Goal: Task Accomplishment & Management: Manage account settings

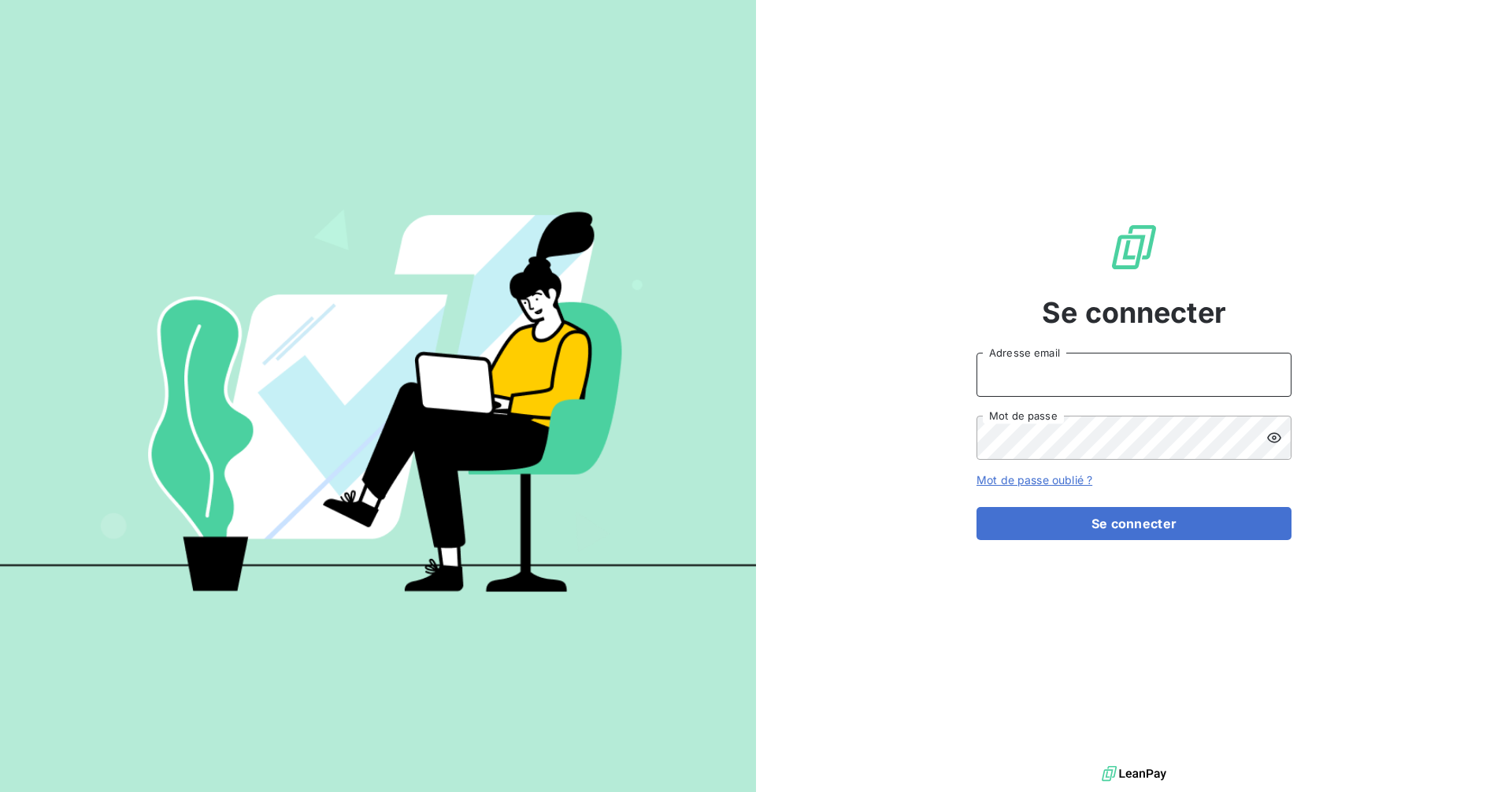
click at [1105, 374] on input "Adresse email" at bounding box center [1134, 374] width 315 height 44
type input "[EMAIL_ADDRESS][DOMAIN_NAME]"
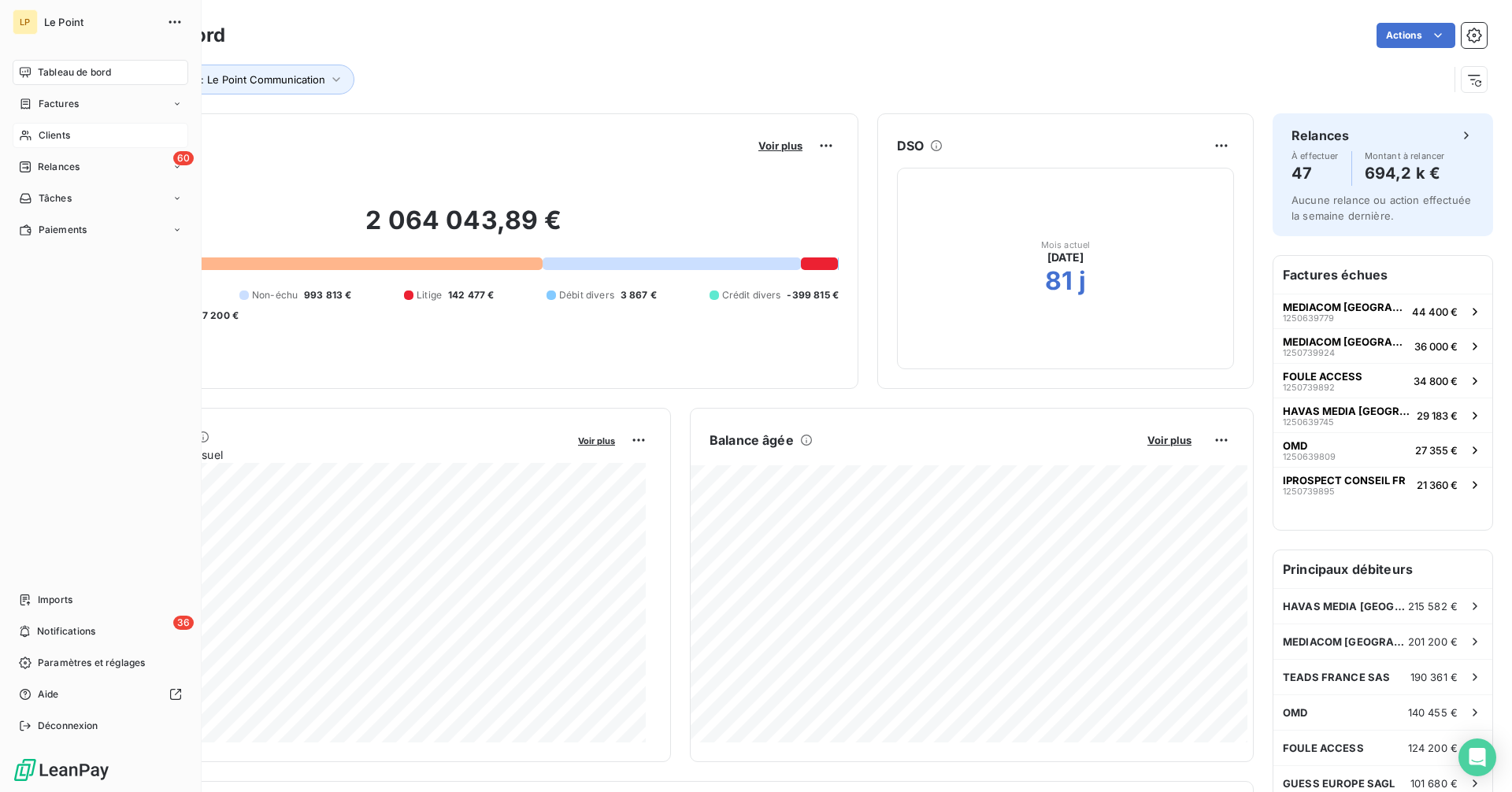
click at [39, 129] on span "Clients" at bounding box center [54, 136] width 32 height 14
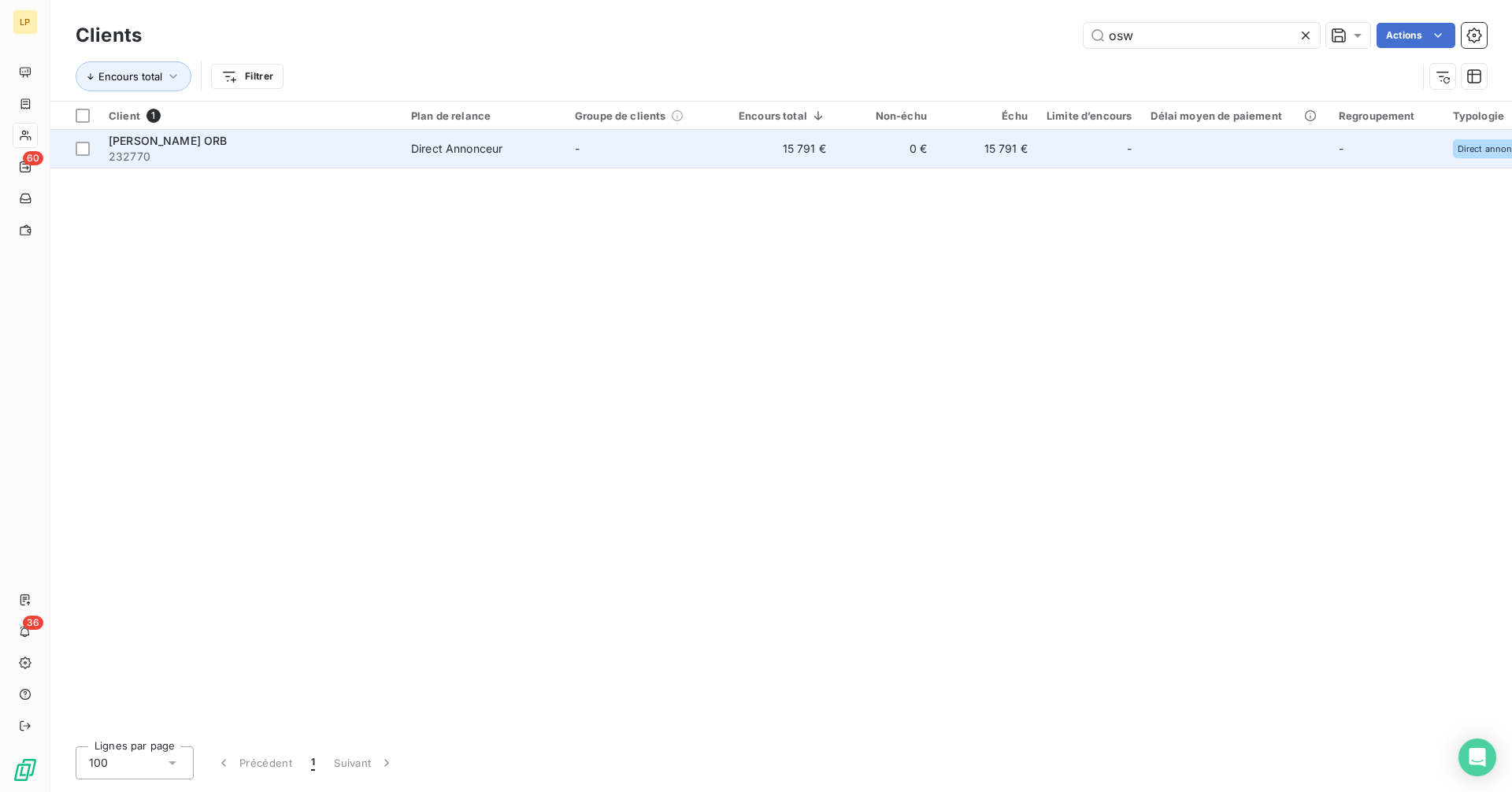
type input "osw"
click at [337, 153] on span "232770" at bounding box center [250, 156] width 284 height 15
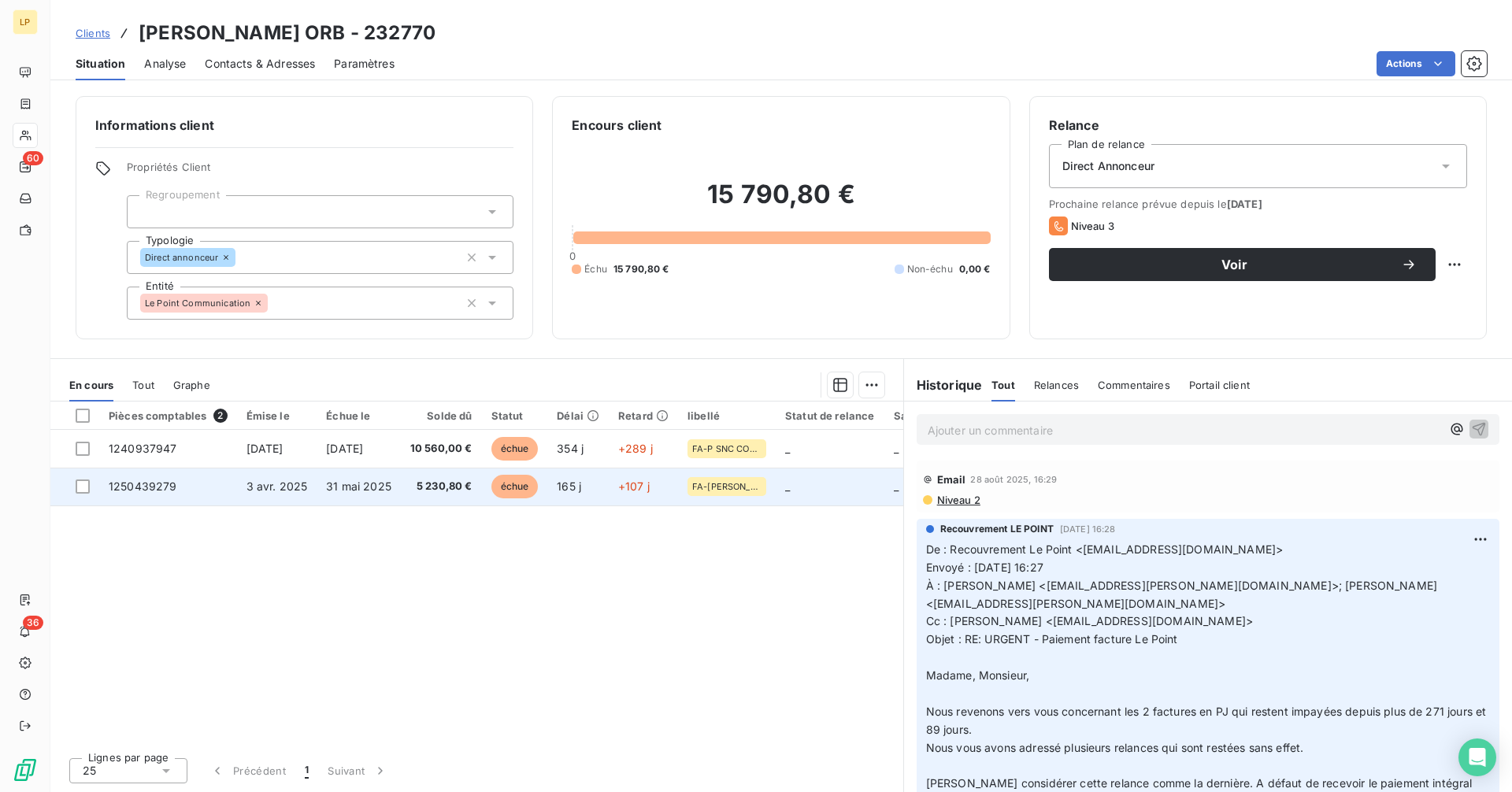
click at [346, 496] on td "31 mai 2025" at bounding box center [359, 487] width 85 height 38
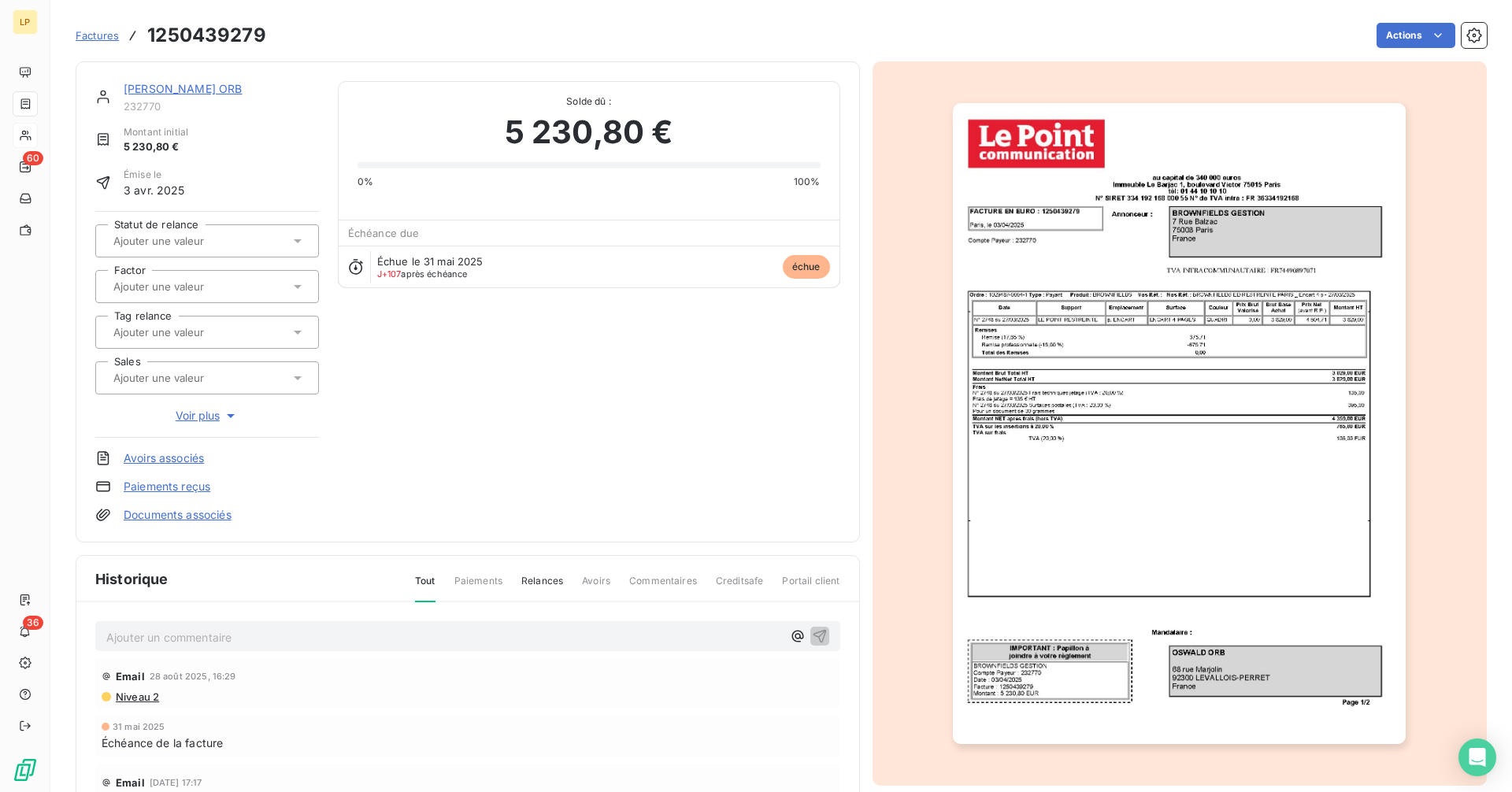
click at [166, 86] on link "[PERSON_NAME] ORB" at bounding box center [183, 88] width 119 height 14
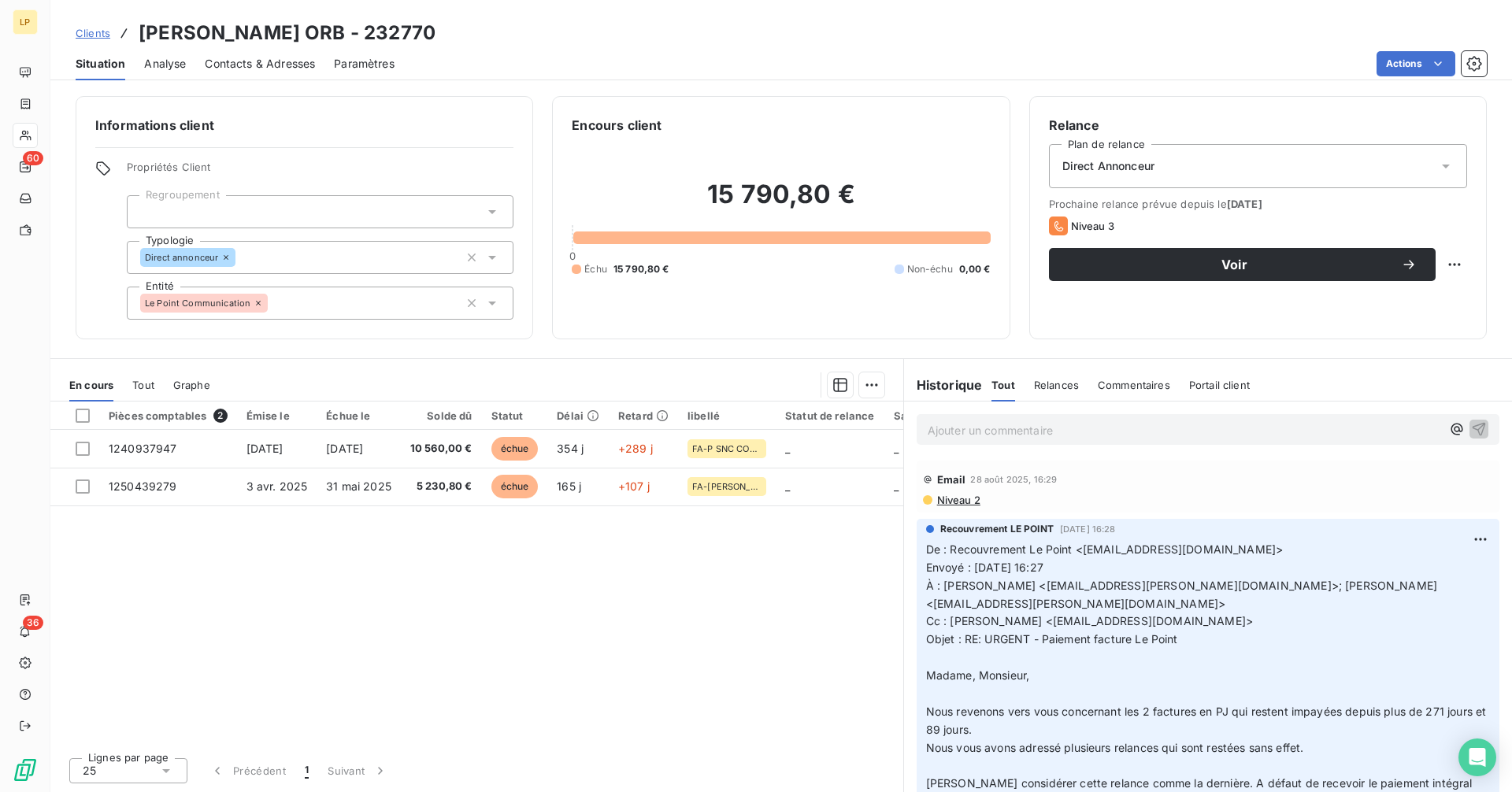
click at [265, 71] on span "Contacts & Adresses" at bounding box center [259, 63] width 110 height 15
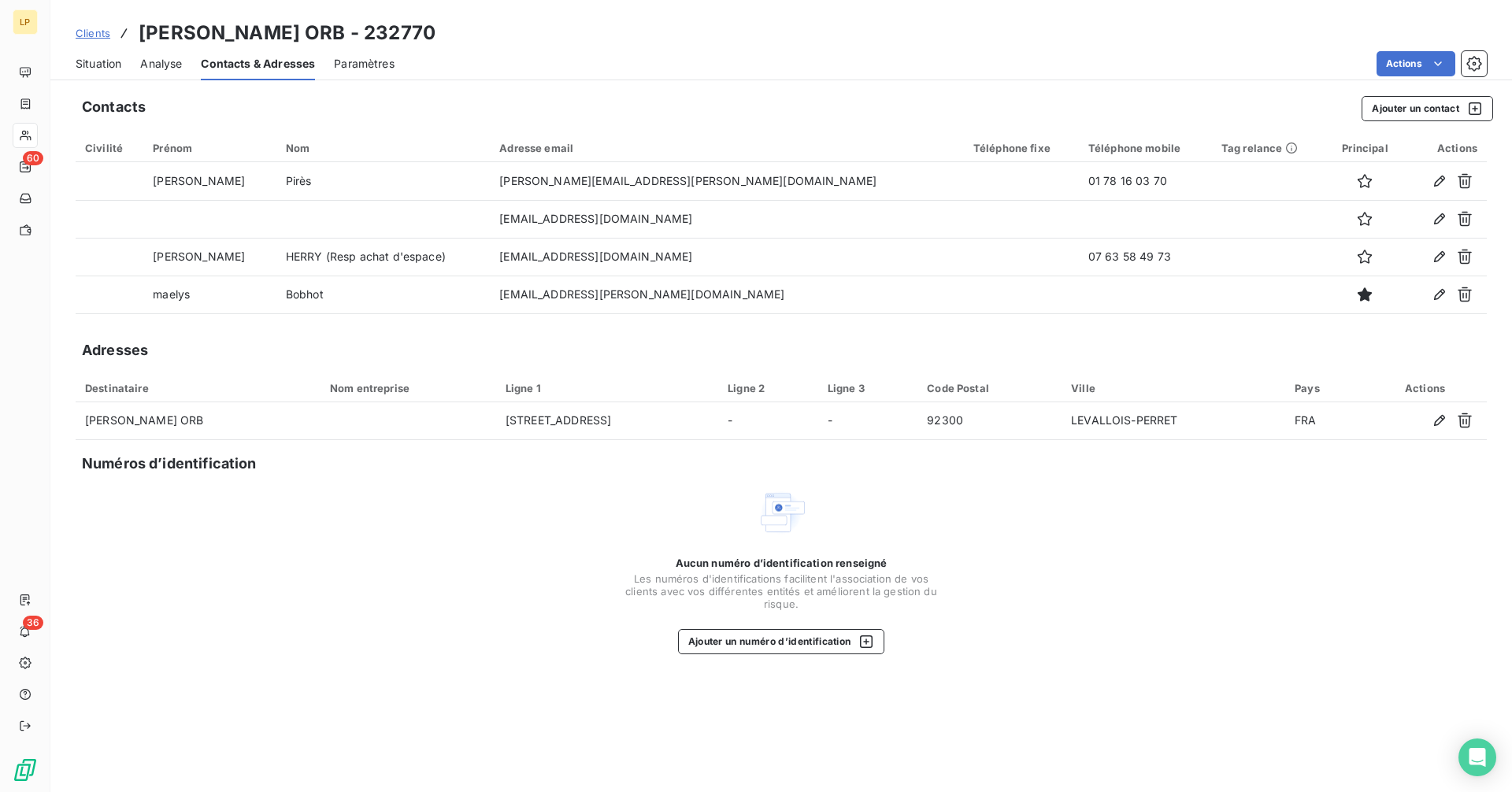
click at [92, 40] on link "Clients" at bounding box center [93, 32] width 34 height 15
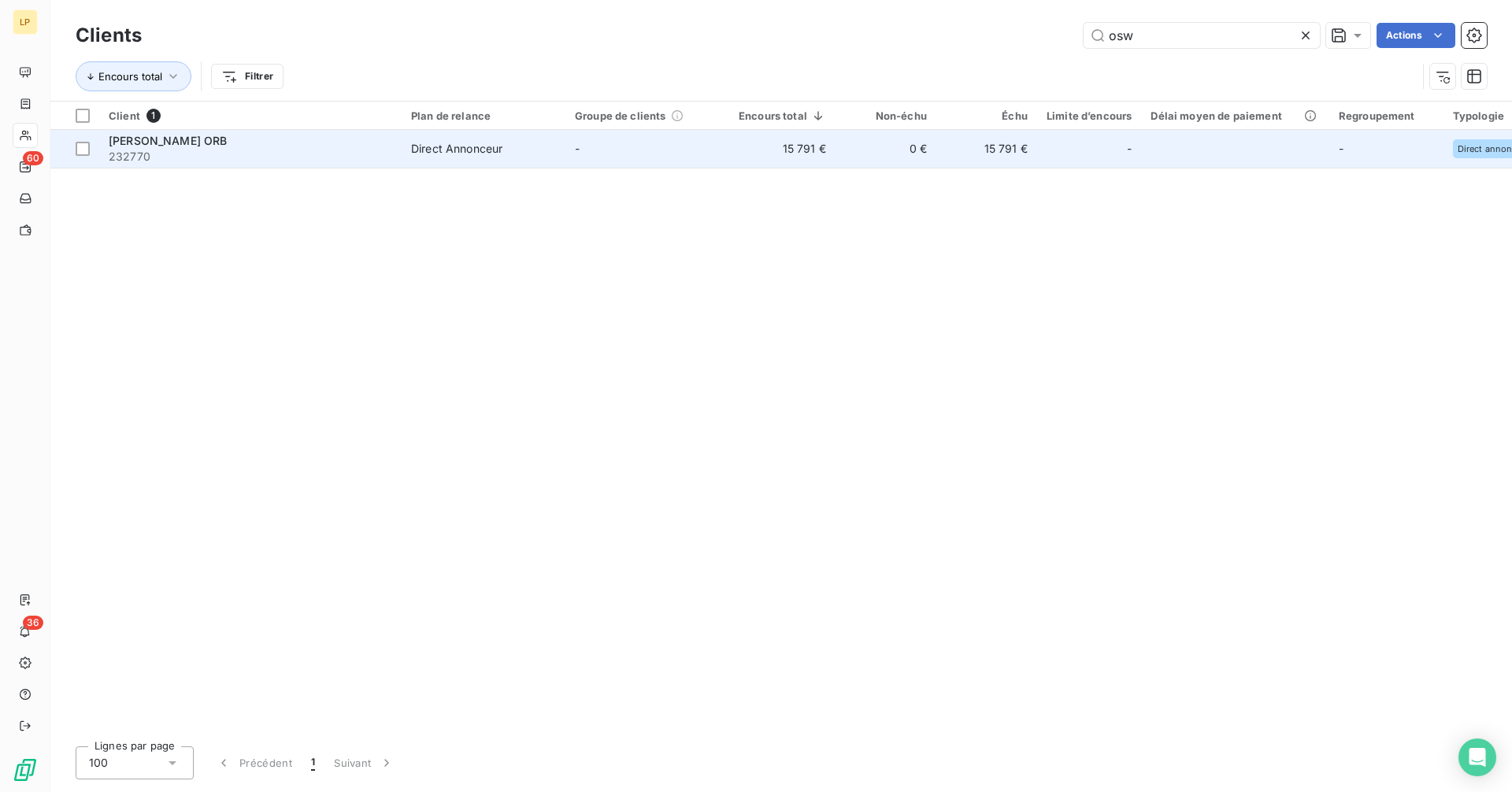
click at [237, 148] on div "[PERSON_NAME] ORB" at bounding box center [250, 140] width 284 height 15
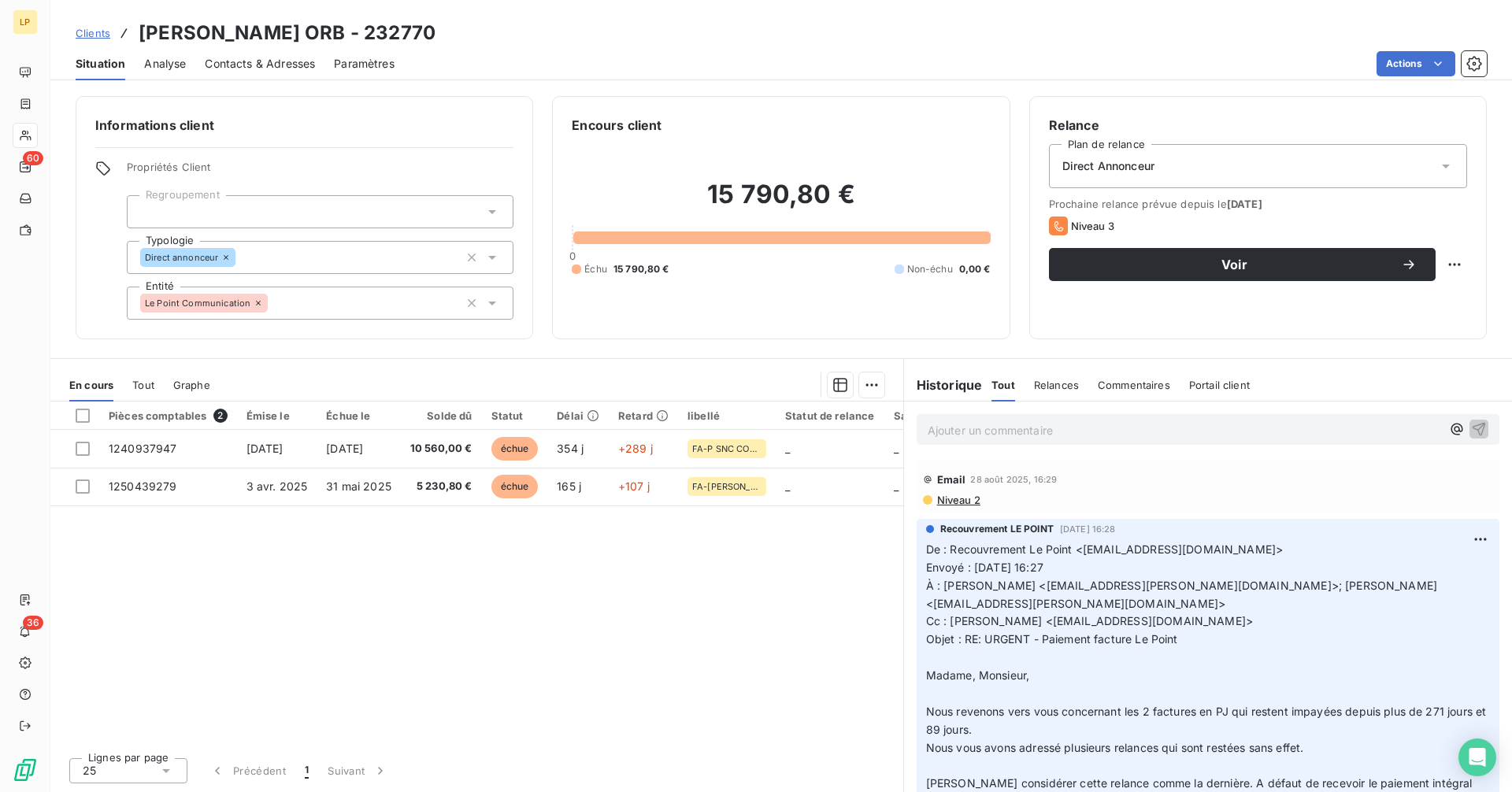
click at [1036, 441] on div "Ajouter un commentaire ﻿" at bounding box center [1207, 429] width 582 height 31
click at [1036, 437] on p "Ajouter un commentaire ﻿" at bounding box center [1184, 430] width 513 height 20
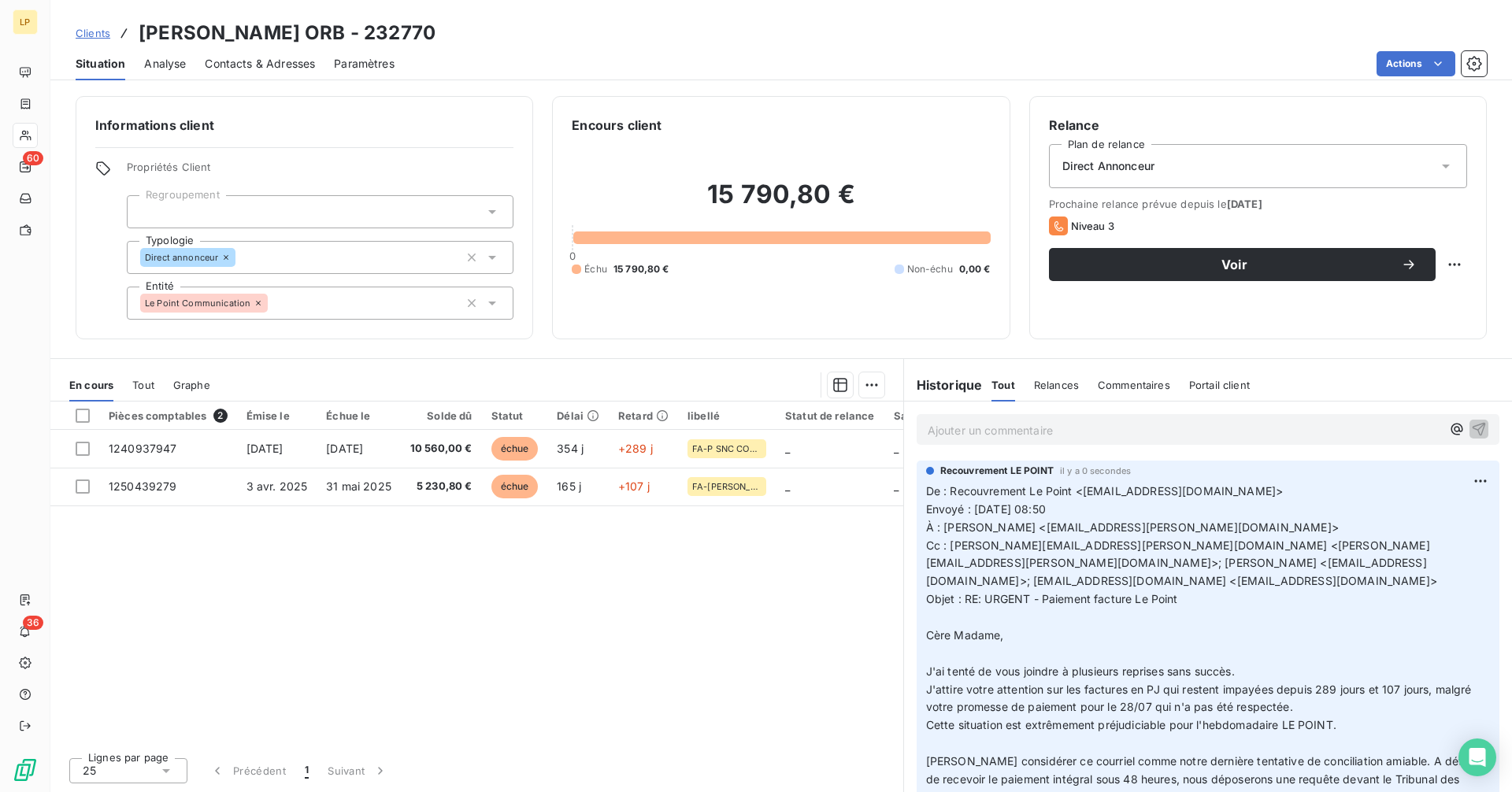
click at [100, 29] on span "Clients" at bounding box center [93, 33] width 34 height 13
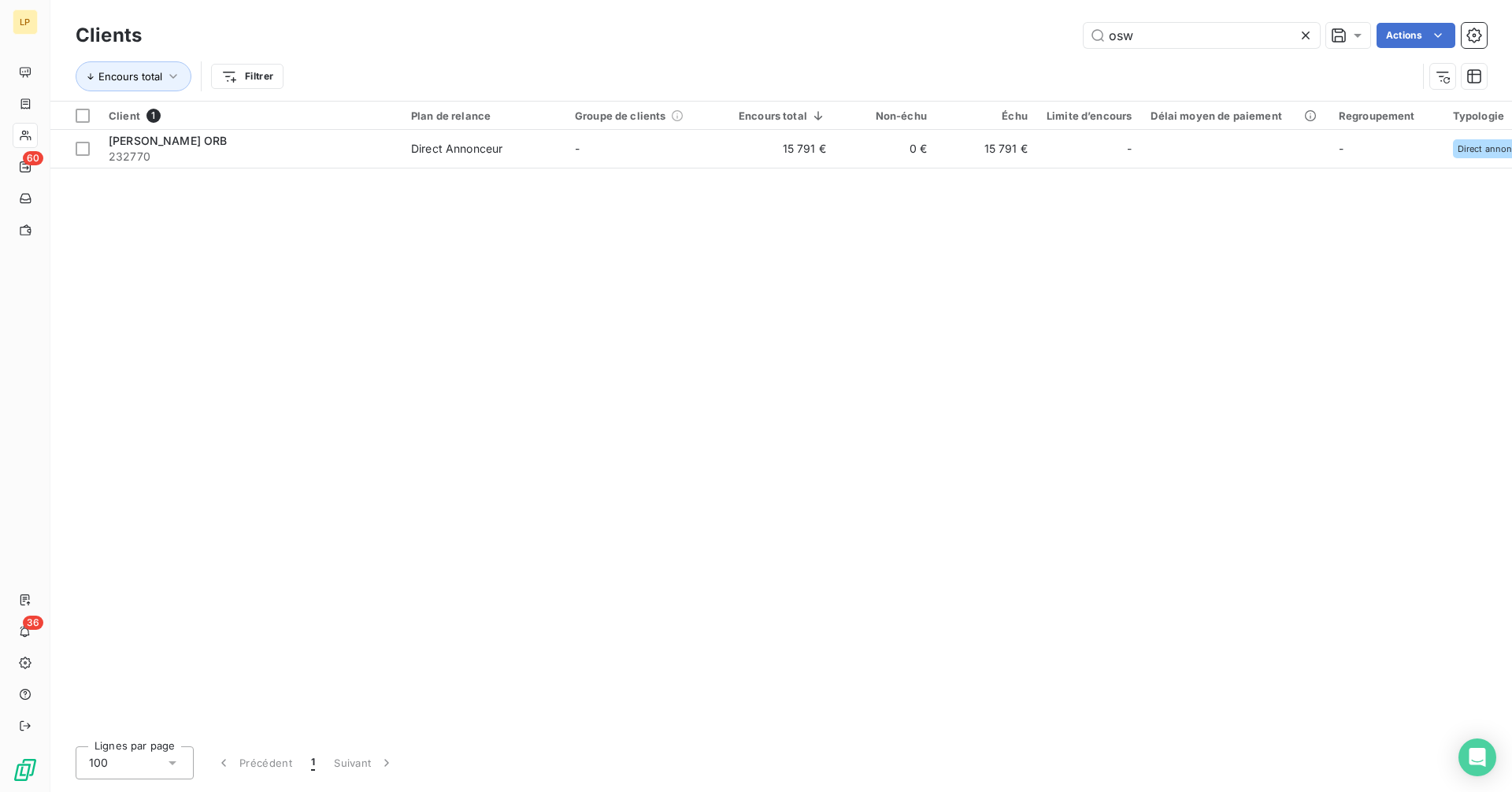
drag, startPoint x: 1185, startPoint y: 37, endPoint x: 1040, endPoint y: 44, distance: 145.2
click at [1045, 42] on div "osw Actions" at bounding box center [823, 35] width 1326 height 25
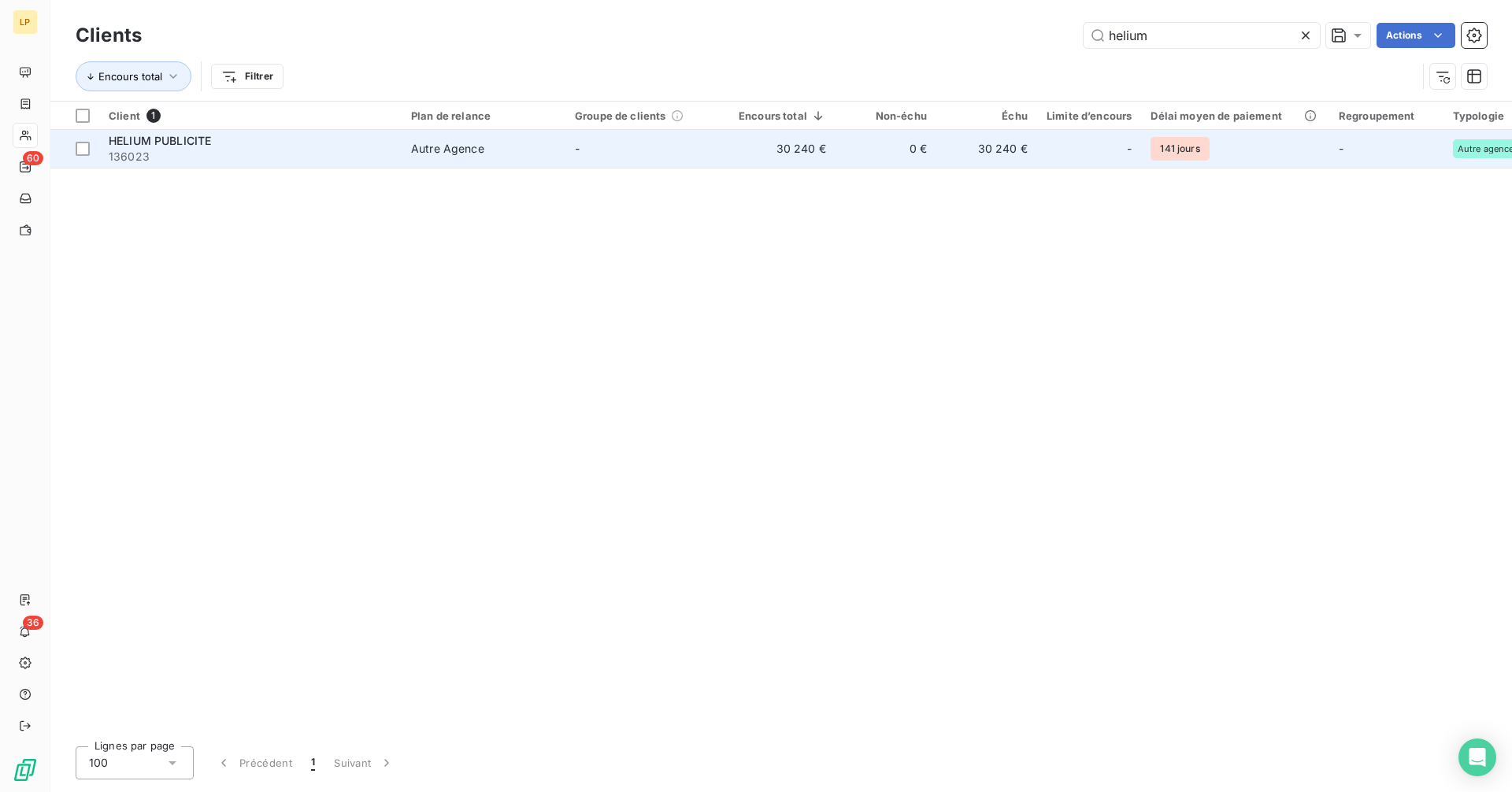
type input "helium"
click at [294, 155] on span "136023" at bounding box center [250, 156] width 284 height 15
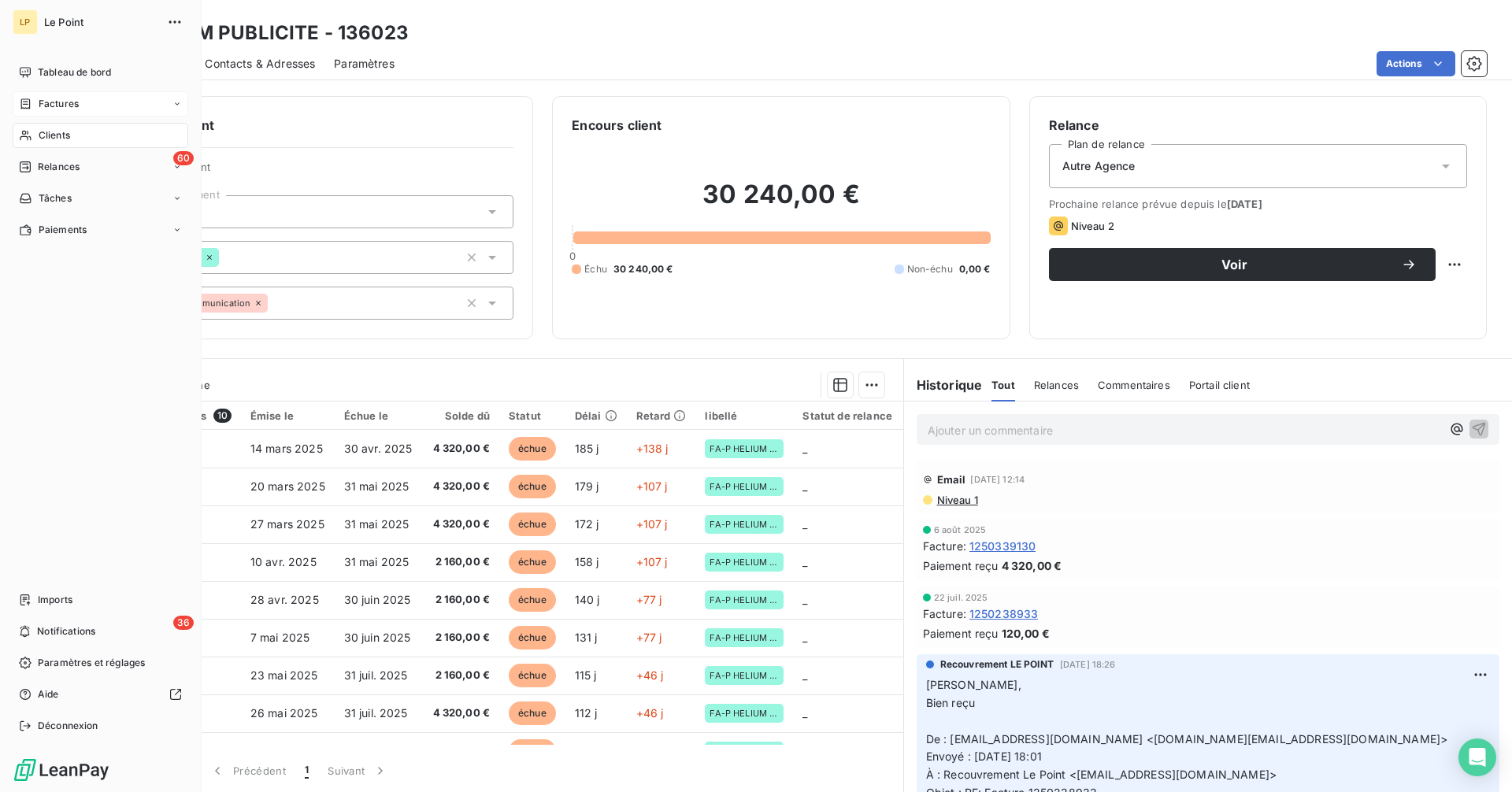
click at [32, 96] on div "Factures" at bounding box center [100, 104] width 176 height 25
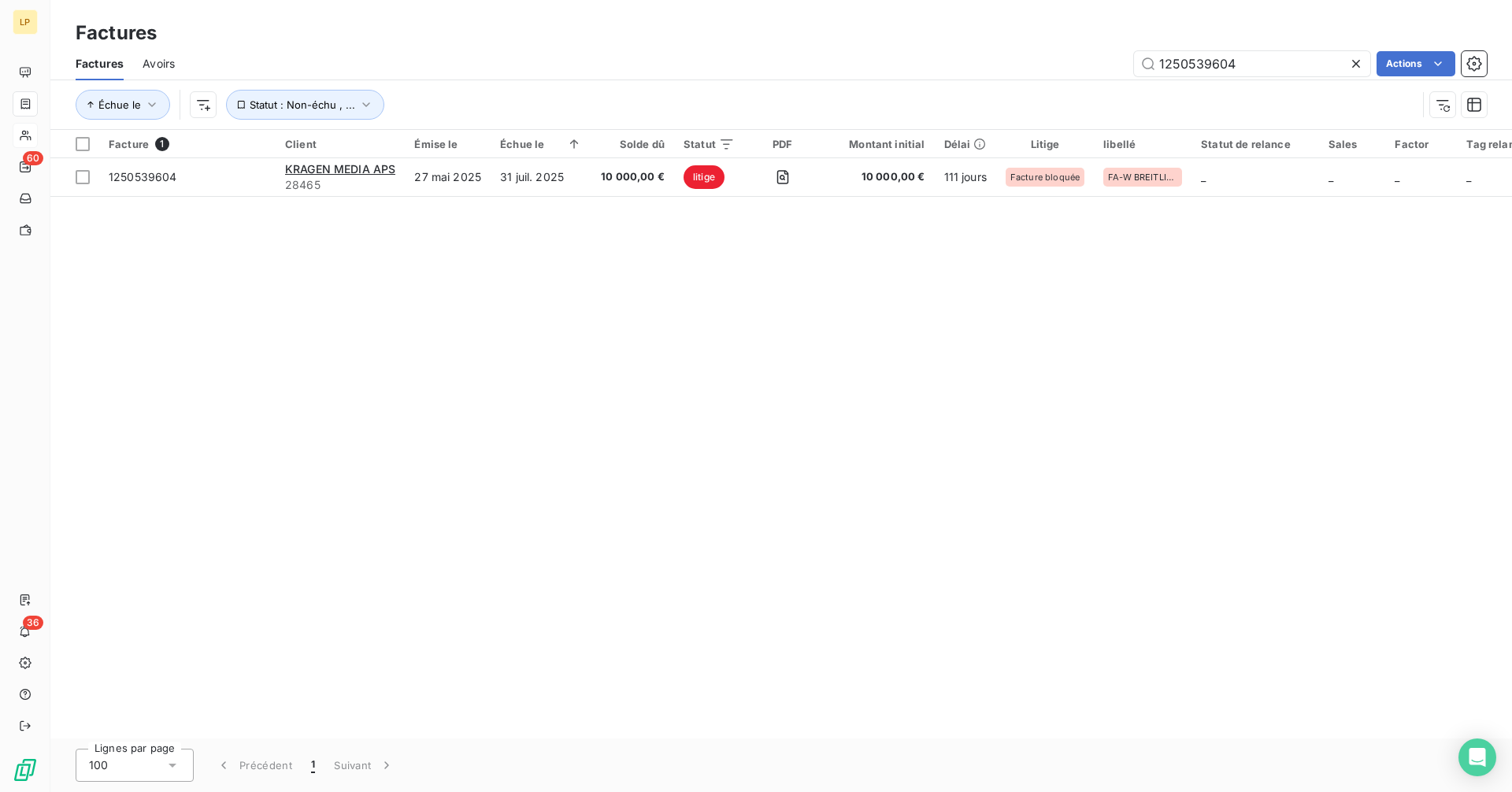
drag, startPoint x: 1225, startPoint y: 58, endPoint x: 1012, endPoint y: 82, distance: 214.3
click at [1014, 82] on div "Factures Avoirs 1250539604 Actions Échue le Statut : Non-échu , ..." at bounding box center [781, 87] width 1462 height 82
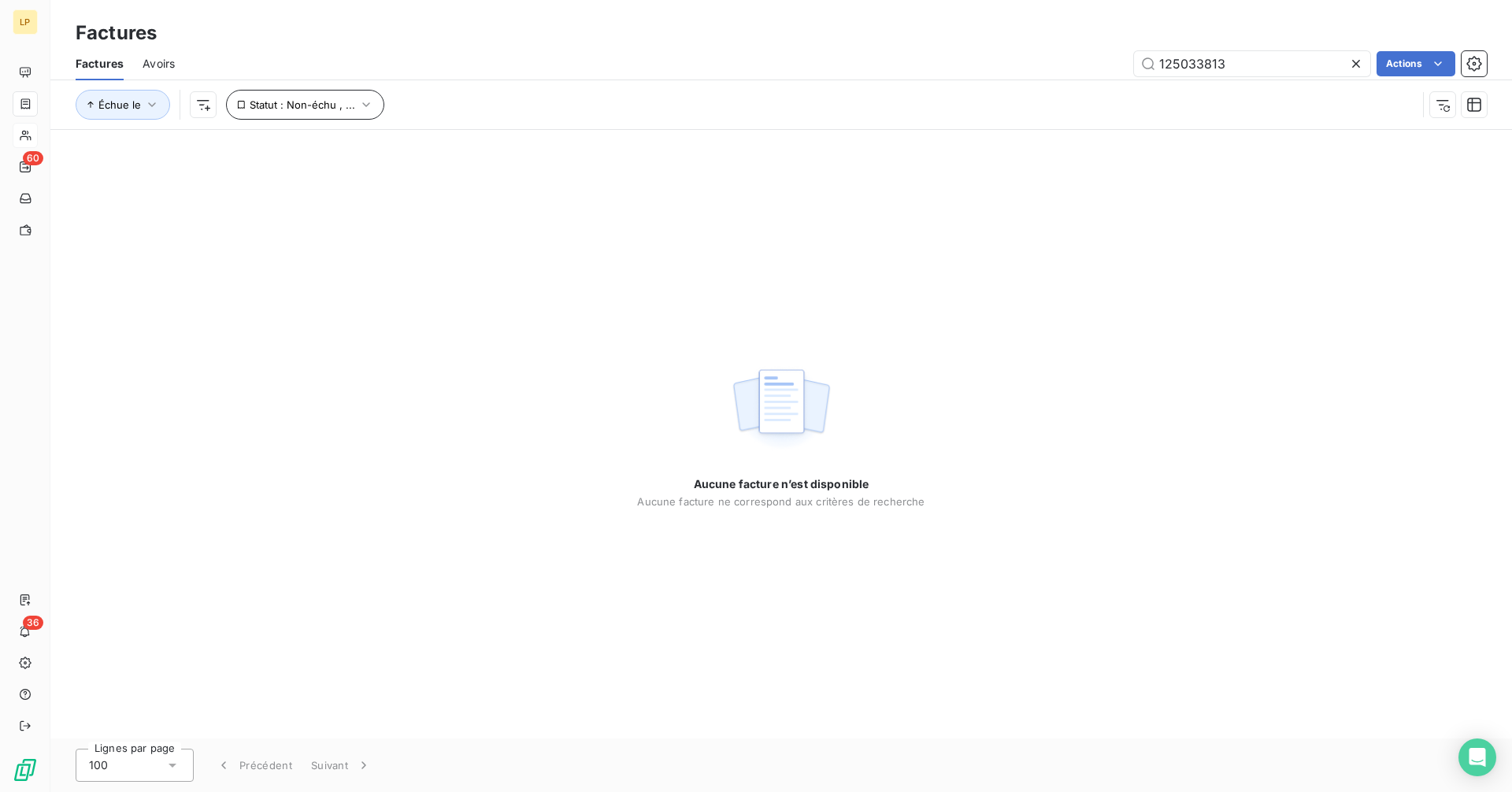
type input "125033813"
click at [367, 112] on icon "button" at bounding box center [365, 104] width 15 height 15
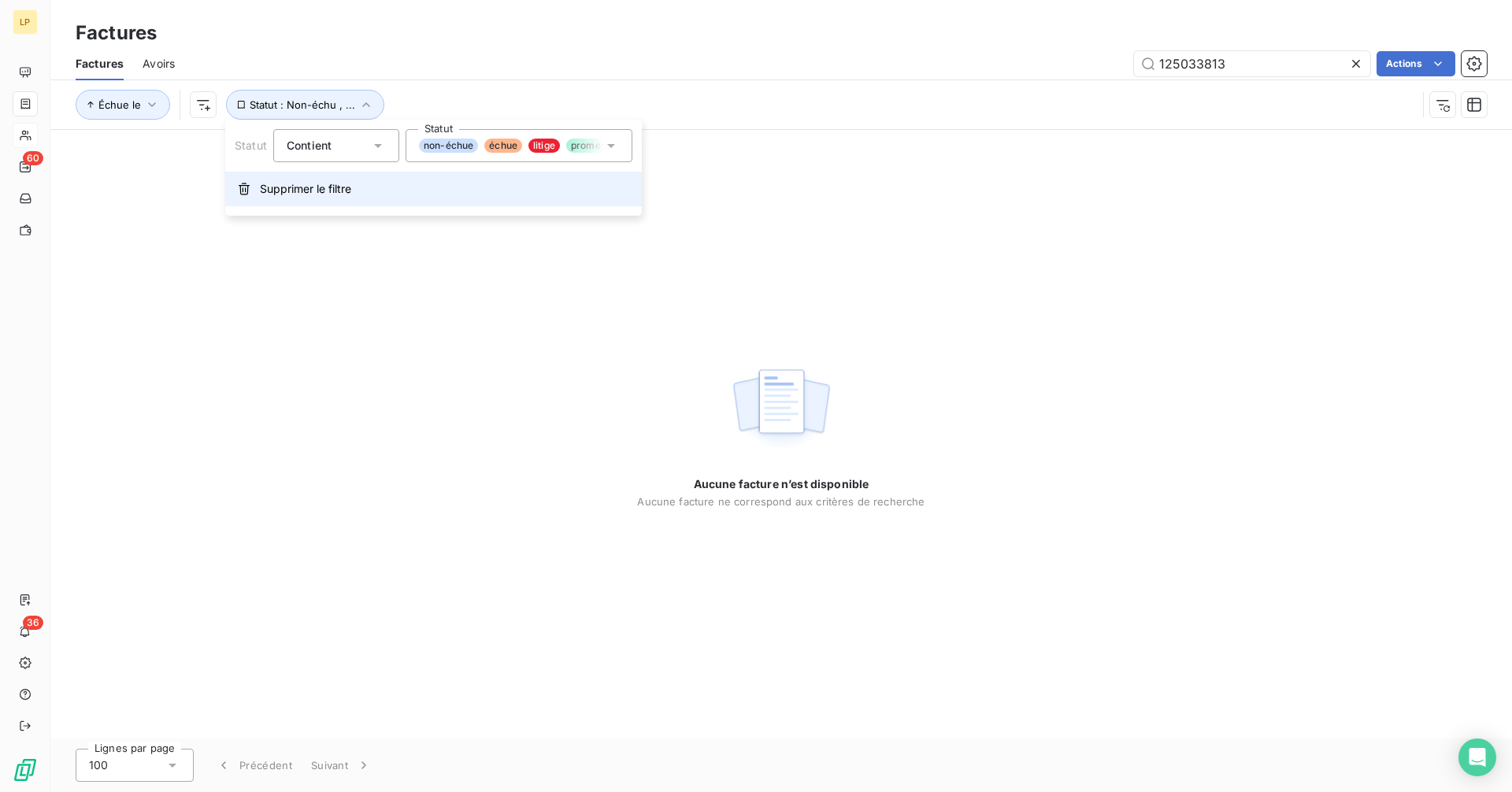
click at [320, 185] on span "Supprimer le filtre" at bounding box center [305, 188] width 91 height 15
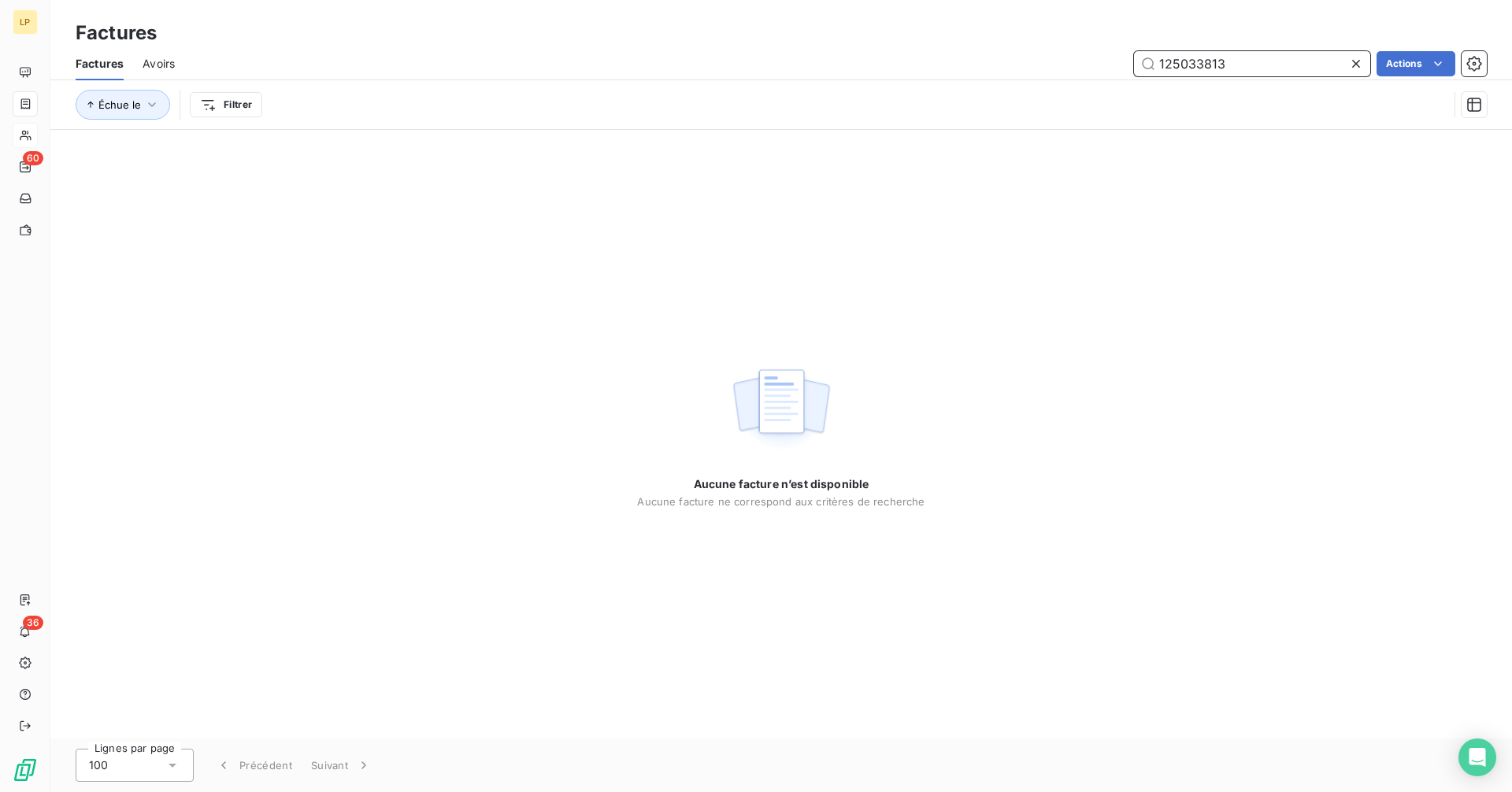
click at [1238, 60] on input "125033813" at bounding box center [1252, 64] width 236 height 25
click at [1162, 63] on input "125033813" at bounding box center [1252, 64] width 236 height 25
click at [1242, 58] on input "125033813" at bounding box center [1252, 64] width 236 height 25
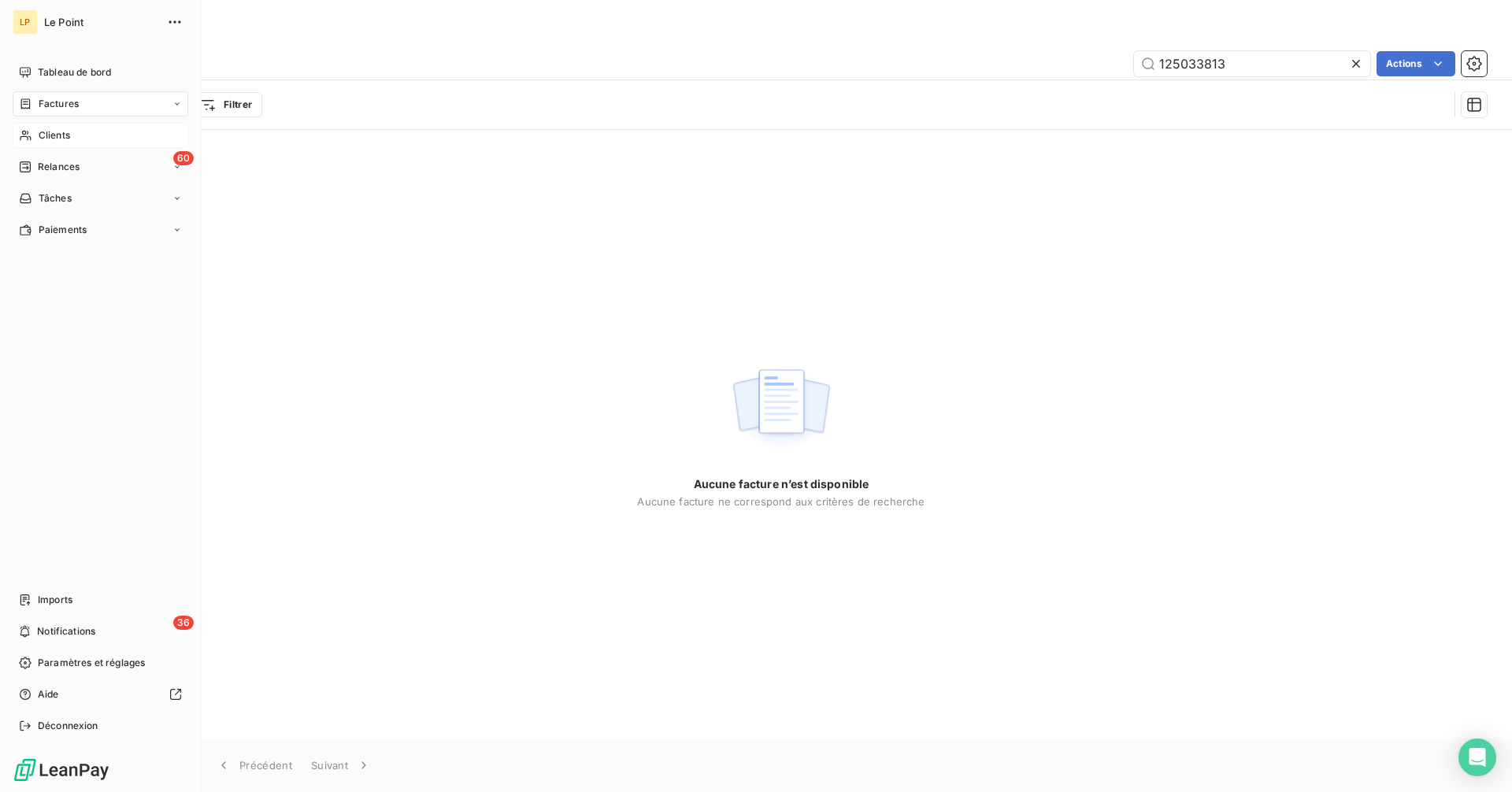
click at [43, 129] on span "Clients" at bounding box center [54, 136] width 32 height 14
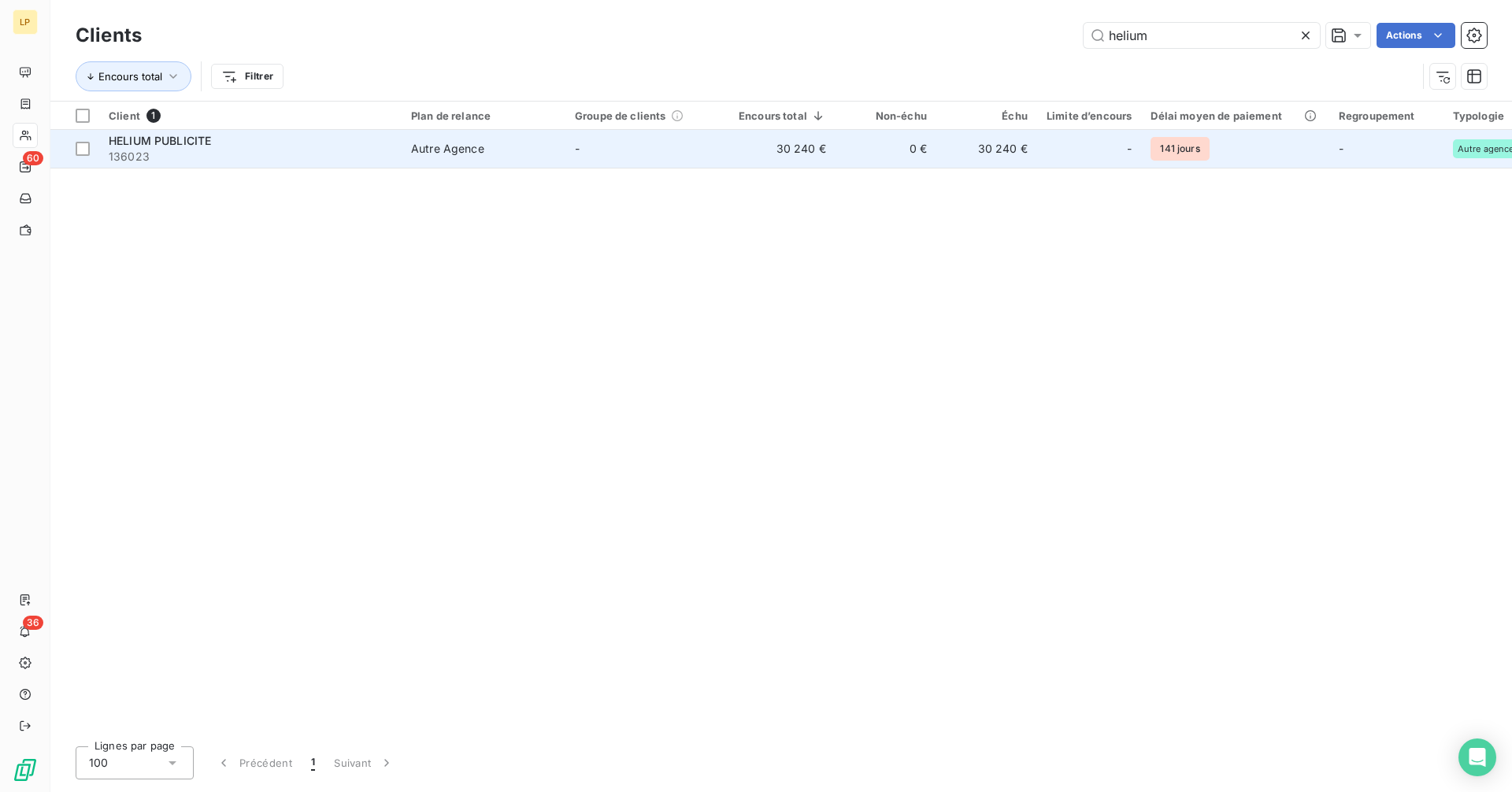
click at [572, 150] on td "-" at bounding box center [647, 148] width 164 height 38
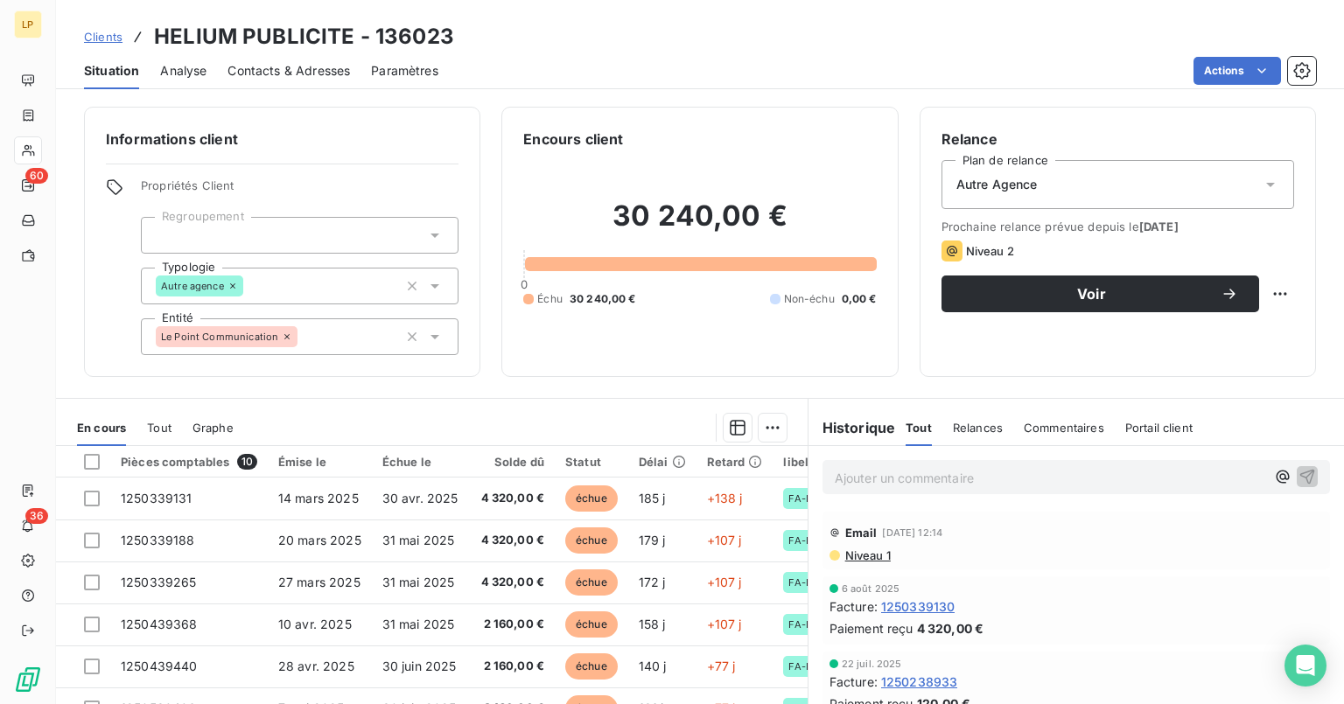
click at [98, 44] on link "Clients" at bounding box center [103, 36] width 38 height 17
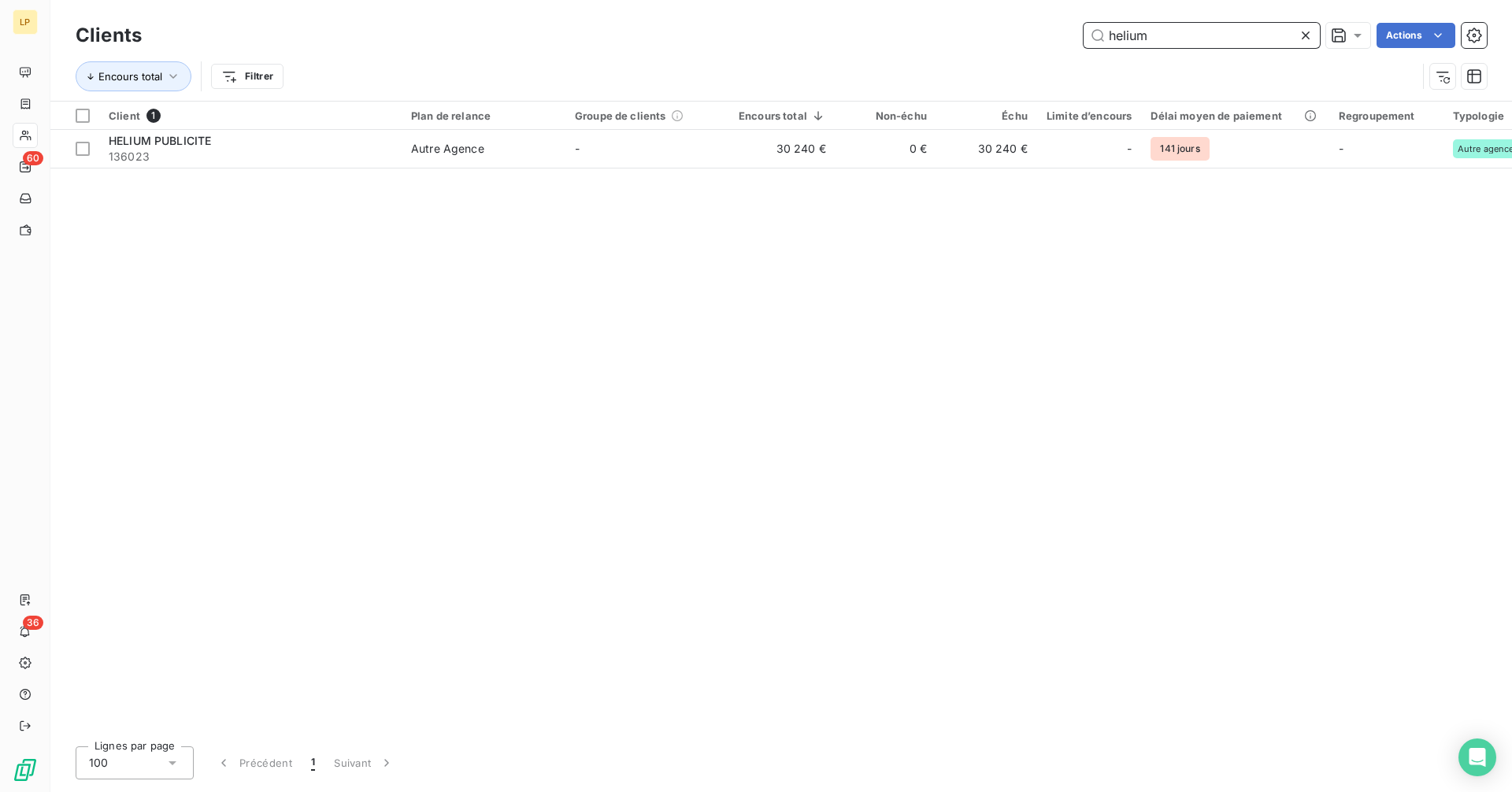
click at [1151, 44] on input "helium" at bounding box center [1202, 35] width 236 height 25
paste input "1027673"
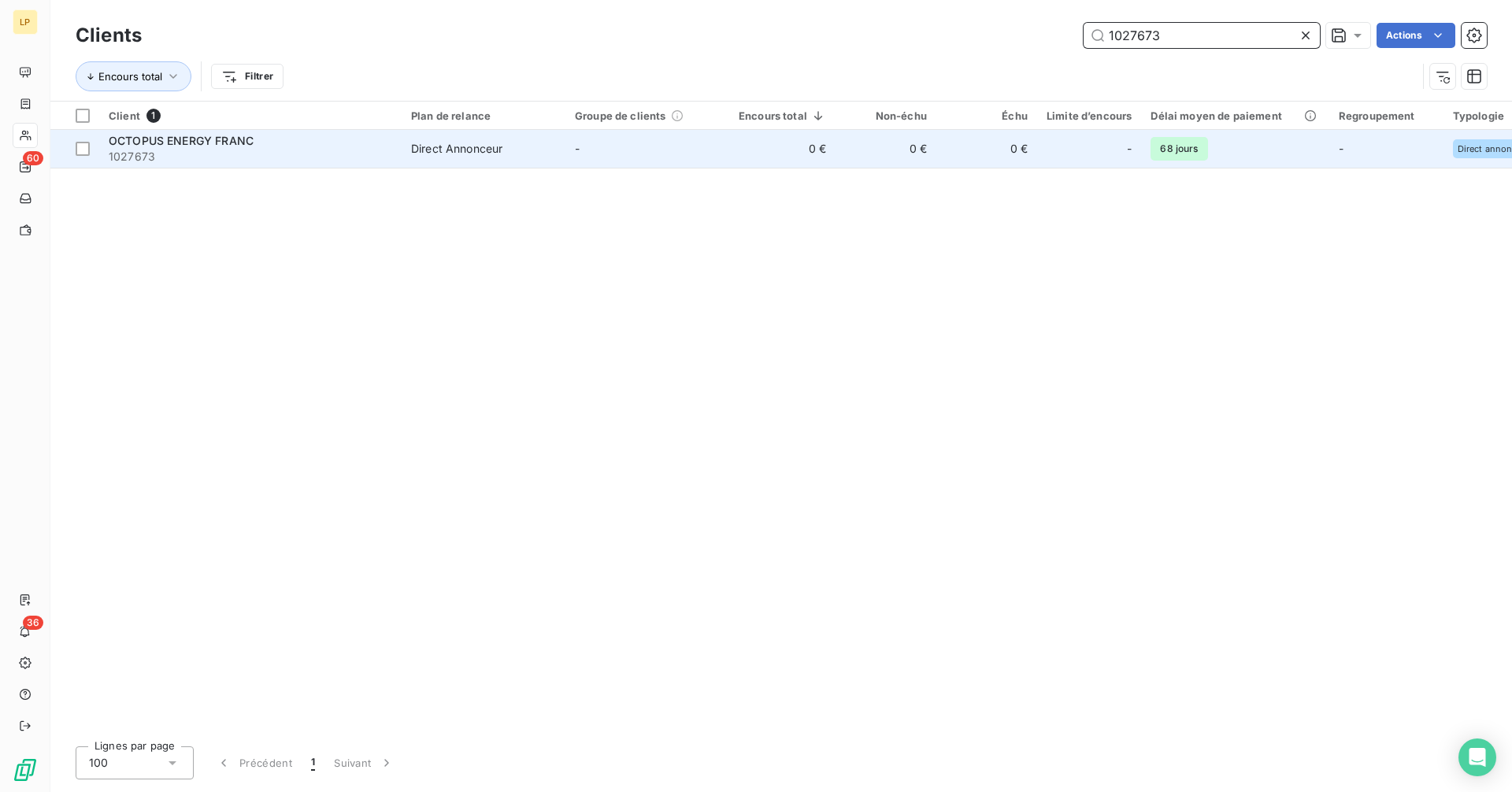
type input "1027673"
click at [689, 153] on td "-" at bounding box center [647, 148] width 164 height 38
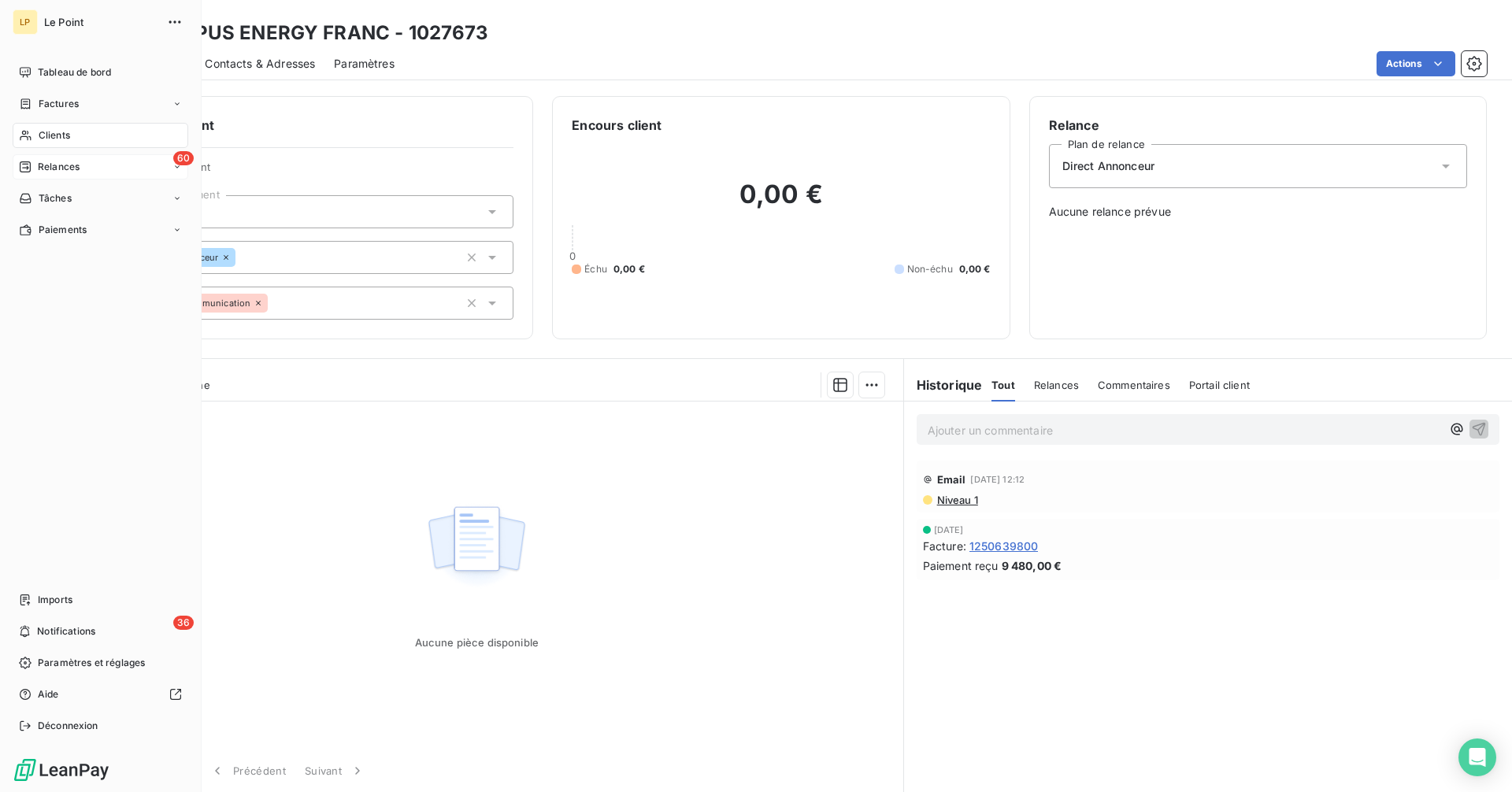
click at [81, 165] on div "60 Relances" at bounding box center [100, 166] width 176 height 25
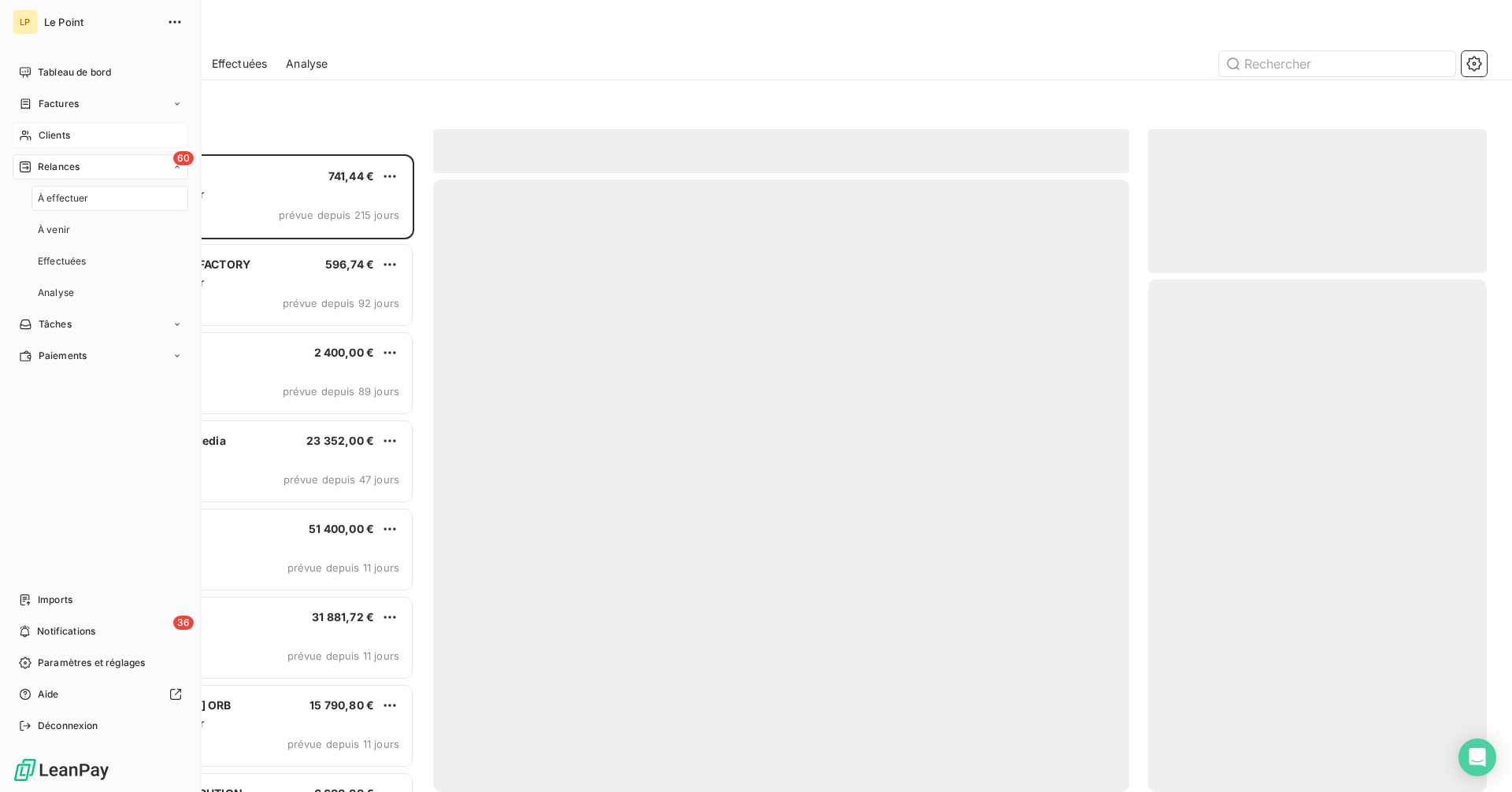
scroll to position [626, 327]
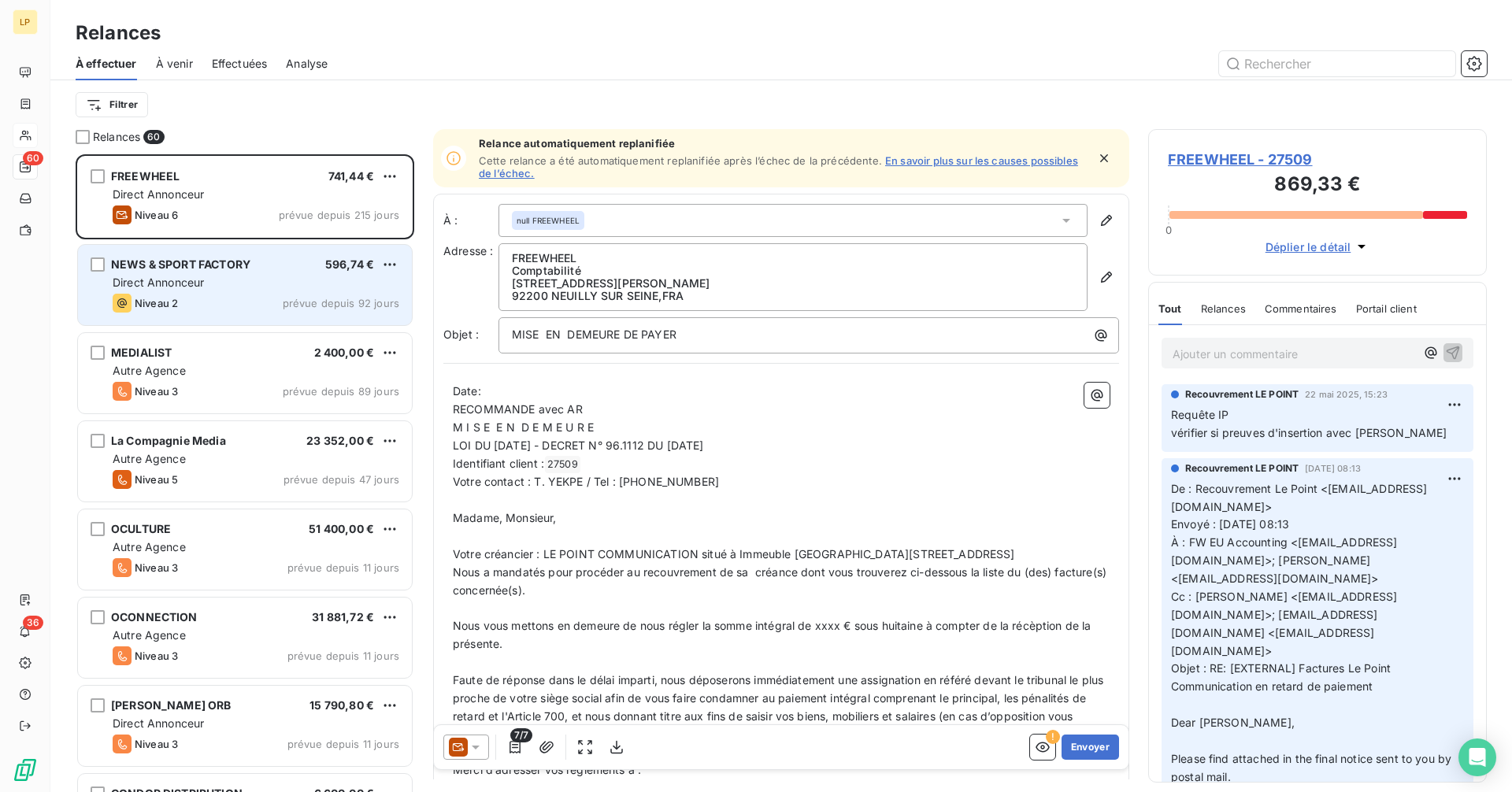
click at [243, 288] on div "Direct Annonceur" at bounding box center [256, 282] width 286 height 15
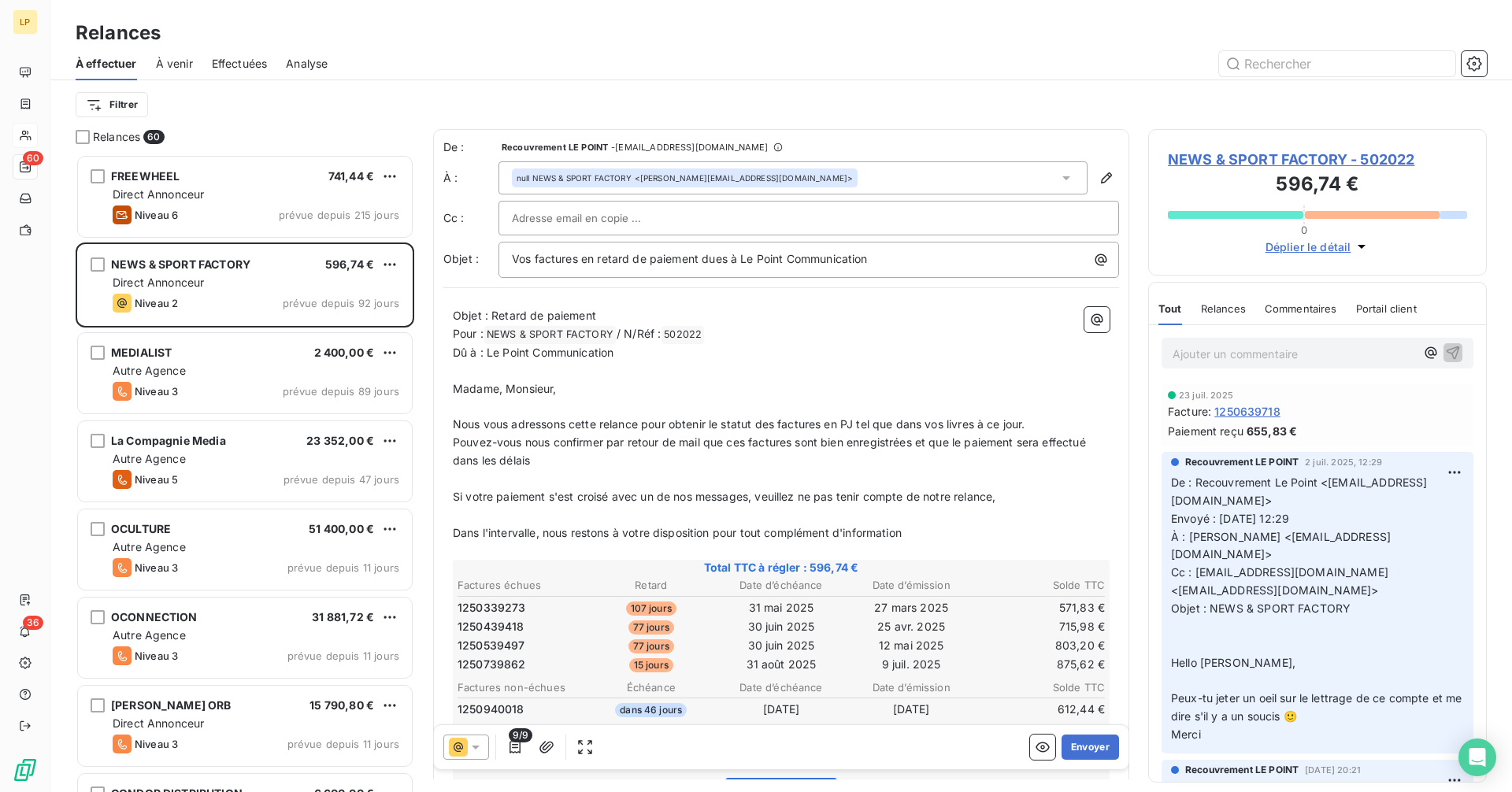
click at [639, 210] on input "text" at bounding box center [597, 218] width 169 height 23
click at [1091, 753] on button "Envoyer" at bounding box center [1090, 747] width 58 height 25
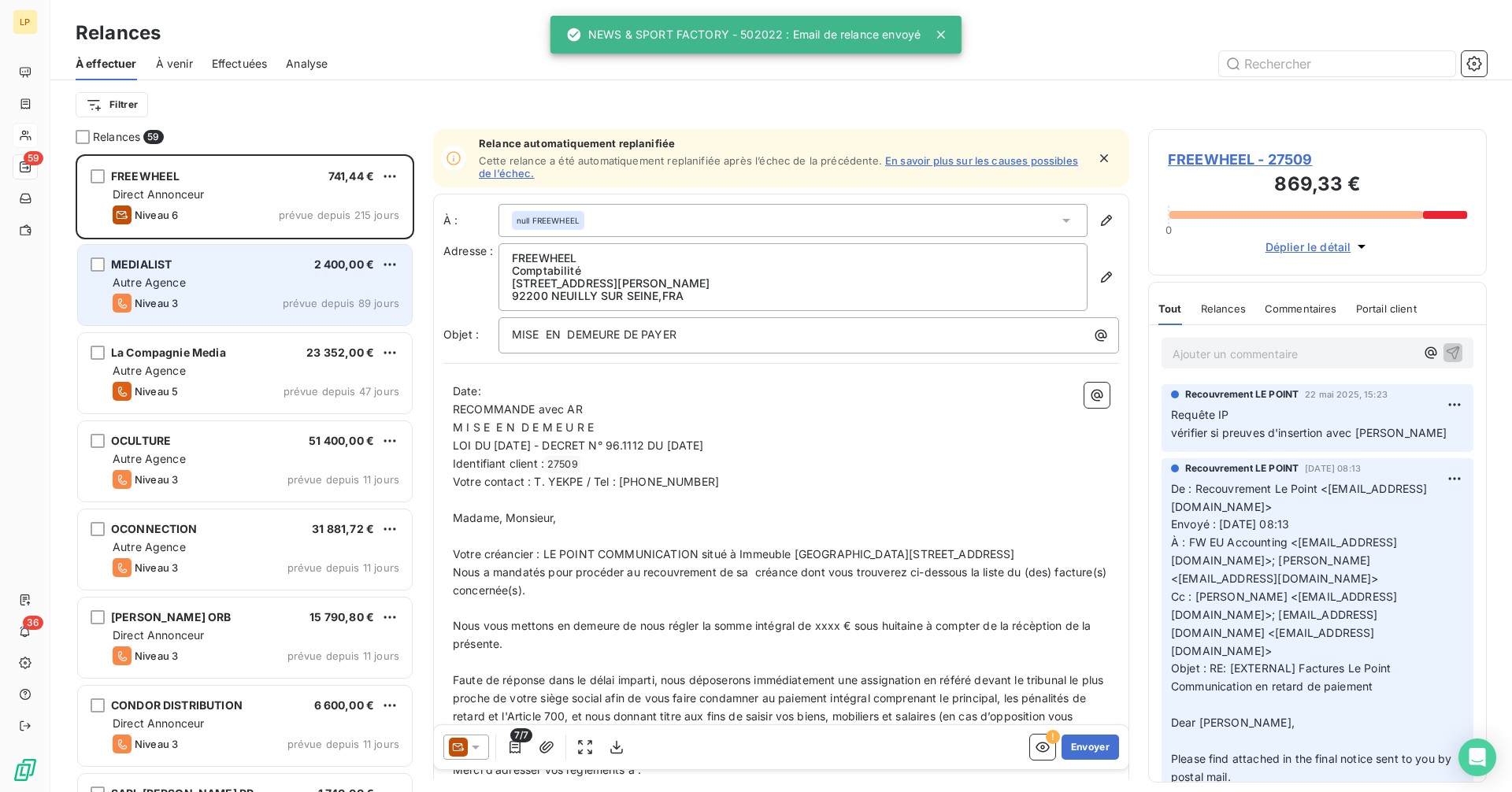
click at [246, 276] on div "Autre Agence" at bounding box center [256, 282] width 286 height 15
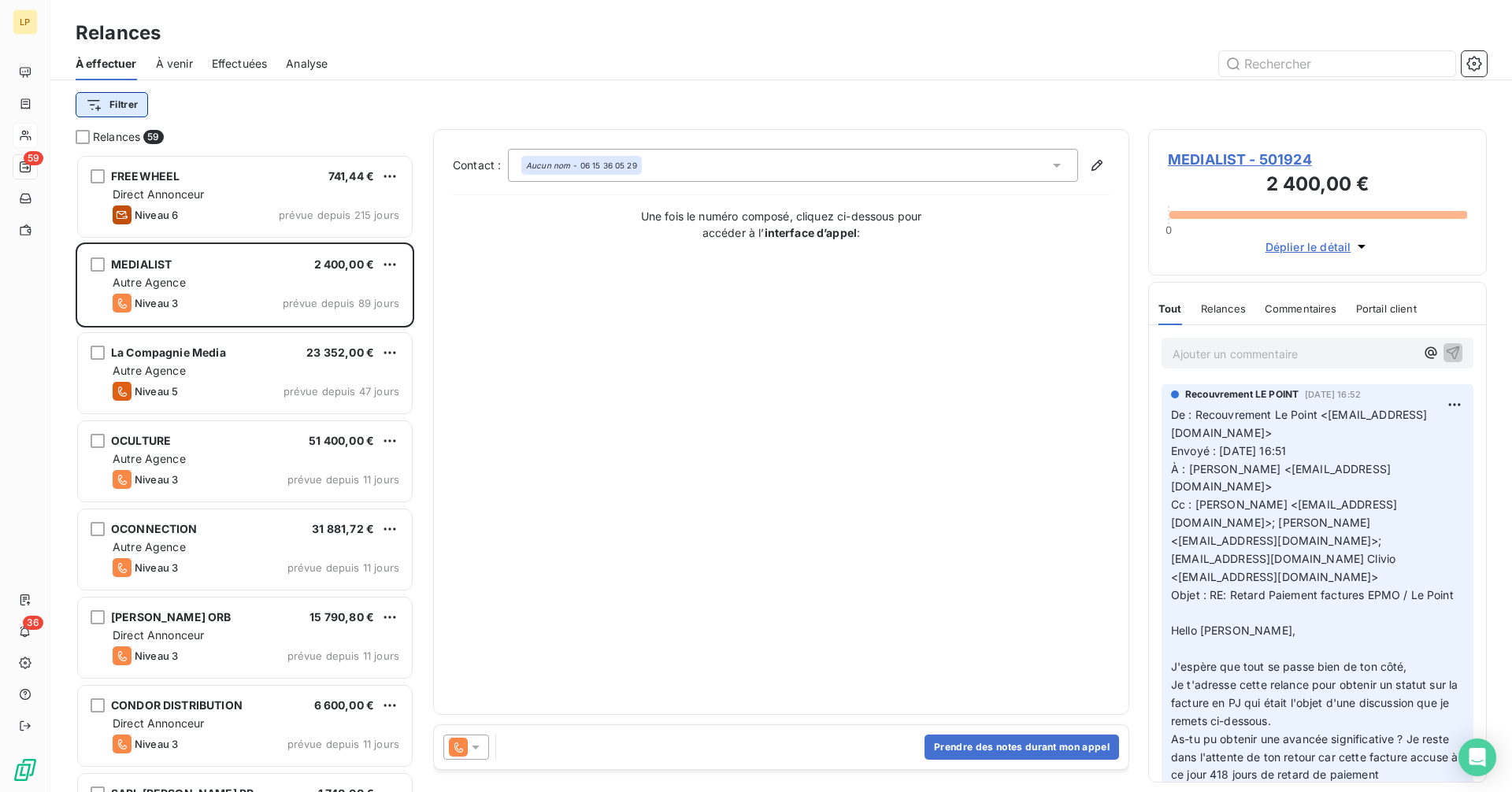
click at [108, 107] on html "LP 59 36 Relances À effectuer À venir Effectuées Analyse Filtrer Relances 59 FR…" at bounding box center [756, 396] width 1512 height 792
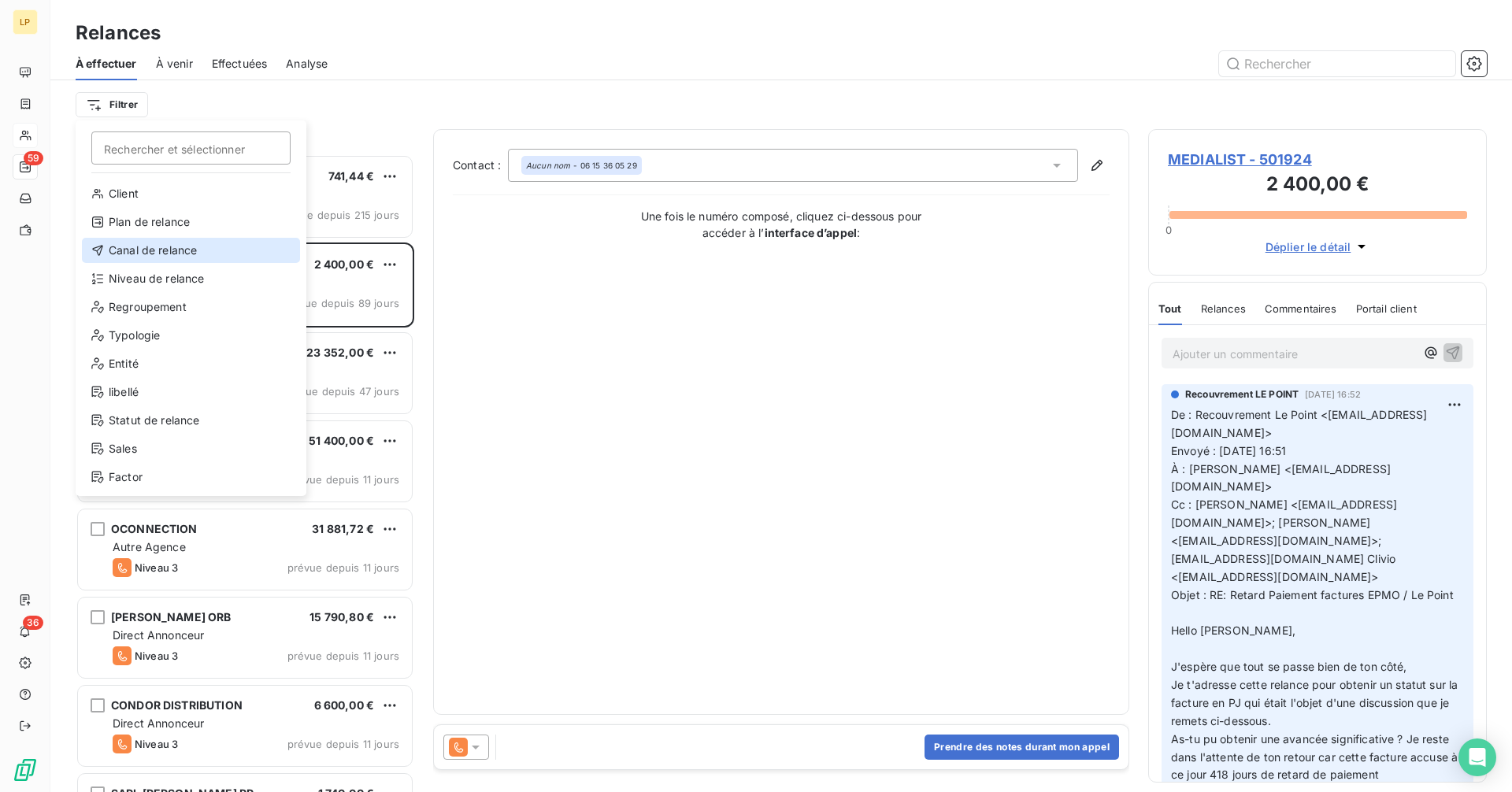
click at [199, 248] on div "Canal de relance" at bounding box center [191, 250] width 218 height 25
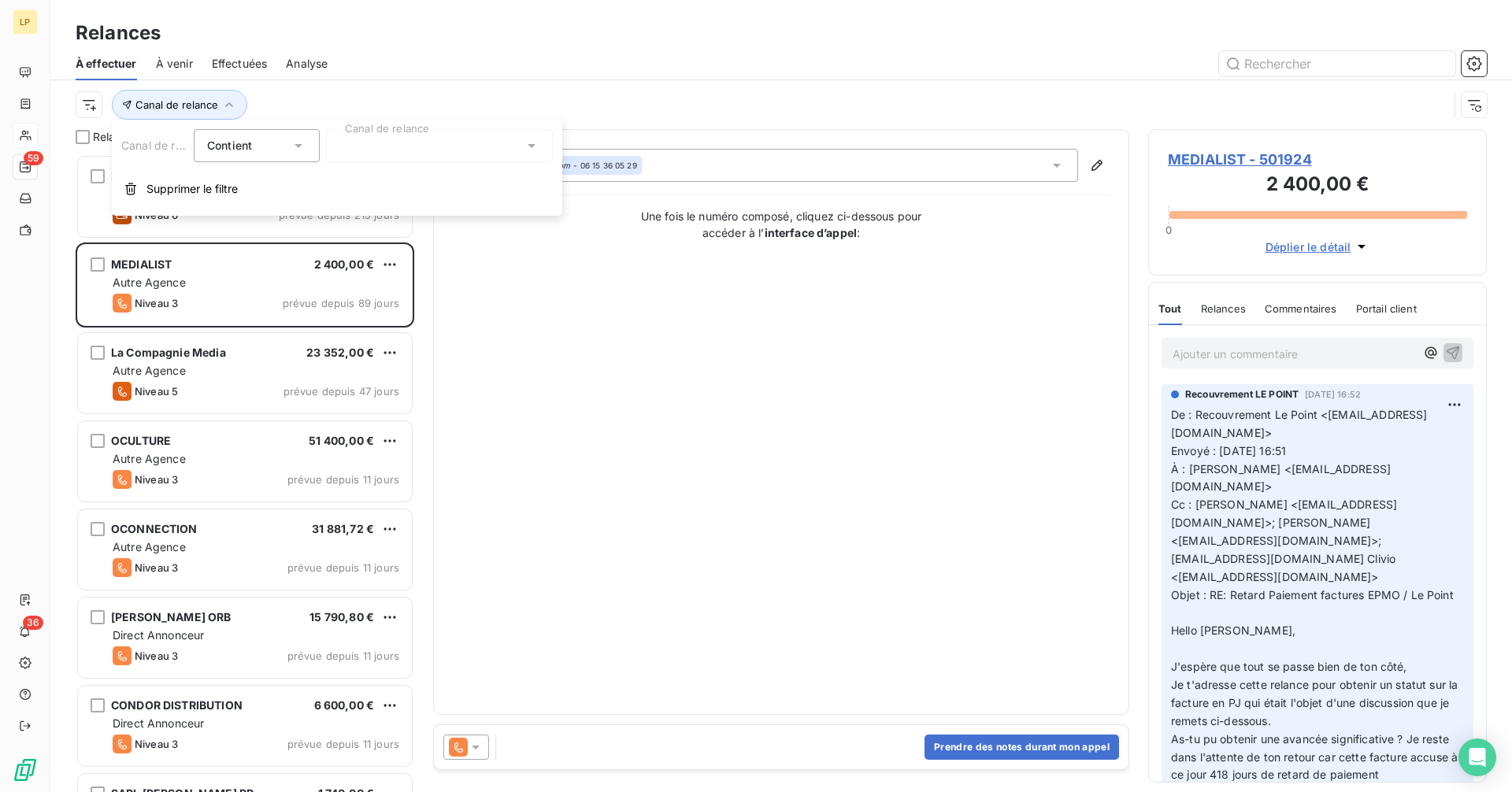
click at [417, 158] on div at bounding box center [439, 145] width 227 height 33
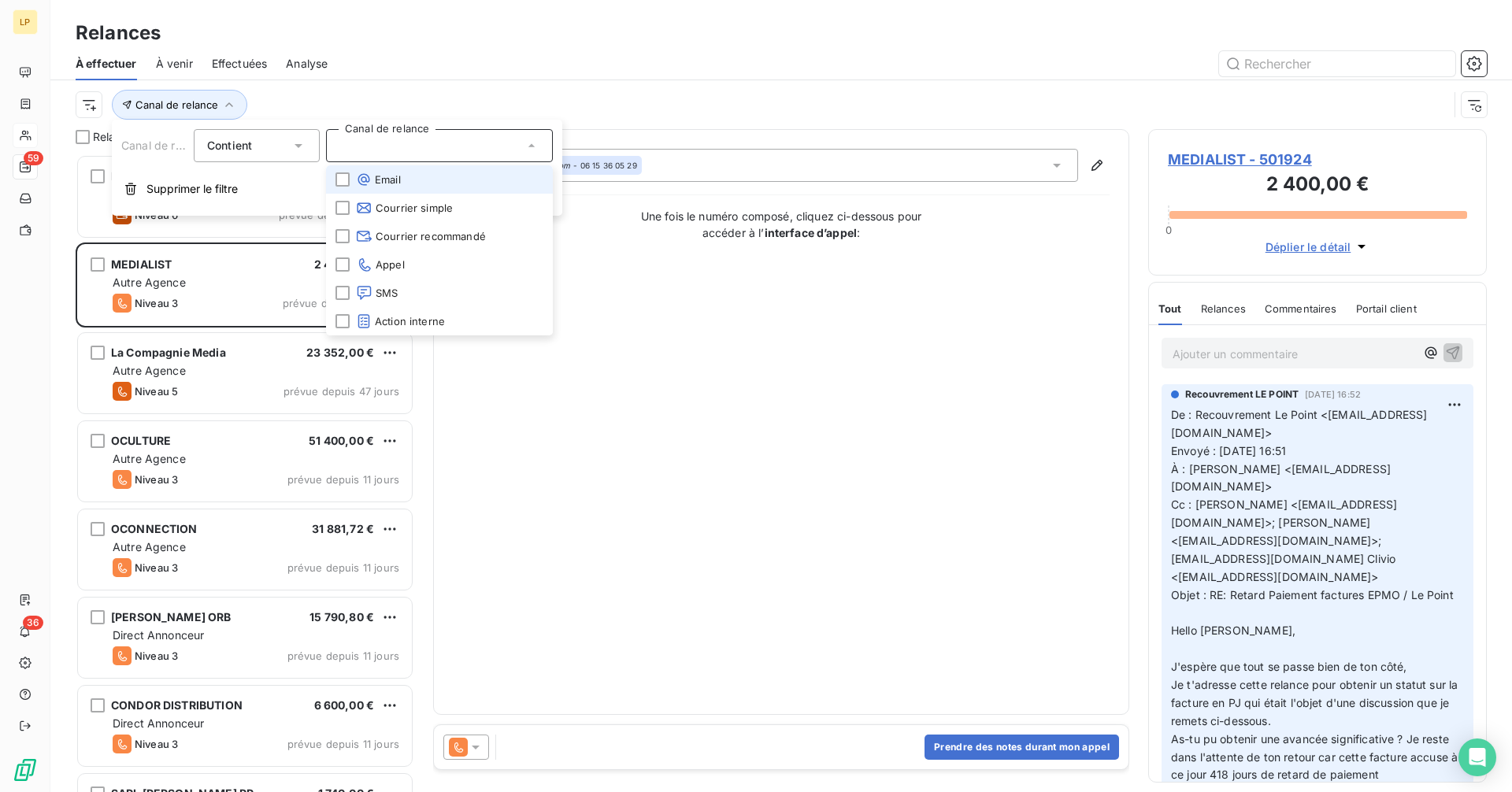
click at [412, 181] on li "Email" at bounding box center [439, 179] width 227 height 28
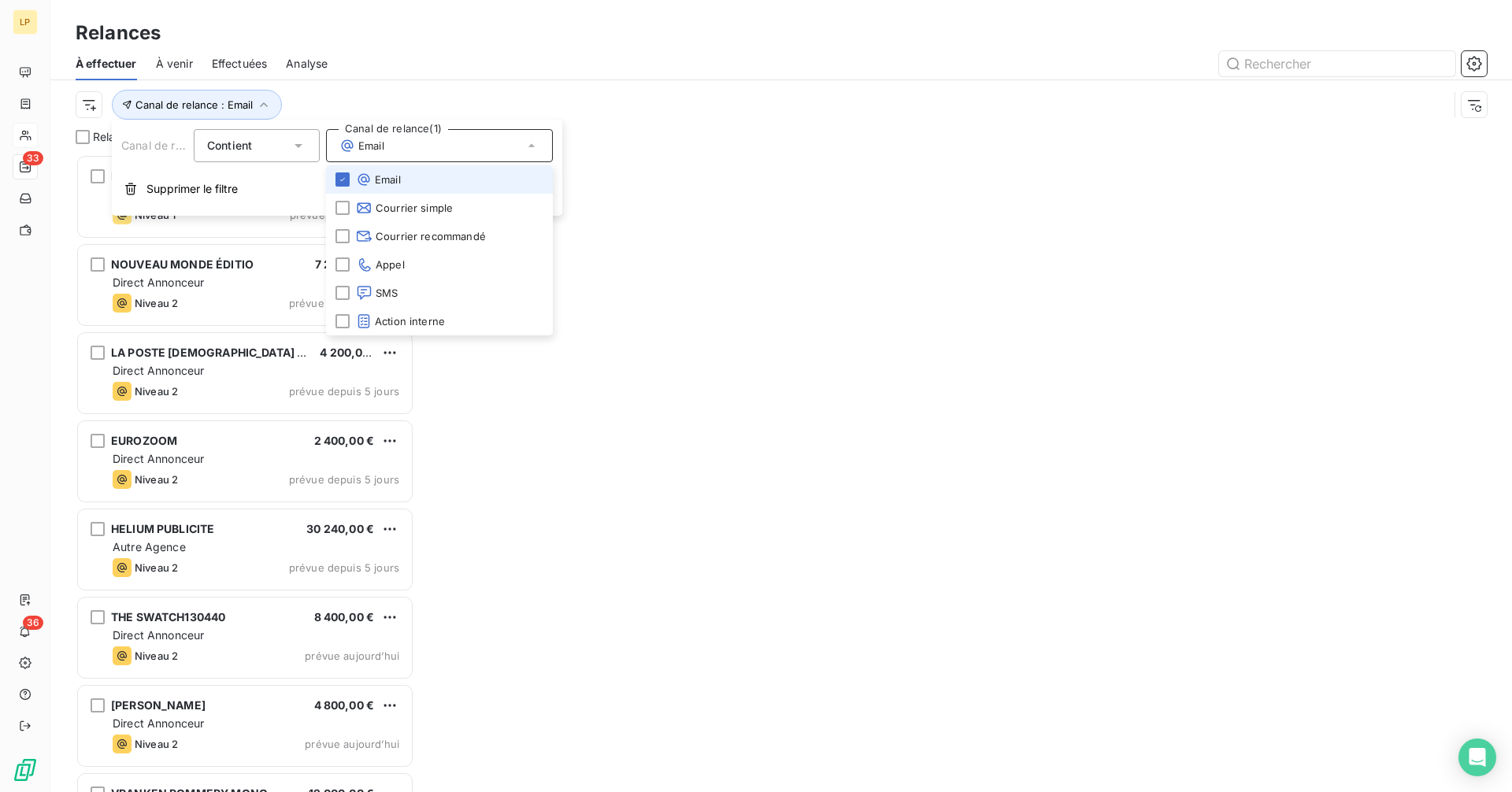
scroll to position [626, 327]
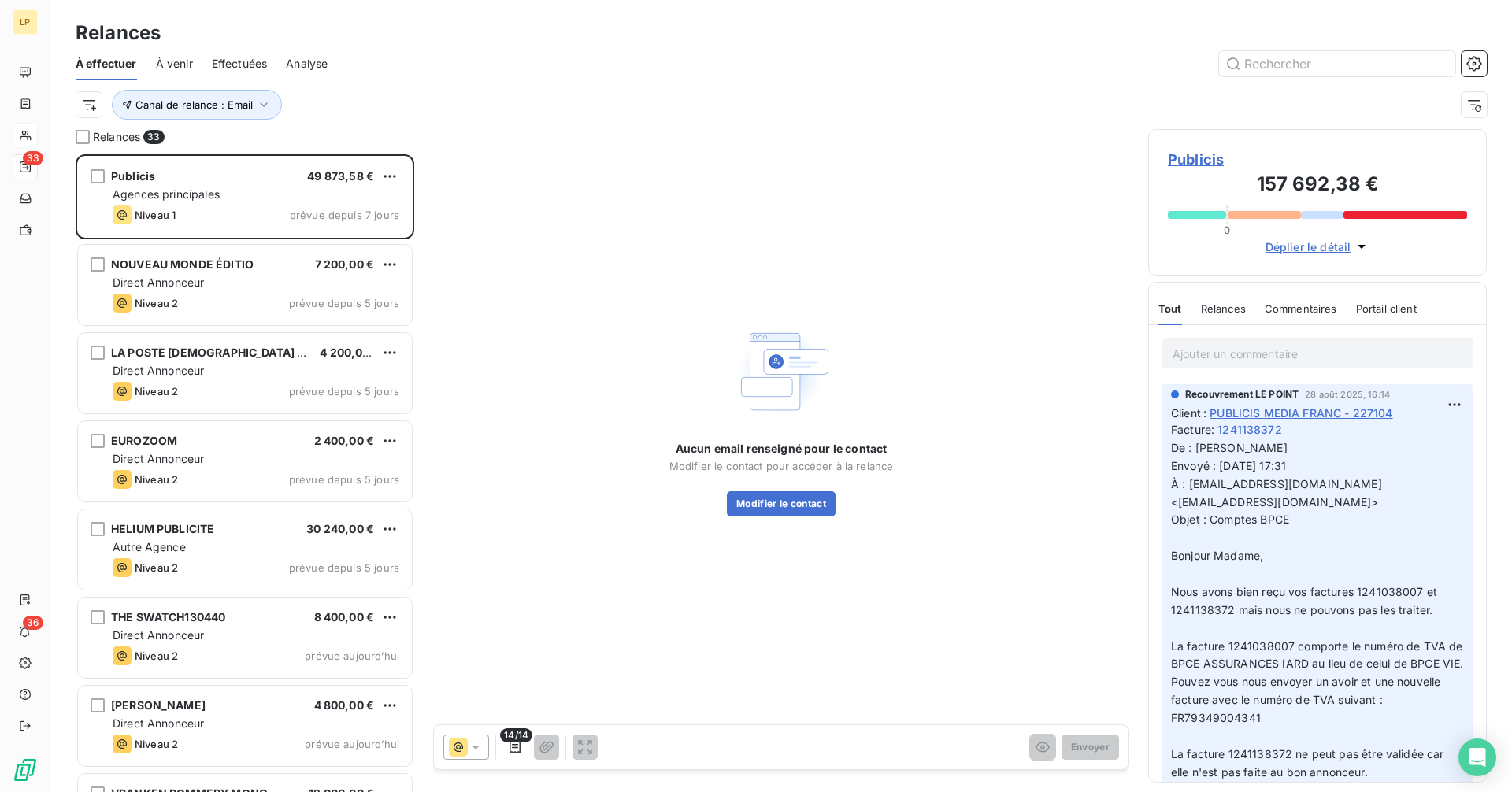
click at [595, 97] on div "Canal de relance : Email" at bounding box center [761, 104] width 1372 height 30
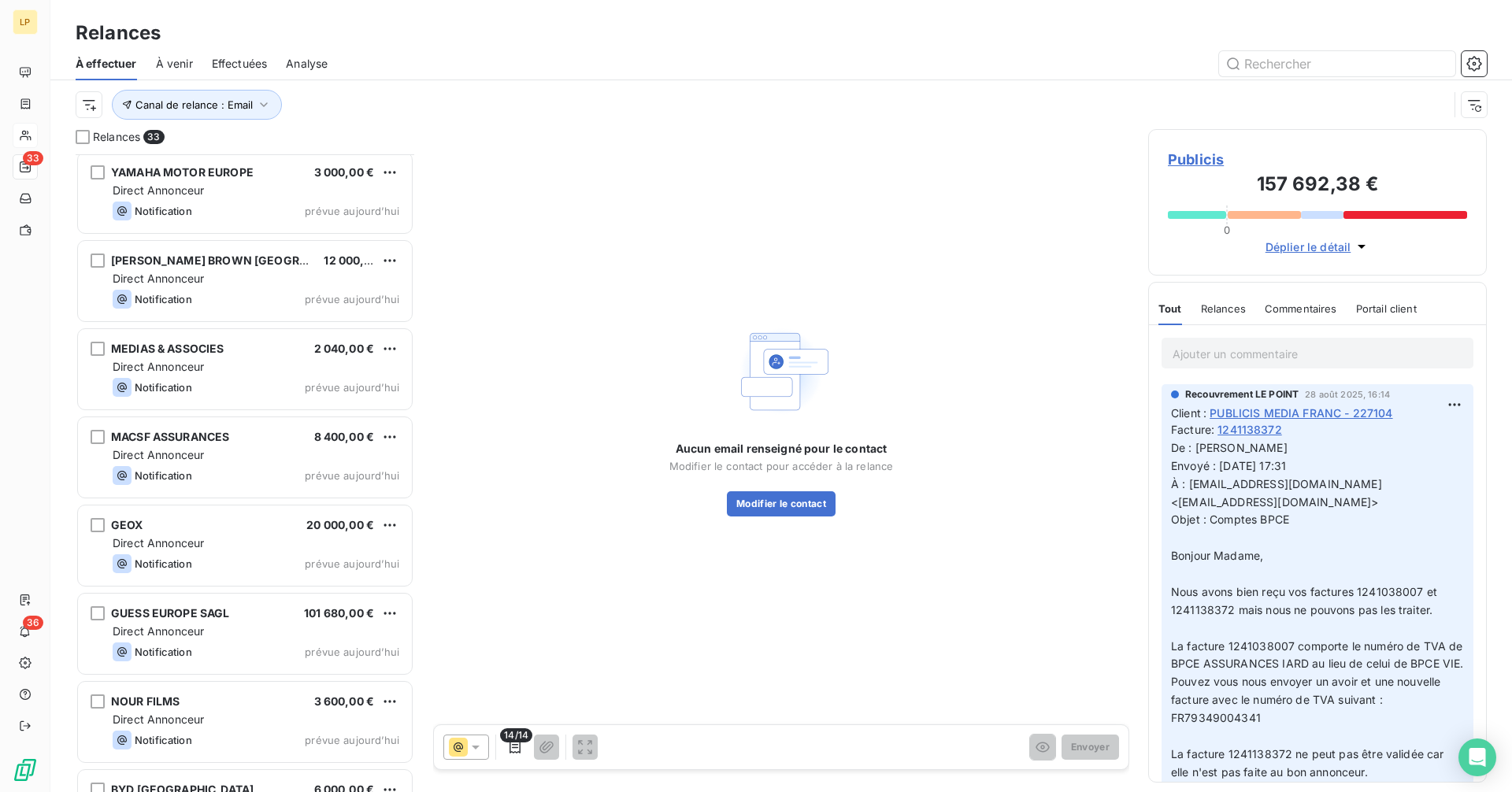
scroll to position [2273, 0]
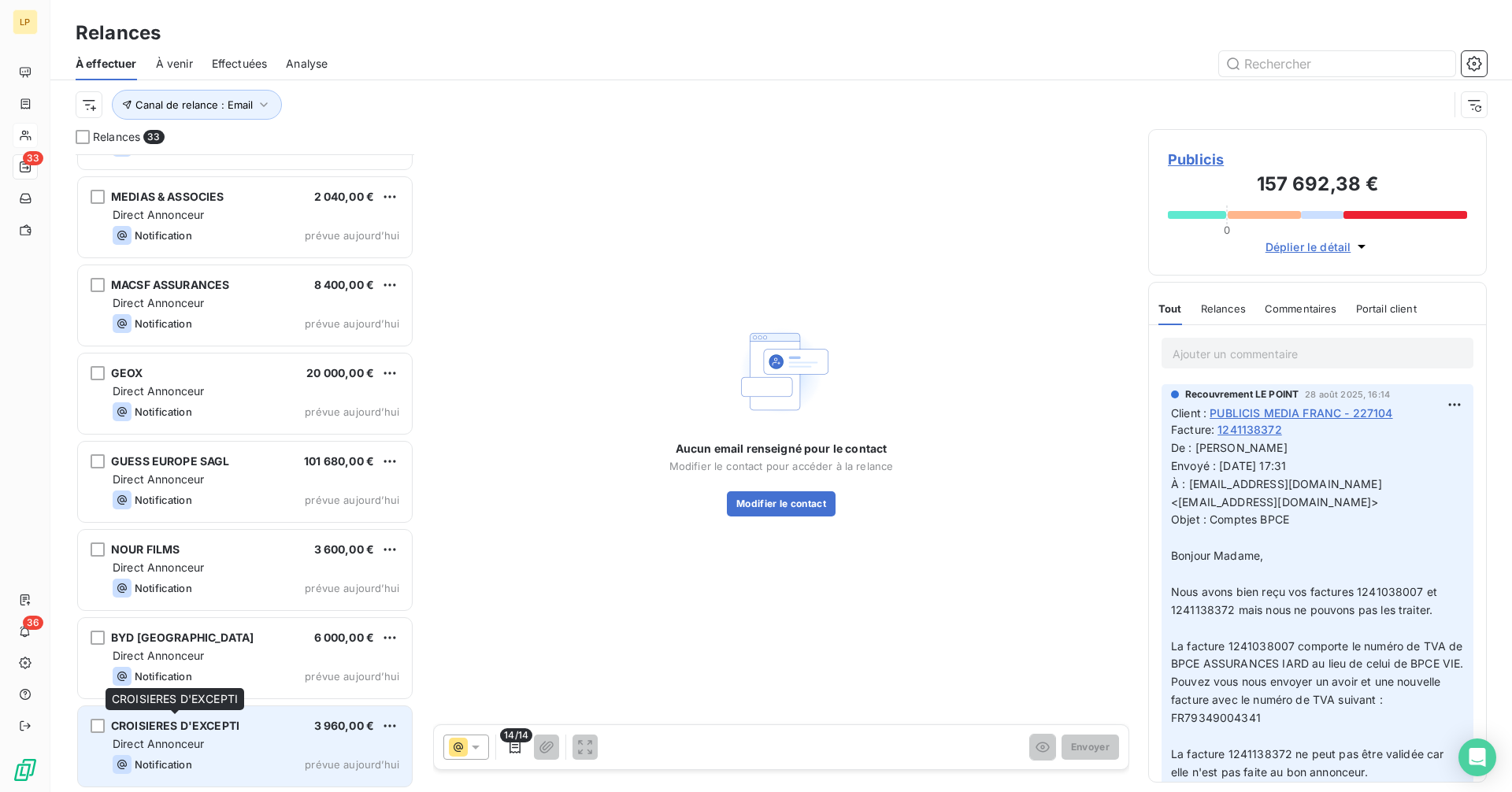
click at [190, 731] on span "CROISIERES D'EXCEPTI" at bounding box center [175, 725] width 129 height 14
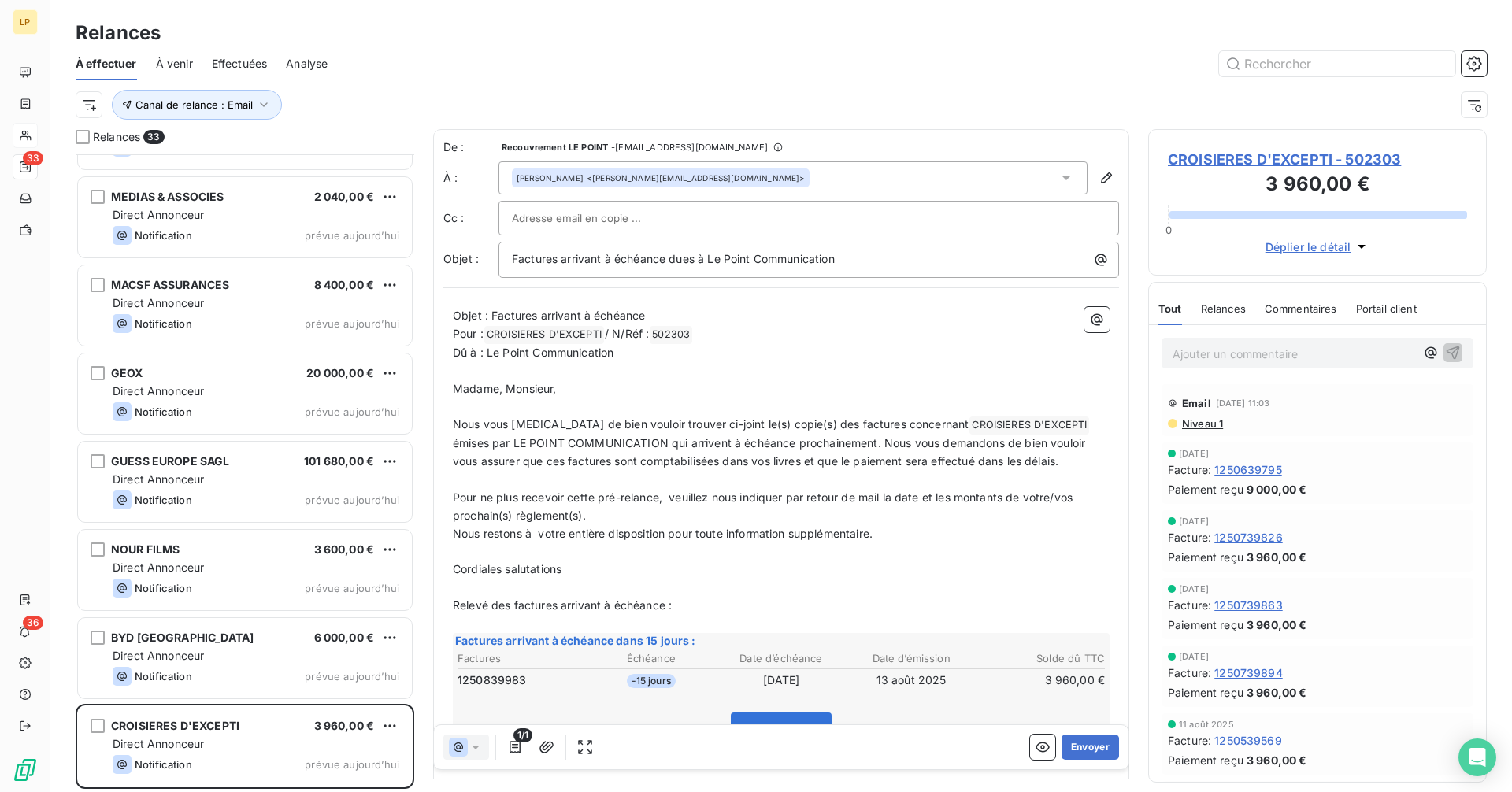
click at [812, 229] on div at bounding box center [809, 218] width 594 height 23
click at [809, 223] on input "text" at bounding box center [809, 218] width 594 height 23
click at [1069, 752] on button "Envoyer" at bounding box center [1090, 747] width 58 height 25
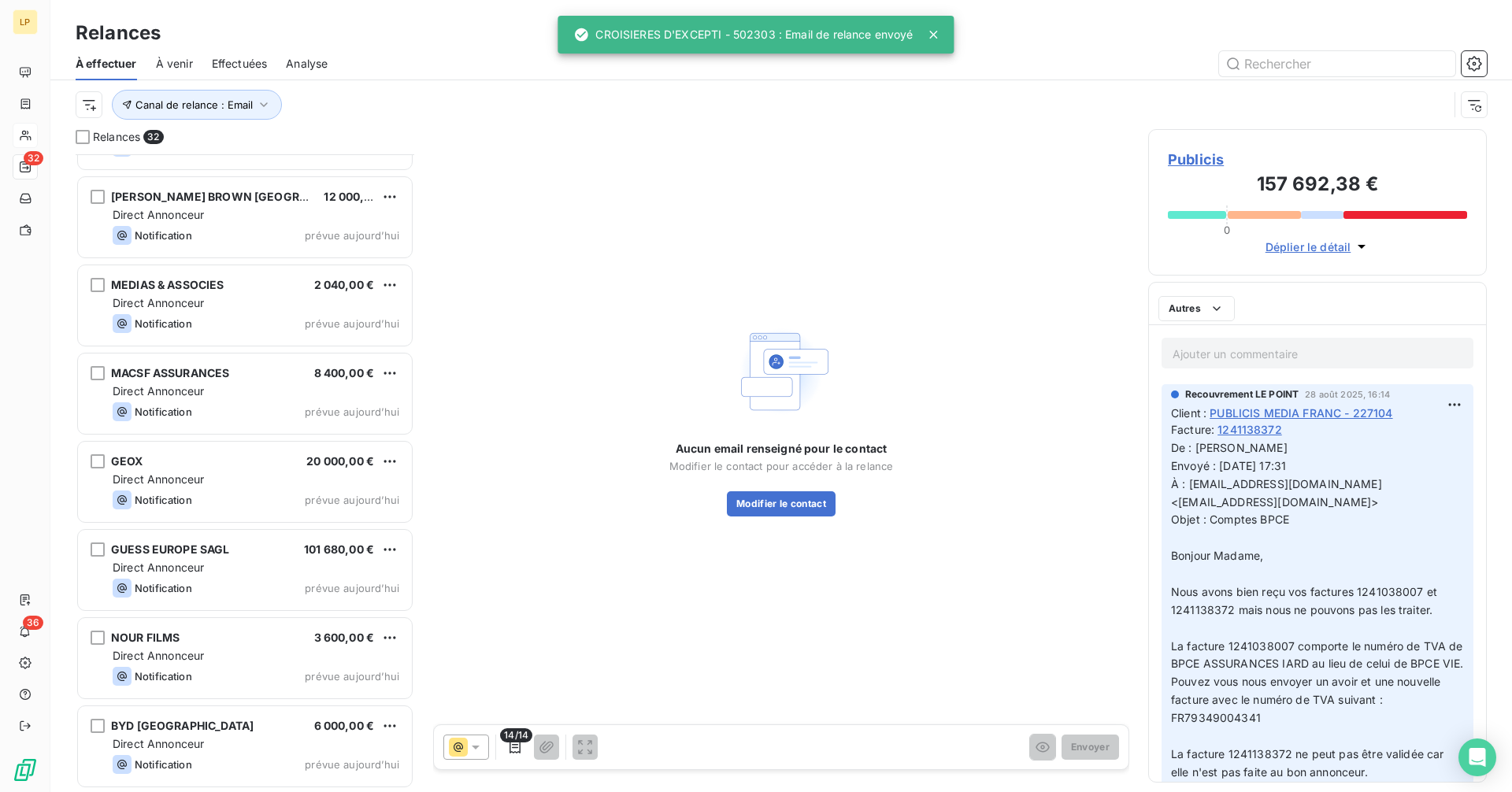
scroll to position [2184, 0]
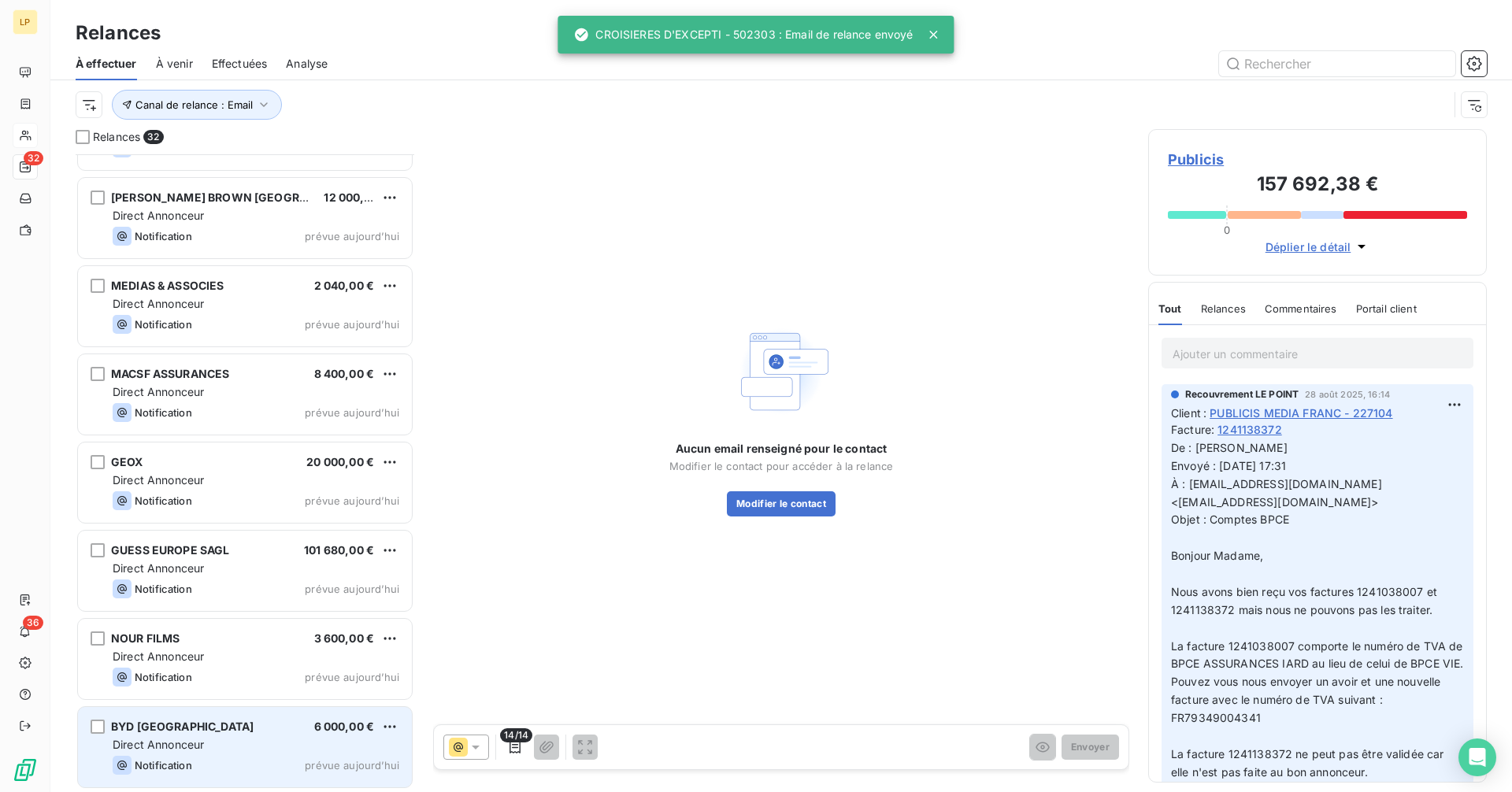
click at [201, 746] on span "Direct Annonceur" at bounding box center [158, 744] width 91 height 14
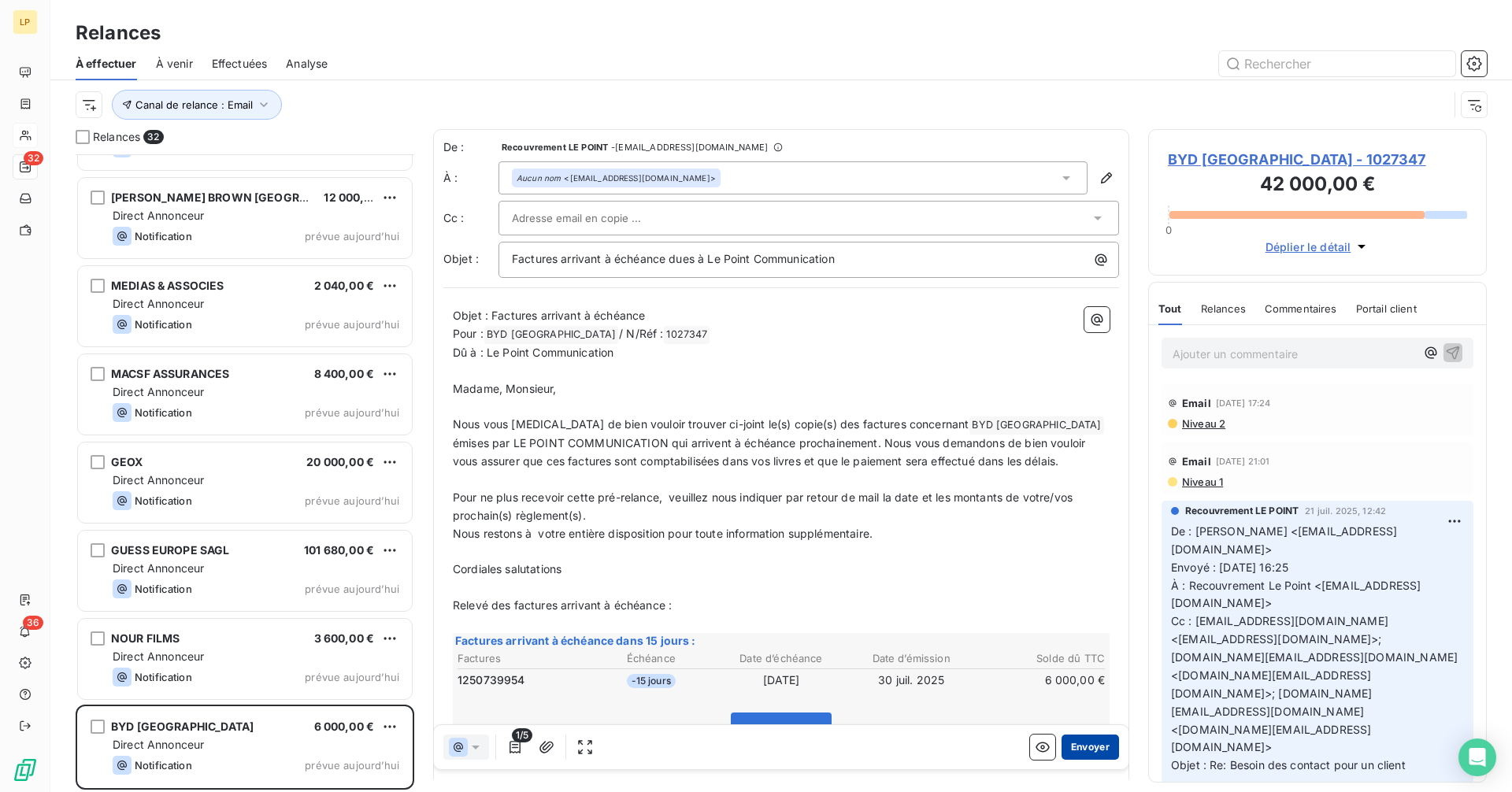
click at [1086, 749] on button "Envoyer" at bounding box center [1090, 747] width 58 height 25
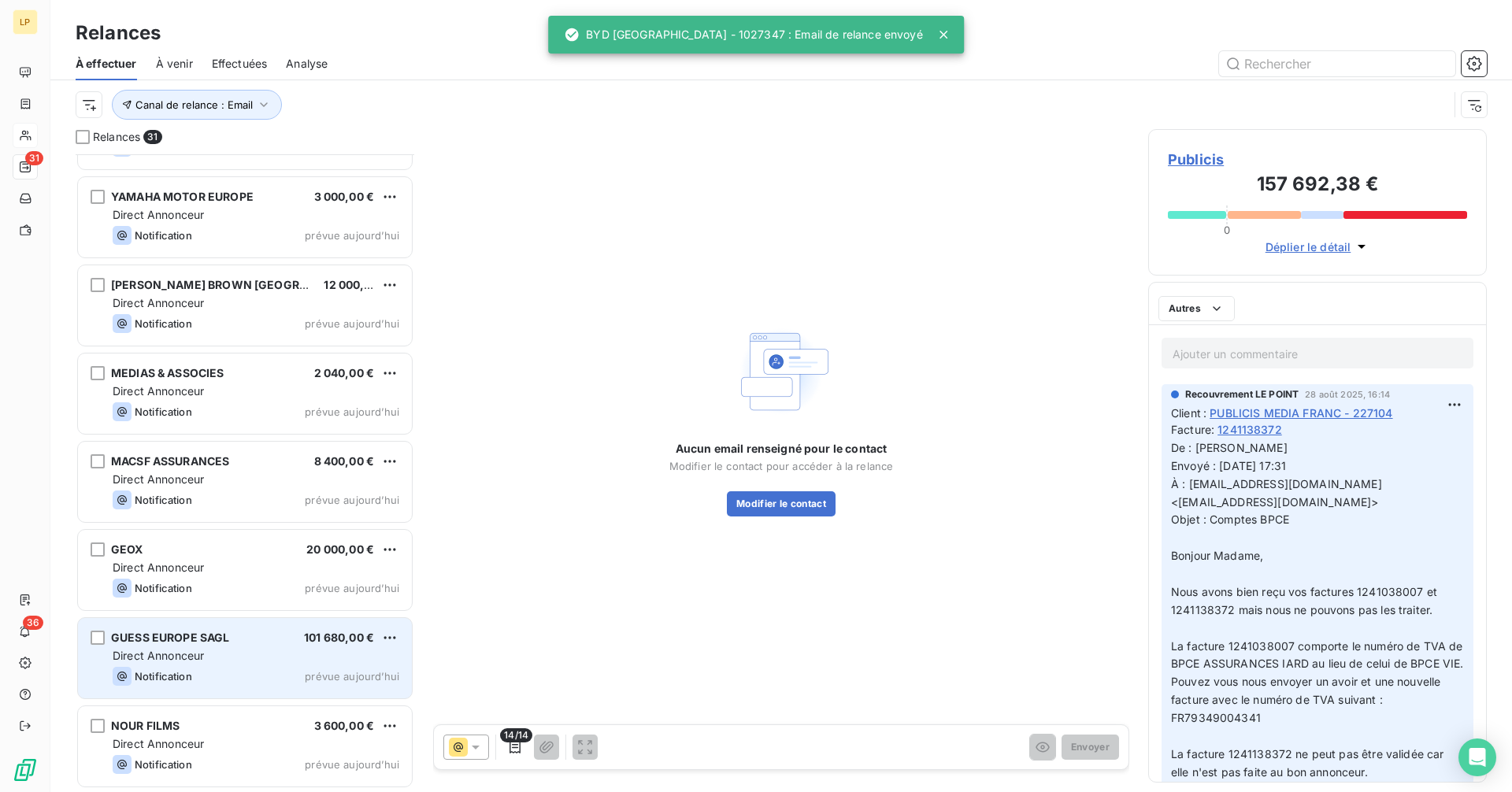
scroll to position [2096, 0]
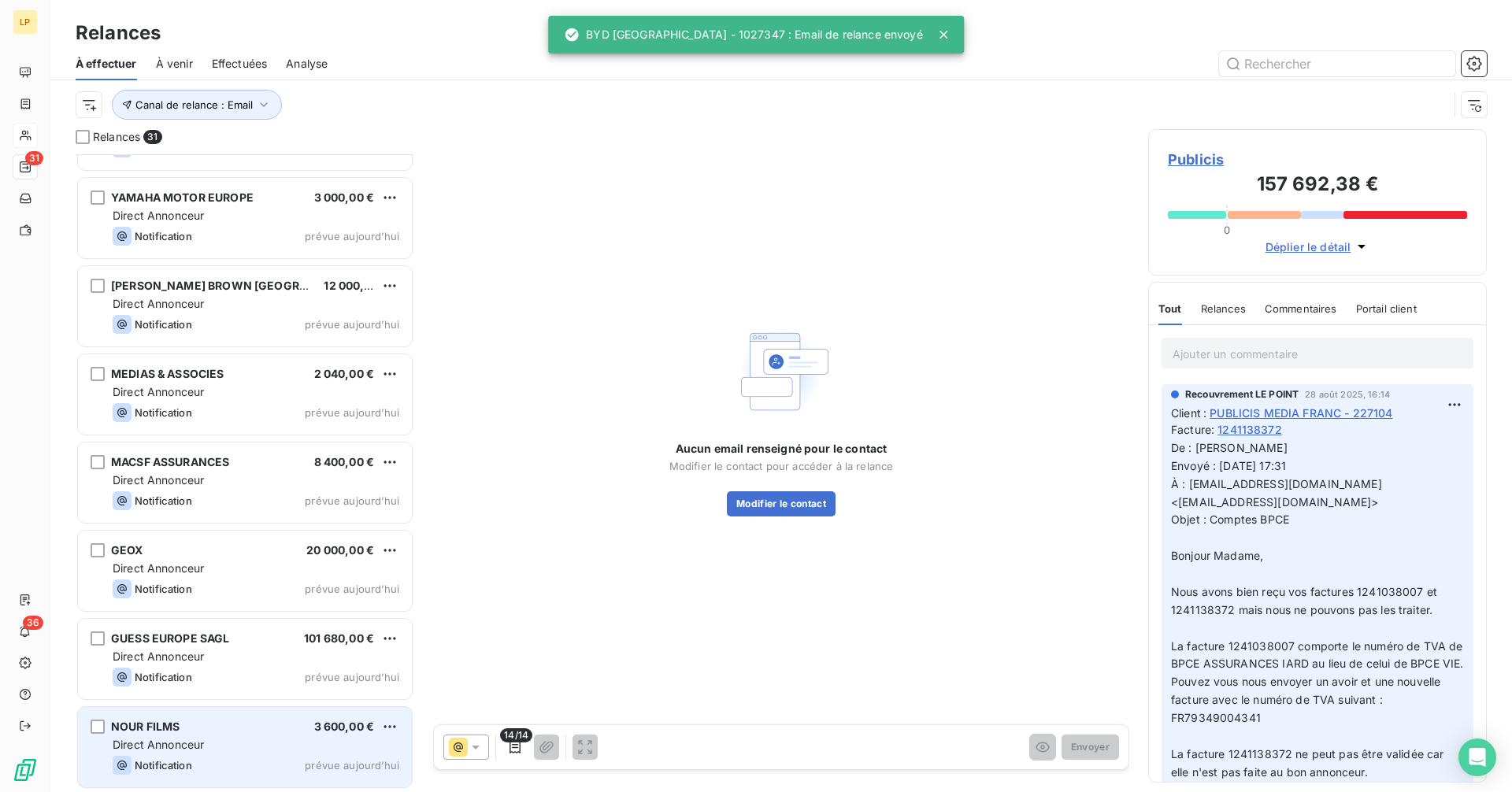
click at [215, 737] on div "Direct Annonceur" at bounding box center [256, 744] width 286 height 15
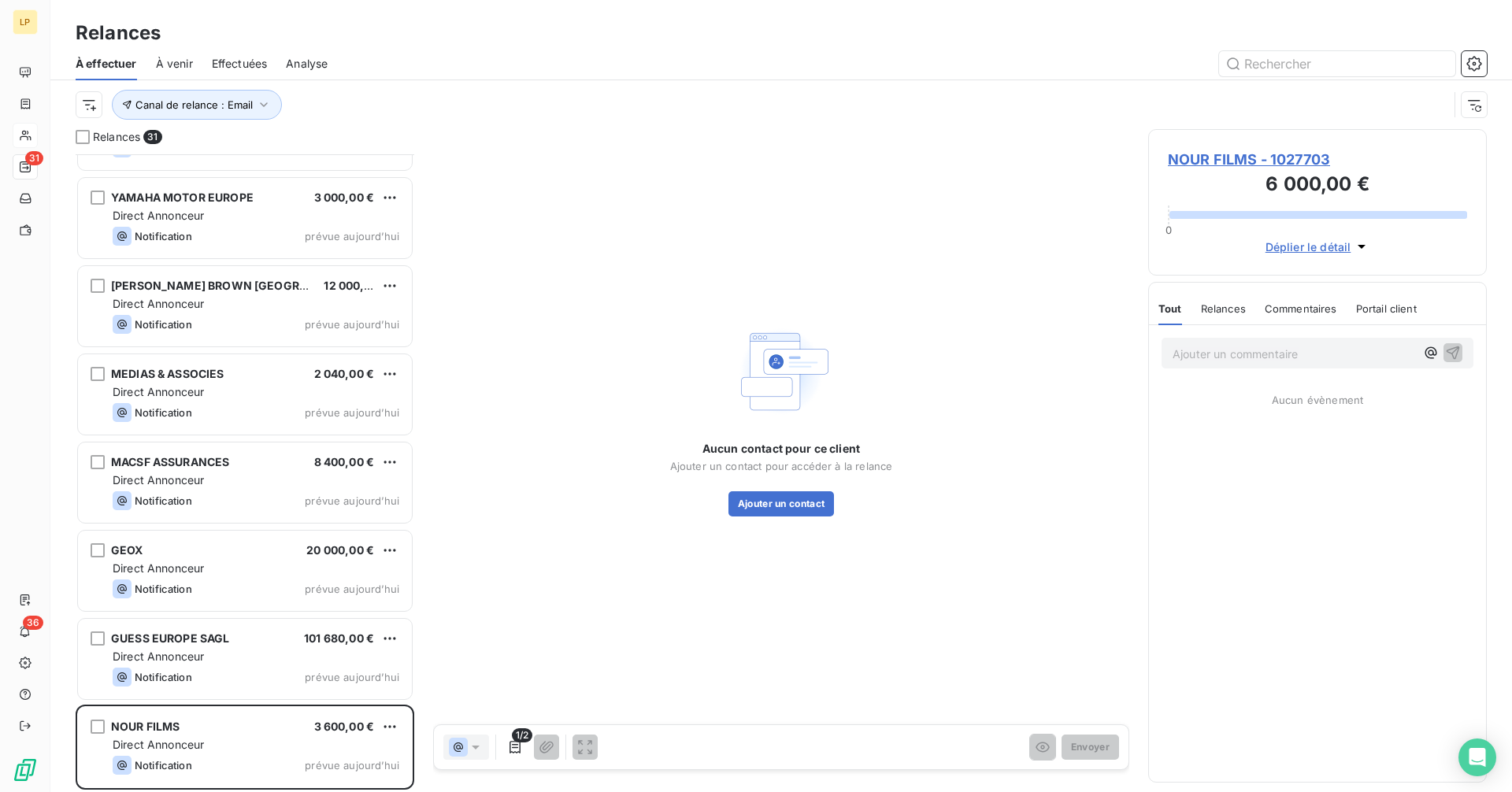
click at [1212, 168] on span "NOUR FILMS - 1027703" at bounding box center [1318, 159] width 299 height 22
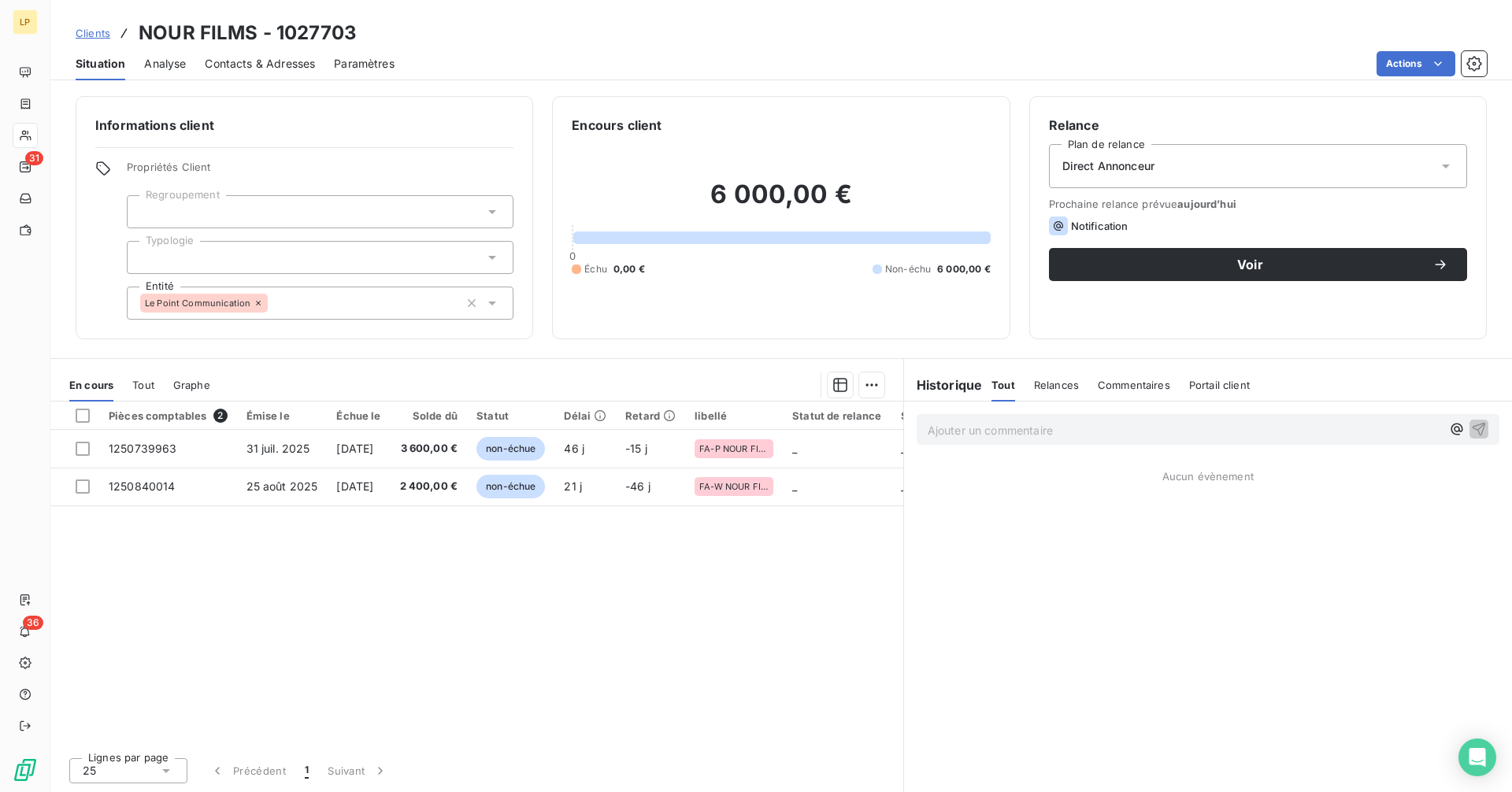
click at [223, 247] on div at bounding box center [320, 257] width 387 height 33
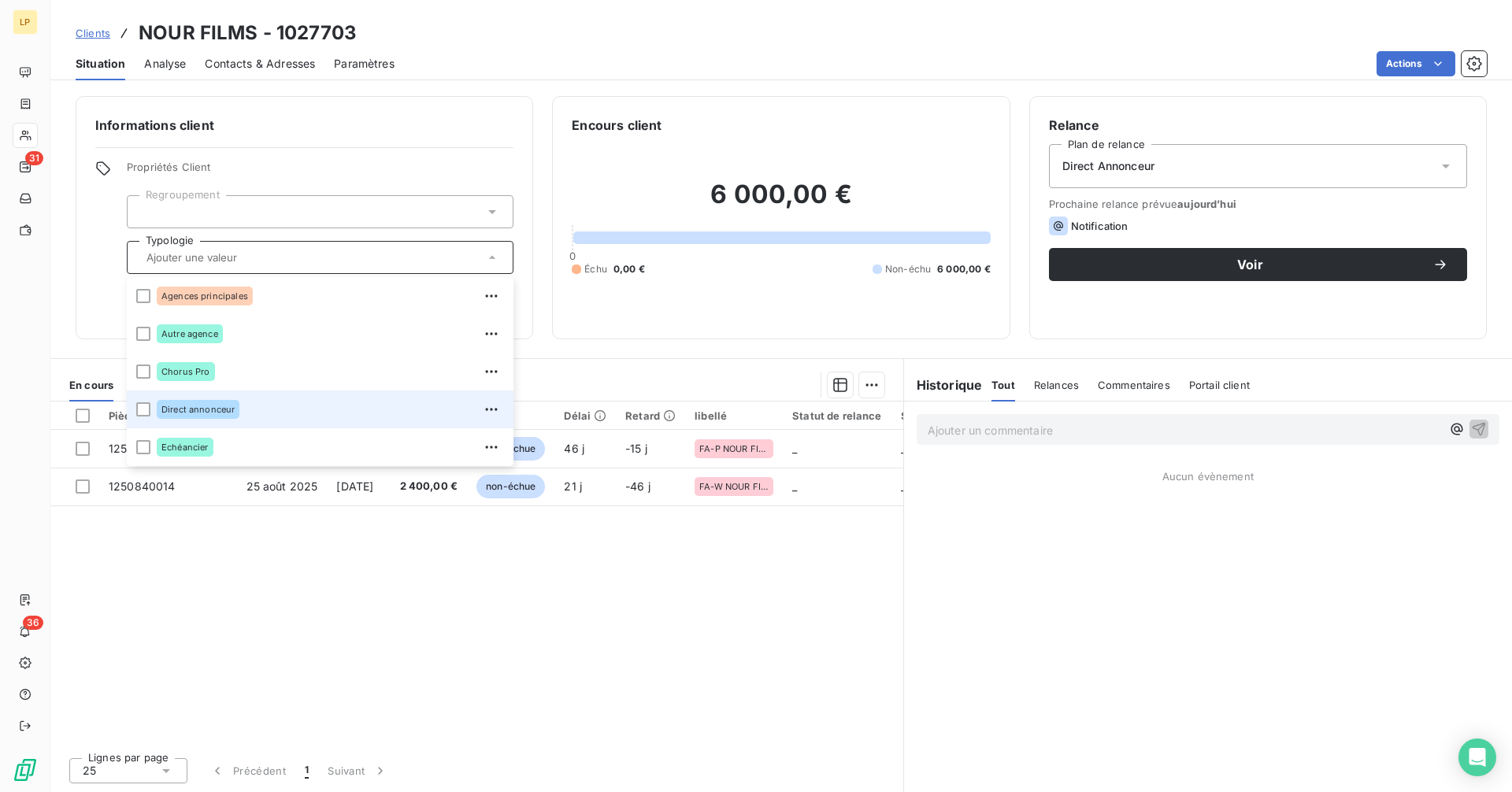
click at [208, 409] on span "Direct annonceur" at bounding box center [197, 410] width 73 height 9
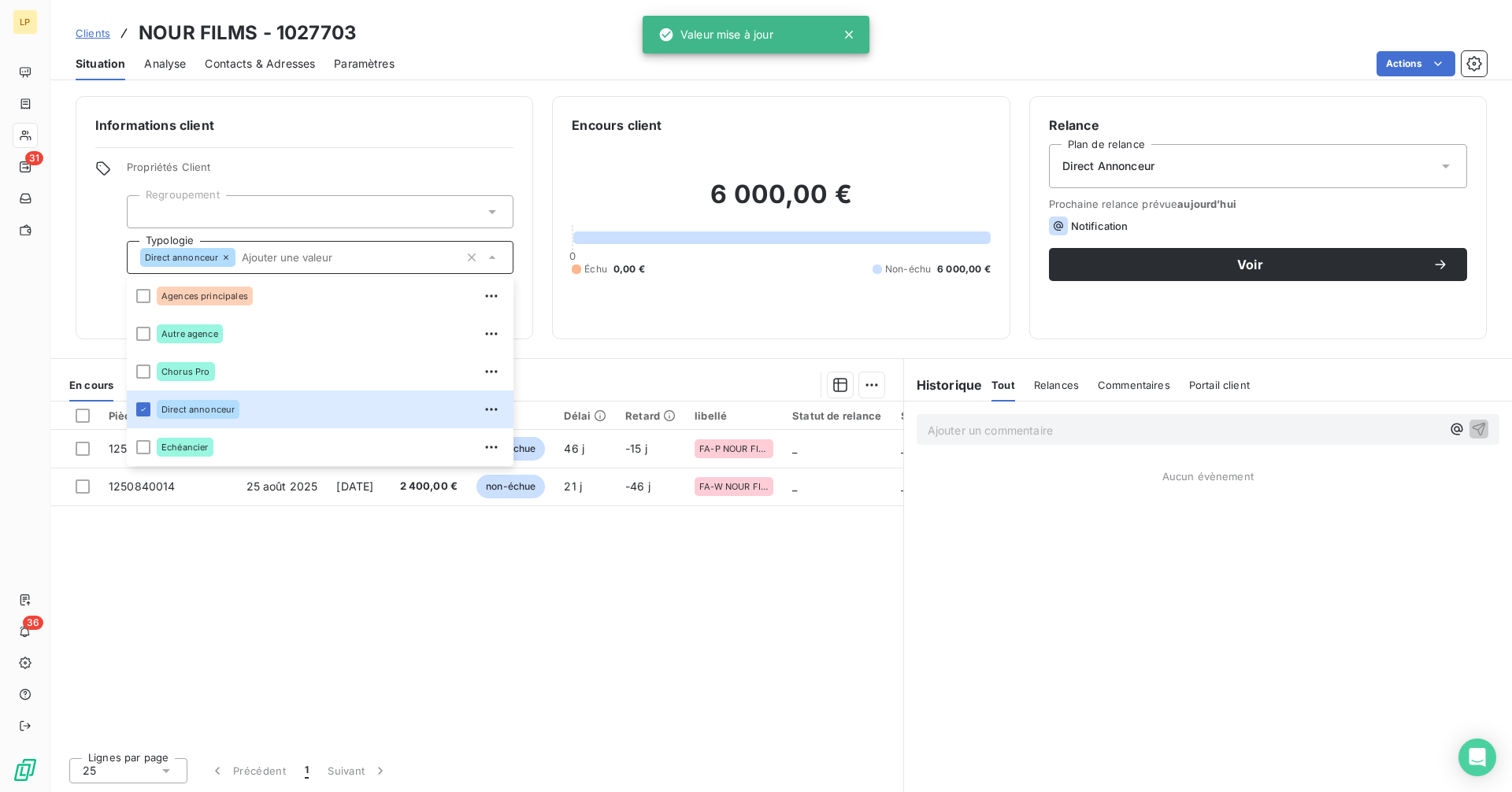
click at [677, 554] on div "Pièces comptables 2 Émise le Échue le Solde dû Statut Délai Retard libellé Stat…" at bounding box center [477, 572] width 853 height 343
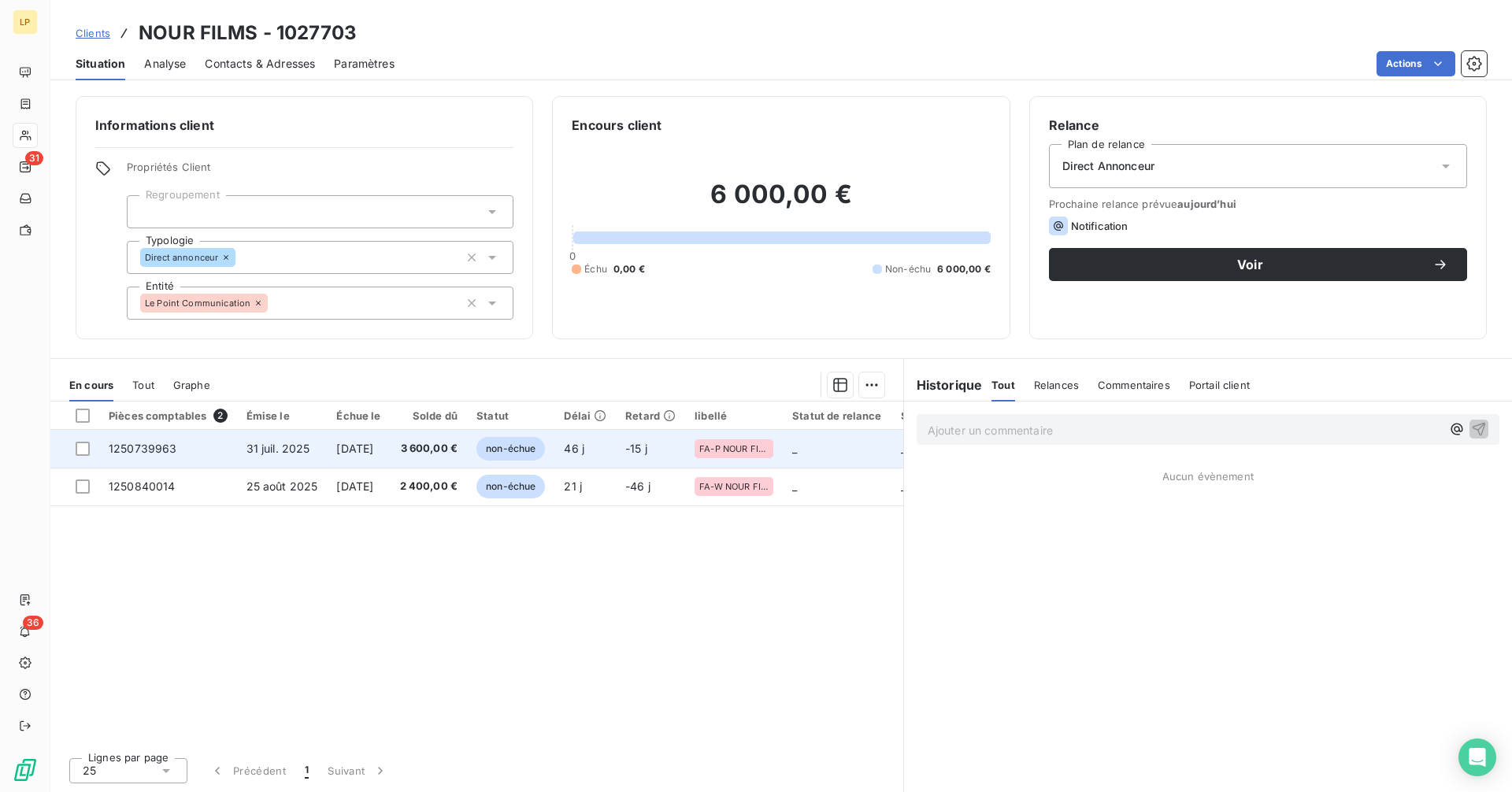
click at [454, 457] on td "3 600,00 €" at bounding box center [429, 449] width 77 height 38
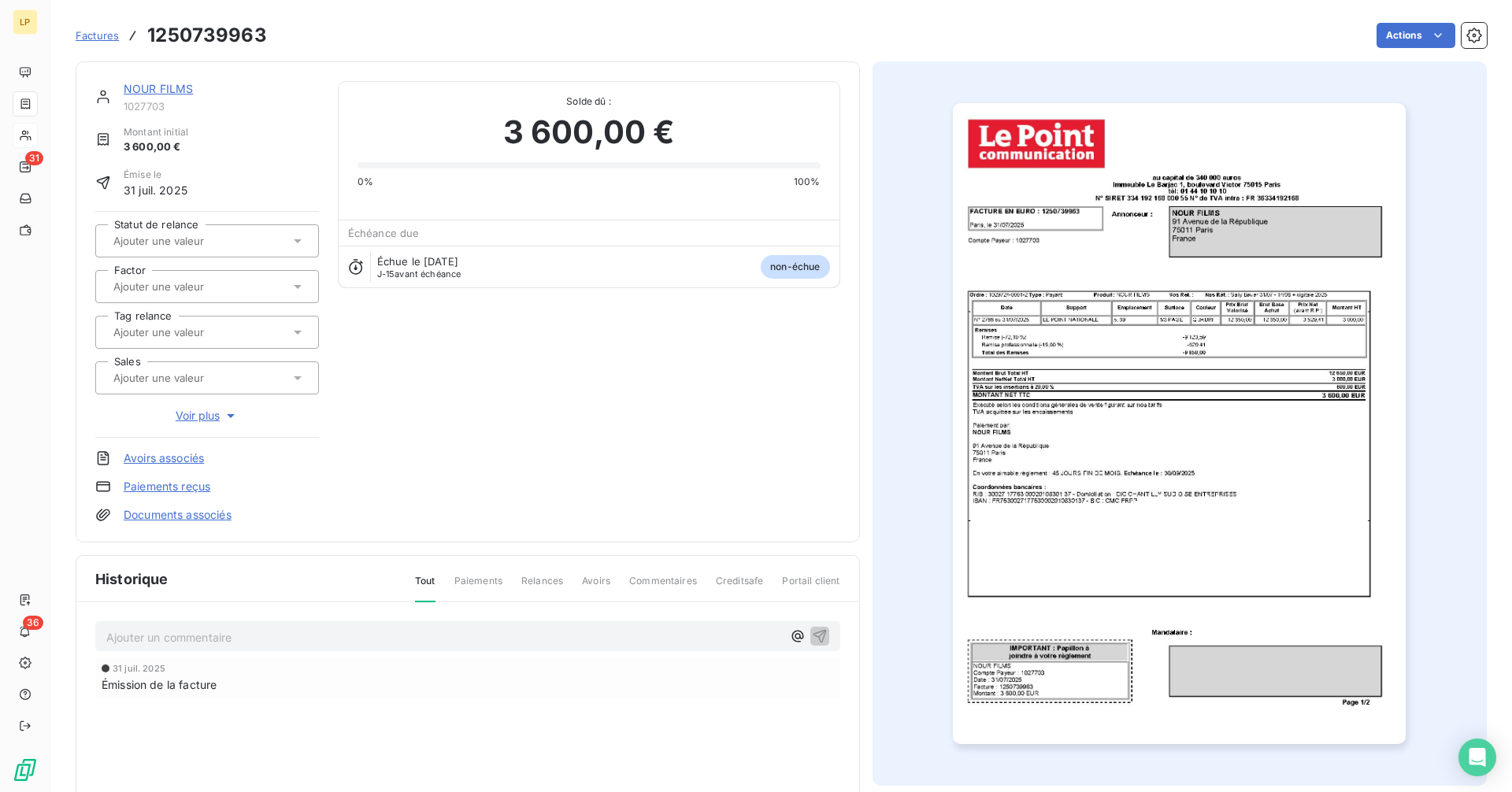
click at [247, 39] on h3 "1250739963" at bounding box center [207, 35] width 120 height 28
copy h3 "1250739963"
click at [166, 93] on link "NOUR FILMS" at bounding box center [158, 88] width 70 height 14
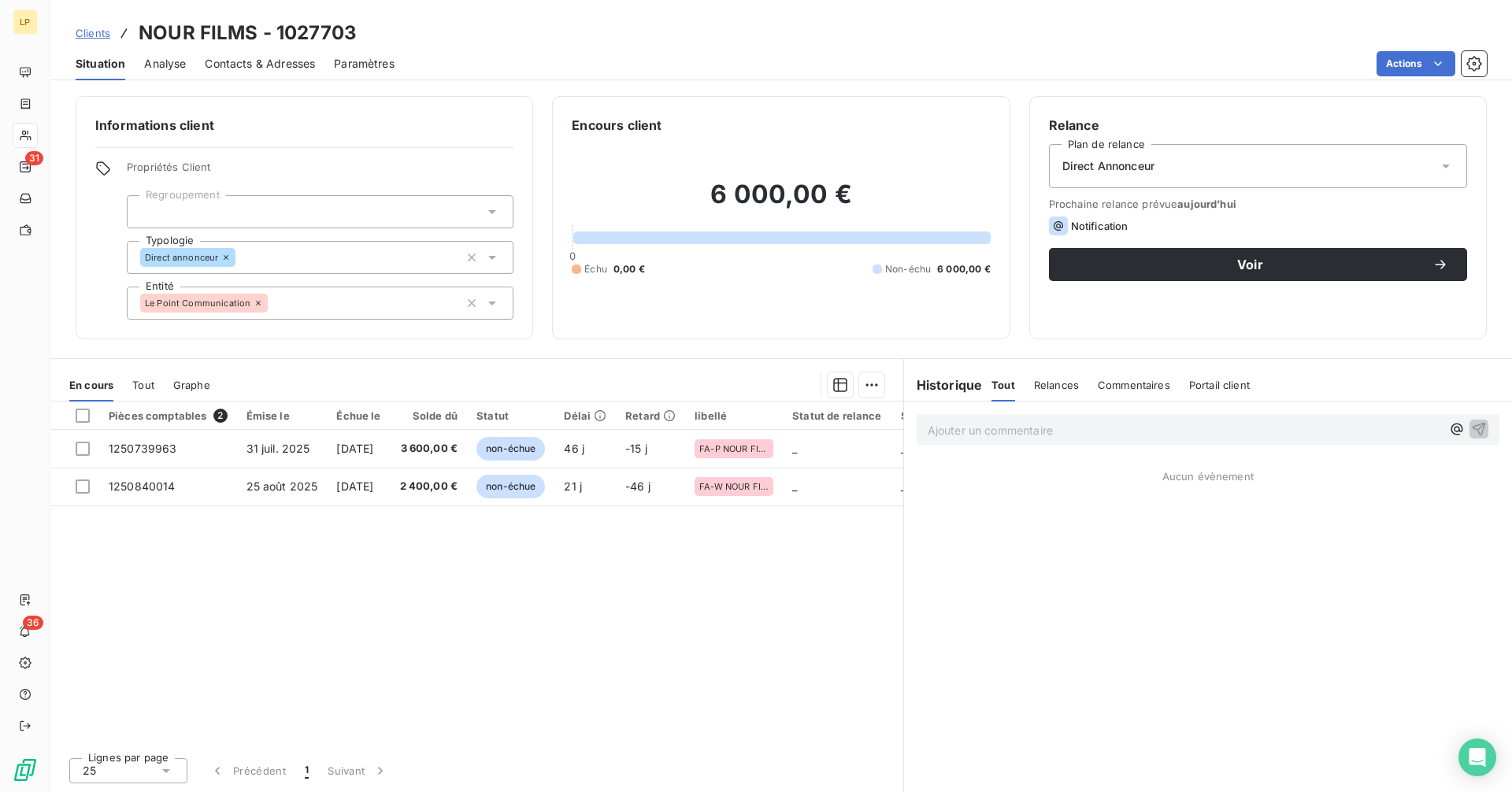
click at [235, 59] on span "Contacts & Adresses" at bounding box center [259, 63] width 110 height 15
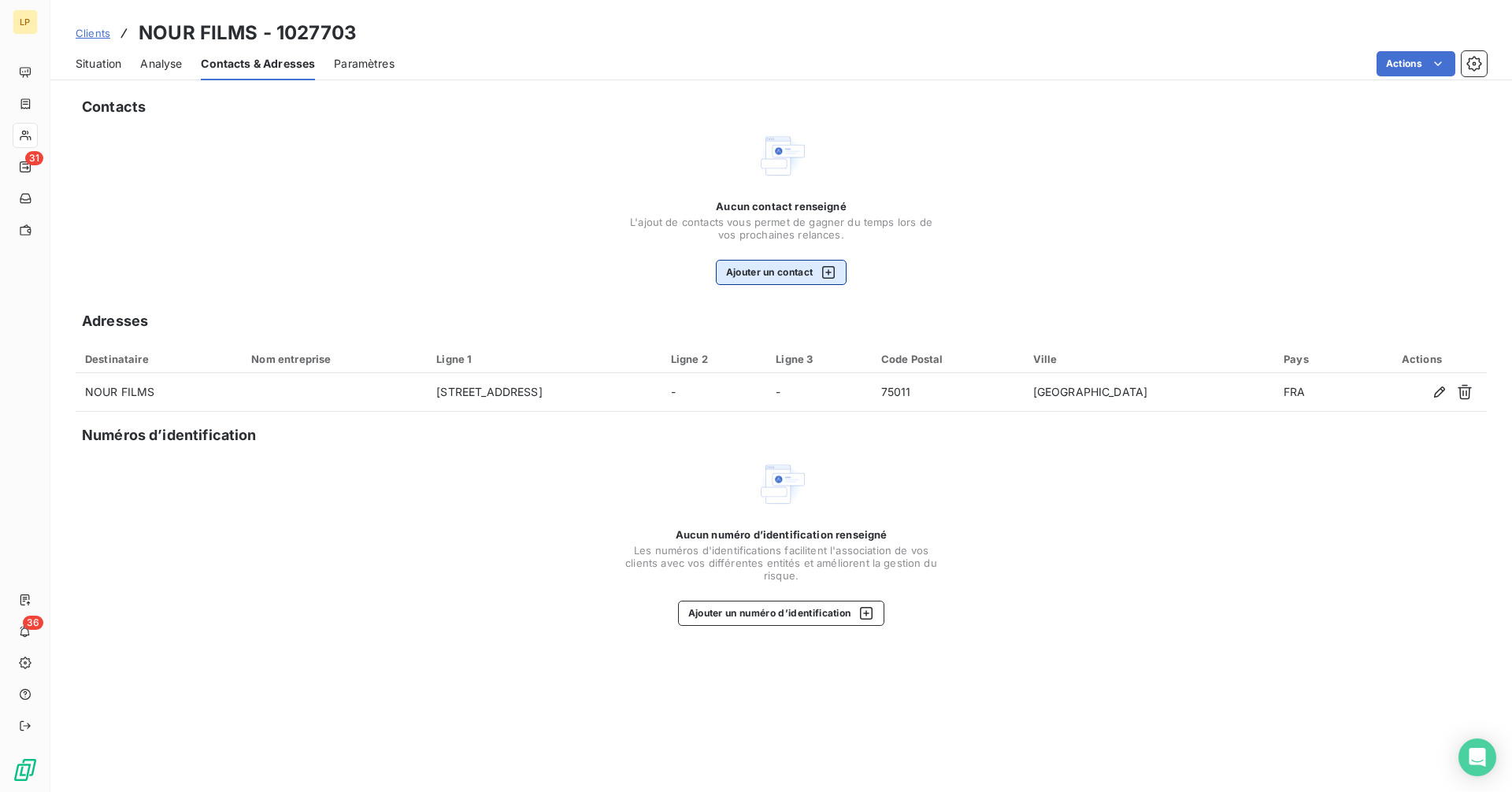
click at [824, 269] on icon "button" at bounding box center [828, 272] width 15 height 15
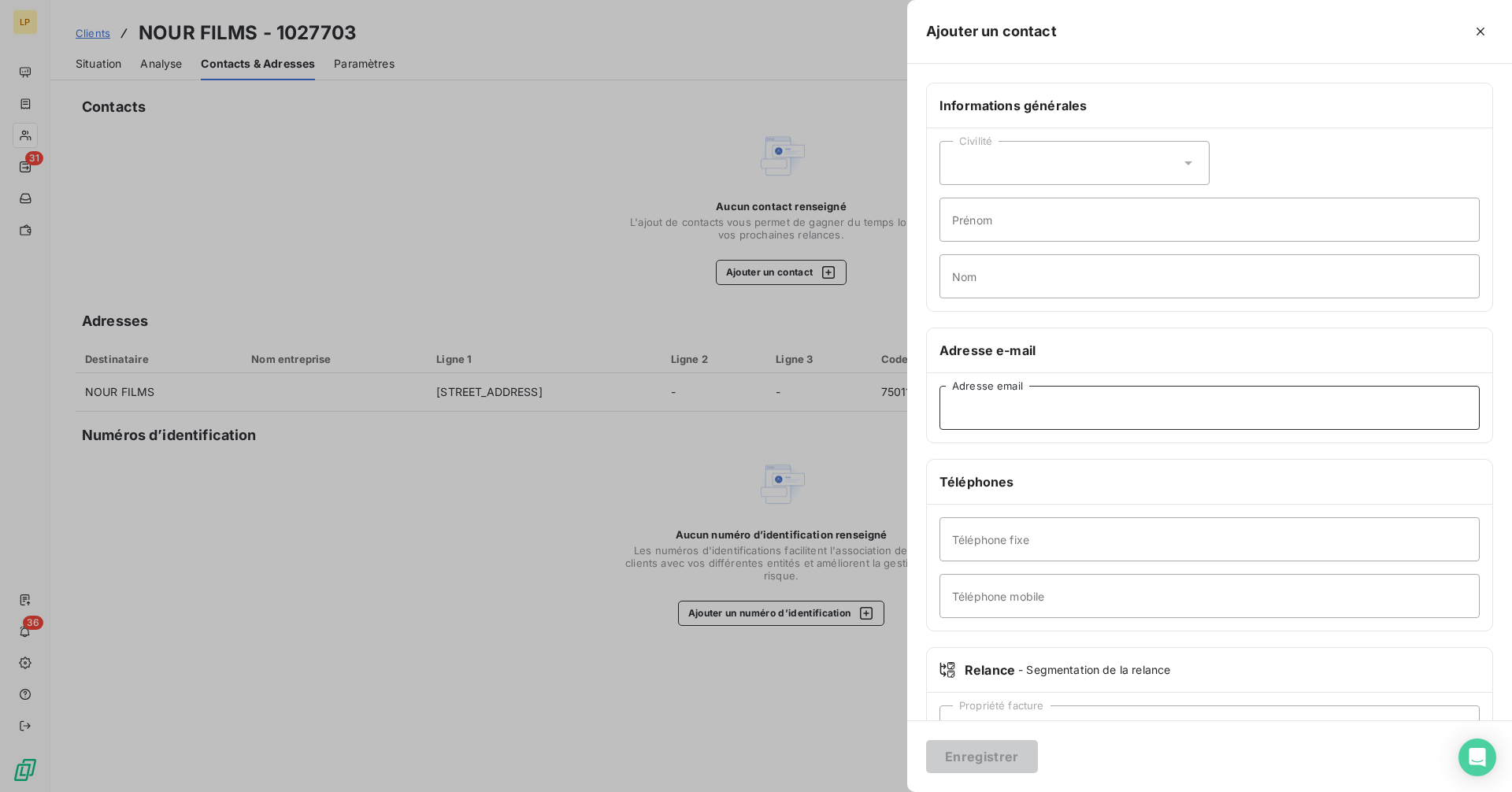
click at [1024, 406] on input "Adresse email" at bounding box center [1210, 408] width 540 height 44
paste input "[EMAIL_ADDRESS][DOMAIN_NAME]"
type input "[EMAIL_ADDRESS][DOMAIN_NAME]"
drag, startPoint x: 967, startPoint y: 760, endPoint x: 958, endPoint y: 723, distance: 38.1
click at [967, 759] on button "Enregistrer" at bounding box center [982, 756] width 112 height 33
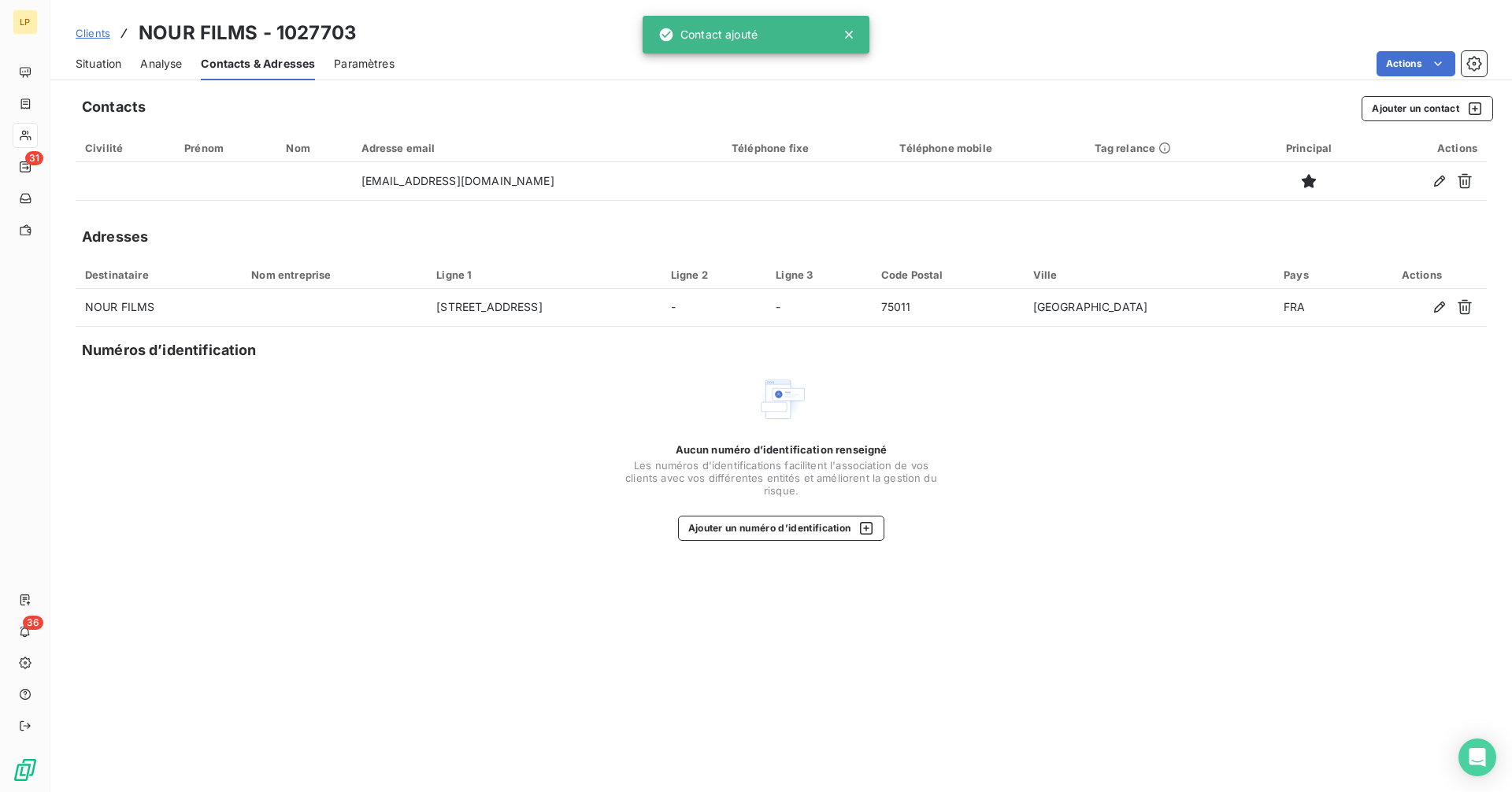
click at [88, 66] on span "Situation" at bounding box center [98, 63] width 46 height 15
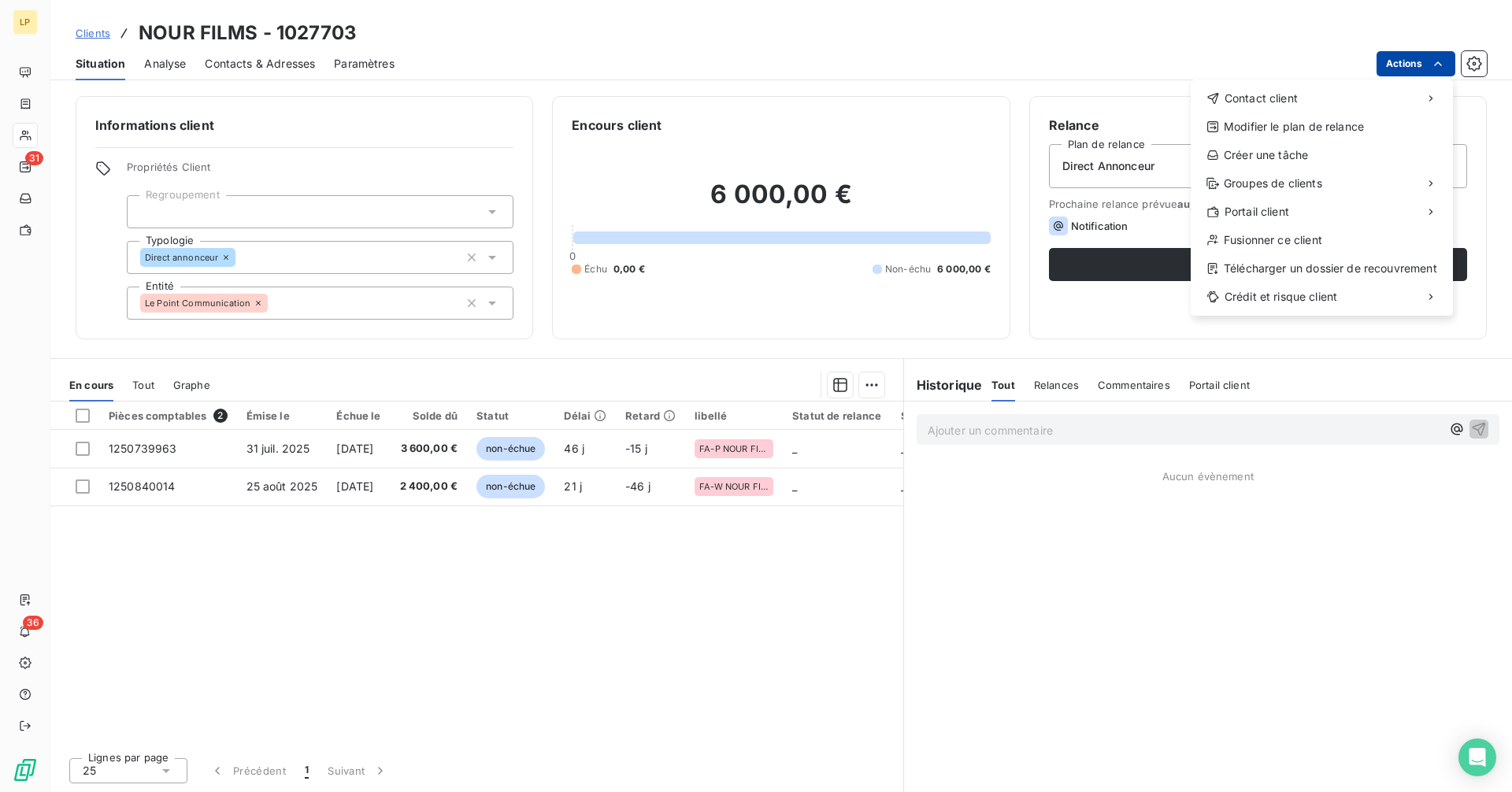
click at [1409, 71] on html "LP 31 36 Clients NOUR FILMS - 1027703 Situation Analyse Contacts & Adresses Par…" at bounding box center [756, 396] width 1512 height 792
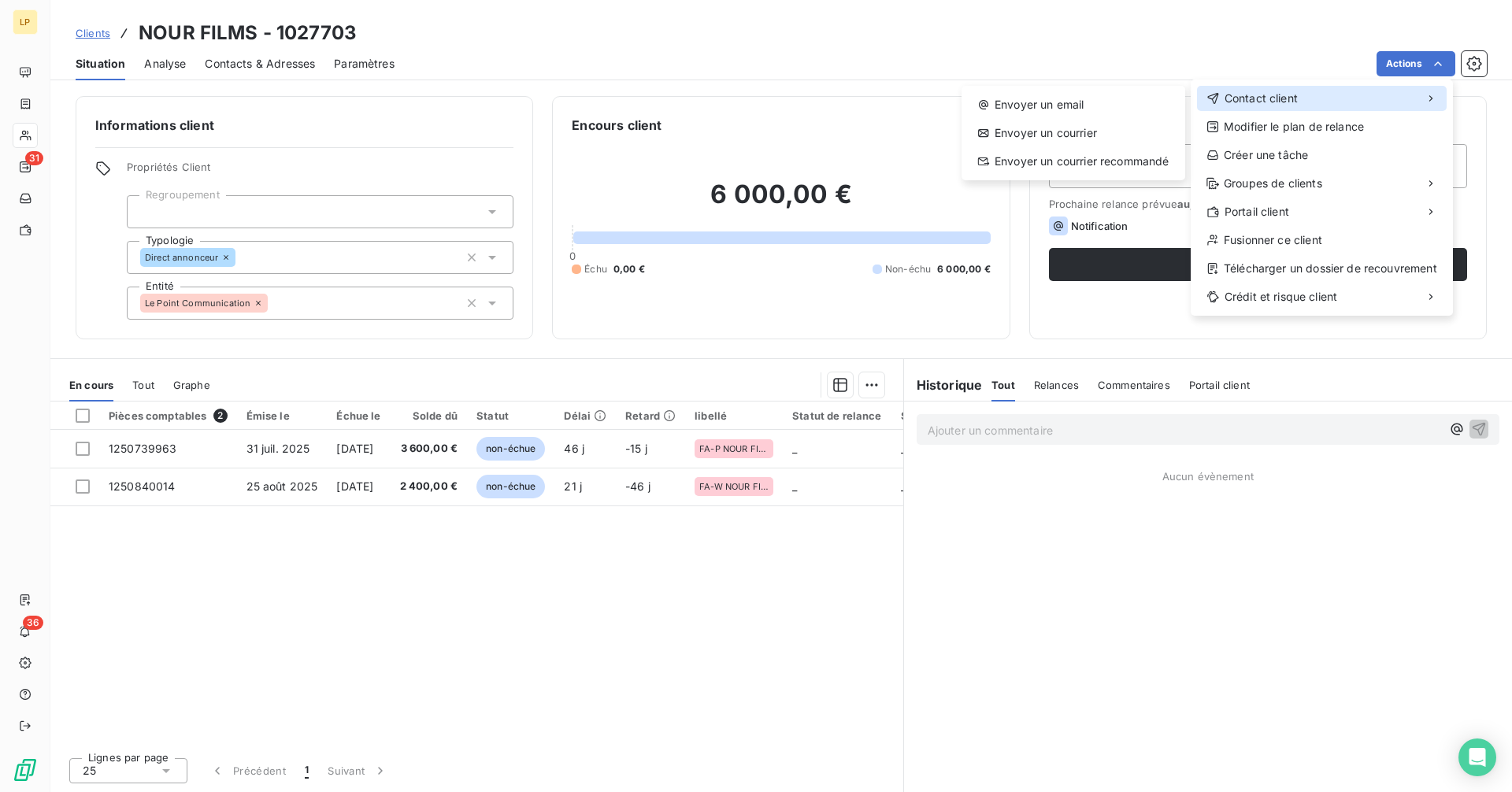
click at [1334, 98] on div "Contact client" at bounding box center [1321, 98] width 249 height 25
click at [1128, 102] on div "Envoyer un email" at bounding box center [1073, 104] width 211 height 25
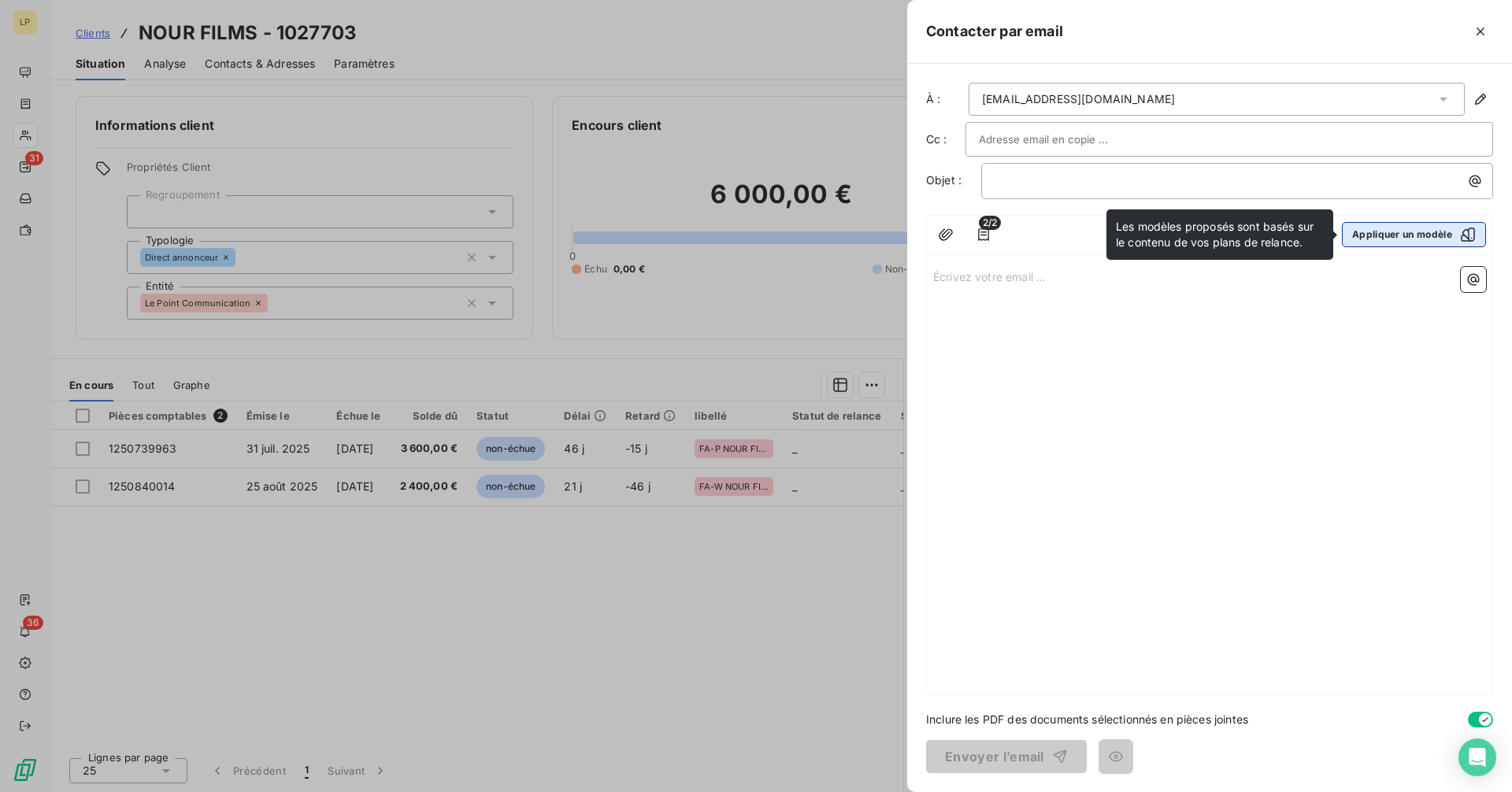
click at [1388, 235] on button "Appliquer un modèle" at bounding box center [1414, 235] width 144 height 25
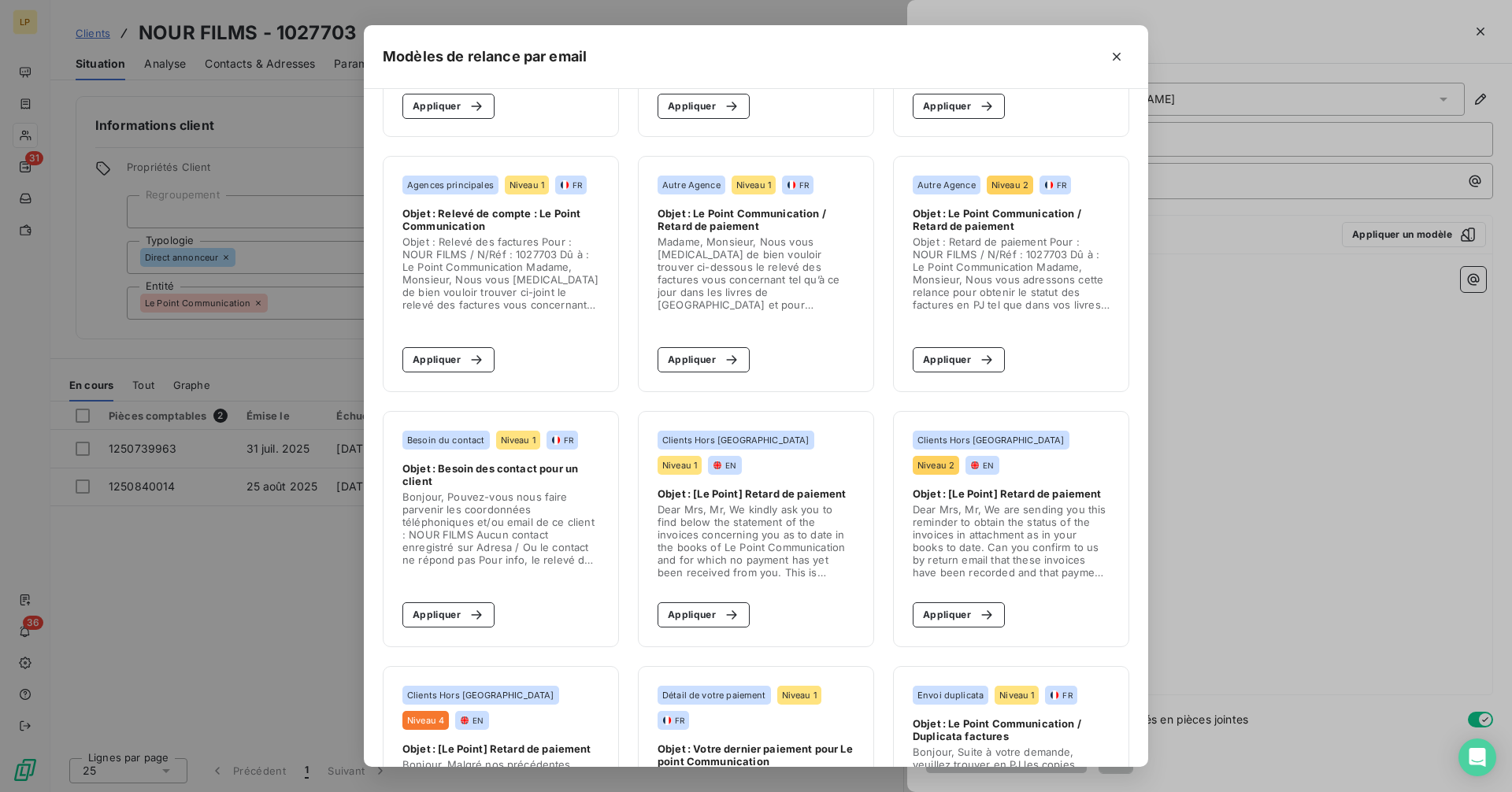
scroll to position [205, 0]
click at [419, 623] on button "Appliquer" at bounding box center [448, 616] width 92 height 25
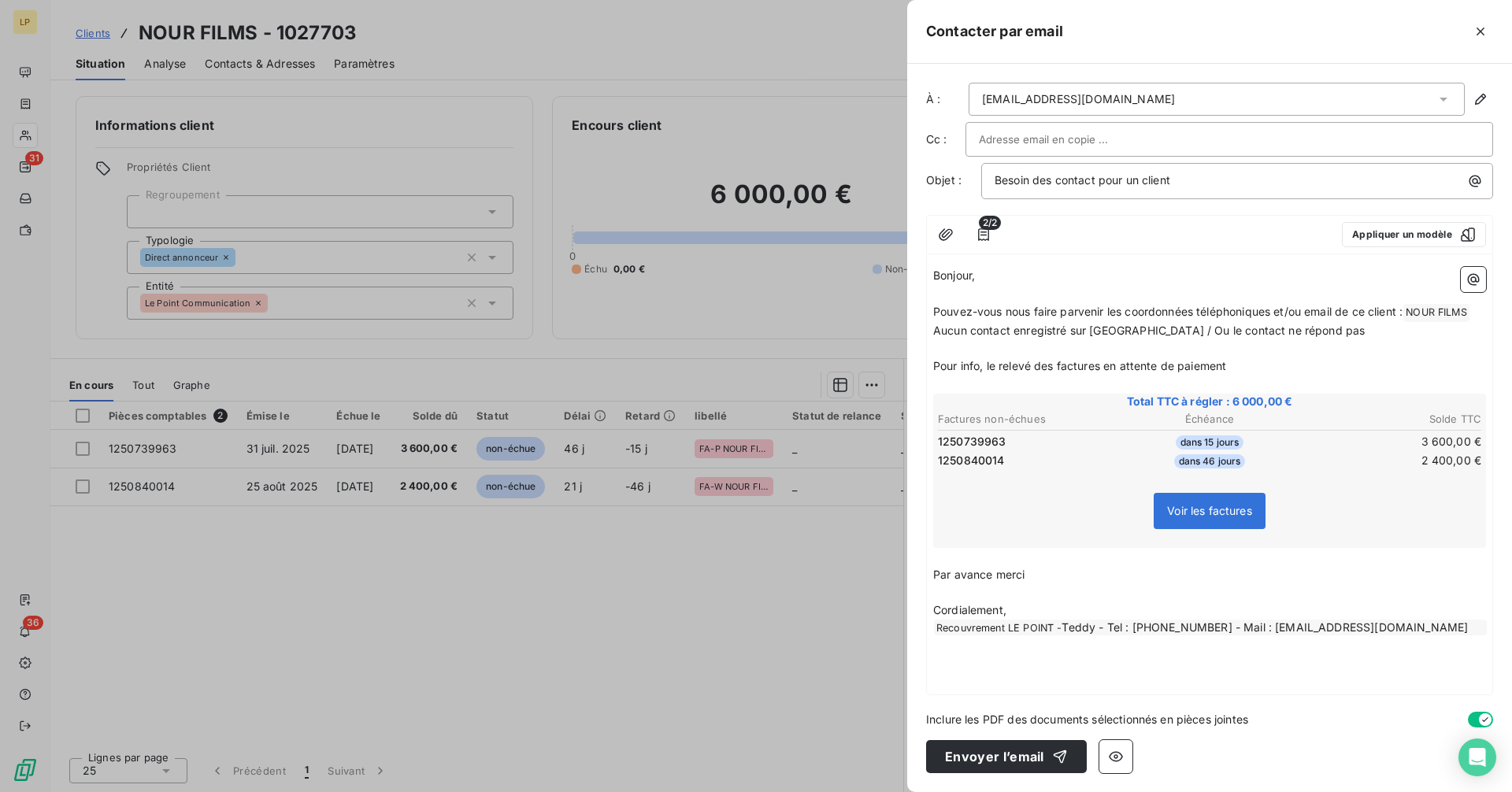
click at [1128, 141] on div at bounding box center [1229, 140] width 500 height 23
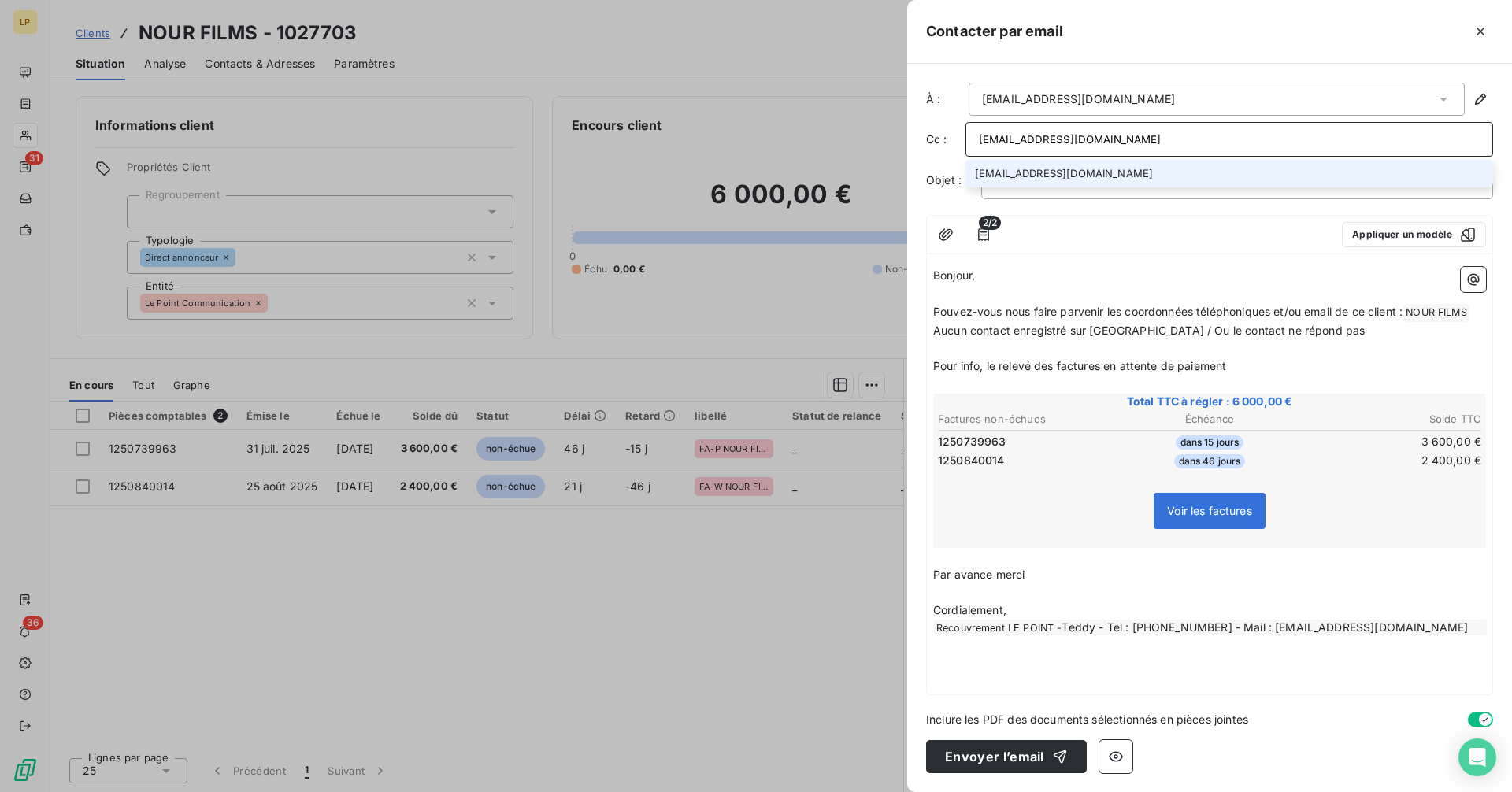
type input "[EMAIL_ADDRESS][DOMAIN_NAME]"
click at [1092, 246] on div at bounding box center [1169, 235] width 320 height 25
click at [1300, 179] on p "Besoin des contact pour un client" at bounding box center [1241, 181] width 493 height 18
click at [1472, 182] on icon "button" at bounding box center [1474, 180] width 15 height 15
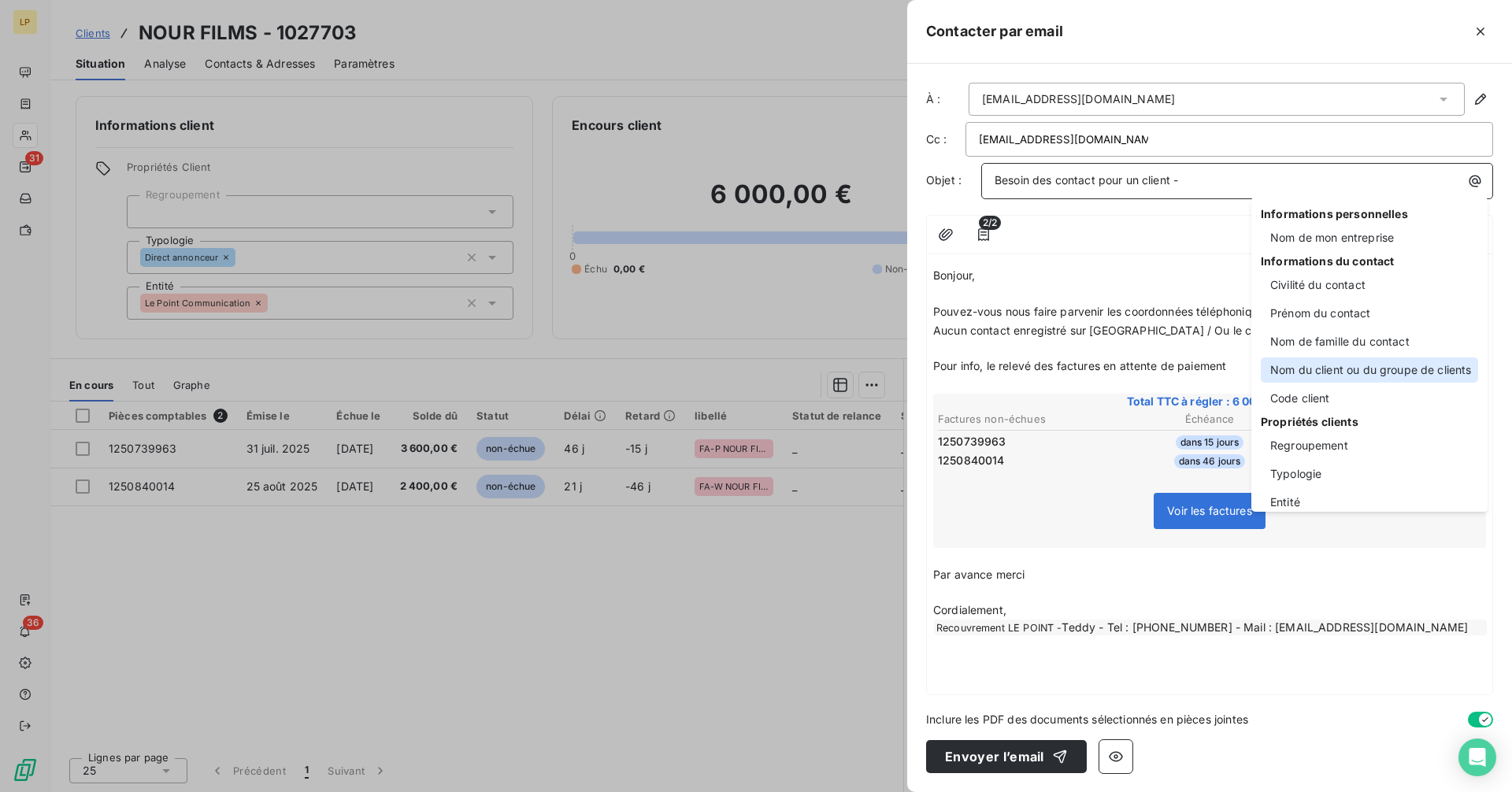
click at [1369, 372] on div "Nom du client ou du groupe de clients" at bounding box center [1369, 370] width 217 height 25
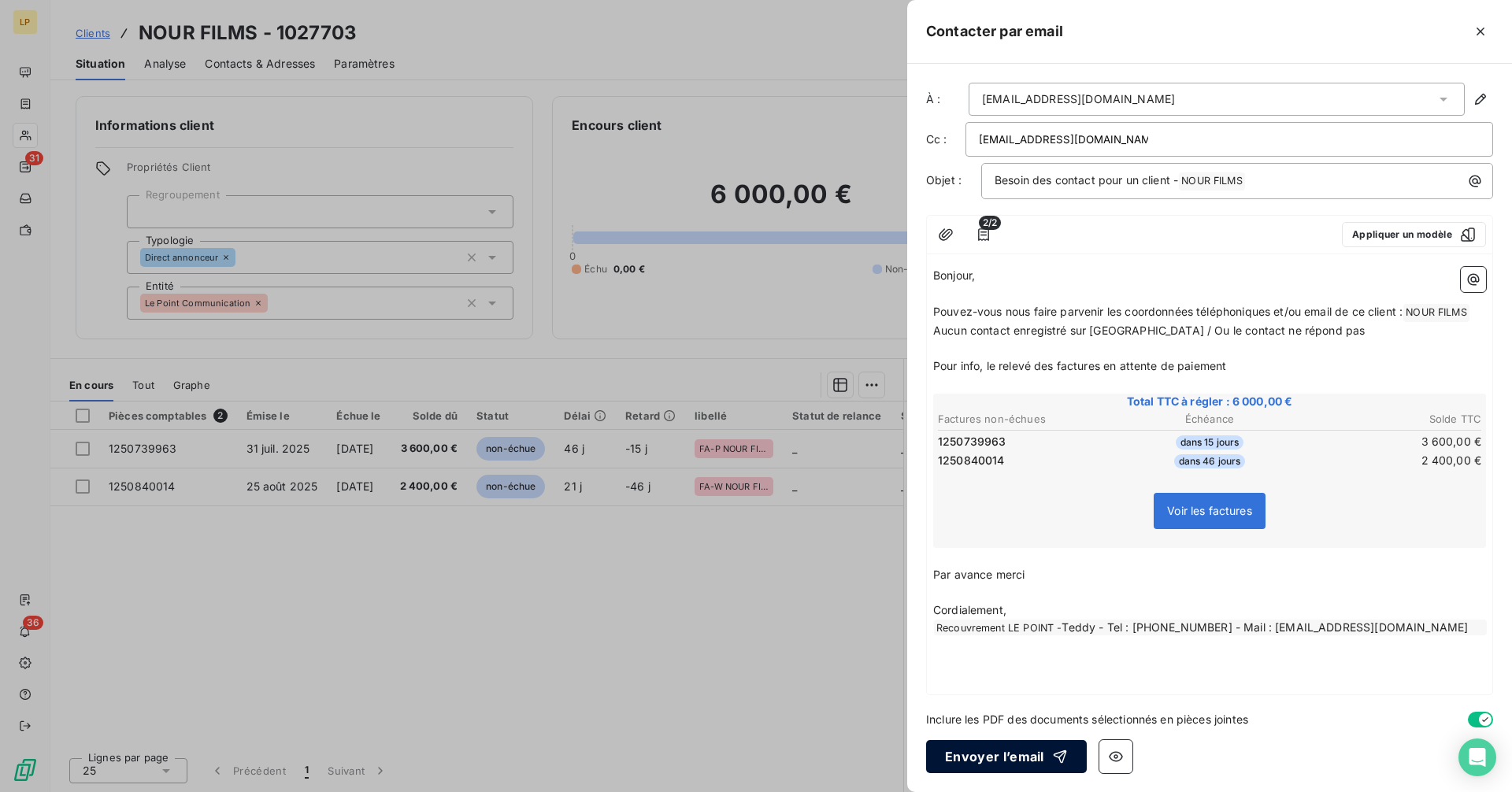
click at [1011, 760] on button "Envoyer l’email" at bounding box center [1006, 756] width 160 height 33
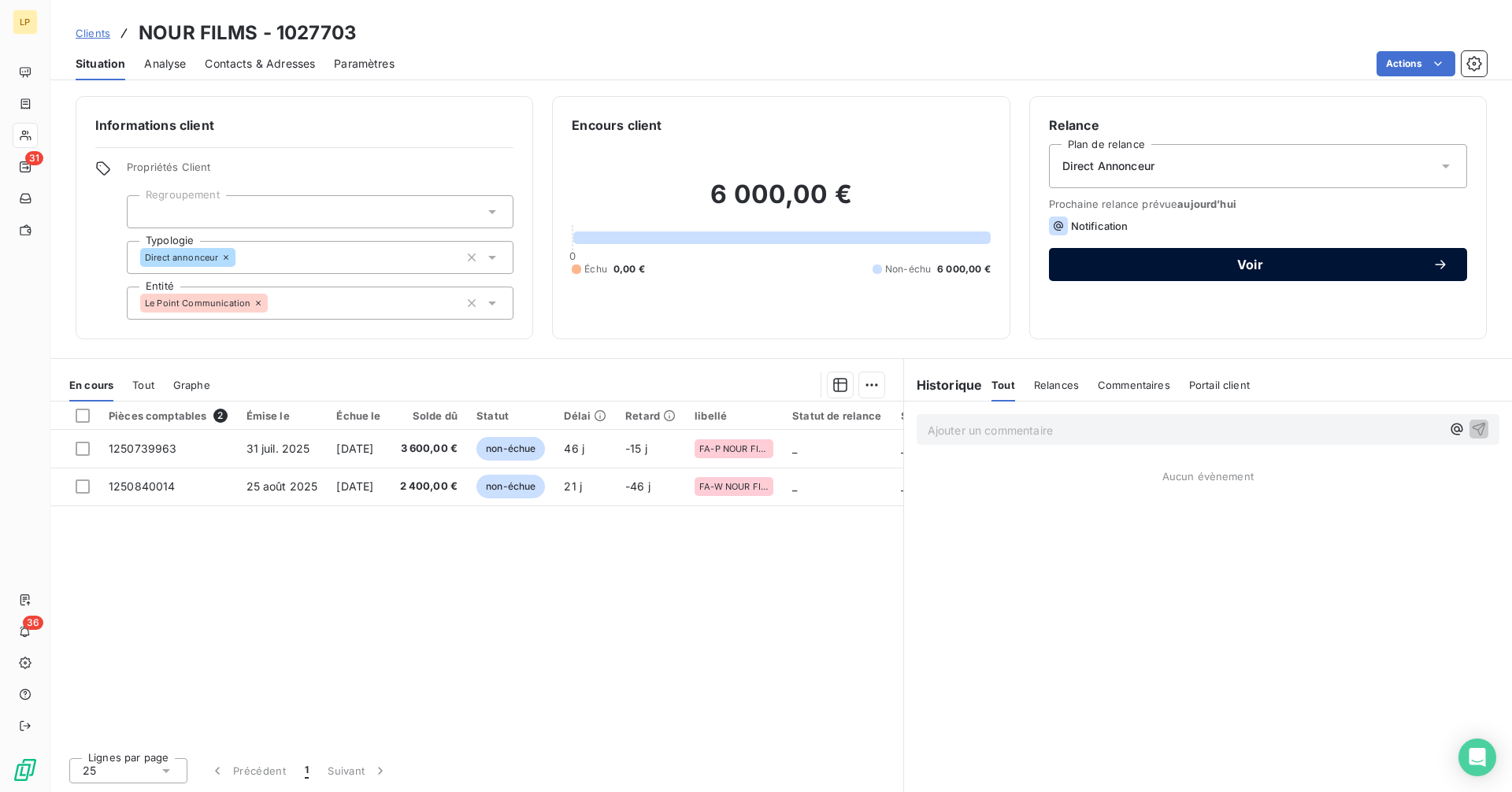
click at [1453, 268] on button "Voir" at bounding box center [1257, 265] width 418 height 33
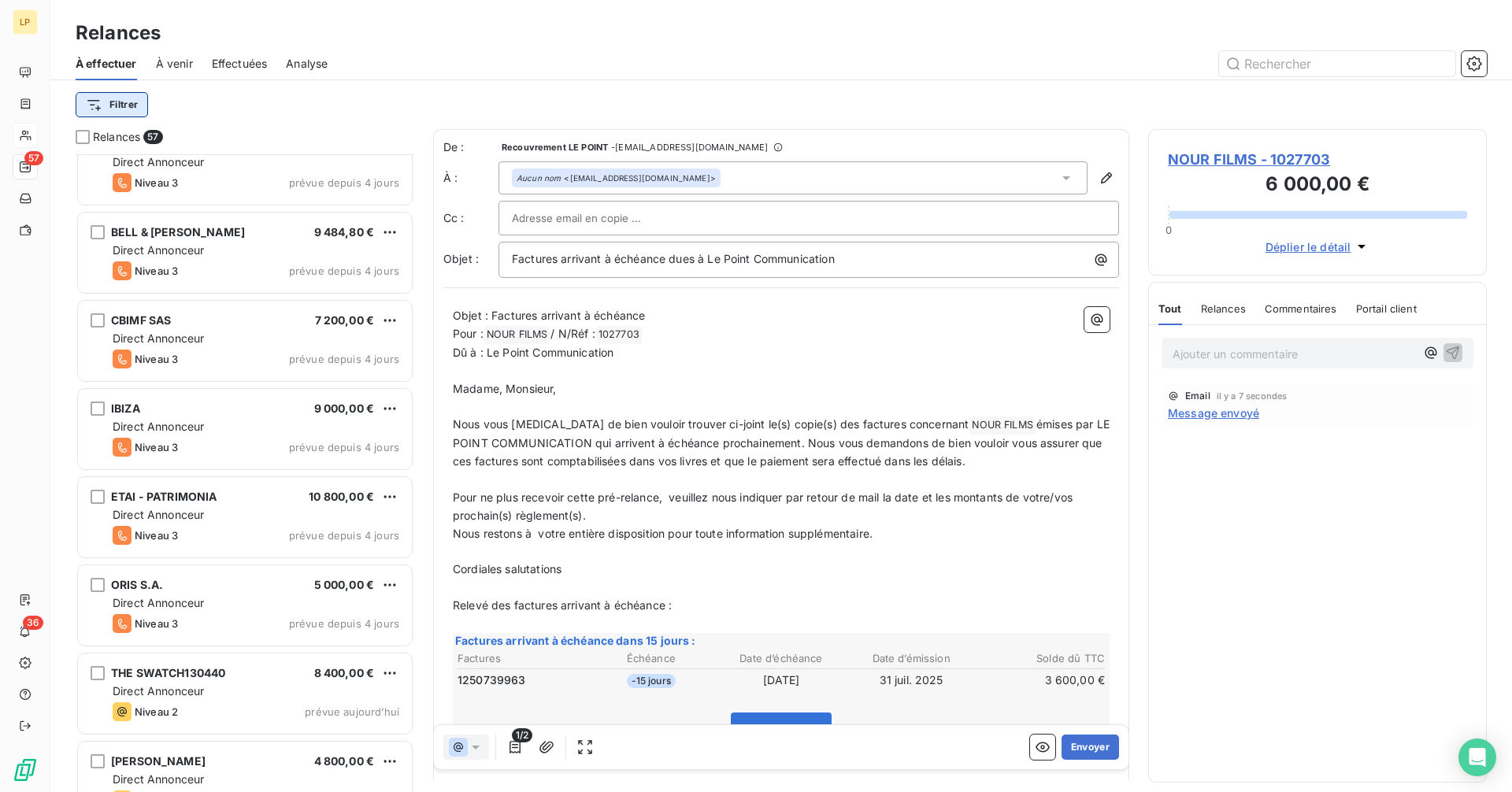
scroll to position [2239, 0]
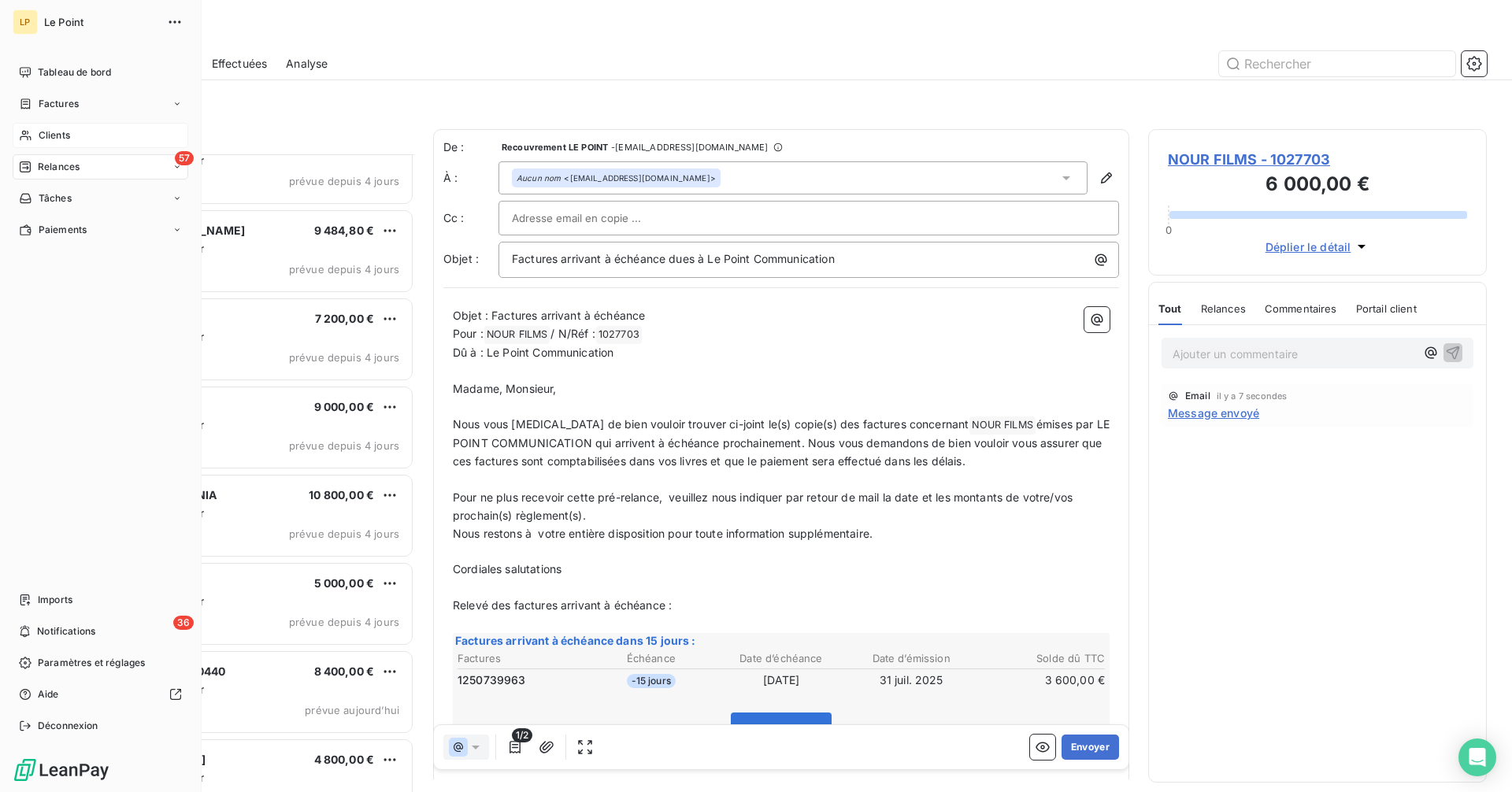
click at [48, 164] on span "Relances" at bounding box center [58, 167] width 41 height 14
drag, startPoint x: 73, startPoint y: 196, endPoint x: 91, endPoint y: 194, distance: 18.1
click at [73, 197] on span "À effectuer" at bounding box center [63, 199] width 51 height 14
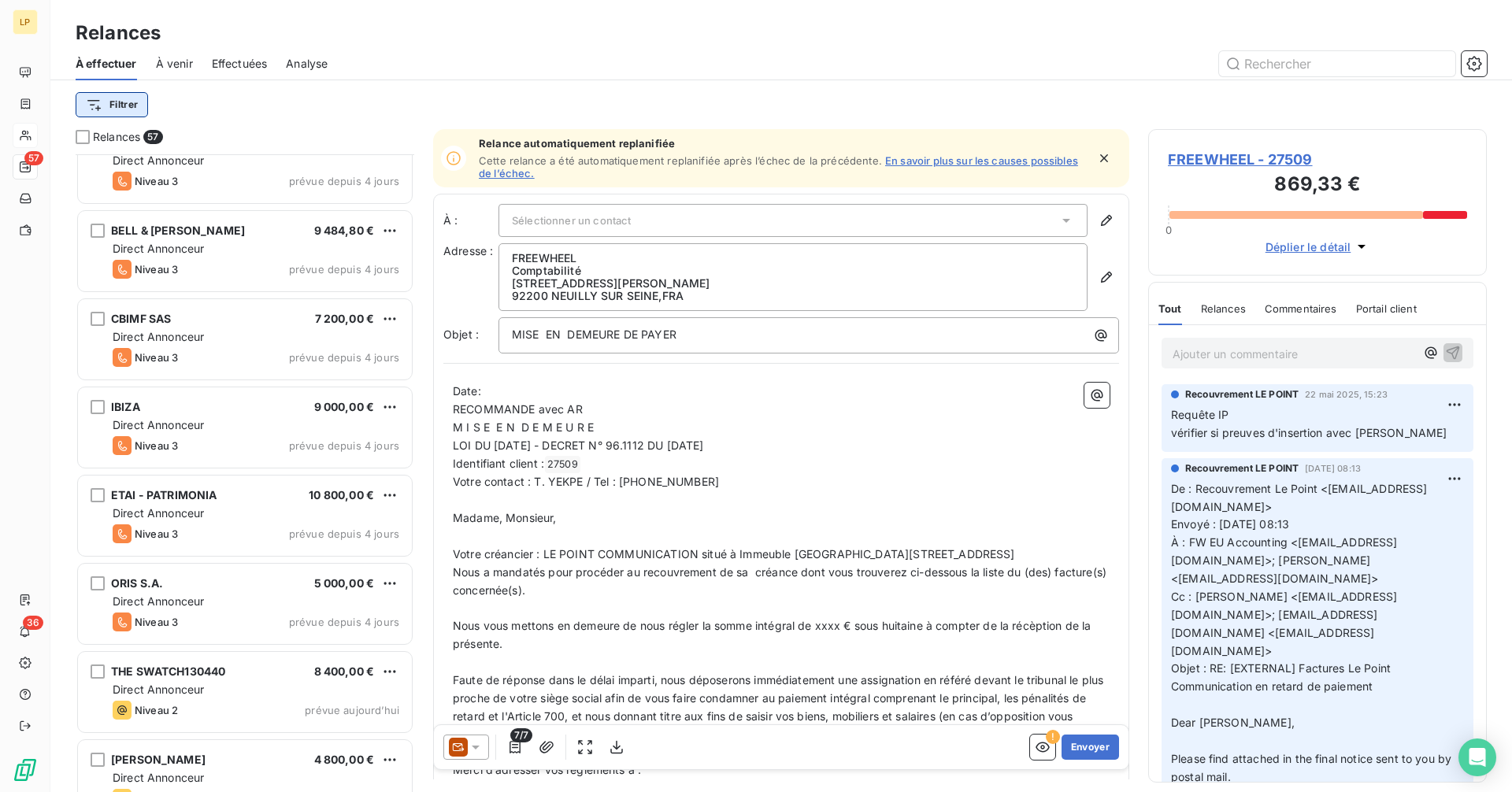
click at [125, 113] on html "LP 57 36 Relances À effectuer À venir Effectuées Analyse Filtrer Relances 57 MA…" at bounding box center [756, 396] width 1512 height 792
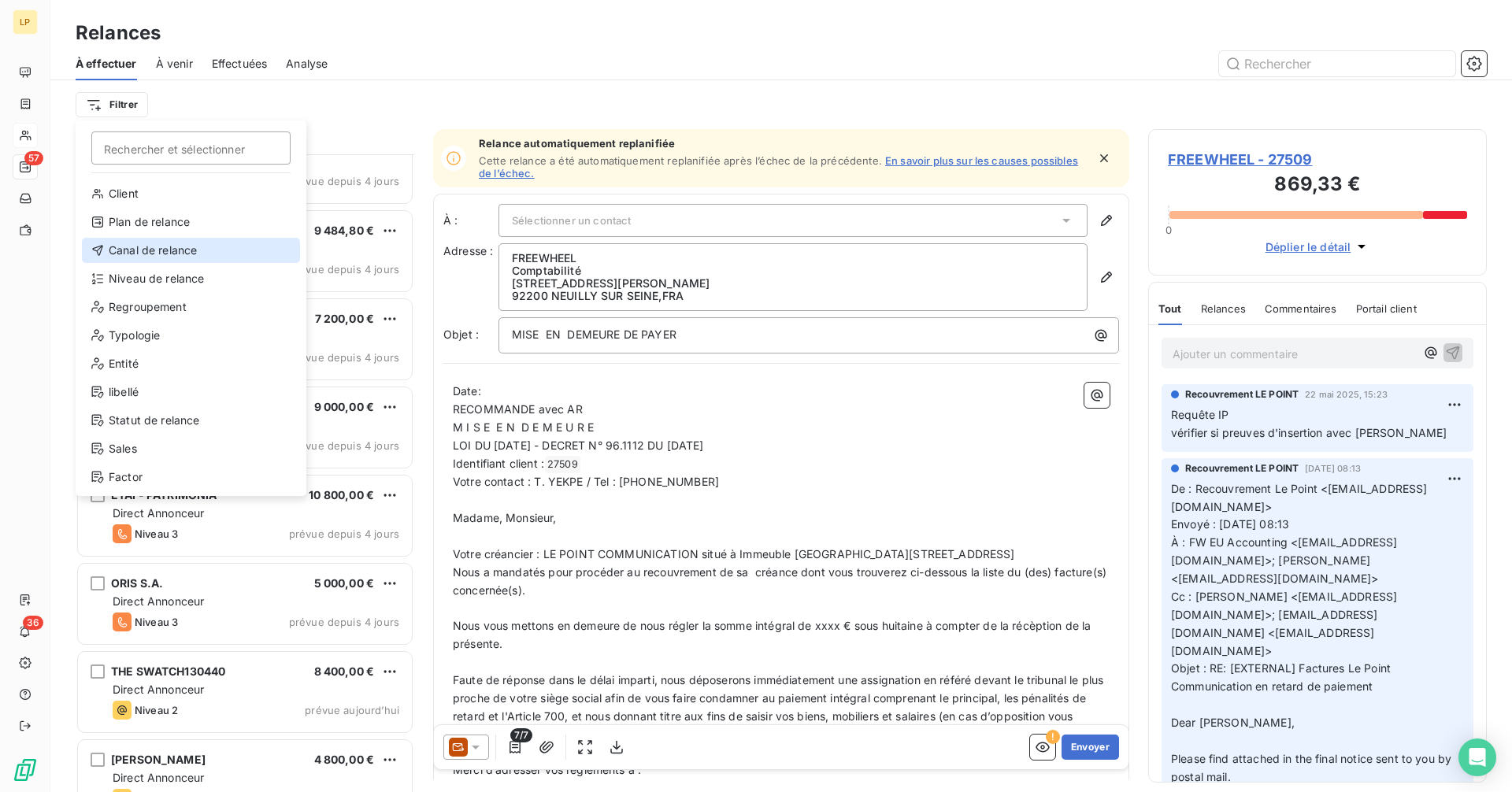
click at [172, 251] on div "Canal de relance" at bounding box center [191, 250] width 218 height 25
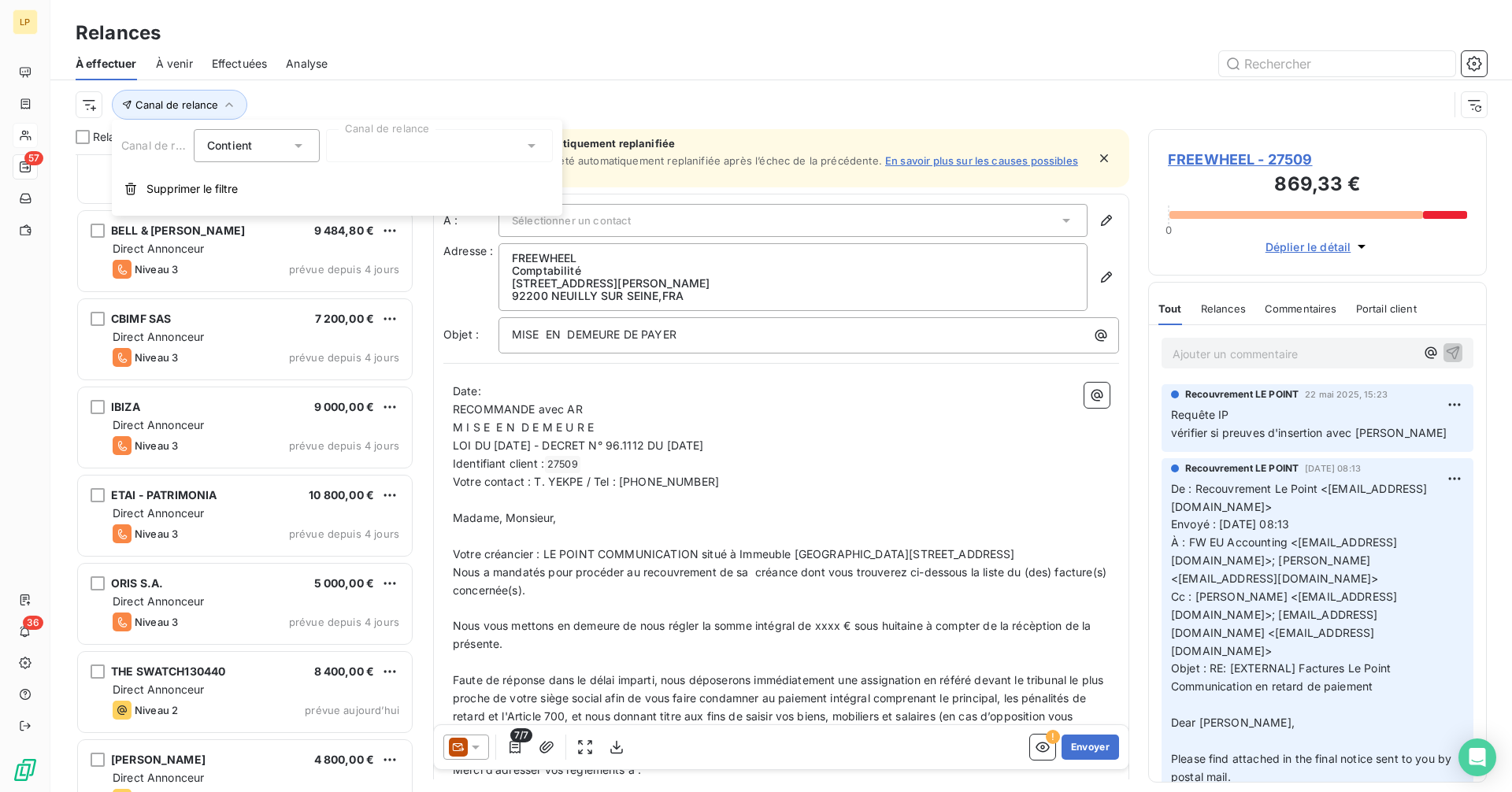
click at [398, 160] on div at bounding box center [439, 145] width 227 height 33
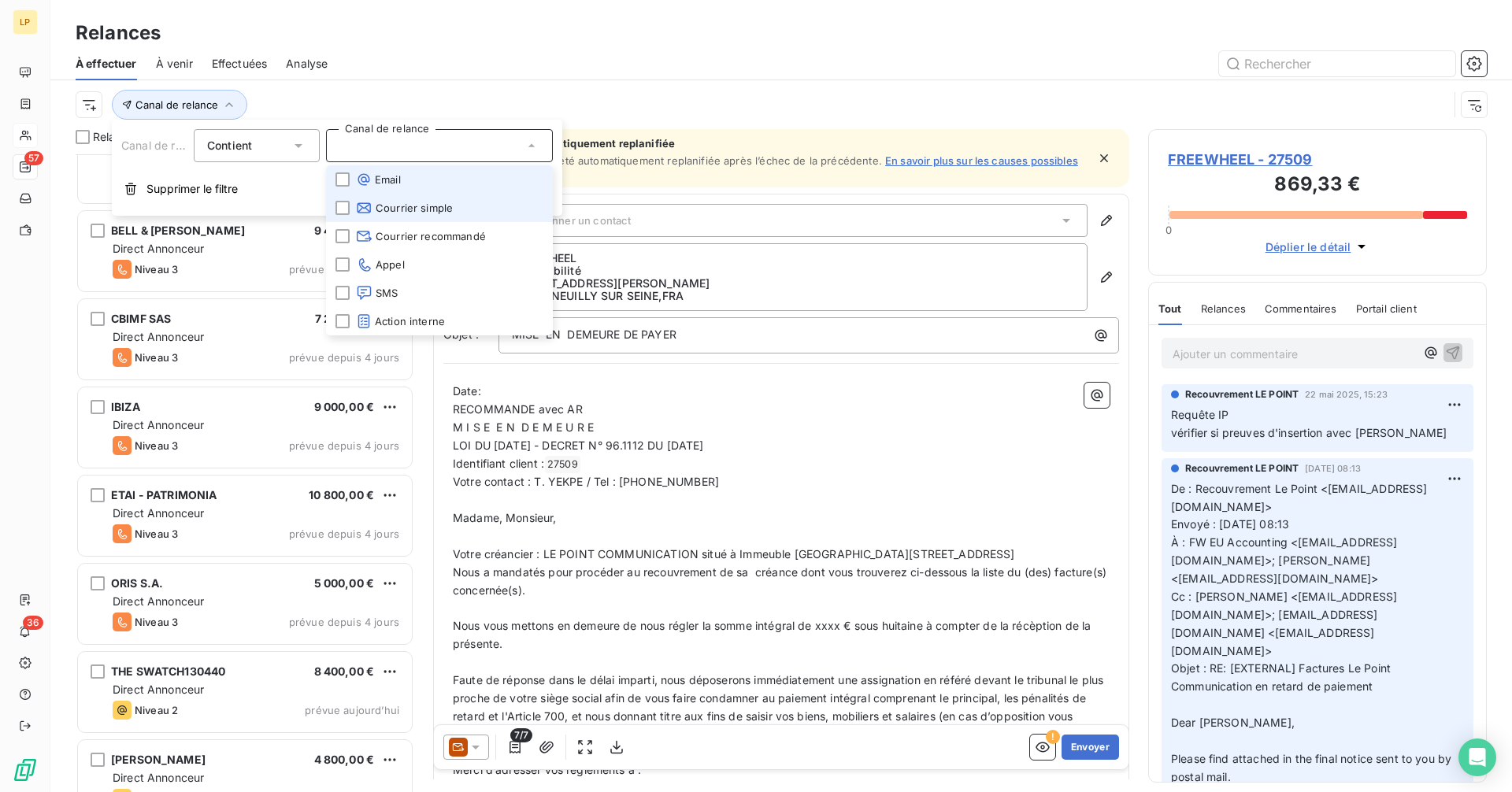
drag, startPoint x: 405, startPoint y: 182, endPoint x: 416, endPoint y: 202, distance: 22.8
click at [405, 184] on li "Email" at bounding box center [439, 179] width 227 height 28
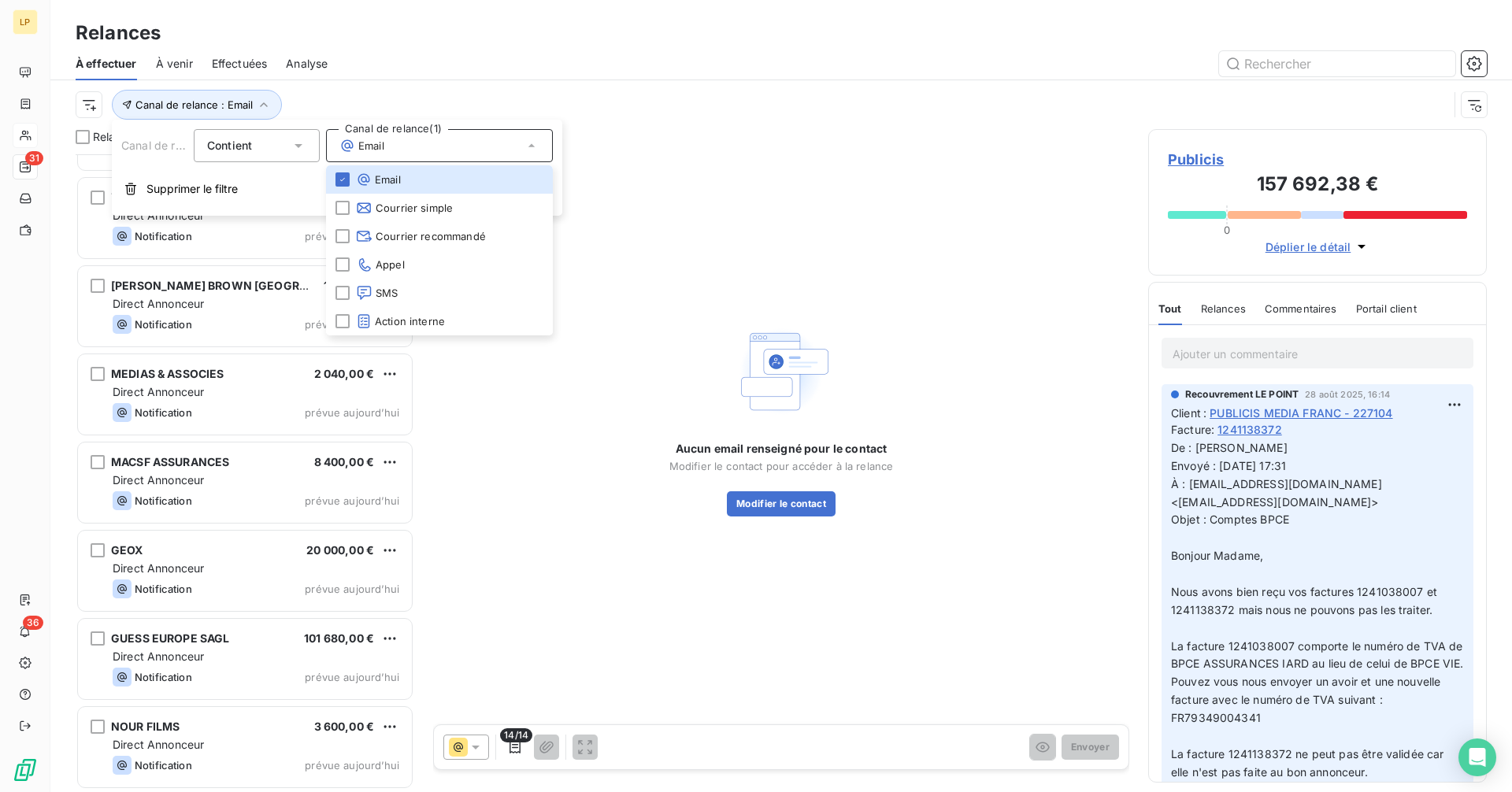
click at [546, 584] on div "Aucun email renseigné pour le contact Modifier le contact pour accéder à la rel…" at bounding box center [780, 418] width 696 height 580
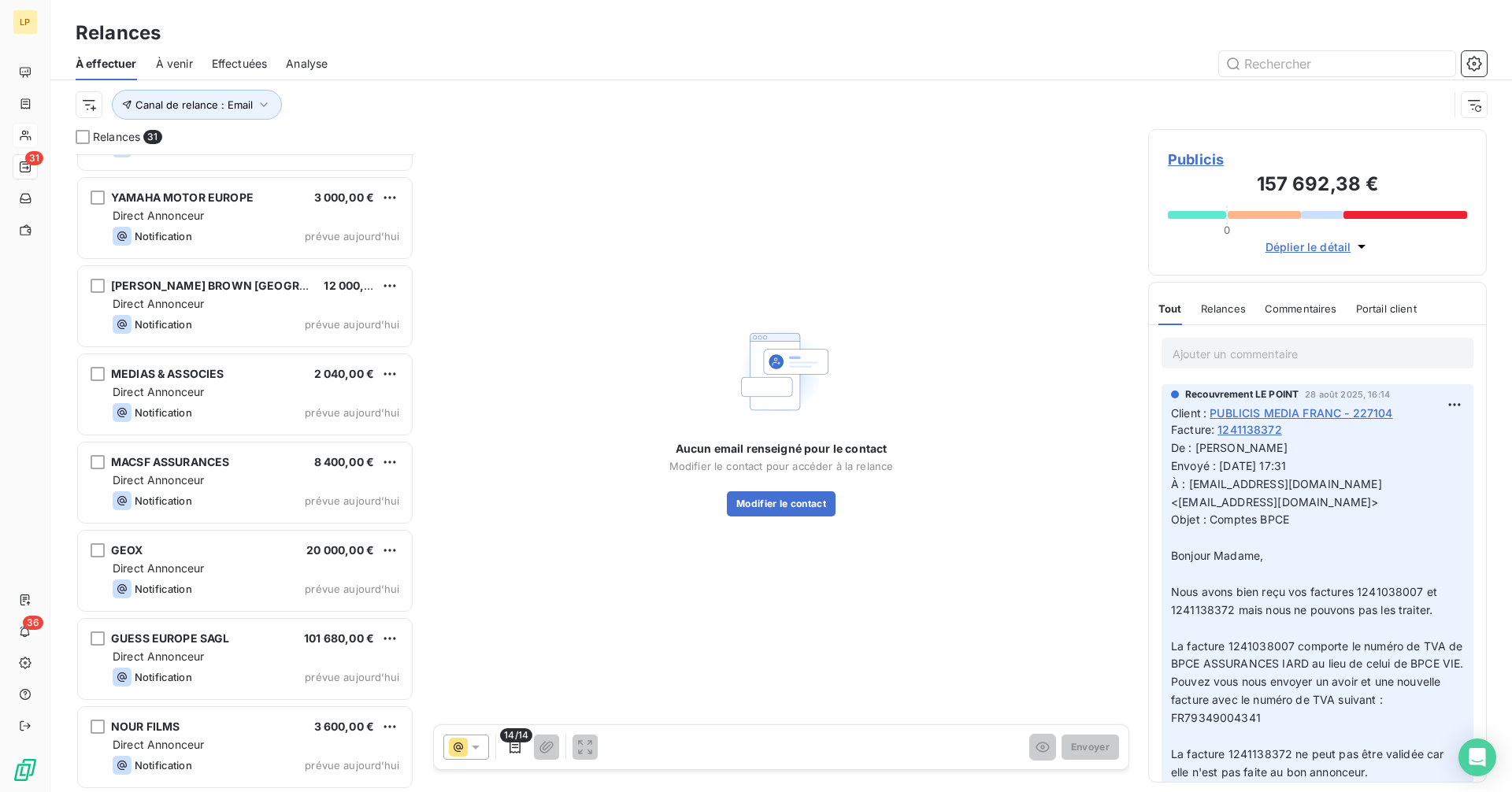
scroll to position [2097, 0]
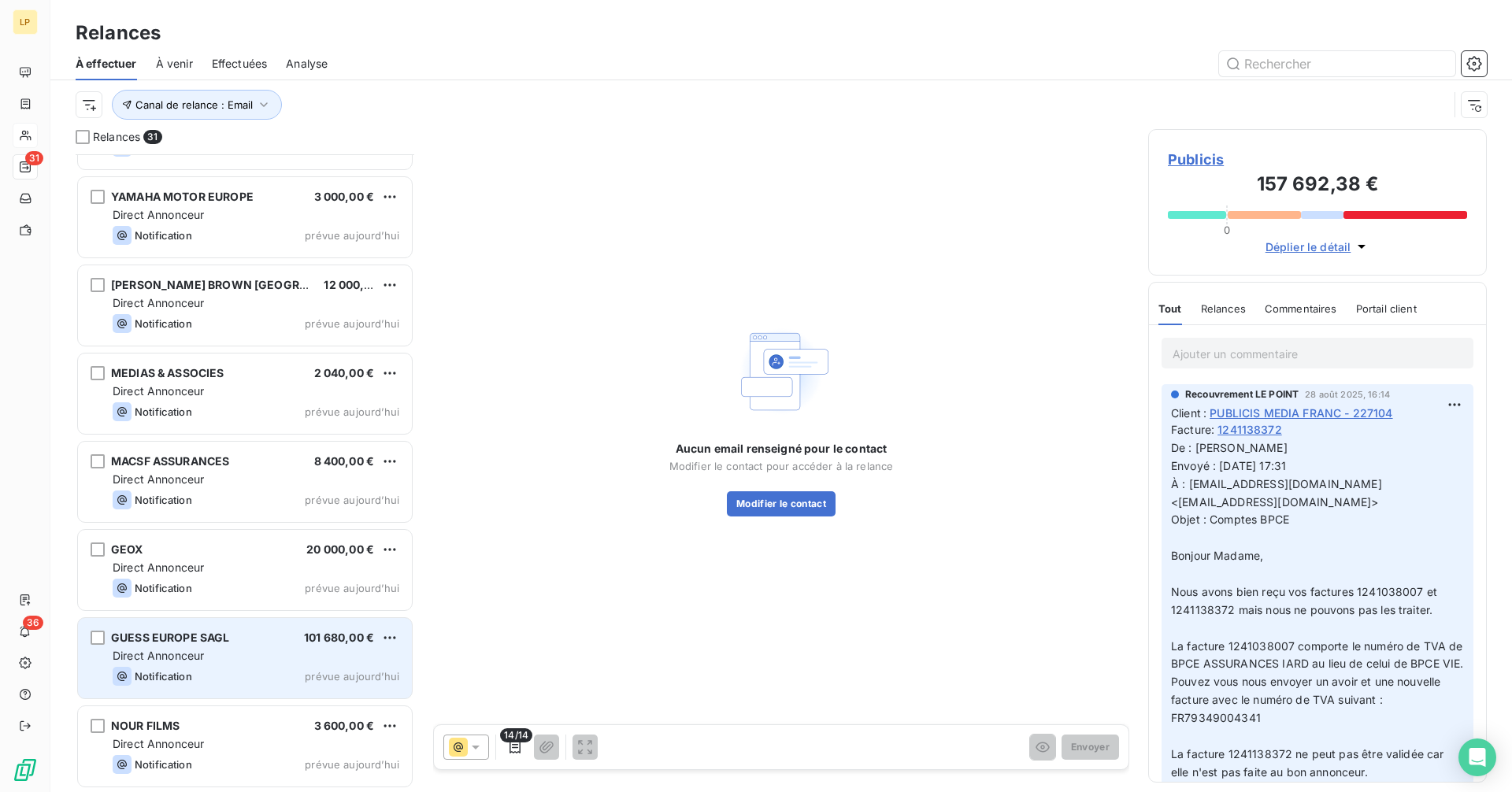
click at [226, 664] on div "GUESS [PERSON_NAME] 101 680,00 € Direct Annonceur Notification prévue [DATE]" at bounding box center [245, 658] width 334 height 80
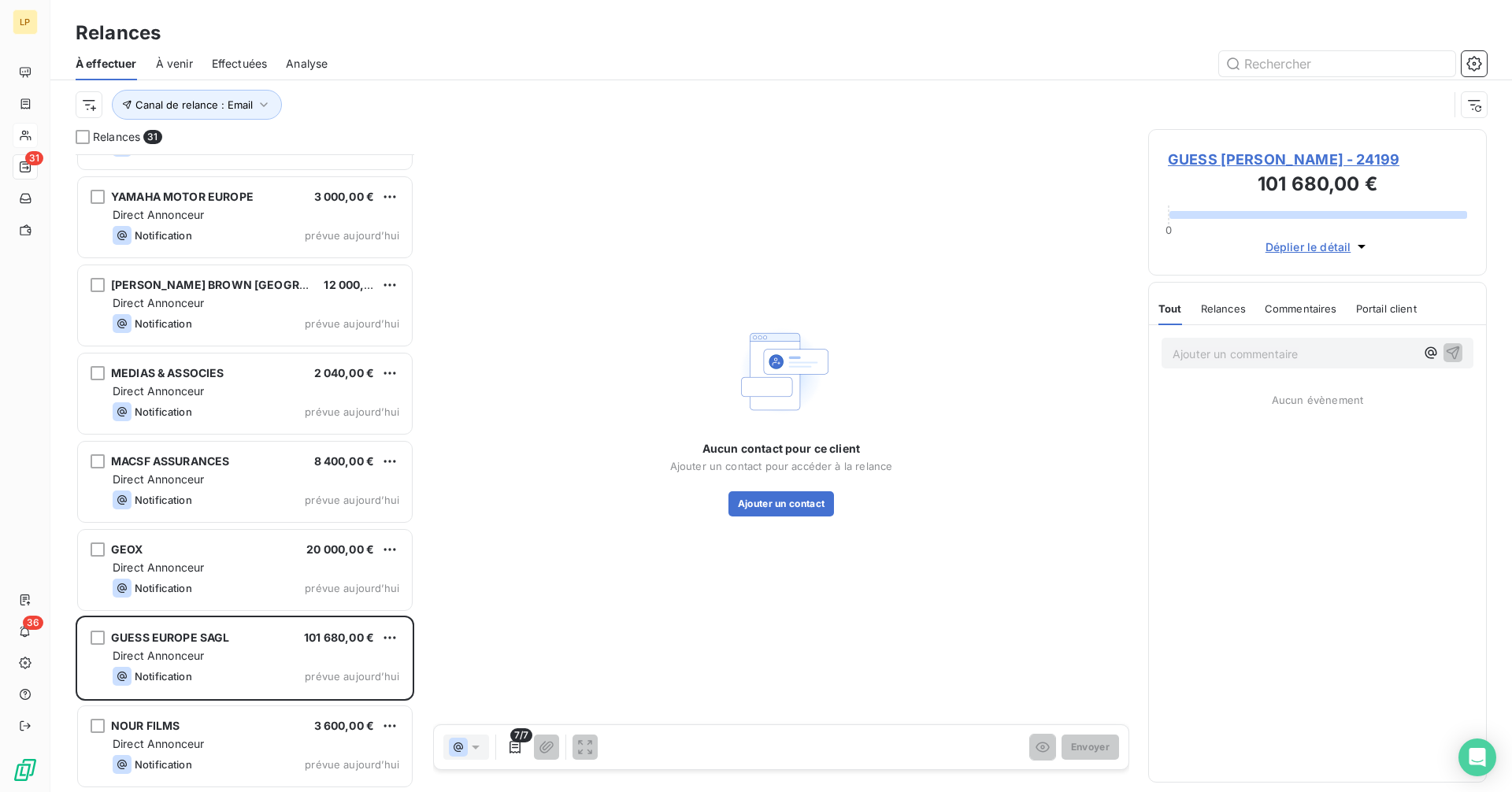
click at [1225, 166] on span "GUESS [PERSON_NAME] - 24199" at bounding box center [1318, 159] width 299 height 22
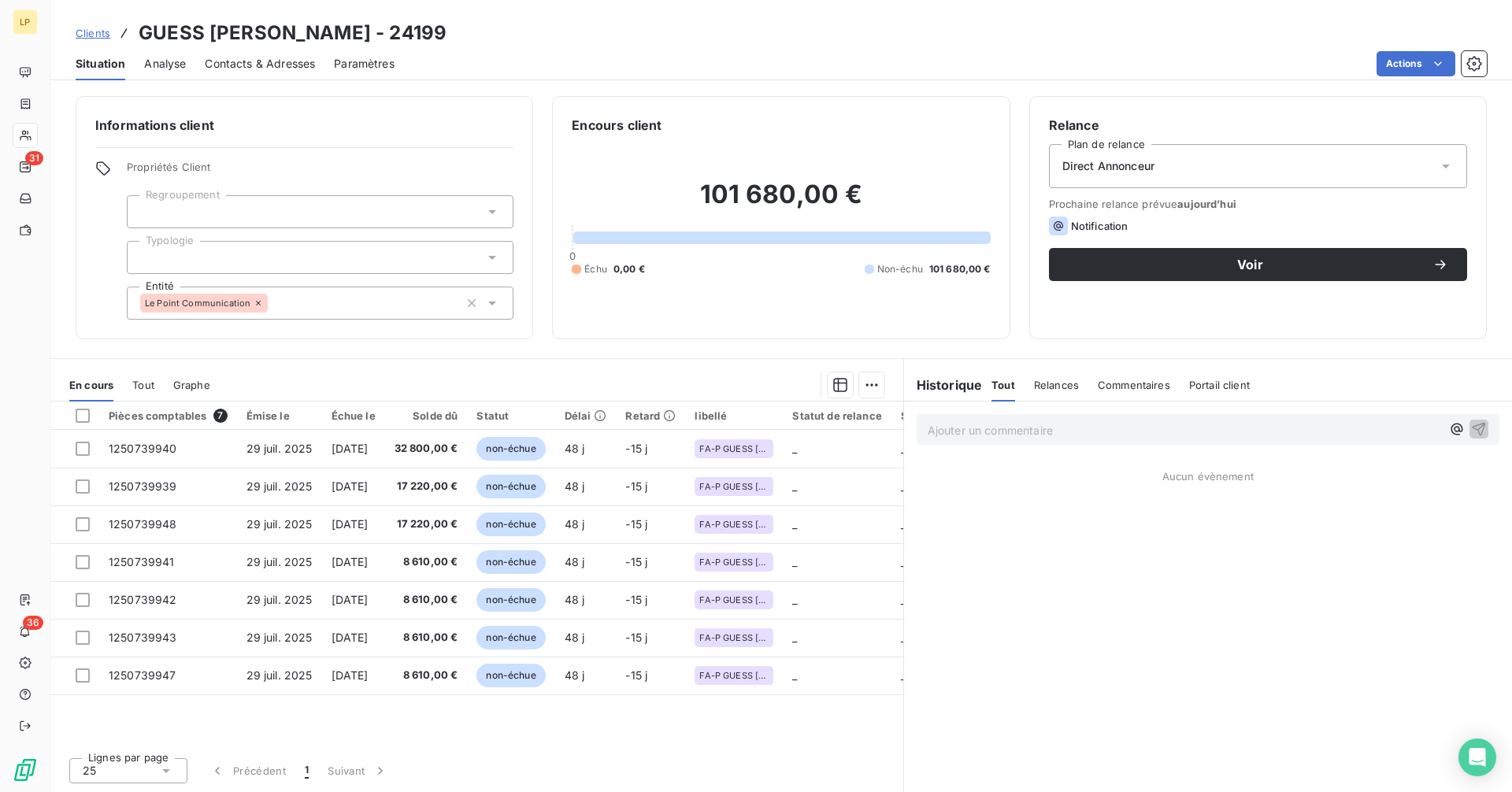
click at [317, 250] on div at bounding box center [320, 257] width 387 height 33
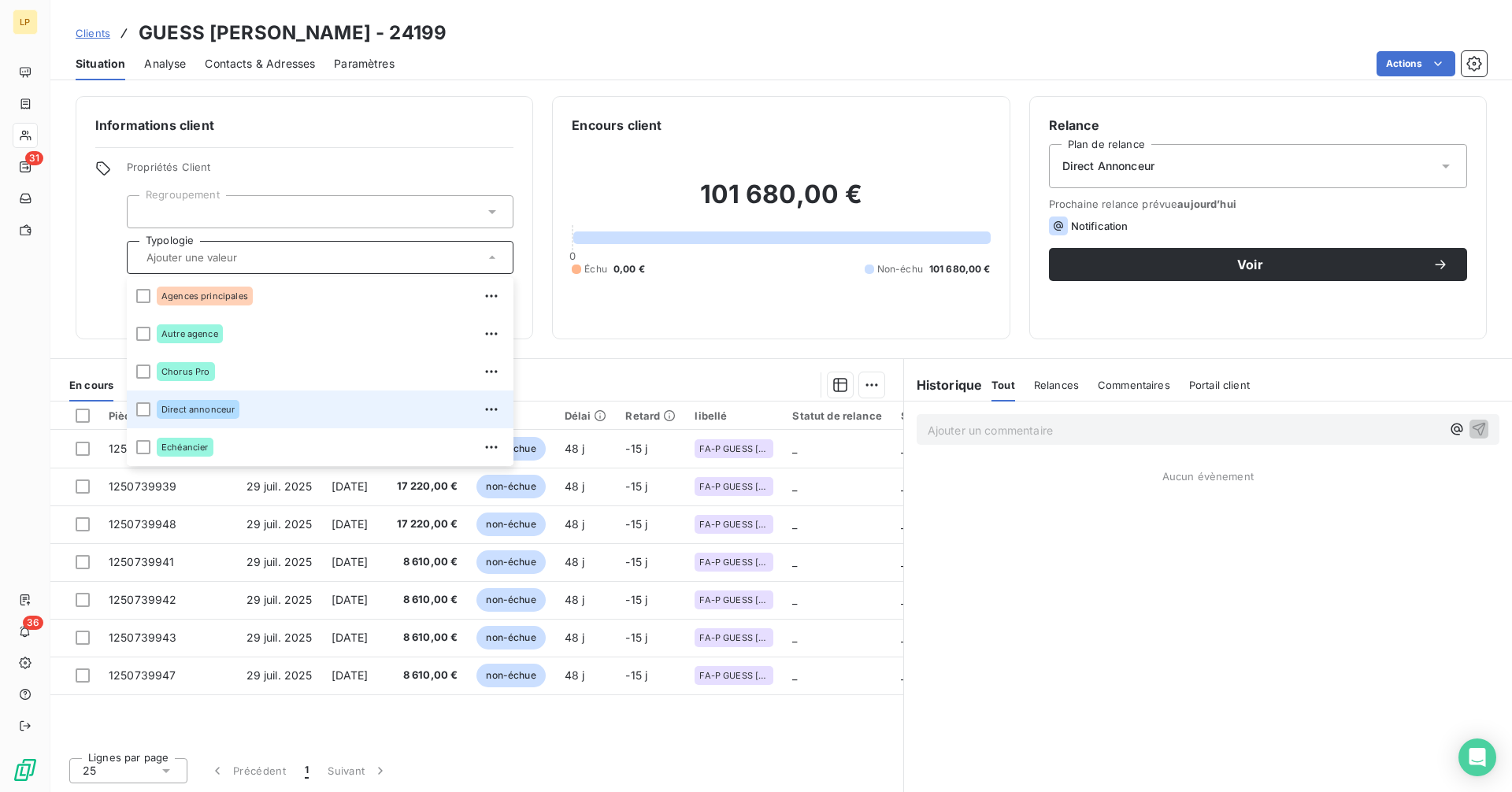
click at [266, 420] on div "Direct annonceur" at bounding box center [330, 410] width 347 height 25
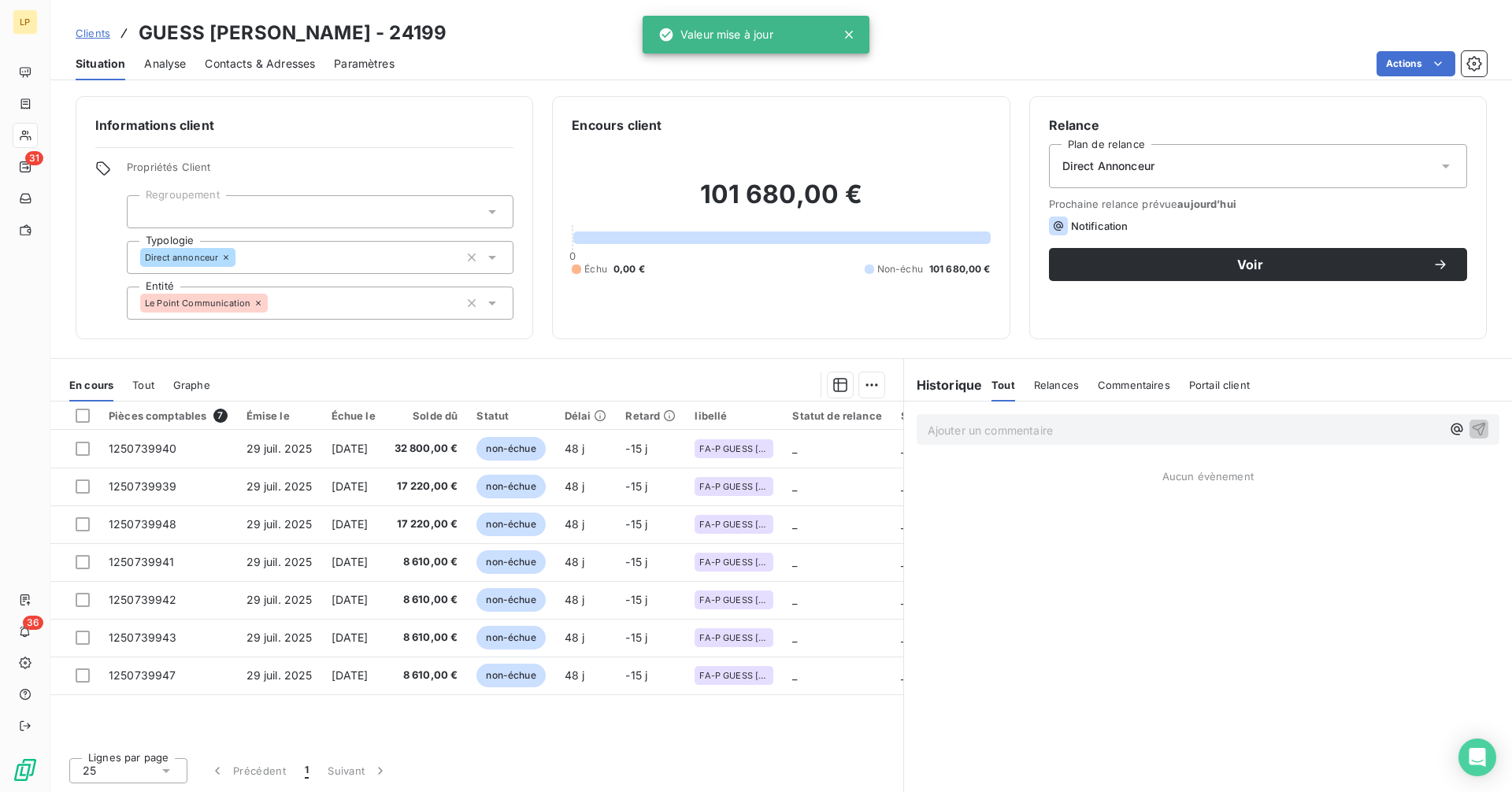
drag, startPoint x: 621, startPoint y: 157, endPoint x: 629, endPoint y: 158, distance: 8.1
click at [621, 158] on div "101 680,00 € 0 Échu 0,00 € Non-échu 101 680,00 €" at bounding box center [780, 228] width 418 height 185
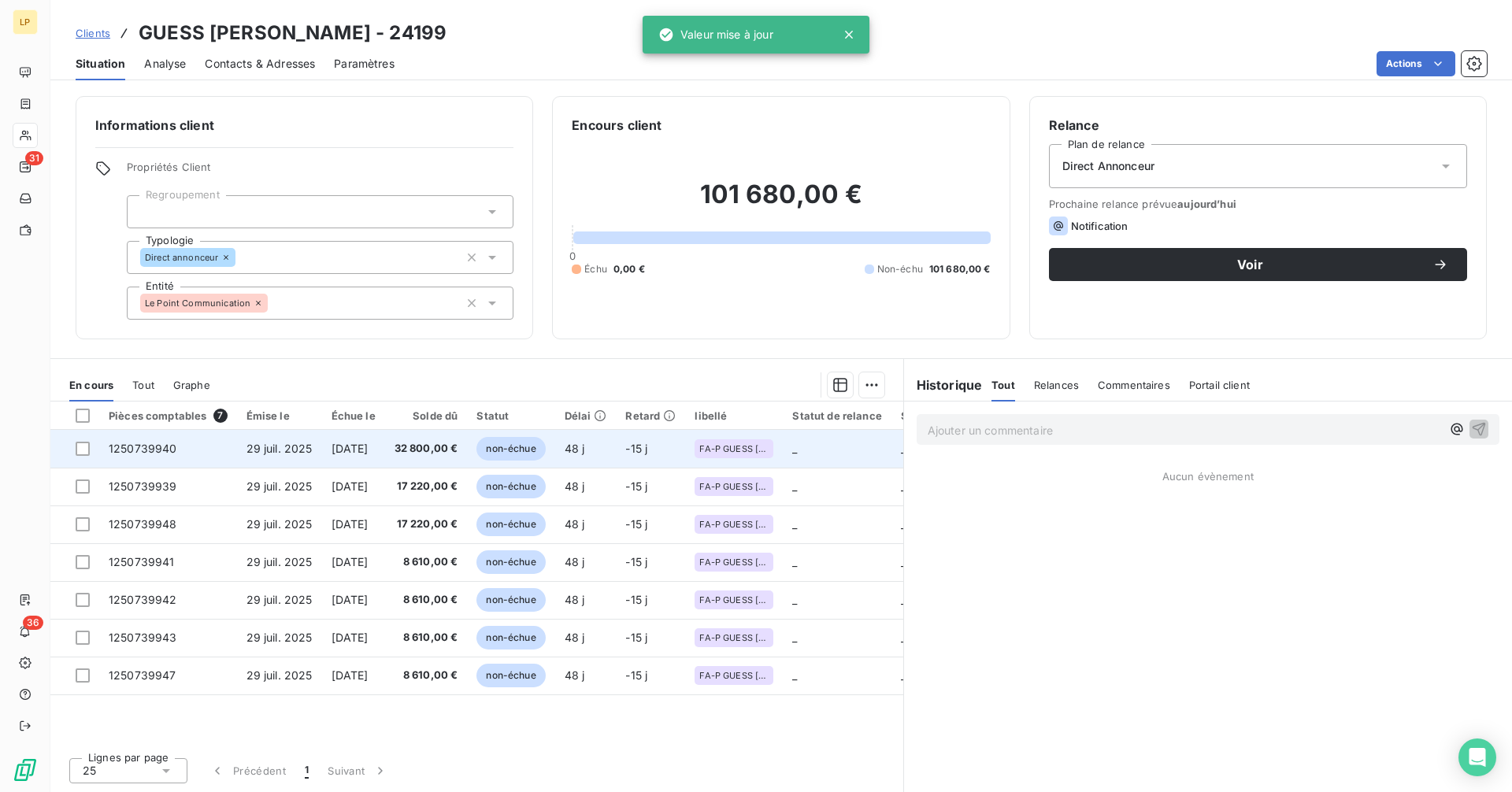
click at [385, 457] on td "[DATE]" at bounding box center [354, 449] width 63 height 38
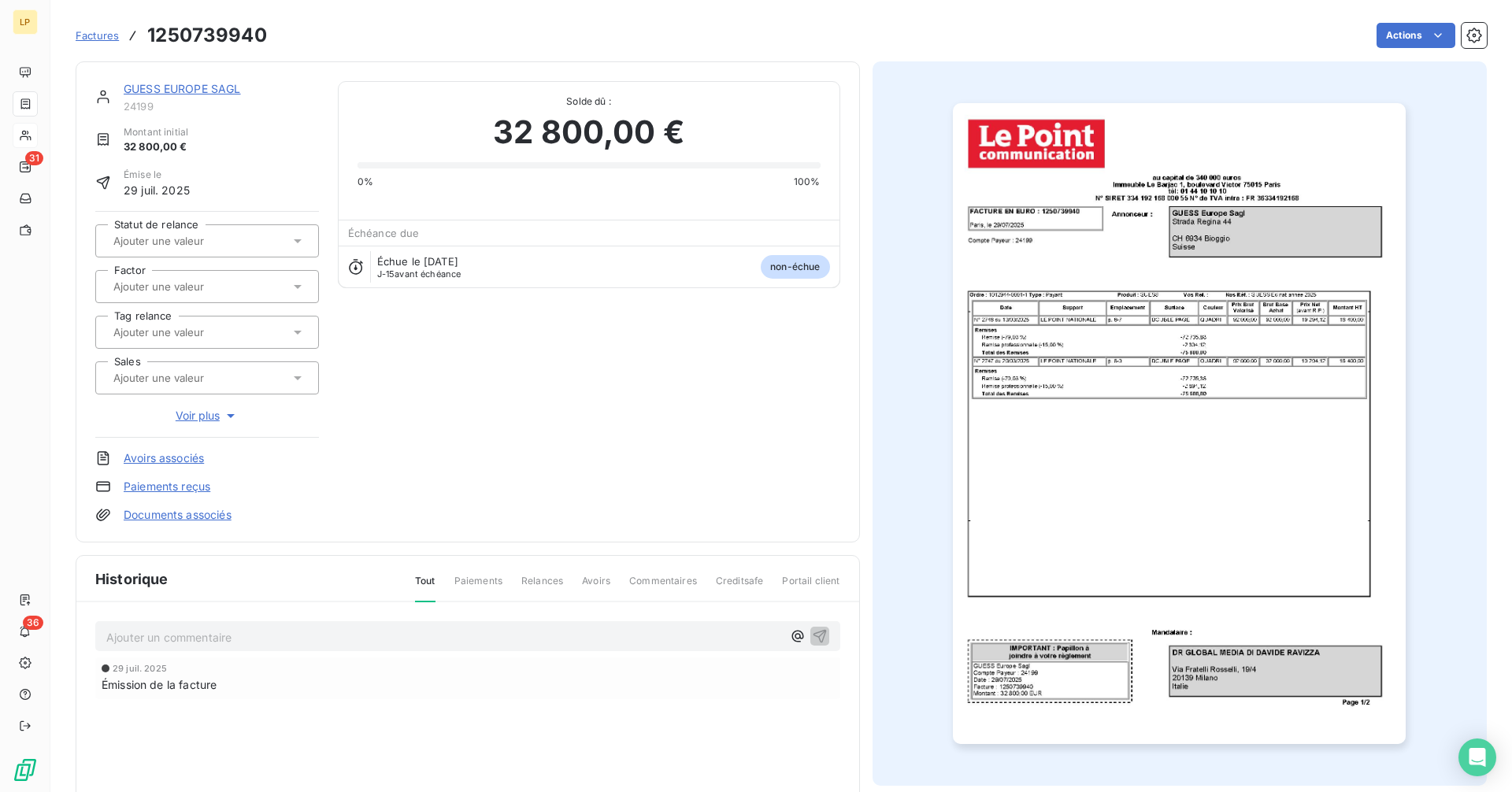
click at [217, 38] on h3 "1250739940" at bounding box center [207, 35] width 120 height 28
copy h3 "1250739940"
click at [967, 385] on img "button" at bounding box center [1179, 424] width 453 height 641
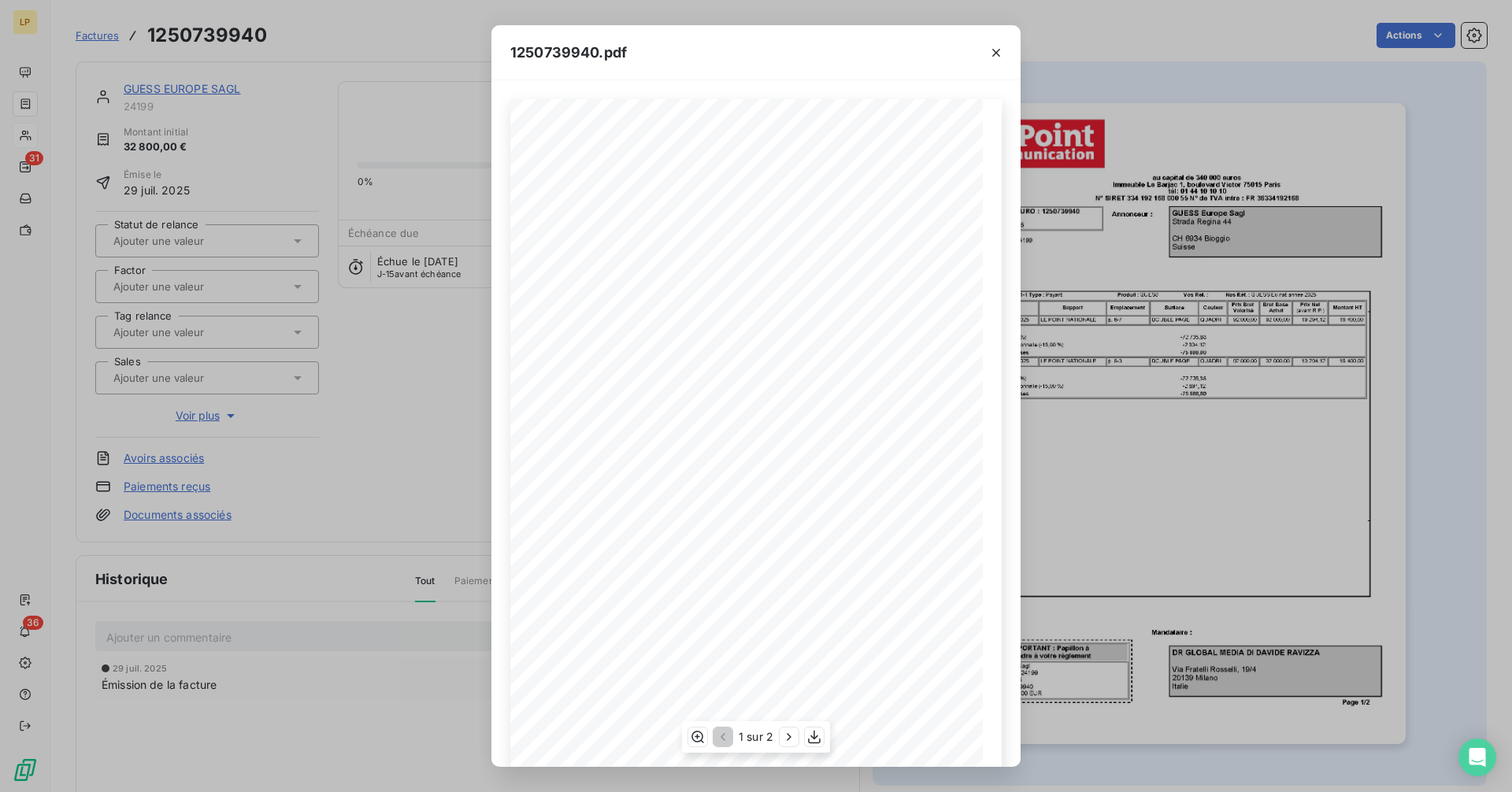
scroll to position [20, 0]
click at [783, 738] on icon "button" at bounding box center [788, 736] width 15 height 15
click at [444, 431] on div "1250739940.pdf - - - - au capital de 340 000 euros Immeuble [GEOGRAPHIC_DATA][S…" at bounding box center [756, 396] width 1512 height 792
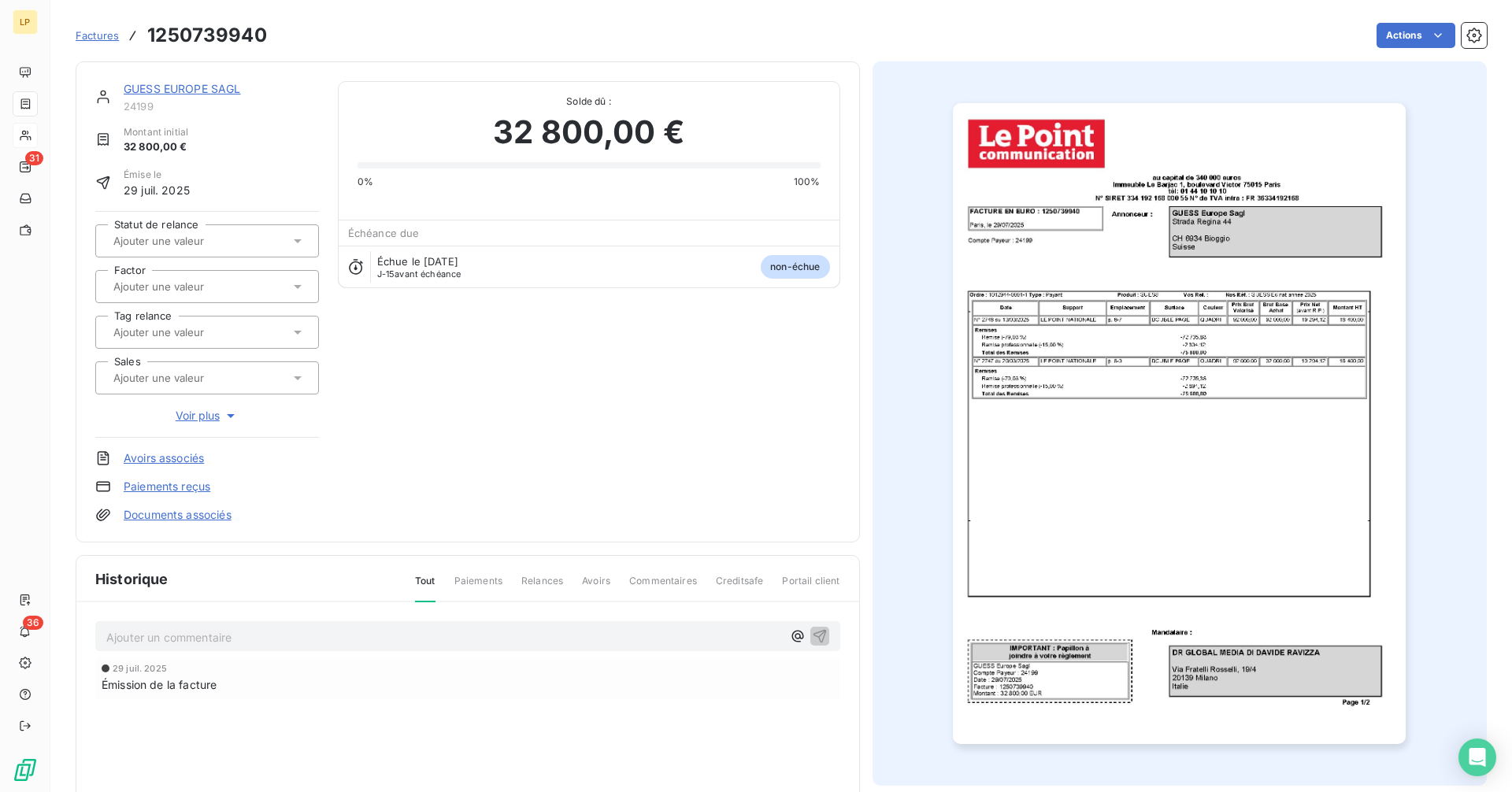
click at [202, 85] on link "GUESS EUROPE SAGL" at bounding box center [182, 88] width 117 height 14
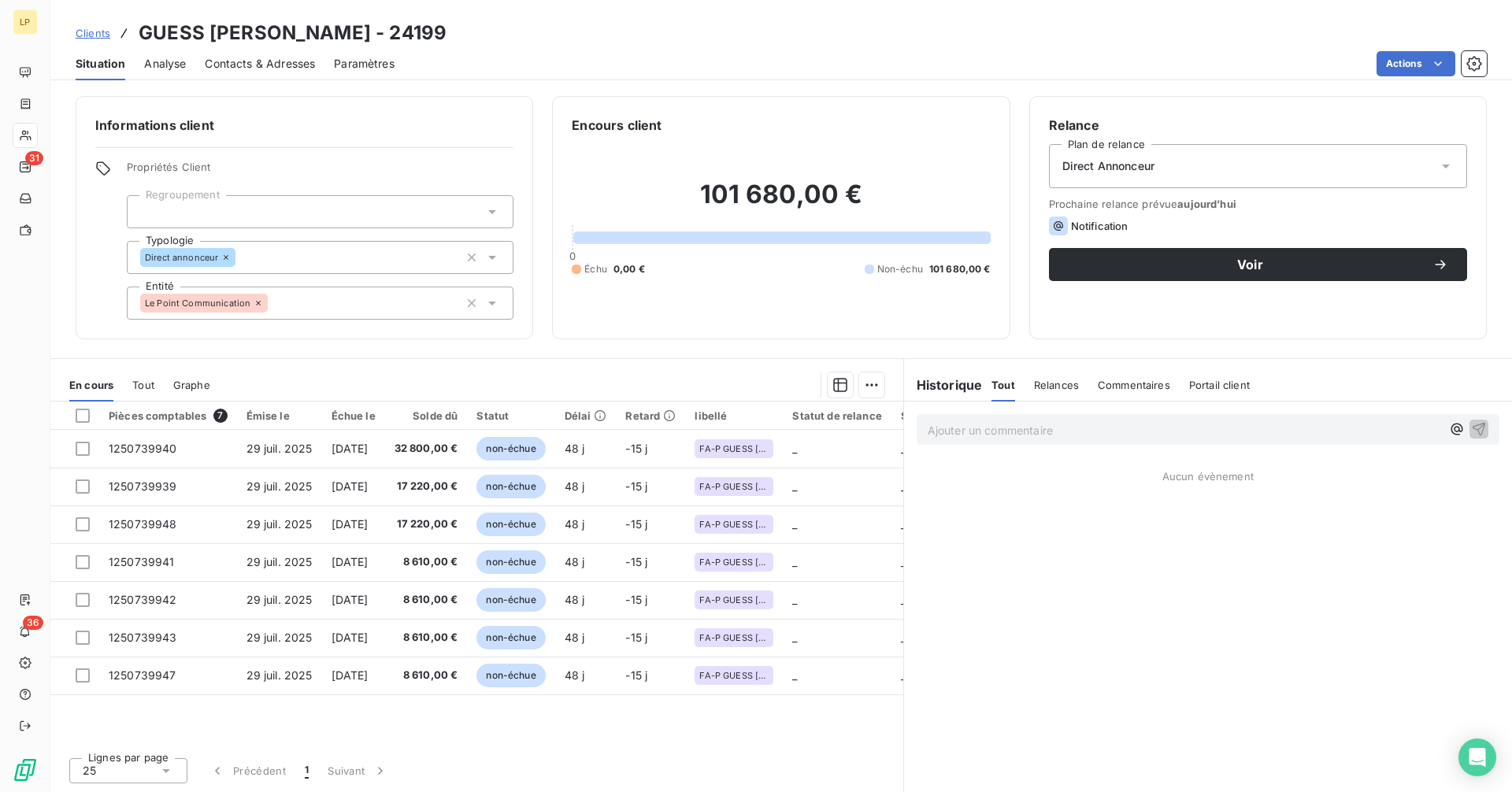
click at [1047, 427] on p "Ajouter un commentaire ﻿" at bounding box center [1184, 430] width 513 height 20
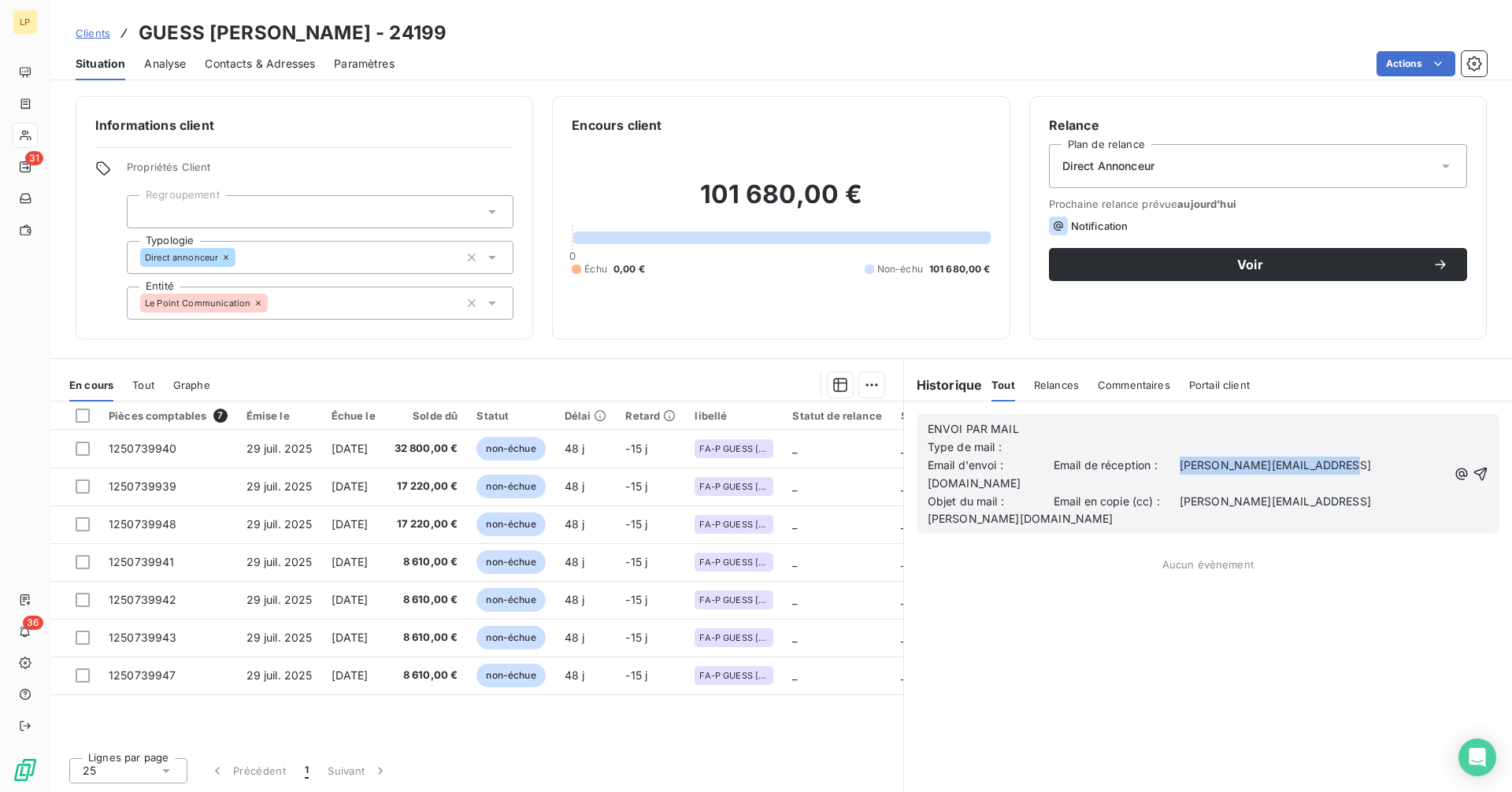
drag, startPoint x: 1185, startPoint y: 465, endPoint x: 1338, endPoint y: 464, distance: 153.0
click at [1338, 464] on span "Email d'envoi : Email de réception : [PERSON_NAME][EMAIL_ADDRESS][DOMAIN_NAME]" at bounding box center [1149, 473] width 444 height 32
copy span "[PERSON_NAME][EMAIL_ADDRESS][DOMAIN_NAME]"
click at [1485, 466] on icon "button" at bounding box center [1480, 473] width 15 height 15
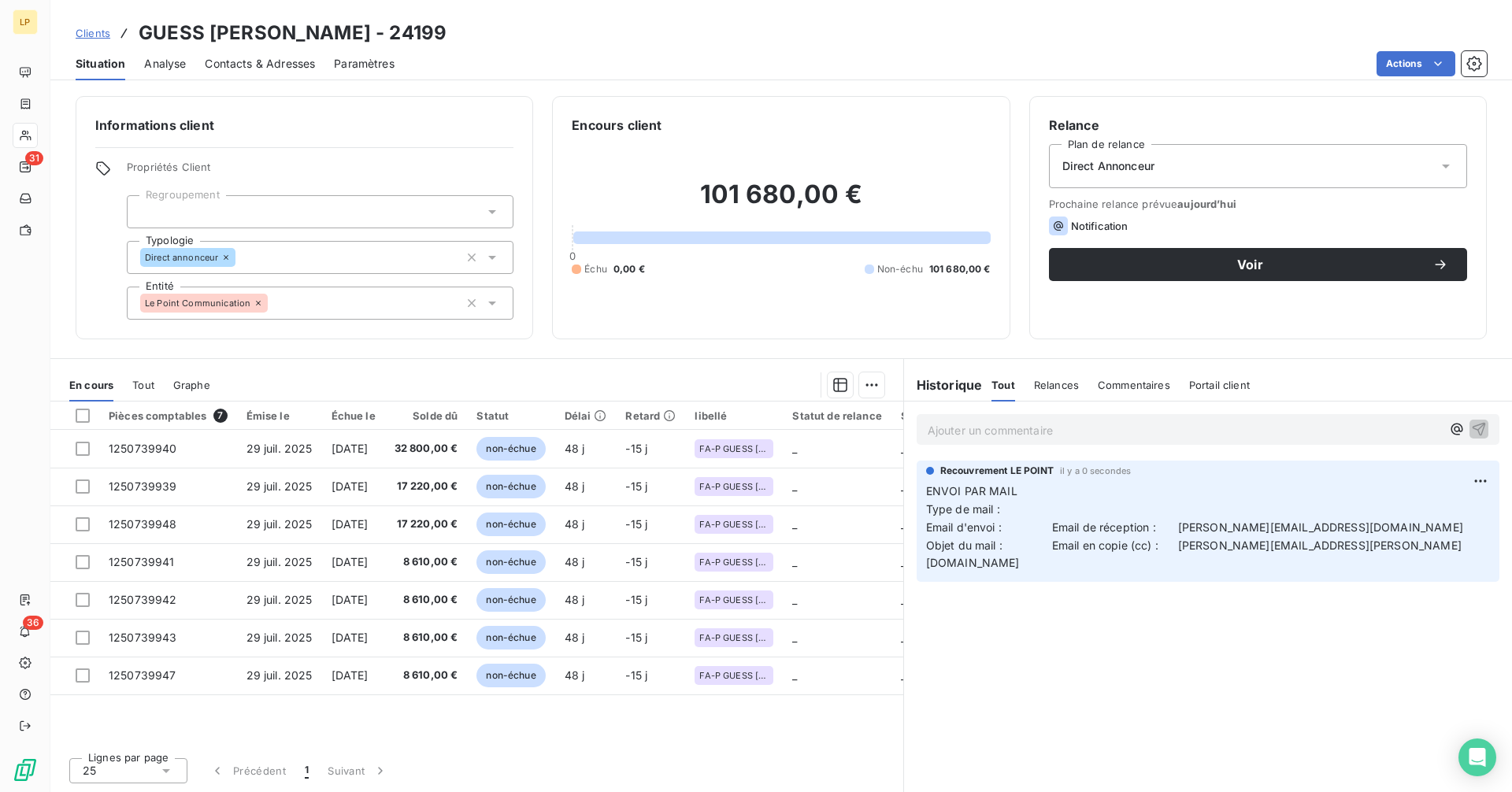
click at [292, 68] on span "Contacts & Adresses" at bounding box center [259, 63] width 110 height 15
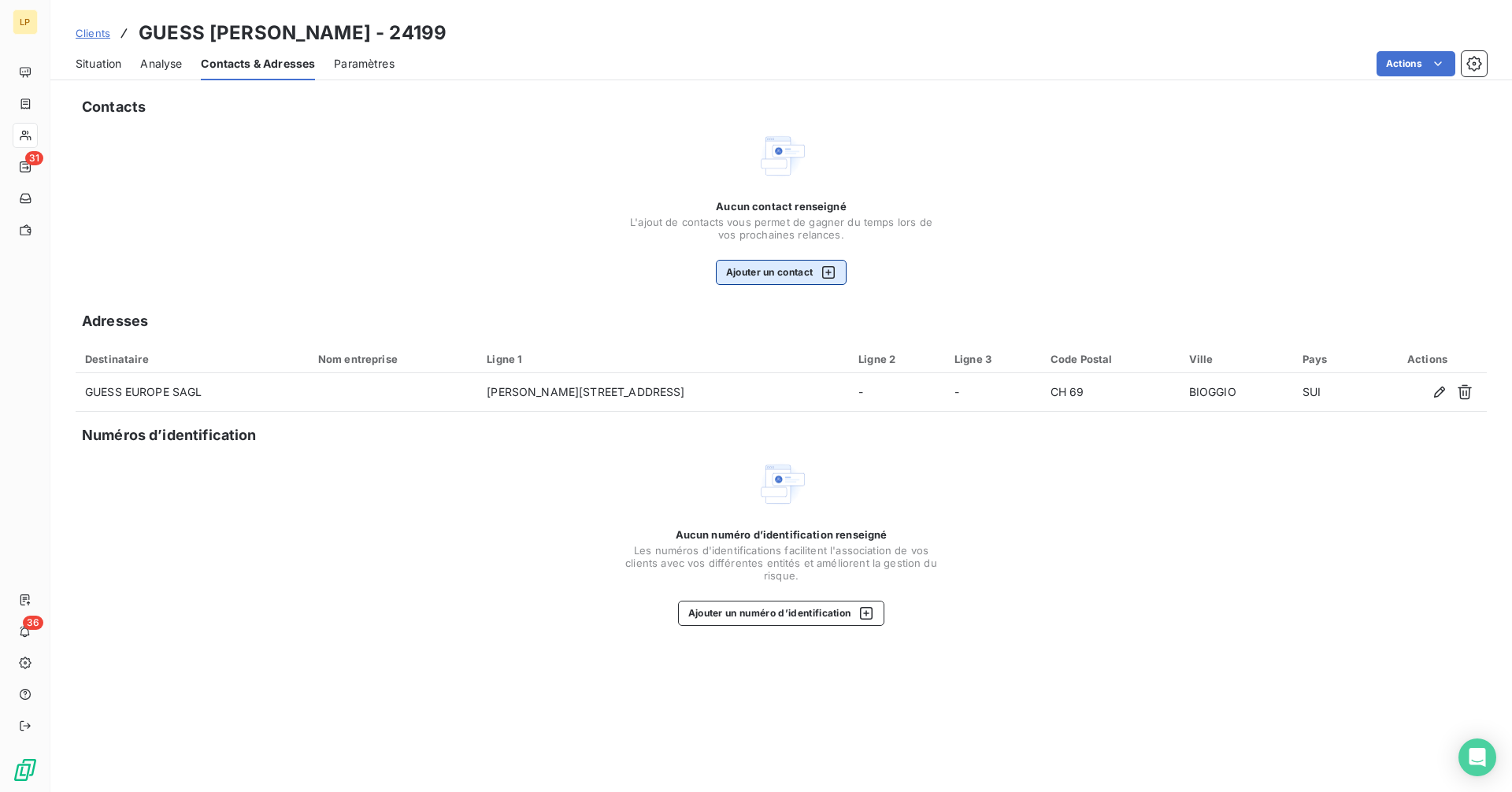
click at [784, 268] on button "Ajouter un contact" at bounding box center [781, 273] width 131 height 25
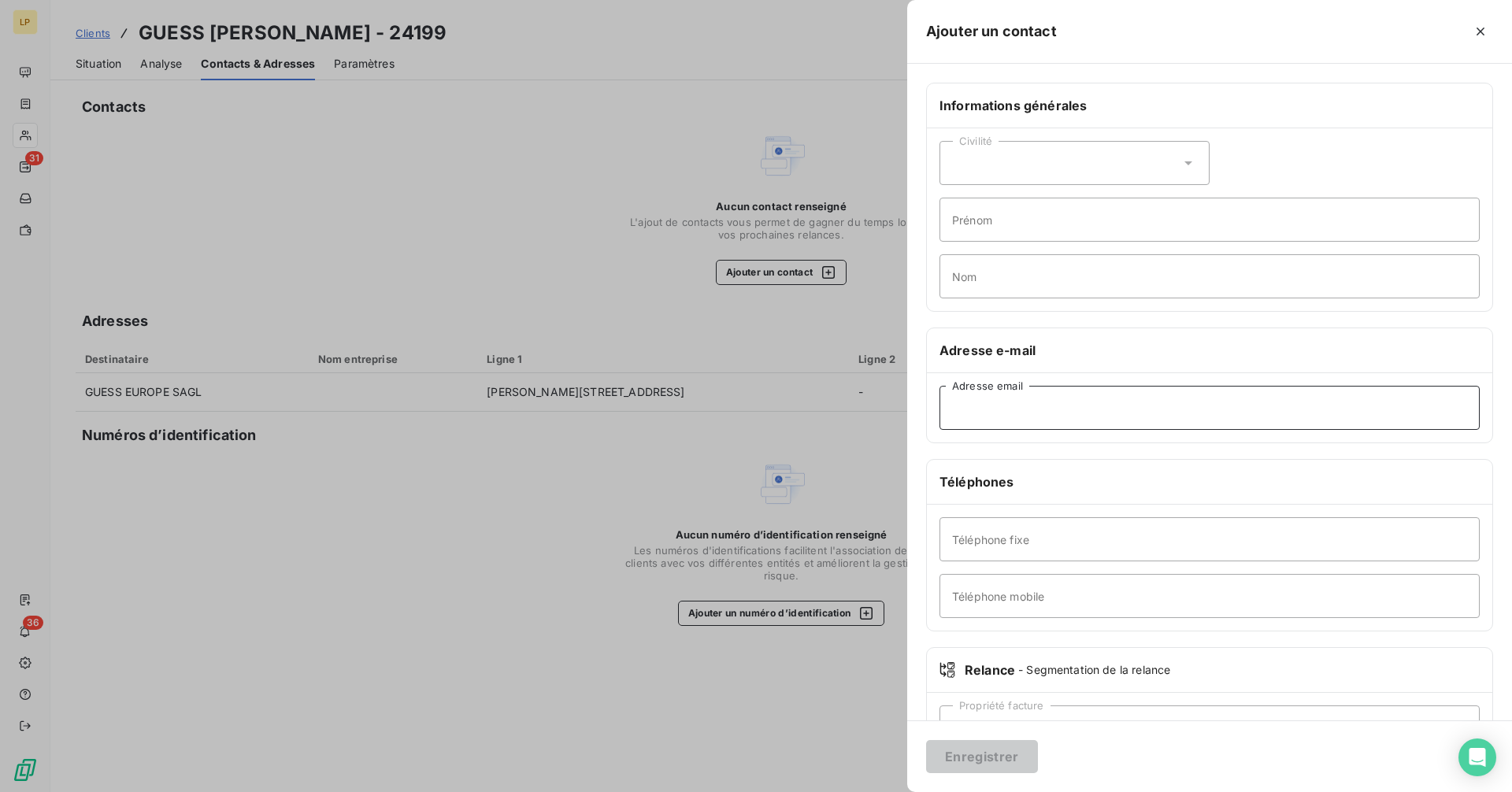
click at [1017, 405] on input "Adresse email" at bounding box center [1210, 408] width 540 height 44
paste input "[PERSON_NAME][EMAIL_ADDRESS][DOMAIN_NAME]"
type input "[PERSON_NAME][EMAIL_ADDRESS][DOMAIN_NAME]"
click at [986, 756] on button "Enregistrer" at bounding box center [982, 756] width 112 height 33
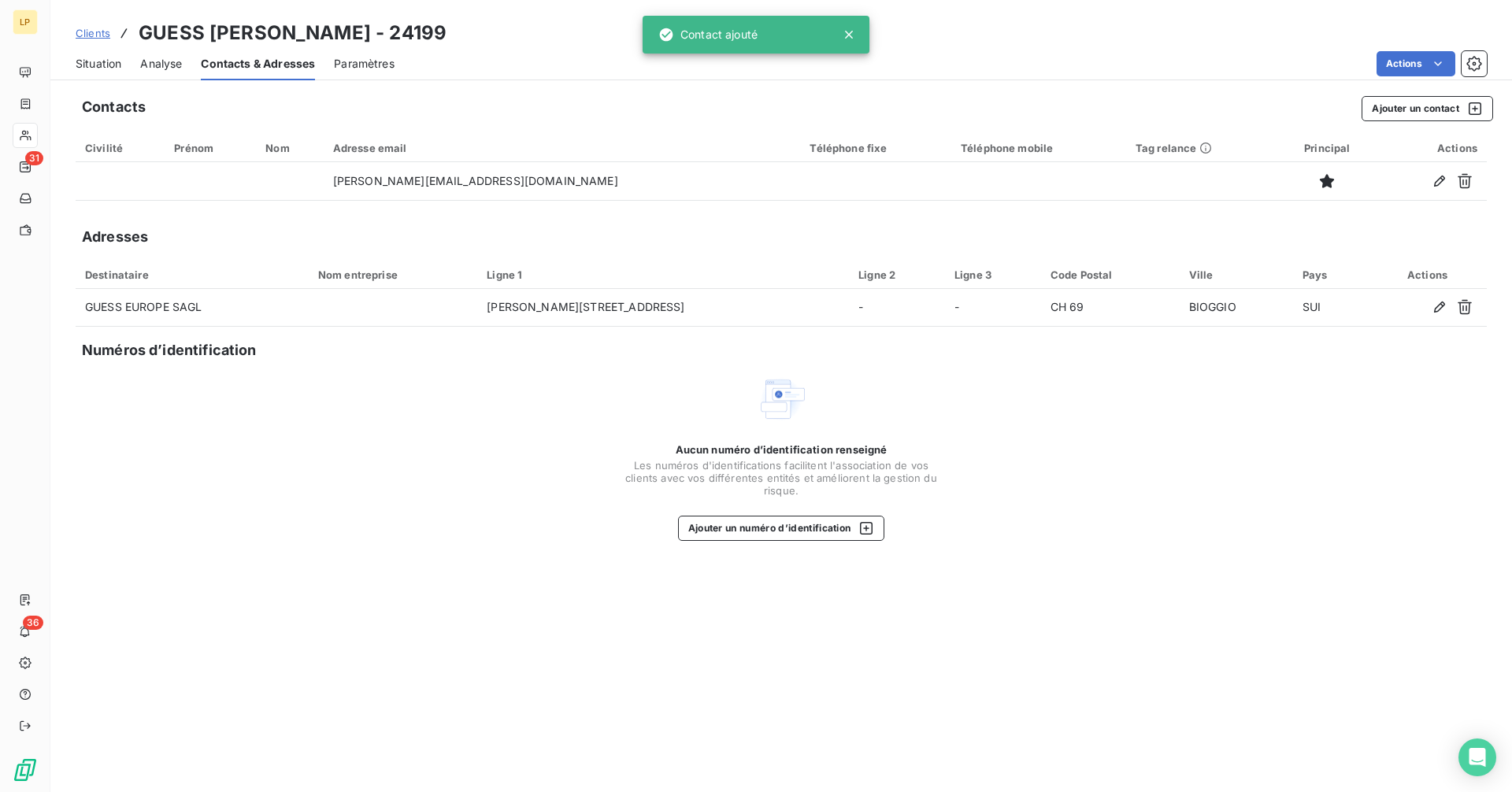
click at [106, 62] on span "Situation" at bounding box center [98, 63] width 46 height 15
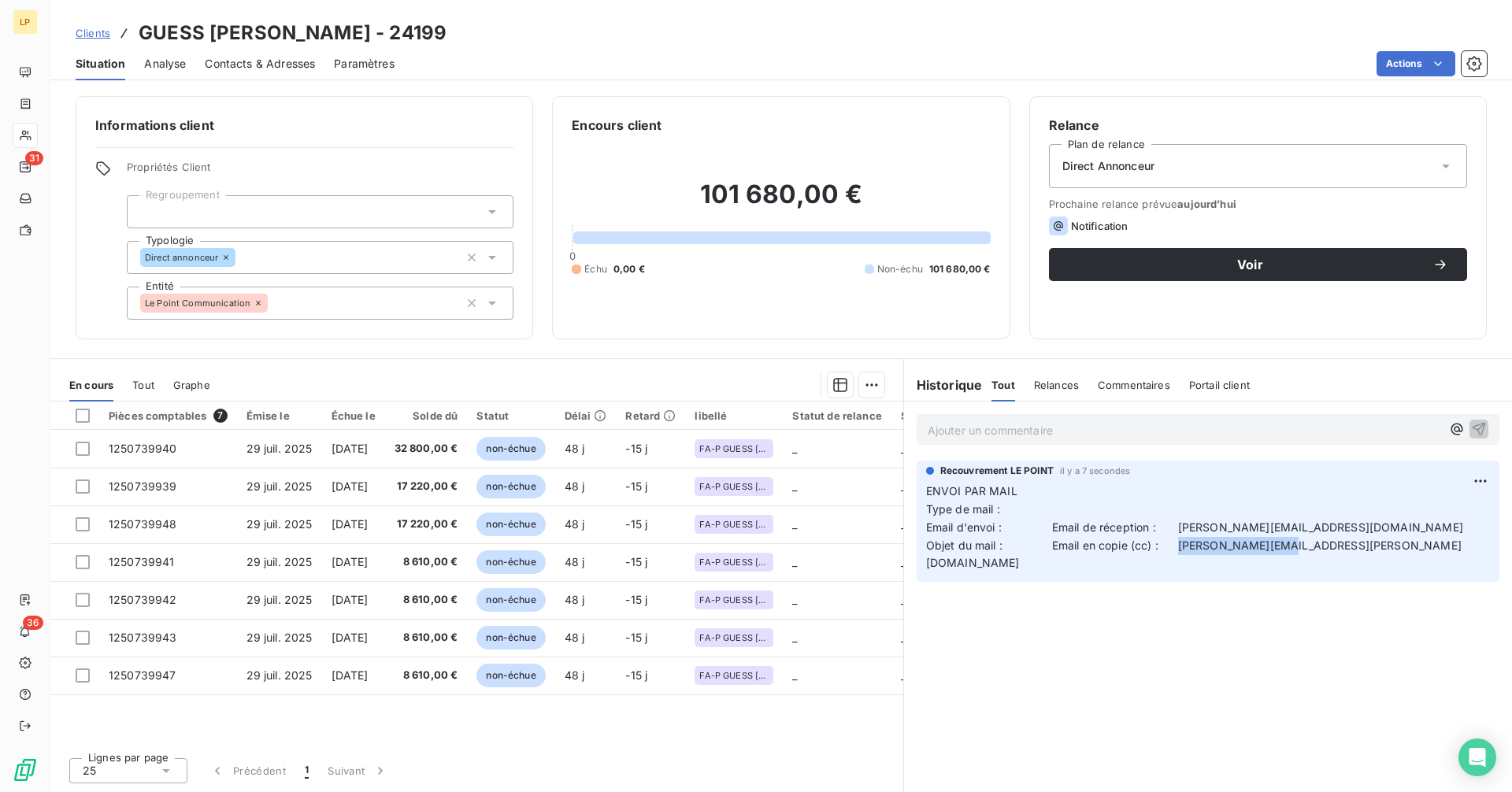
drag, startPoint x: 1185, startPoint y: 550, endPoint x: 1319, endPoint y: 550, distance: 134.0
click at [1294, 549] on span "Objet du mail : Email en copie (cc) : [PERSON_NAME][EMAIL_ADDRESS][PERSON_NAME]…" at bounding box center [1193, 554] width 536 height 32
drag, startPoint x: 1319, startPoint y: 550, endPoint x: 1336, endPoint y: 550, distance: 17.0
click at [1336, 550] on p "ENVOI PAR MAIL Type de mail : Email d'envoi : Email de réception : [PERSON_NAME…" at bounding box center [1208, 527] width 563 height 90
click at [1336, 548] on p "ENVOI PAR MAIL Type de mail : Email d'envoi : Email de réception : [PERSON_NAME…" at bounding box center [1208, 527] width 563 height 90
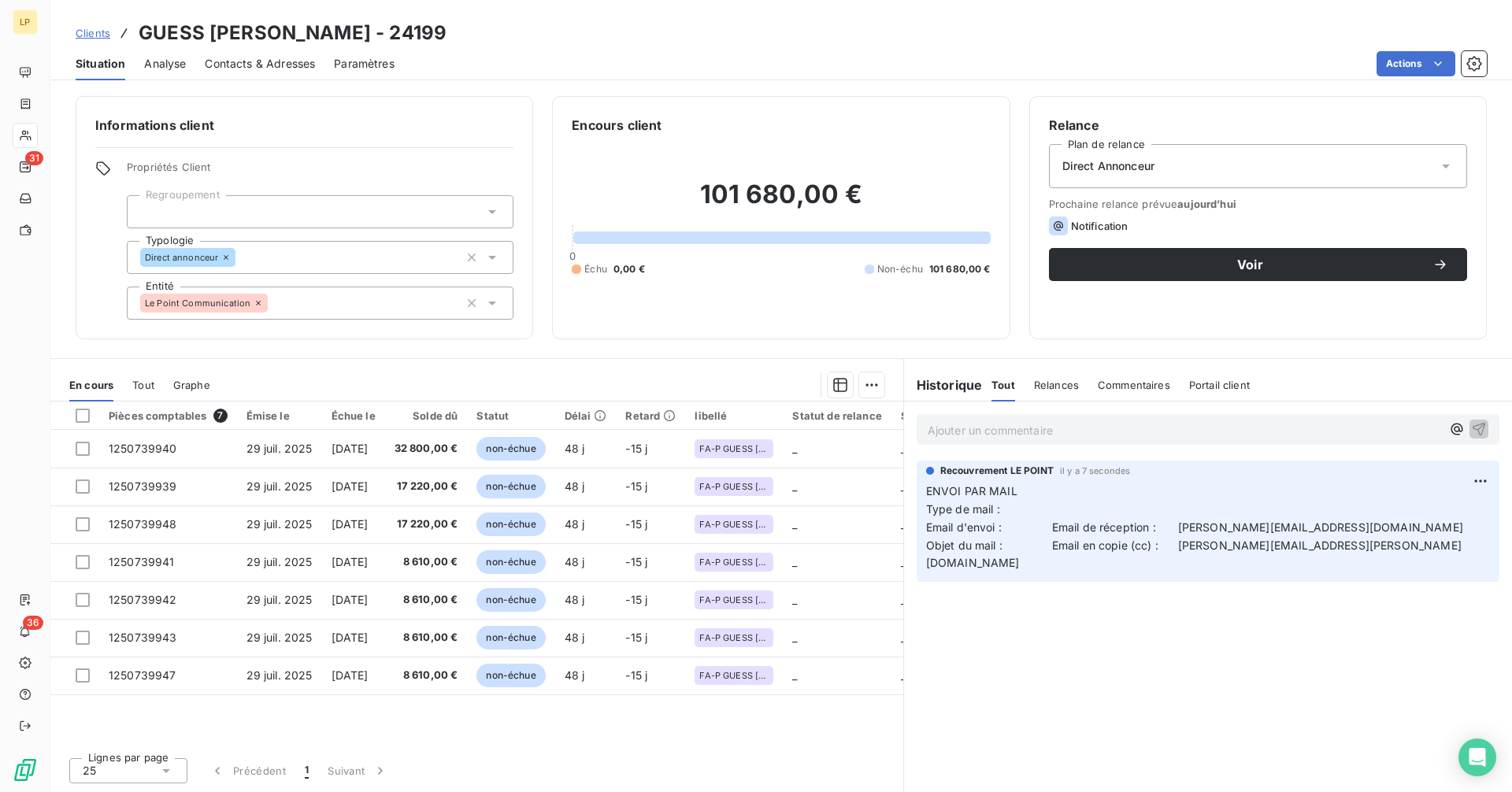
click at [1187, 547] on span "Objet du mail : Email en copie (cc) : [PERSON_NAME][EMAIL_ADDRESS][PERSON_NAME]…" at bounding box center [1193, 554] width 536 height 32
click at [1337, 549] on p "ENVOI PAR MAIL Type de mail : Email d'envoi : Email de réception : [PERSON_NAME…" at bounding box center [1208, 527] width 563 height 90
click at [1183, 547] on span "Objet du mail : Email en copie (cc) : [PERSON_NAME][EMAIL_ADDRESS][PERSON_NAME]…" at bounding box center [1193, 554] width 536 height 32
click at [1346, 543] on p "ENVOI PAR MAIL Type de mail : Email d'envoi : Email de réception : [PERSON_NAME…" at bounding box center [1208, 527] width 563 height 90
copy span "[PERSON_NAME][EMAIL_ADDRESS][PERSON_NAME][DOMAIN_NAME]"
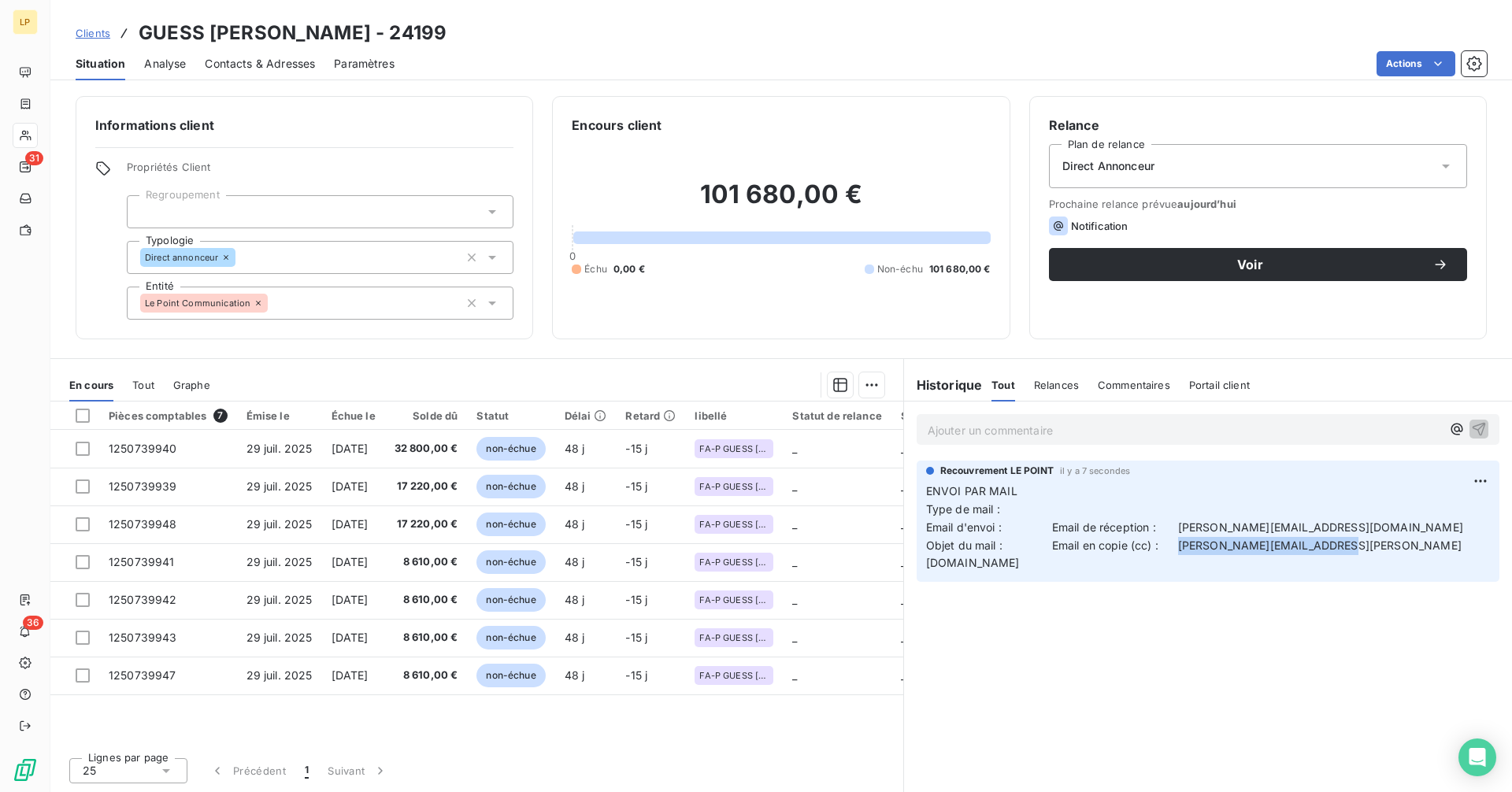
click at [261, 71] on span "Contacts & Adresses" at bounding box center [259, 63] width 110 height 15
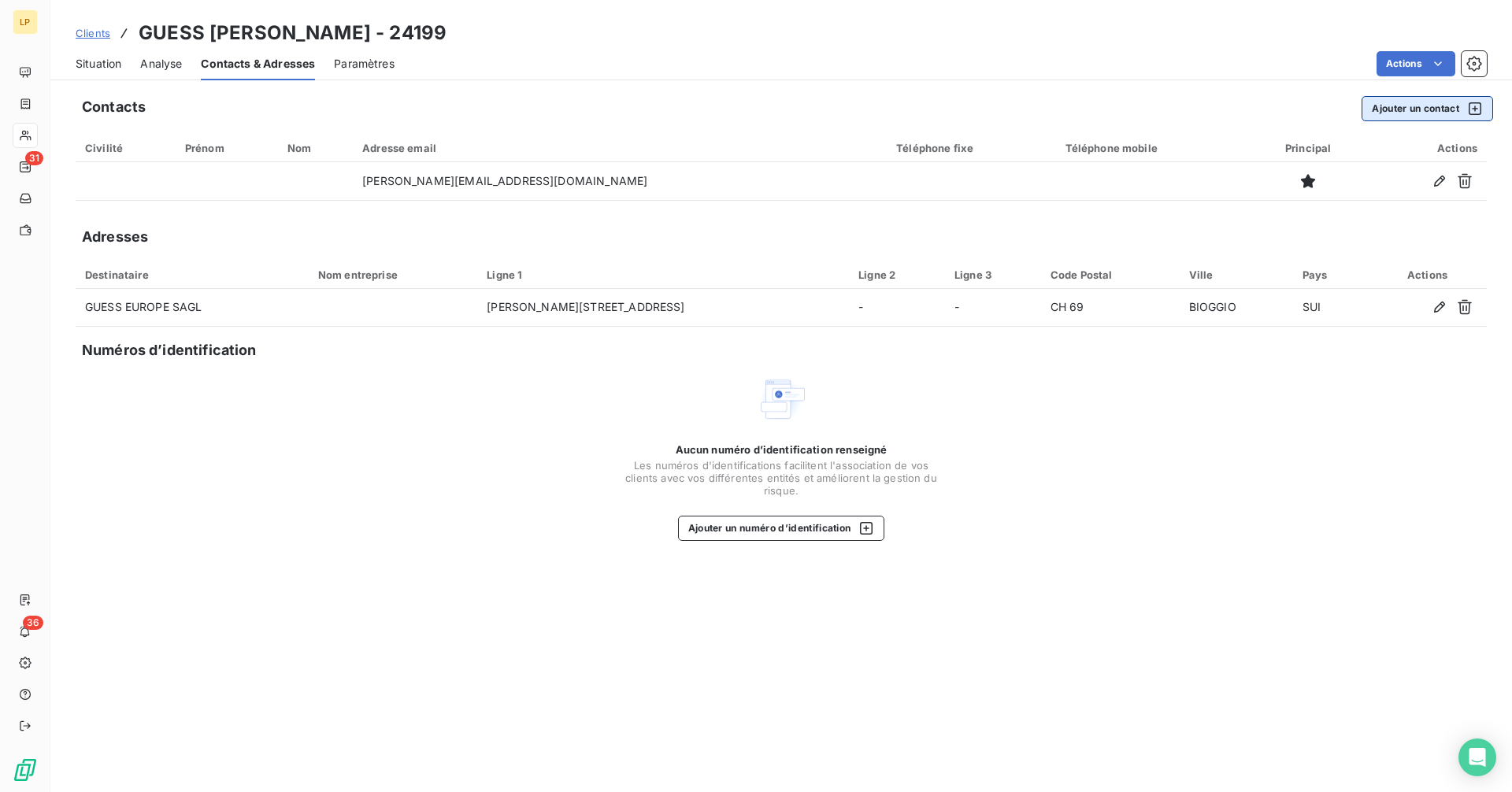
click at [1387, 110] on button "Ajouter un contact" at bounding box center [1427, 109] width 131 height 25
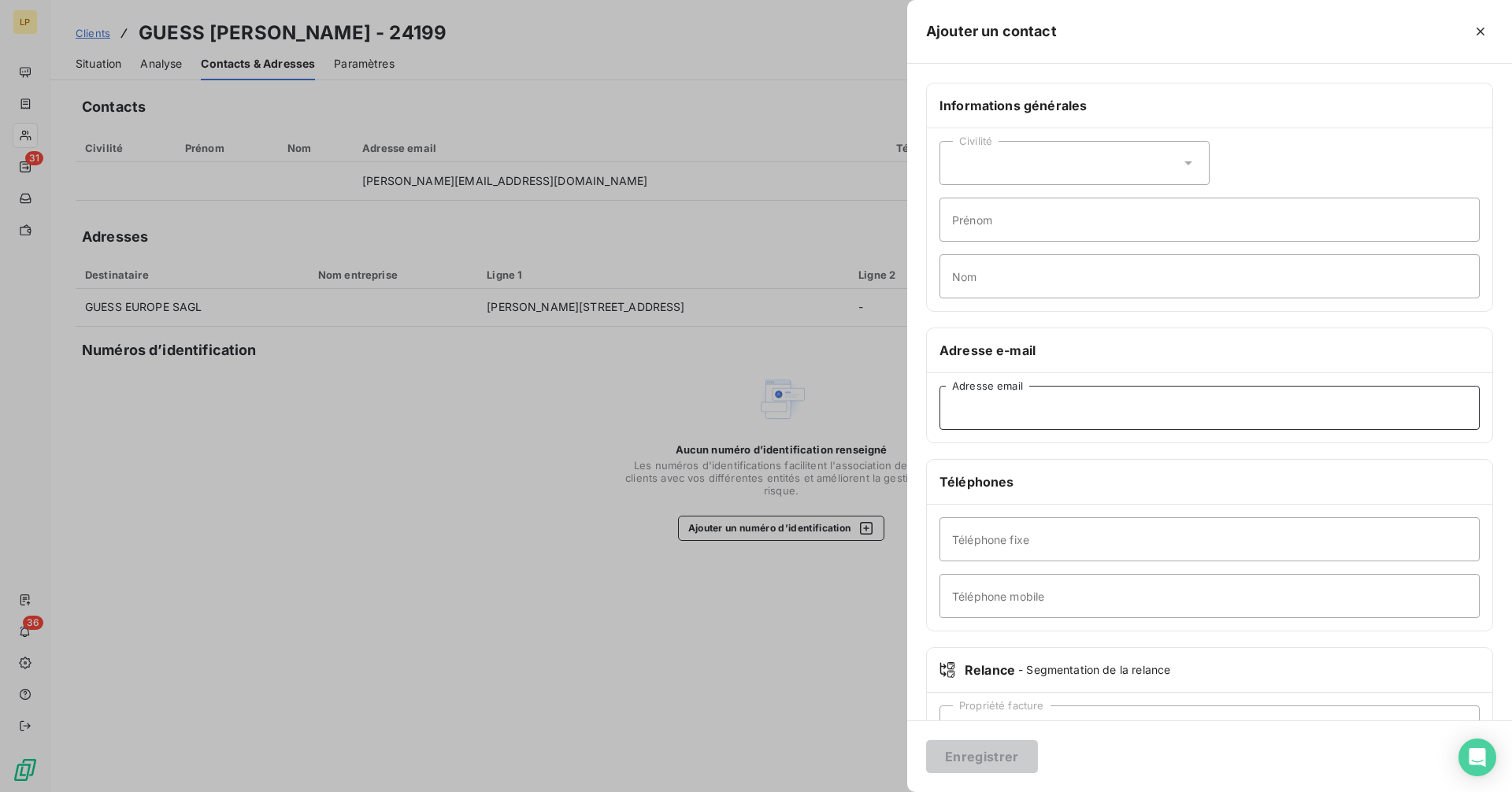
click at [1027, 410] on input "Adresse email" at bounding box center [1210, 408] width 540 height 44
paste input "[PERSON_NAME][EMAIL_ADDRESS][PERSON_NAME][DOMAIN_NAME]"
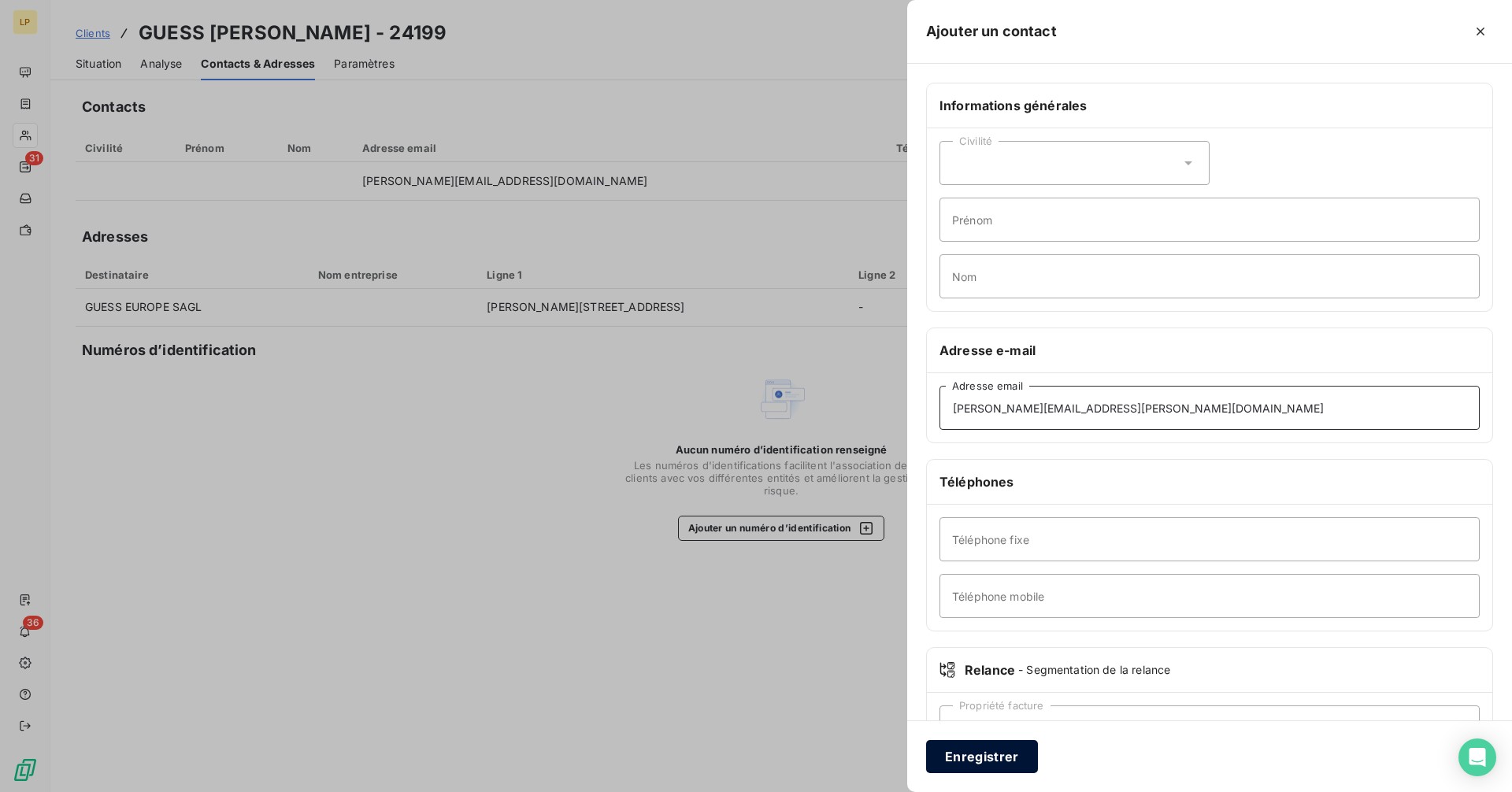
type input "[PERSON_NAME][EMAIL_ADDRESS][PERSON_NAME][DOMAIN_NAME]"
click at [976, 747] on button "Enregistrer" at bounding box center [982, 756] width 112 height 33
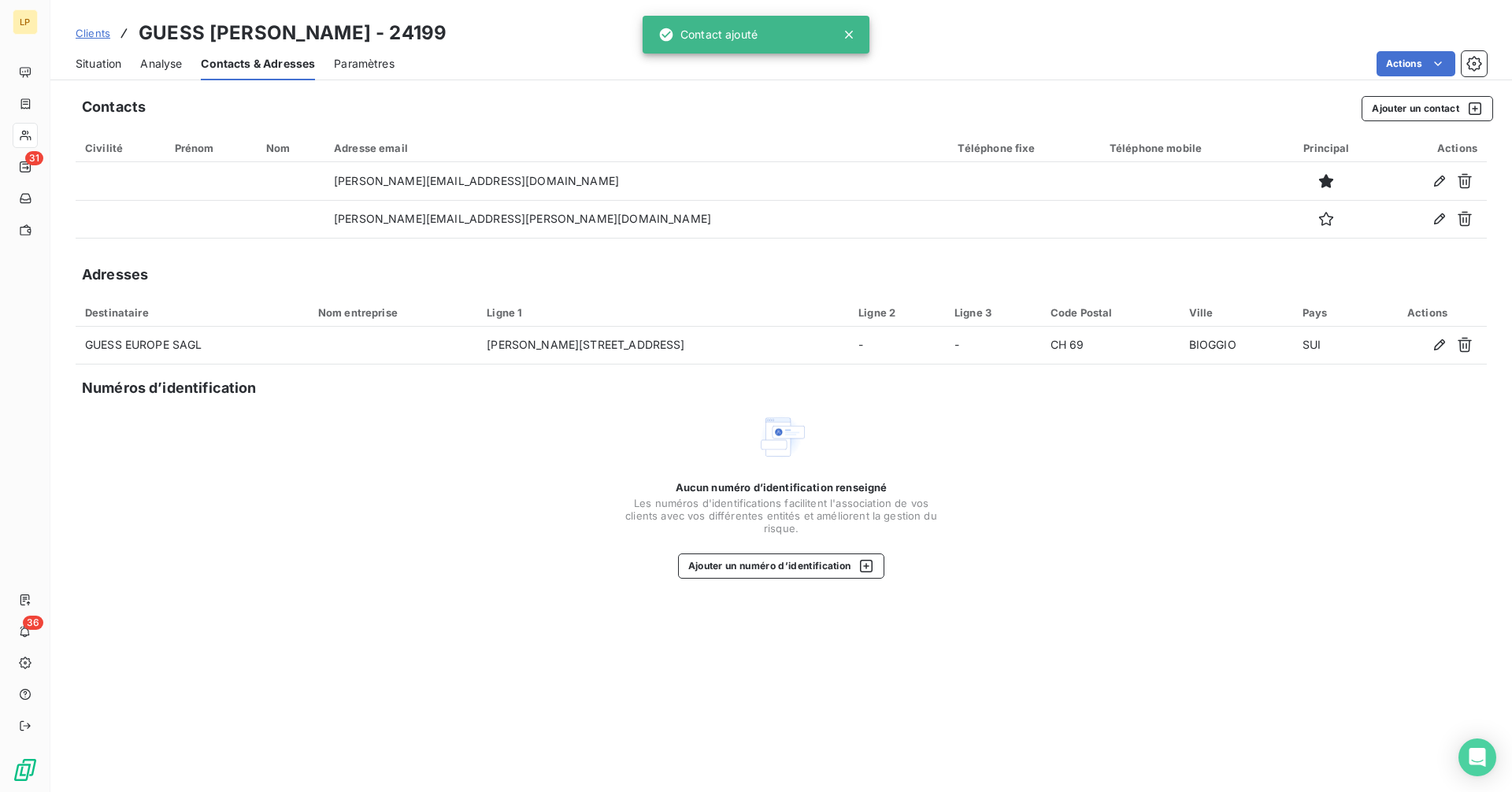
click at [98, 64] on span "Situation" at bounding box center [98, 63] width 46 height 15
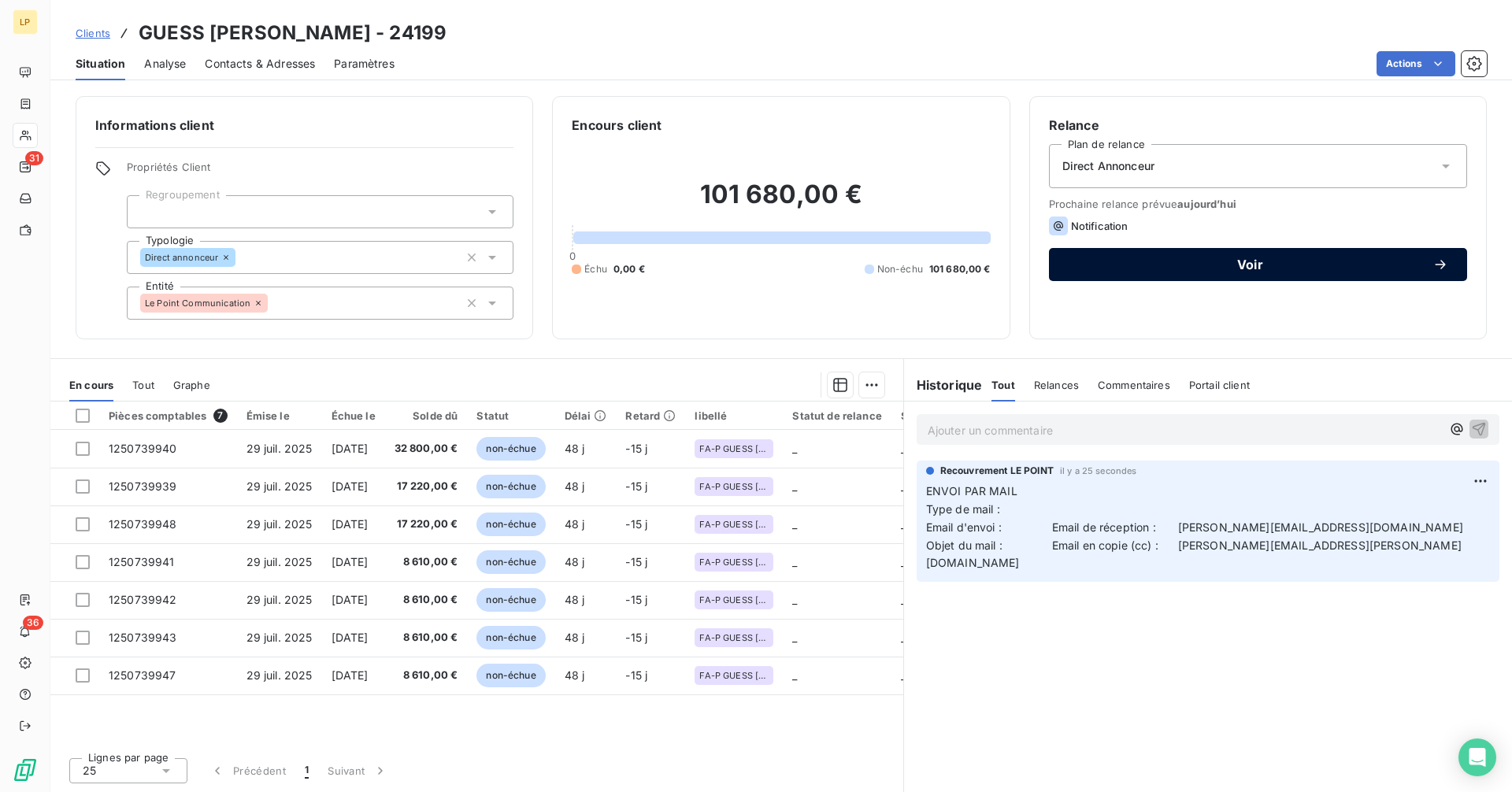
click at [1202, 264] on span "Voir" at bounding box center [1249, 265] width 364 height 13
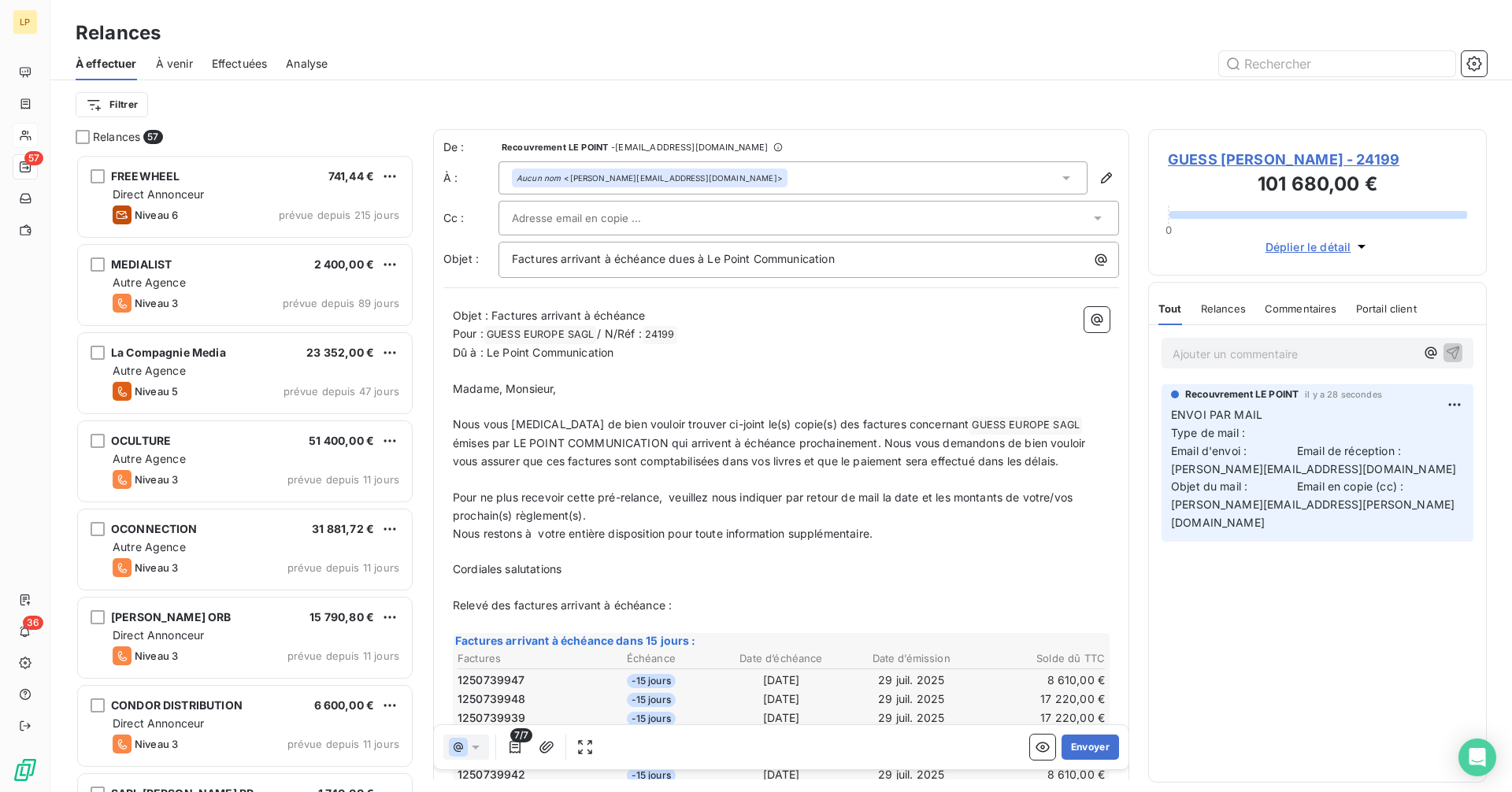
scroll to position [626, 327]
click at [663, 217] on div at bounding box center [801, 218] width 578 height 23
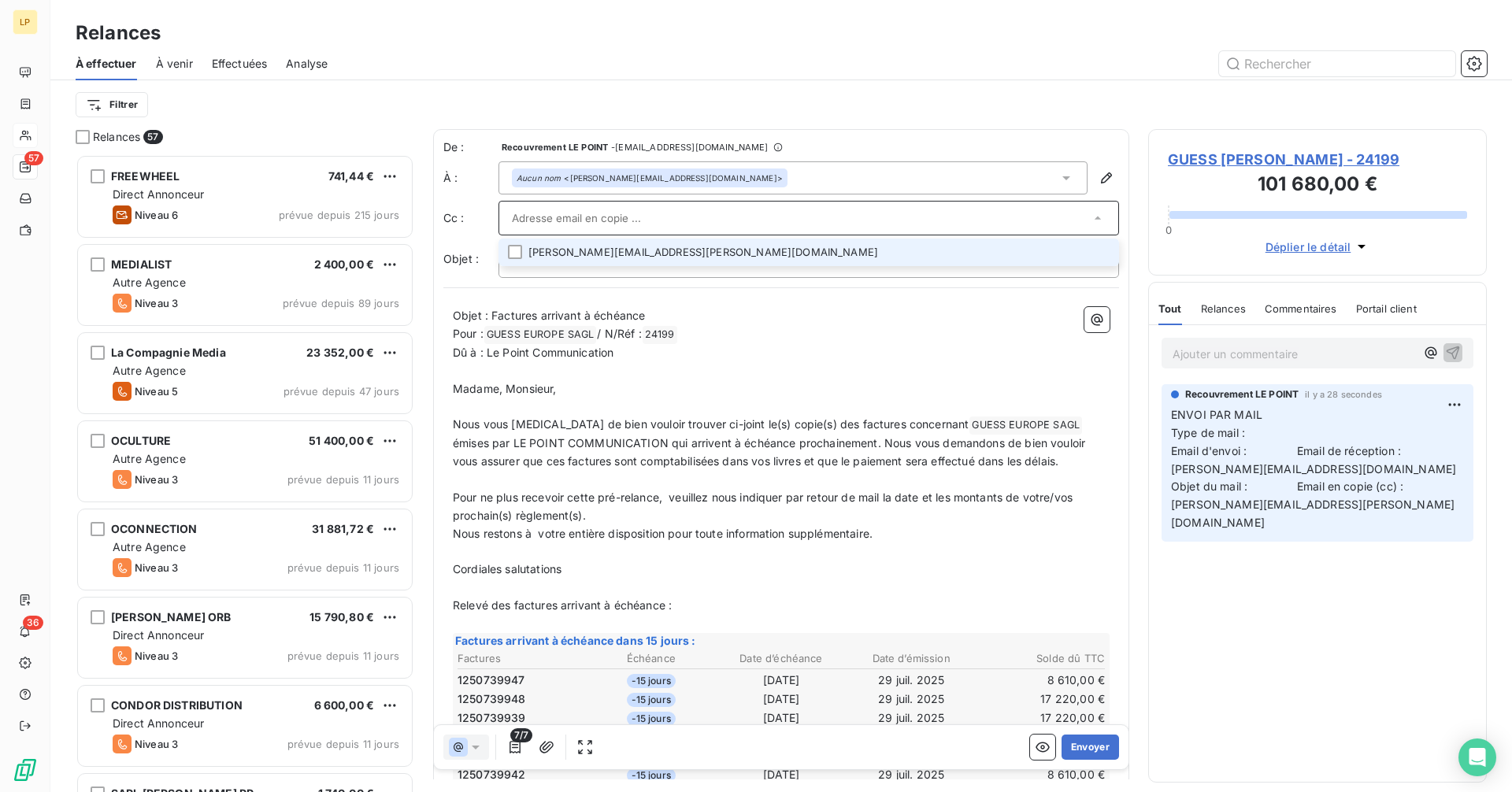
click at [639, 248] on li "[PERSON_NAME][EMAIL_ADDRESS][PERSON_NAME][DOMAIN_NAME]" at bounding box center [808, 252] width 620 height 28
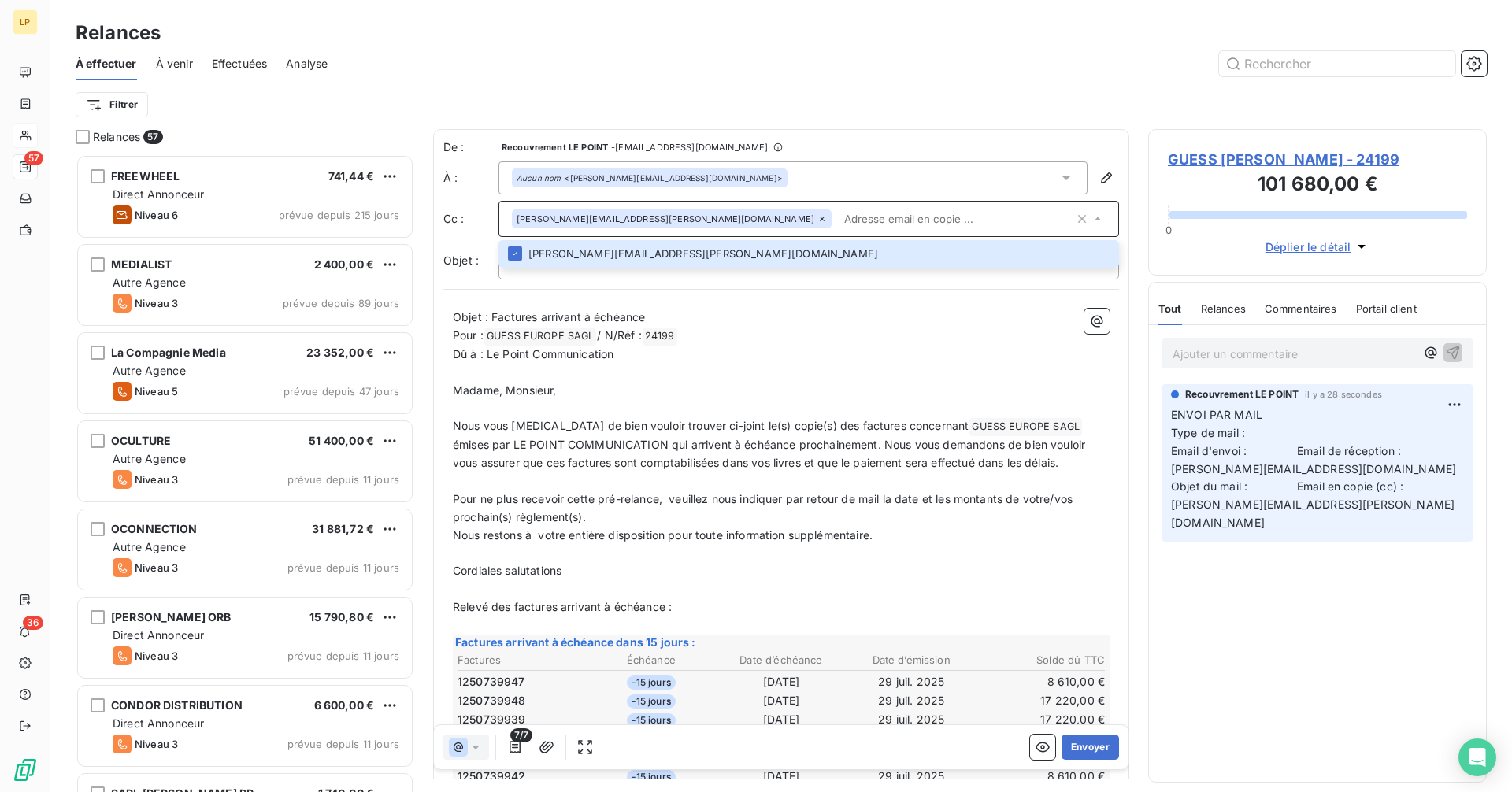
click at [790, 138] on div "De : Recouvrement LE POINT - [EMAIL_ADDRESS][DOMAIN_NAME] À : Aucun nom <[PERSO…" at bounding box center [780, 550] width 696 height 843
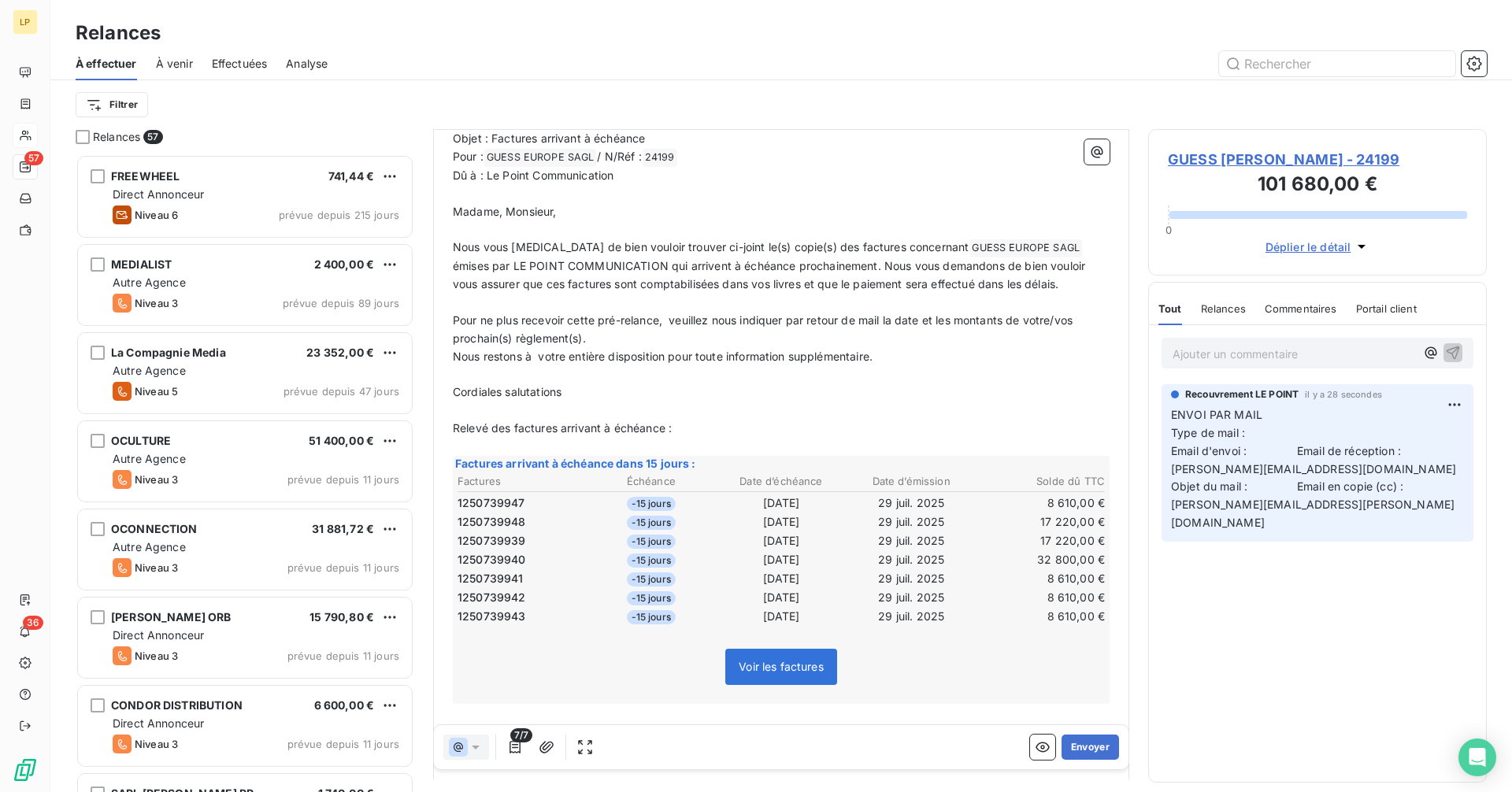
scroll to position [181, 0]
click at [1084, 744] on button "Envoyer" at bounding box center [1090, 747] width 58 height 25
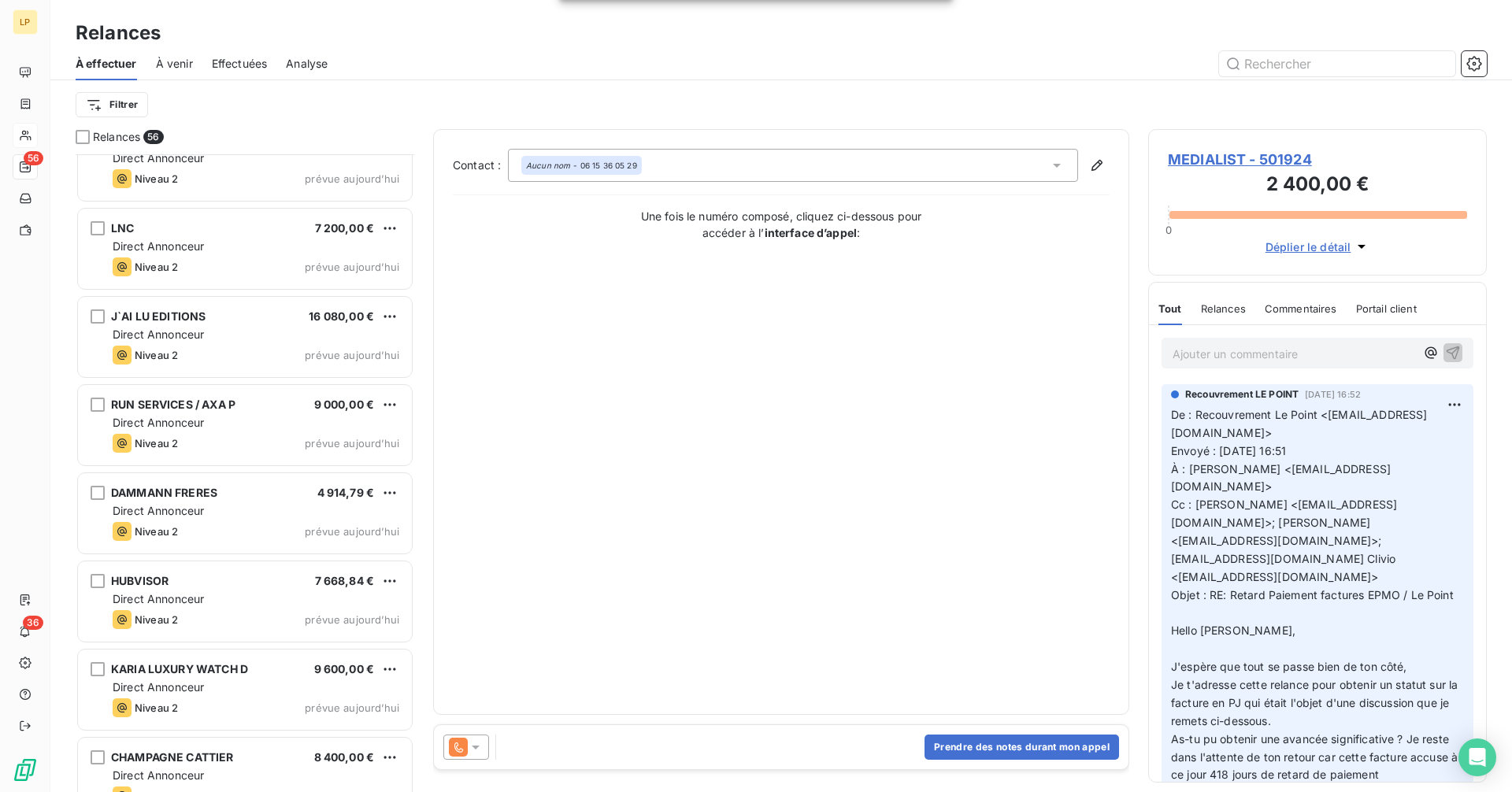
scroll to position [3125, 0]
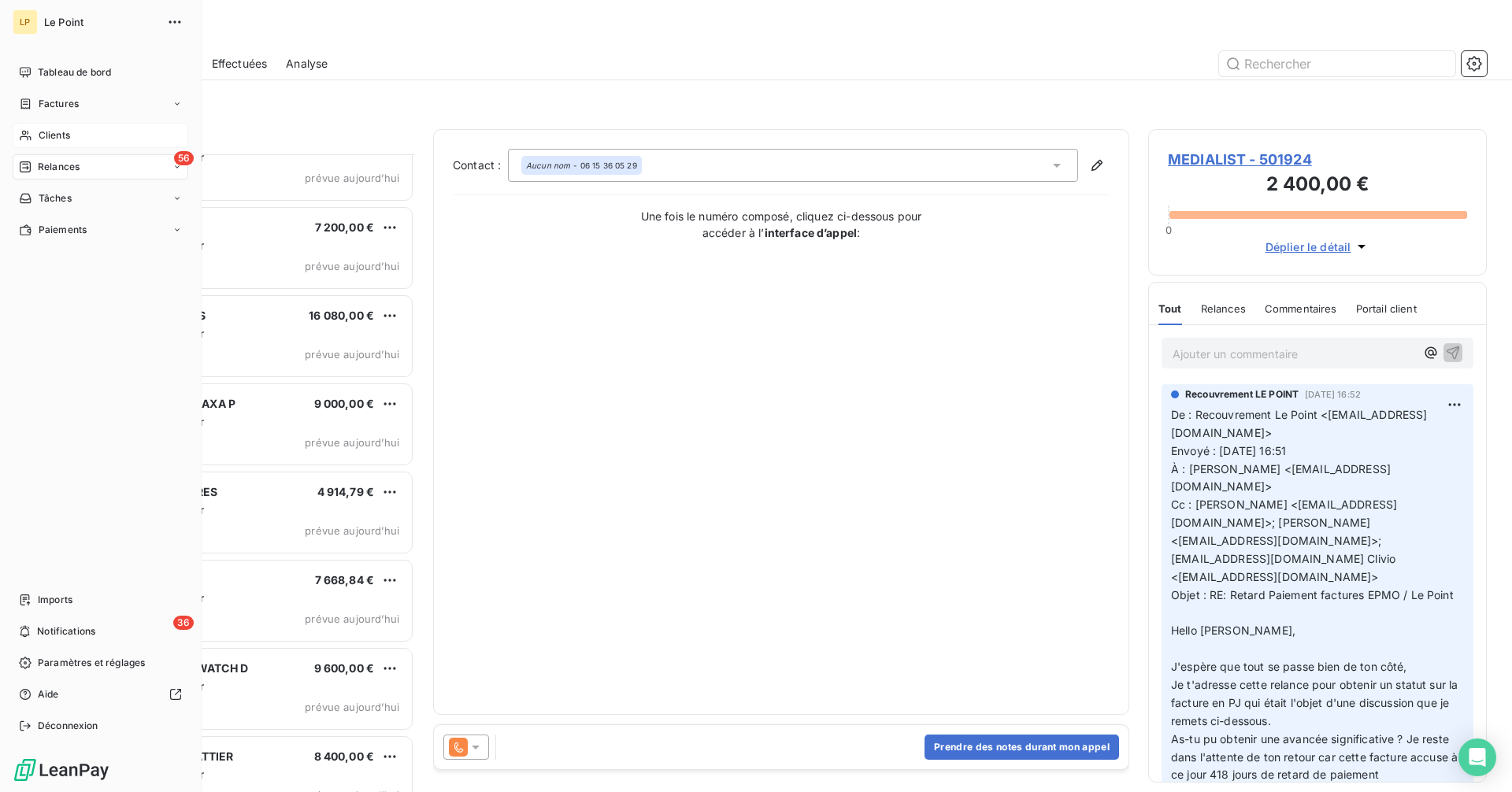
click at [47, 135] on span "Clients" at bounding box center [54, 136] width 32 height 14
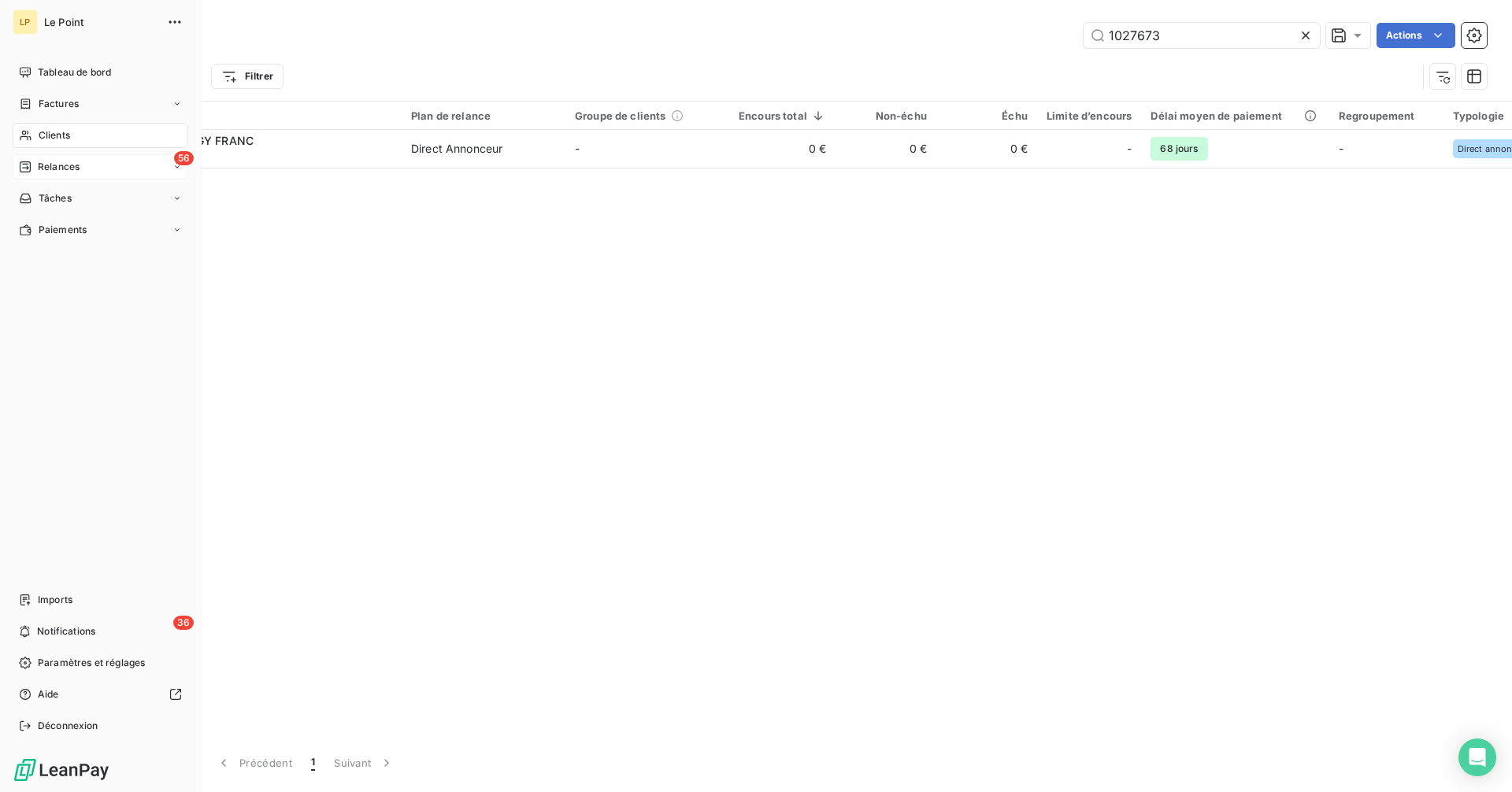
click at [58, 167] on span "Relances" at bounding box center [58, 167] width 41 height 14
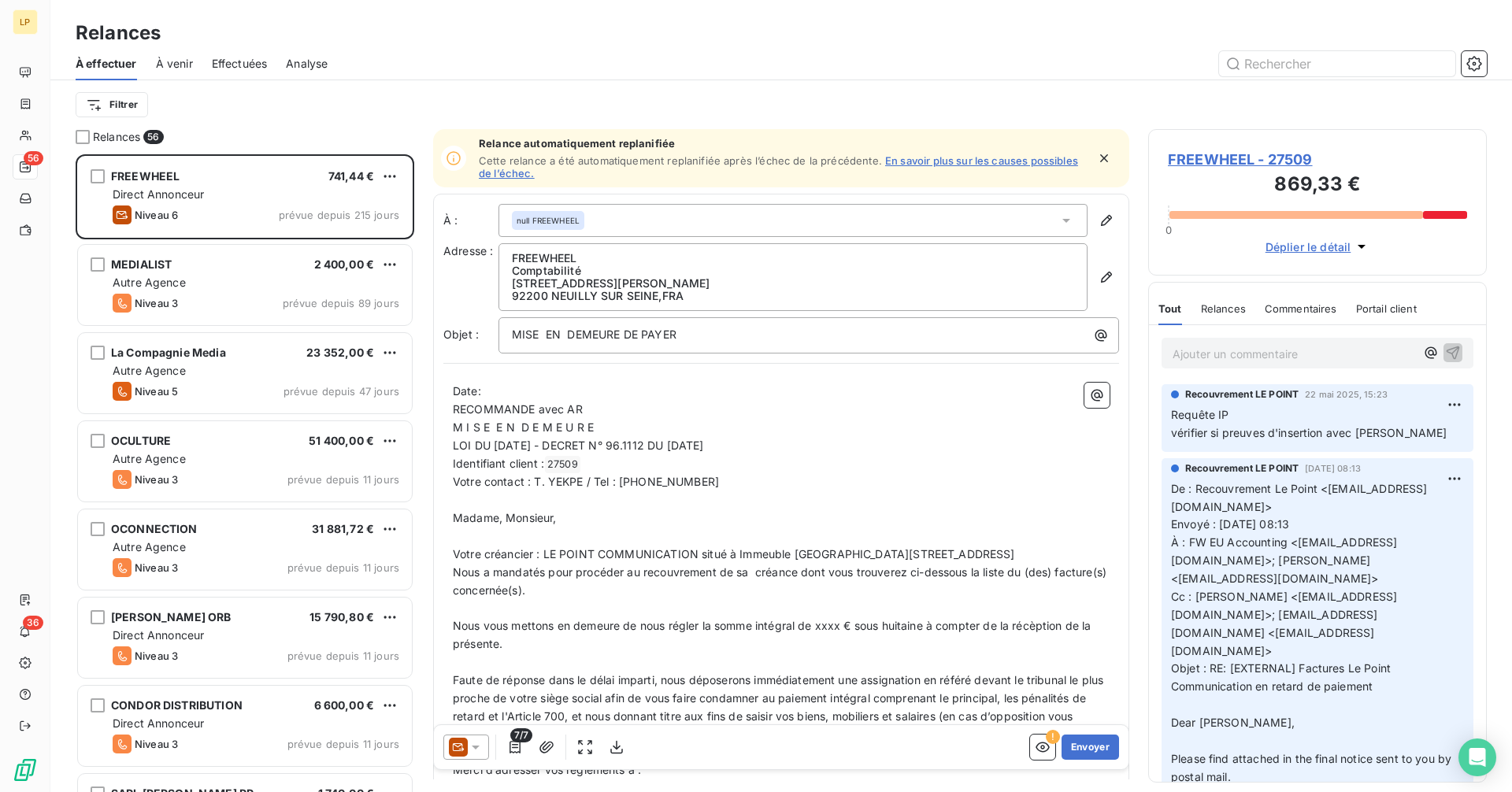
scroll to position [626, 327]
click at [129, 109] on html "LP 56 36 Relances À effectuer À venir Effectuées Analyse Filtrer Relances 56 FR…" at bounding box center [756, 396] width 1512 height 792
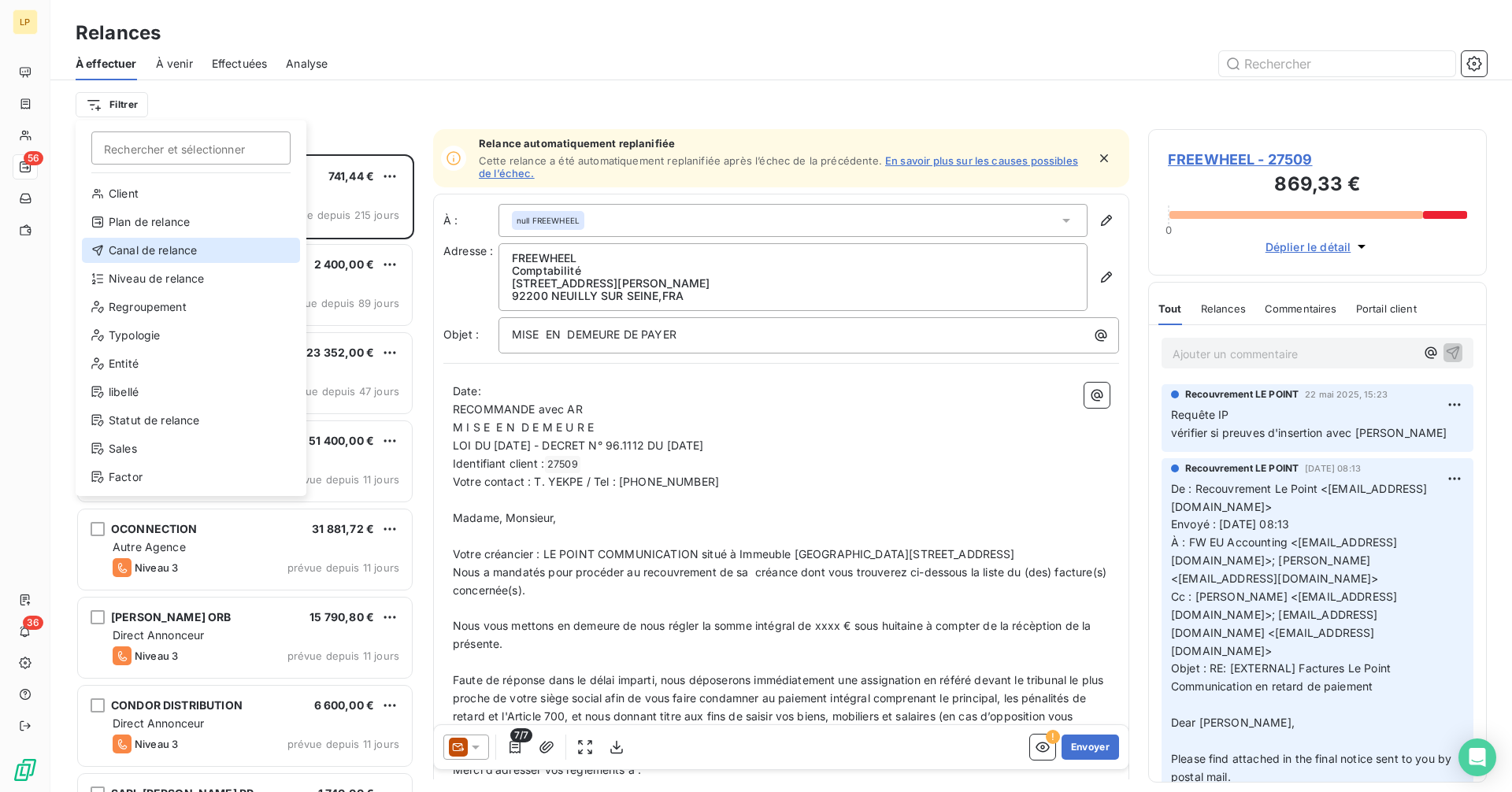
click at [173, 254] on div "Canal de relance" at bounding box center [191, 250] width 218 height 25
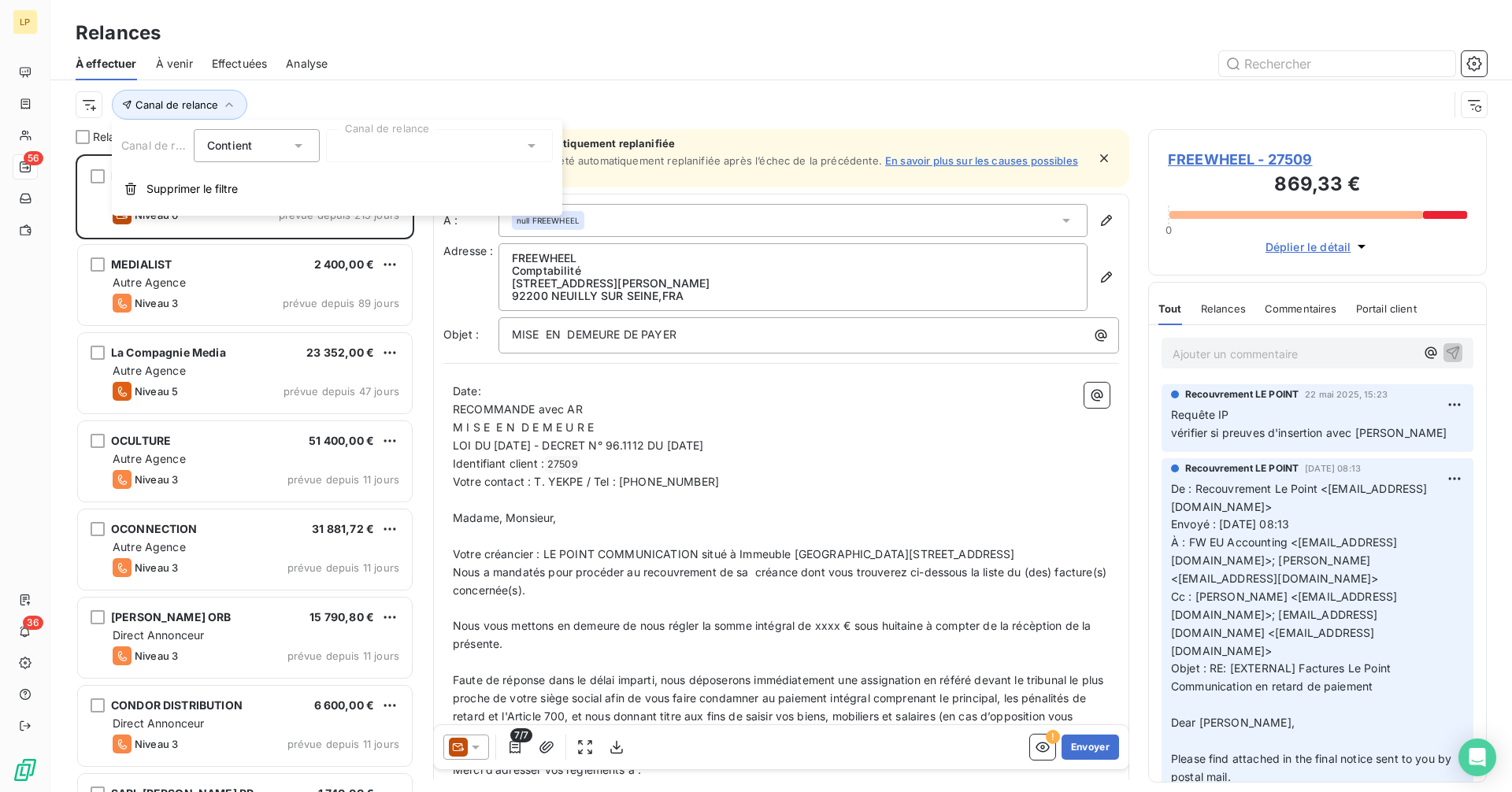
click at [412, 142] on div at bounding box center [439, 145] width 227 height 33
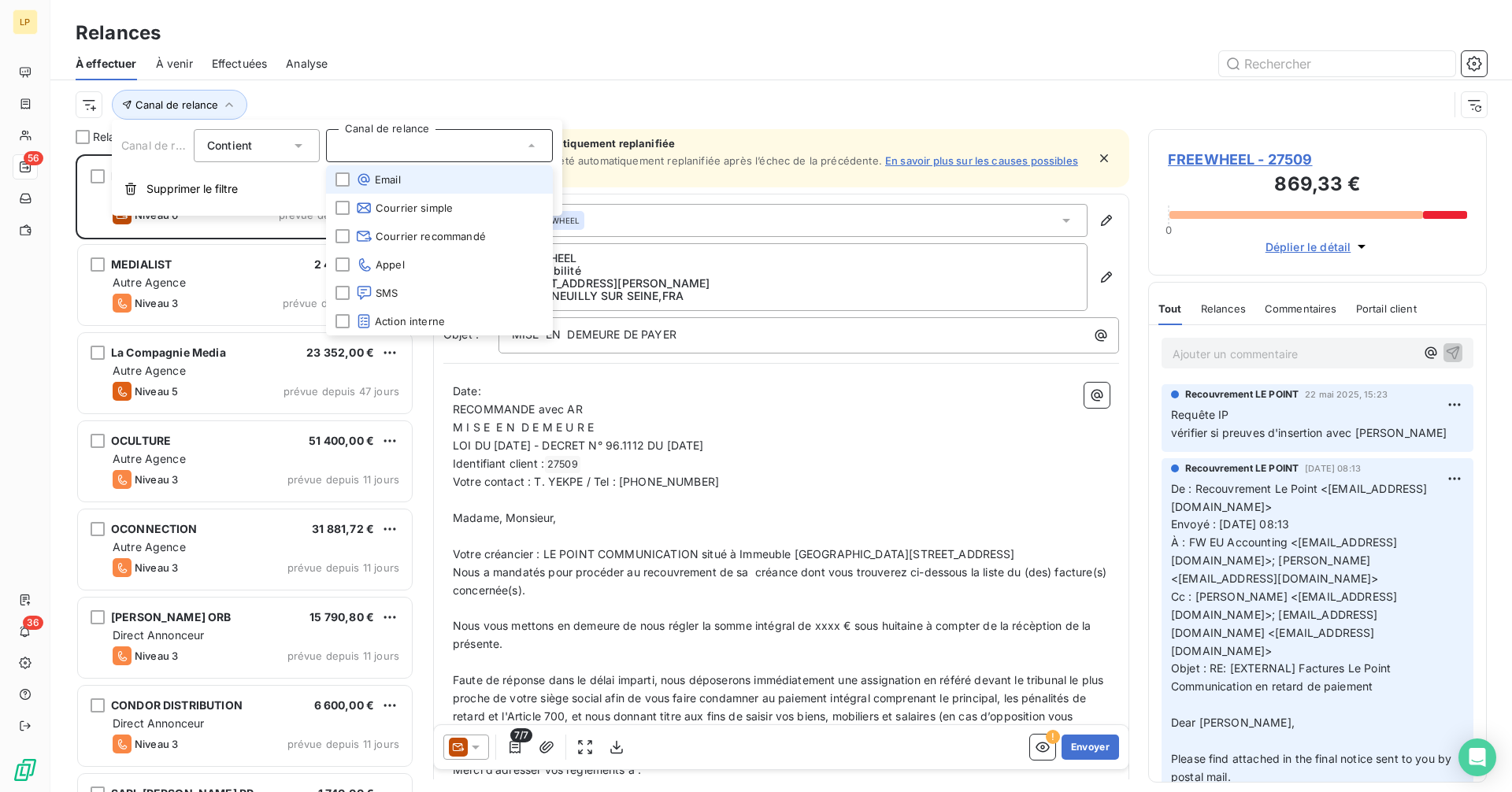
click at [382, 178] on span "Email" at bounding box center [378, 179] width 45 height 15
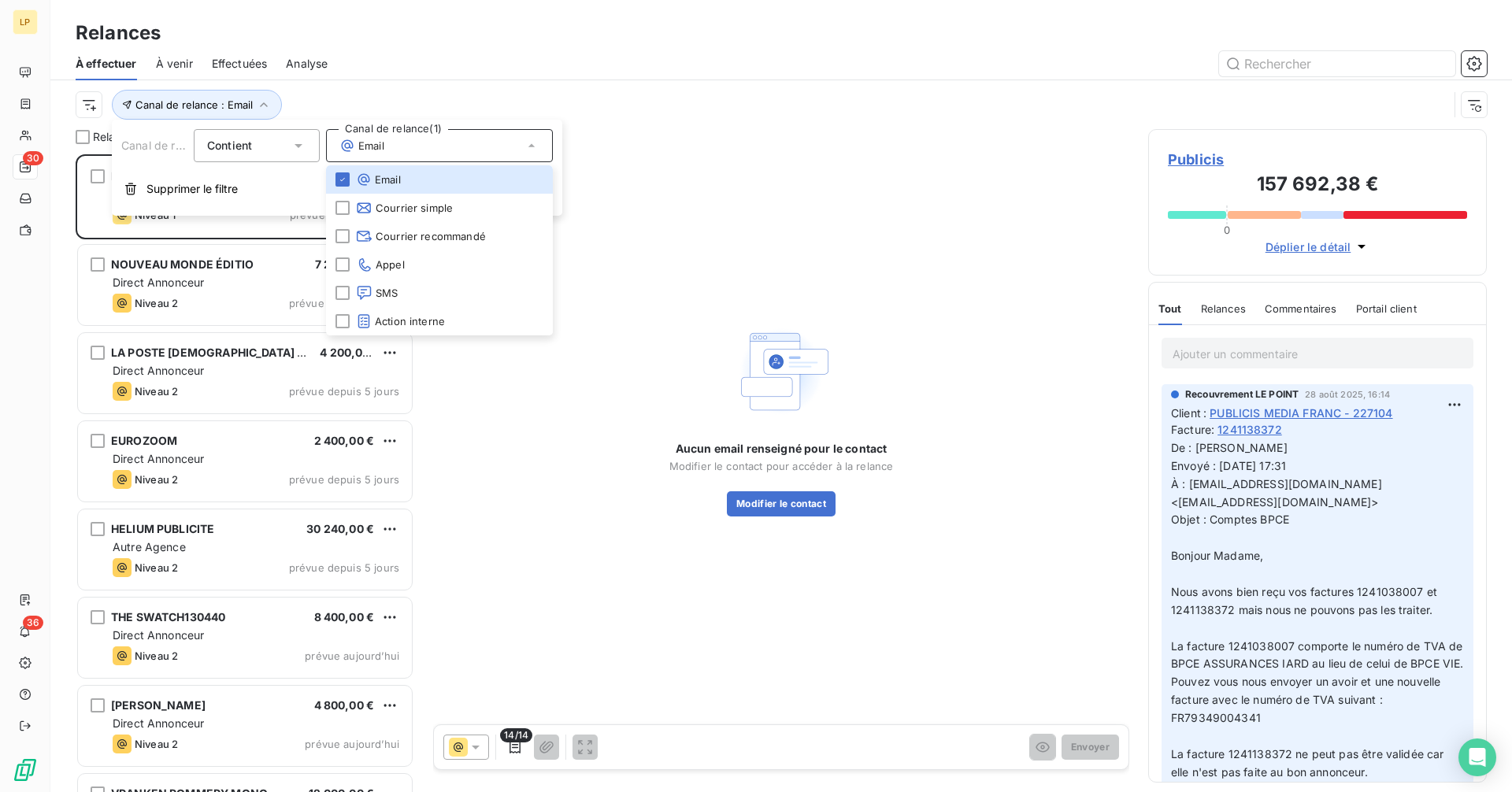
click at [682, 154] on div "Aucun email renseigné pour le contact Modifier le contact pour accéder à la rel…" at bounding box center [780, 418] width 696 height 580
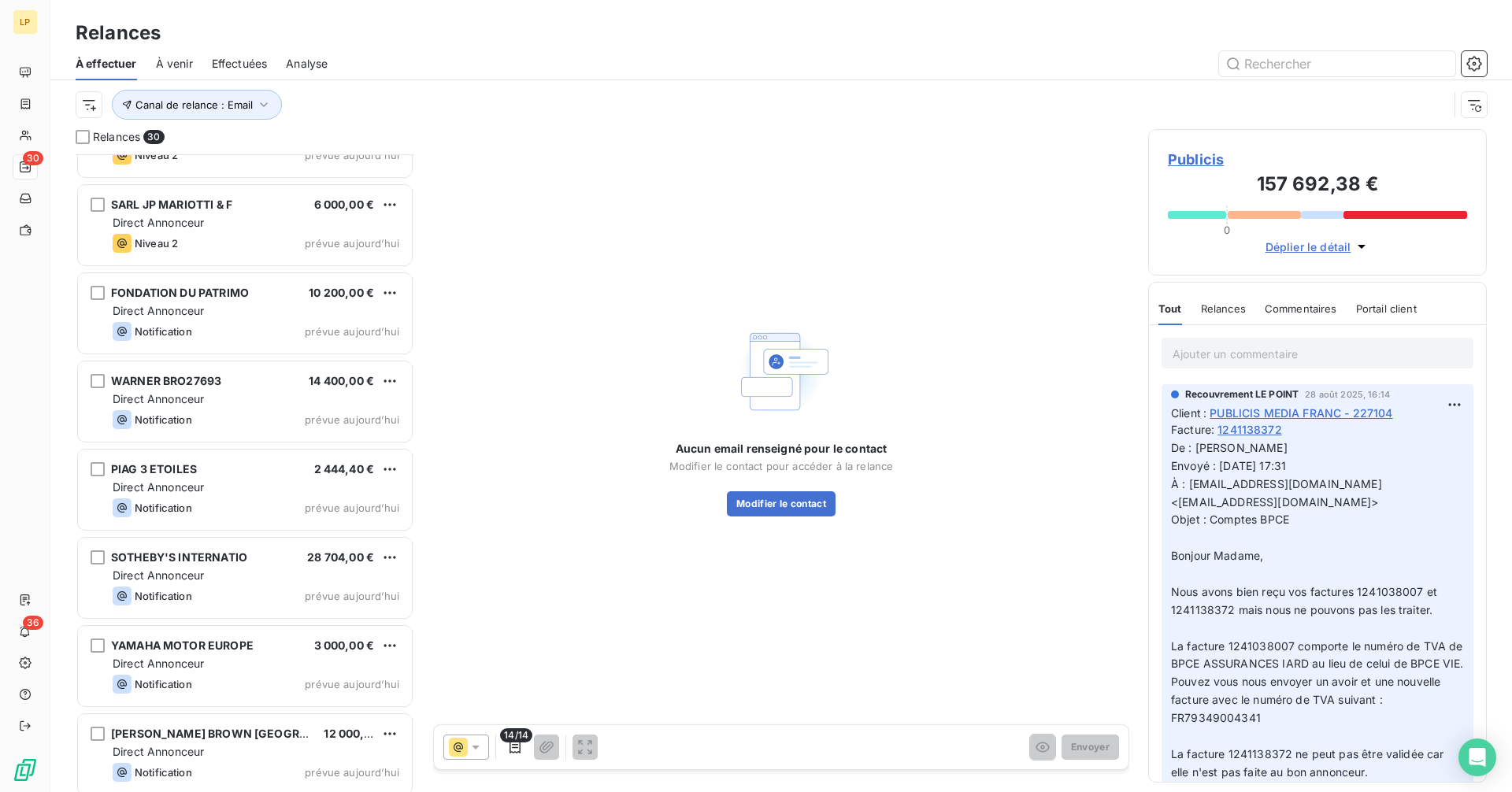
scroll to position [2009, 0]
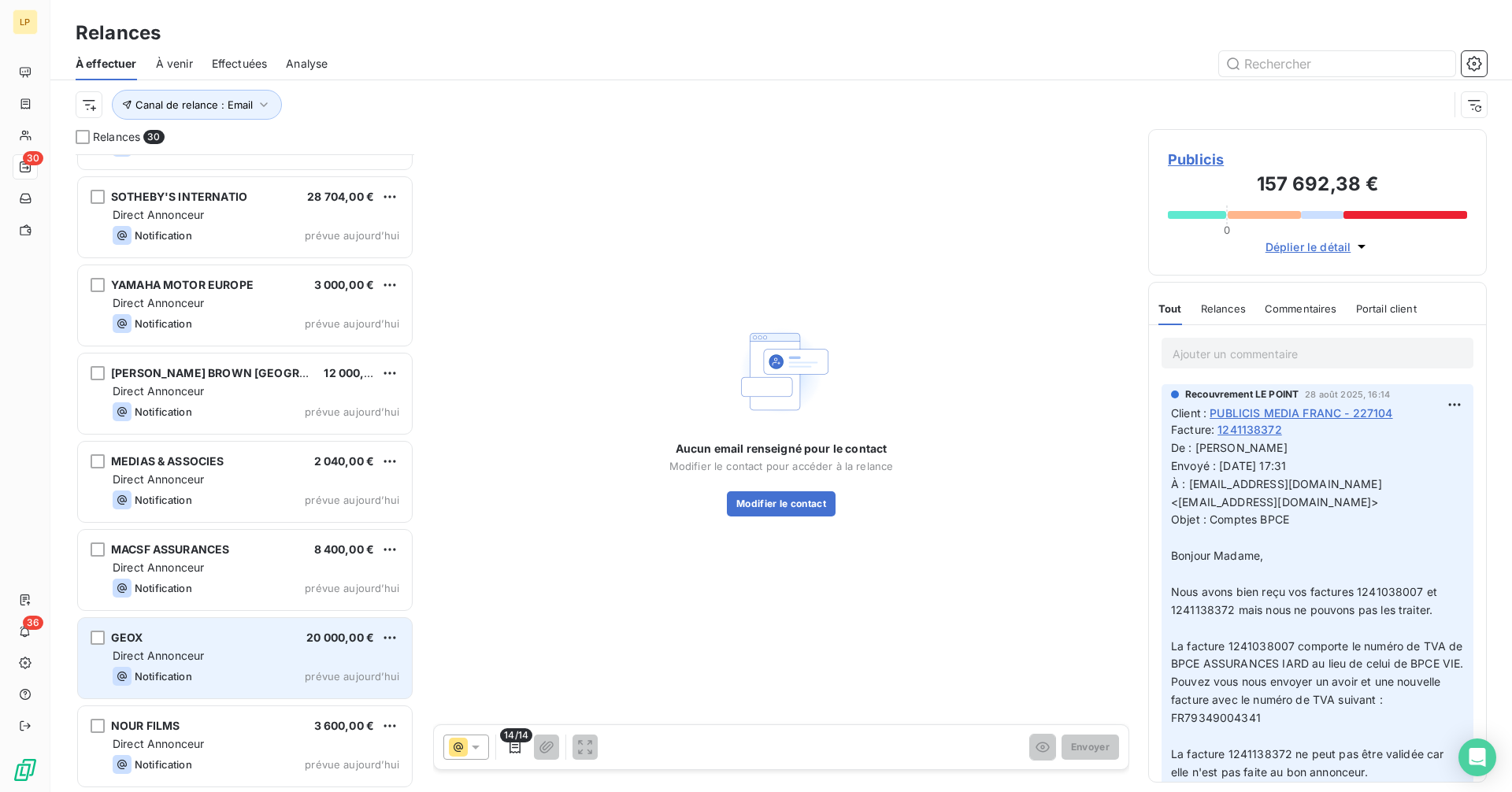
click at [206, 654] on div "Direct Annonceur" at bounding box center [256, 655] width 286 height 15
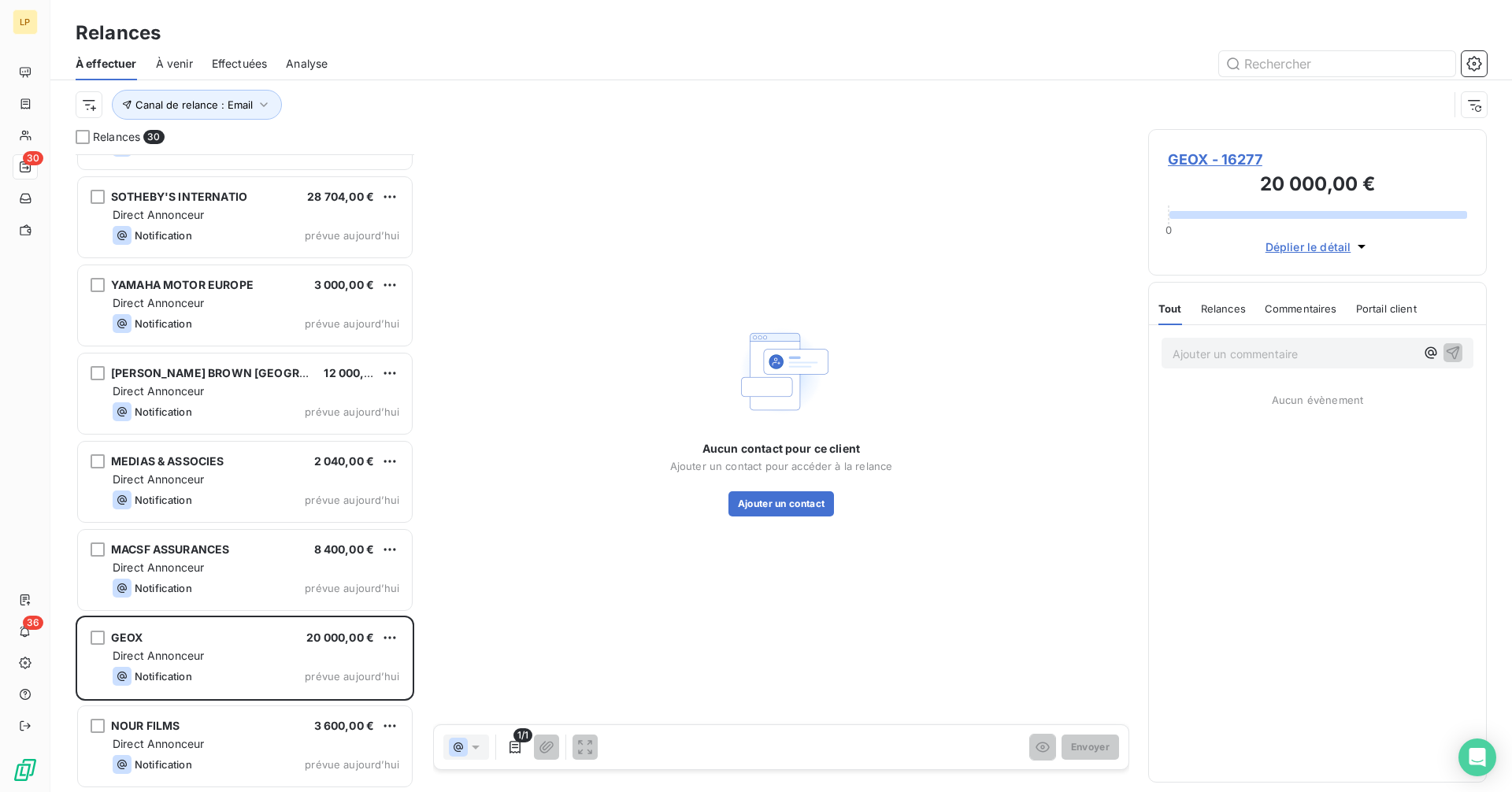
click at [1202, 164] on span "GEOX - 16277" at bounding box center [1318, 159] width 299 height 22
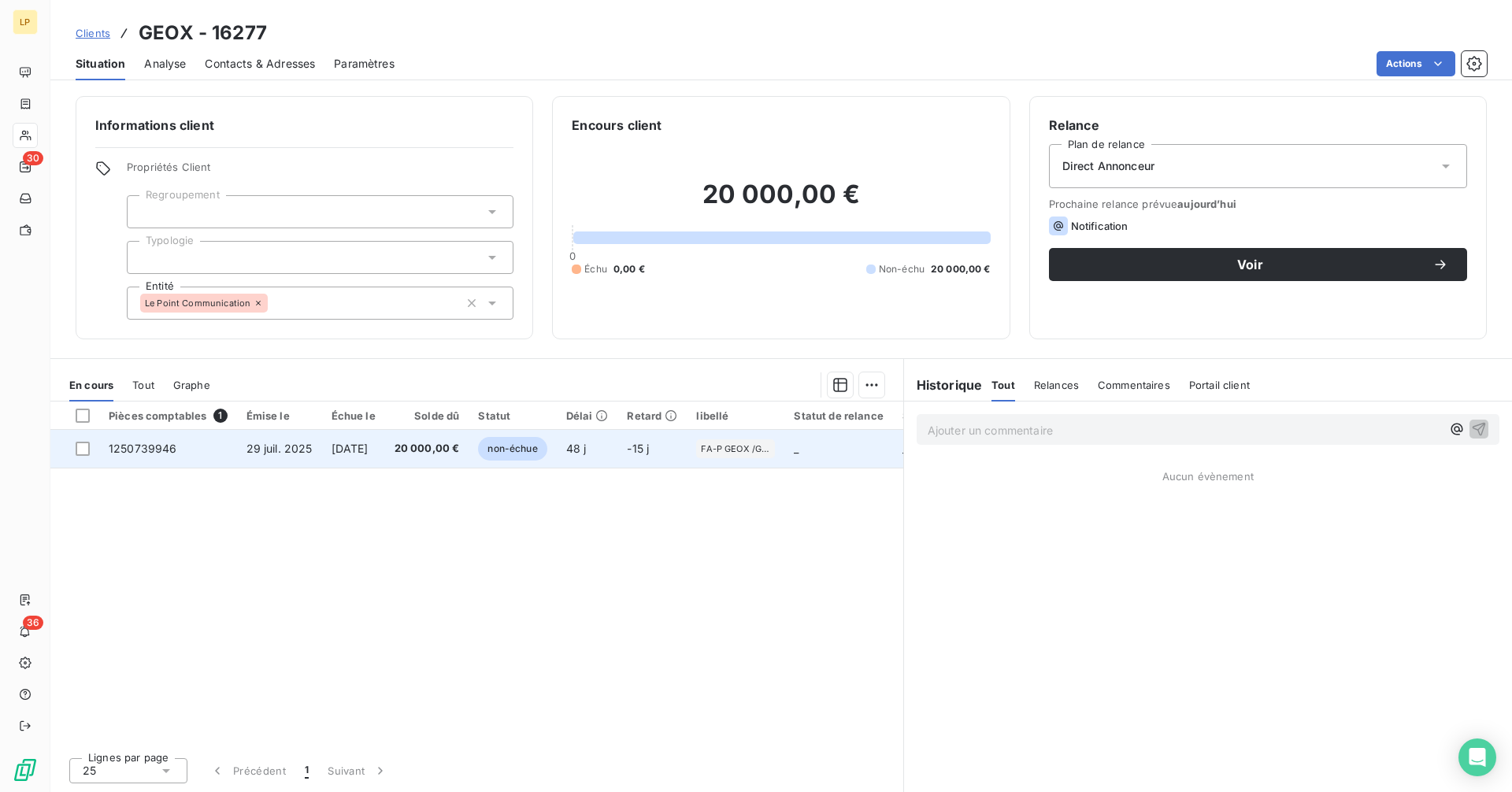
click at [355, 450] on span "[DATE]" at bounding box center [349, 448] width 37 height 14
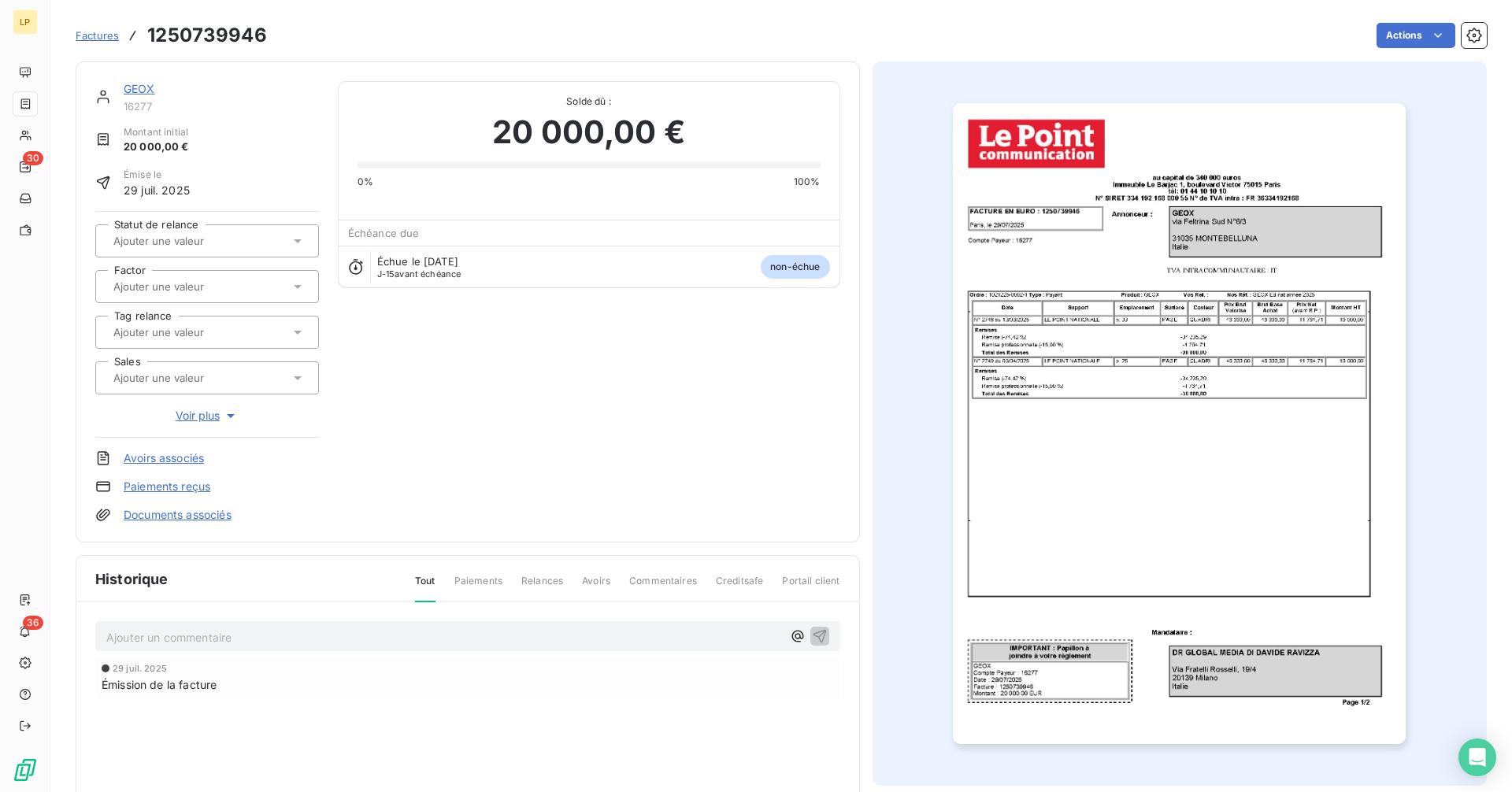
click at [202, 35] on h3 "1250739946" at bounding box center [207, 35] width 120 height 28
copy h3 "1250739946"
click at [141, 86] on link "GEOX" at bounding box center [139, 88] width 32 height 14
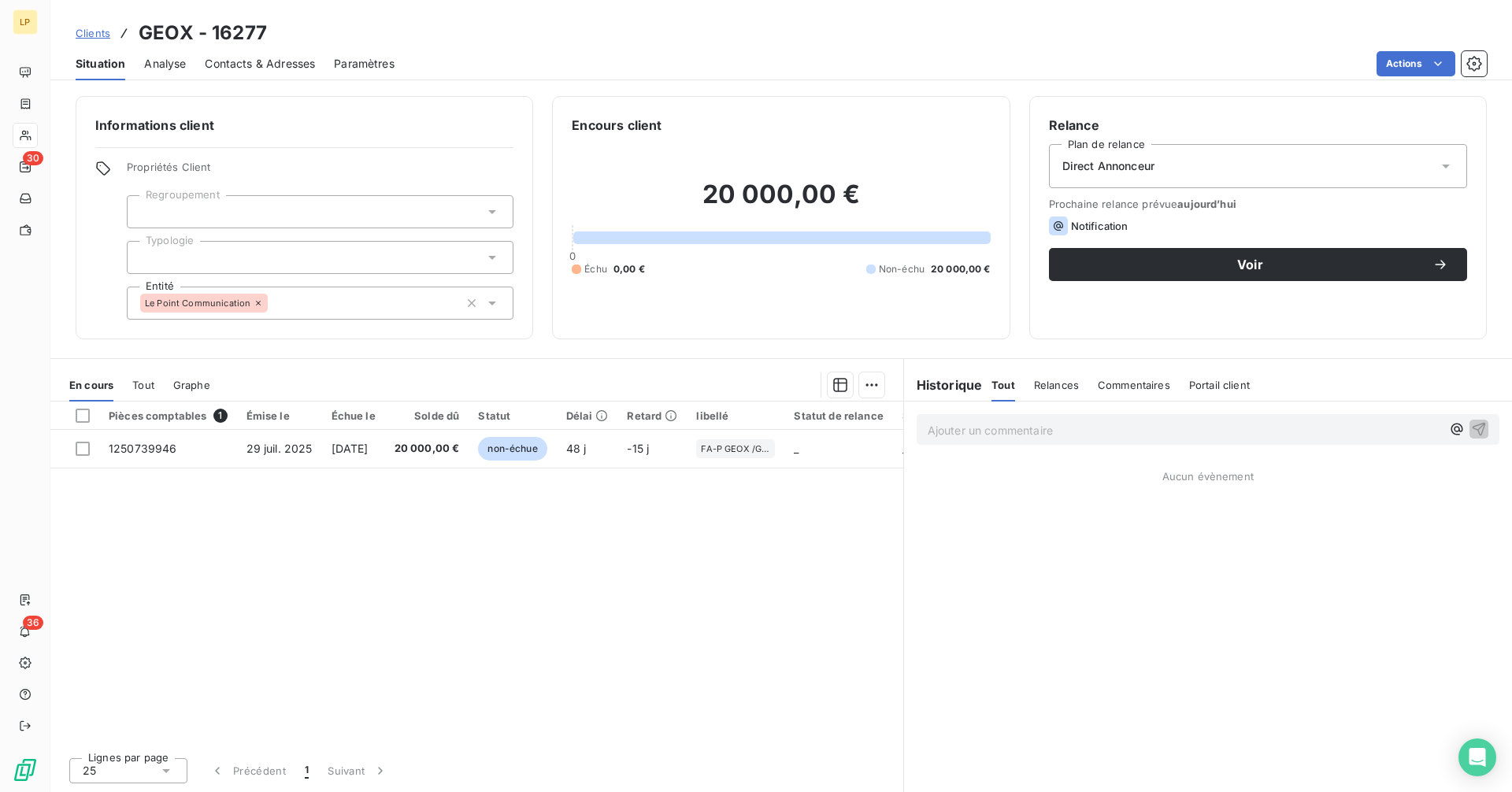
click at [999, 432] on p "Ajouter un commentaire ﻿" at bounding box center [1184, 430] width 513 height 20
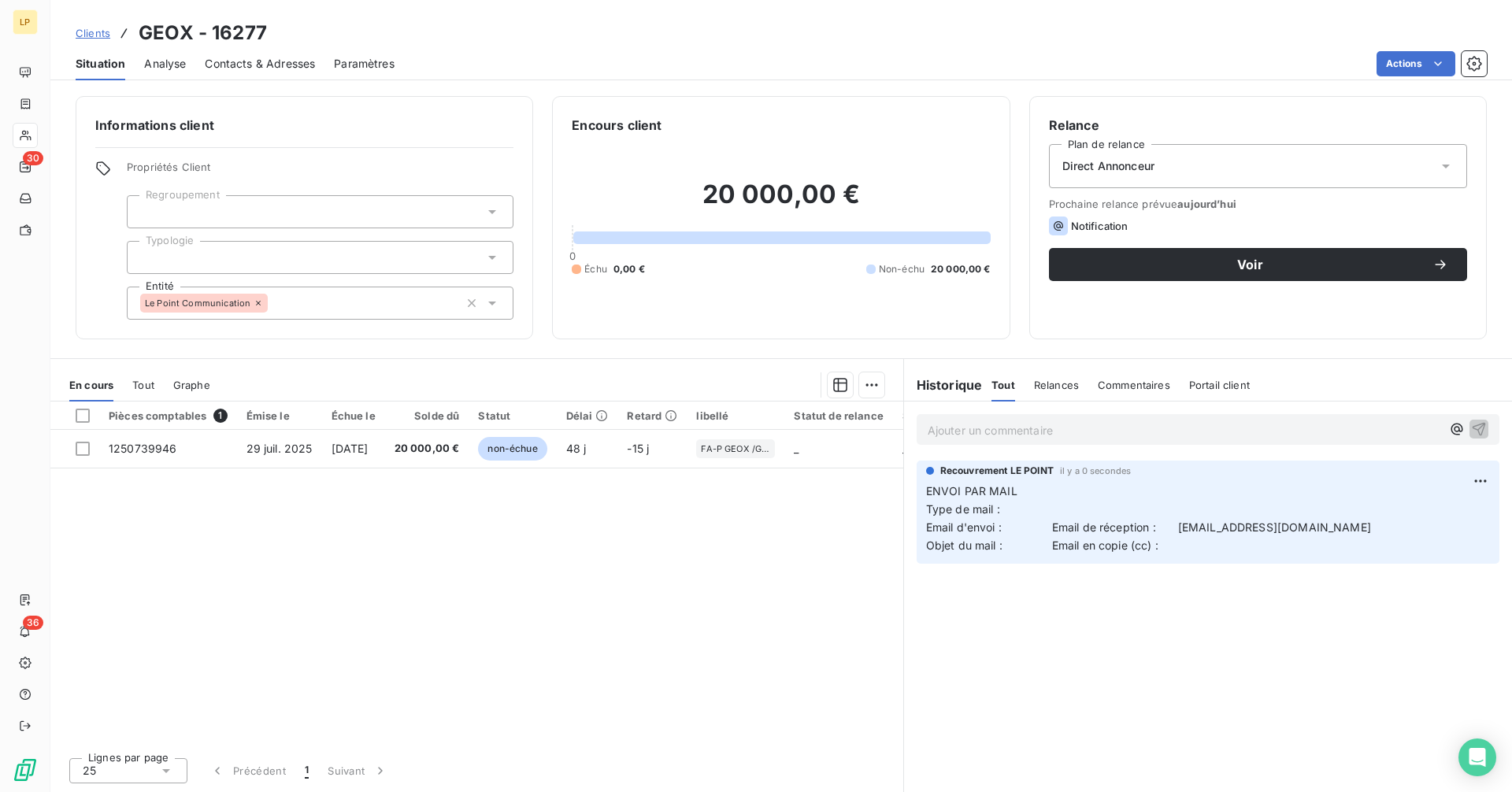
click at [449, 263] on div at bounding box center [320, 257] width 387 height 33
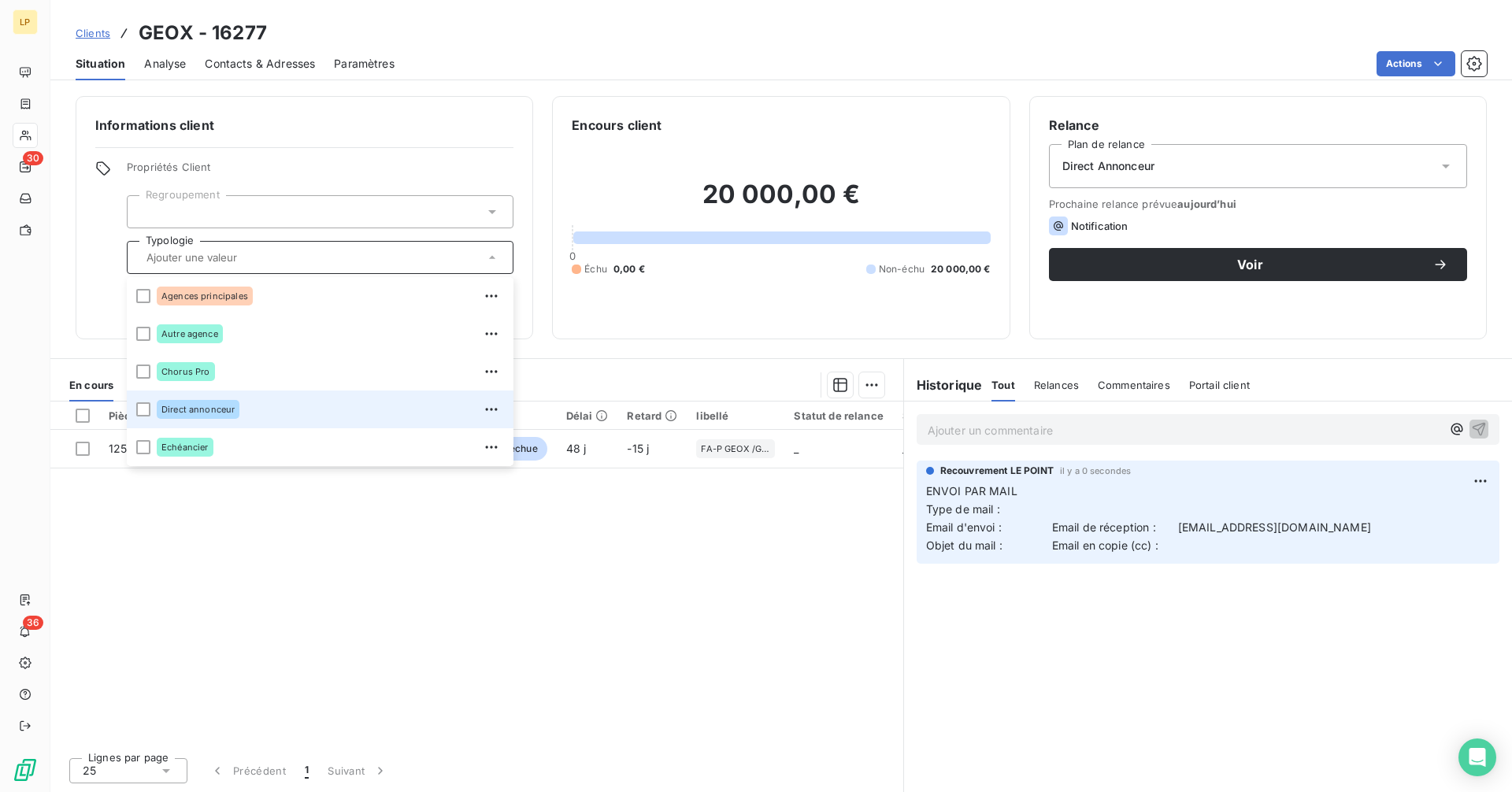
drag, startPoint x: 330, startPoint y: 396, endPoint x: 346, endPoint y: 398, distance: 16.1
click at [330, 397] on li "Direct annonceur" at bounding box center [320, 410] width 387 height 38
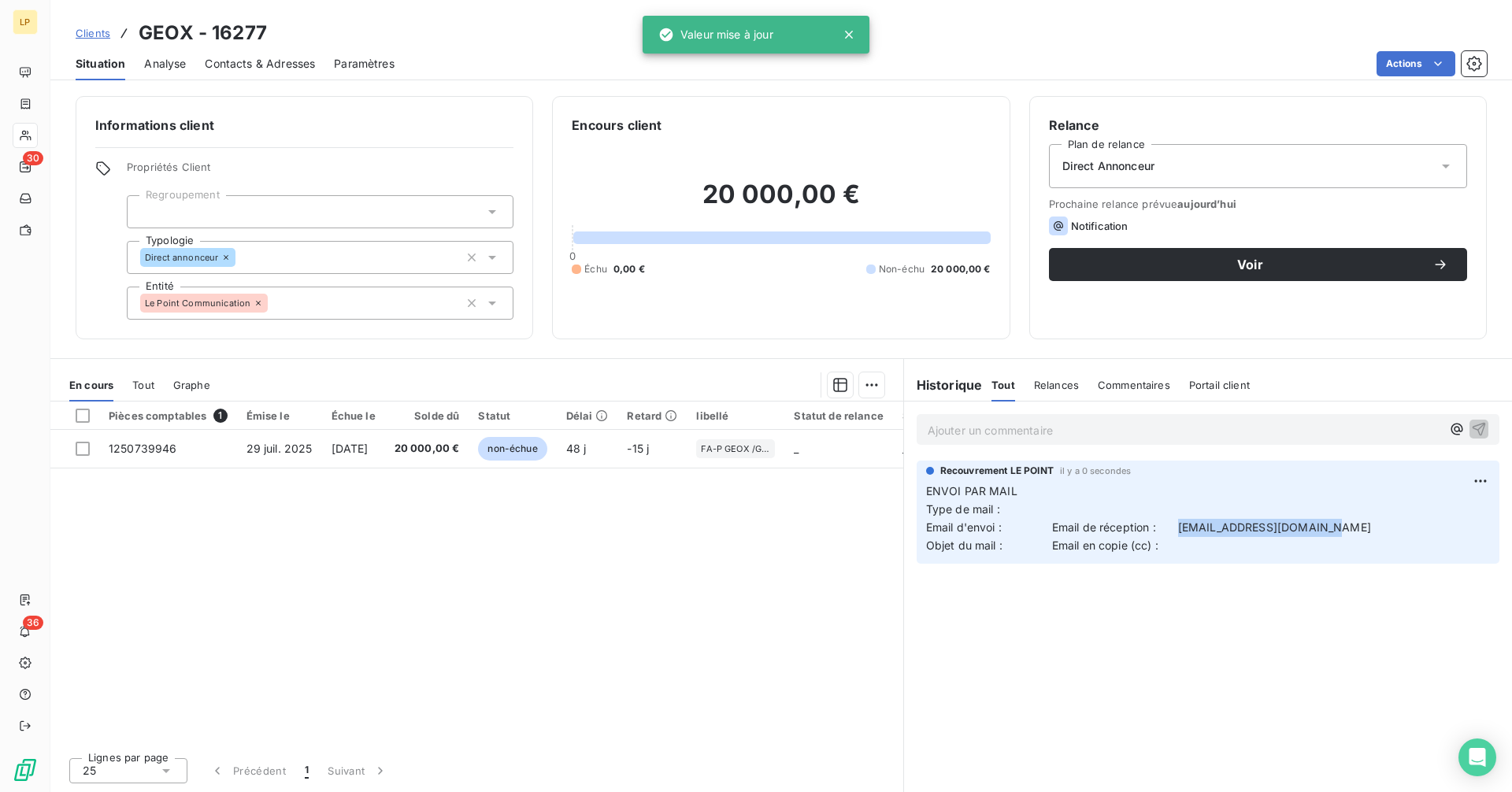
drag, startPoint x: 1372, startPoint y: 522, endPoint x: 1182, endPoint y: 520, distance: 190.0
click at [1182, 520] on p "ENVOI PAR MAIL Type de mail : Email d'envoi : Email de réception : [EMAIL_ADDRE…" at bounding box center [1208, 518] width 563 height 72
copy span "[EMAIL_ADDRESS][DOMAIN_NAME]"
click at [271, 67] on span "Contacts & Adresses" at bounding box center [259, 63] width 110 height 15
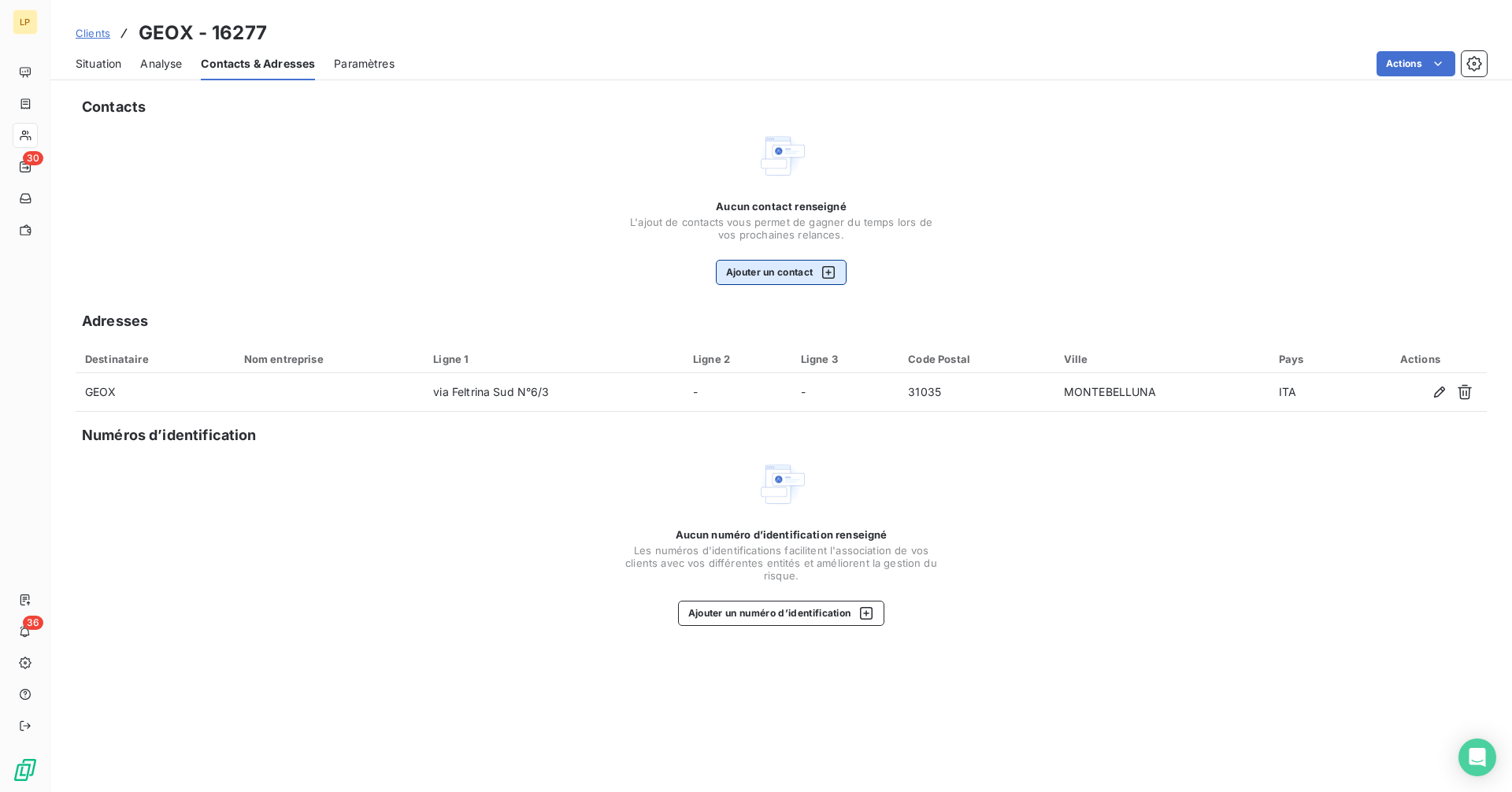
click at [765, 268] on button "Ajouter un contact" at bounding box center [781, 273] width 131 height 25
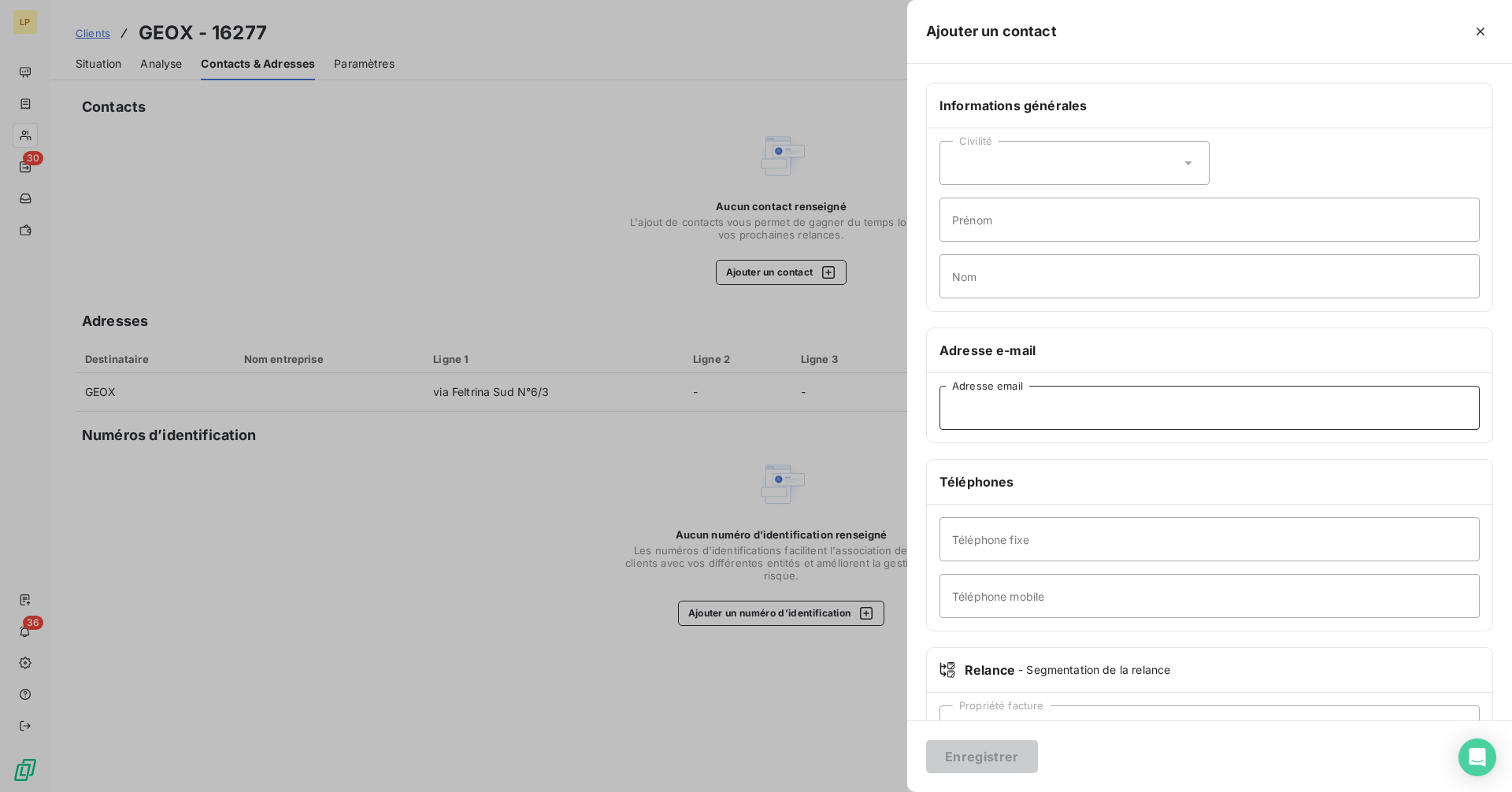
click at [1055, 418] on input "Adresse email" at bounding box center [1210, 408] width 540 height 44
paste input "[EMAIL_ADDRESS][DOMAIN_NAME]"
type input "[EMAIL_ADDRESS][DOMAIN_NAME]"
click at [973, 762] on button "Enregistrer" at bounding box center [982, 756] width 112 height 33
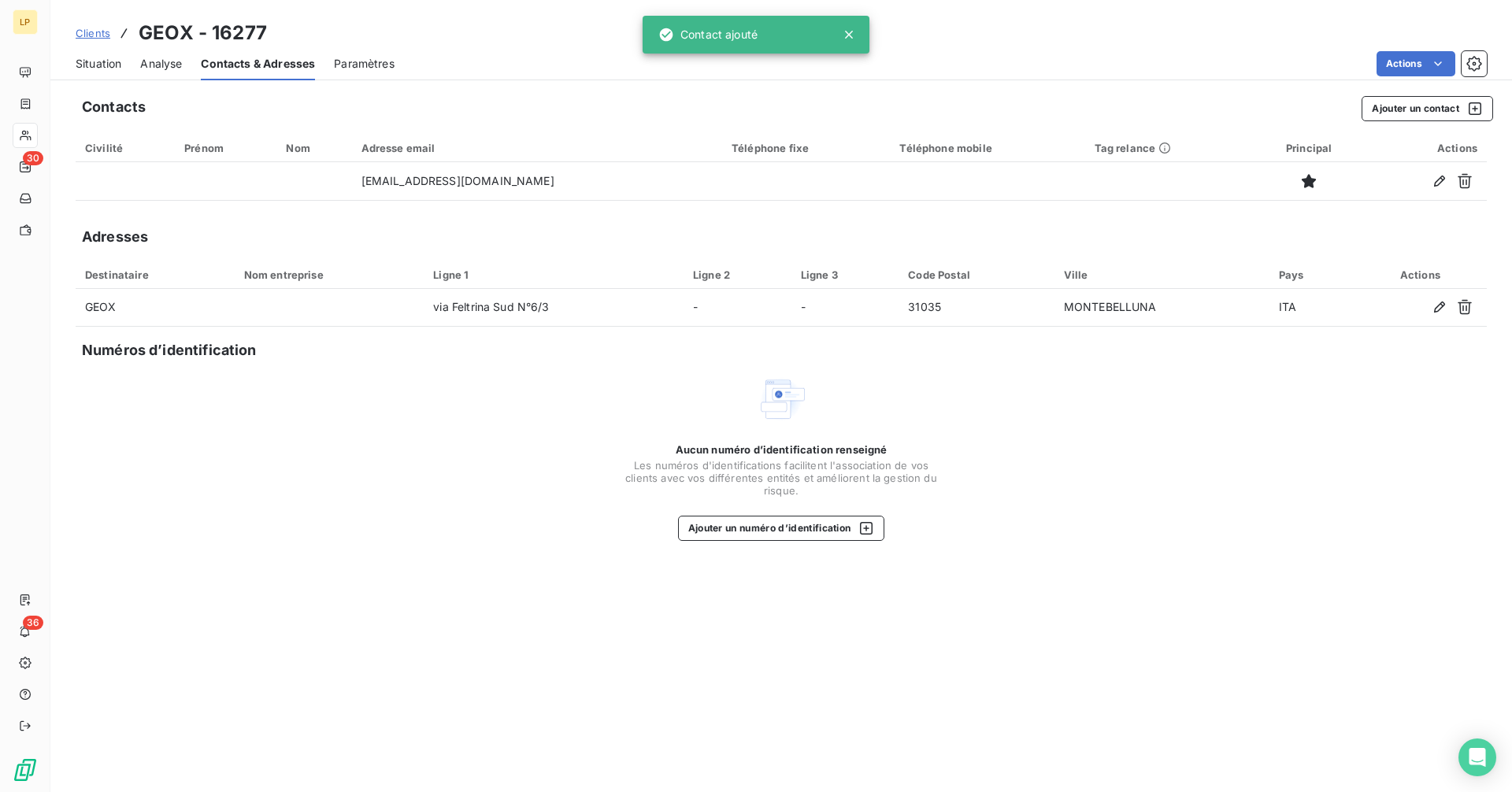
click at [94, 68] on span "Situation" at bounding box center [98, 63] width 46 height 15
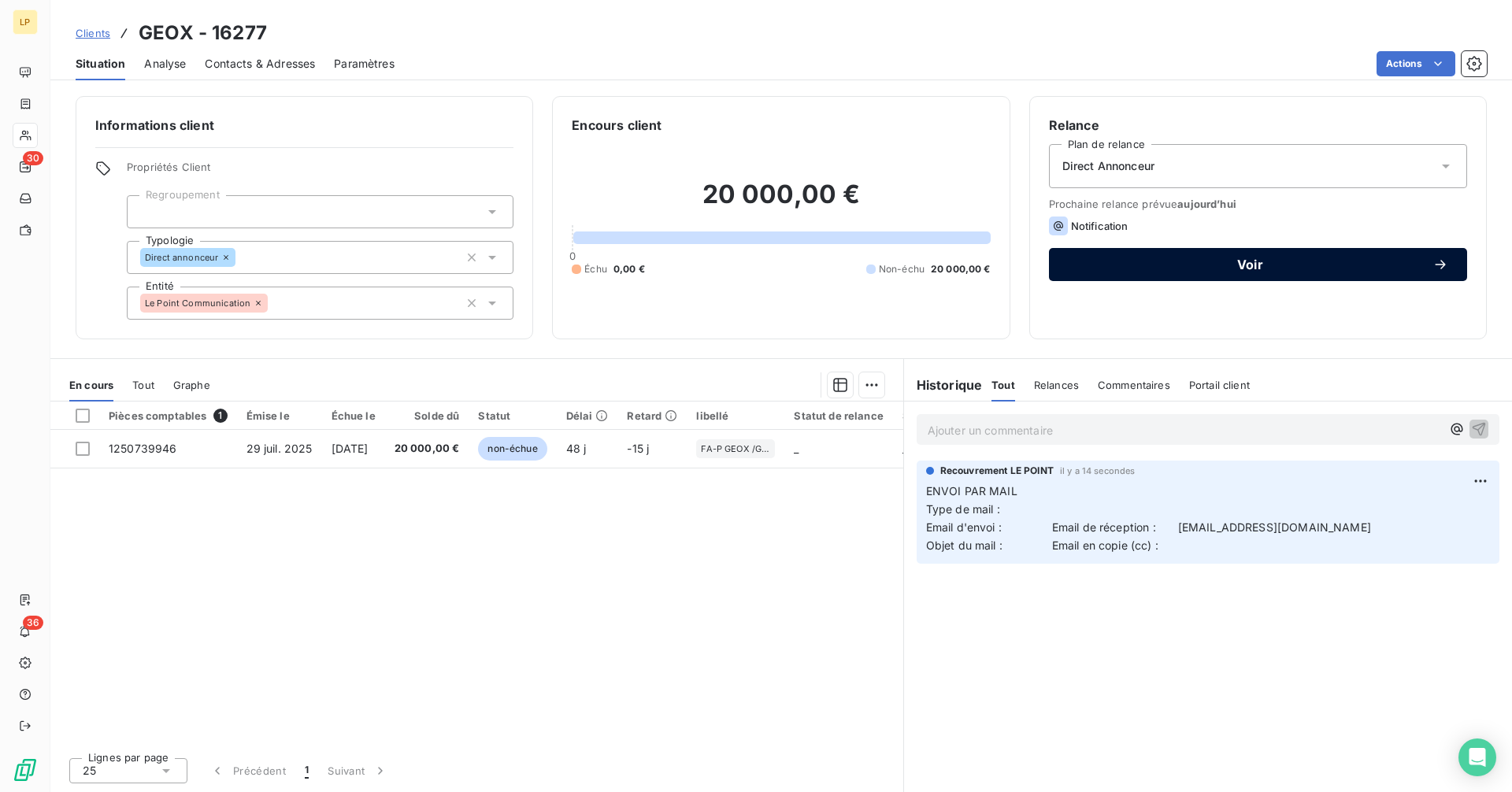
click at [1272, 265] on span "Voir" at bounding box center [1249, 265] width 364 height 13
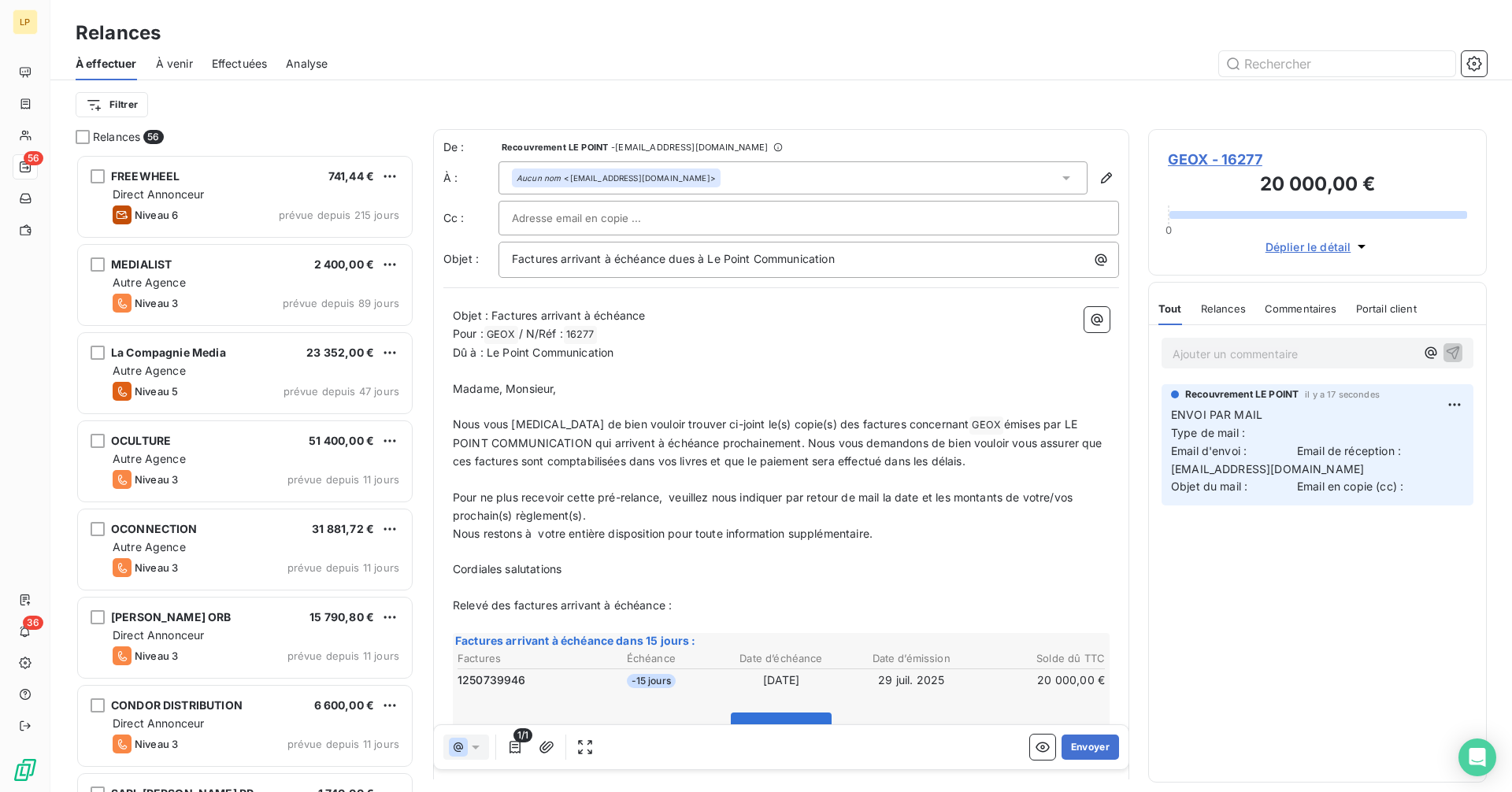
scroll to position [626, 327]
click at [1067, 752] on button "Envoyer" at bounding box center [1090, 747] width 58 height 25
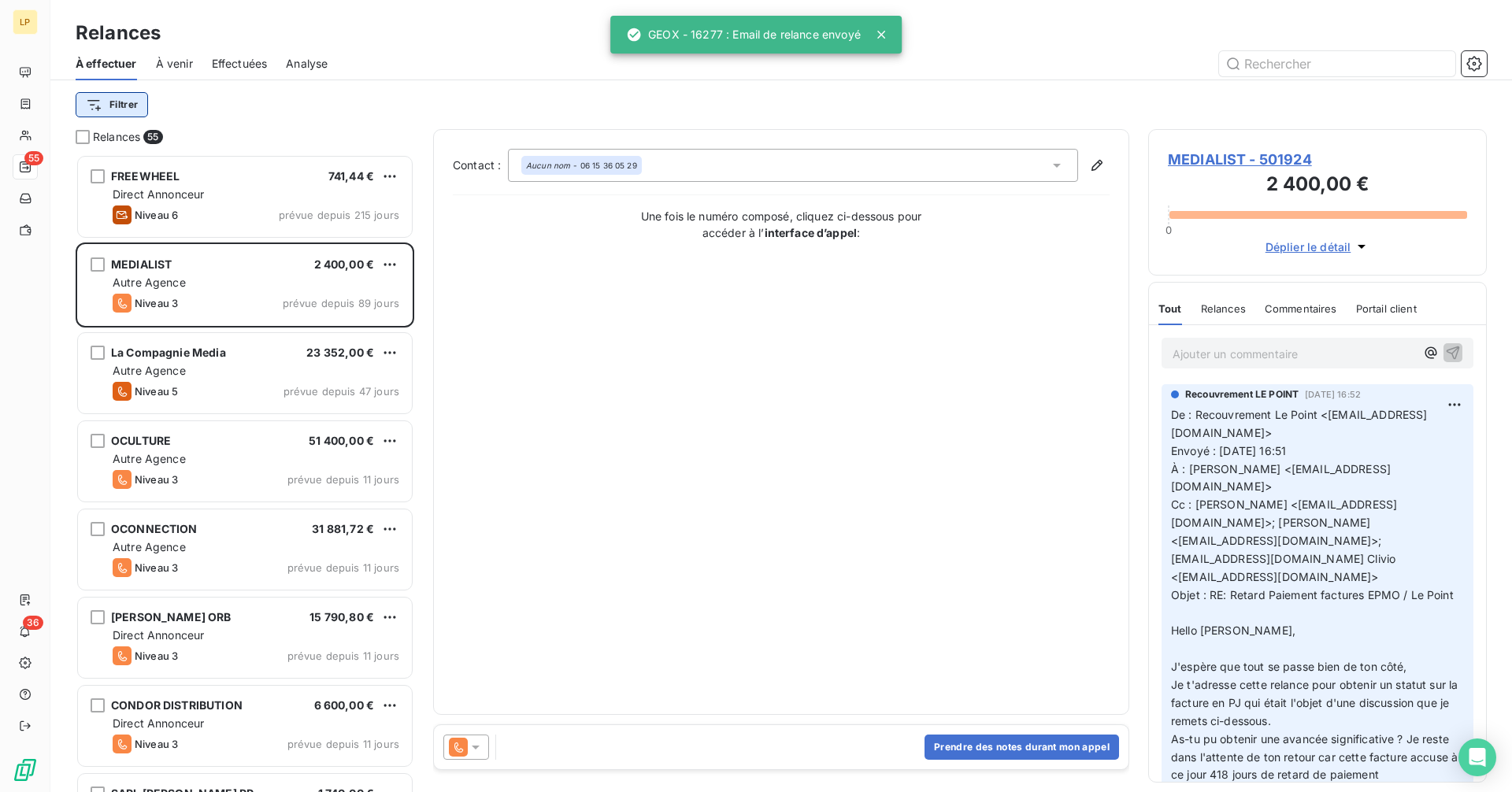
click at [122, 97] on html "LP 55 36 Relances À effectuer À venir Effectuées Analyse Filtrer Relances 55 FR…" at bounding box center [756, 396] width 1512 height 792
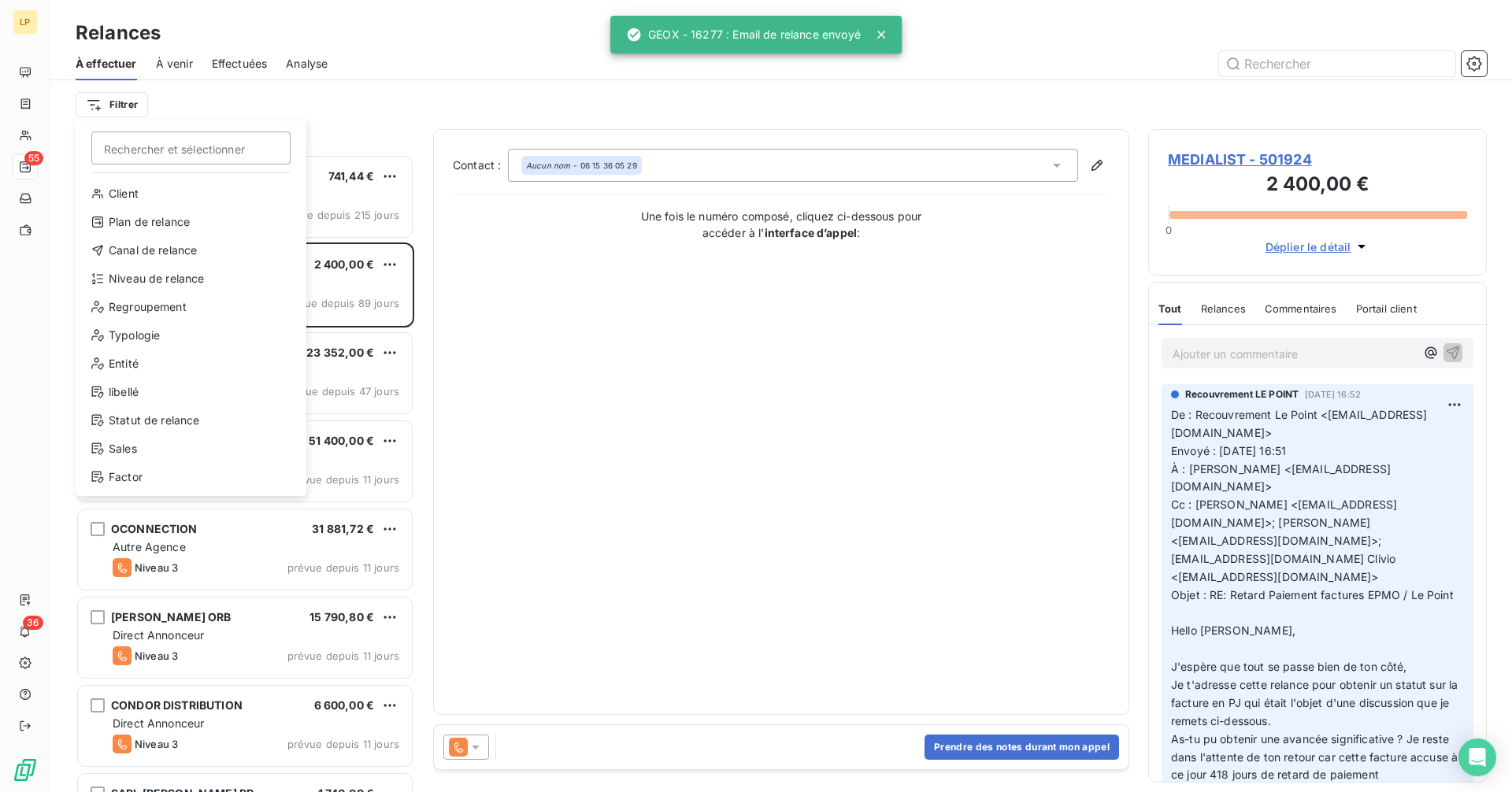
click at [40, 160] on html "LP 55 36 Relances À effectuer À venir Effectuées Analyse Filtrer Rechercher et …" at bounding box center [756, 396] width 1512 height 792
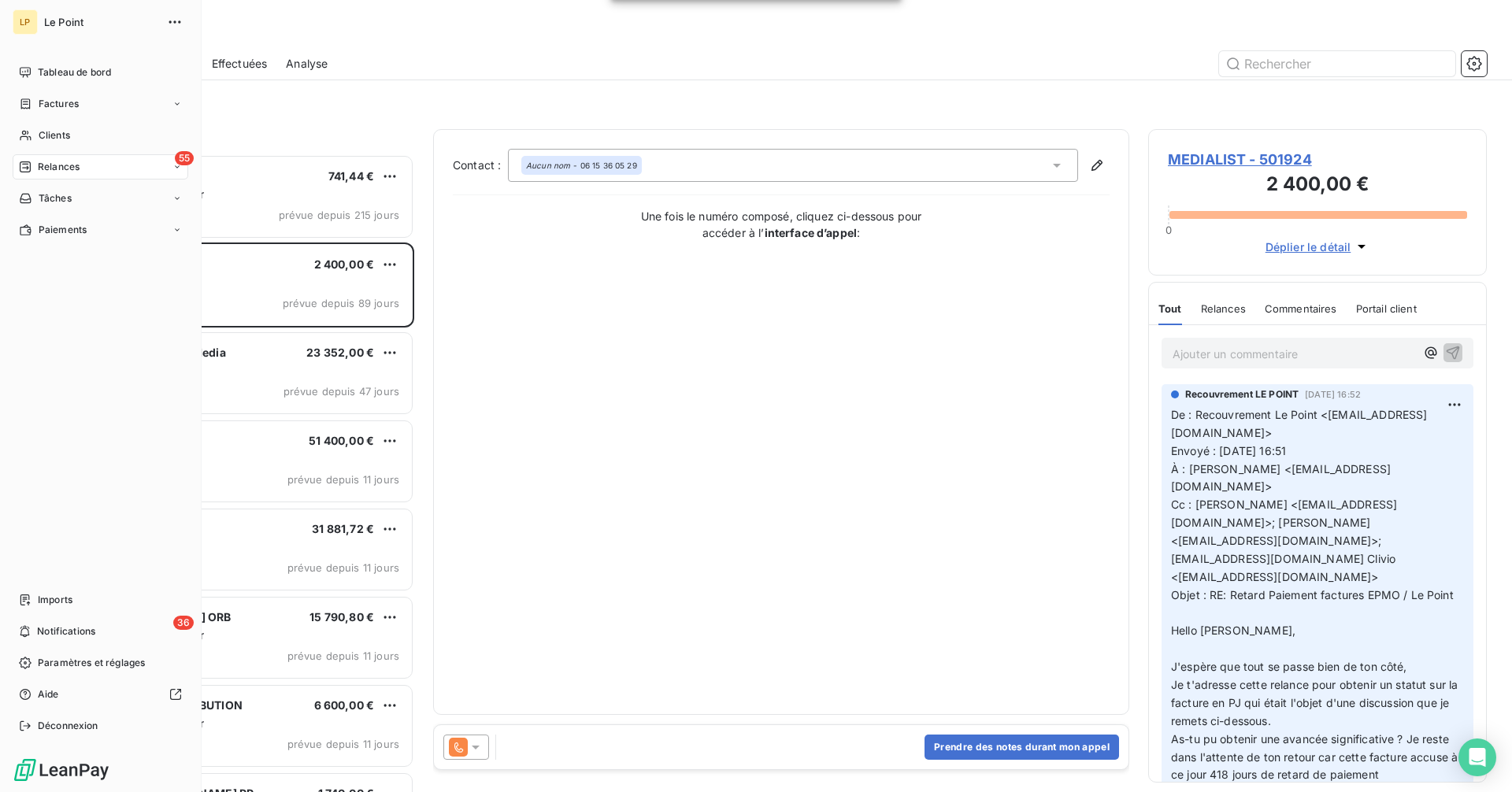
click at [175, 160] on span "55" at bounding box center [184, 158] width 19 height 14
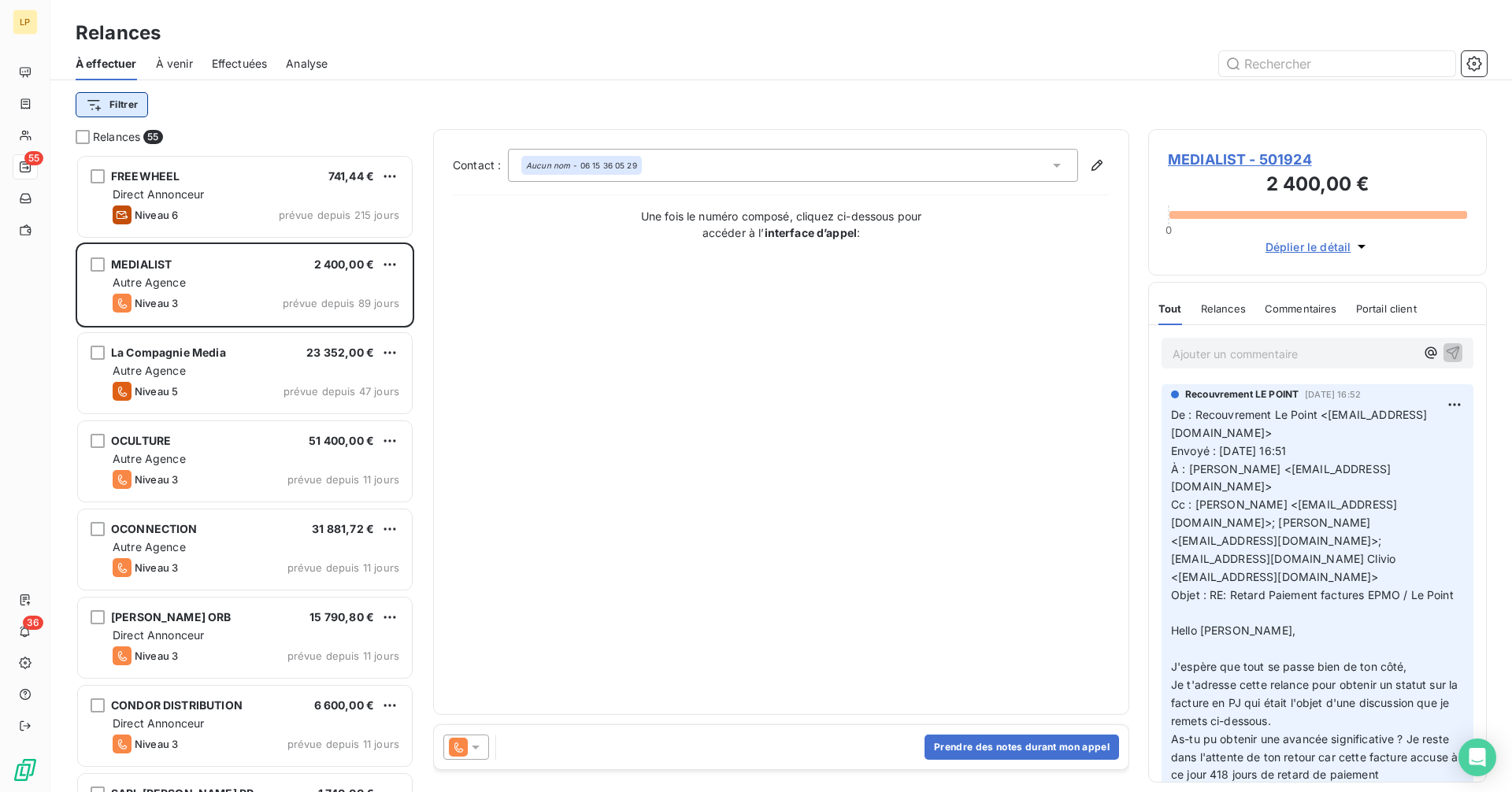
click at [133, 104] on html "LP 55 36 Relances À effectuer À venir Effectuées Analyse Filtrer Relances 55 FR…" at bounding box center [756, 396] width 1512 height 792
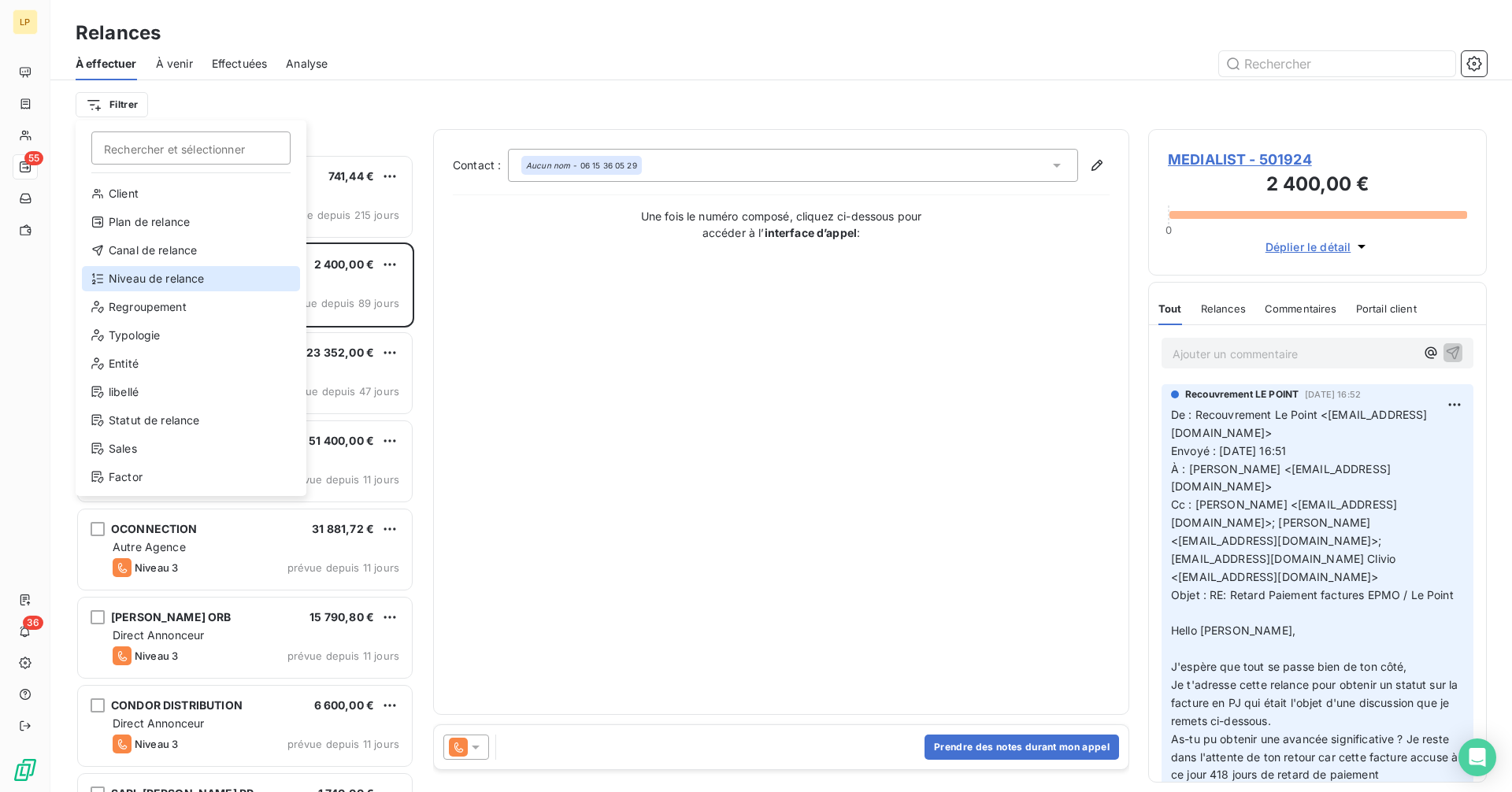
click at [181, 280] on div "Niveau de relance" at bounding box center [191, 279] width 218 height 25
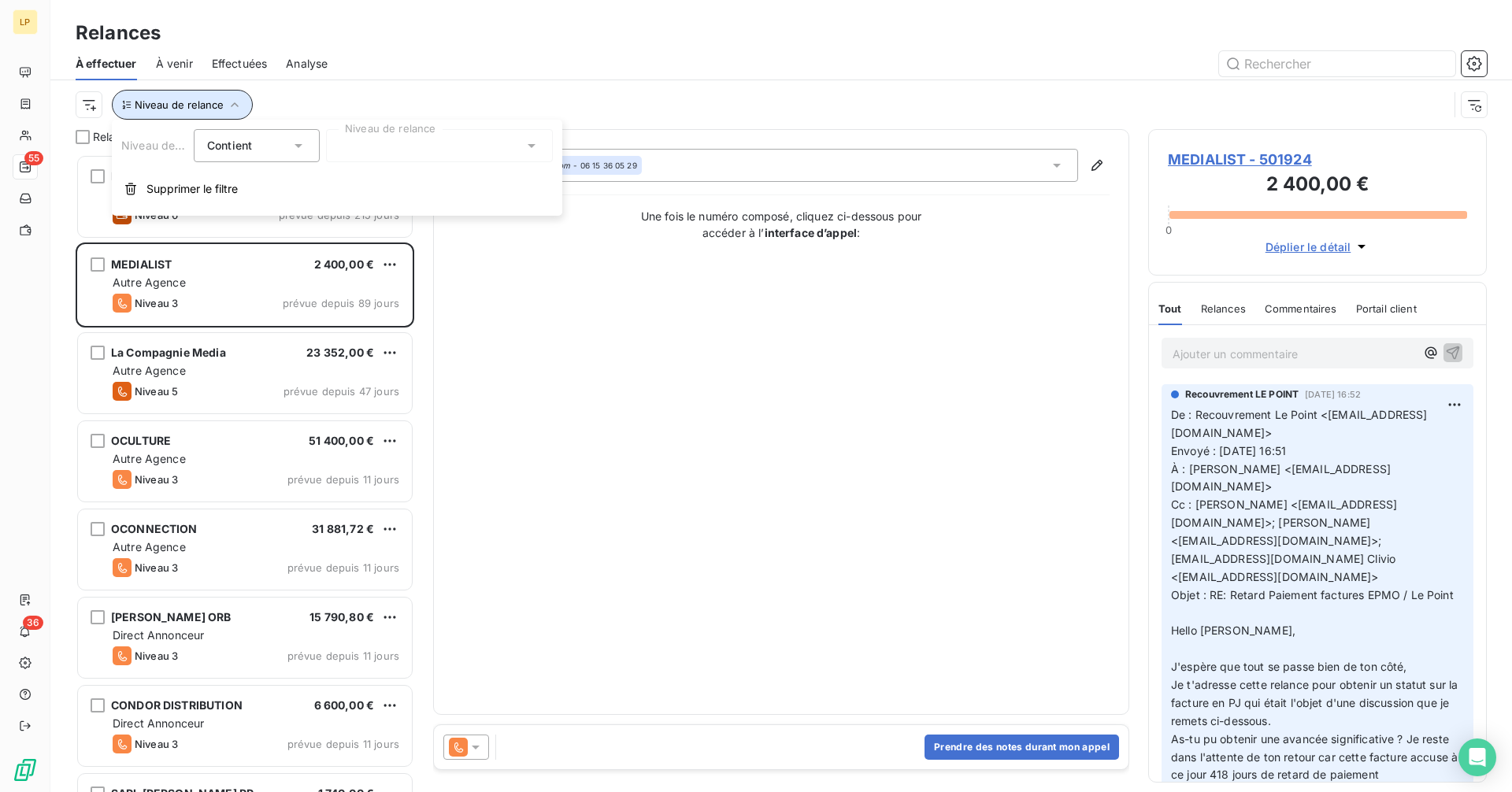
click at [190, 104] on span "Niveau de relance" at bounding box center [179, 104] width 89 height 13
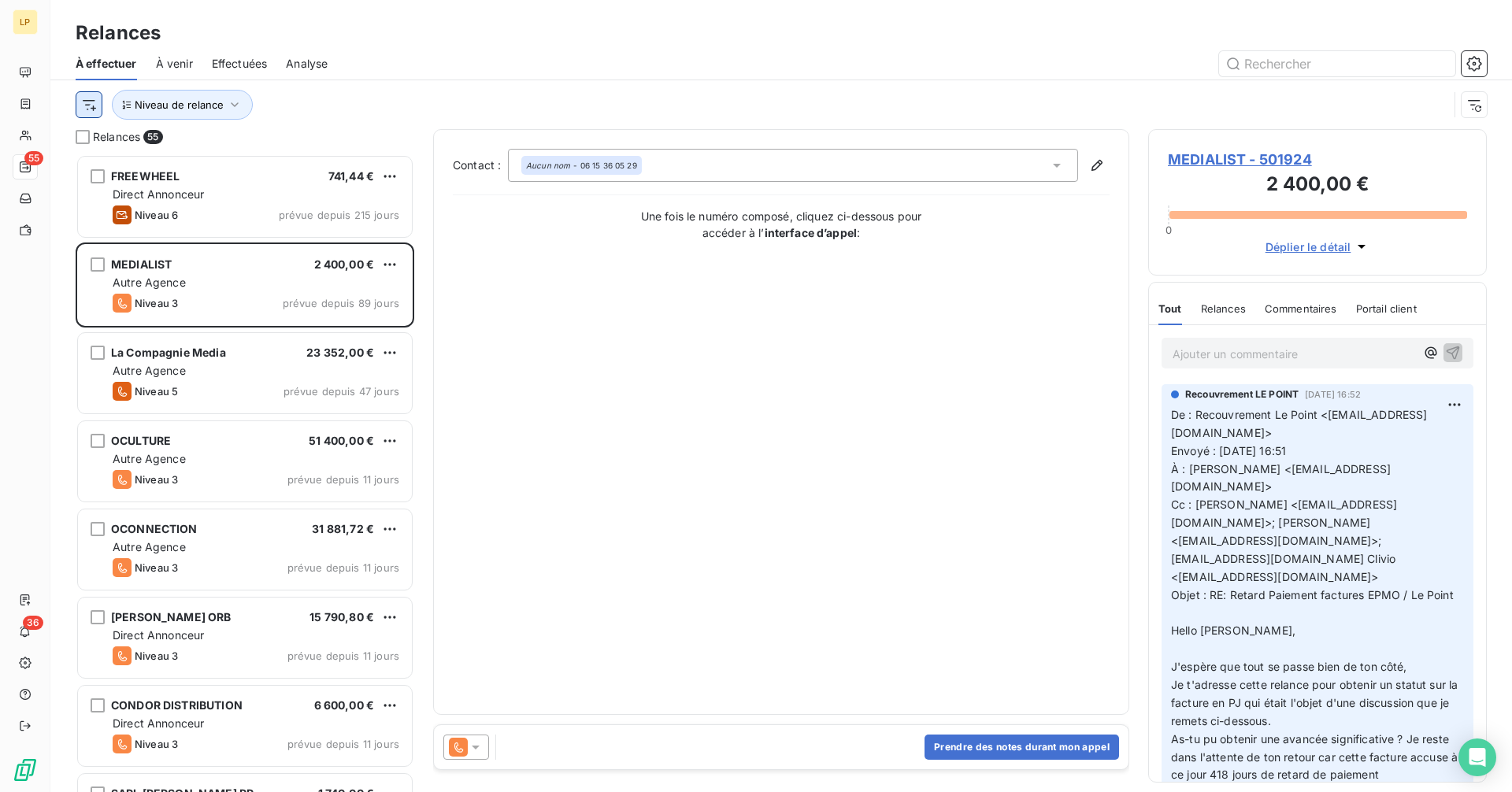
click at [91, 107] on html "LP 55 36 Relances À effectuer À venir Effectuées Analyse Niveau de relance Rela…" at bounding box center [756, 396] width 1512 height 792
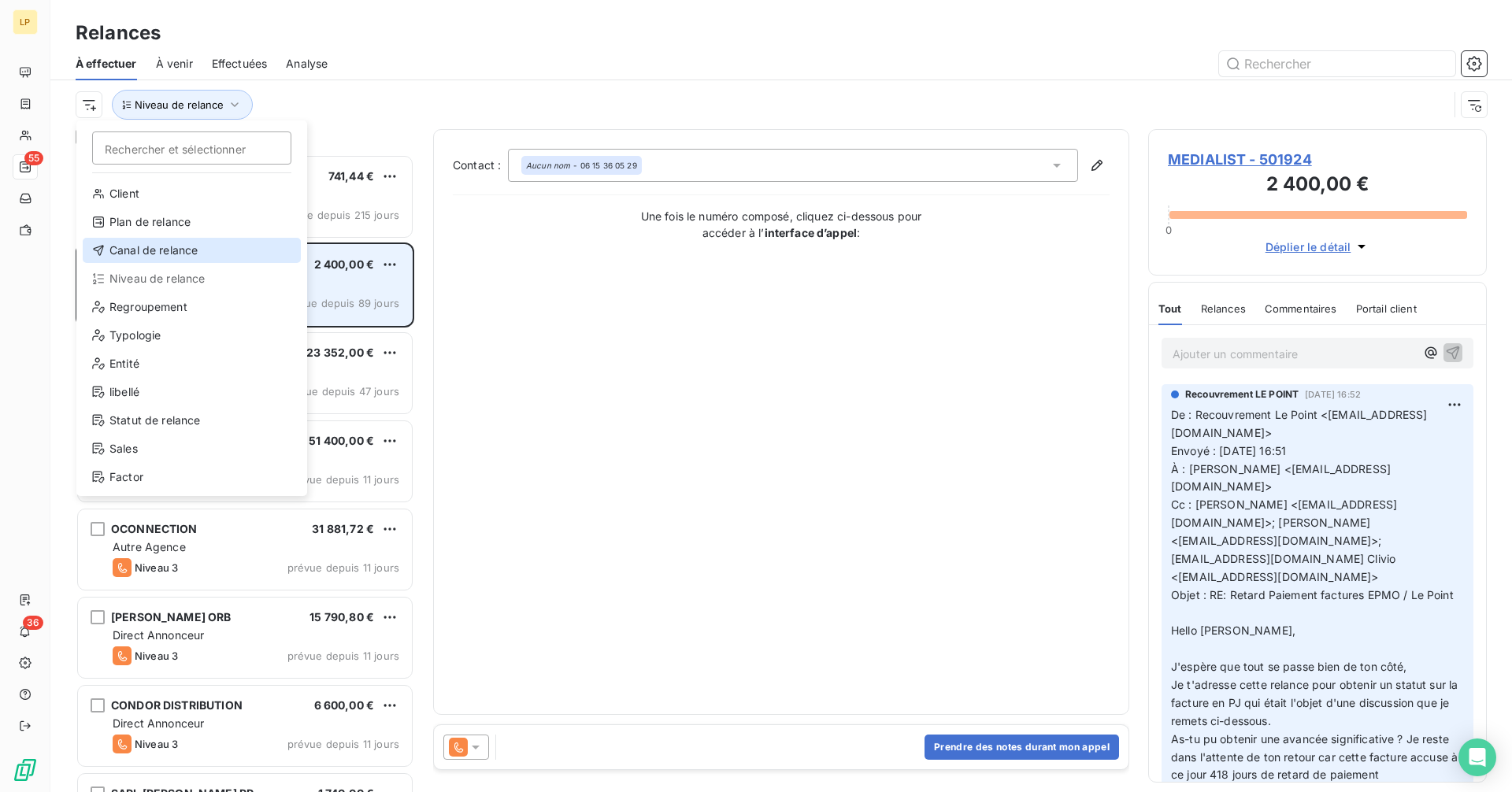
click at [160, 253] on div "Canal de relance" at bounding box center [192, 250] width 218 height 25
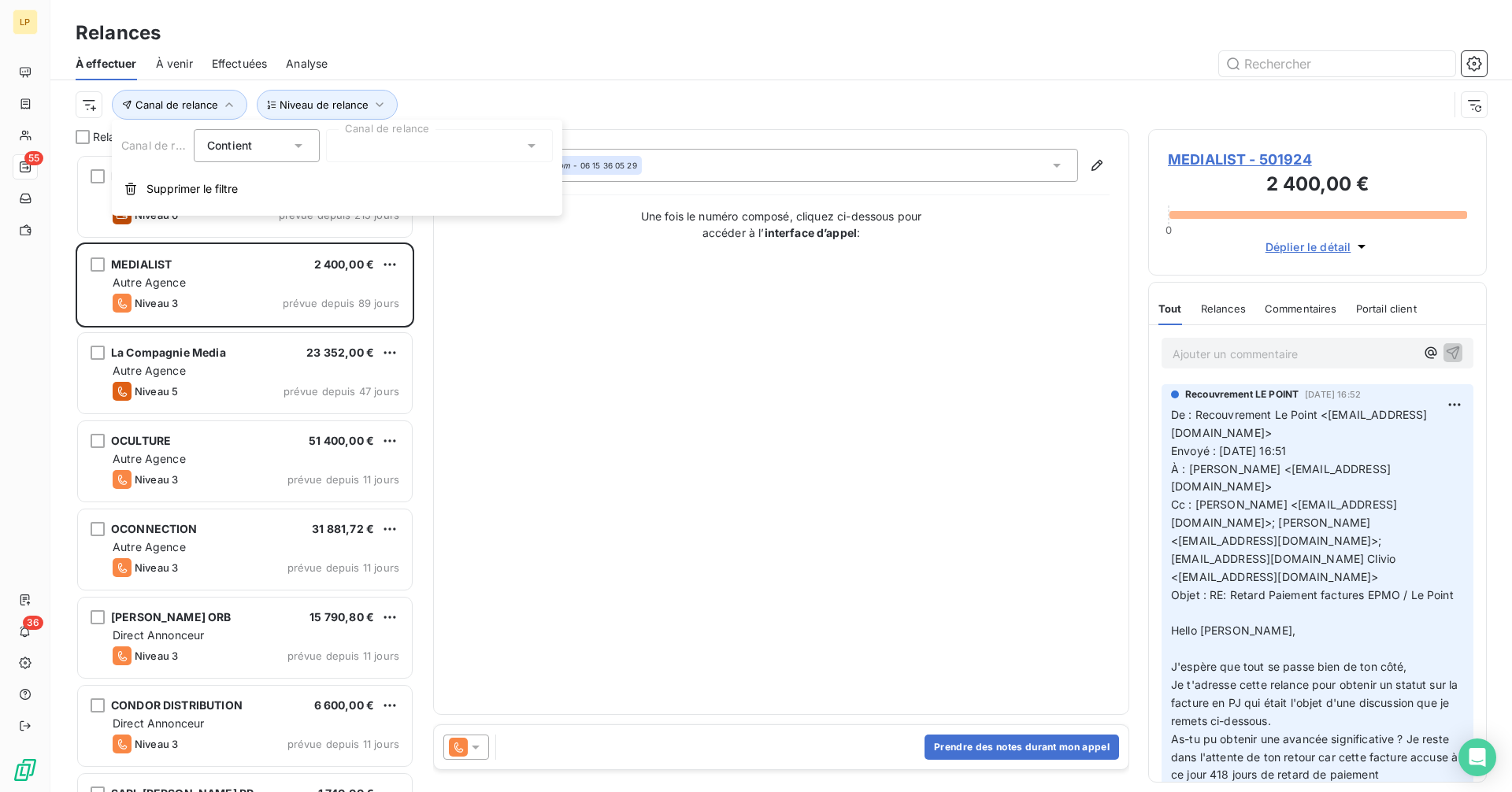
click at [422, 143] on div at bounding box center [439, 145] width 227 height 33
click at [423, 143] on div at bounding box center [439, 145] width 227 height 33
click at [437, 146] on div at bounding box center [439, 145] width 227 height 33
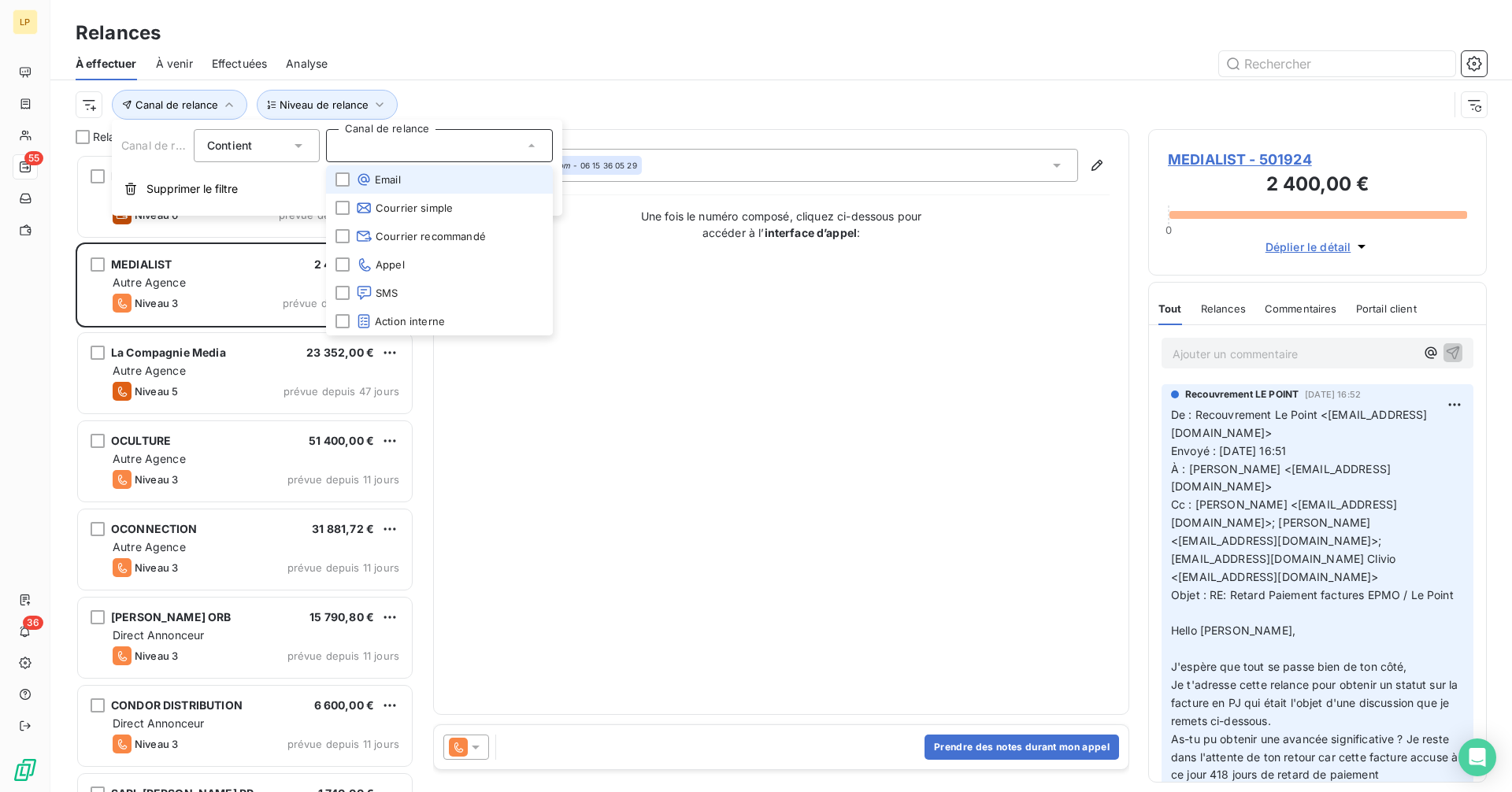
click at [406, 185] on li "Email" at bounding box center [439, 179] width 227 height 28
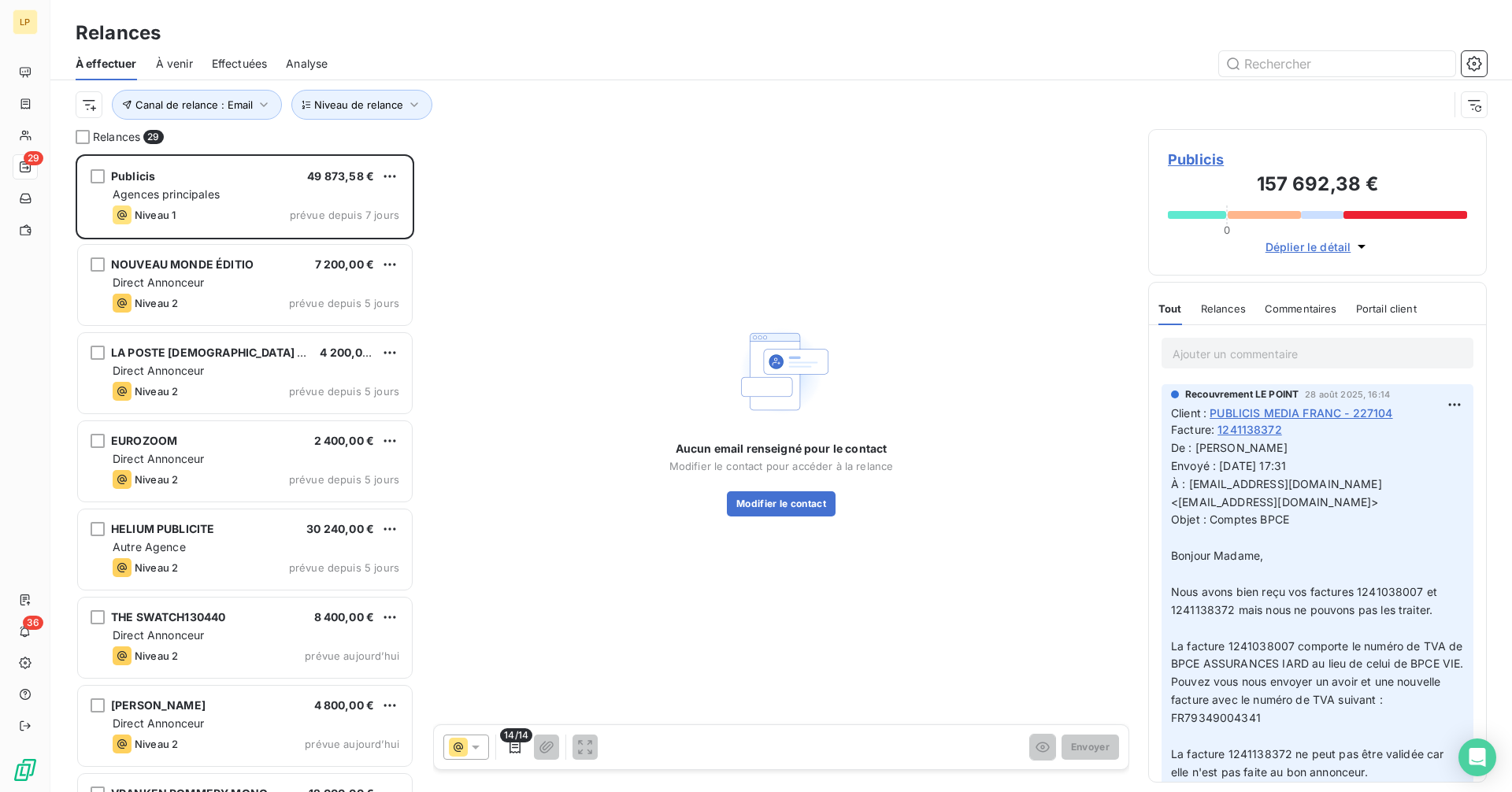
click at [646, 385] on div "Aucun email renseigné pour le contact Modifier le contact pour accéder à la rel…" at bounding box center [780, 418] width 696 height 580
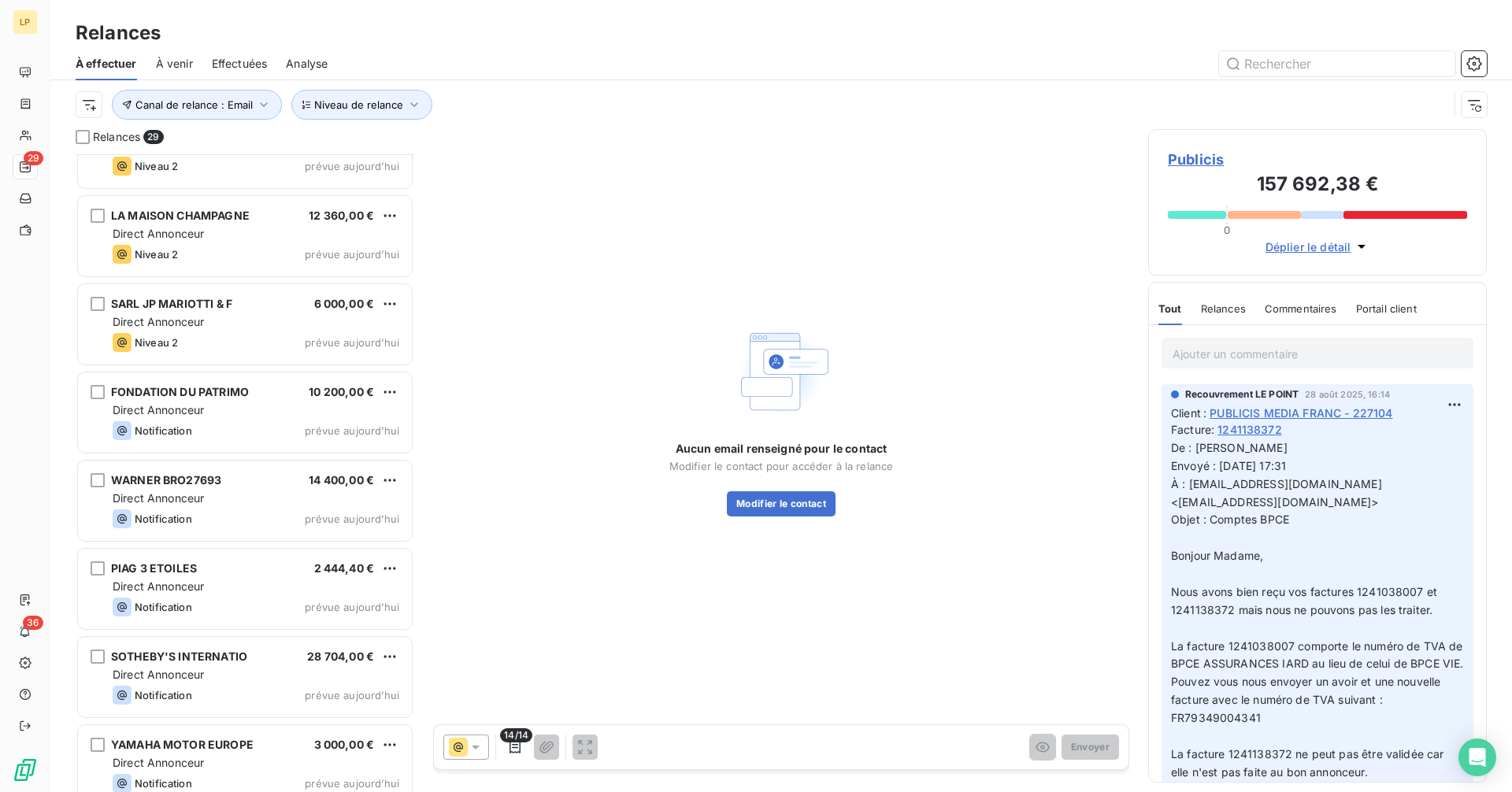
scroll to position [1921, 0]
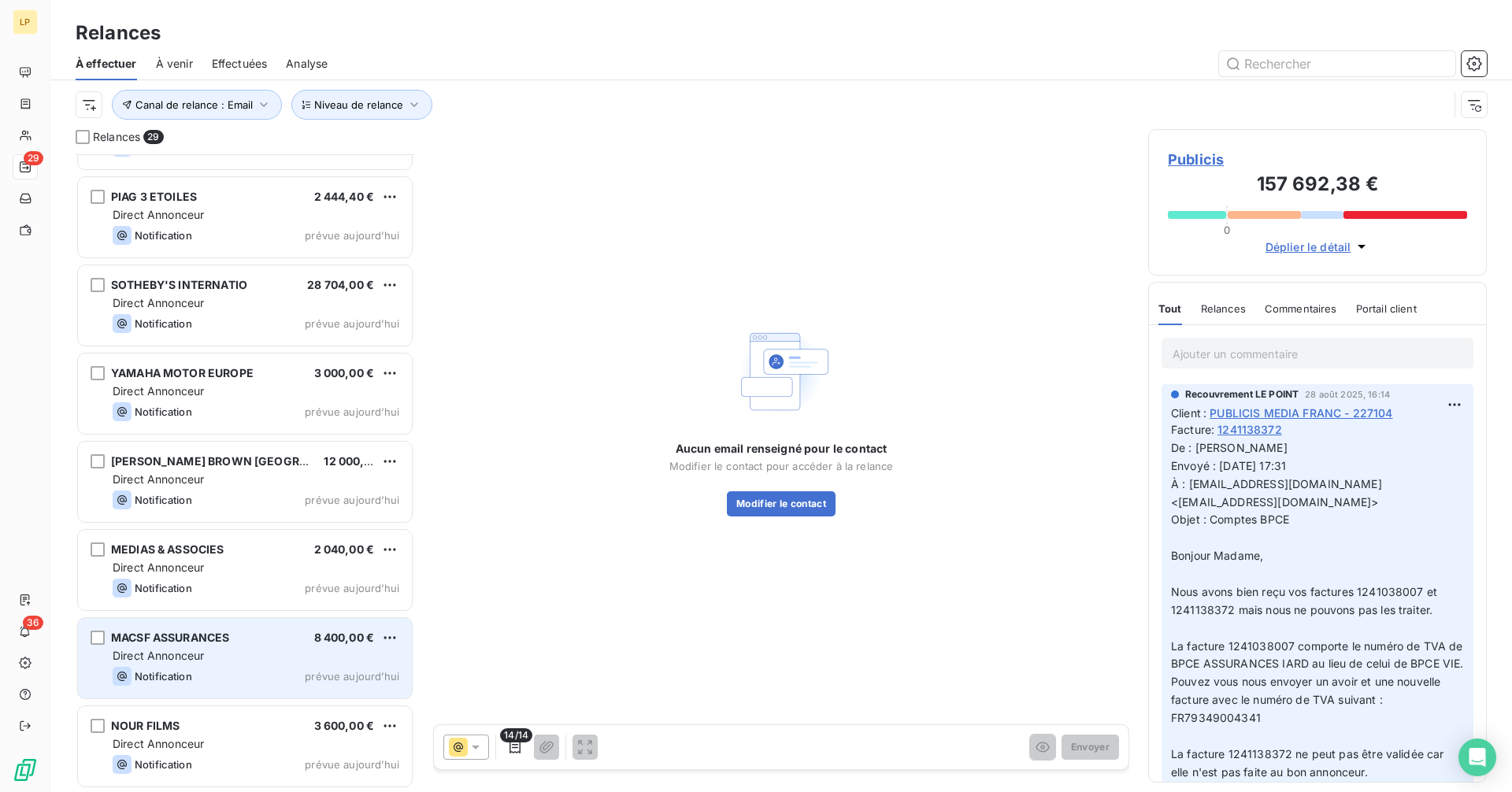
click at [195, 652] on span "Direct Annonceur" at bounding box center [158, 655] width 91 height 14
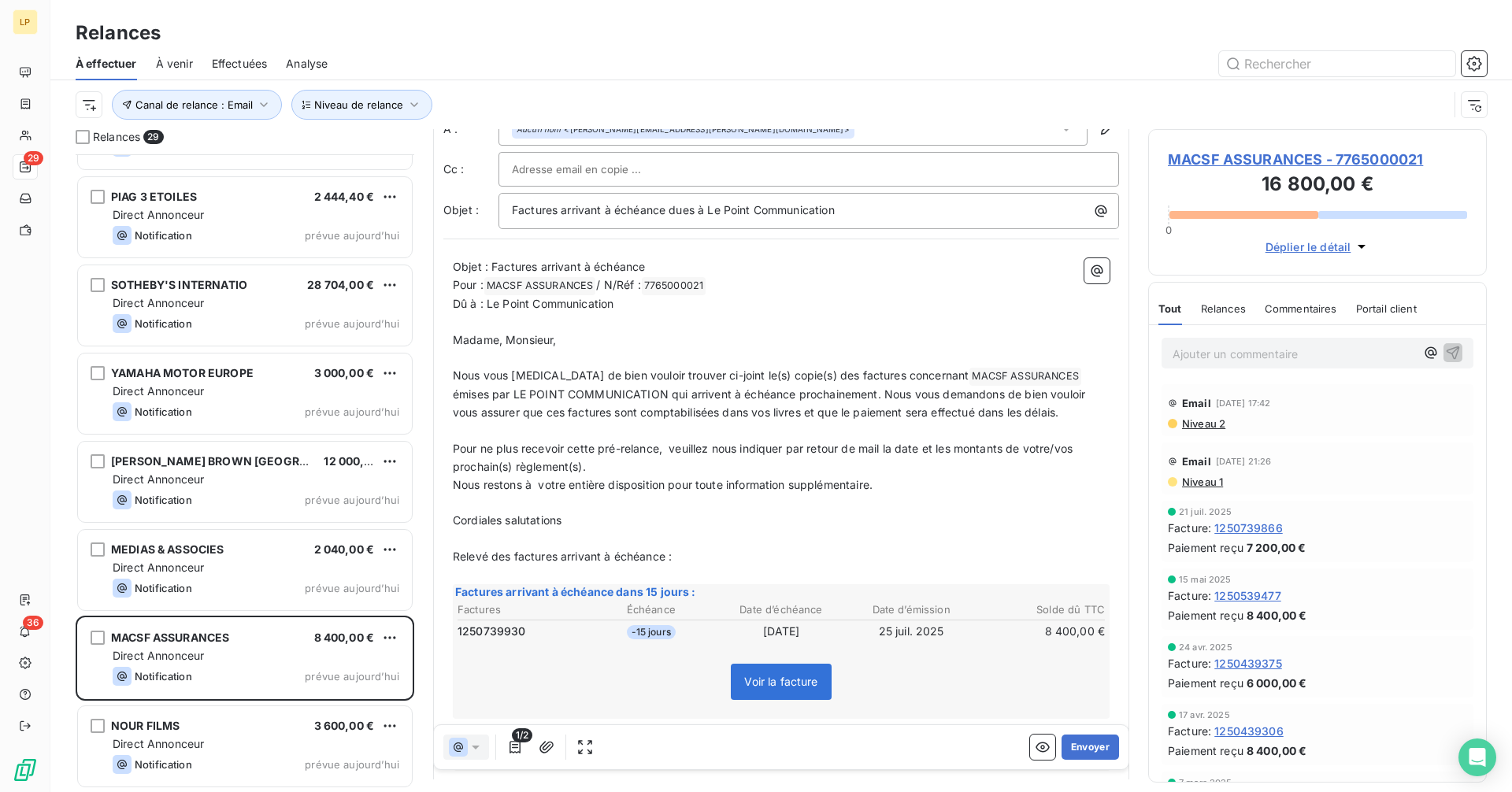
scroll to position [143, 0]
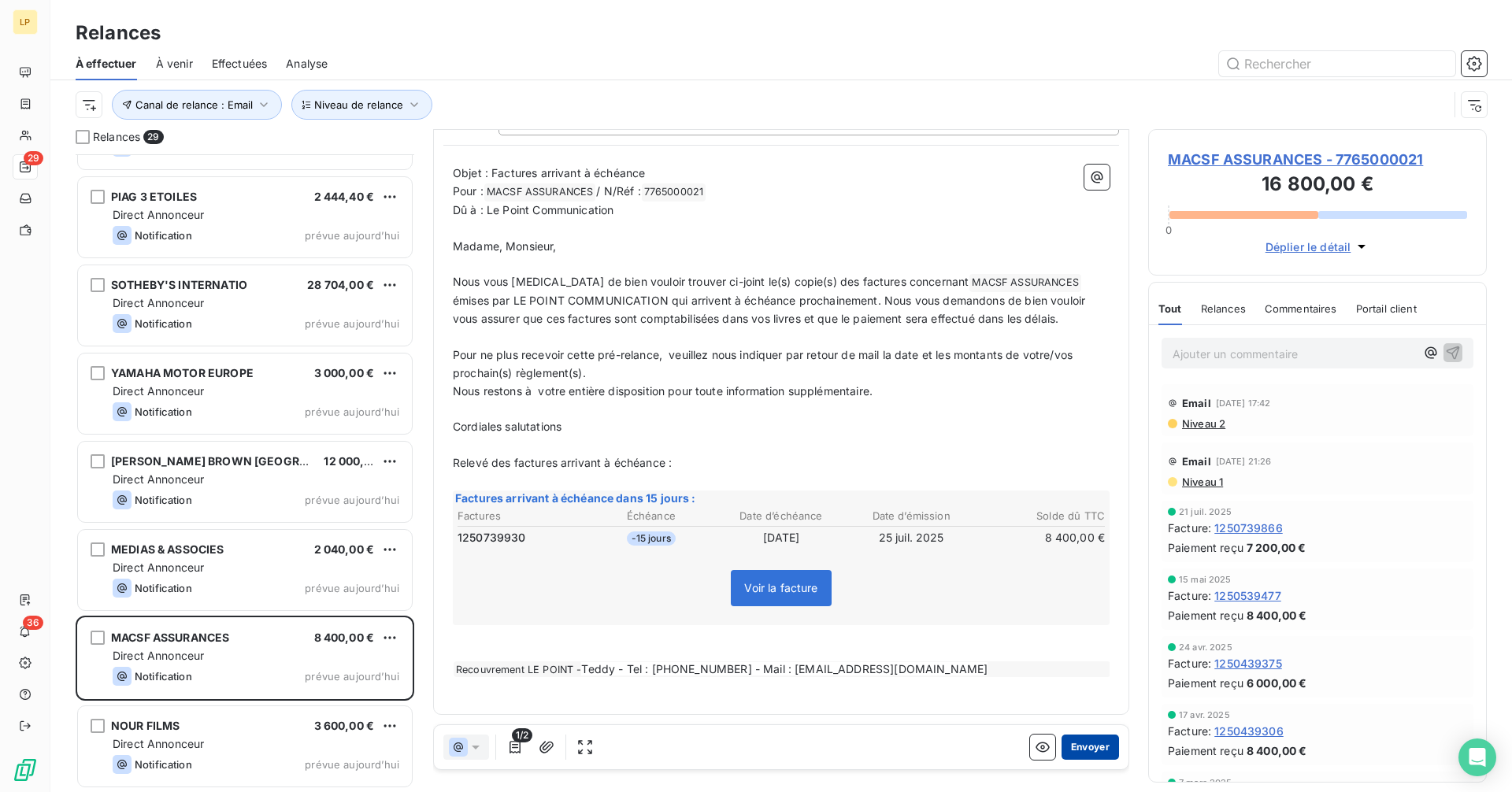
click at [1095, 747] on button "Envoyer" at bounding box center [1090, 747] width 58 height 25
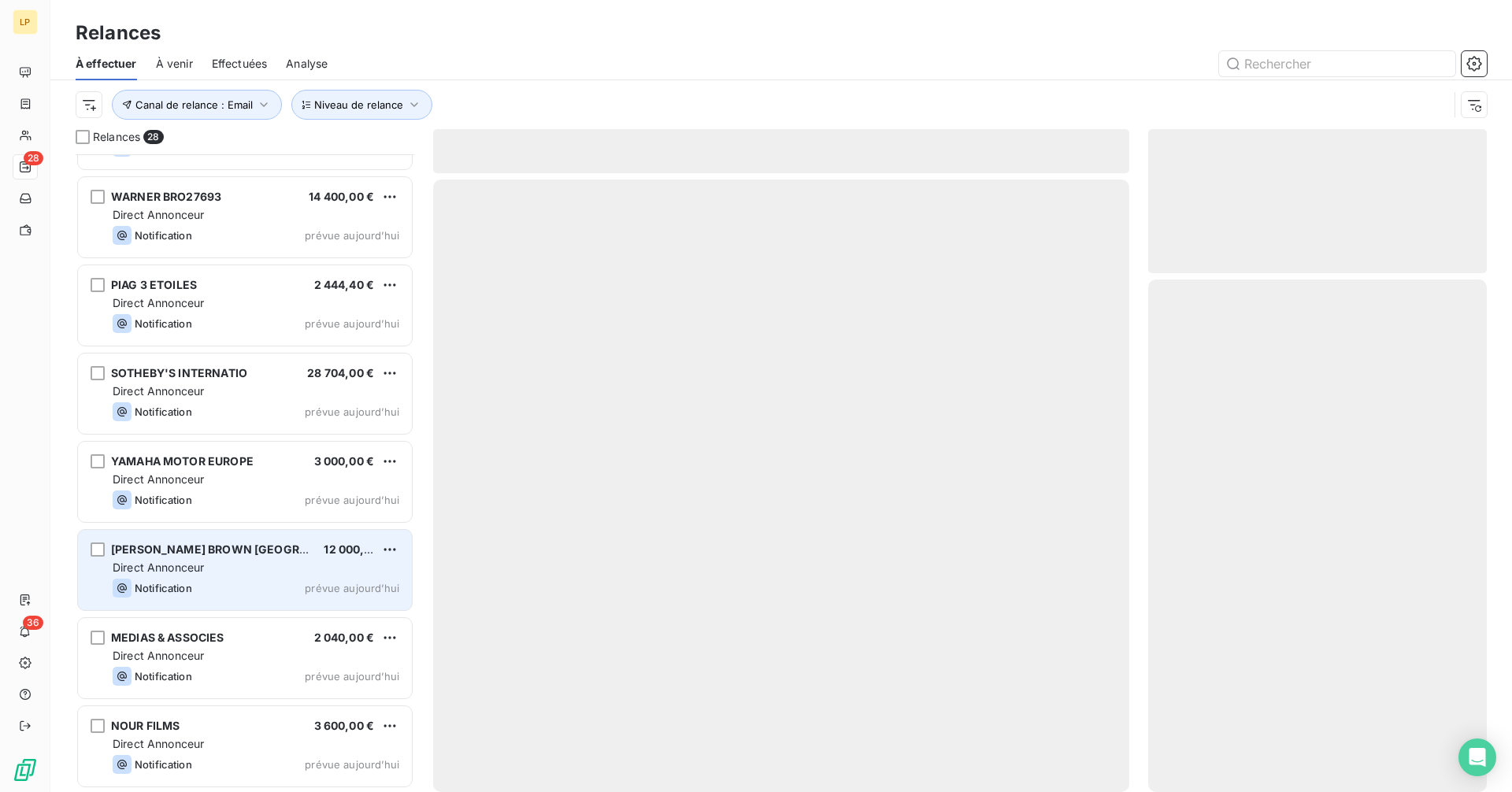
scroll to position [1832, 0]
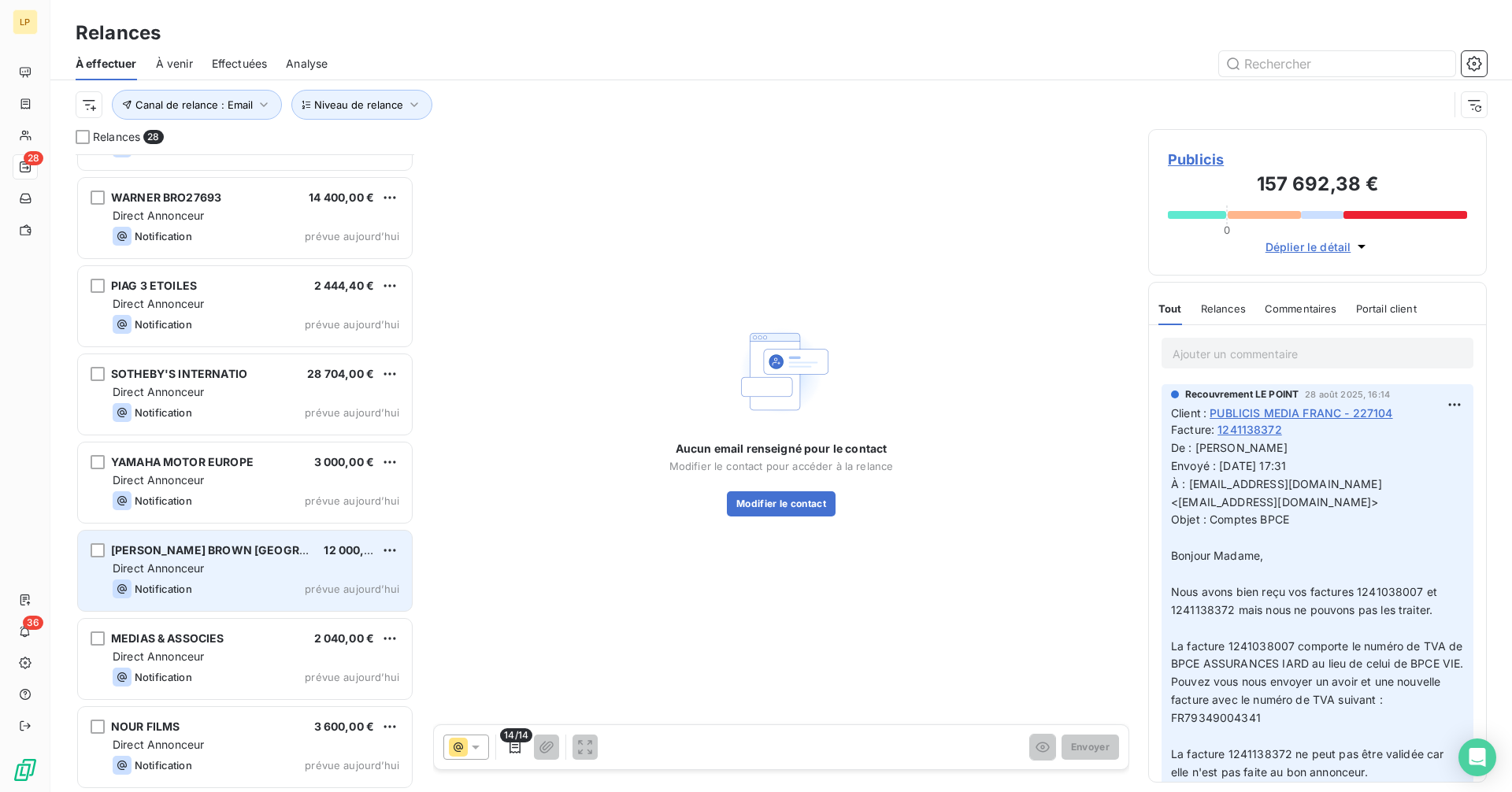
click at [224, 572] on div "Direct Annonceur" at bounding box center [256, 568] width 286 height 15
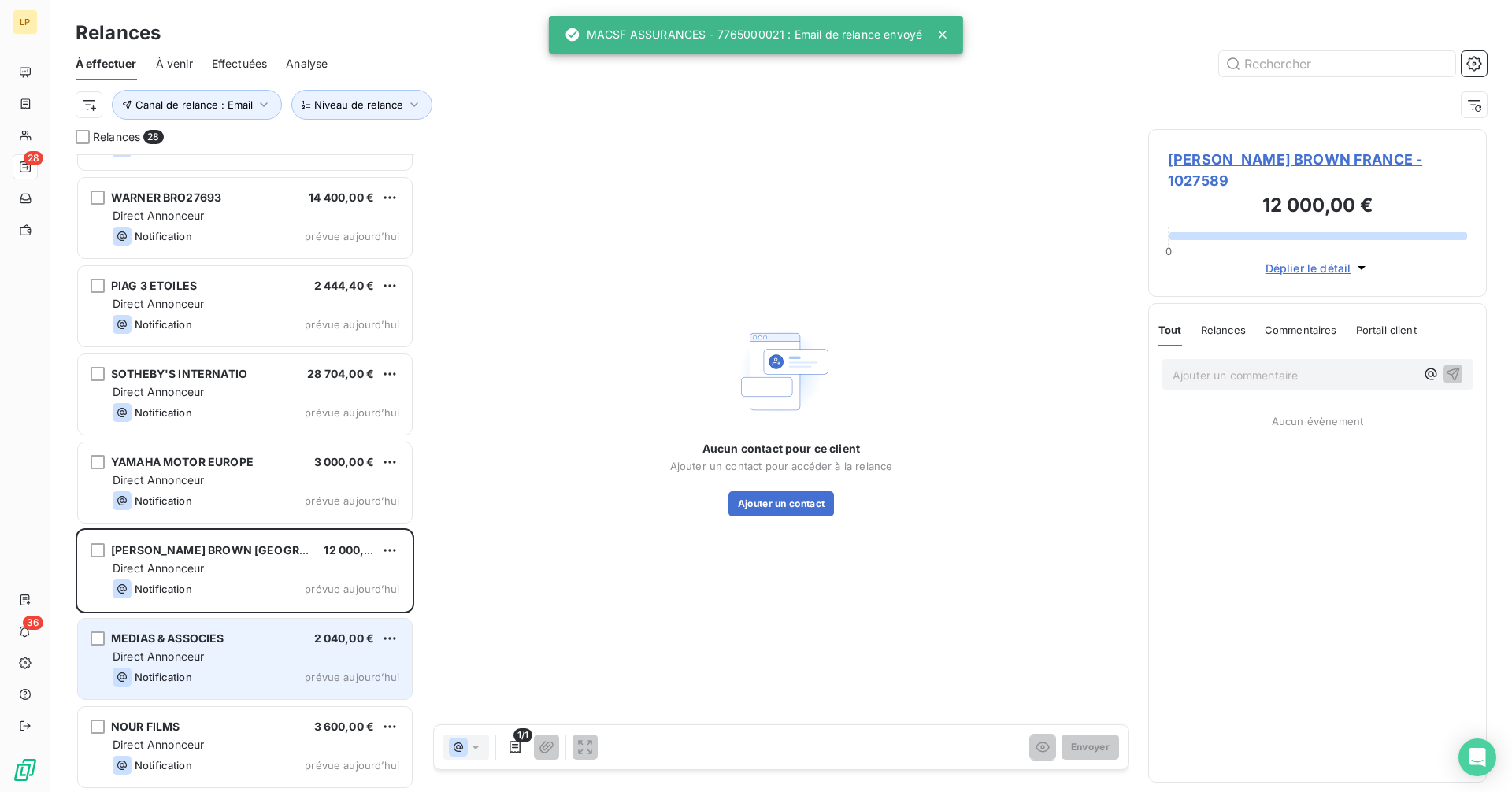
click at [147, 630] on div "MEDIAS & ASSOCIES 2 040,00 € Direct Annonceur Notification prévue [DATE]" at bounding box center [245, 659] width 334 height 80
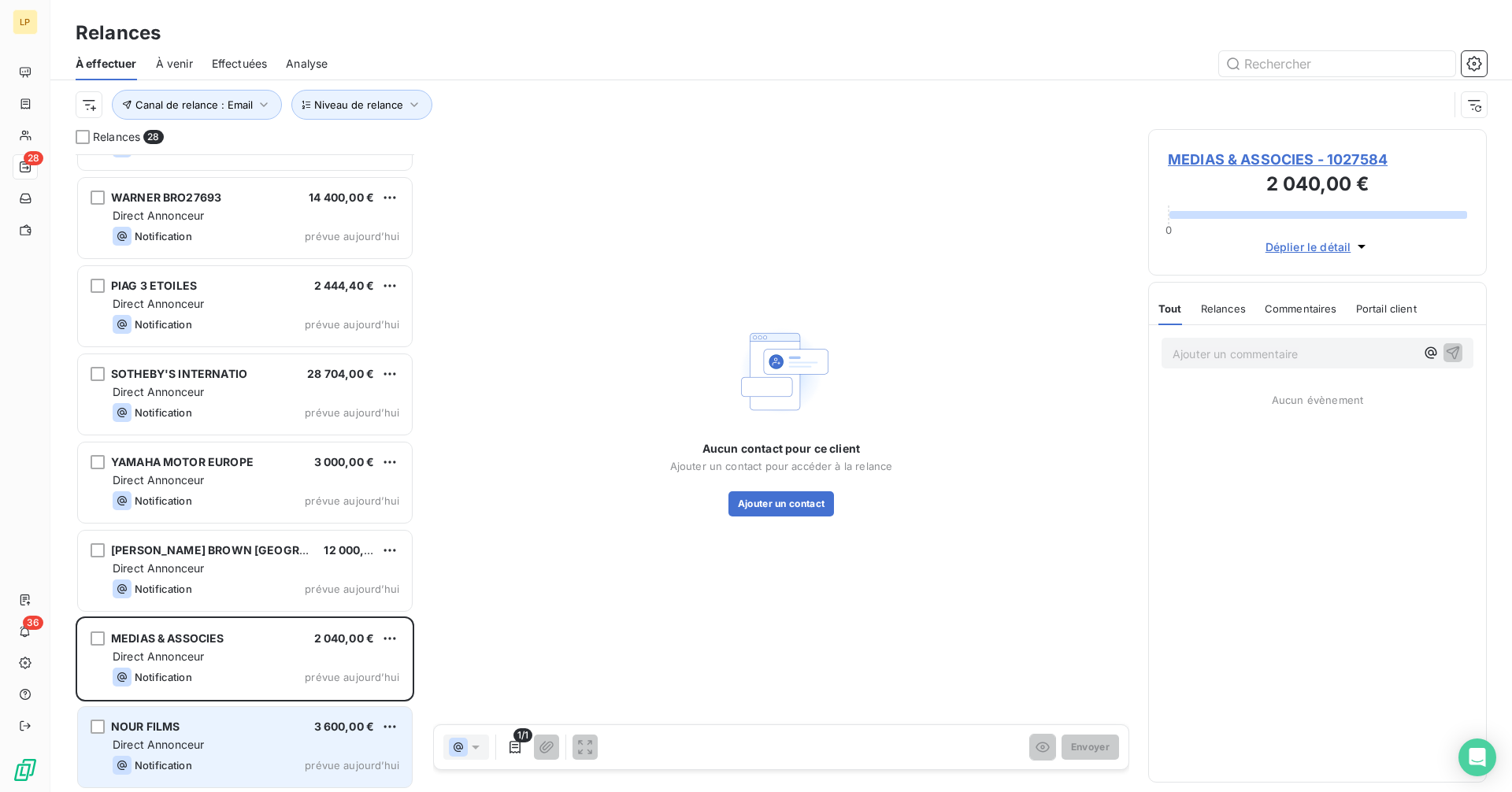
click at [163, 728] on span "NOUR FILMS" at bounding box center [145, 726] width 69 height 14
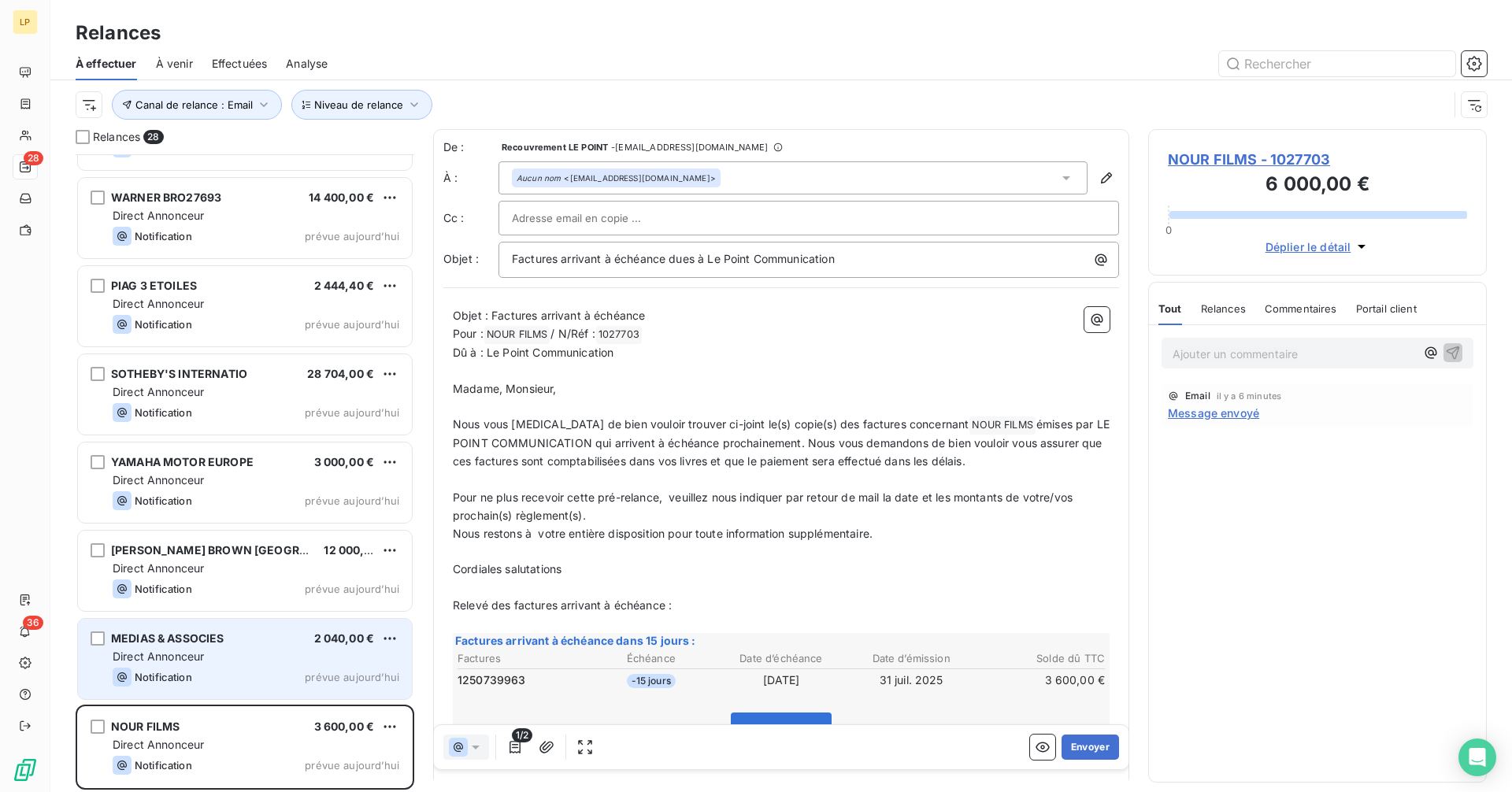
click at [178, 659] on span "Direct Annonceur" at bounding box center [158, 656] width 91 height 14
click at [178, 660] on span "Direct Annonceur" at bounding box center [158, 656] width 91 height 14
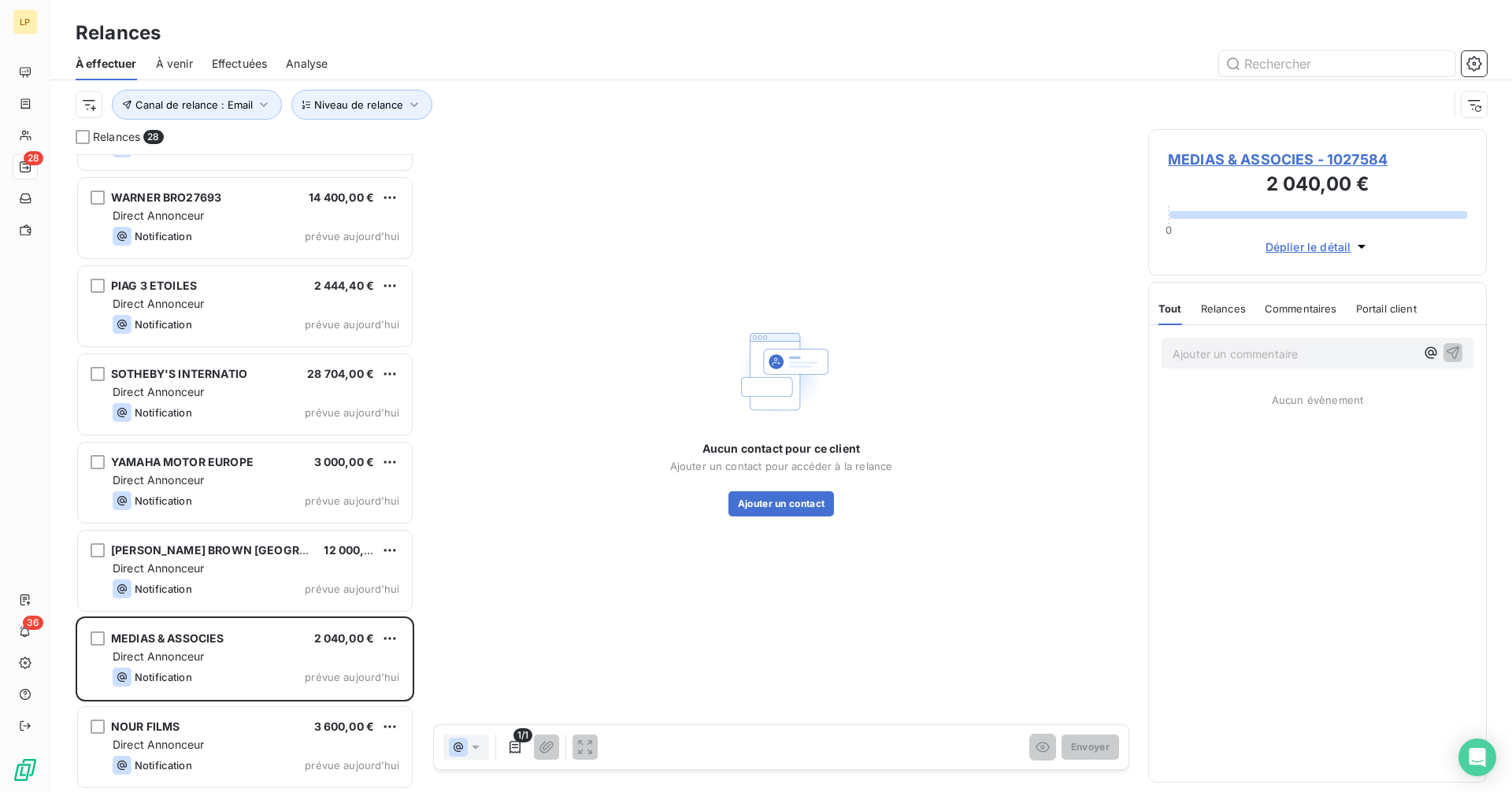
click at [1264, 154] on span "MEDIAS & ASSOCIES - 1027584" at bounding box center [1318, 159] width 299 height 22
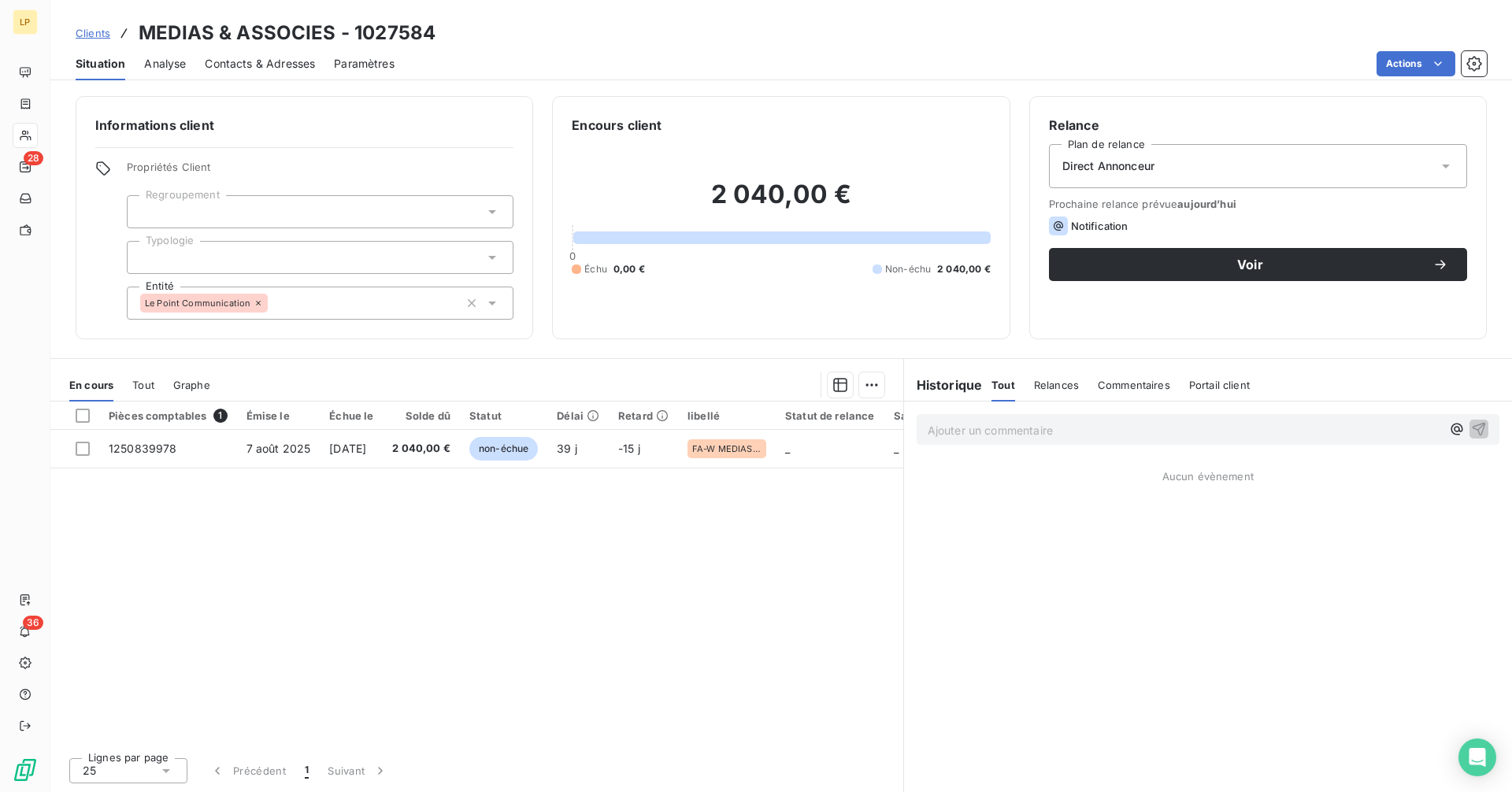
click at [195, 255] on div at bounding box center [320, 257] width 387 height 33
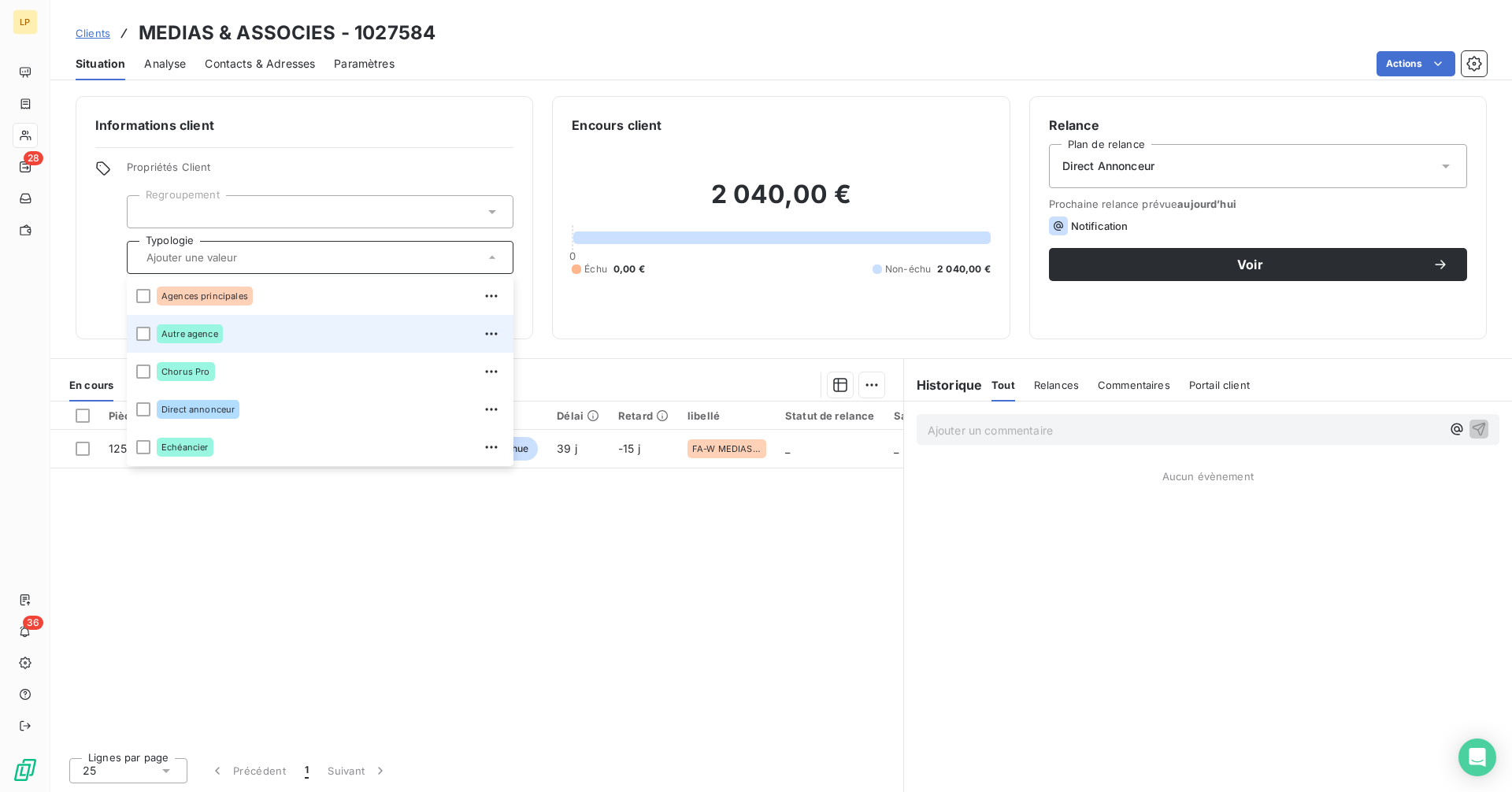
click at [198, 329] on div "Autre agence" at bounding box center [189, 333] width 66 height 19
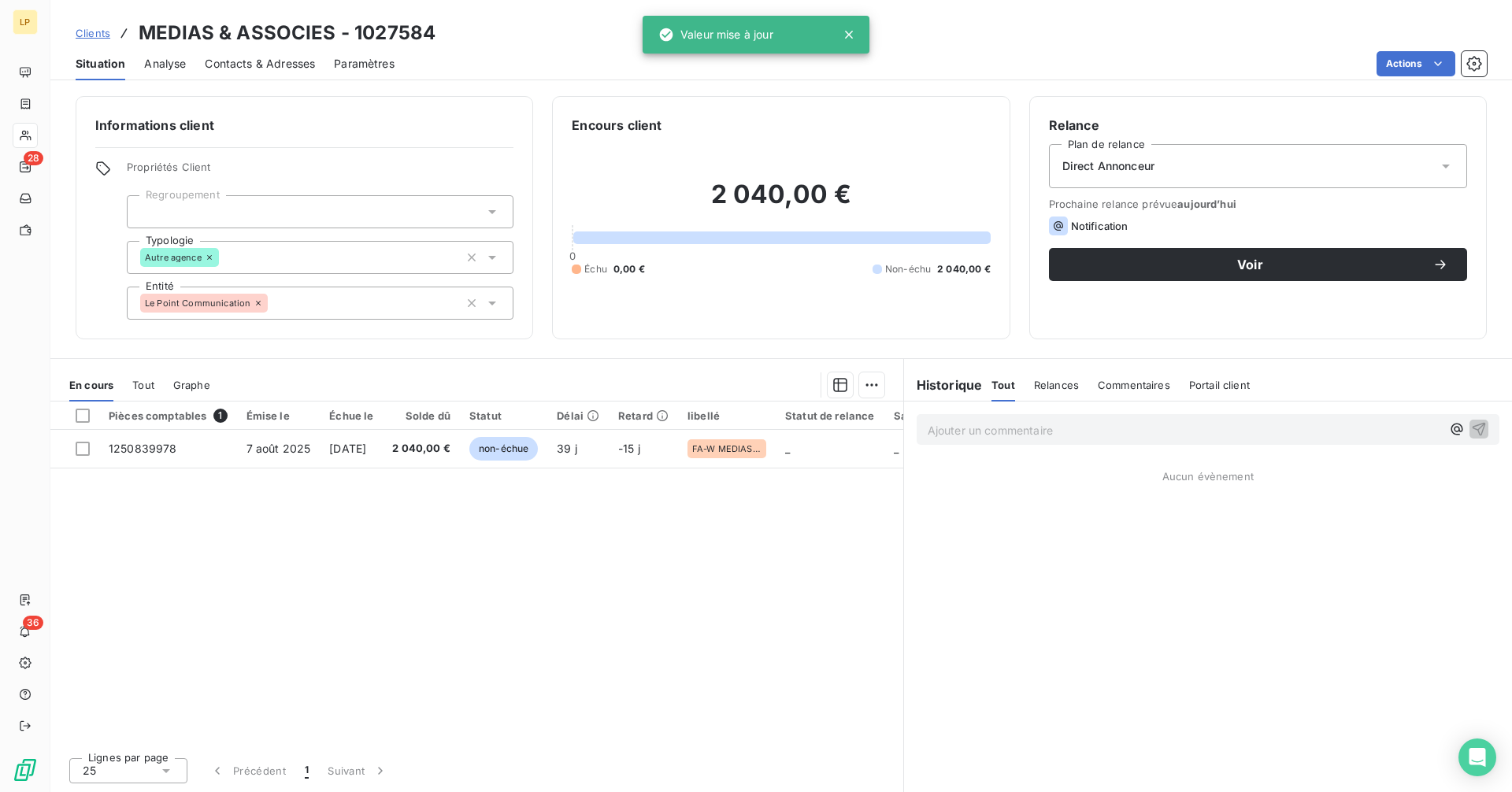
click at [545, 109] on div "Informations client Propriétés Client Regroupement Typologie Autre agence Entit…" at bounding box center [781, 218] width 1462 height 243
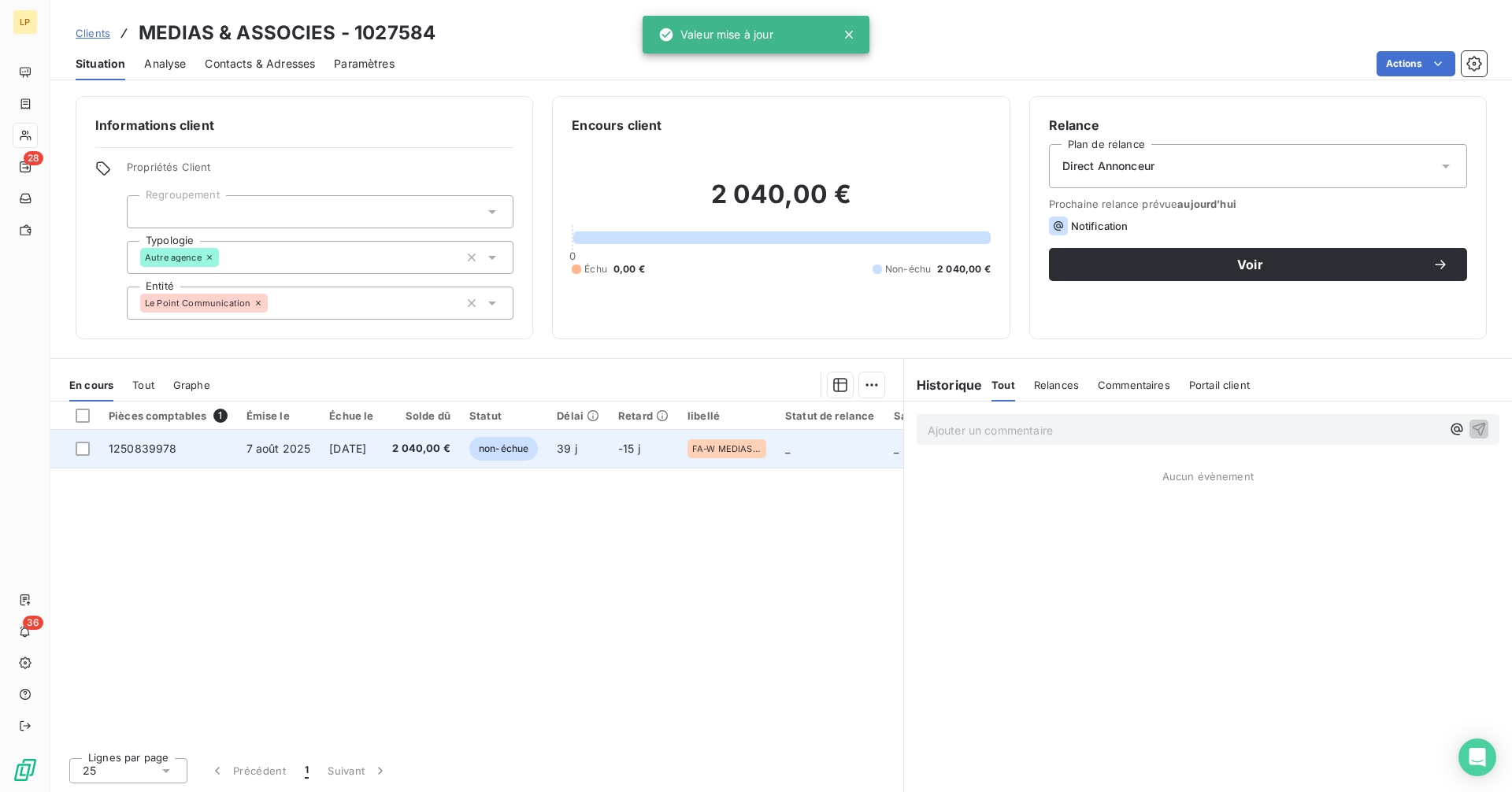
click at [450, 445] on span "2 040,00 €" at bounding box center [421, 448] width 58 height 15
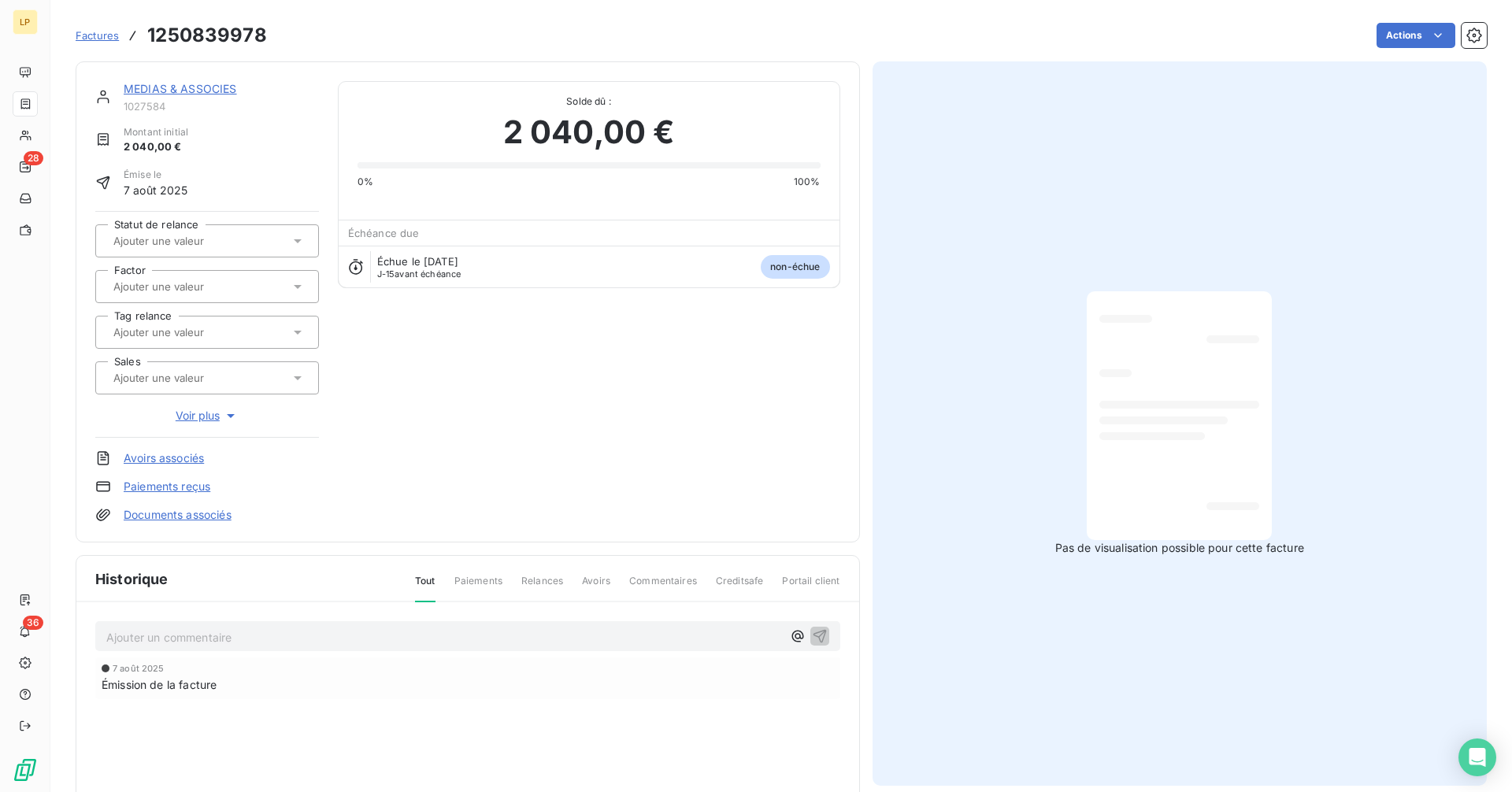
click at [221, 31] on h3 "1250839978" at bounding box center [207, 35] width 120 height 28
copy h3 "1250839978"
click at [189, 86] on link "MEDIAS & ASSOCIES" at bounding box center [180, 88] width 113 height 14
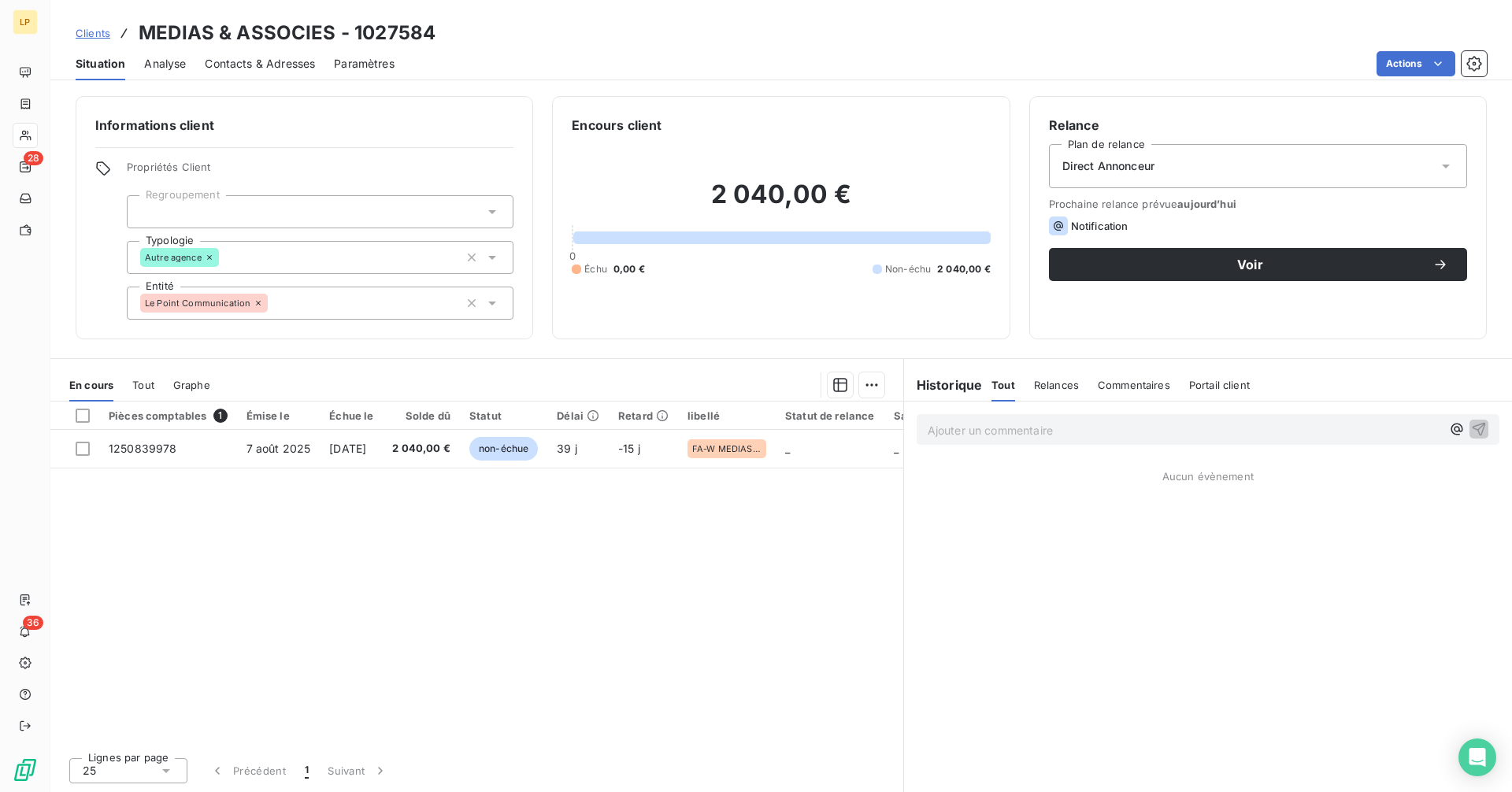
click at [299, 70] on span "Contacts & Adresses" at bounding box center [259, 63] width 110 height 15
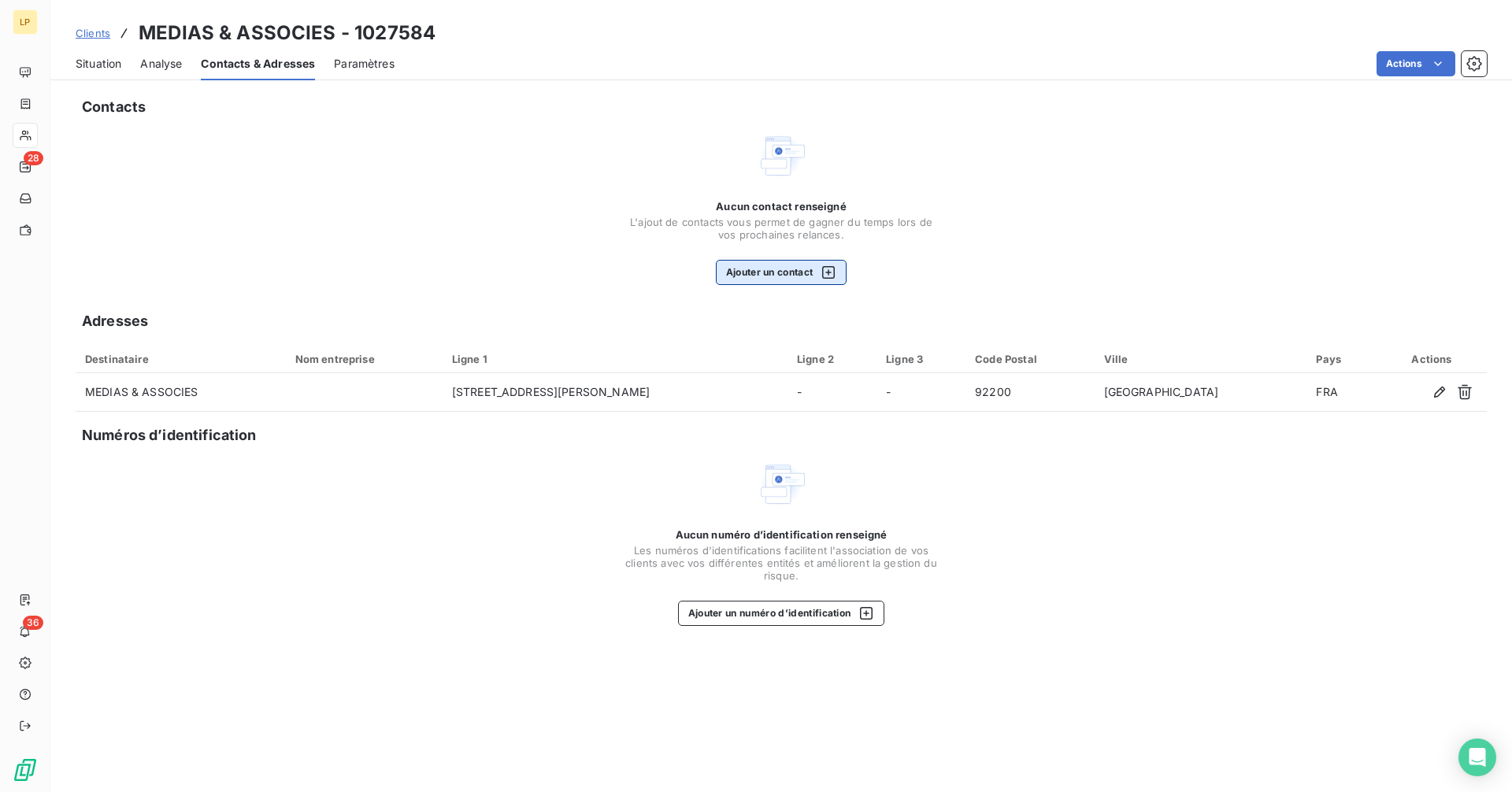
click at [776, 273] on button "Ajouter un contact" at bounding box center [781, 273] width 131 height 25
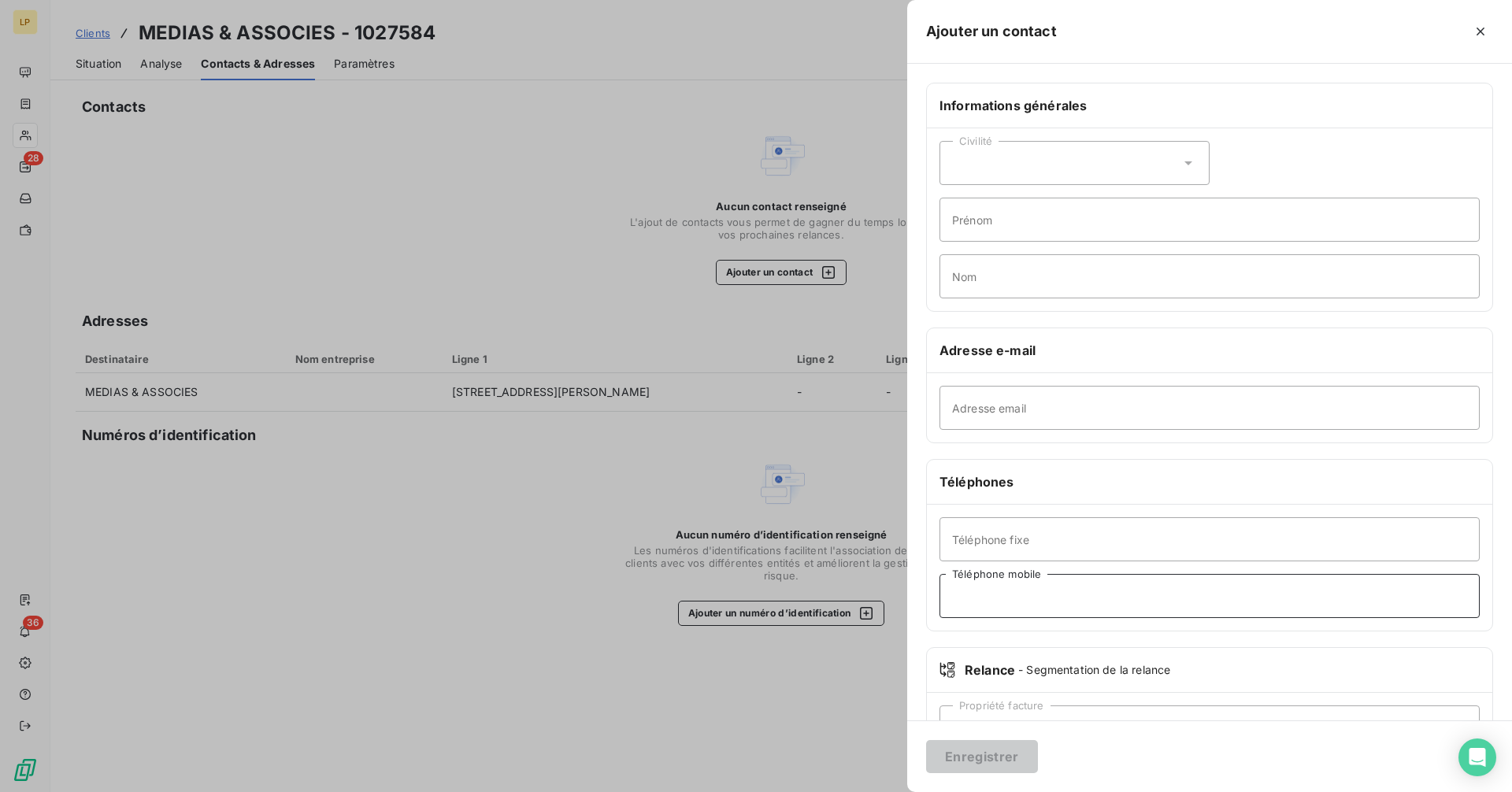
click at [1003, 600] on input "Téléphone mobile" at bounding box center [1210, 596] width 540 height 44
click at [1001, 417] on input "Adresse email" at bounding box center [1210, 408] width 540 height 44
paste input "[EMAIL_ADDRESS][DOMAIN_NAME]"
type input "[EMAIL_ADDRESS][DOMAIN_NAME]"
click at [986, 755] on button "Enregistrer" at bounding box center [982, 756] width 112 height 33
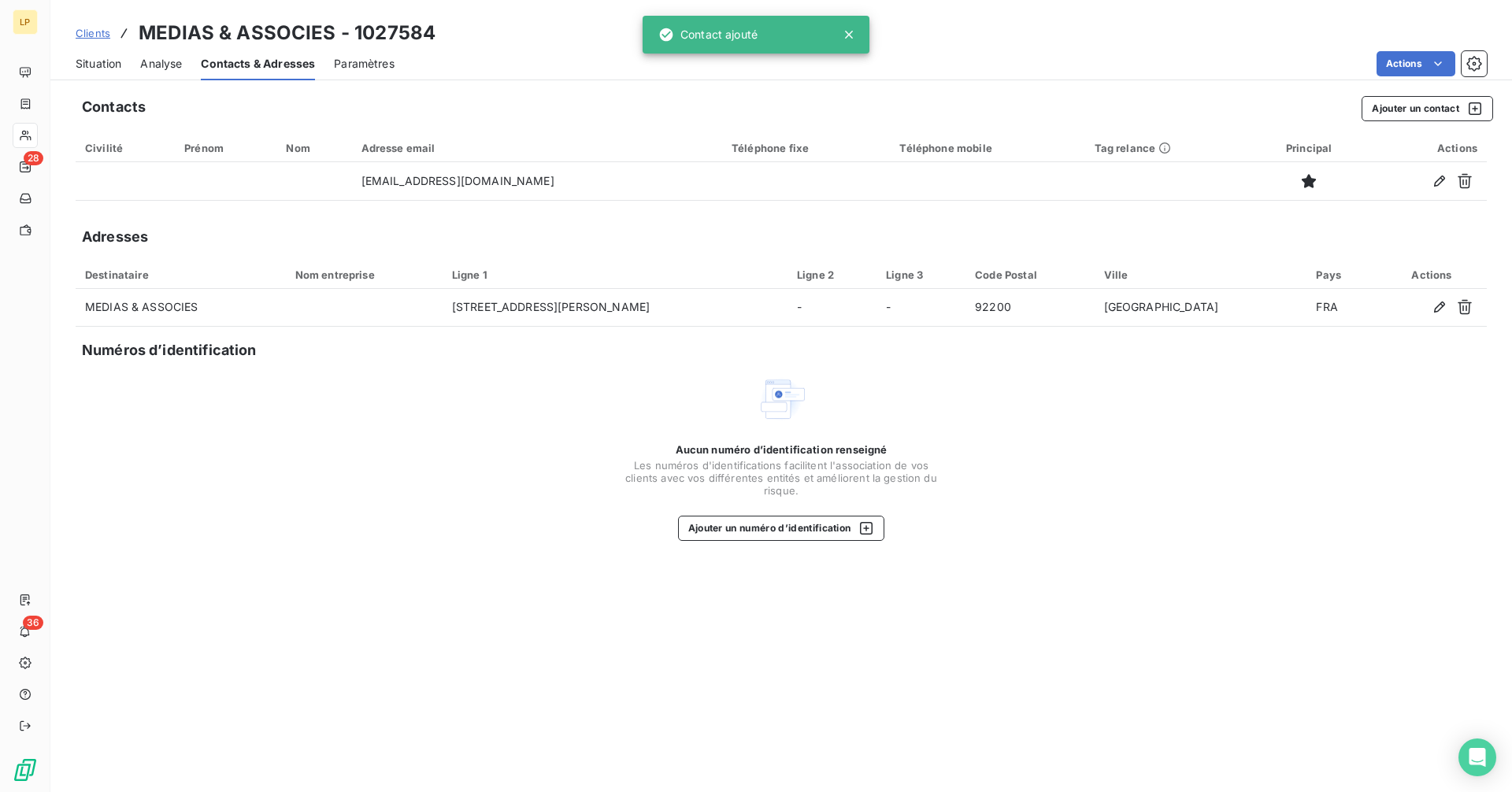
click at [99, 71] on span "Situation" at bounding box center [98, 63] width 46 height 15
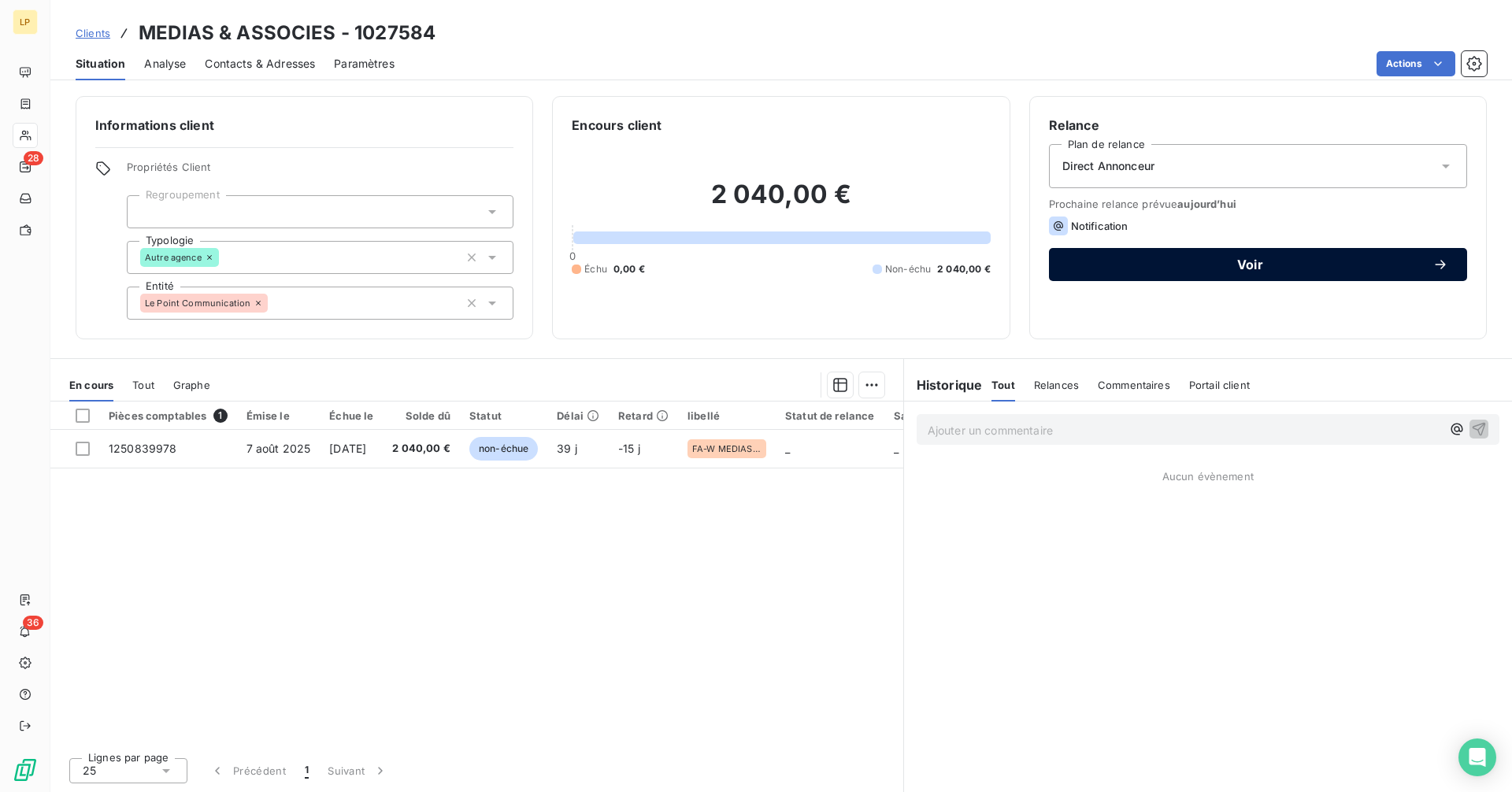
click at [1238, 261] on span "Voir" at bounding box center [1249, 265] width 364 height 13
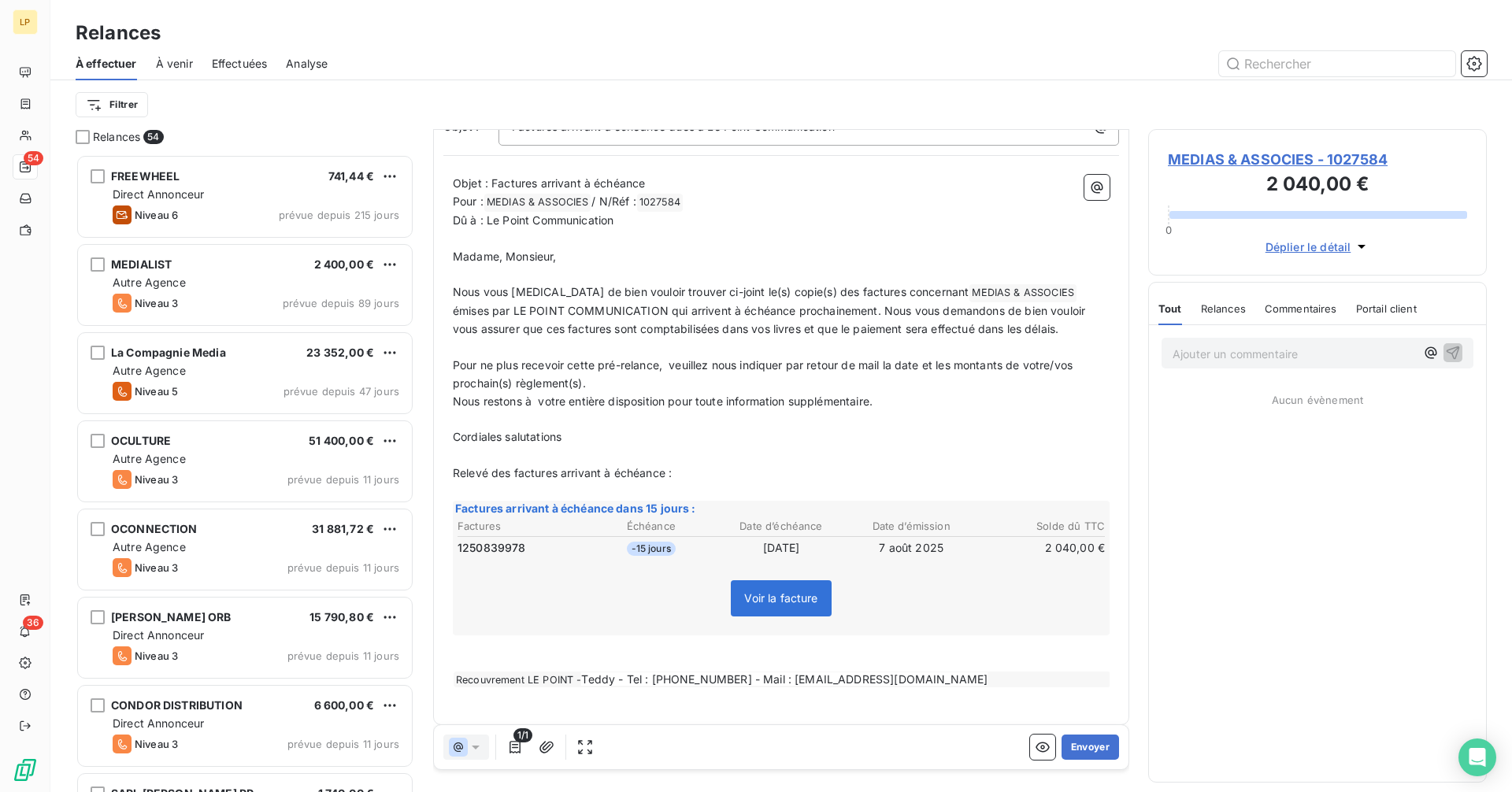
scroll to position [143, 0]
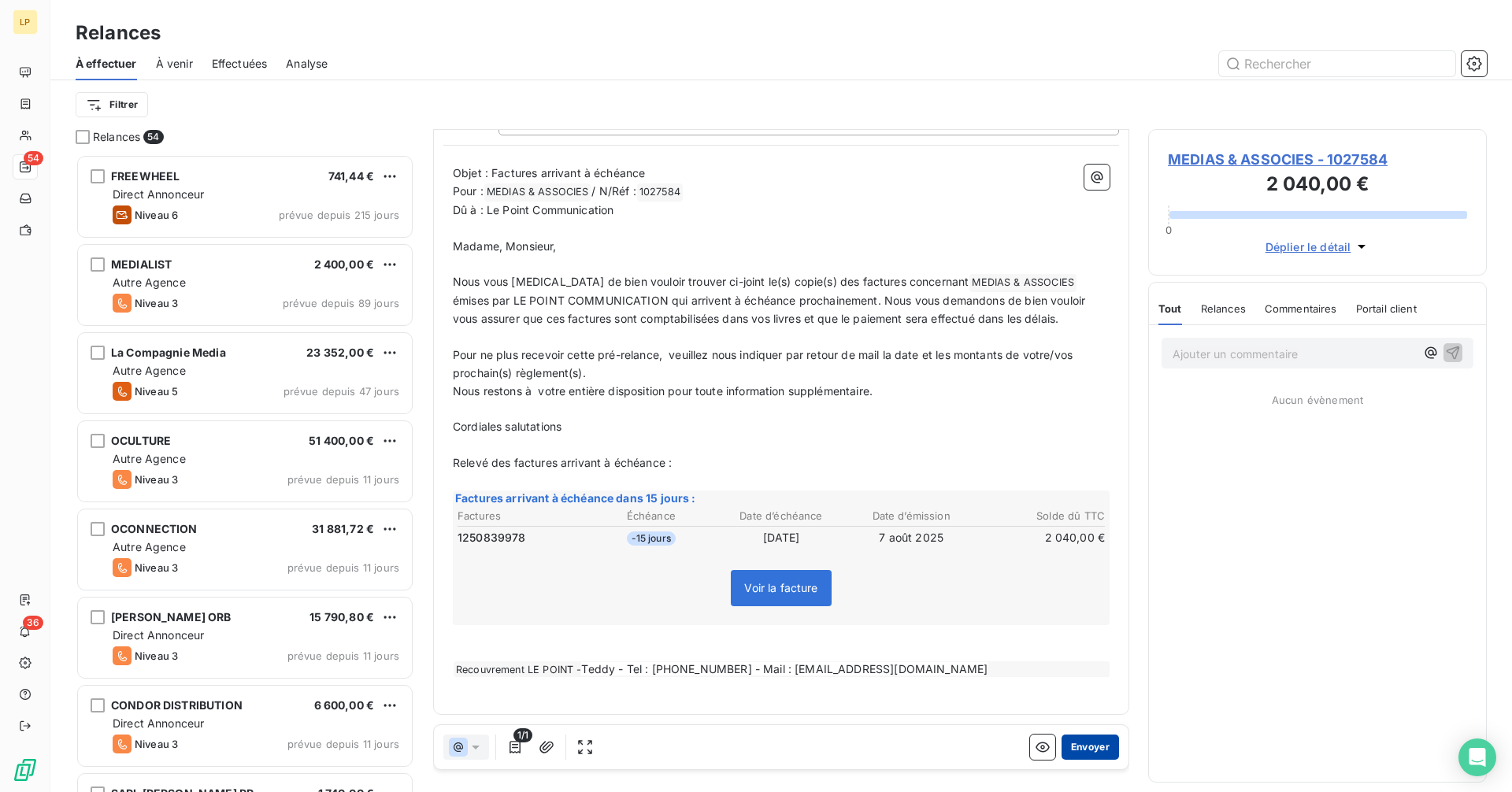
click at [1084, 747] on button "Envoyer" at bounding box center [1090, 747] width 58 height 25
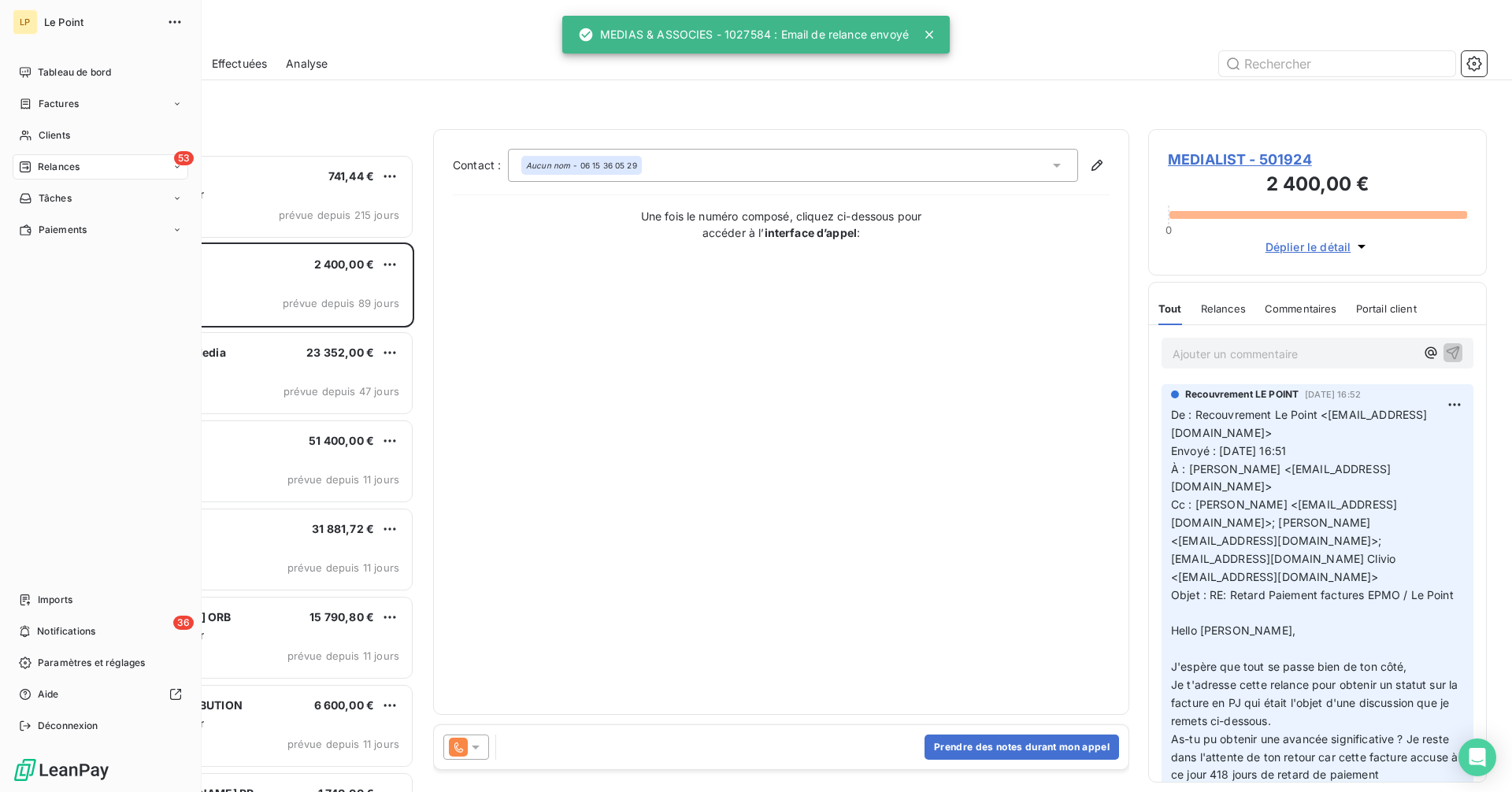
click at [52, 164] on span "Relances" at bounding box center [58, 167] width 41 height 14
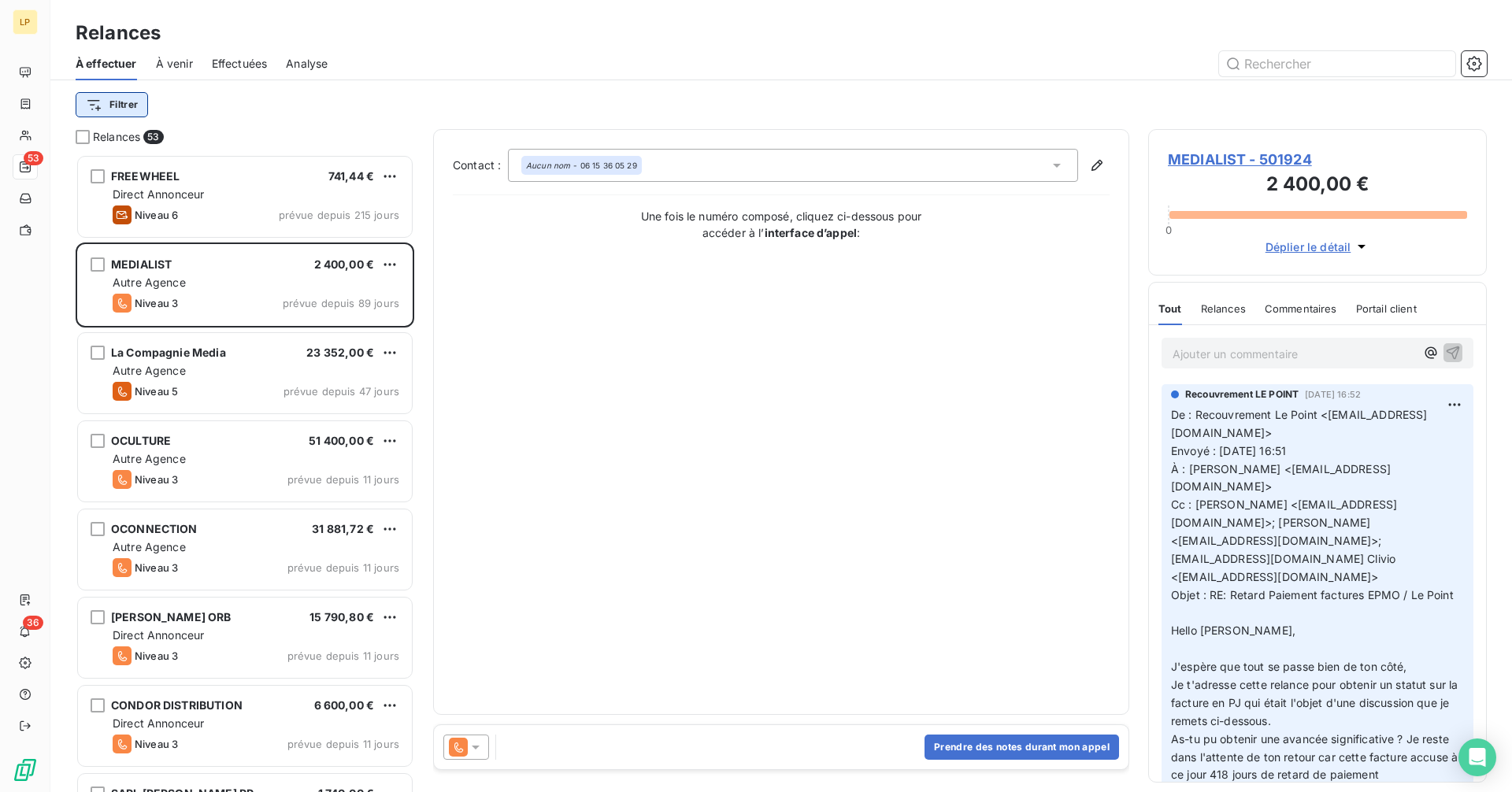
click at [122, 101] on html "LP 53 36 Relances À effectuer À venir Effectuées Analyse Filtrer Relances 53 FR…" at bounding box center [756, 396] width 1512 height 792
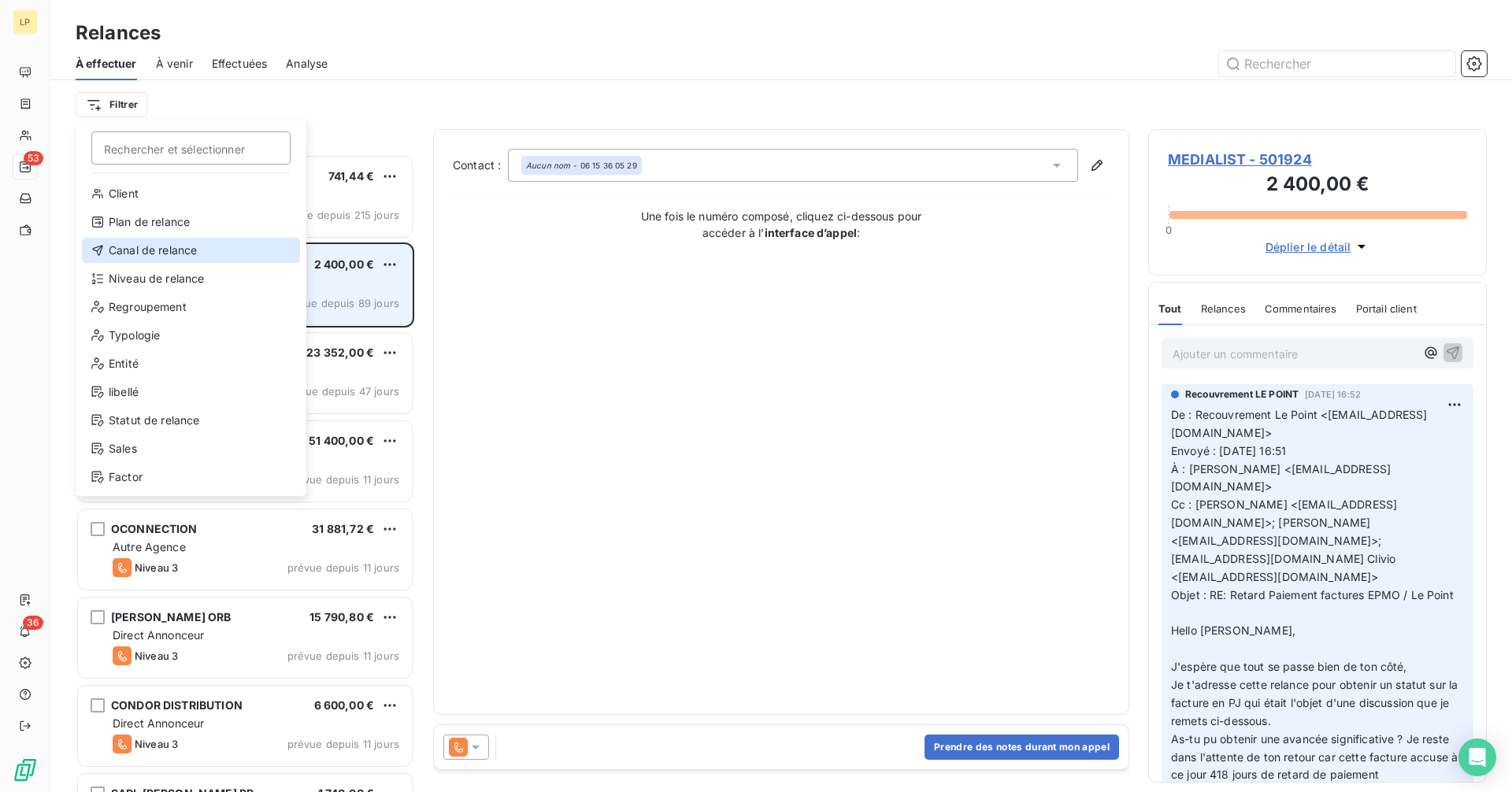
drag, startPoint x: 162, startPoint y: 248, endPoint x: 173, endPoint y: 245, distance: 11.4
click at [162, 248] on div "Canal de relance" at bounding box center [191, 250] width 218 height 25
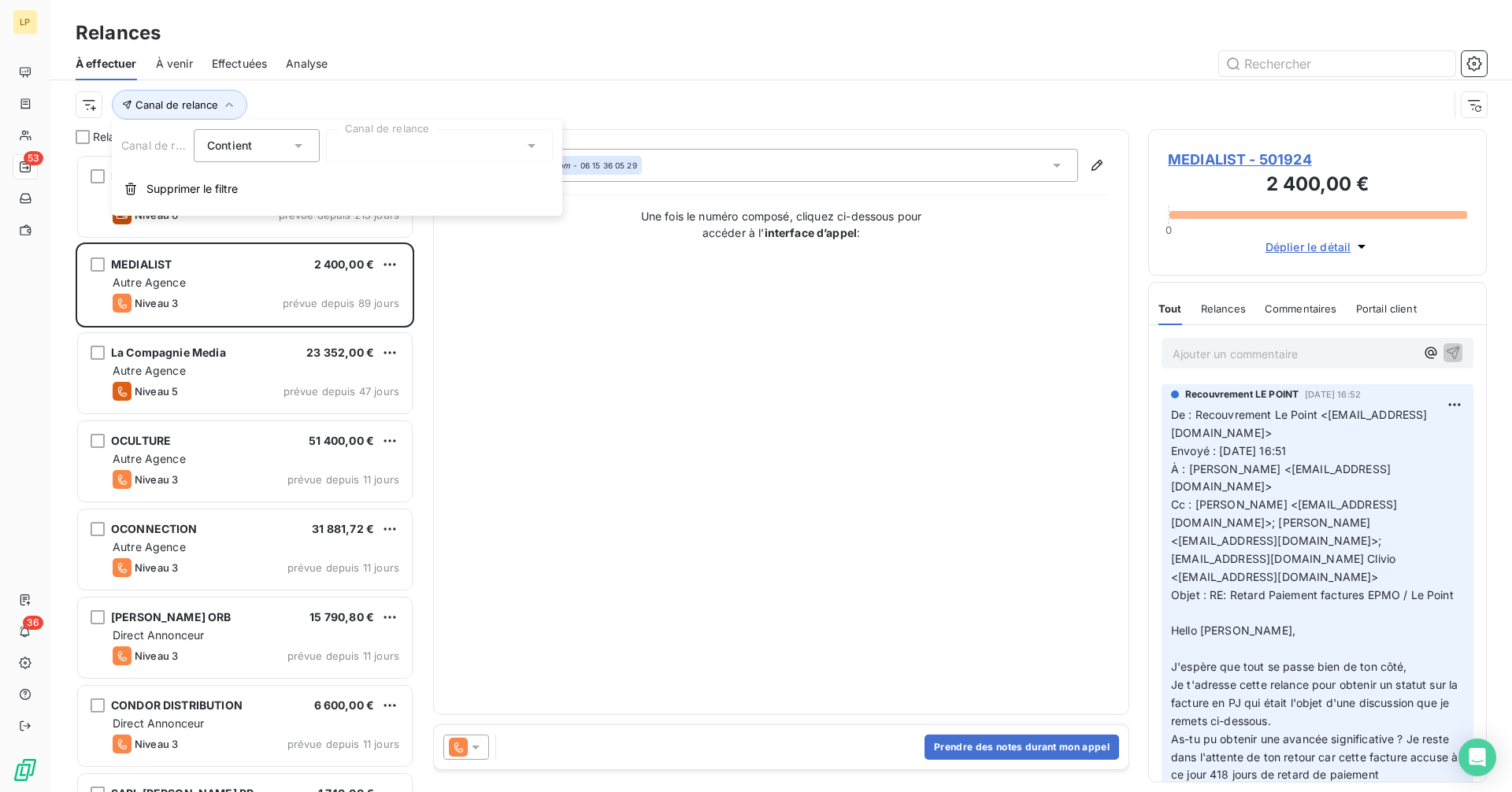
click at [455, 142] on div at bounding box center [439, 145] width 227 height 33
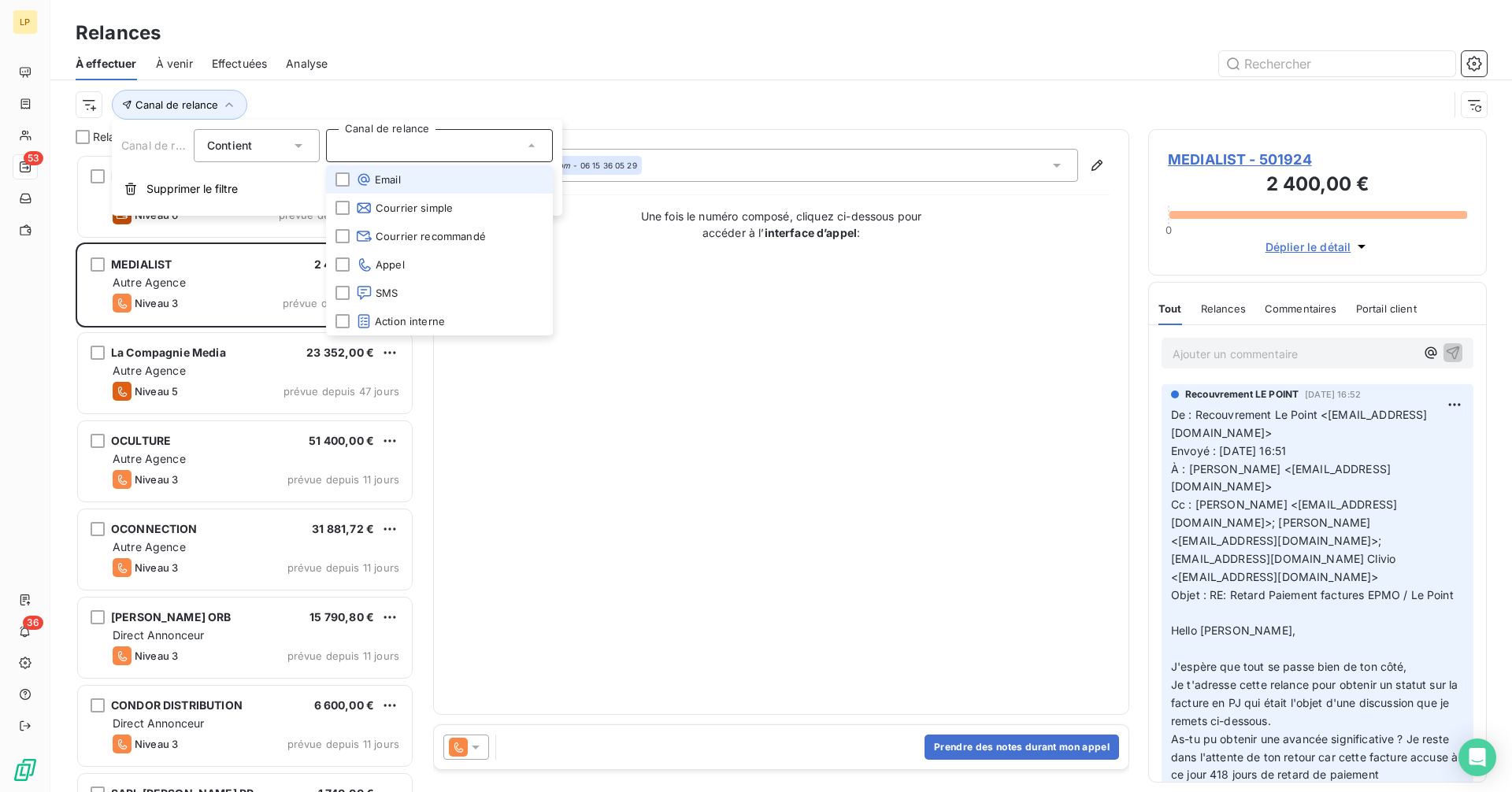
click at [447, 174] on li "Email" at bounding box center [439, 179] width 227 height 28
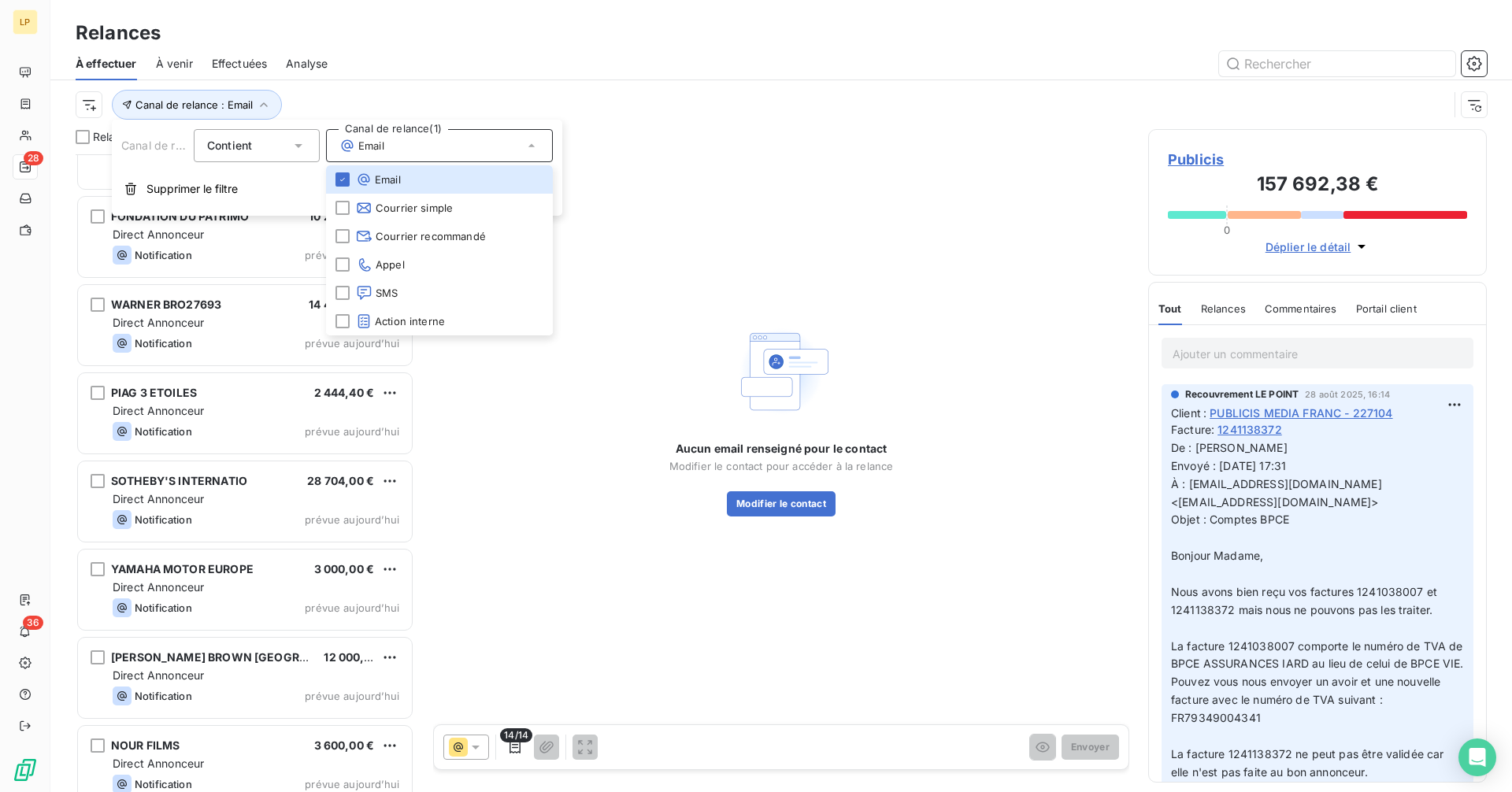
scroll to position [1832, 0]
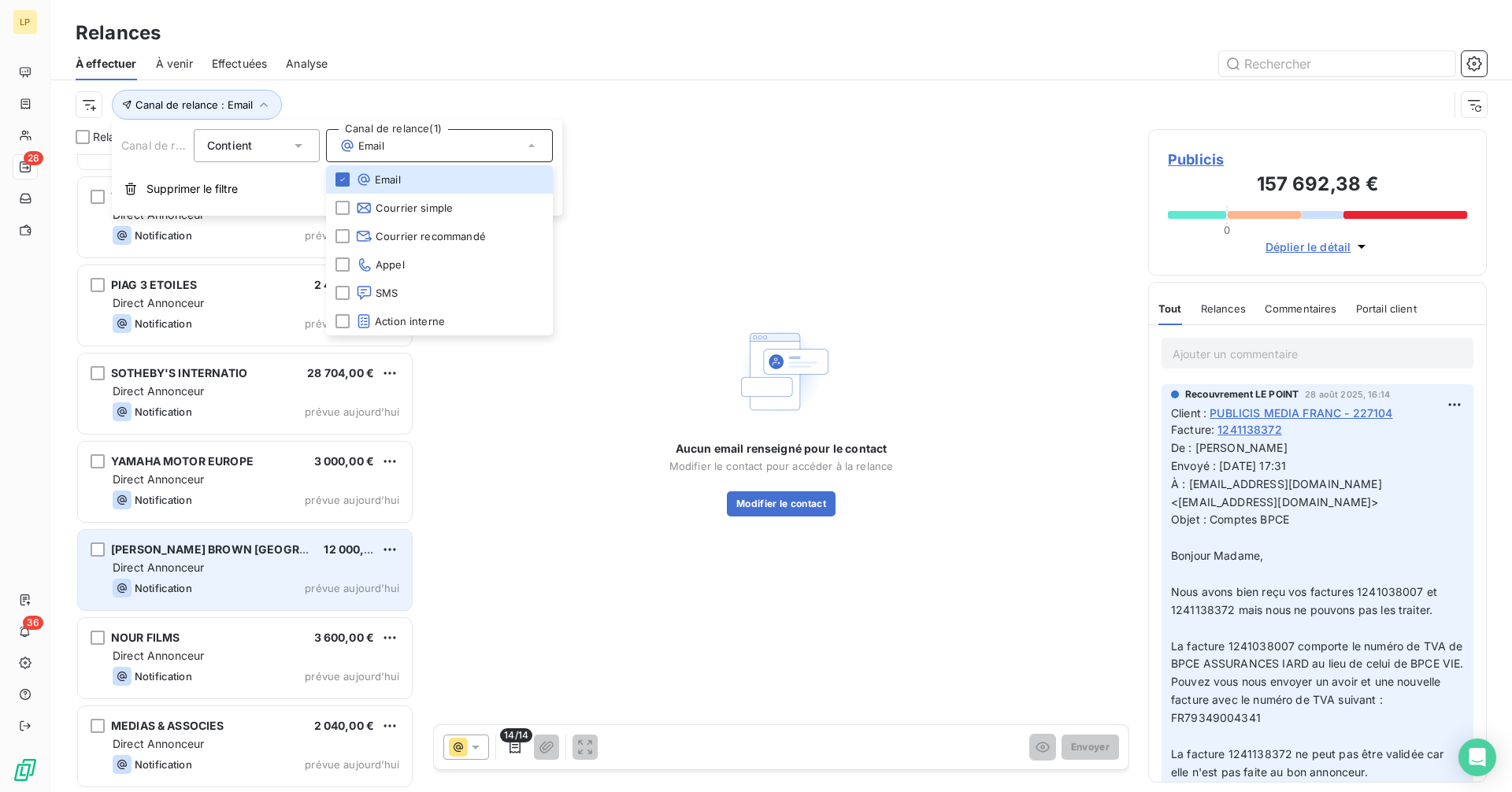
click at [226, 557] on div "[PERSON_NAME] BROWN [GEOGRAPHIC_DATA]" at bounding box center [211, 549] width 200 height 15
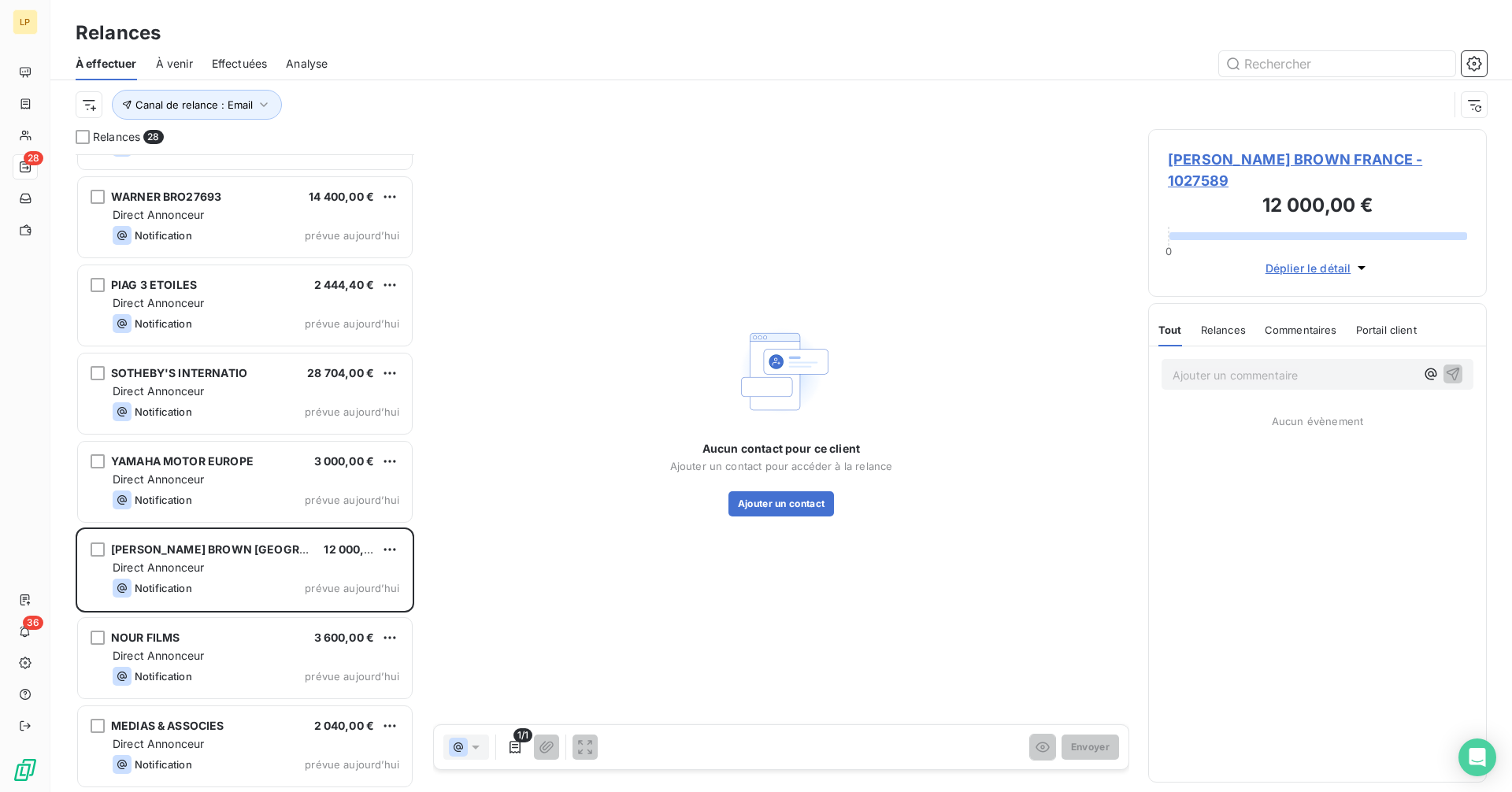
click at [1241, 164] on span "[PERSON_NAME] BROWN FRANCE - 1027589" at bounding box center [1318, 169] width 299 height 42
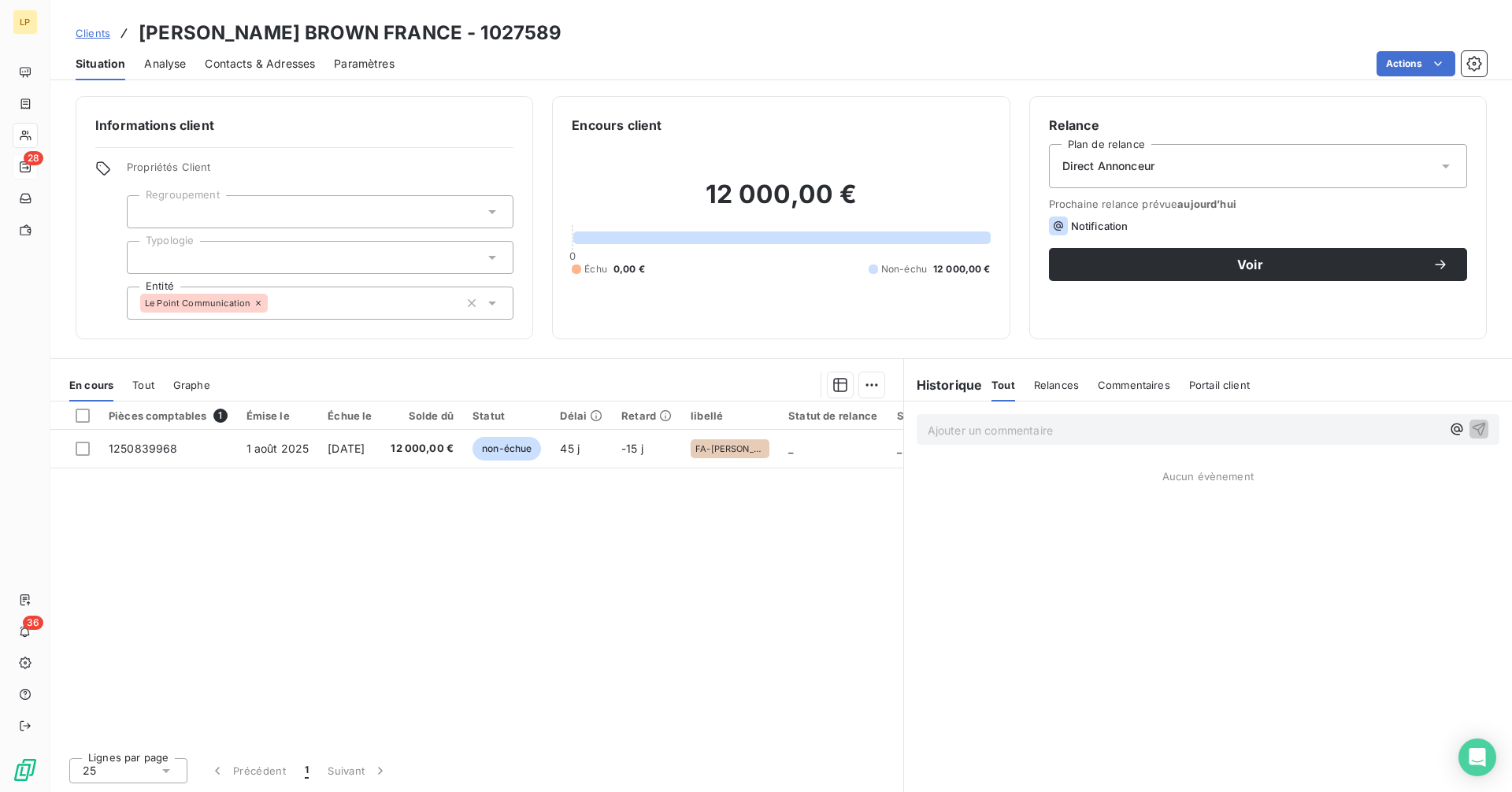
click at [335, 254] on div at bounding box center [320, 257] width 387 height 33
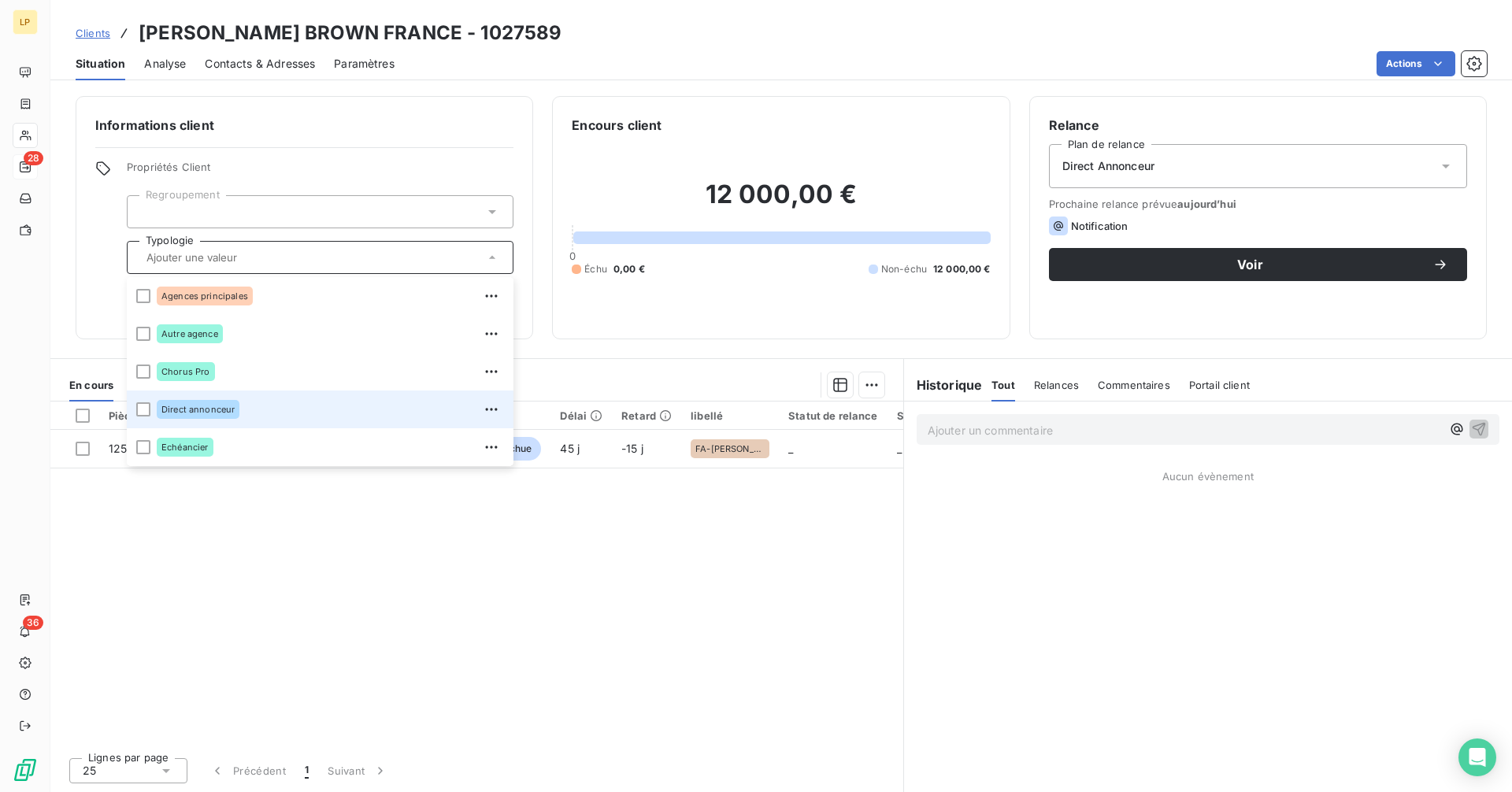
click at [218, 410] on span "Direct annonceur" at bounding box center [197, 410] width 73 height 9
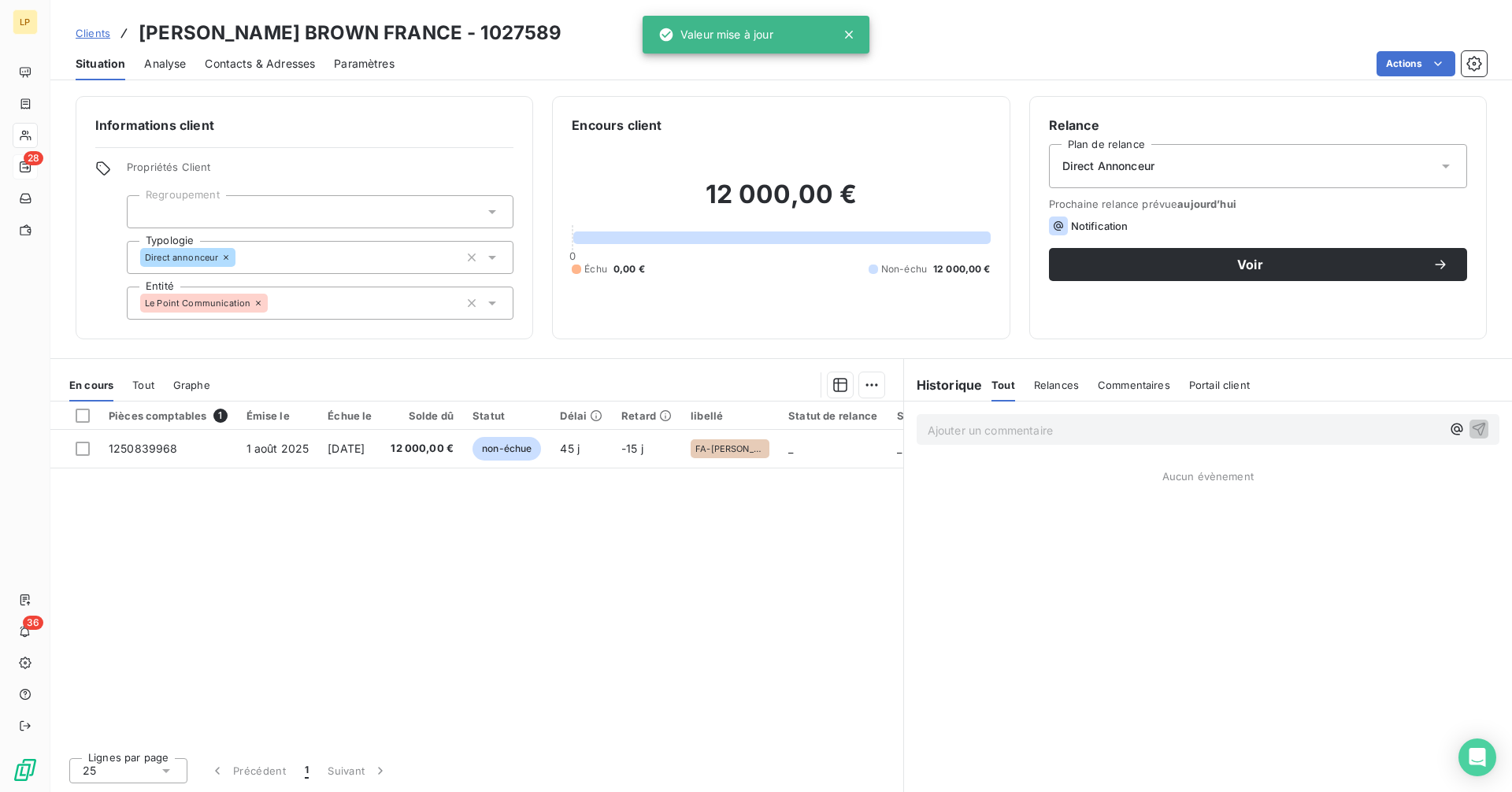
click at [587, 475] on div "Pièces comptables 1 Émise le Échue le Solde dû Statut Délai Retard libellé Stat…" at bounding box center [477, 572] width 853 height 343
click at [247, 70] on span "Contacts & Adresses" at bounding box center [259, 63] width 110 height 15
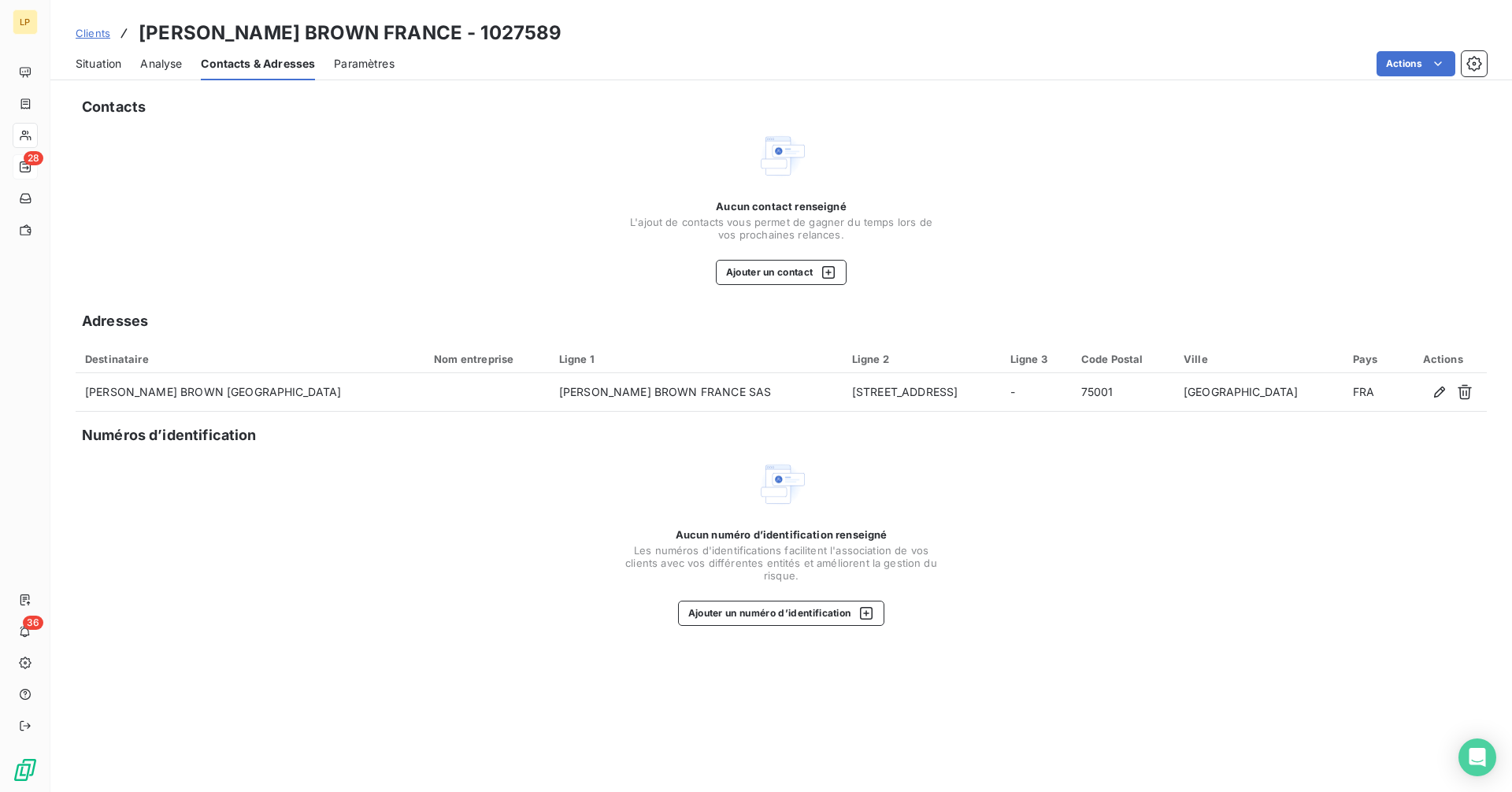
click at [91, 66] on span "Situation" at bounding box center [98, 63] width 46 height 15
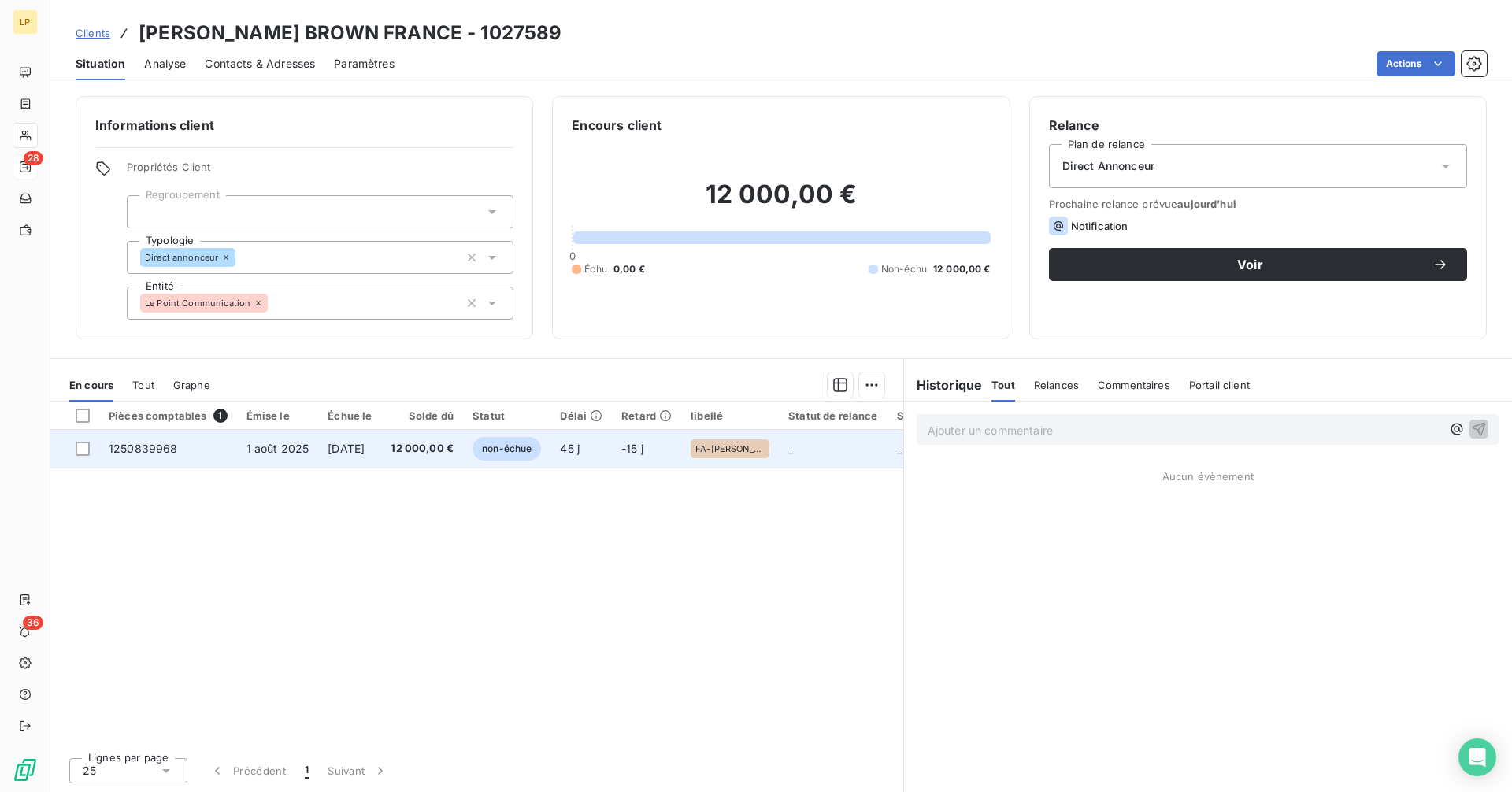
click at [428, 456] on span "12 000,00 €" at bounding box center [422, 448] width 63 height 15
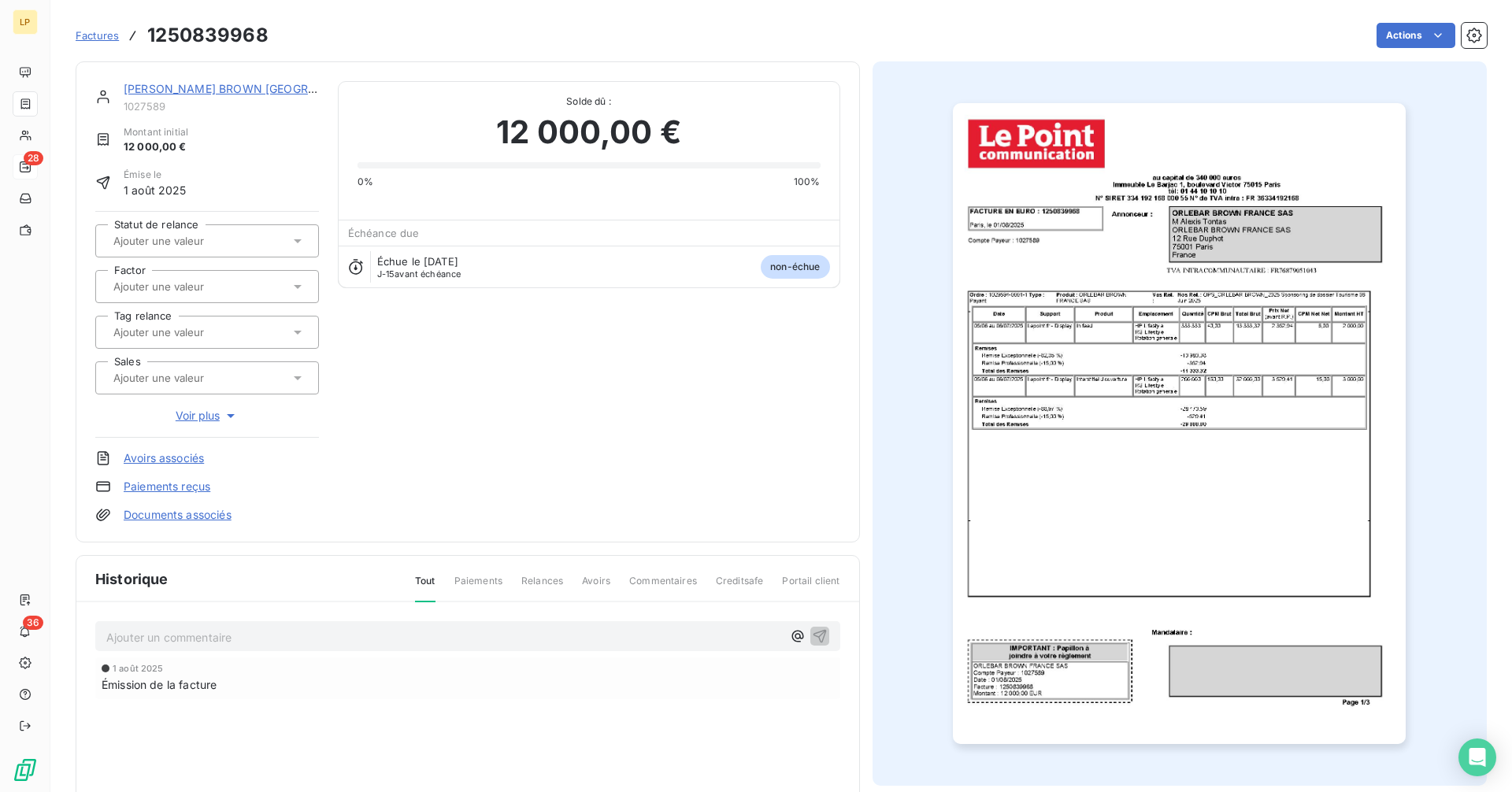
click at [223, 40] on h3 "1250839968" at bounding box center [208, 35] width 122 height 28
copy h3 "1250839968"
click at [226, 94] on link "[PERSON_NAME] BROWN [GEOGRAPHIC_DATA]" at bounding box center [251, 88] width 256 height 14
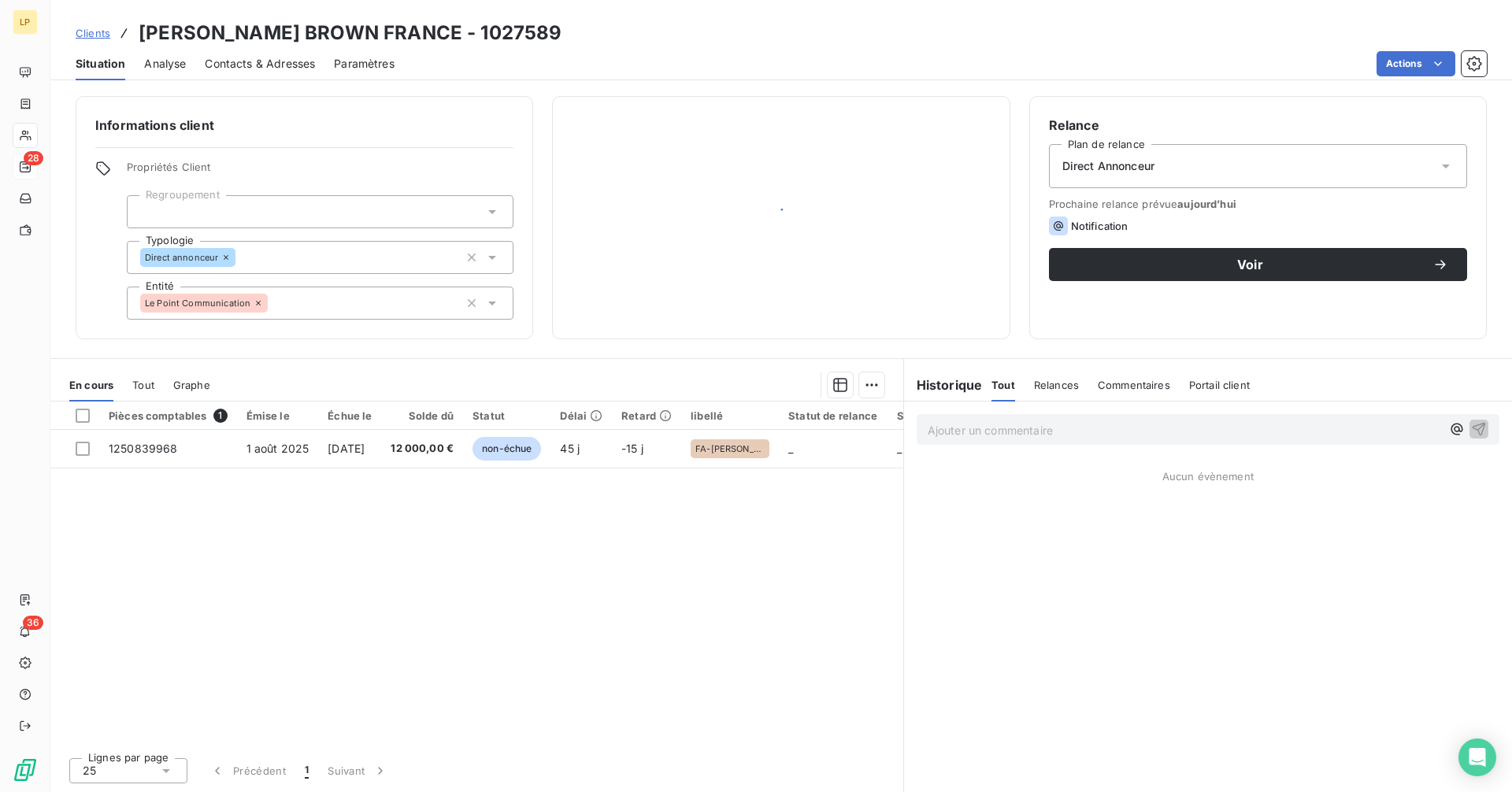
drag, startPoint x: 226, startPoint y: 94, endPoint x: 434, endPoint y: 176, distance: 223.6
click at [1036, 439] on p "Ajouter un commentaire ﻿" at bounding box center [1184, 430] width 513 height 20
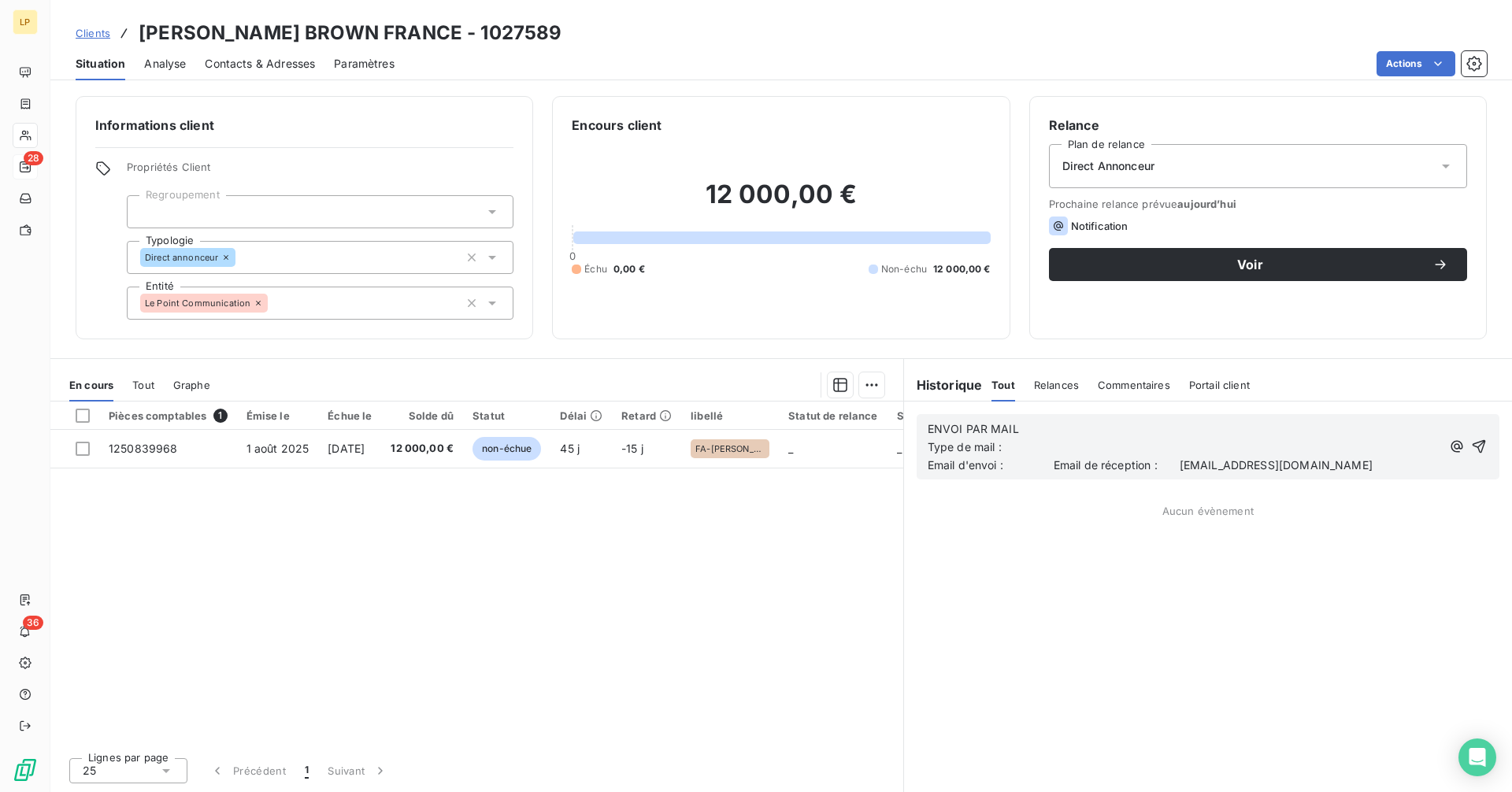
click at [1480, 450] on icon "button" at bounding box center [1478, 446] width 15 height 15
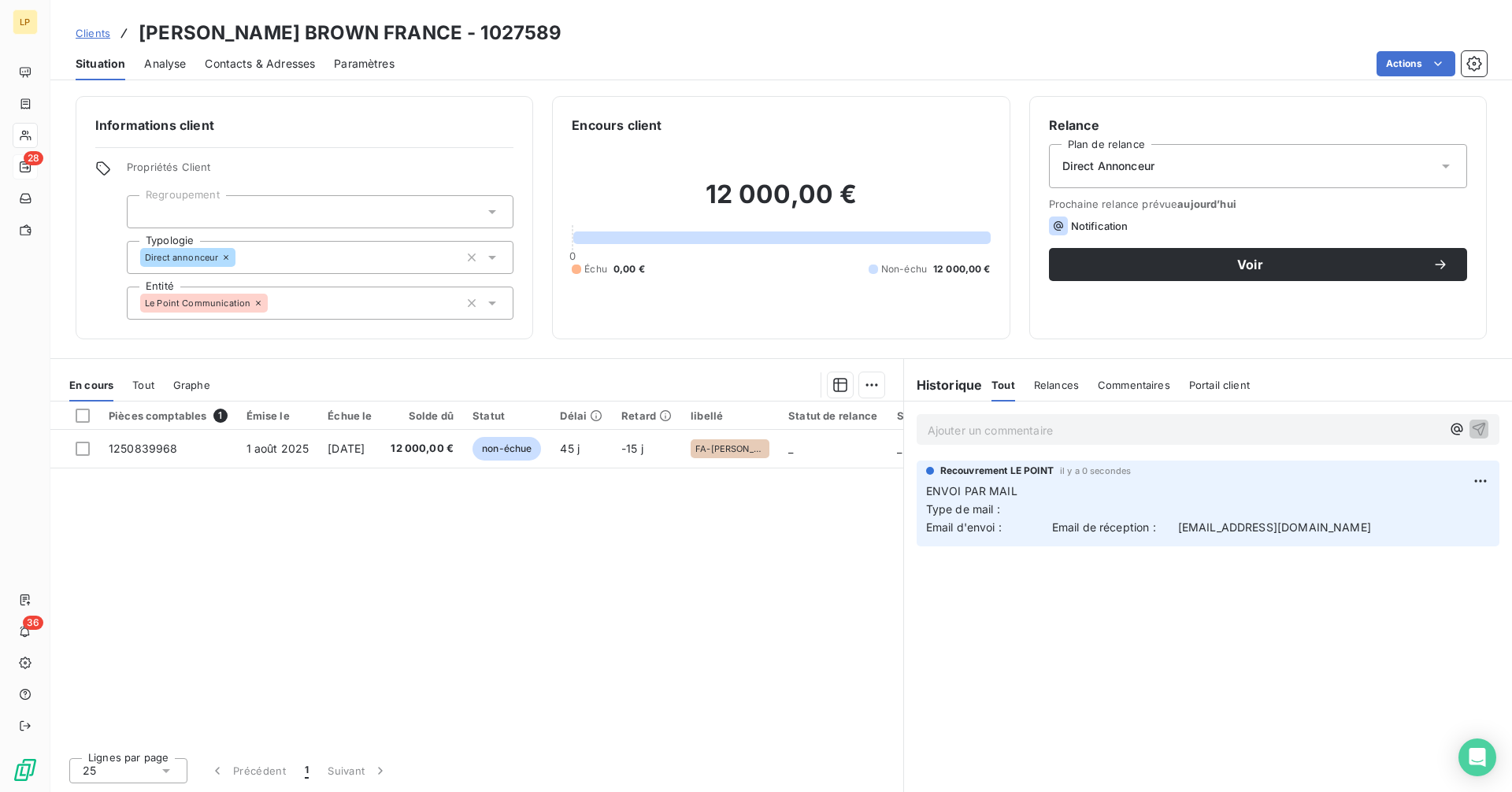
drag, startPoint x: 1383, startPoint y: 526, endPoint x: 1307, endPoint y: 534, distance: 76.4
click at [1379, 526] on p "ENVOI PAR MAIL Type de mail : Email d'envoi : Email de réception : [EMAIL_ADDRE…" at bounding box center [1208, 509] width 563 height 54
drag, startPoint x: 1307, startPoint y: 534, endPoint x: 1207, endPoint y: 537, distance: 100.0
click at [1207, 537] on div "Recouvrement LE POINT il y a 0 secondes ENVOI PAR MAIL Type de mail : Email d'e…" at bounding box center [1207, 503] width 582 height 86
click at [1187, 528] on span "Email d'envoi : Email de réception : [EMAIL_ADDRESS][DOMAIN_NAME]" at bounding box center [1148, 526] width 445 height 14
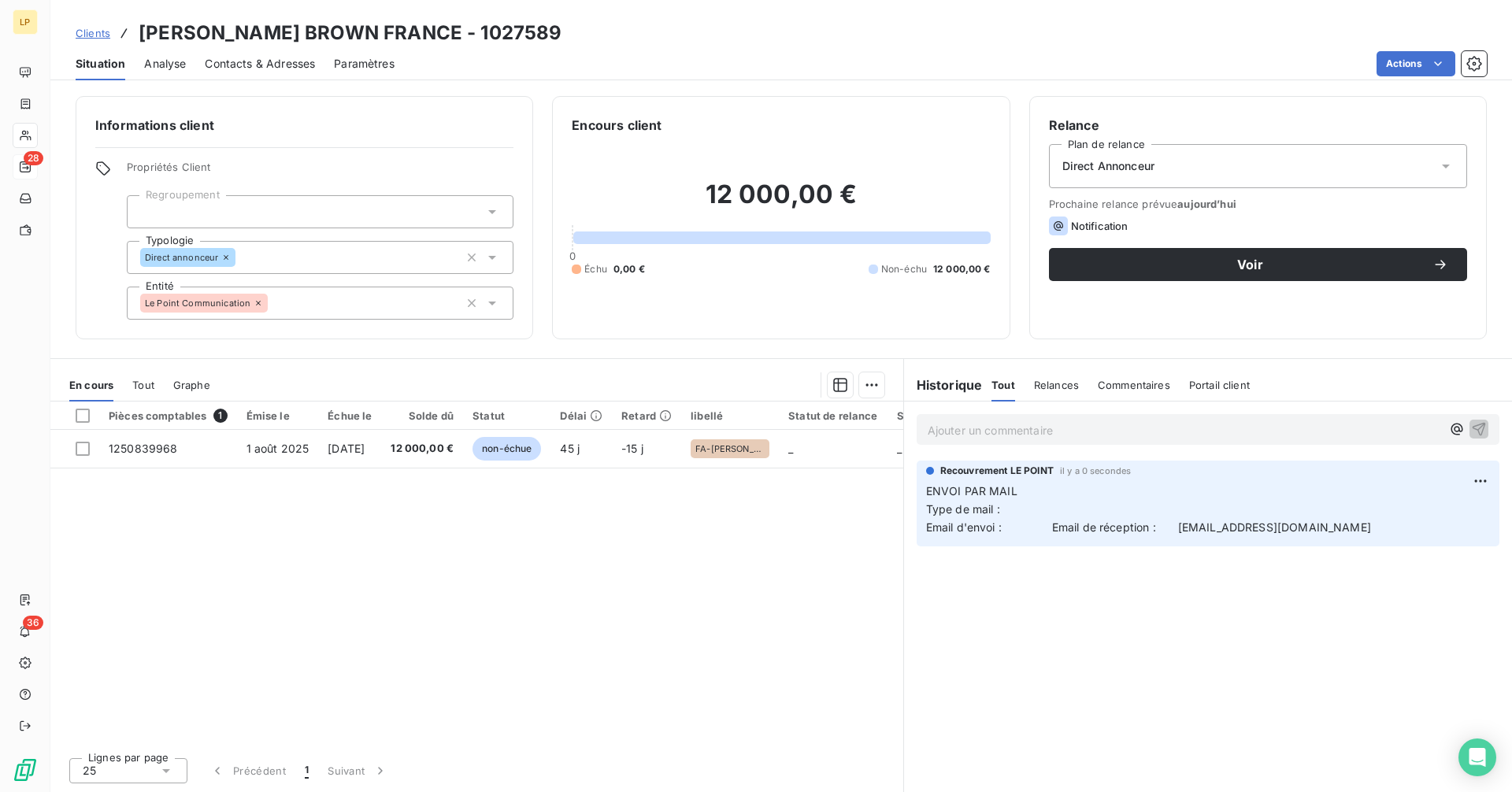
drag, startPoint x: 1183, startPoint y: 528, endPoint x: 1401, endPoint y: 529, distance: 218.0
click at [1401, 529] on p "ENVOI PAR MAIL Type de mail : Email d'envoi : Email de réception : [EMAIL_ADDRE…" at bounding box center [1208, 509] width 563 height 54
copy span "[EMAIL_ADDRESS][DOMAIN_NAME]"
click at [291, 72] on div "Contacts & Adresses" at bounding box center [259, 63] width 110 height 33
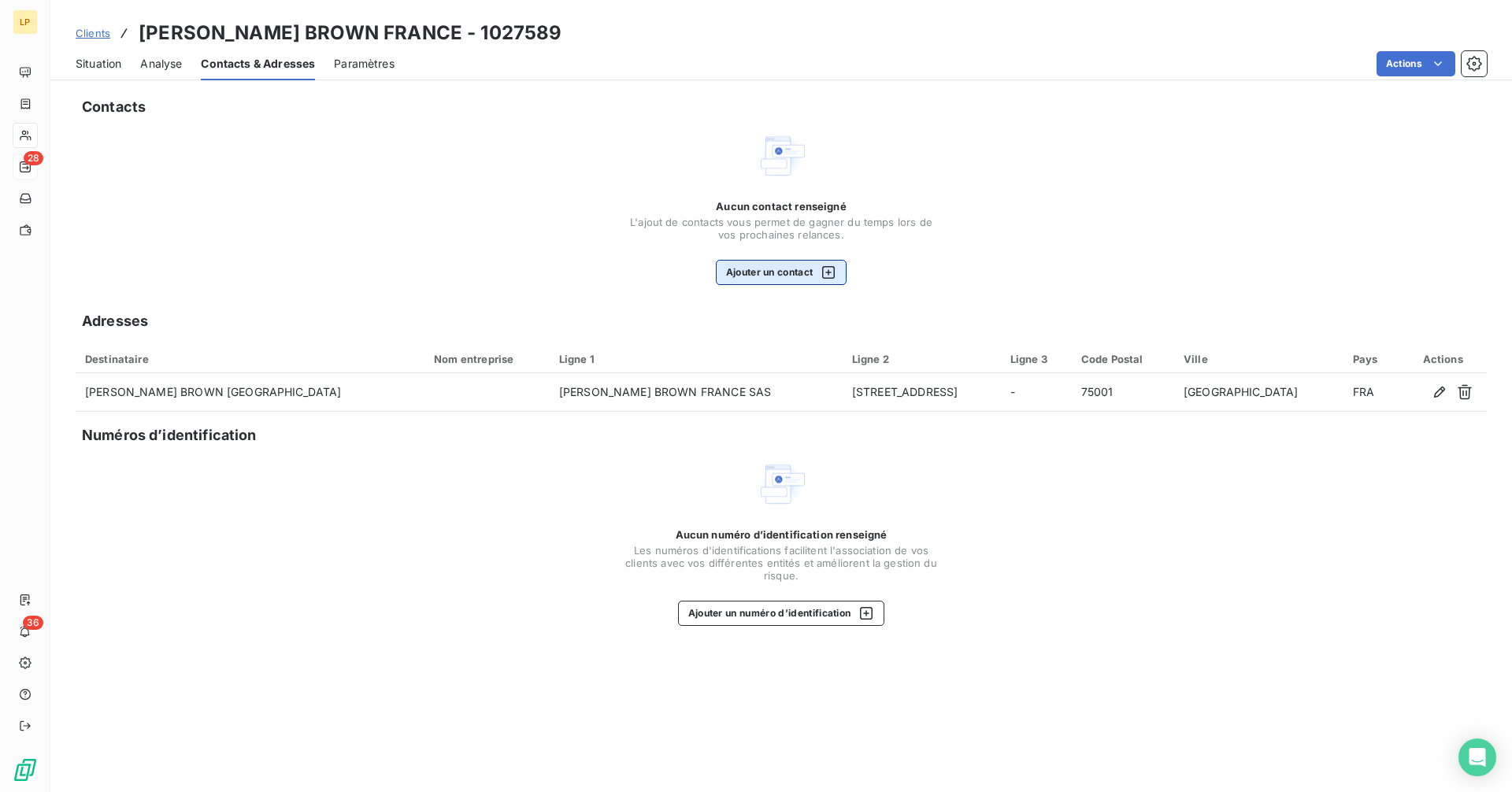
click at [778, 284] on button "Ajouter un contact" at bounding box center [781, 273] width 131 height 25
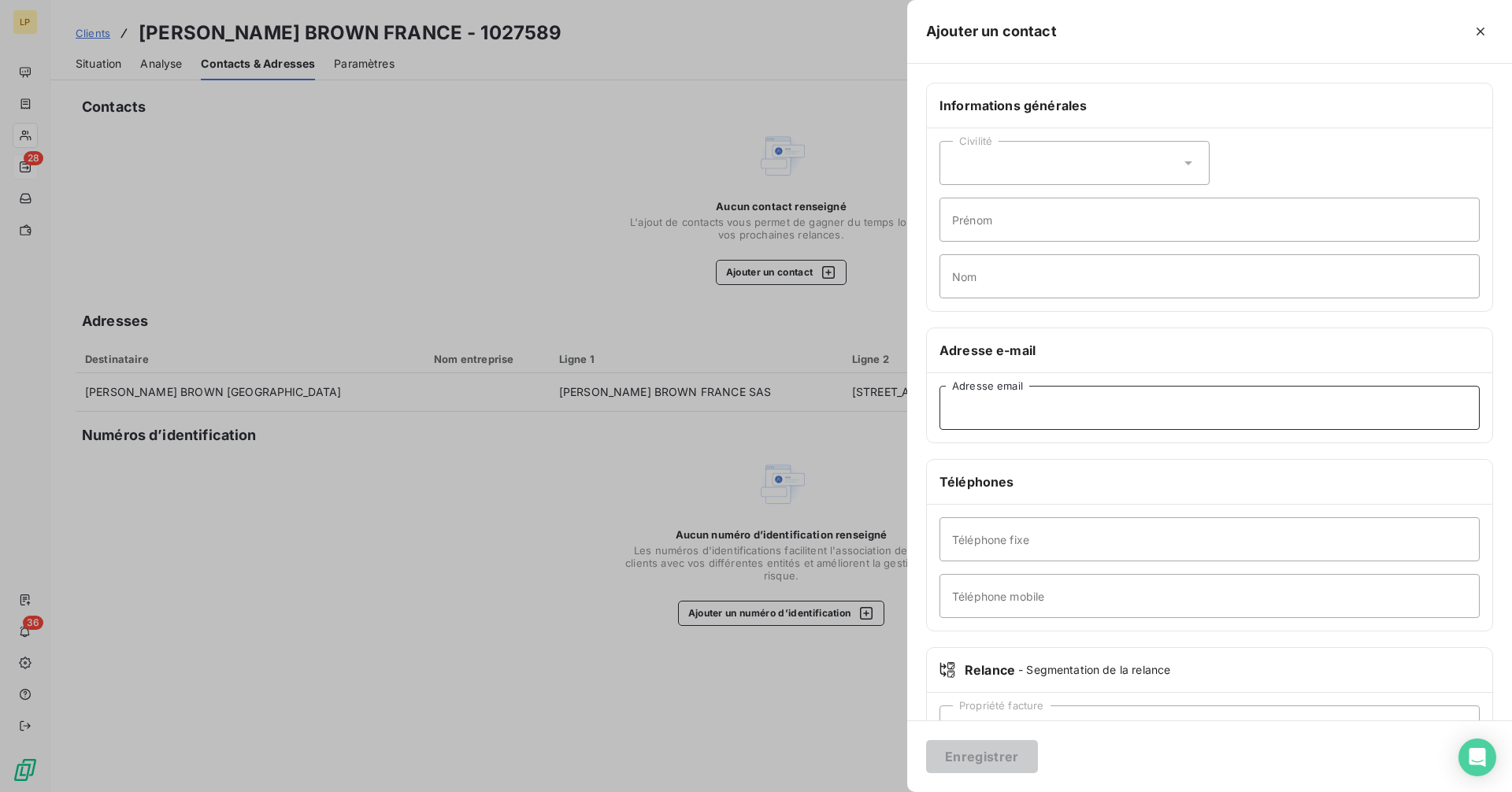
click at [1044, 416] on input "Adresse email" at bounding box center [1210, 408] width 540 height 44
paste input "[EMAIL_ADDRESS][DOMAIN_NAME]"
type input "[EMAIL_ADDRESS][DOMAIN_NAME]"
drag, startPoint x: 986, startPoint y: 760, endPoint x: 974, endPoint y: 743, distance: 20.8
click at [986, 760] on button "Enregistrer" at bounding box center [982, 756] width 112 height 33
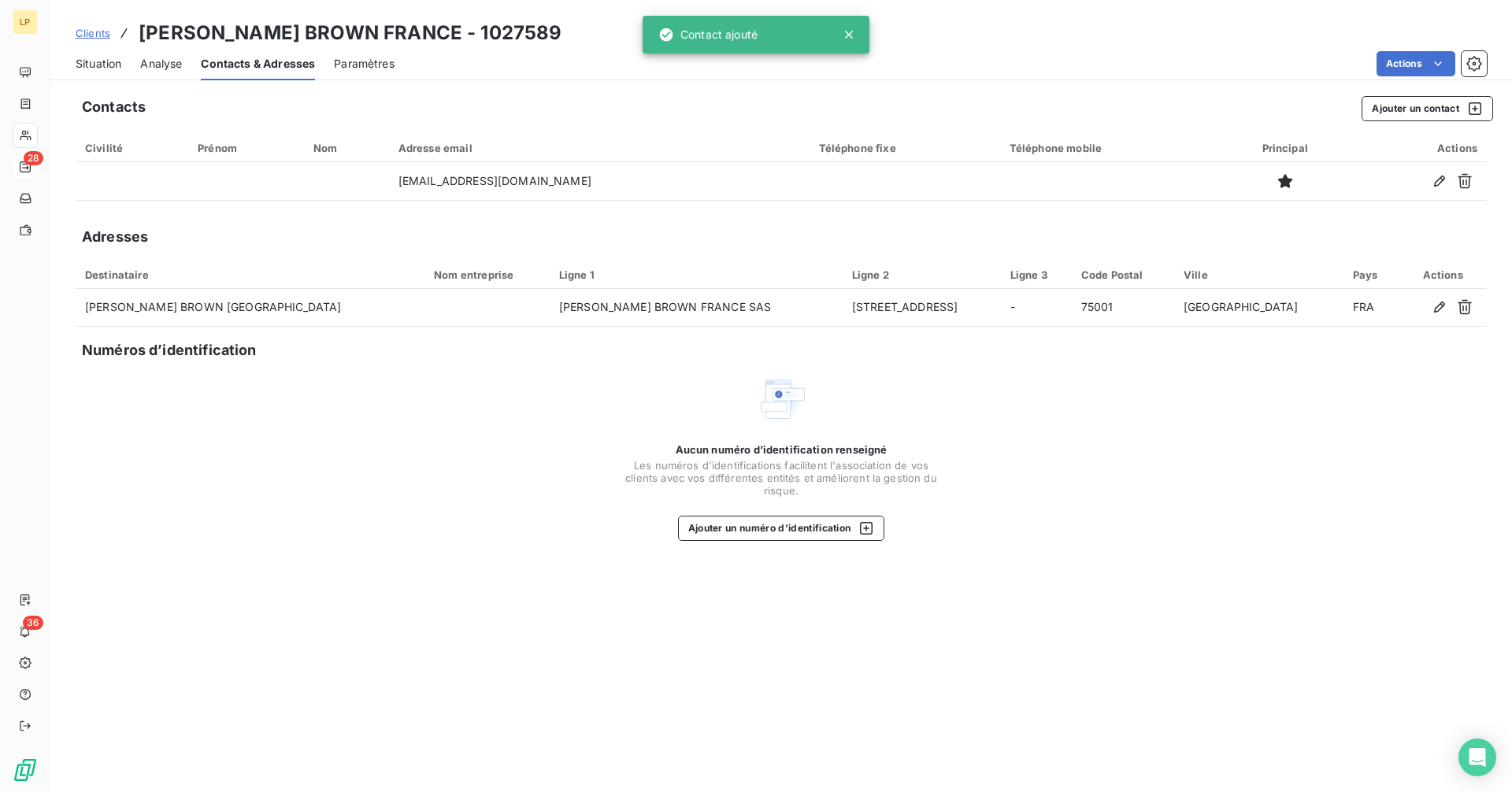
click at [97, 56] on span "Situation" at bounding box center [98, 63] width 46 height 15
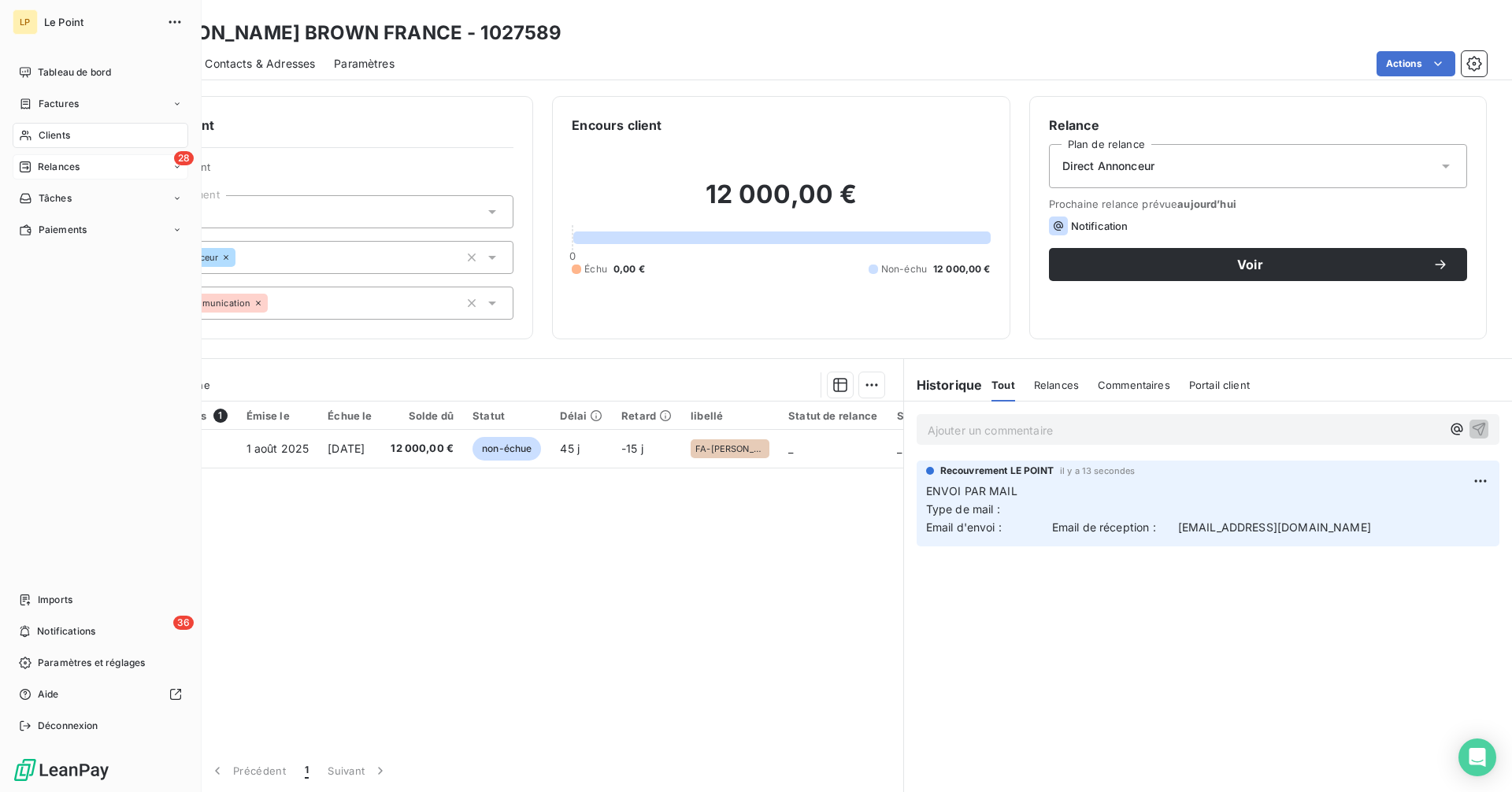
click at [35, 166] on div "Relances" at bounding box center [49, 167] width 60 height 14
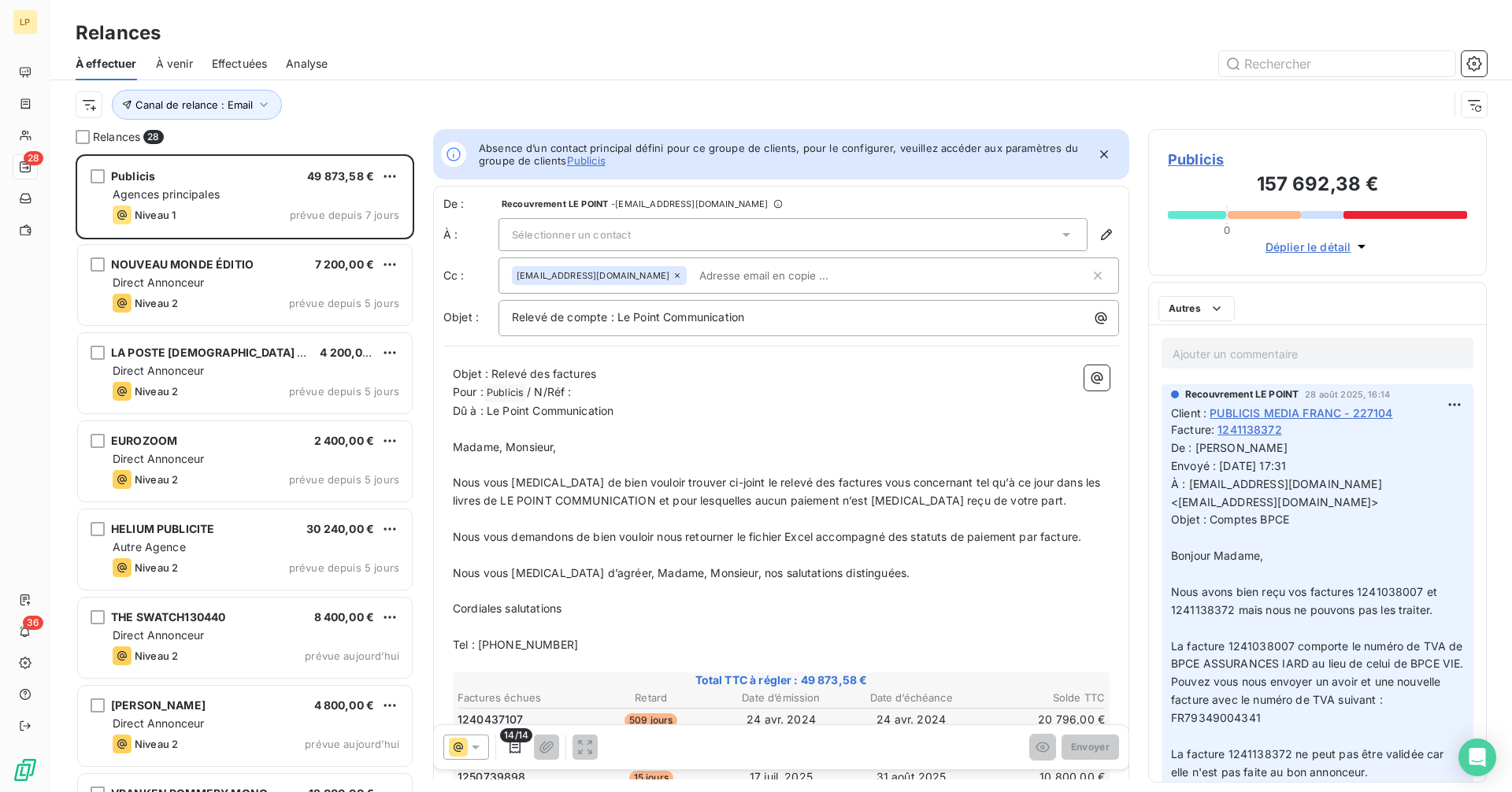
scroll to position [626, 327]
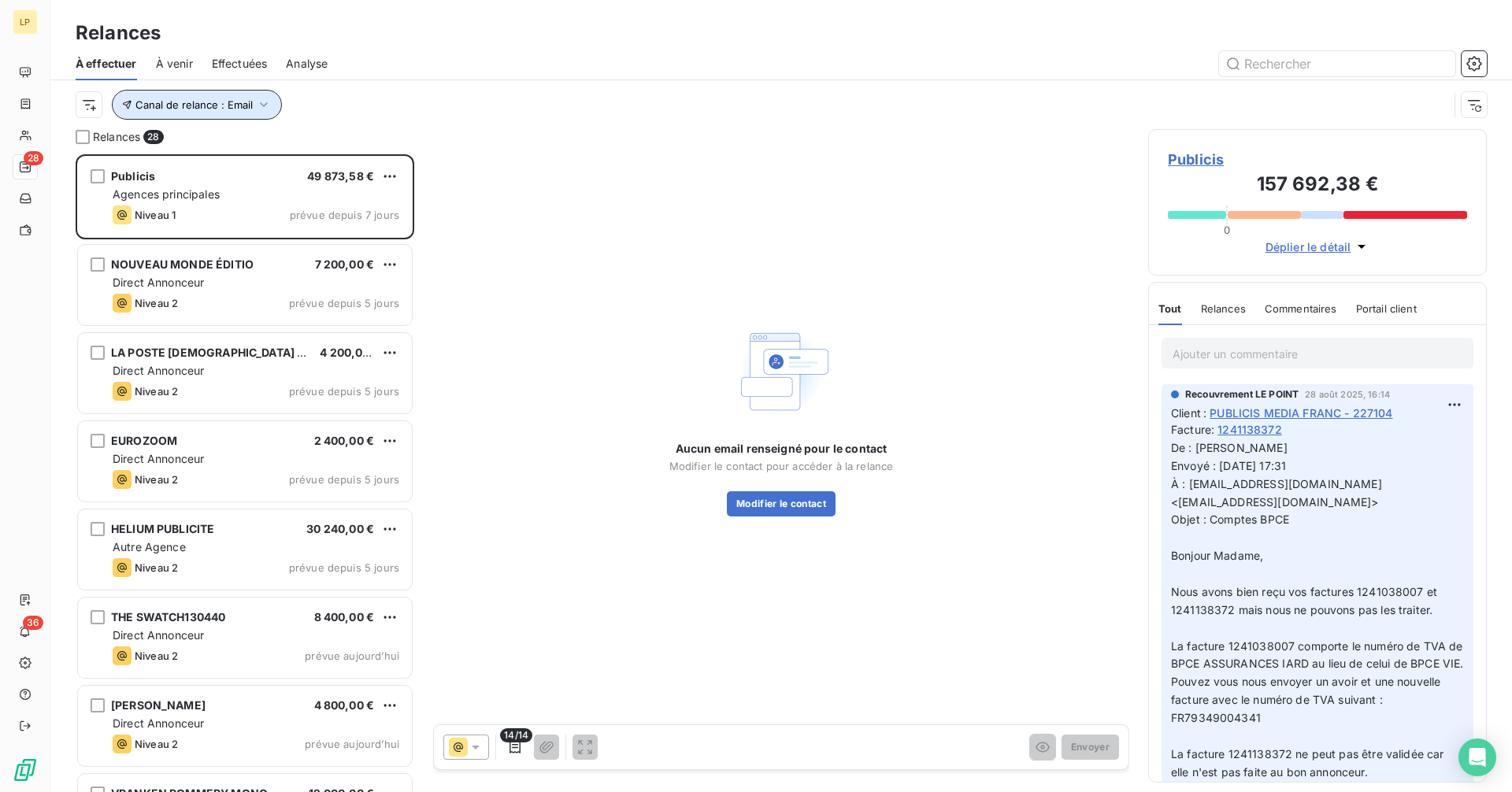
drag, startPoint x: 236, startPoint y: 102, endPoint x: 248, endPoint y: 104, distance: 12.2
click at [237, 102] on span "Canal de relance : Email" at bounding box center [194, 104] width 117 height 13
click at [248, 104] on span "Canal de relance : Email" at bounding box center [194, 104] width 117 height 13
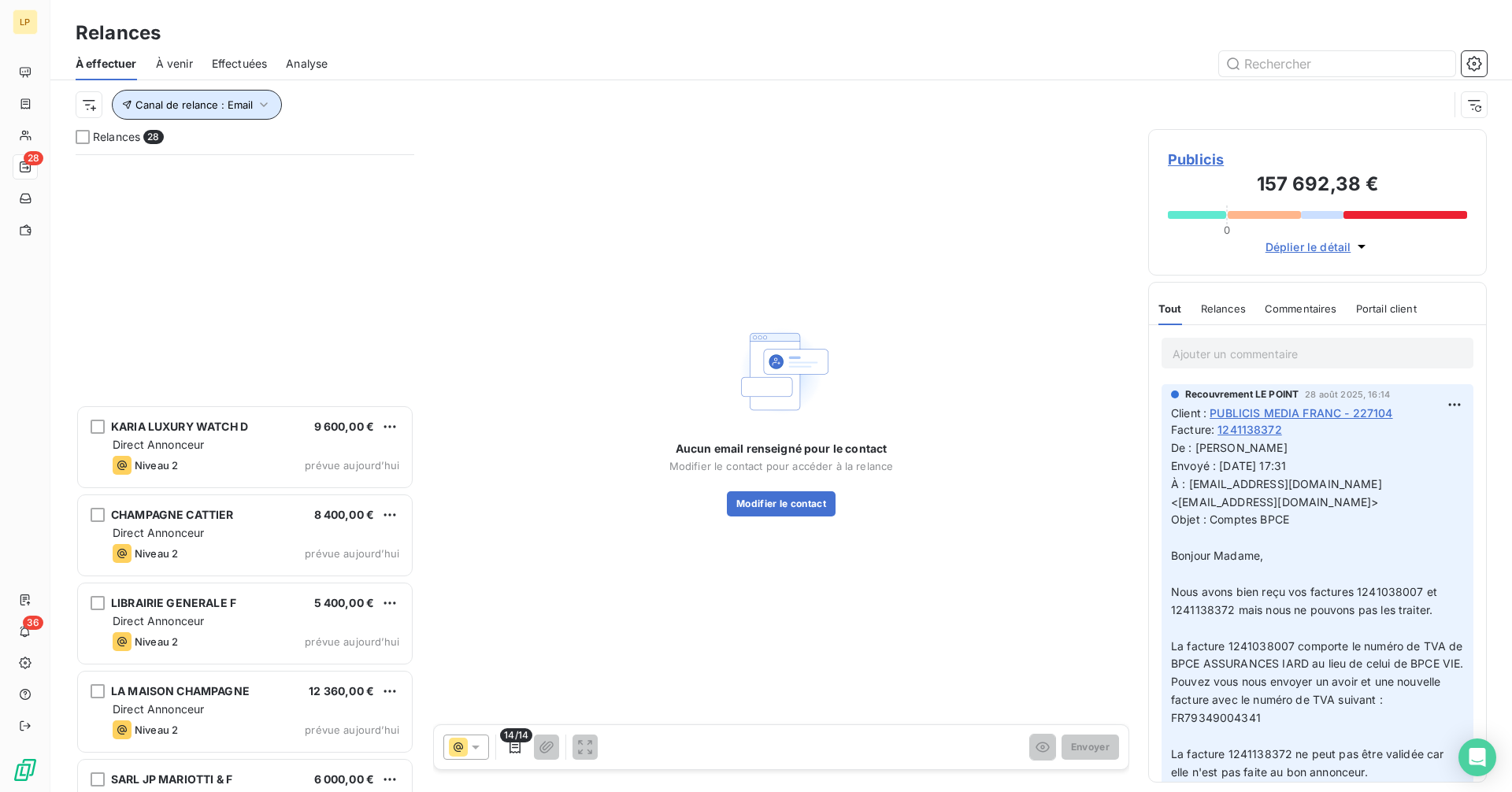
scroll to position [1832, 0]
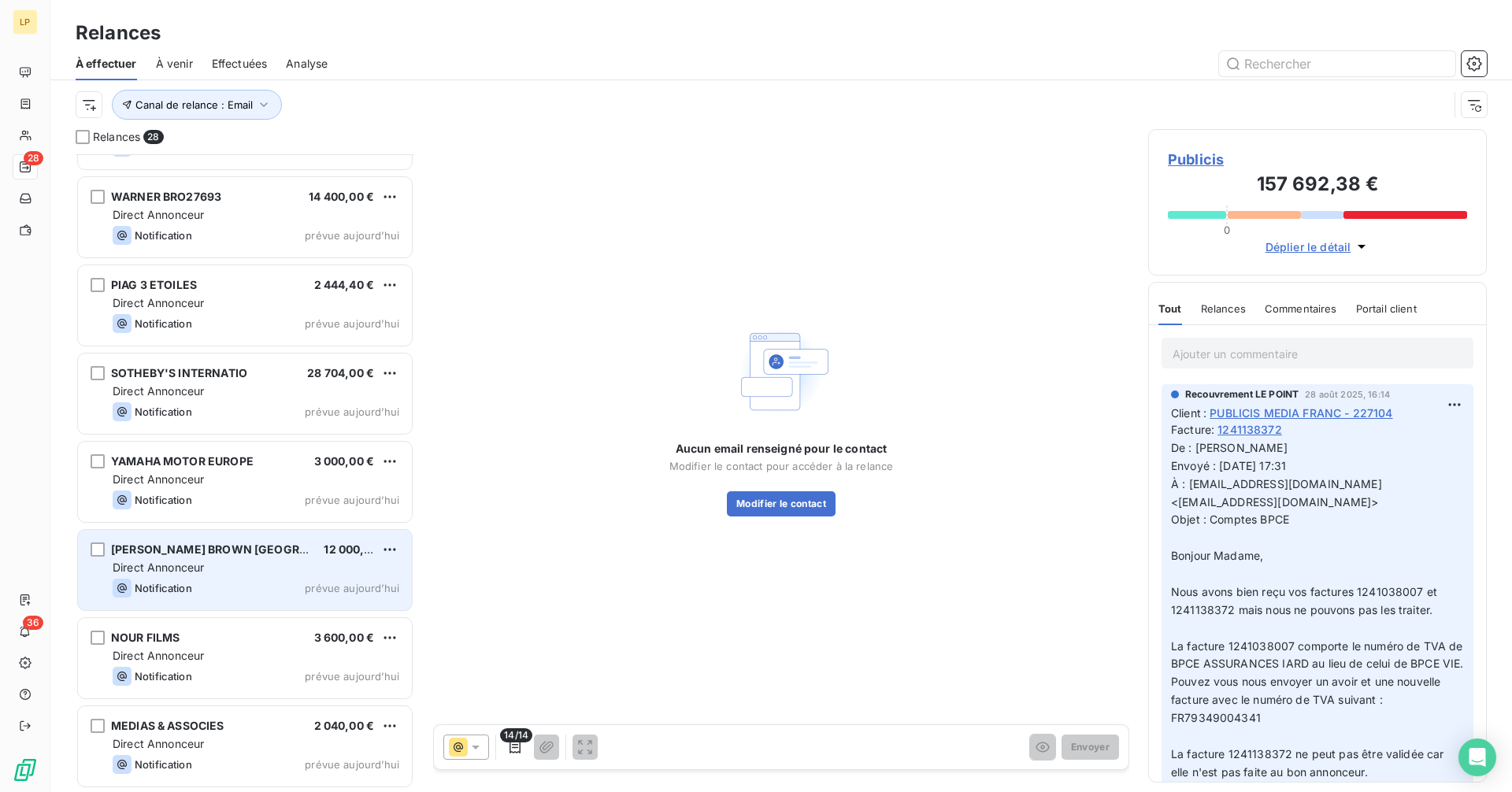
click at [256, 569] on div "Direct Annonceur" at bounding box center [256, 567] width 286 height 15
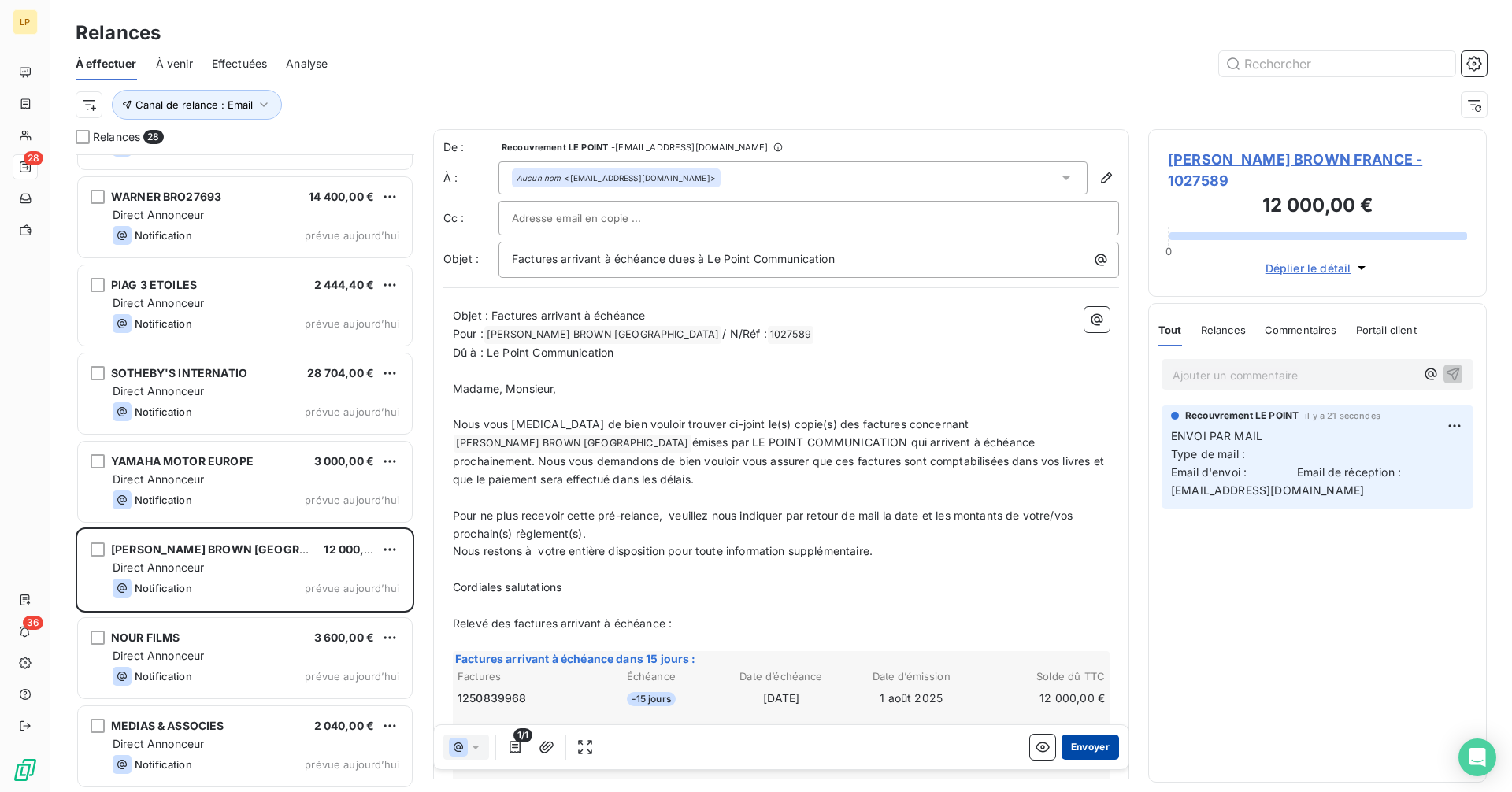
click at [1078, 742] on button "Envoyer" at bounding box center [1090, 747] width 58 height 25
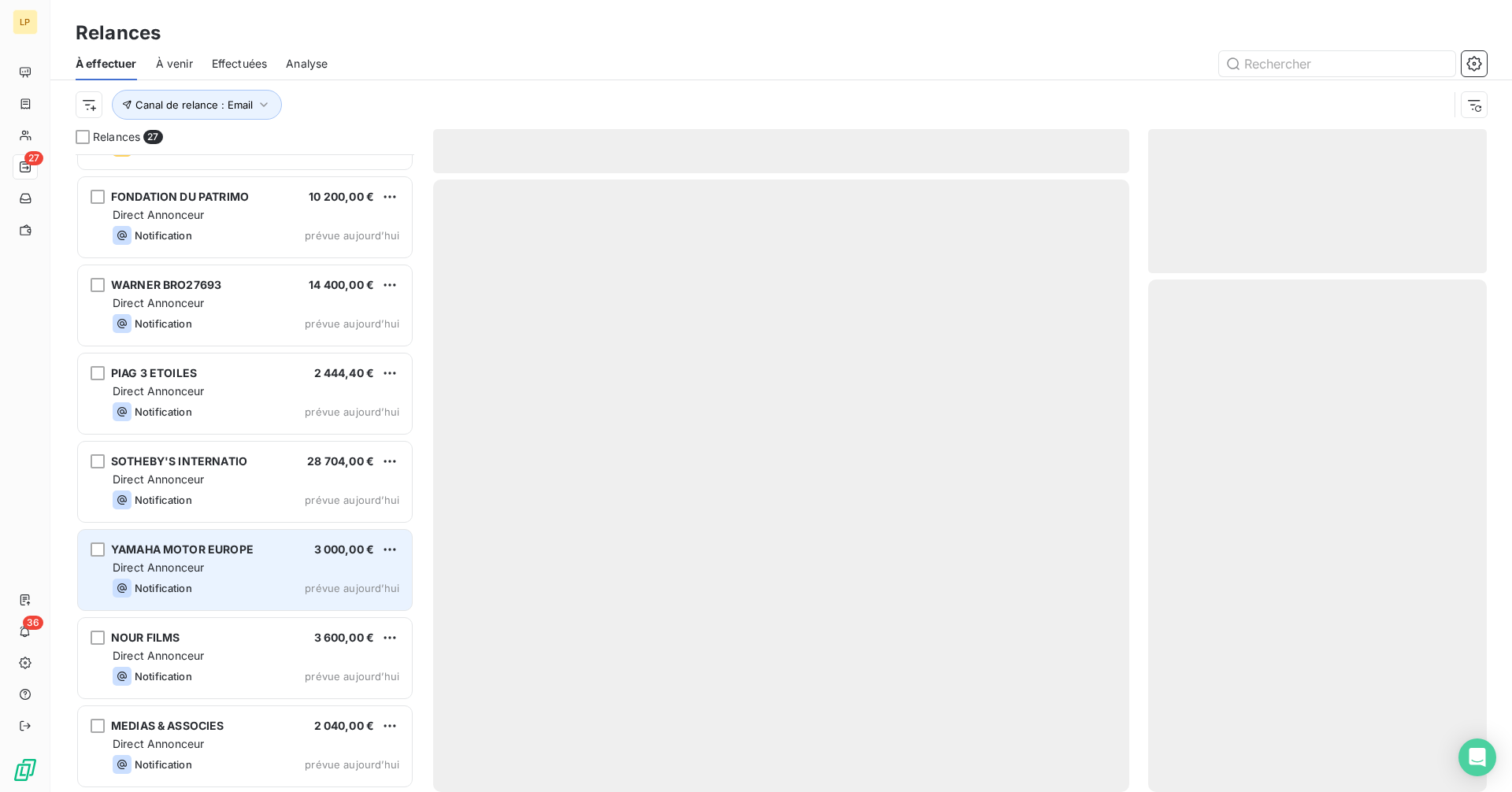
scroll to position [1743, 0]
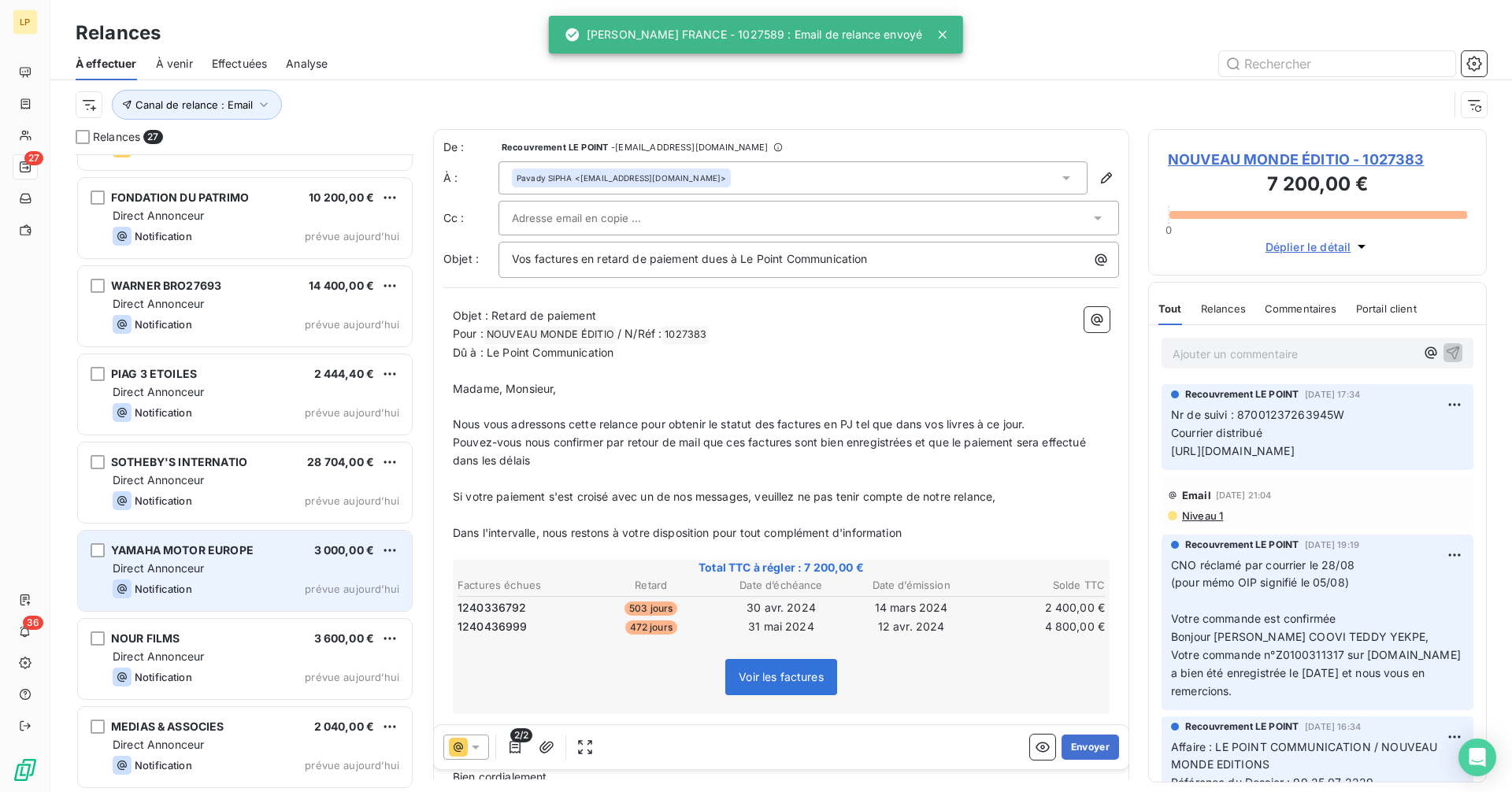
click at [229, 560] on div "YAMAHA MOTOR EUROPE 3 000,00 € Direct Annonceur Notification prévue [DATE]" at bounding box center [245, 571] width 334 height 80
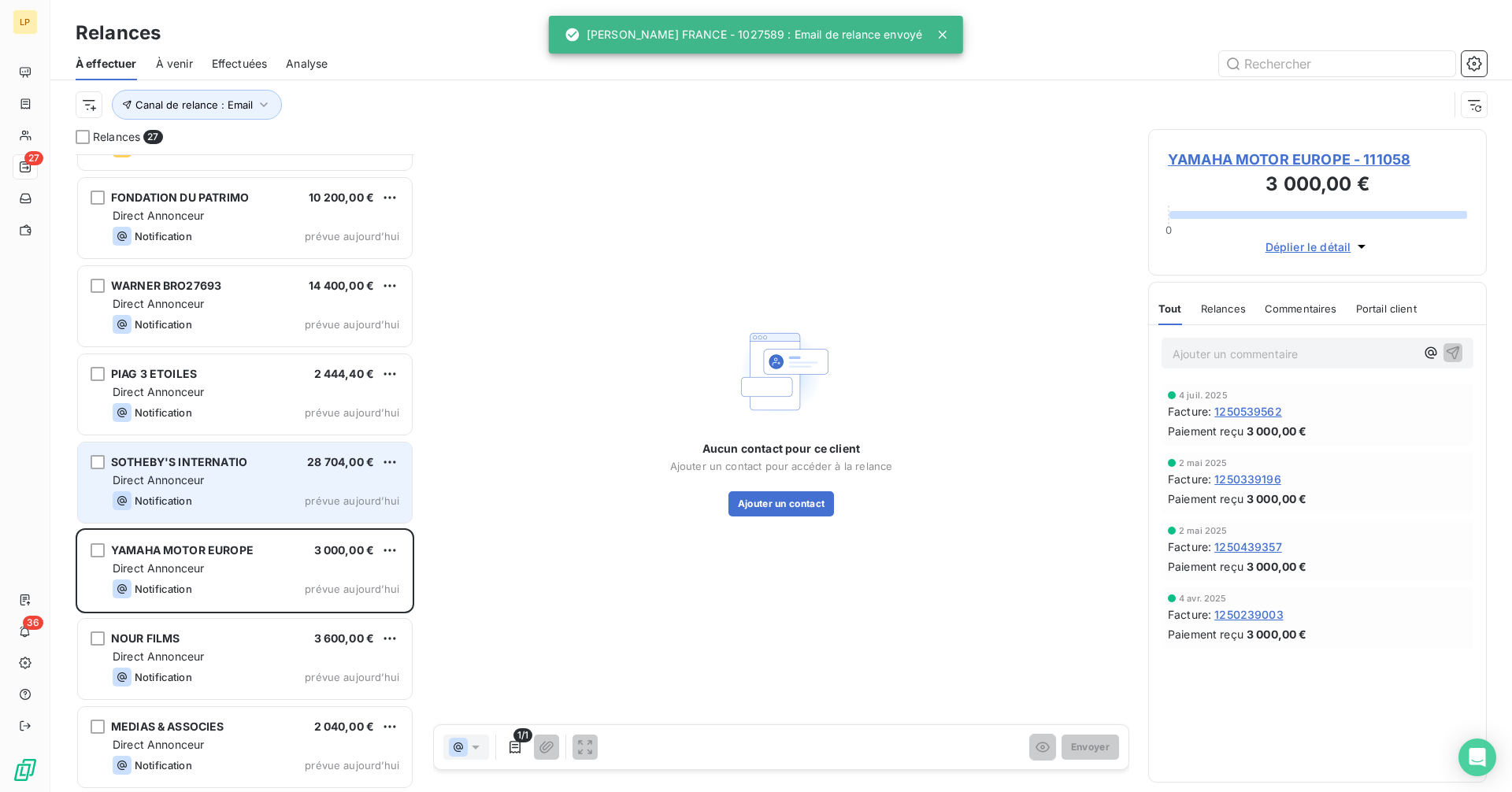
click at [255, 474] on div "Direct Annonceur" at bounding box center [256, 480] width 286 height 15
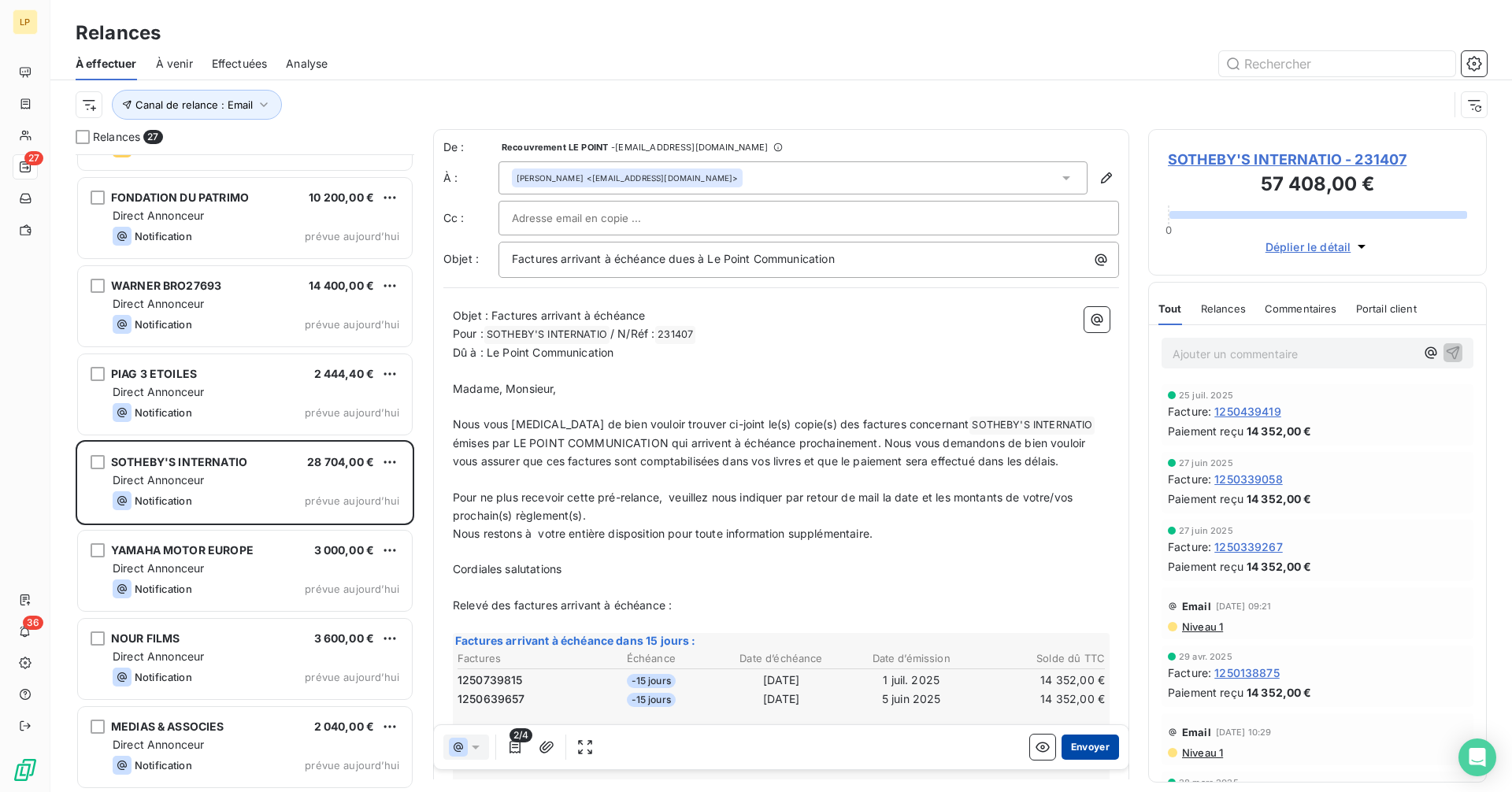
click at [1072, 740] on button "Envoyer" at bounding box center [1090, 747] width 58 height 25
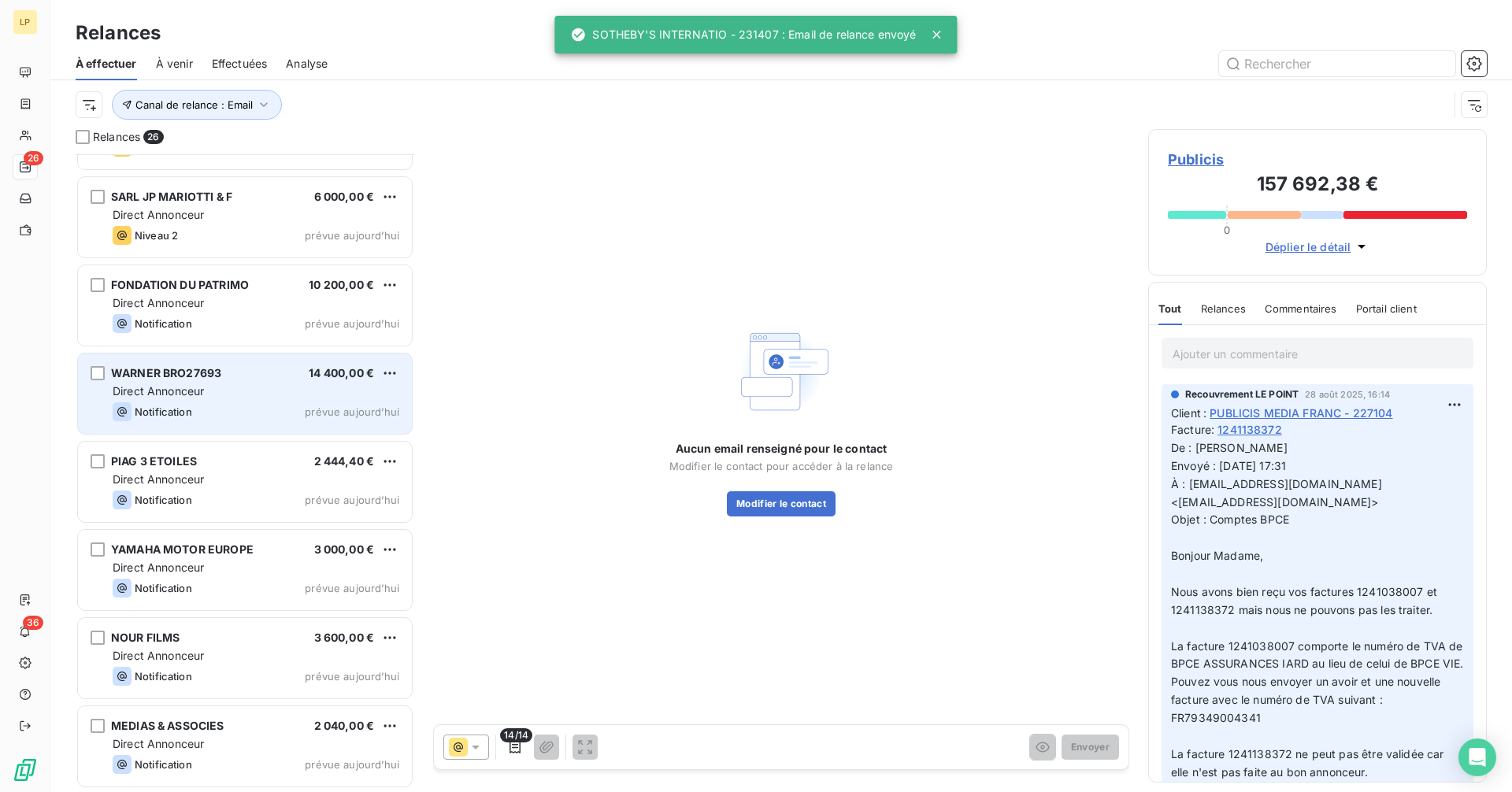
scroll to position [1655, 0]
click at [255, 378] on div "WARNER BRO27693 14 400,00 €" at bounding box center [256, 374] width 286 height 14
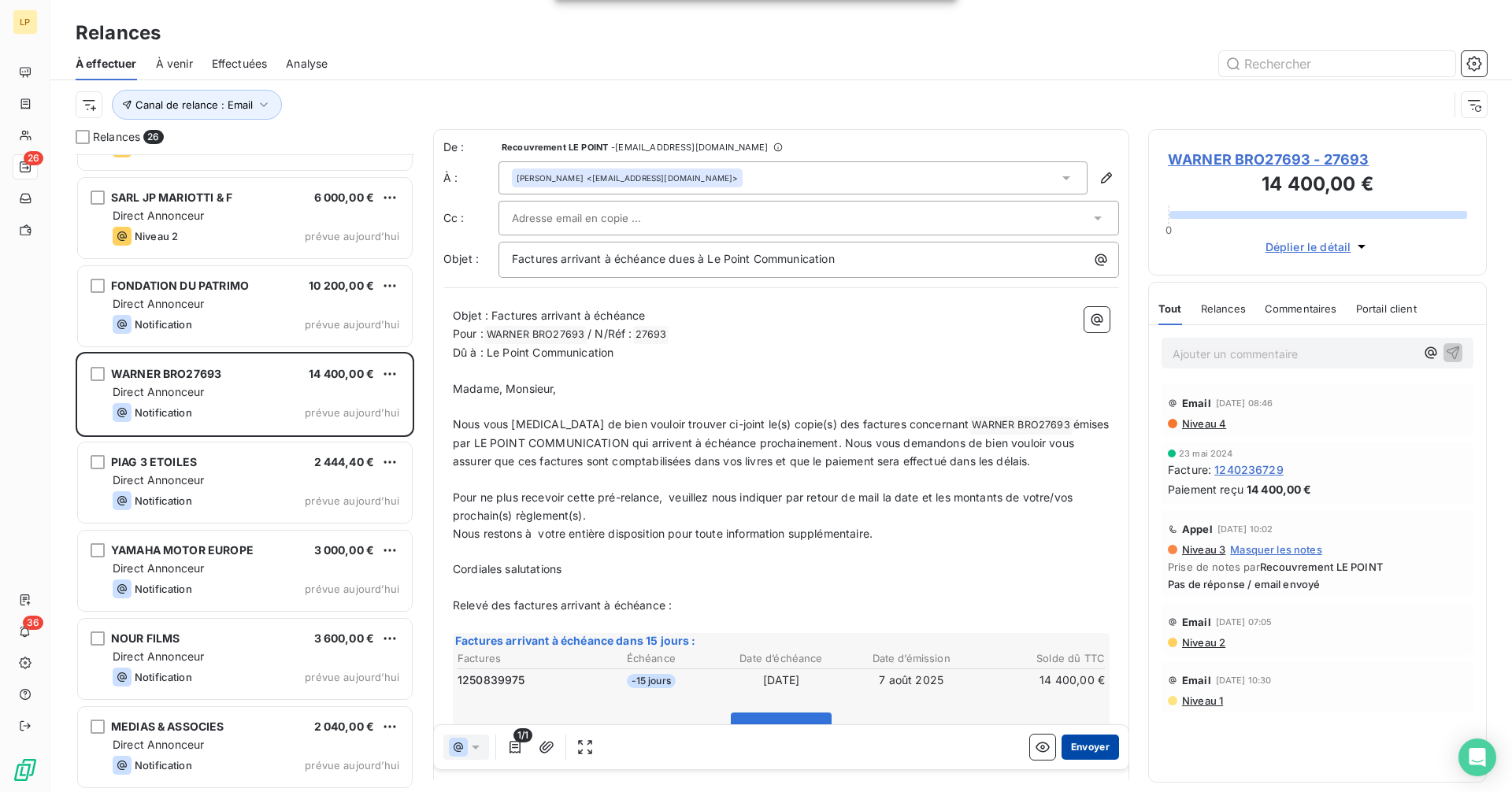
click at [1098, 751] on button "Envoyer" at bounding box center [1090, 747] width 58 height 25
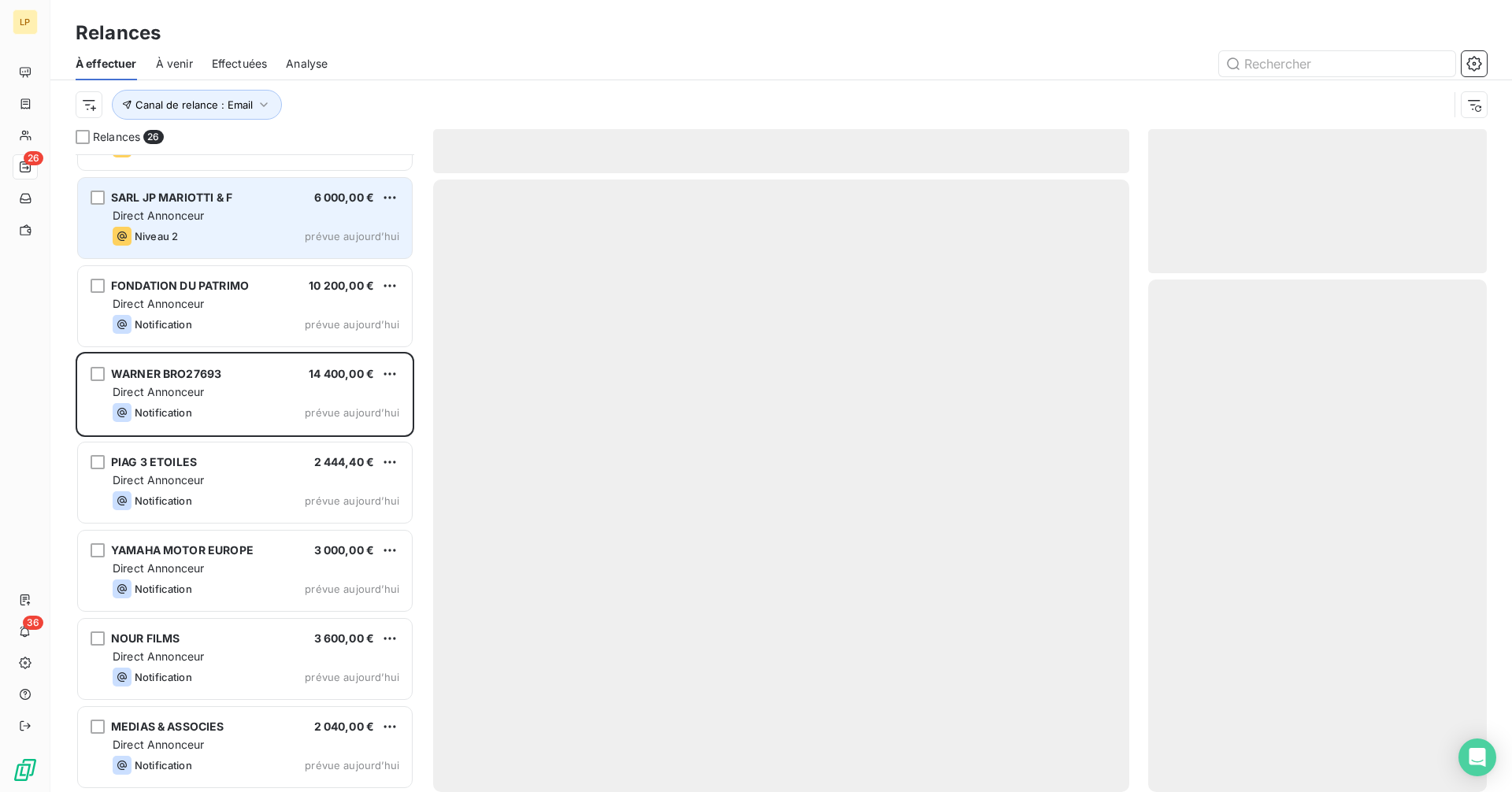
scroll to position [1567, 0]
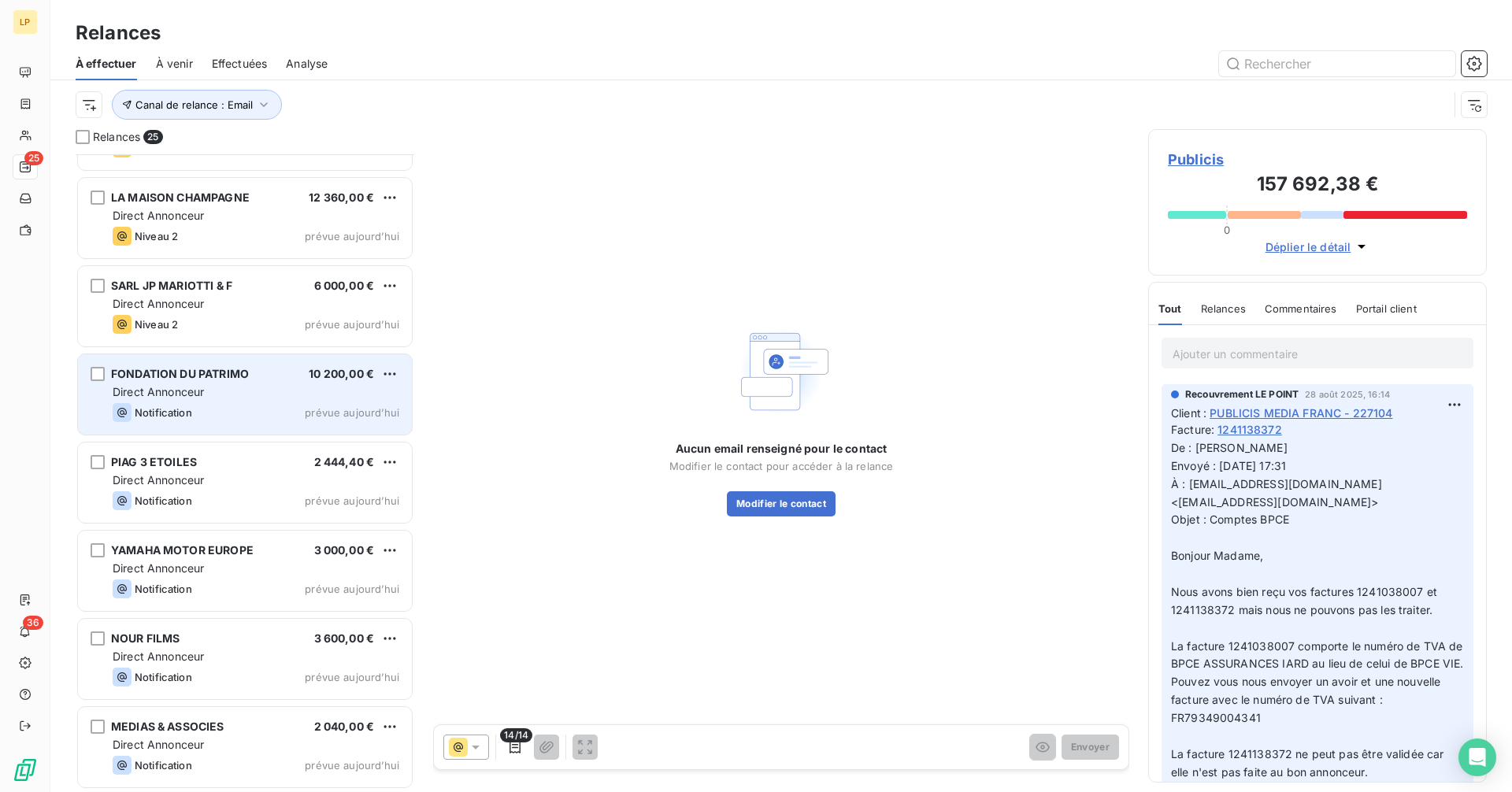
click at [236, 389] on div "Direct Annonceur" at bounding box center [256, 392] width 286 height 15
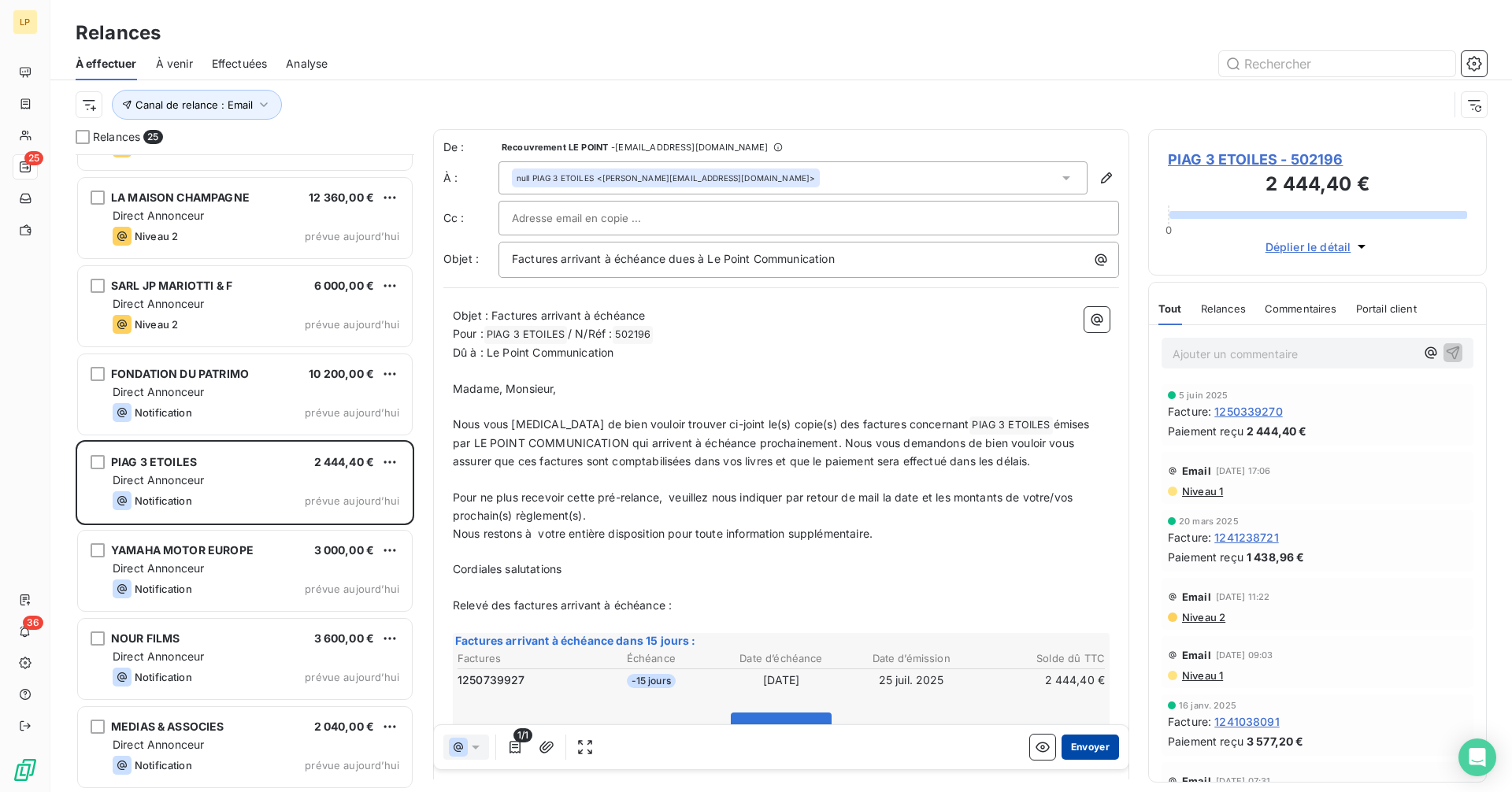
click at [1084, 746] on button "Envoyer" at bounding box center [1090, 747] width 58 height 25
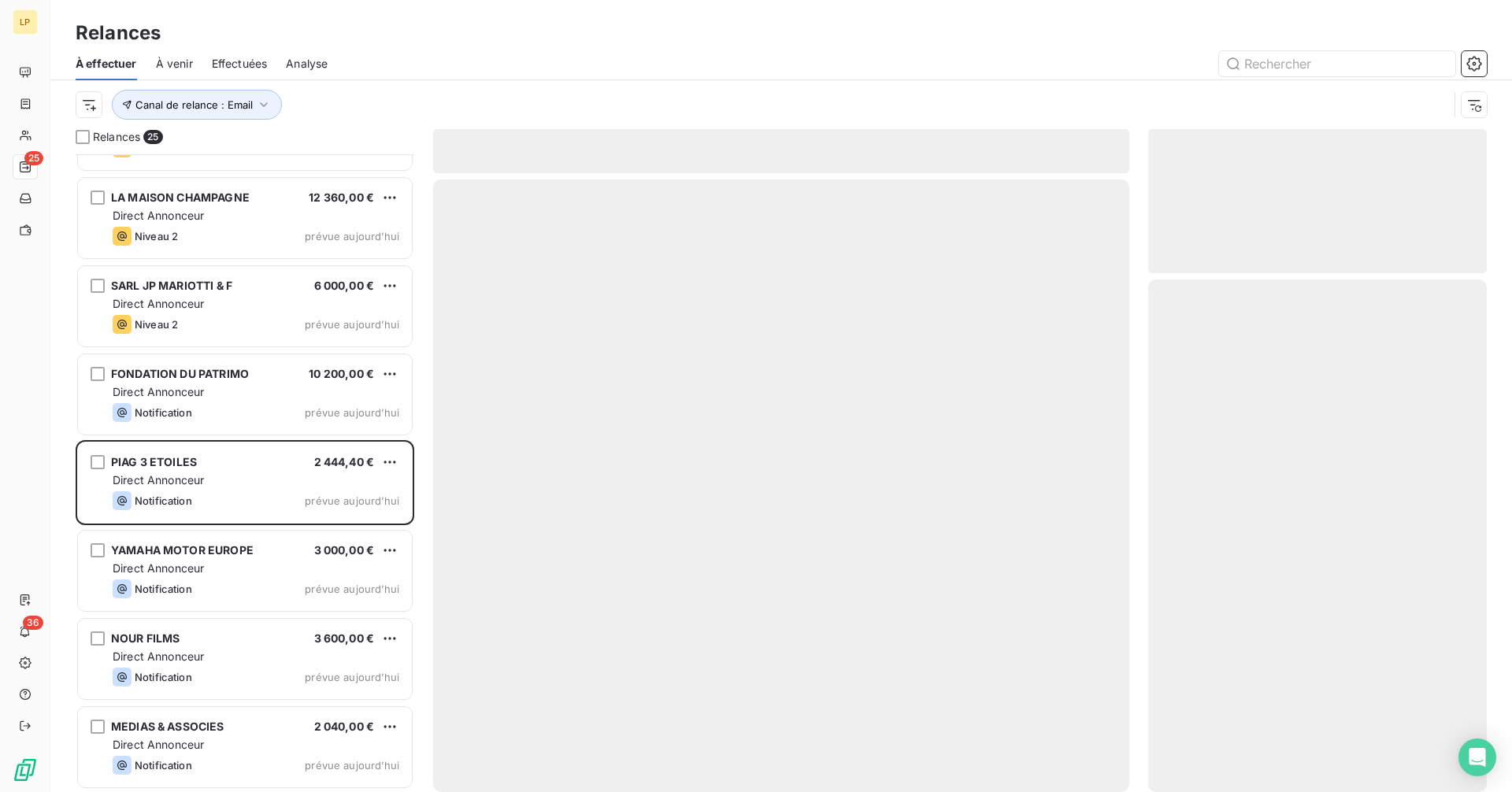
scroll to position [1479, 0]
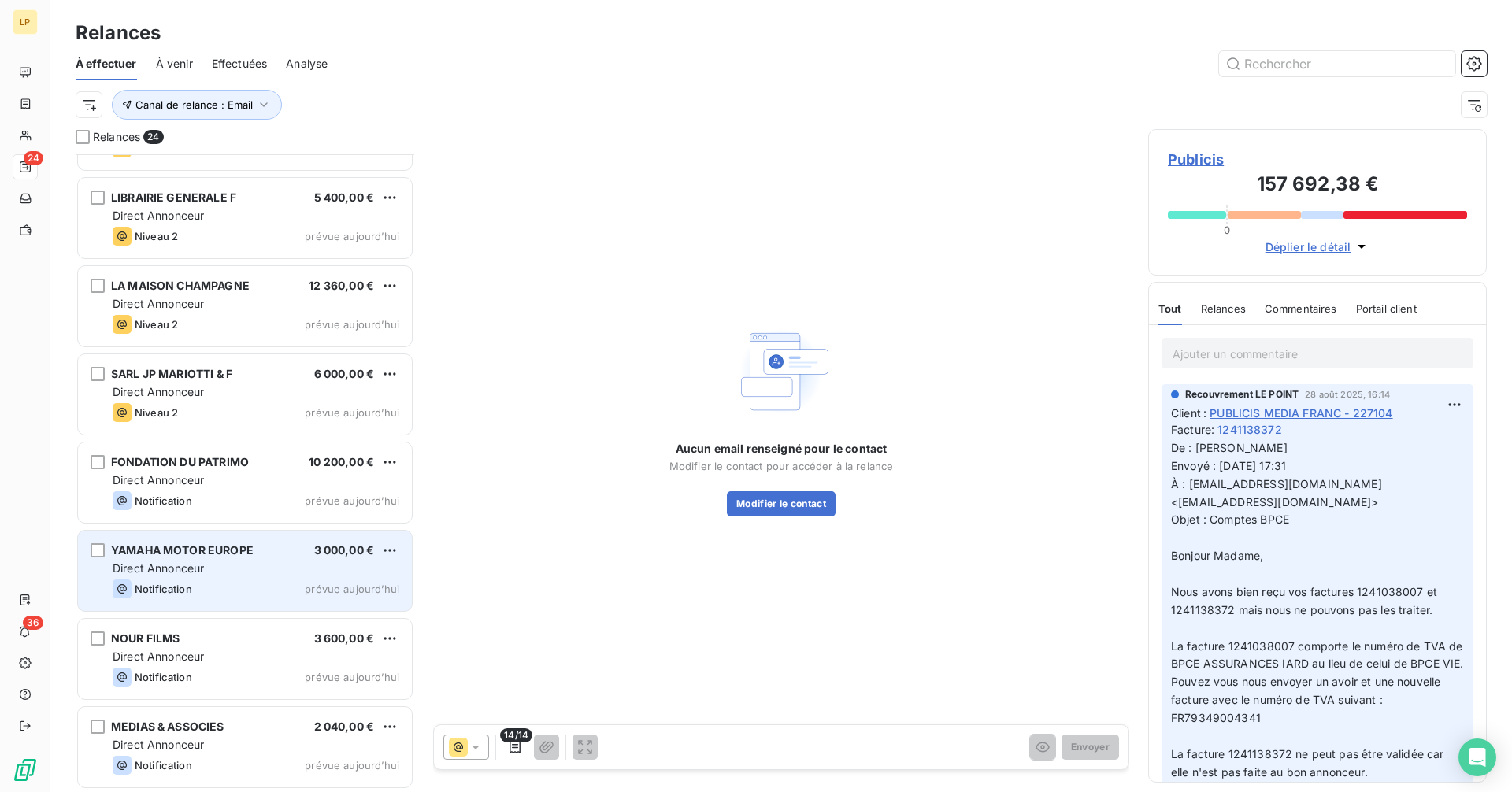
click at [274, 554] on div "YAMAHA MOTOR EUROPE 3 000,00 €" at bounding box center [256, 551] width 286 height 14
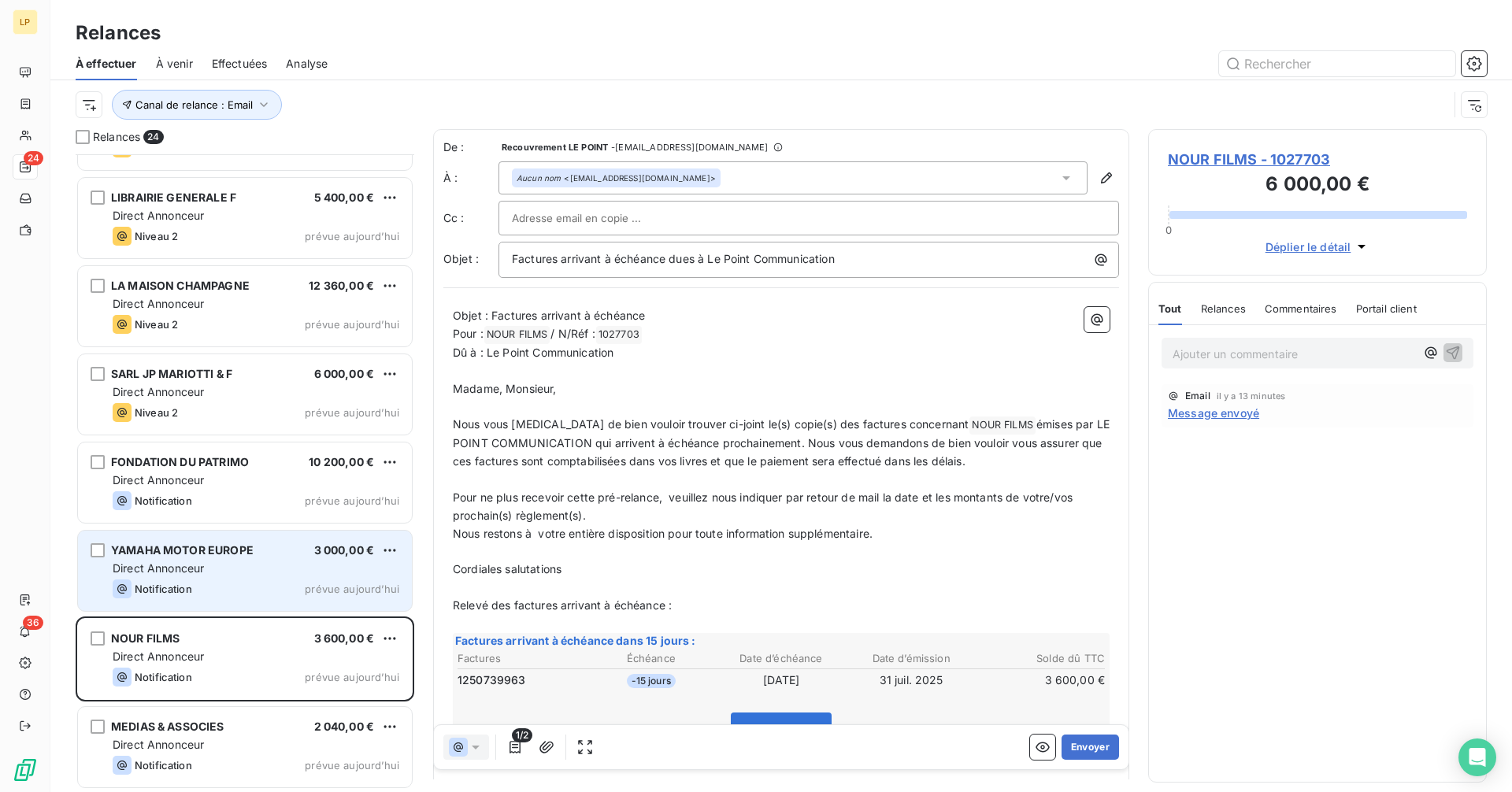
click at [250, 562] on div "Direct Annonceur" at bounding box center [256, 568] width 286 height 15
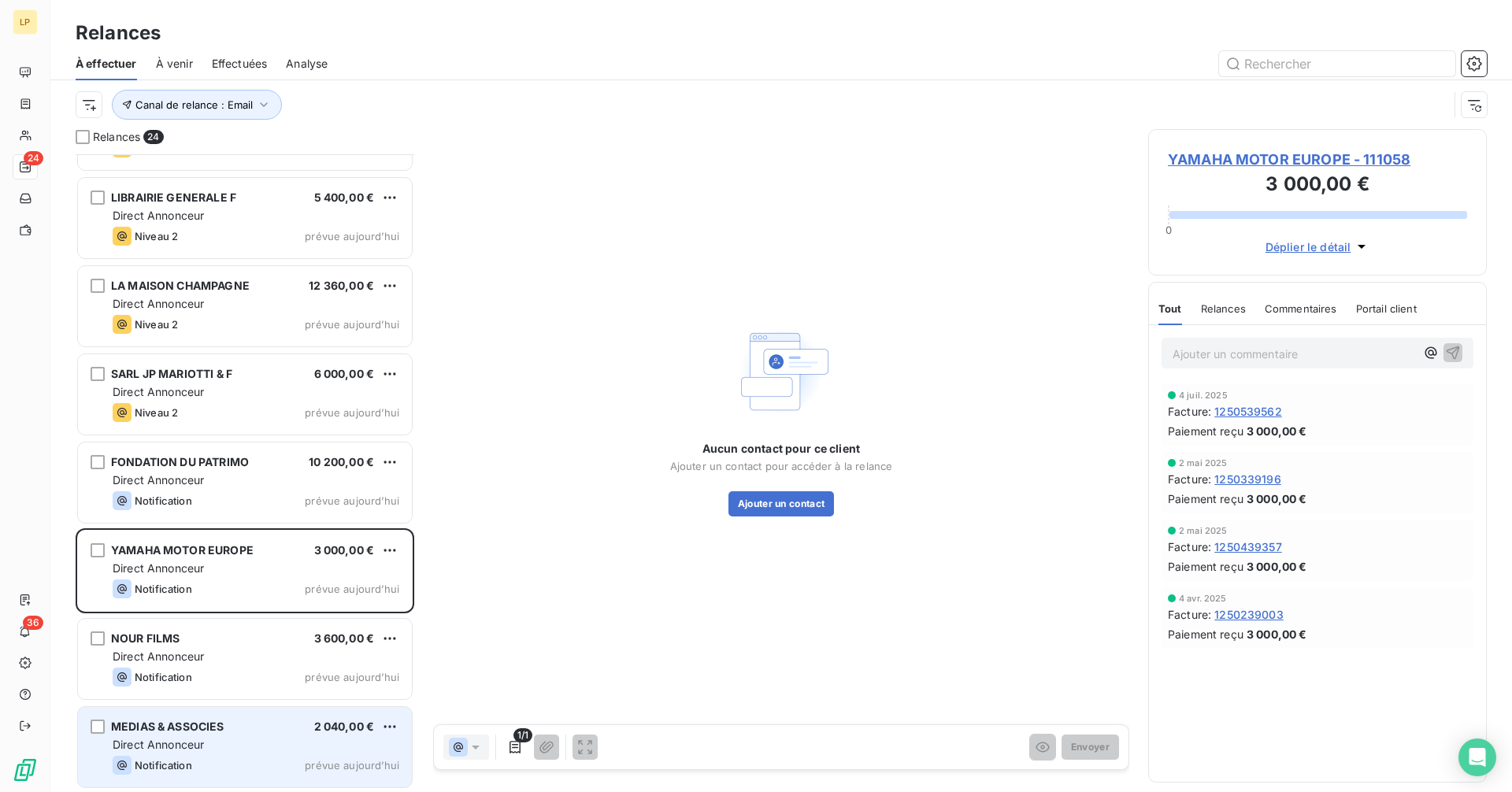
click at [192, 752] on div "MEDIAS & ASSOCIES 2 040,00 € Direct Annonceur Notification prévue [DATE]" at bounding box center [245, 747] width 334 height 80
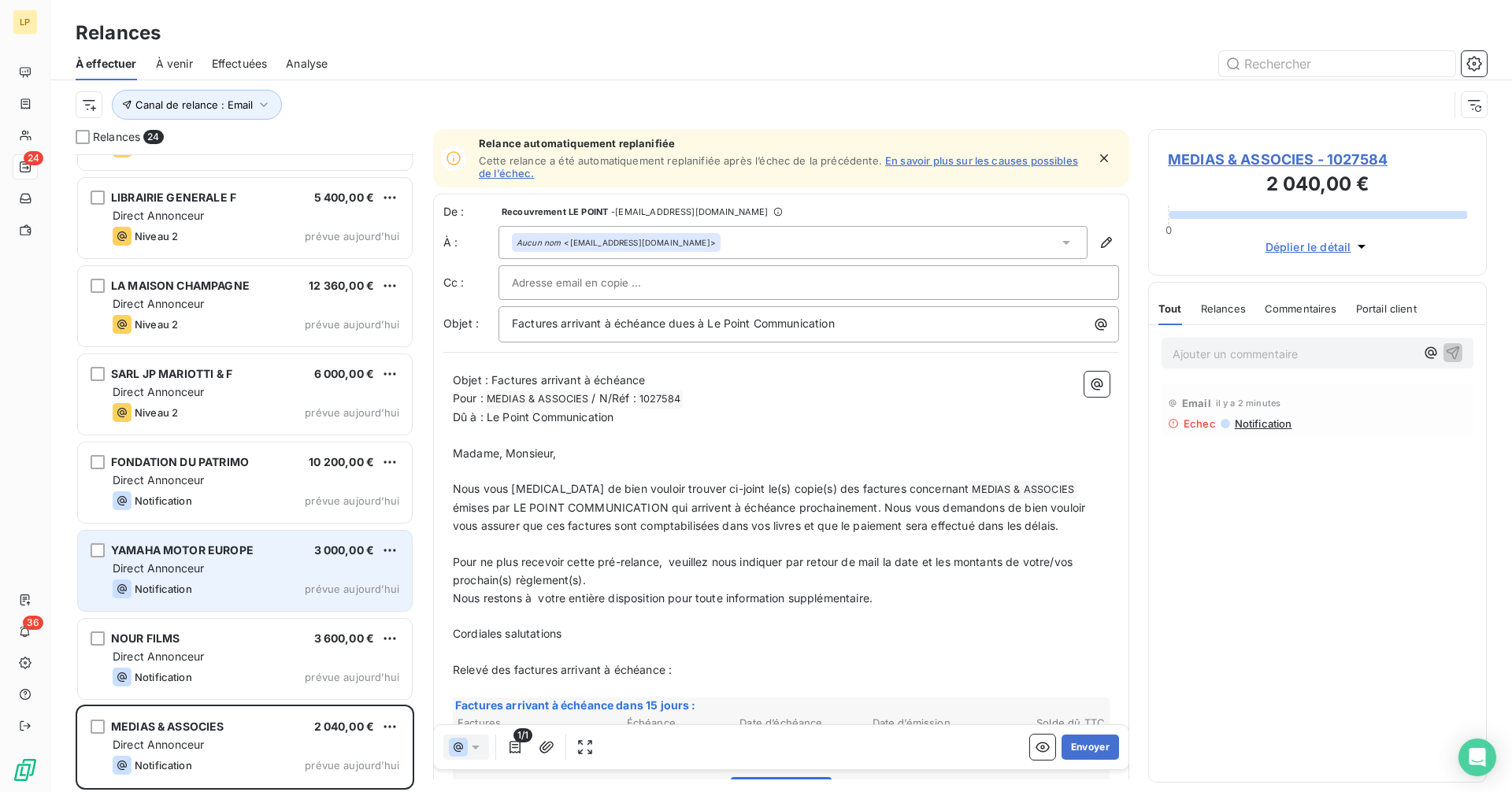
click at [204, 559] on div "YAMAHA MOTOR EUROPE 3 000,00 € Direct Annonceur Notification prévue [DATE]" at bounding box center [245, 571] width 334 height 80
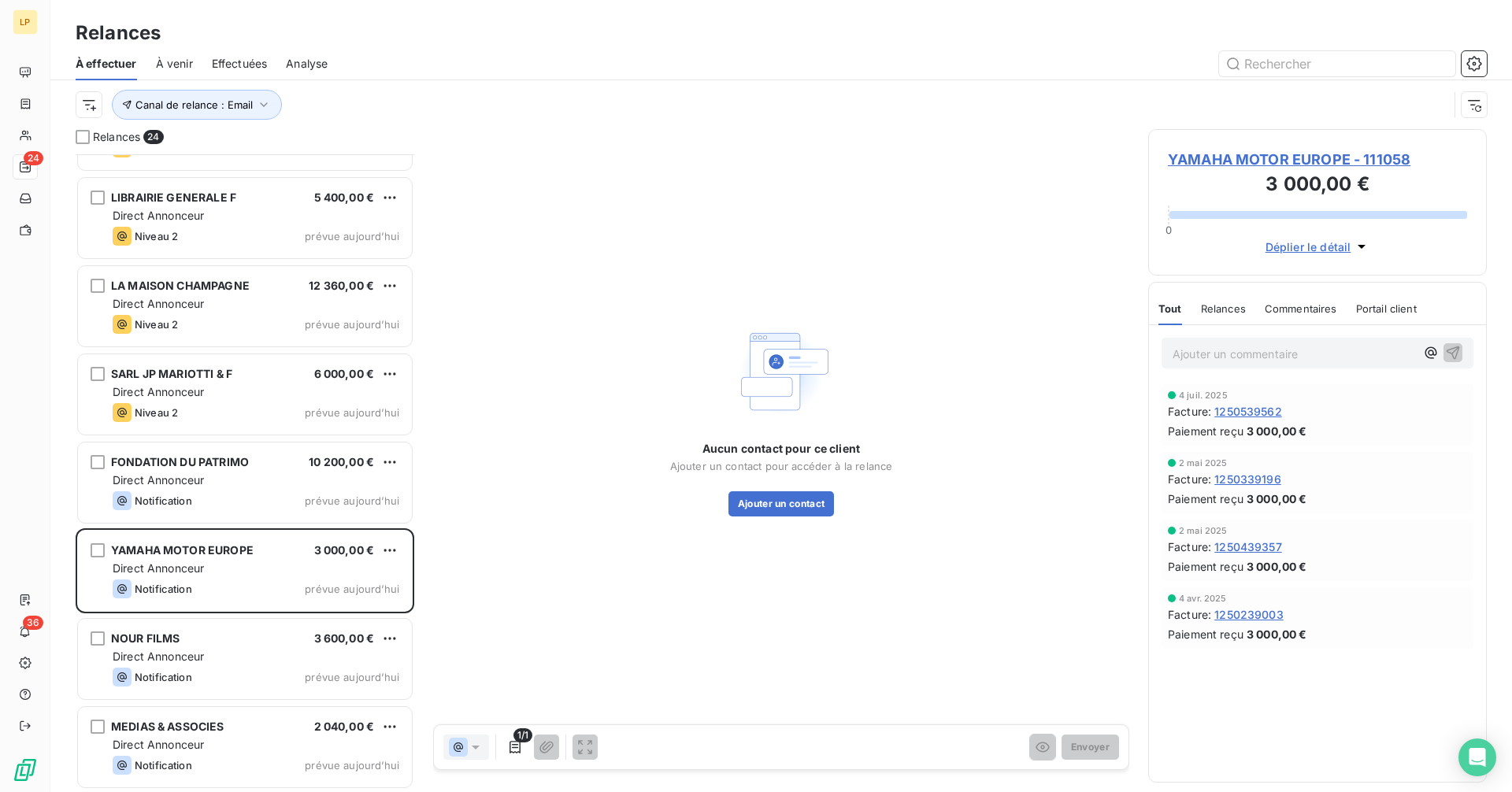
click at [1253, 162] on span "YAMAHA MOTOR EUROPE - 111058" at bounding box center [1318, 159] width 299 height 22
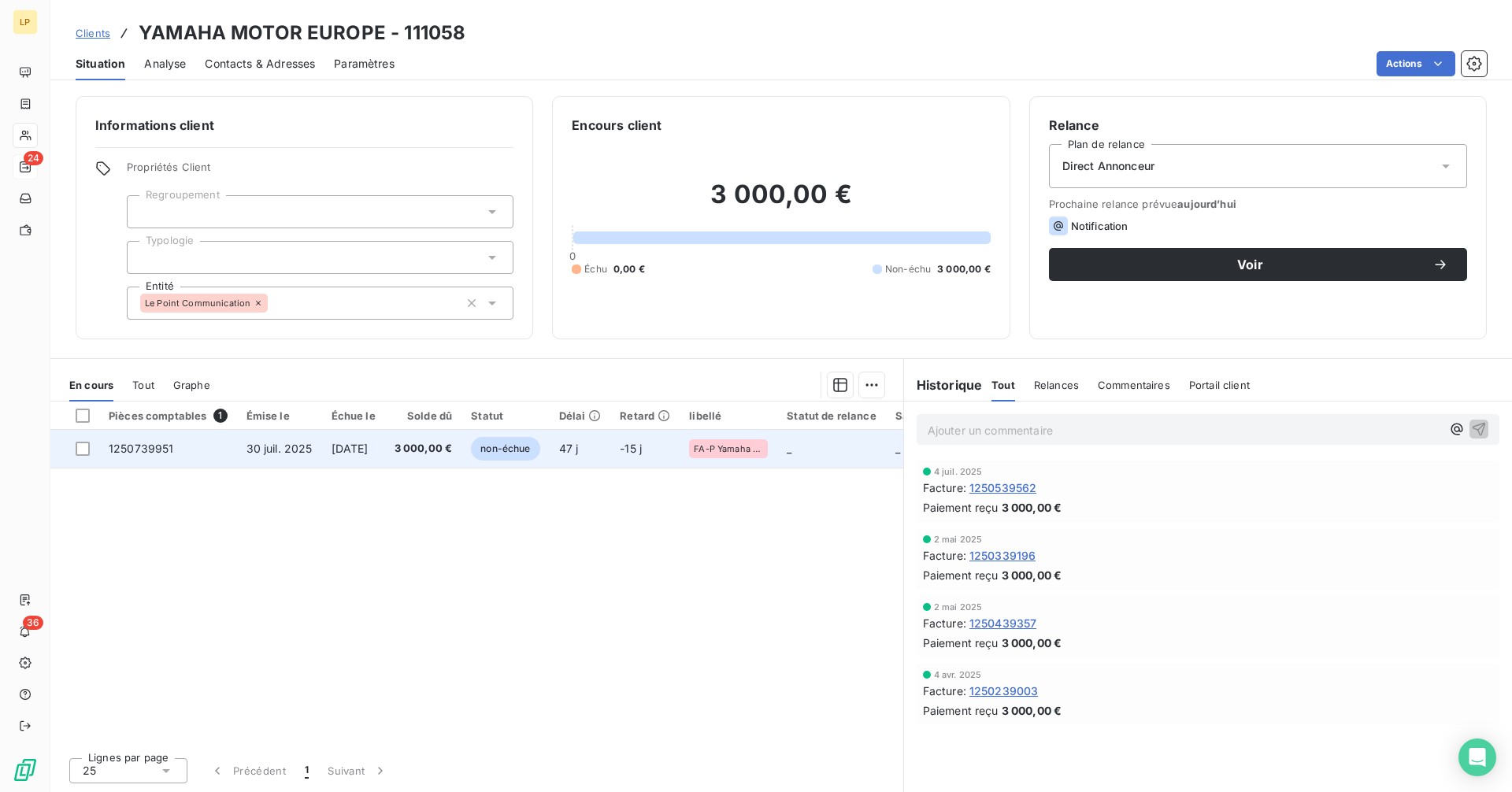
click at [285, 455] on td "30 juil. 2025" at bounding box center [279, 449] width 85 height 38
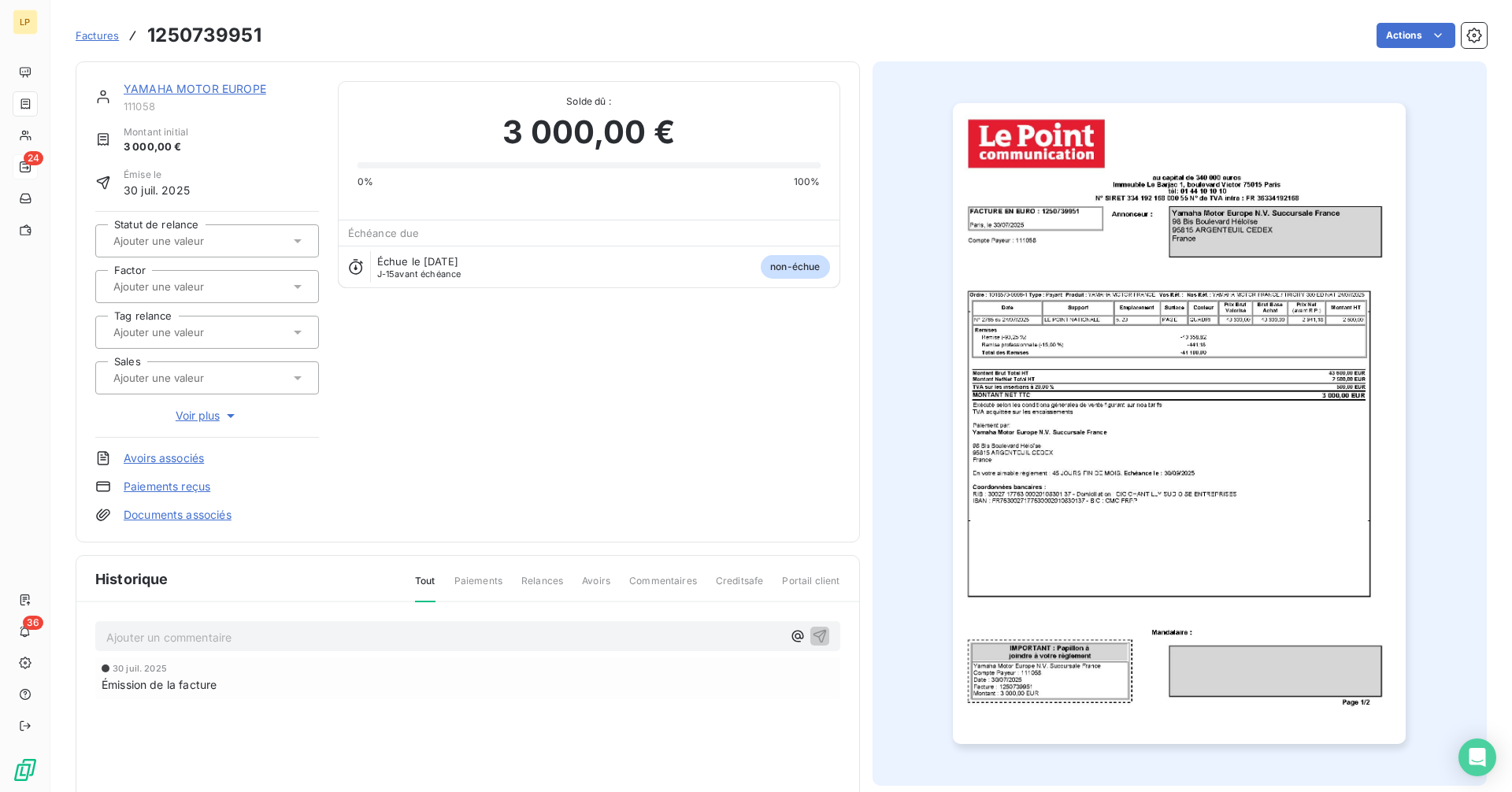
click at [225, 37] on h3 "1250739951" at bounding box center [204, 35] width 114 height 28
copy h3 "1250739951"
click at [217, 85] on link "YAMAHA MOTOR EUROPE" at bounding box center [194, 88] width 142 height 14
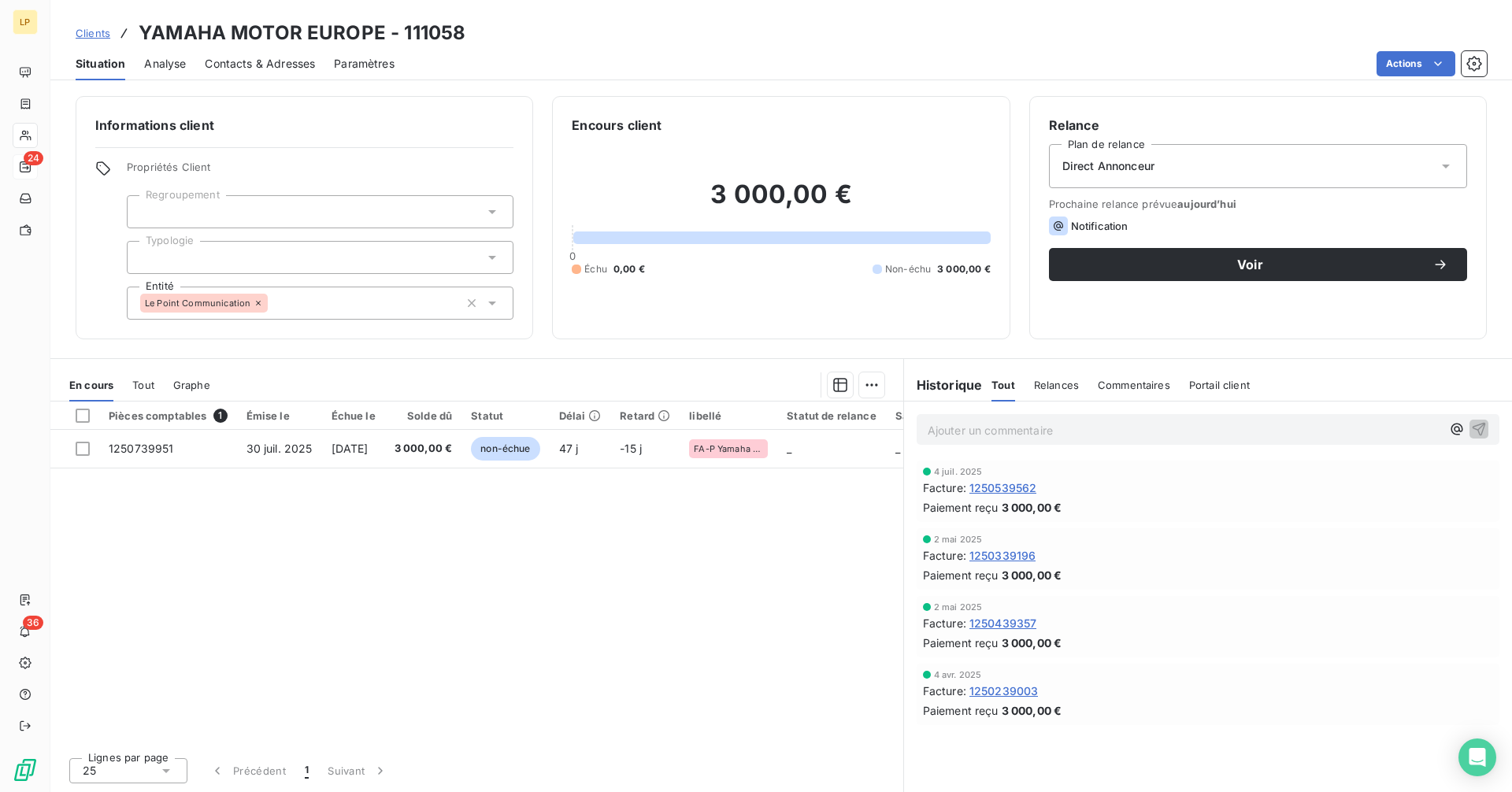
click at [1029, 437] on p "Ajouter un commentaire ﻿" at bounding box center [1184, 430] width 513 height 20
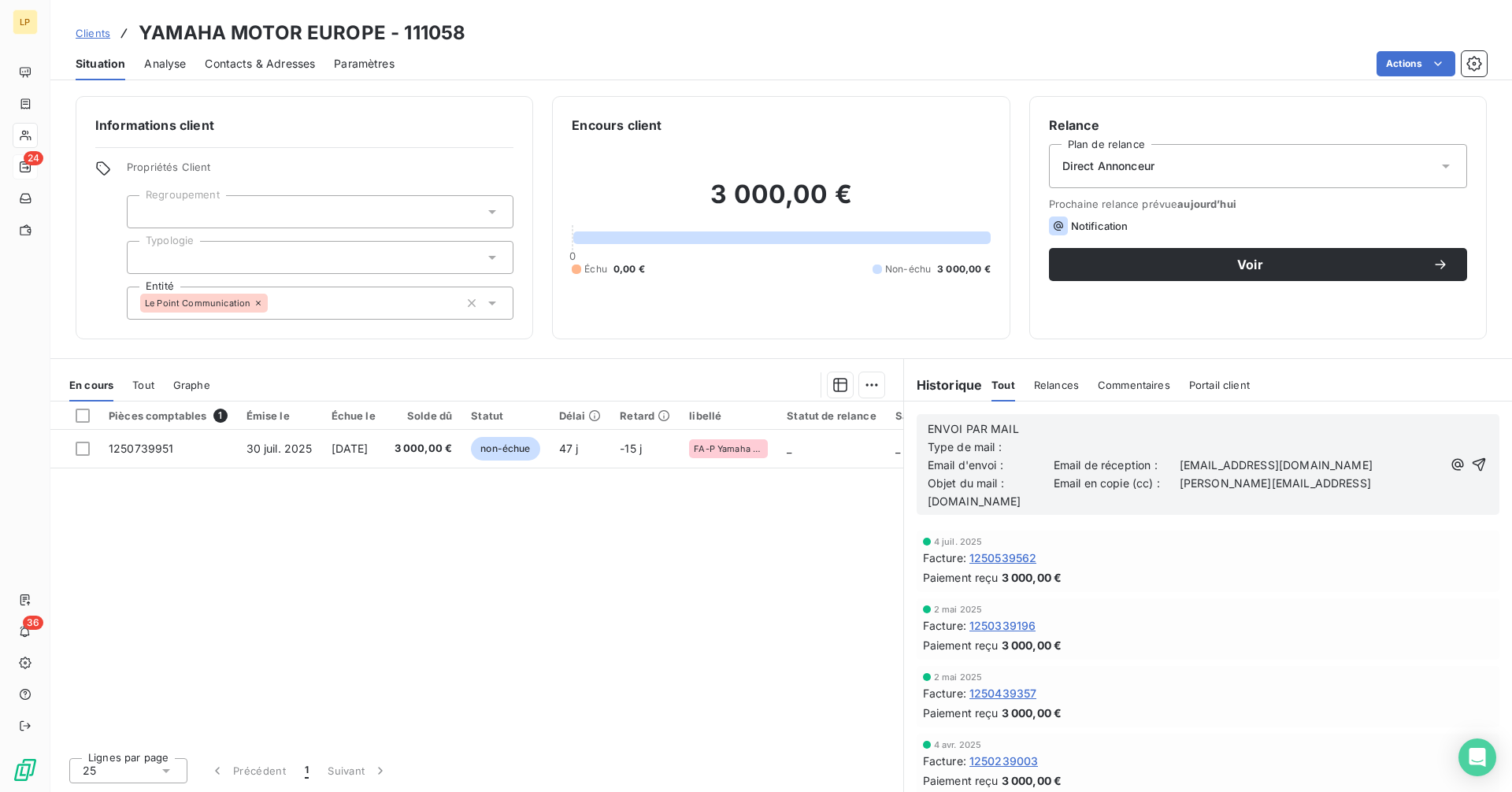
click at [1484, 456] on icon "button" at bounding box center [1478, 464] width 15 height 15
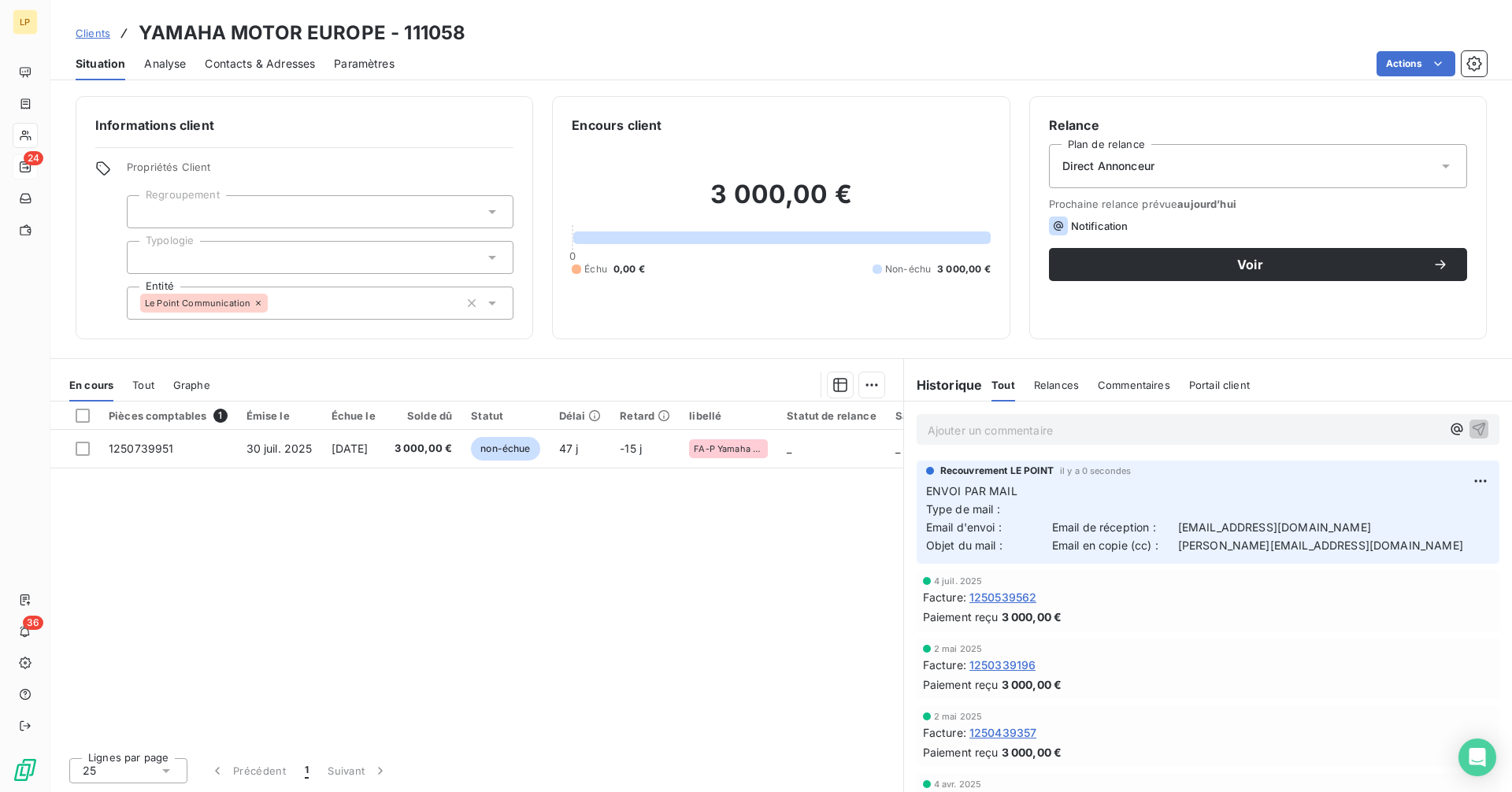
drag, startPoint x: 1181, startPoint y: 527, endPoint x: 1382, endPoint y: 527, distance: 201.0
click at [1382, 527] on p "ENVOI PAR MAIL Type de mail : Email d'envoi : Email de réception : [EMAIL_ADDRE…" at bounding box center [1208, 518] width 563 height 72
click at [260, 66] on span "Contacts & Adresses" at bounding box center [259, 63] width 110 height 15
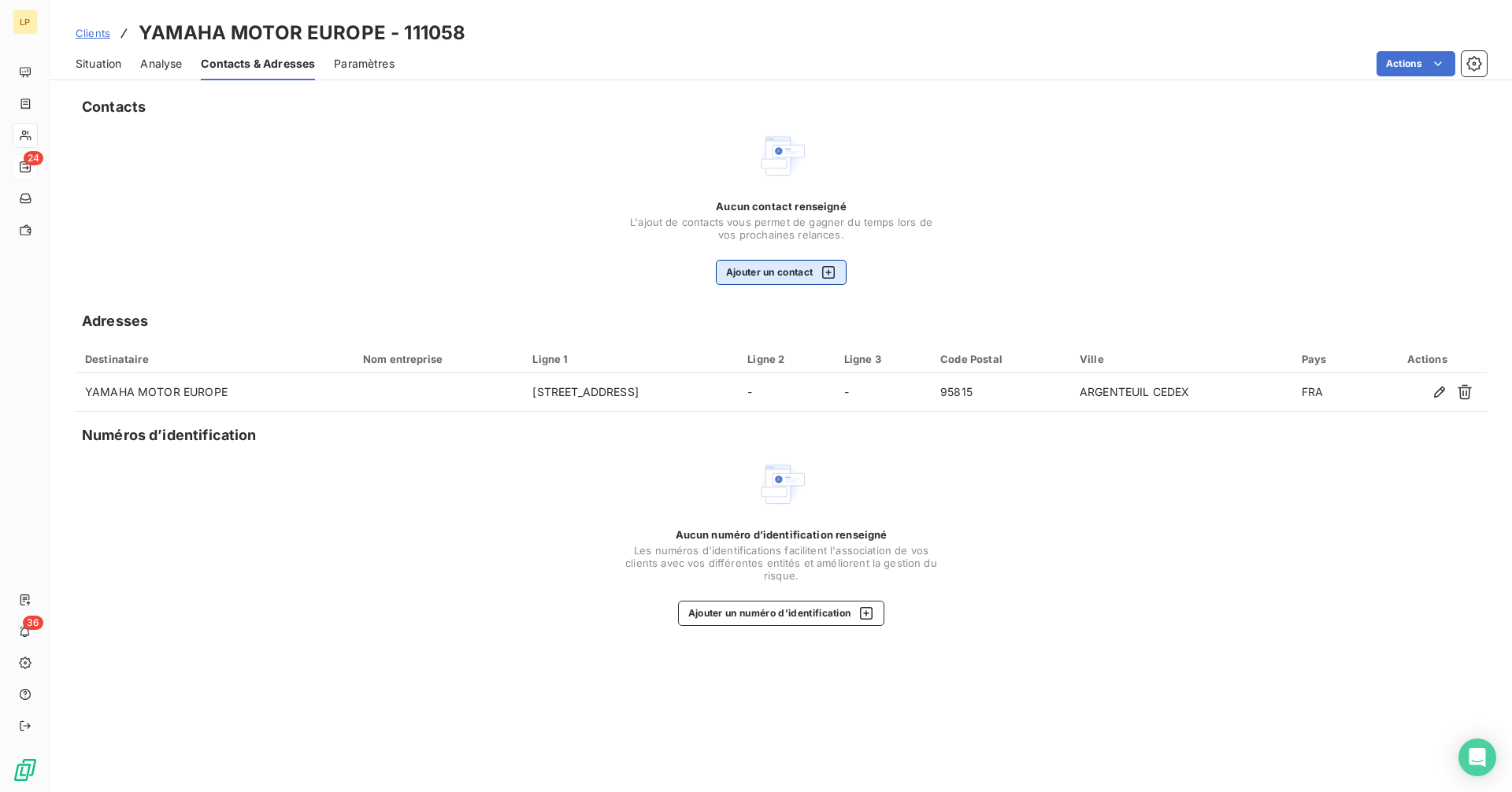
click at [761, 277] on button "Ajouter un contact" at bounding box center [781, 273] width 131 height 25
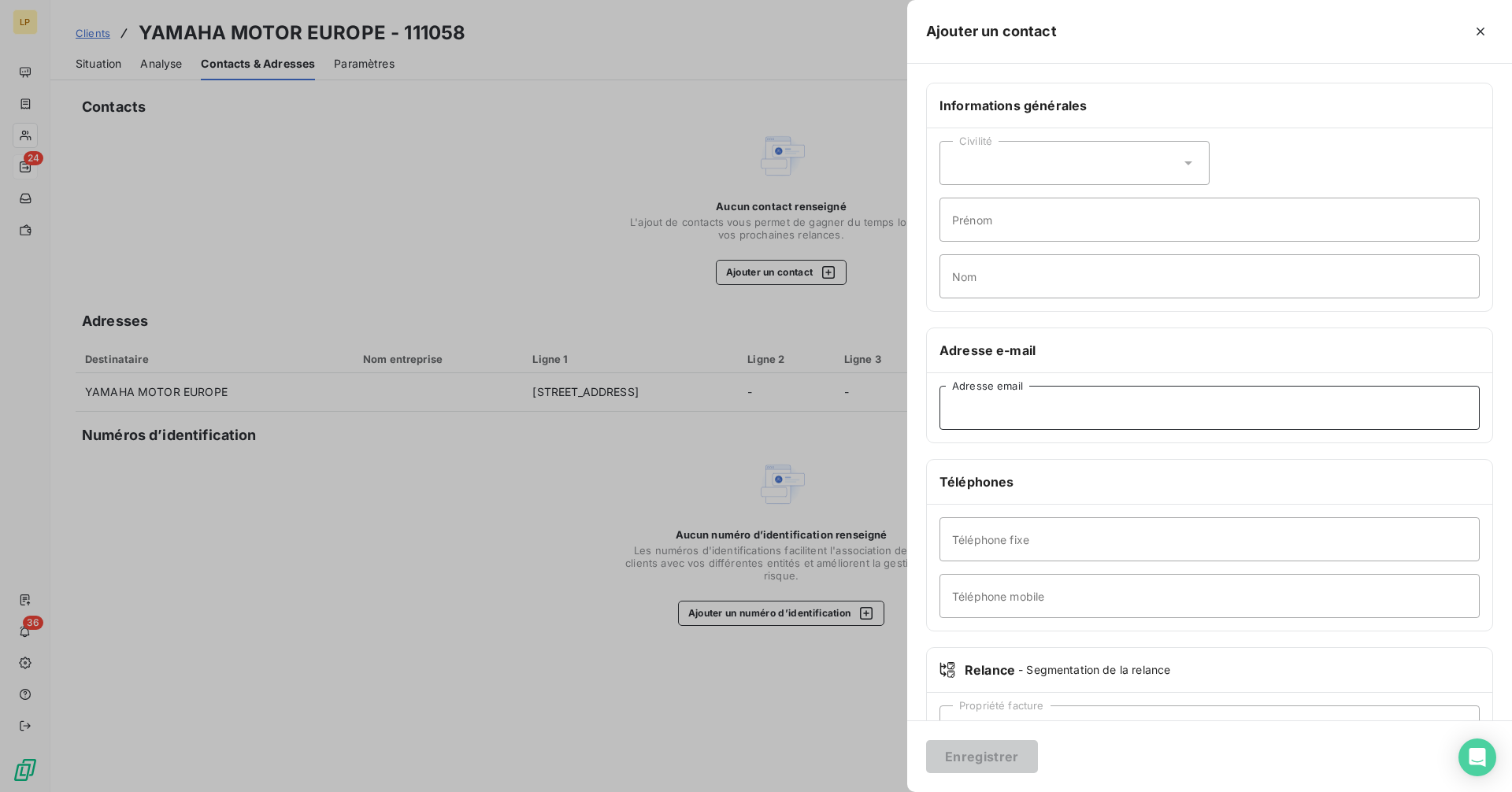
click at [1060, 411] on input "Adresse email" at bounding box center [1210, 408] width 540 height 44
paste input "[EMAIL_ADDRESS][DOMAIN_NAME]"
type input "[EMAIL_ADDRESS][DOMAIN_NAME]"
drag, startPoint x: 987, startPoint y: 759, endPoint x: 727, endPoint y: 561, distance: 326.8
click at [986, 759] on button "Enregistrer" at bounding box center [982, 756] width 112 height 33
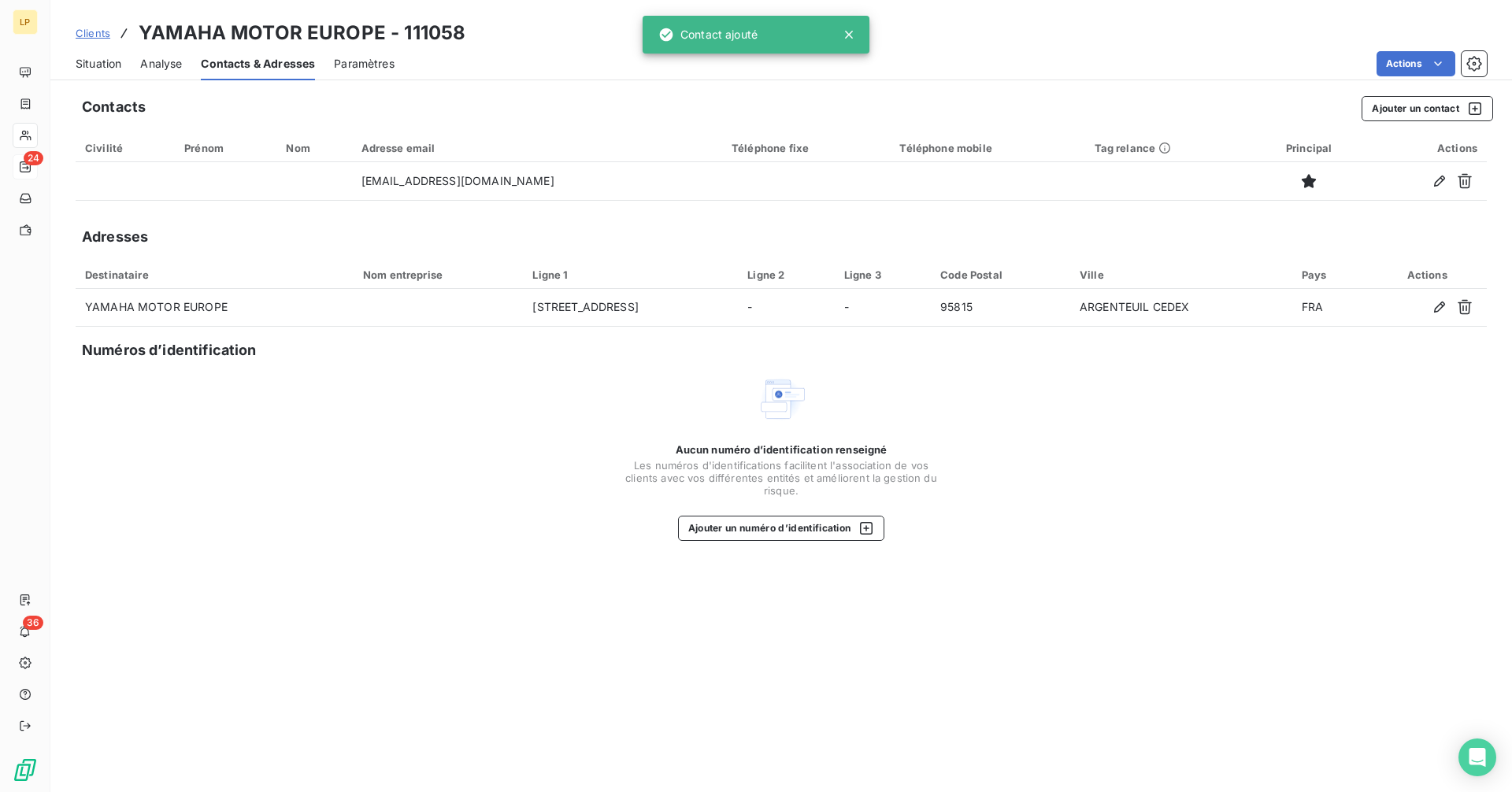
click at [114, 60] on span "Situation" at bounding box center [98, 63] width 46 height 15
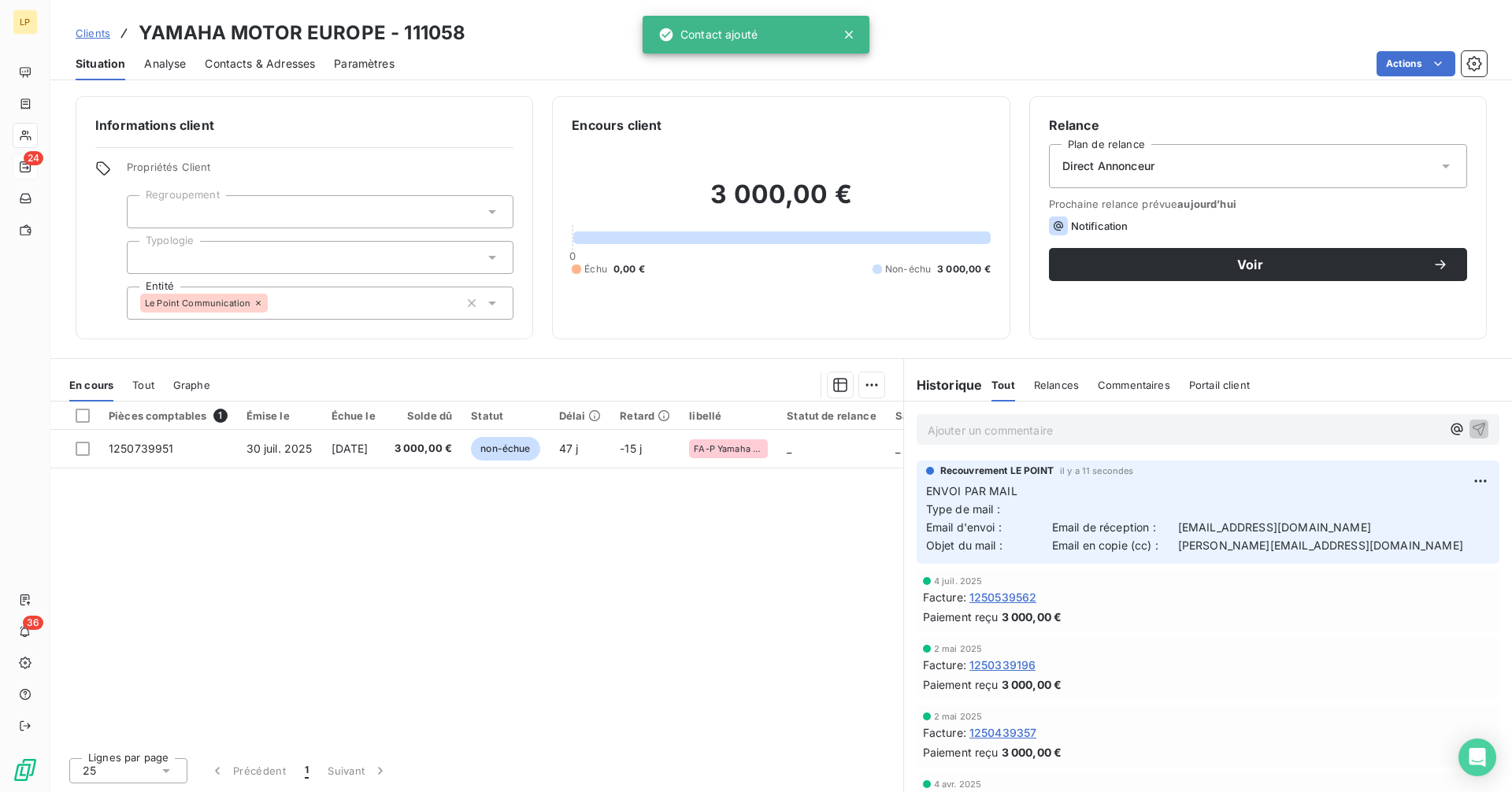
click at [1241, 158] on div "Direct Annonceur" at bounding box center [1257, 166] width 418 height 44
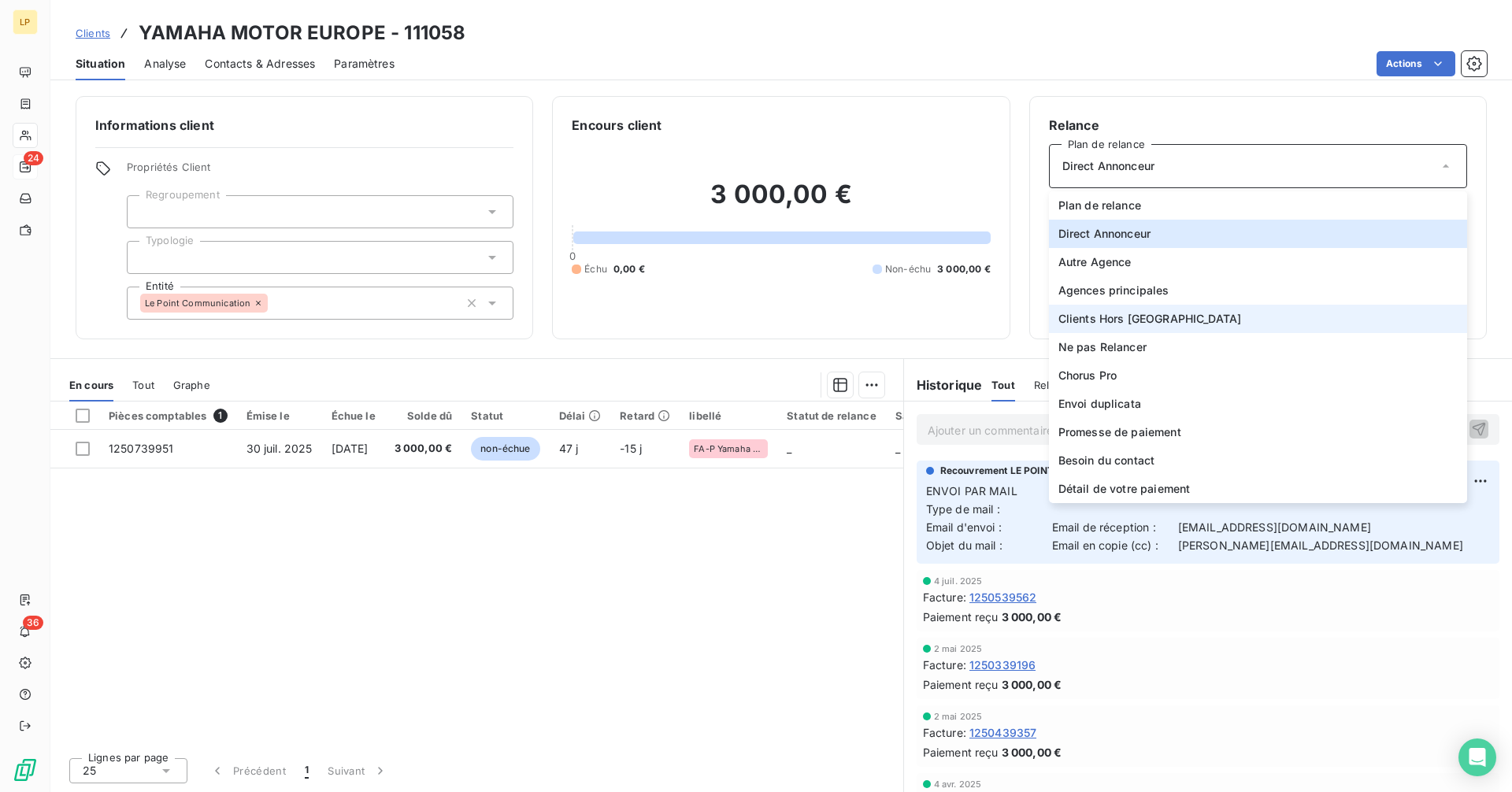
click at [1193, 321] on li "Clients Hors [GEOGRAPHIC_DATA]" at bounding box center [1257, 319] width 418 height 28
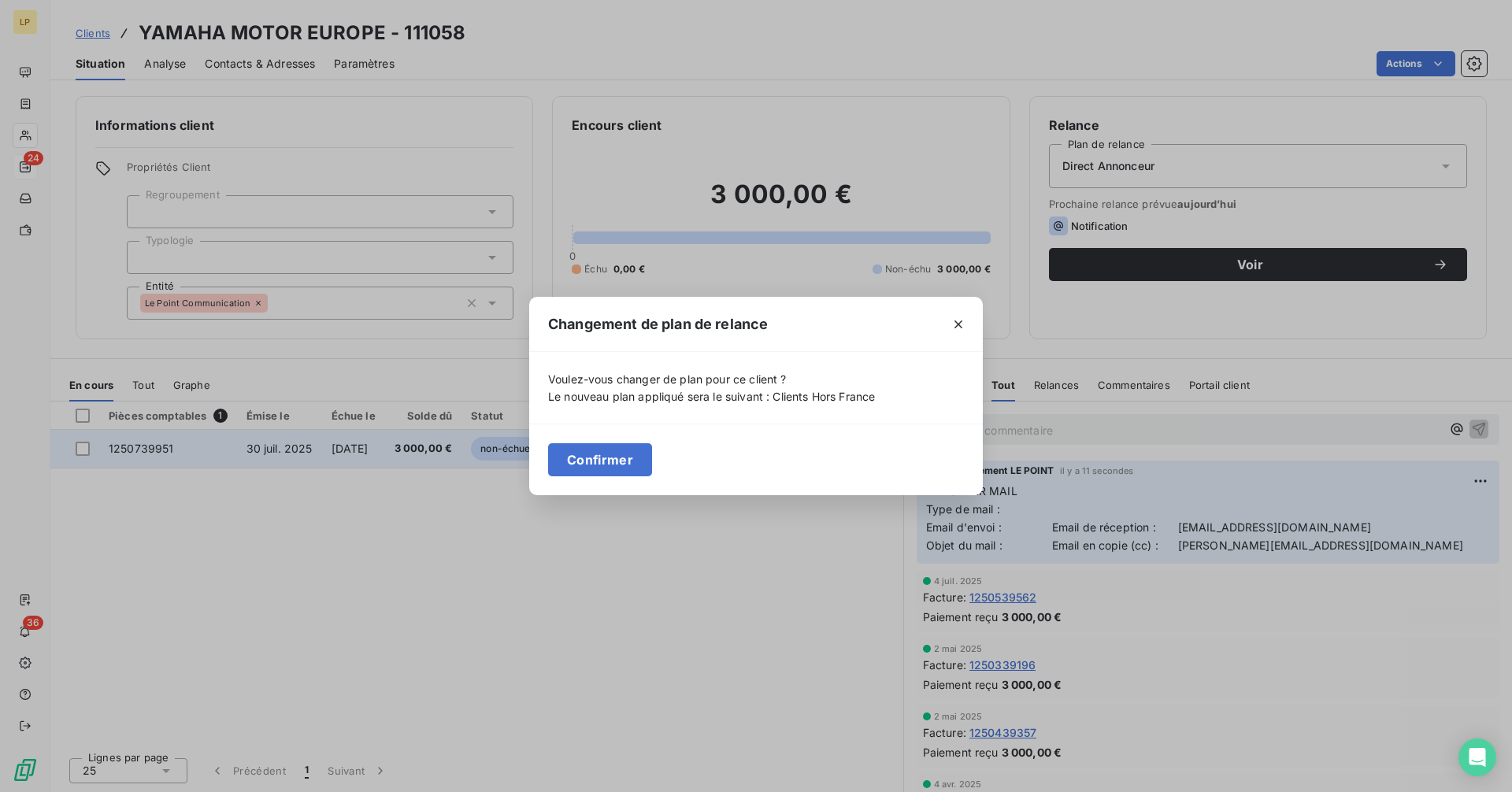
click at [614, 454] on button "Confirmer" at bounding box center [599, 460] width 104 height 33
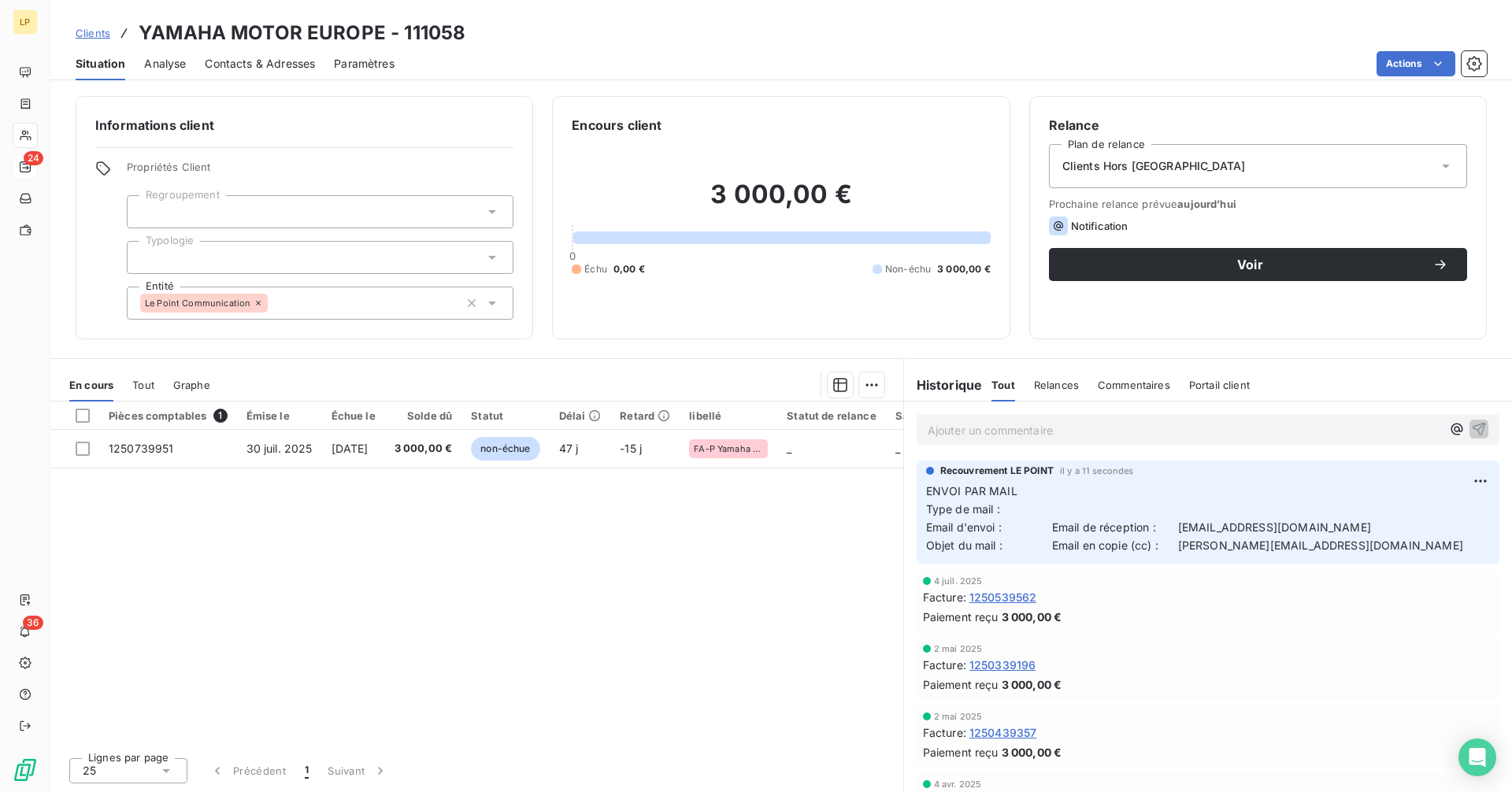
click at [352, 263] on div at bounding box center [320, 257] width 387 height 33
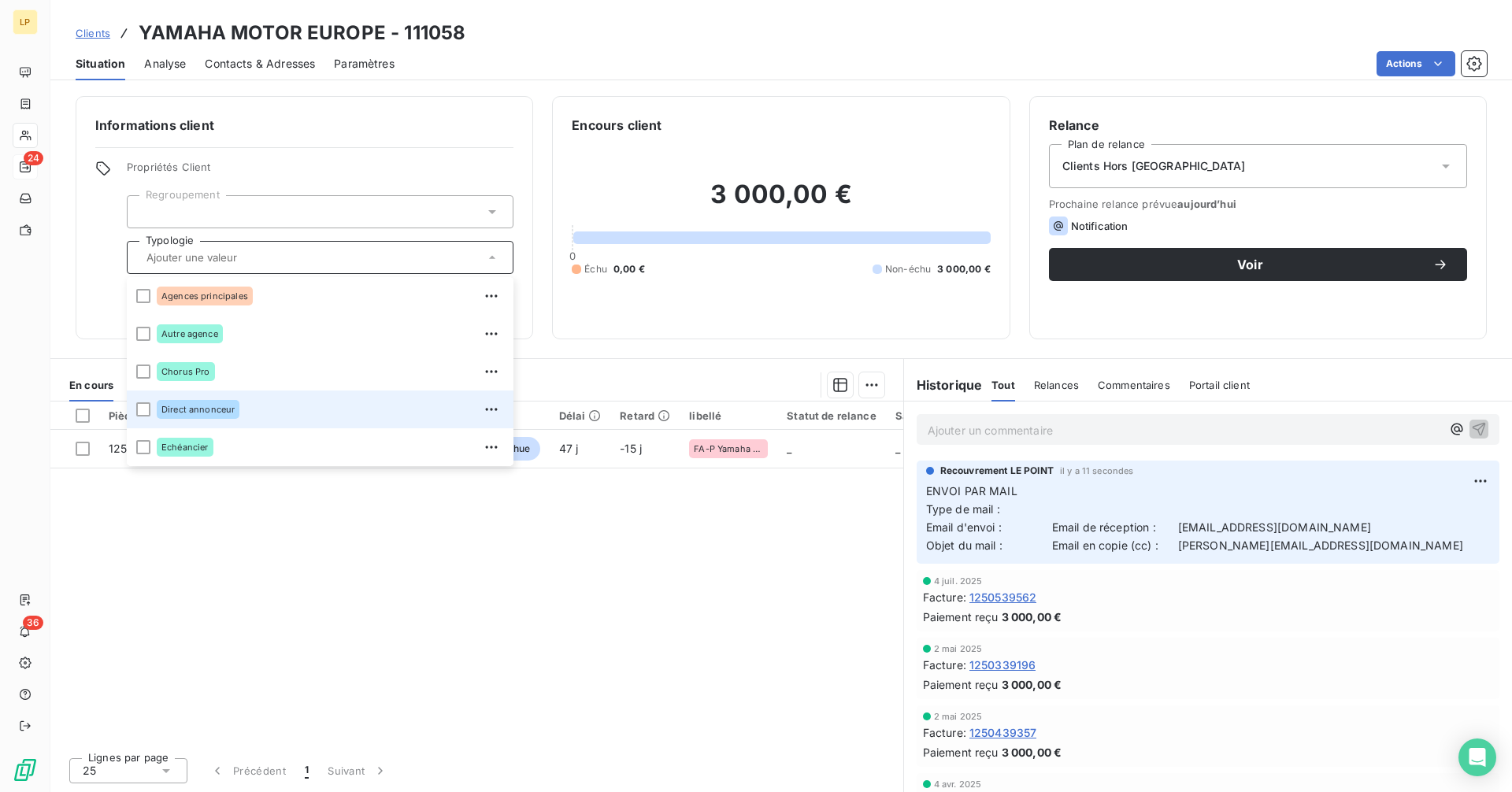
click at [255, 406] on div "Direct annonceur" at bounding box center [330, 410] width 347 height 25
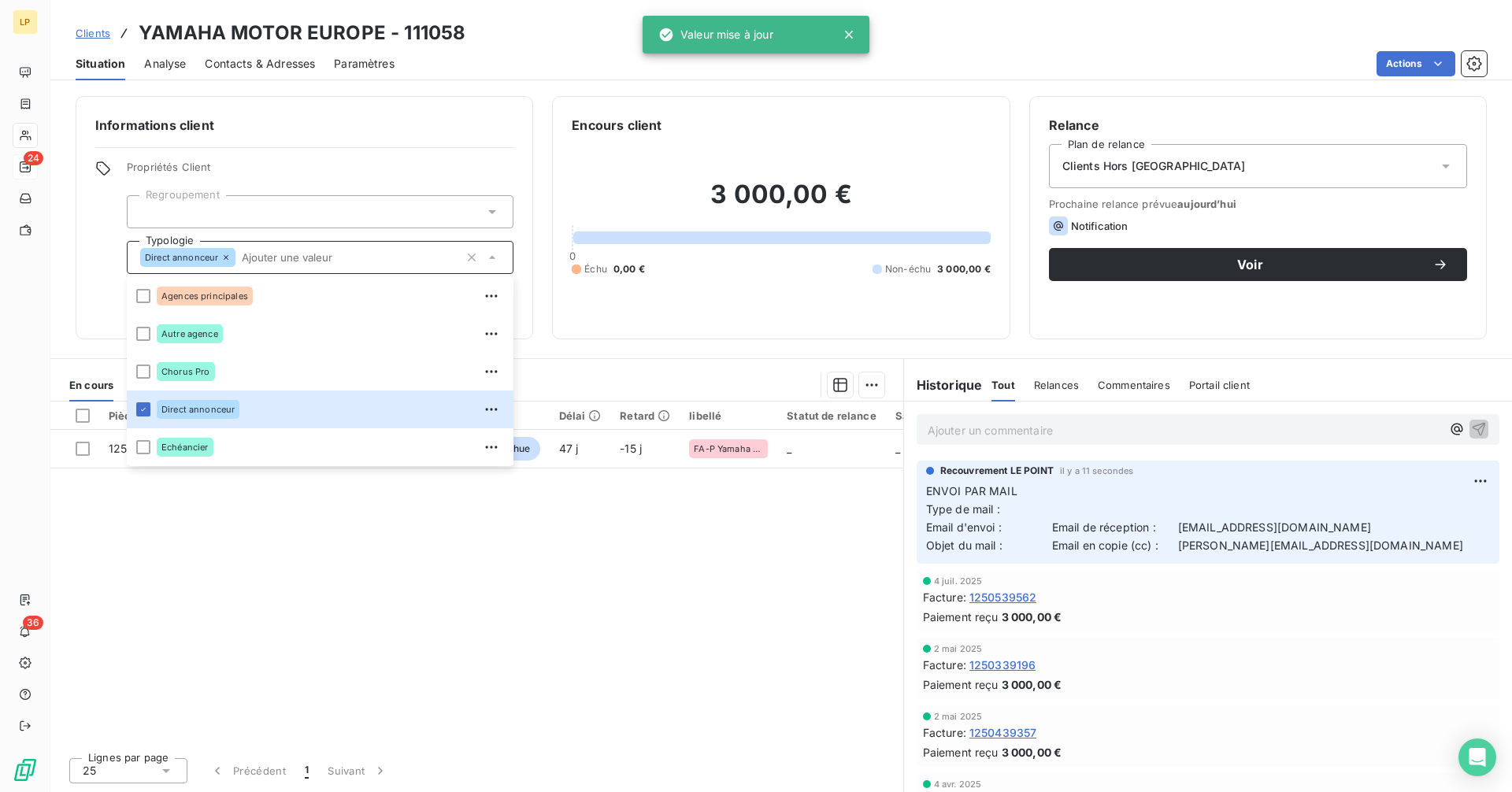
click at [811, 130] on div "Encours client" at bounding box center [780, 125] width 418 height 19
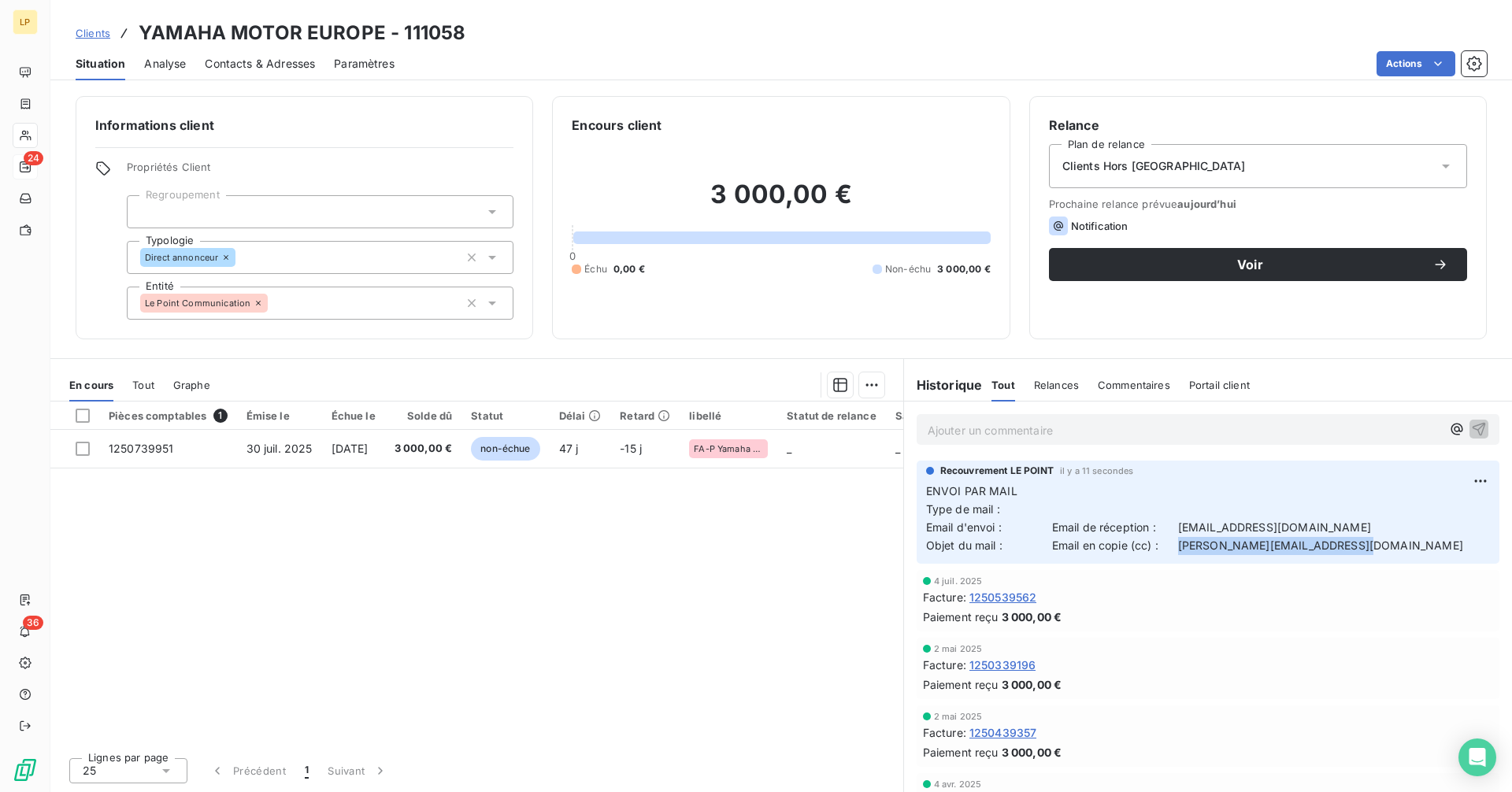
drag, startPoint x: 1370, startPoint y: 548, endPoint x: 1183, endPoint y: 554, distance: 187.1
click at [1183, 554] on p "ENVOI PAR MAIL Type de mail : Email d'envoi : Email de réception : [EMAIL_ADDRE…" at bounding box center [1208, 518] width 563 height 72
click at [292, 57] on span "Contacts & Adresses" at bounding box center [259, 63] width 110 height 15
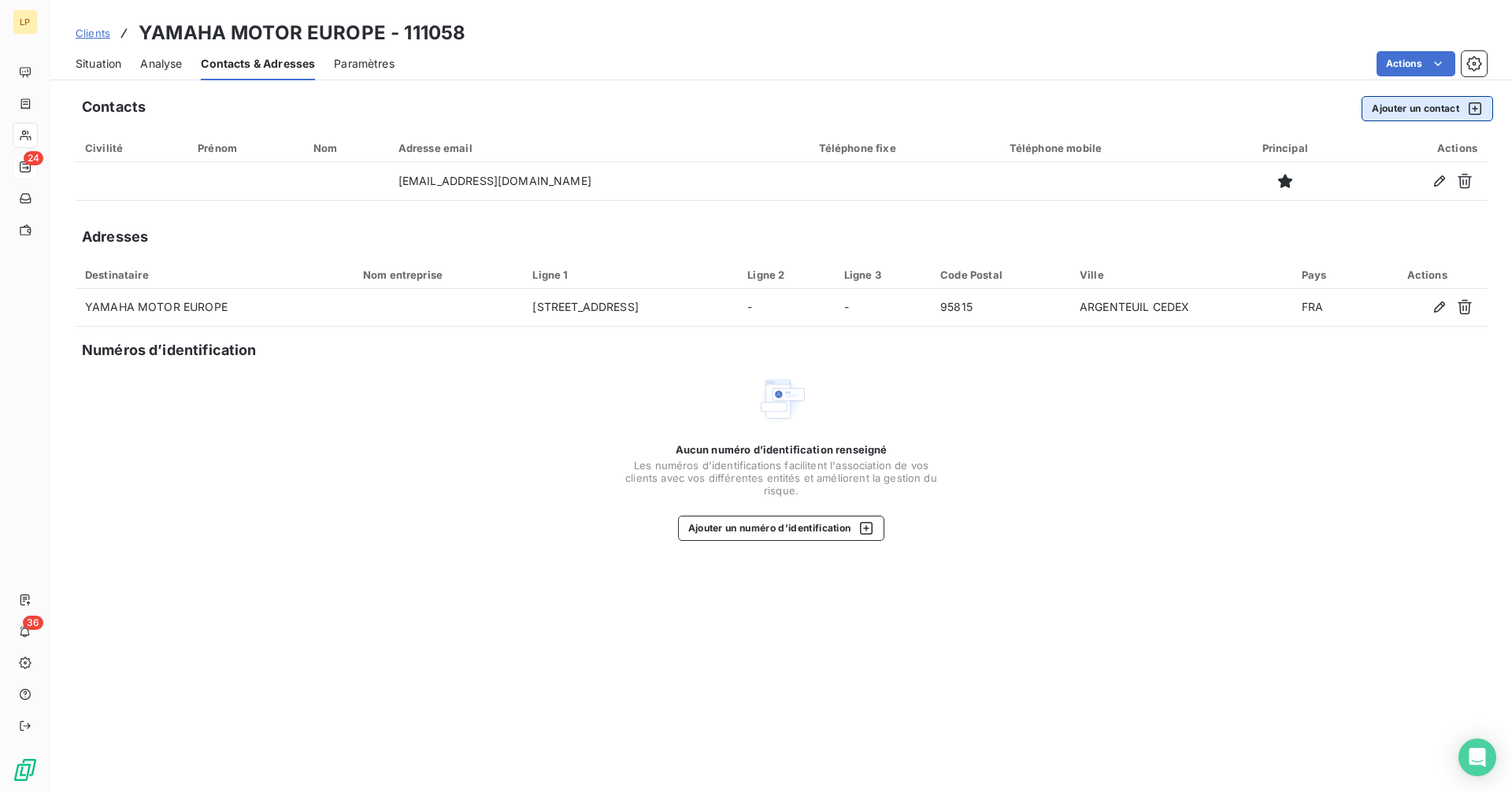
click at [1406, 104] on button "Ajouter un contact" at bounding box center [1427, 109] width 131 height 25
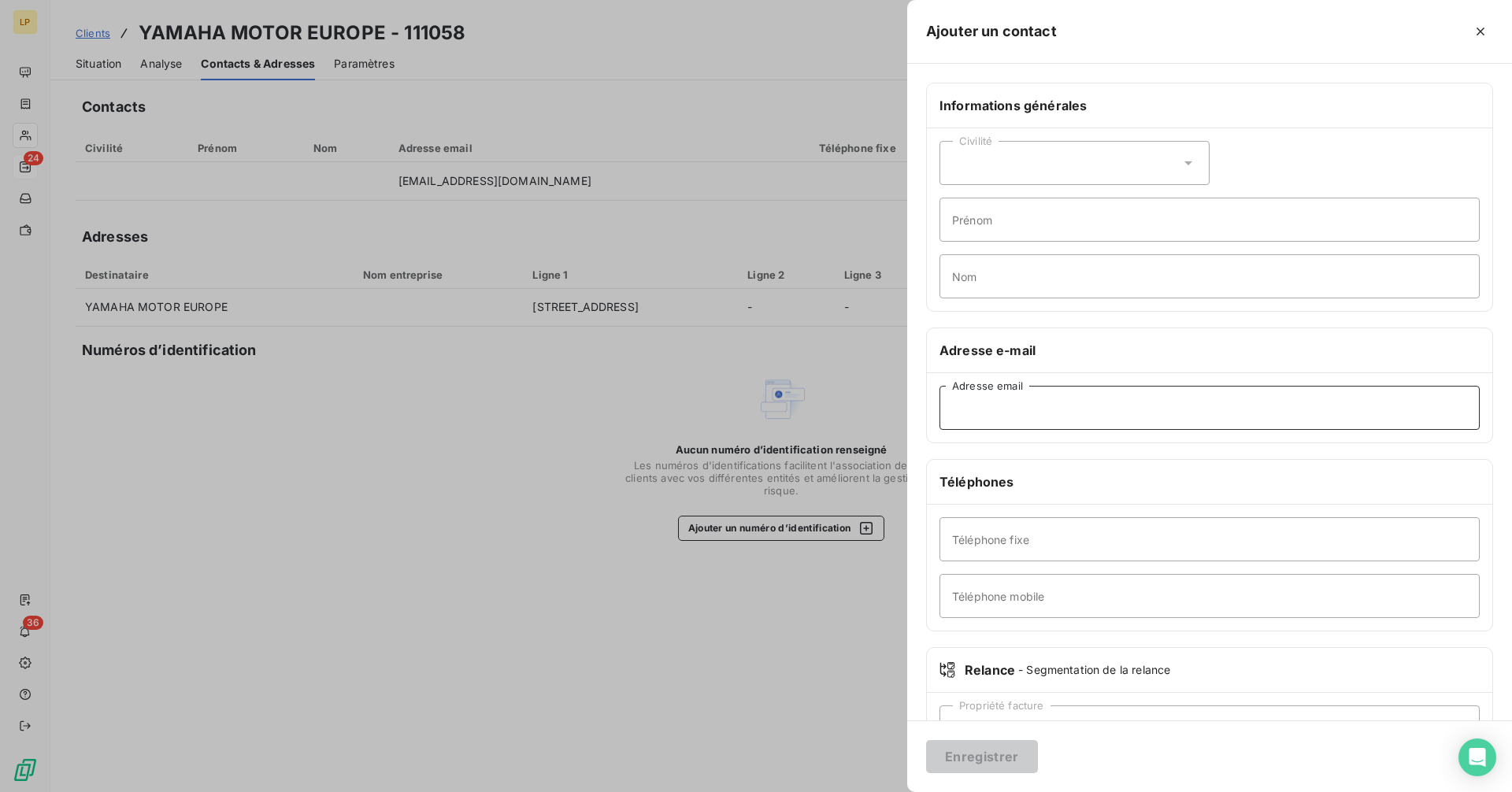
click at [1027, 414] on input "Adresse email" at bounding box center [1210, 408] width 540 height 44
paste input "[PERSON_NAME][EMAIL_ADDRESS][DOMAIN_NAME]"
type input "[PERSON_NAME][EMAIL_ADDRESS][DOMAIN_NAME]"
click at [1004, 754] on button "Enregistrer" at bounding box center [982, 756] width 112 height 33
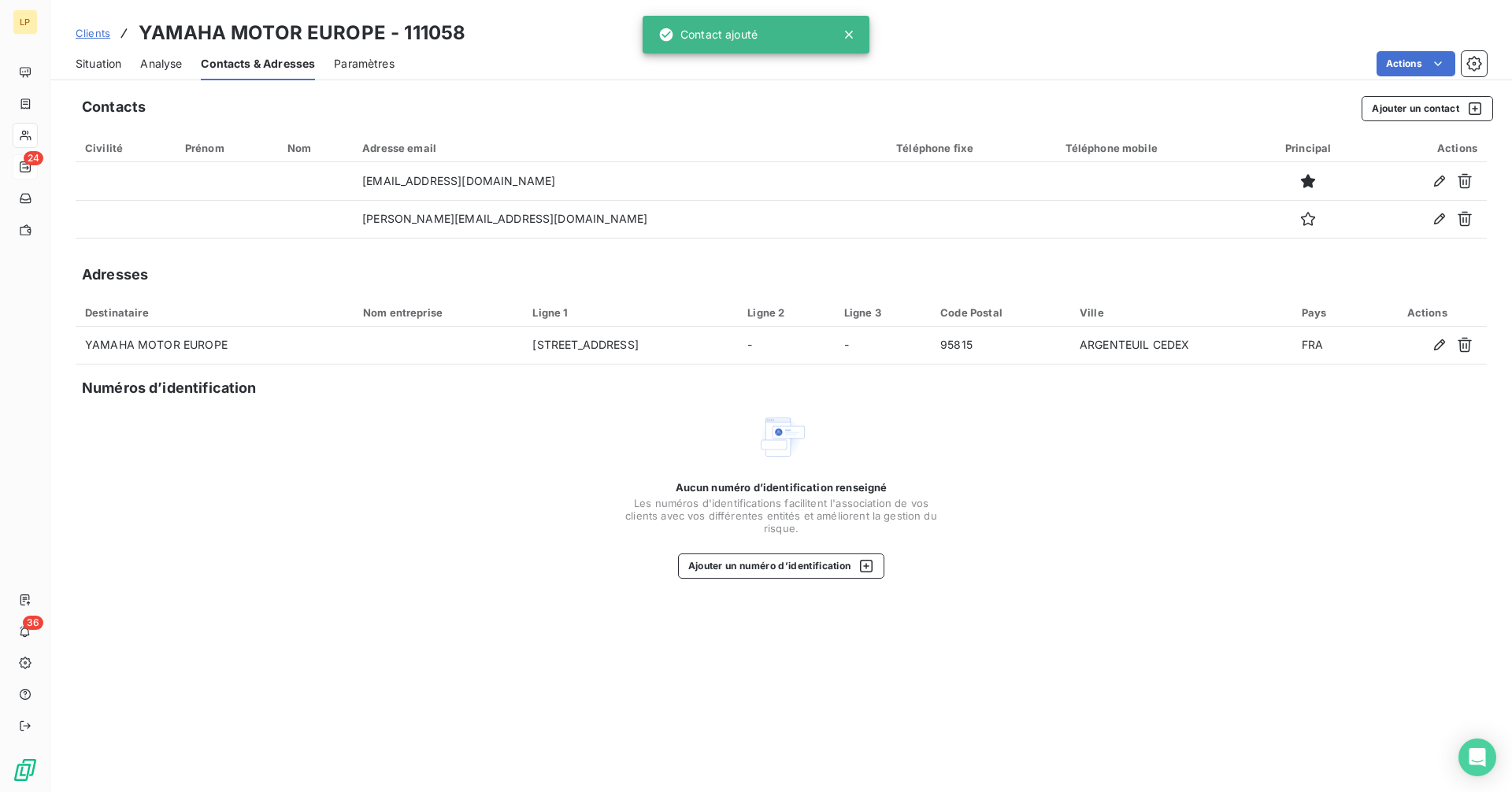
drag, startPoint x: 104, startPoint y: 58, endPoint x: 142, endPoint y: 62, distance: 38.2
click at [103, 59] on span "Situation" at bounding box center [98, 63] width 46 height 15
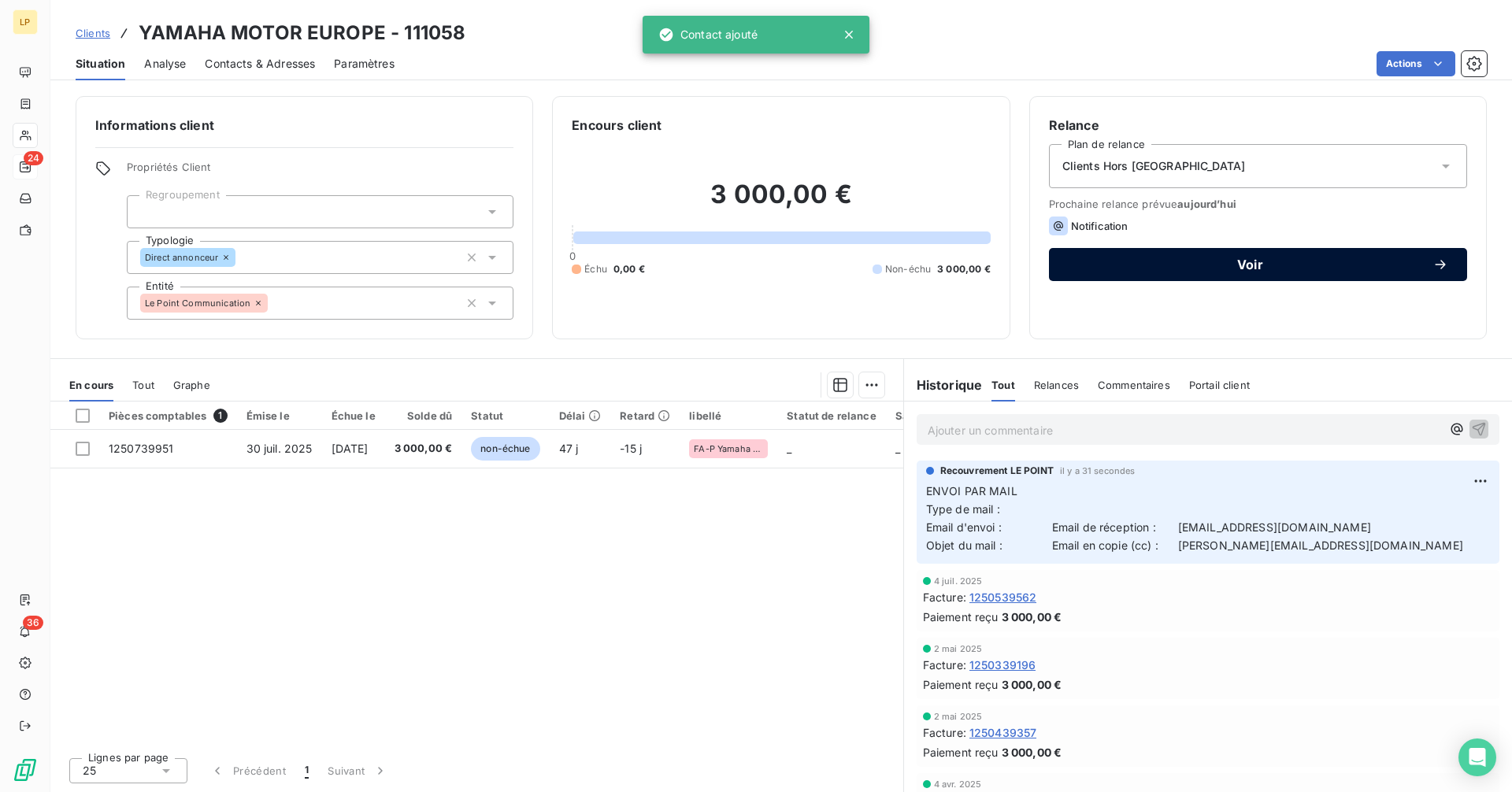
click at [1194, 261] on span "Voir" at bounding box center [1249, 265] width 364 height 13
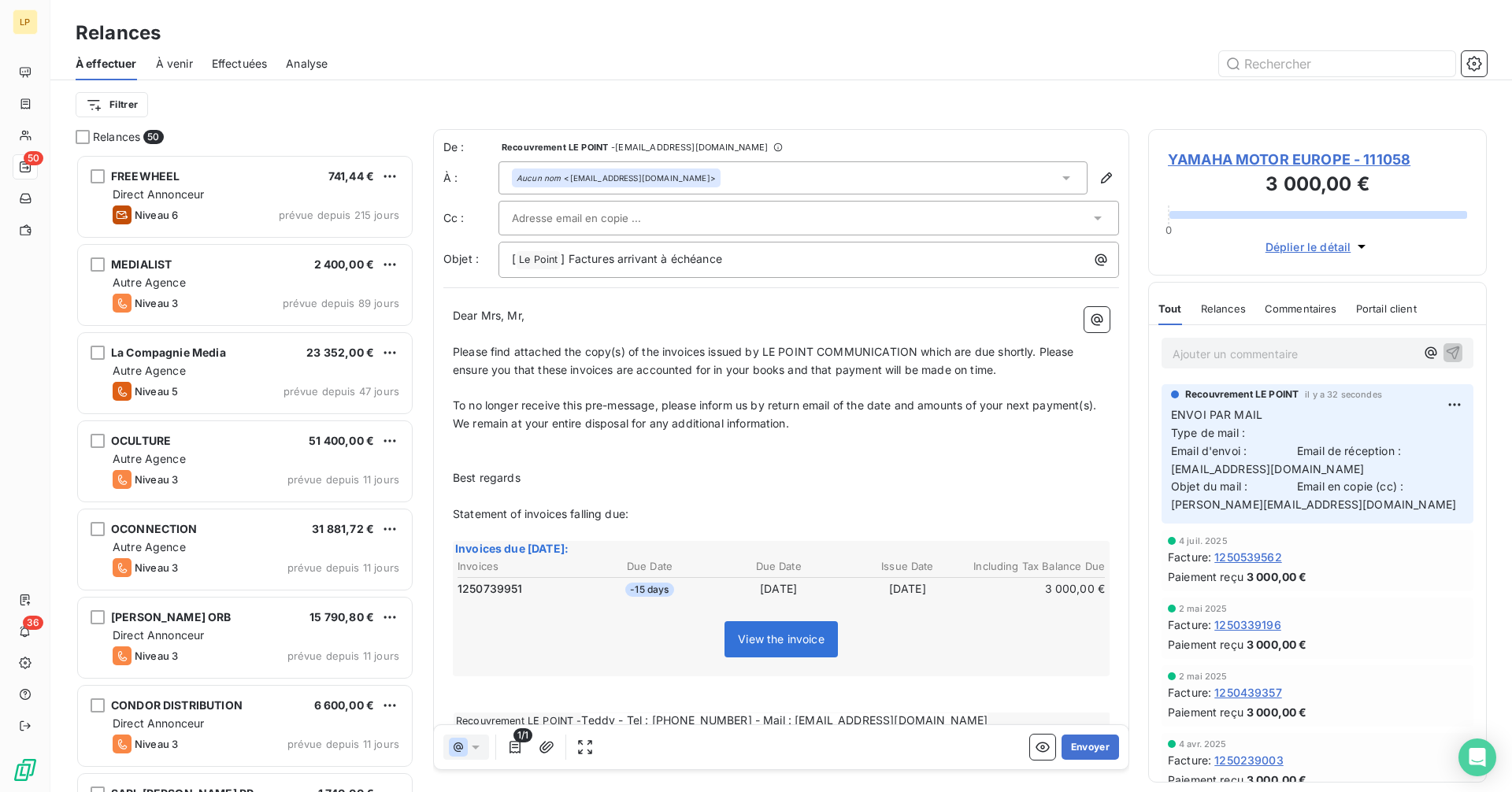
scroll to position [626, 327]
click at [568, 261] on span "] Factures arrivant à échéance" at bounding box center [641, 258] width 161 height 14
click at [1202, 158] on span "YAMAHA MOTOR EUROPE - 111058" at bounding box center [1318, 159] width 299 height 22
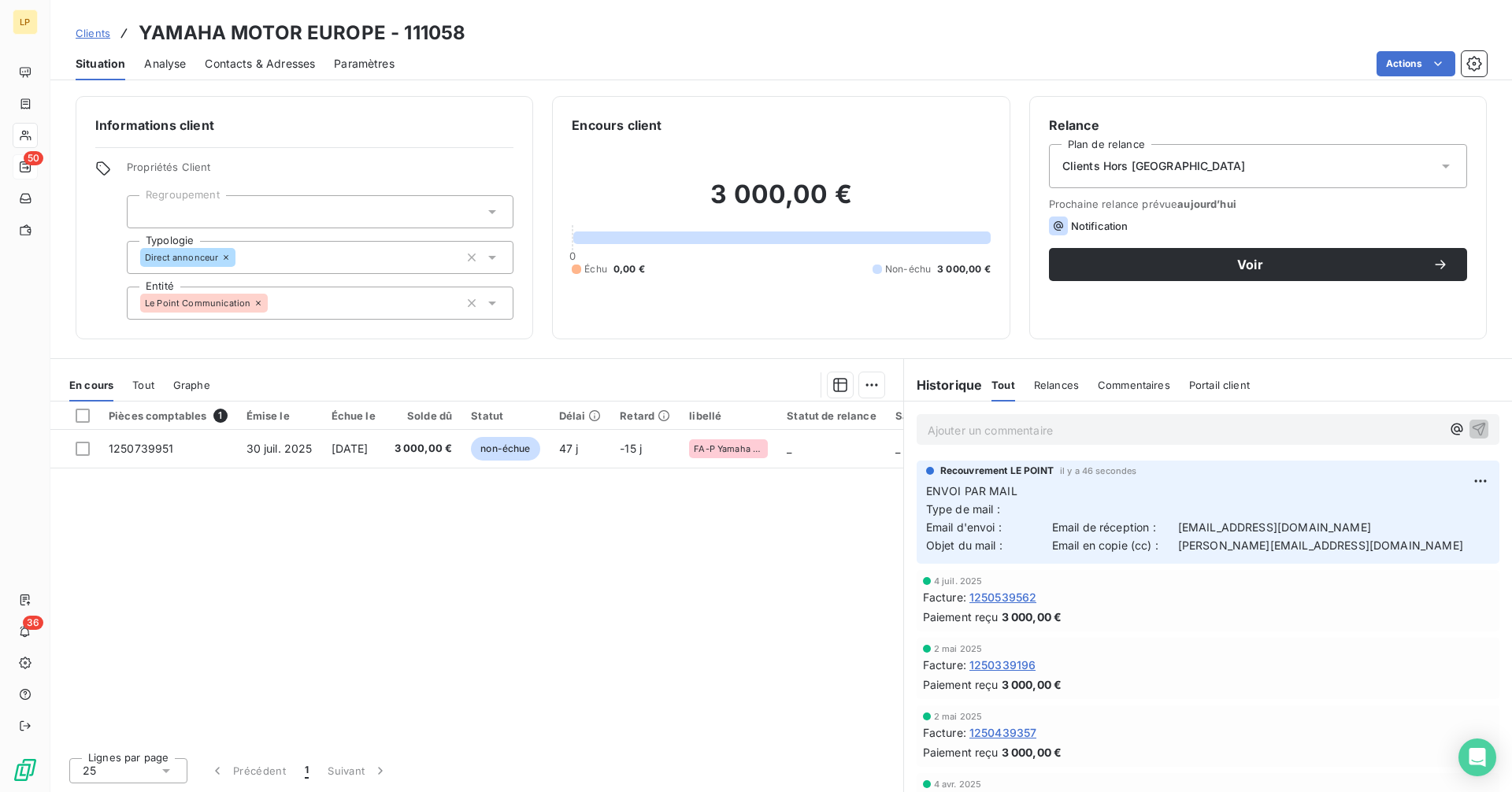
click at [1301, 159] on div "Clients Hors [GEOGRAPHIC_DATA]" at bounding box center [1257, 166] width 418 height 44
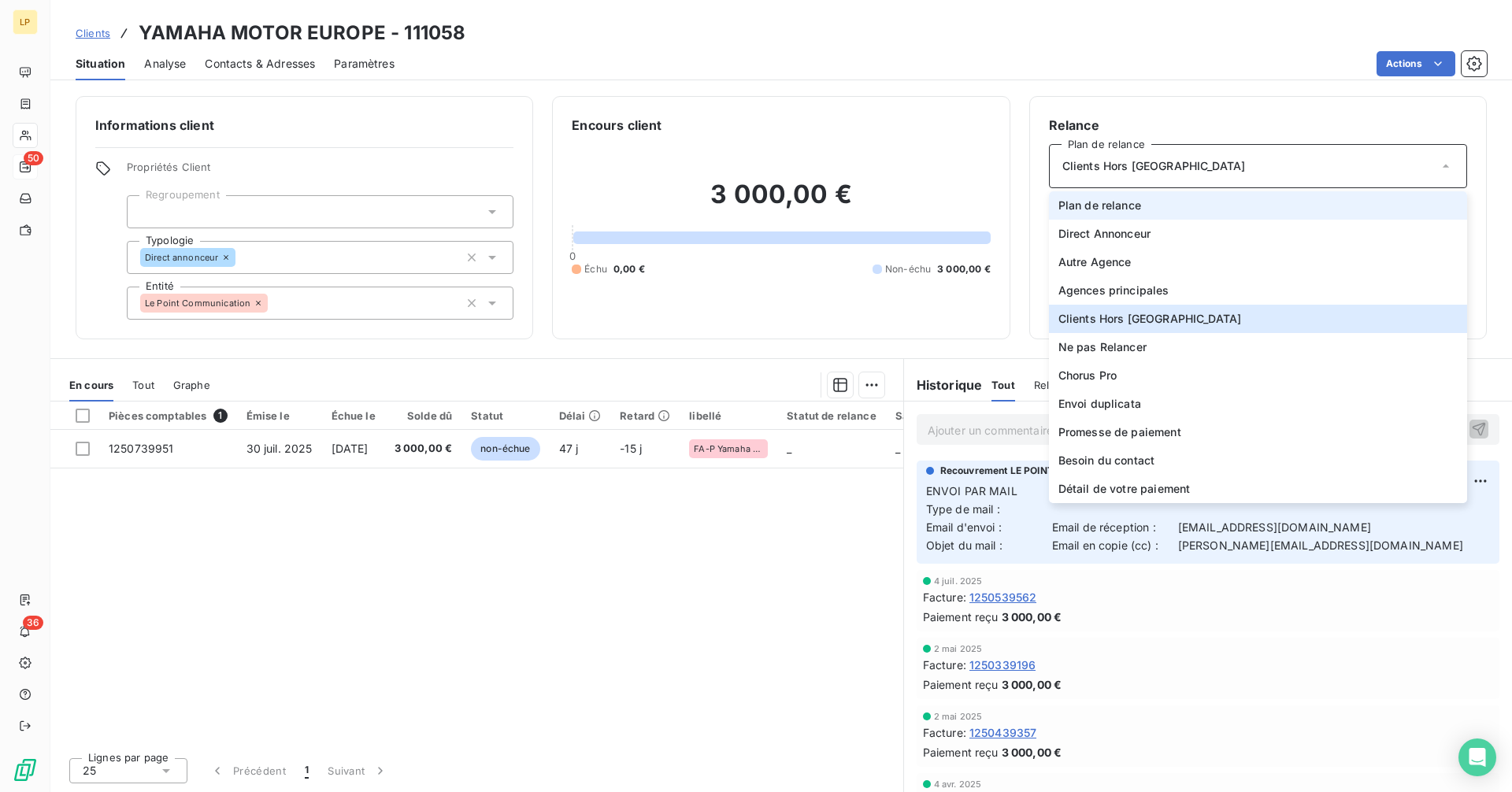
click at [1217, 200] on li "Plan de relance" at bounding box center [1257, 205] width 418 height 28
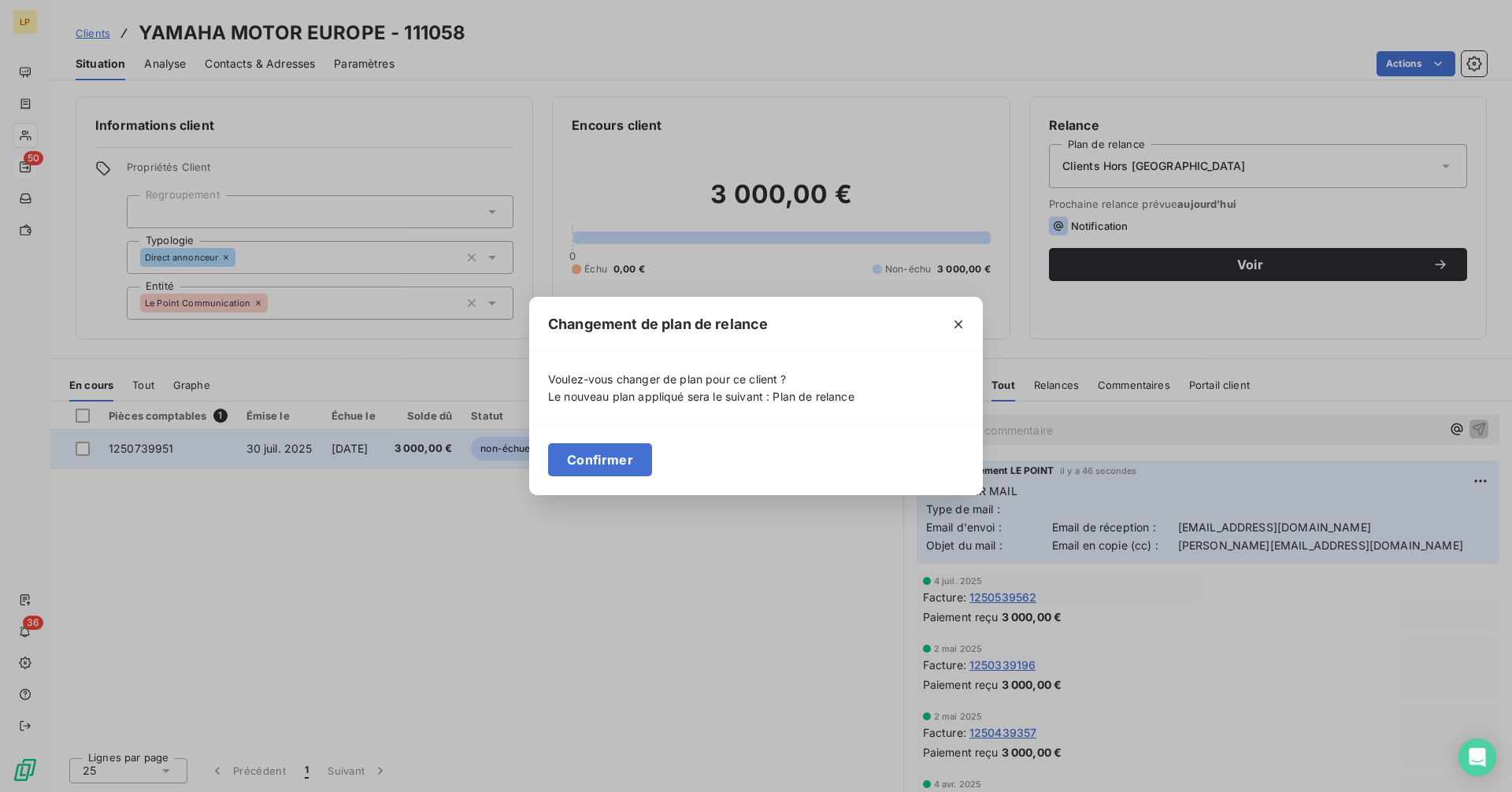
click at [610, 460] on button "Confirmer" at bounding box center [599, 460] width 104 height 33
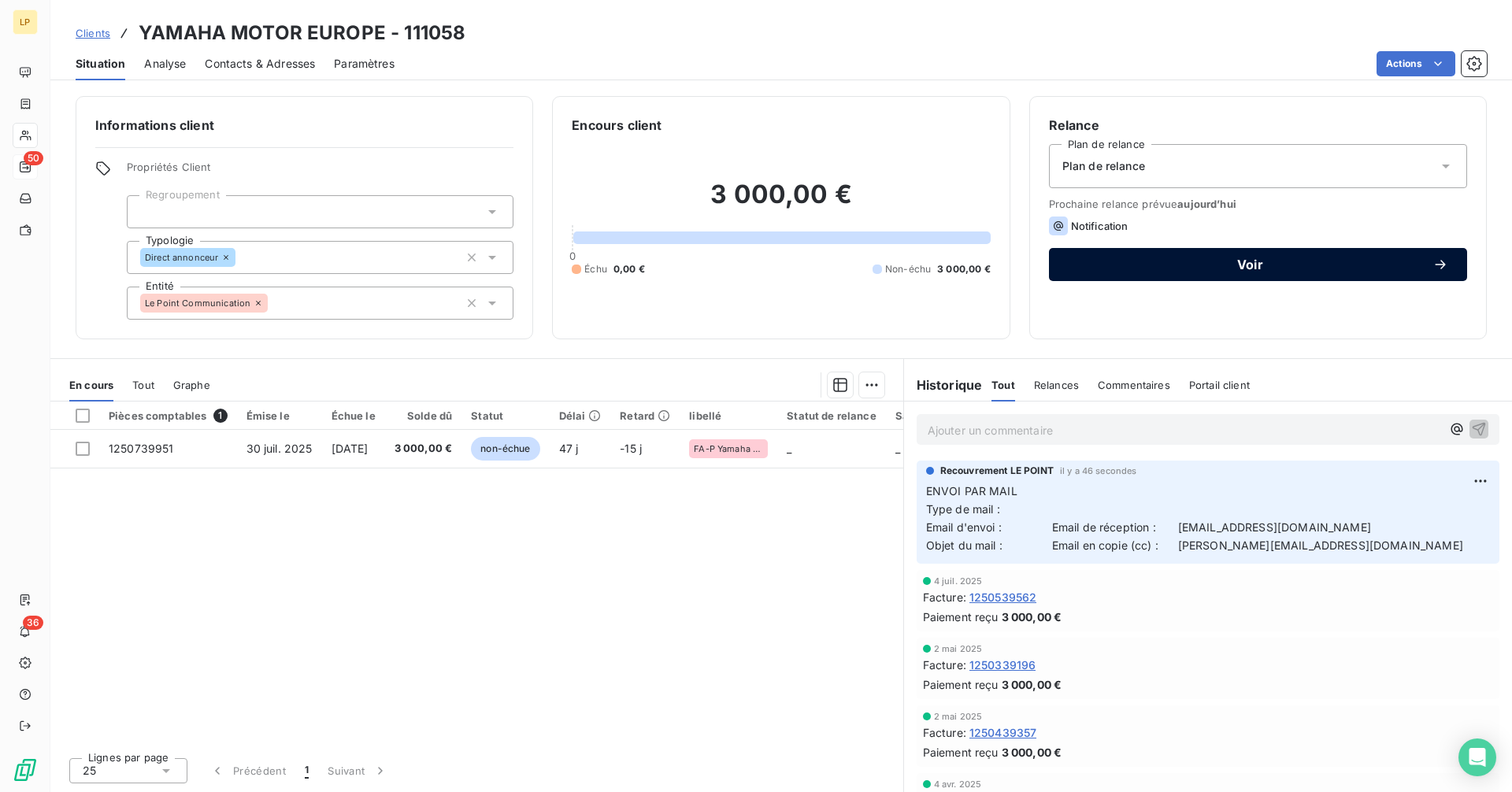
click at [1410, 263] on span "Voir" at bounding box center [1249, 265] width 364 height 13
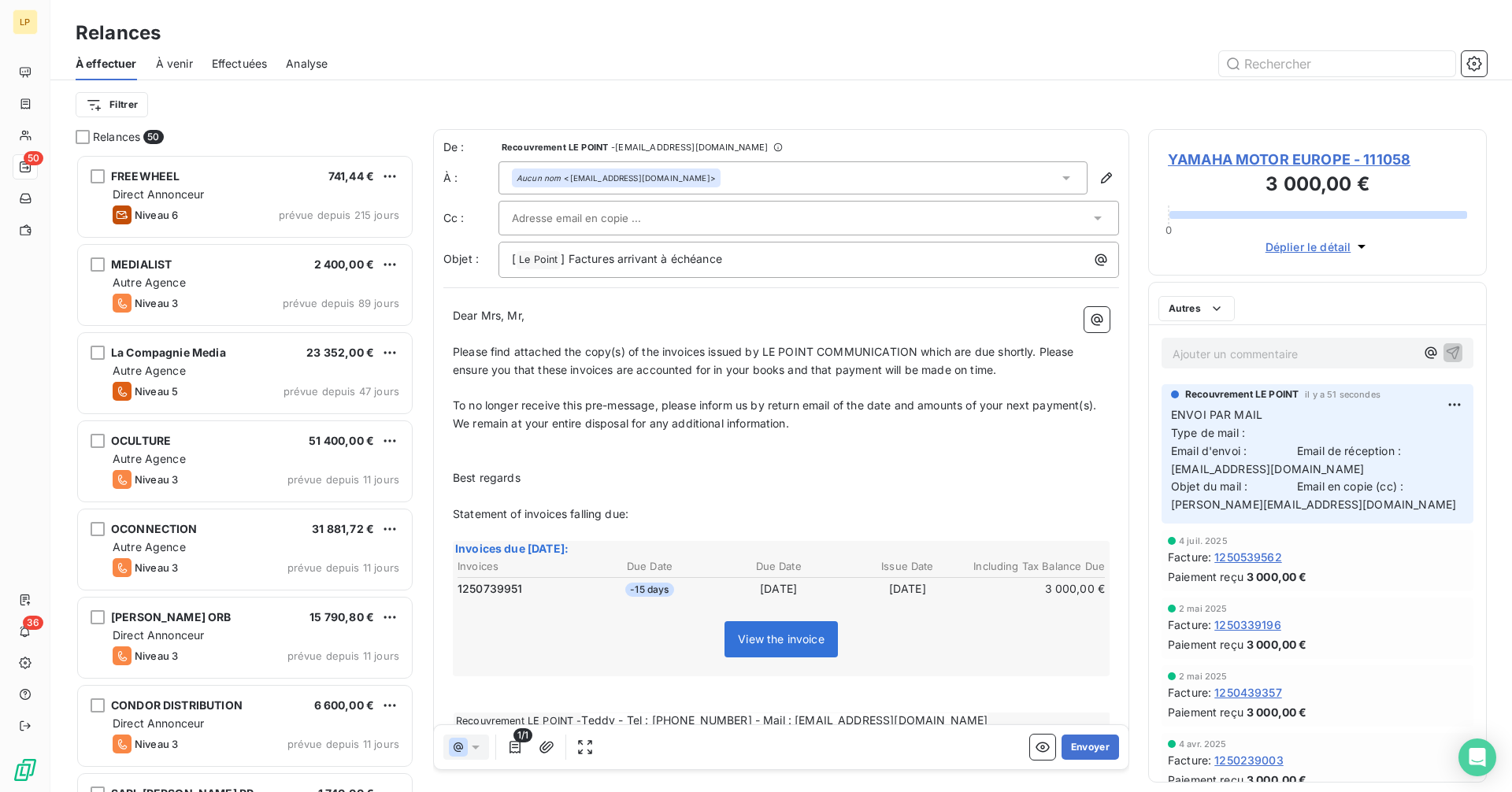
scroll to position [626, 327]
click at [1348, 165] on span "YAMAHA MOTOR EUROPE - 111058" at bounding box center [1318, 159] width 299 height 22
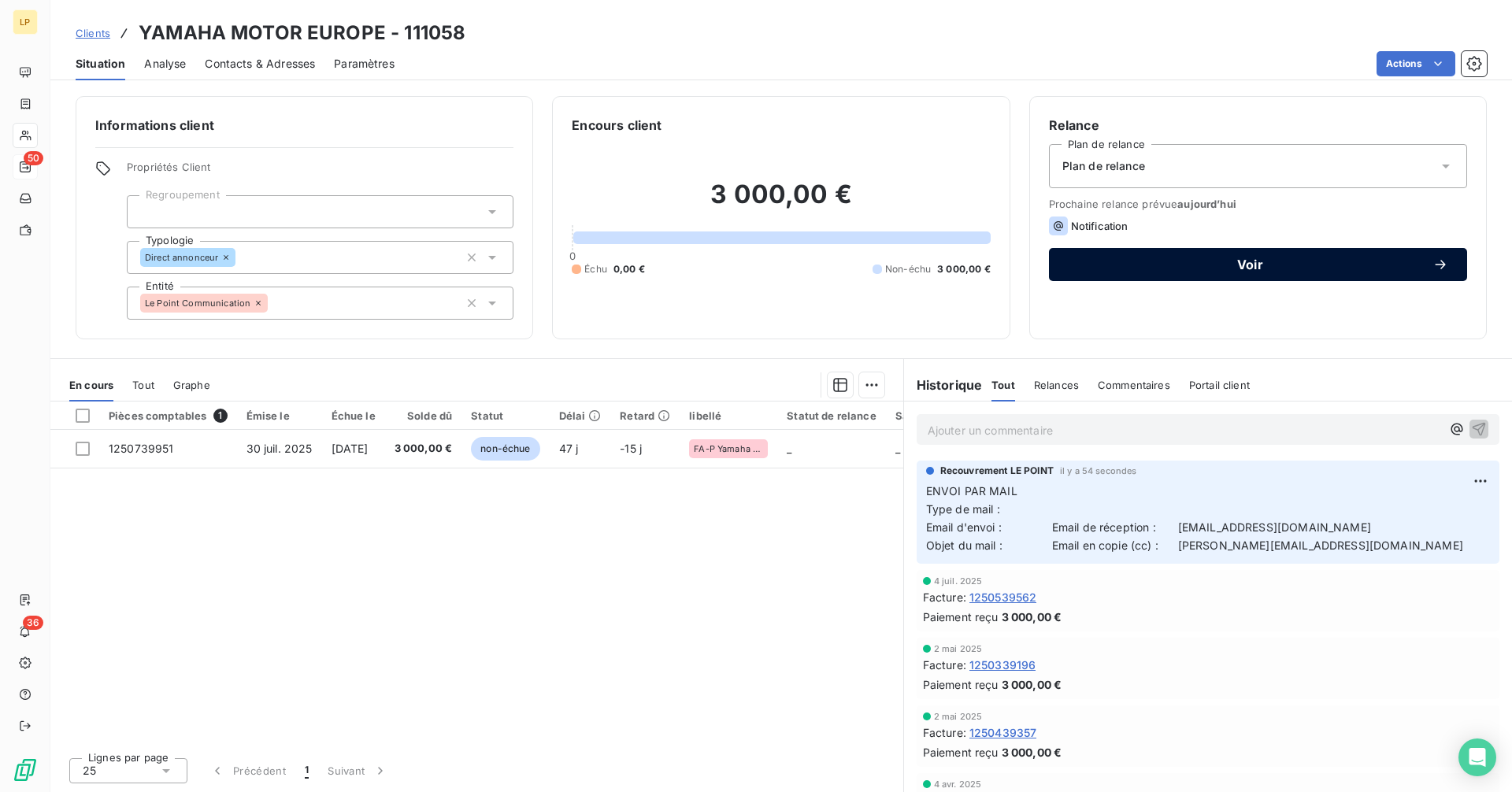
click at [1424, 273] on button "Voir" at bounding box center [1257, 265] width 418 height 33
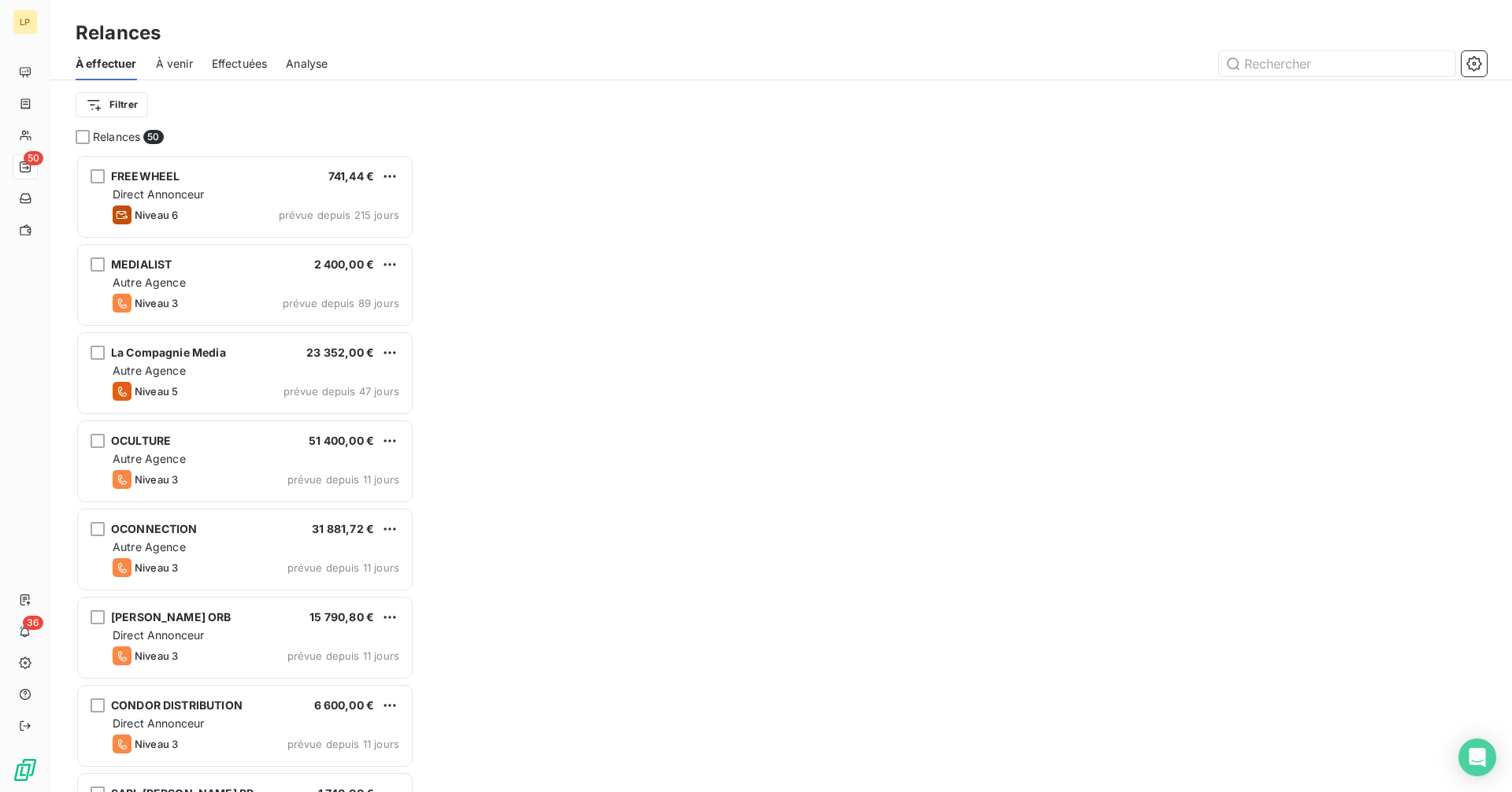
scroll to position [626, 327]
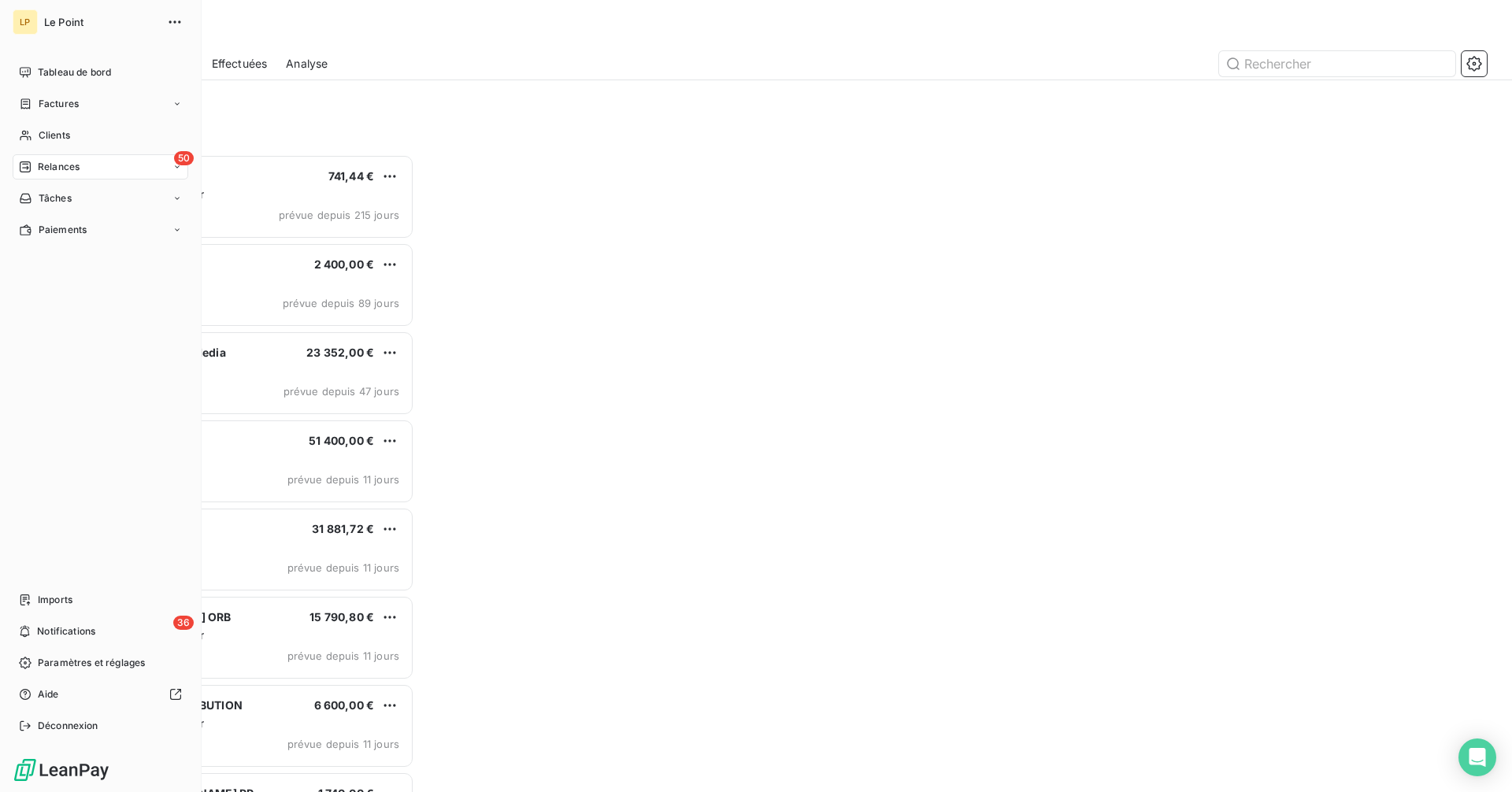
click at [47, 169] on span "Relances" at bounding box center [58, 167] width 41 height 14
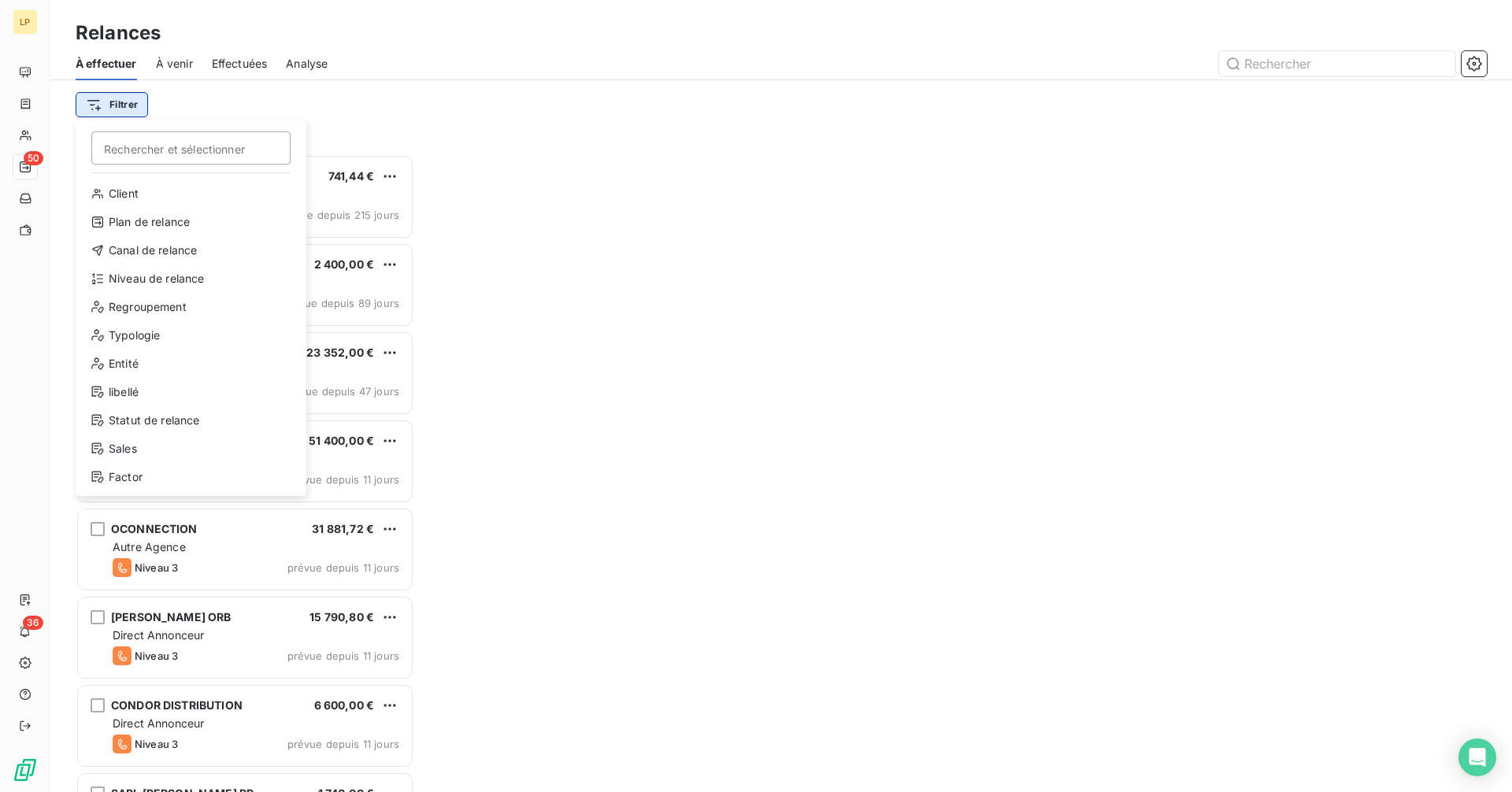
click at [135, 113] on html "LP 50 36 Relances À effectuer À venir Effectuées Analyse Filtrer Rechercher et …" at bounding box center [756, 396] width 1512 height 792
click at [196, 252] on div "Canal de relance" at bounding box center [191, 250] width 218 height 25
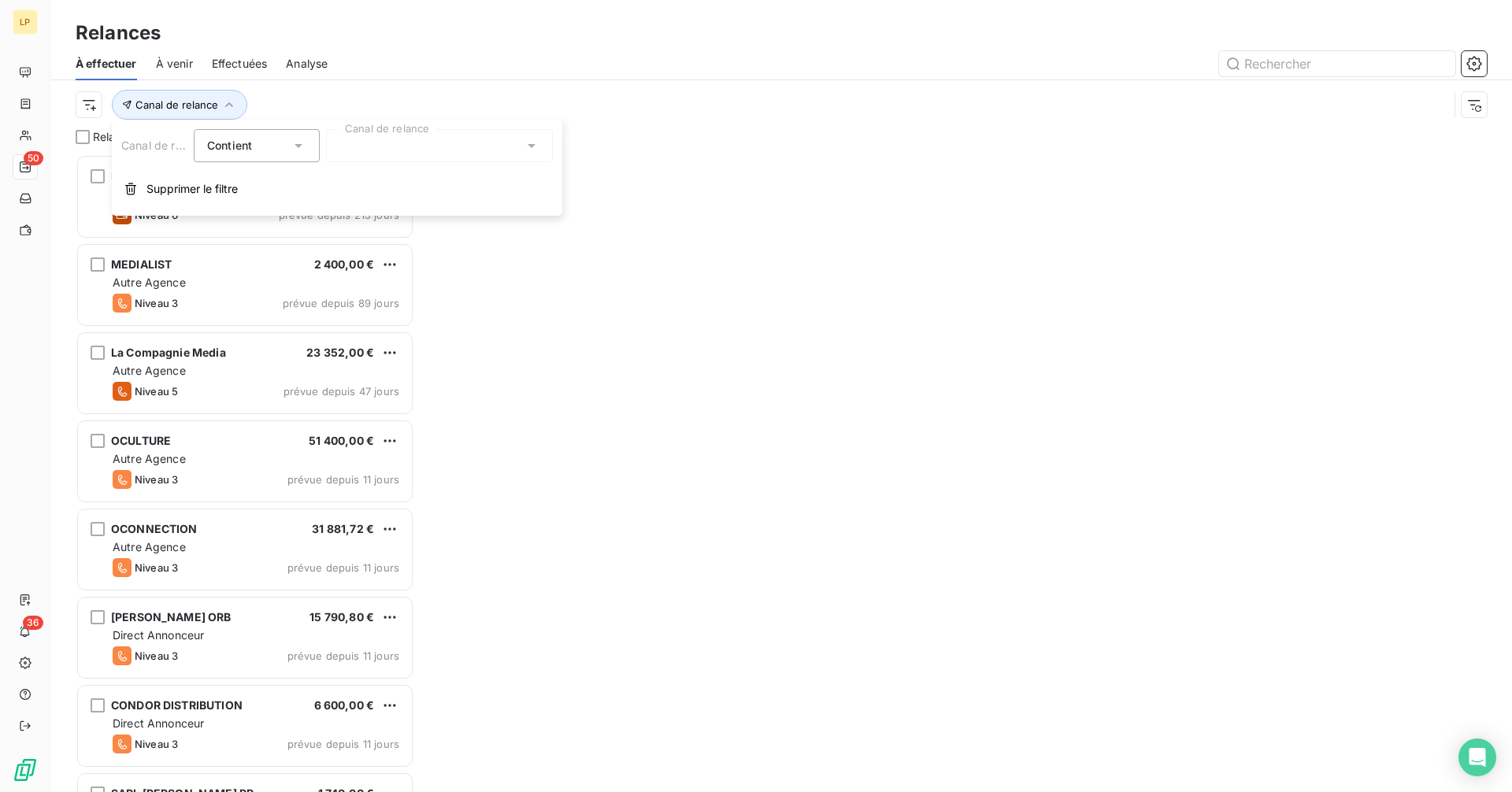
click at [440, 148] on div at bounding box center [439, 145] width 227 height 33
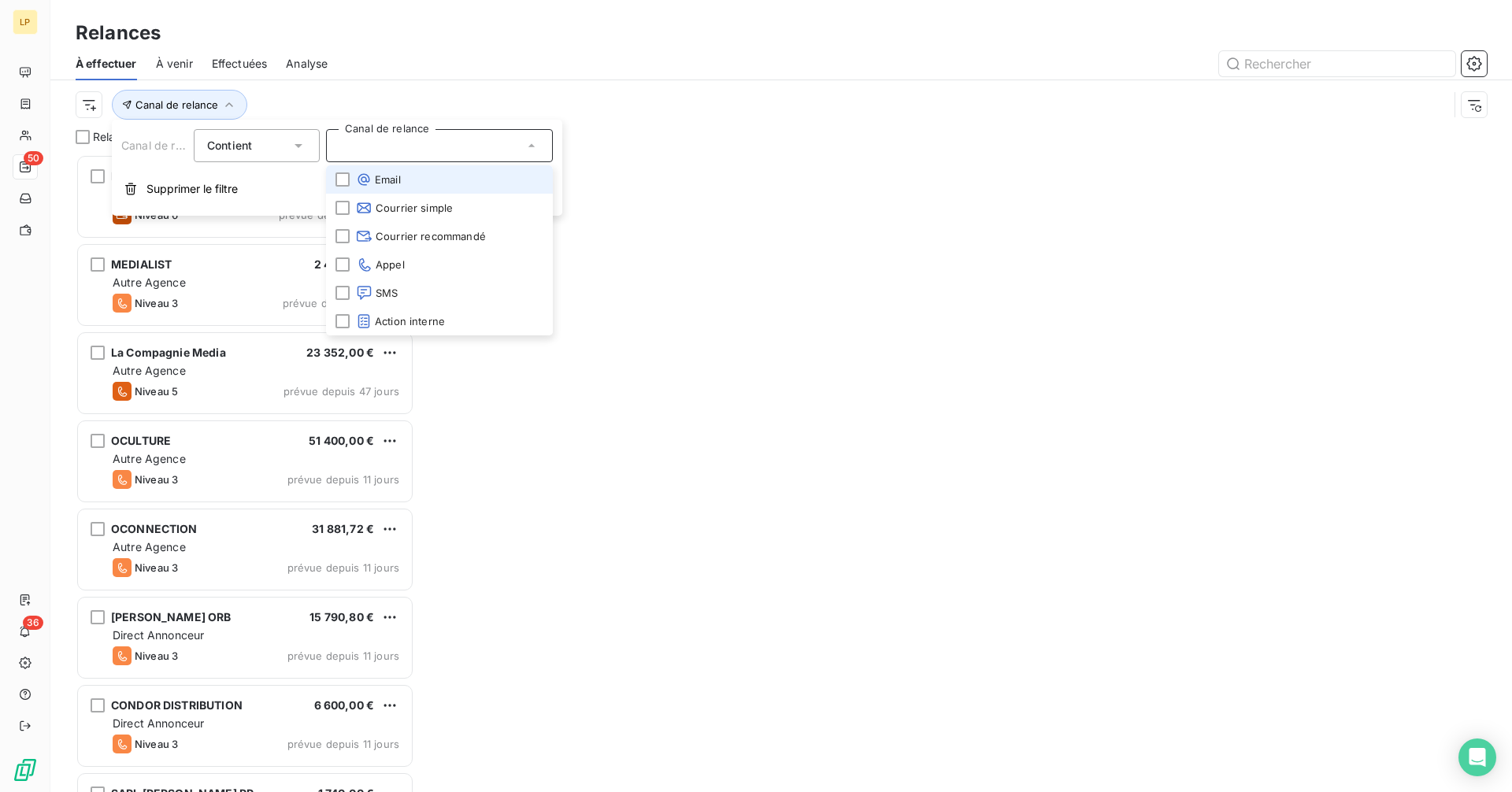
click at [428, 174] on li "Email" at bounding box center [439, 179] width 227 height 28
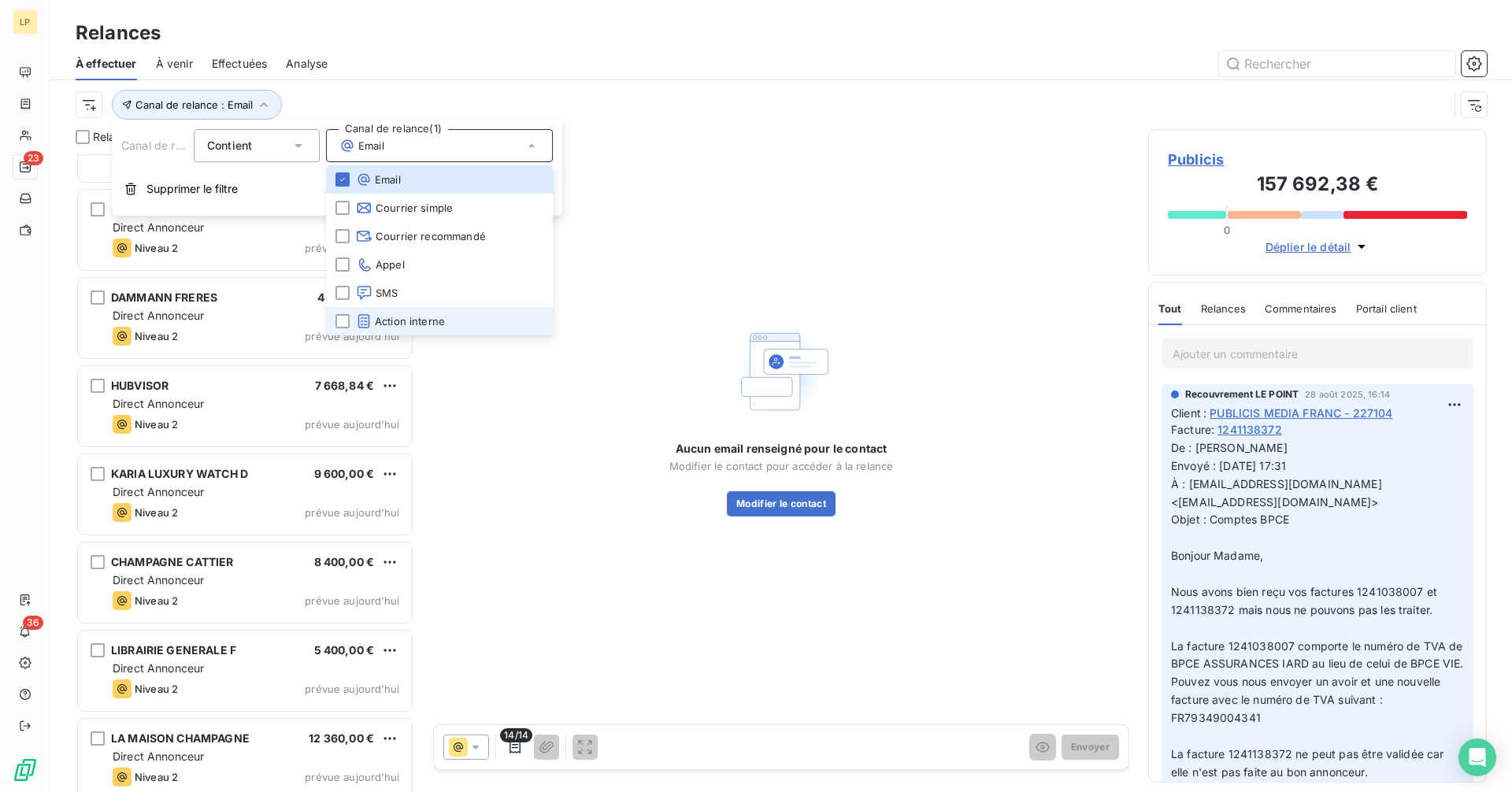
scroll to position [1391, 0]
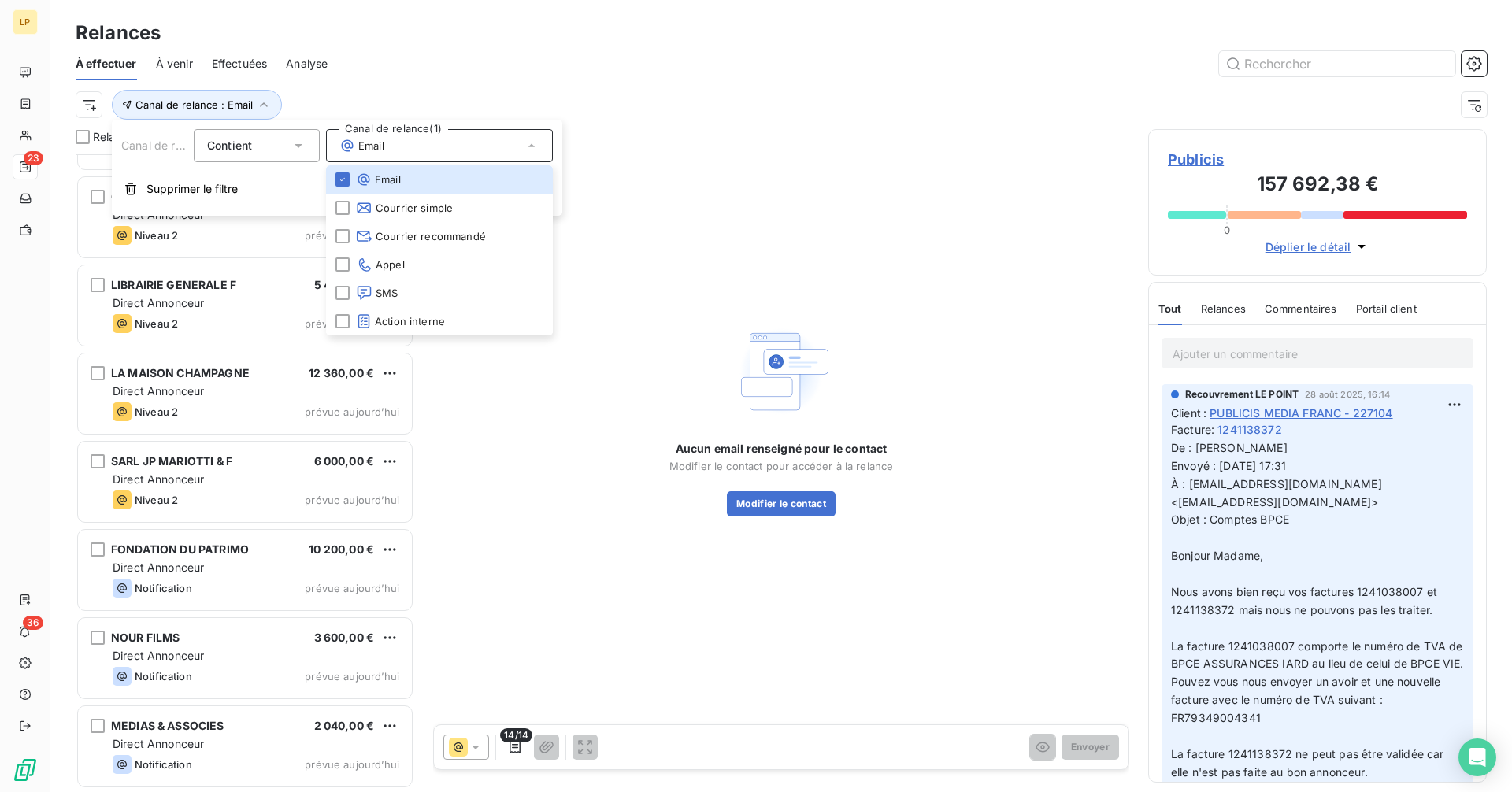
click at [903, 189] on div "Aucun email renseigné pour le contact Modifier le contact pour accéder à la rel…" at bounding box center [780, 418] width 696 height 580
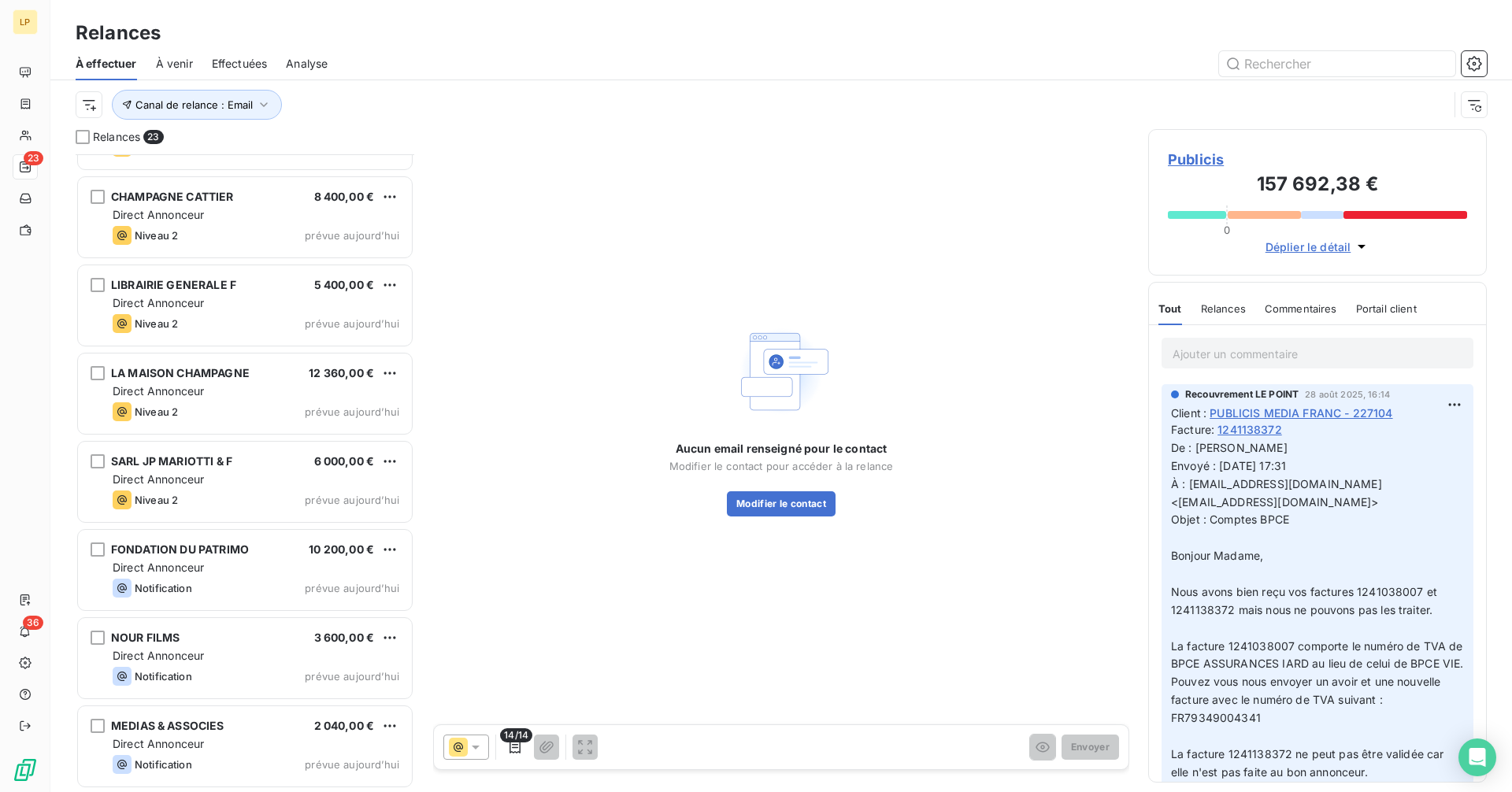
click at [191, 62] on span "À venir" at bounding box center [174, 63] width 37 height 15
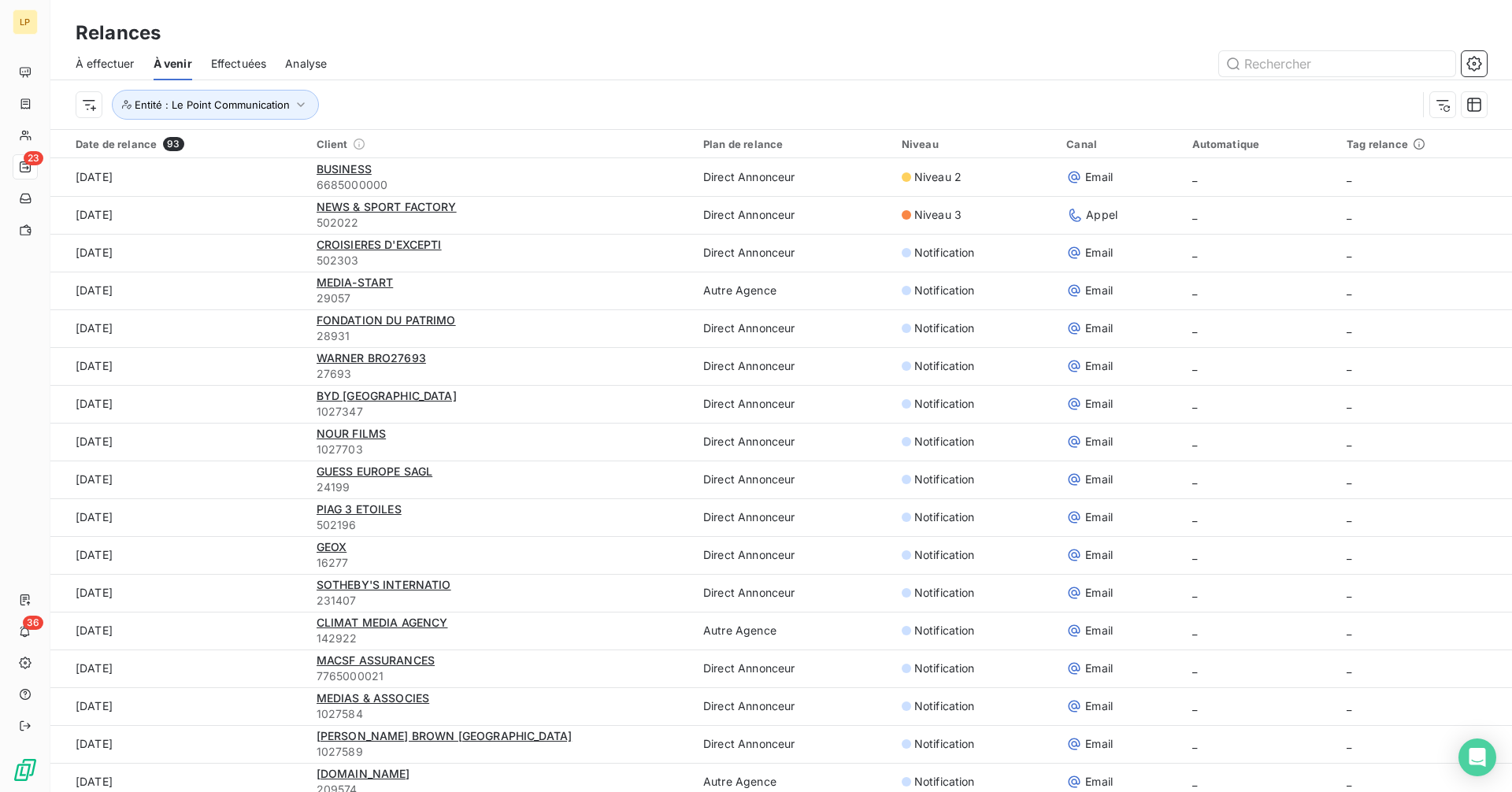
click at [91, 60] on span "À effectuer" at bounding box center [105, 63] width 59 height 15
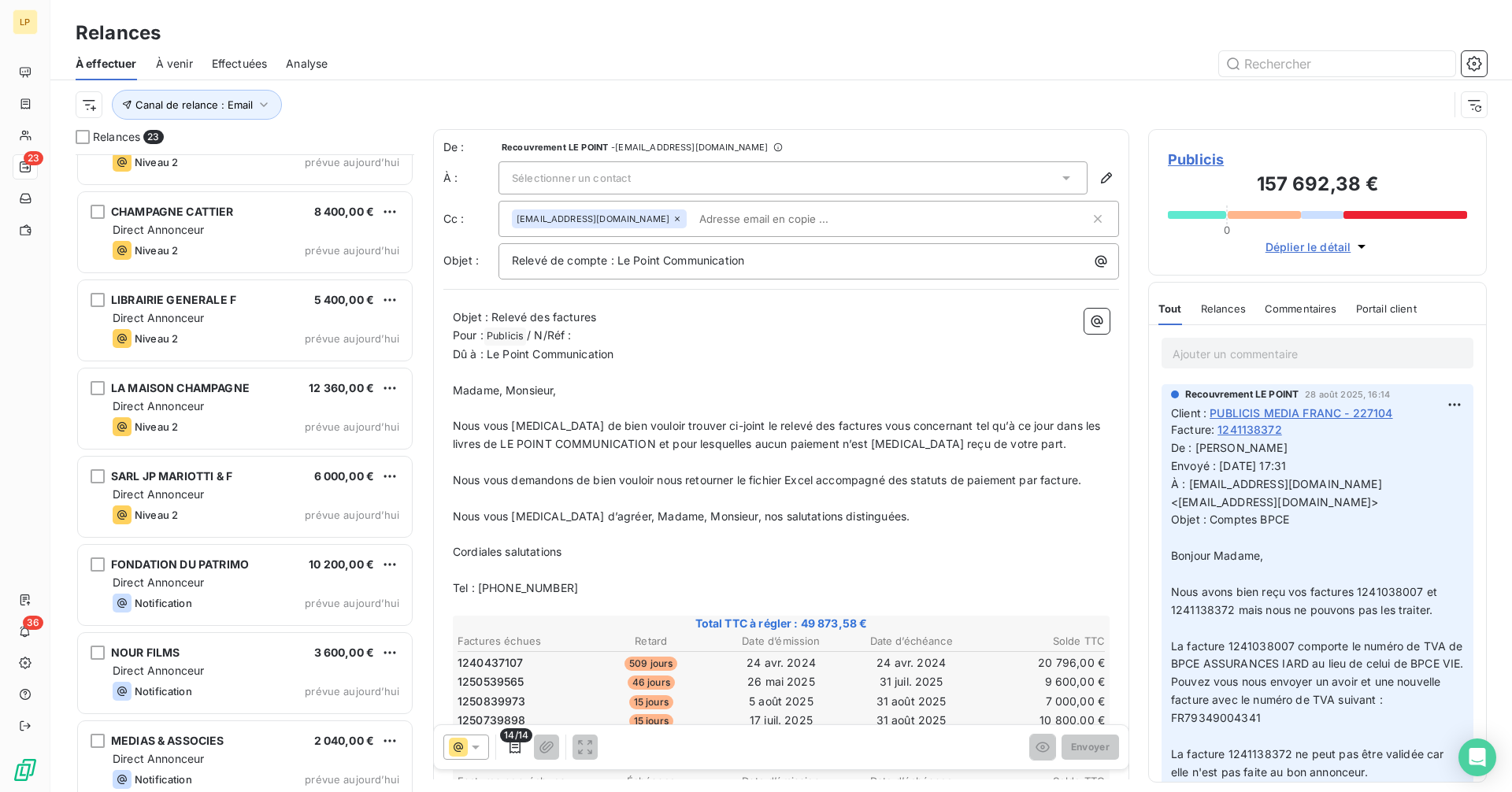
scroll to position [1391, 0]
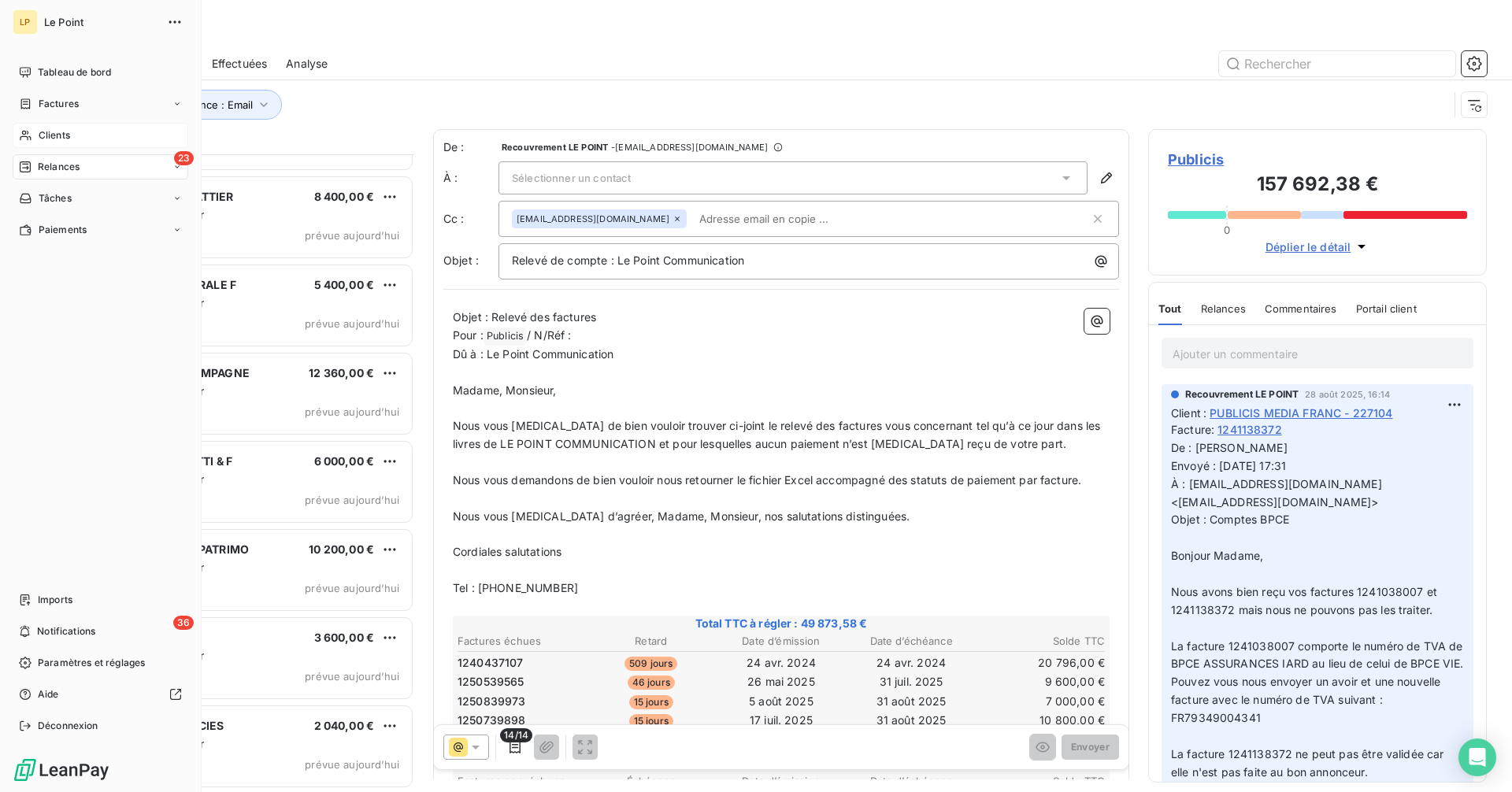
click at [38, 131] on div "Clients" at bounding box center [100, 135] width 176 height 25
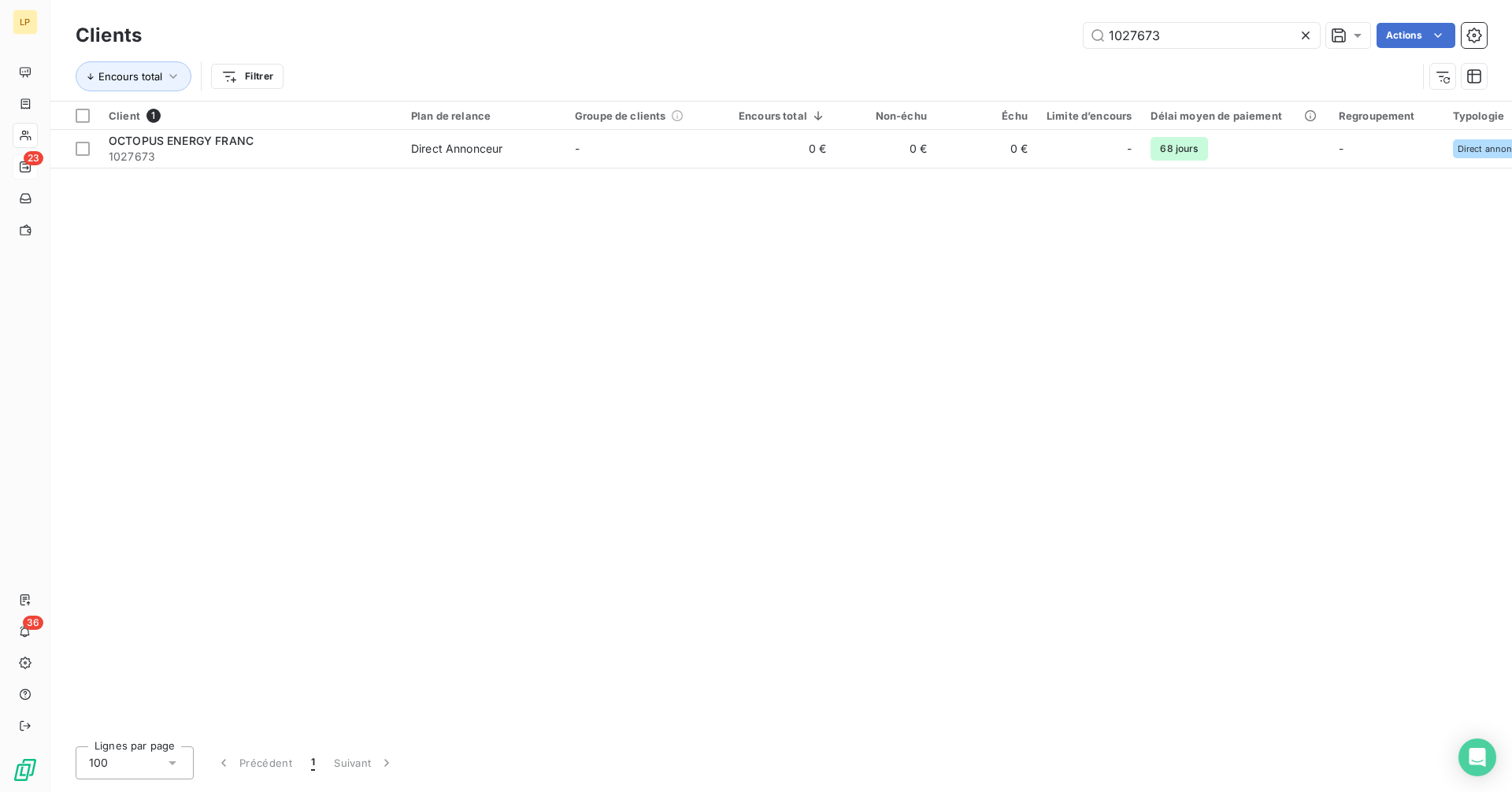
drag, startPoint x: 1198, startPoint y: 36, endPoint x: 970, endPoint y: 35, distance: 228.0
click at [1030, 35] on div "1027673 Actions" at bounding box center [823, 35] width 1326 height 25
click at [970, 35] on div "1027673 Actions" at bounding box center [823, 35] width 1326 height 25
click at [1190, 28] on input "1027673" at bounding box center [1202, 35] width 236 height 25
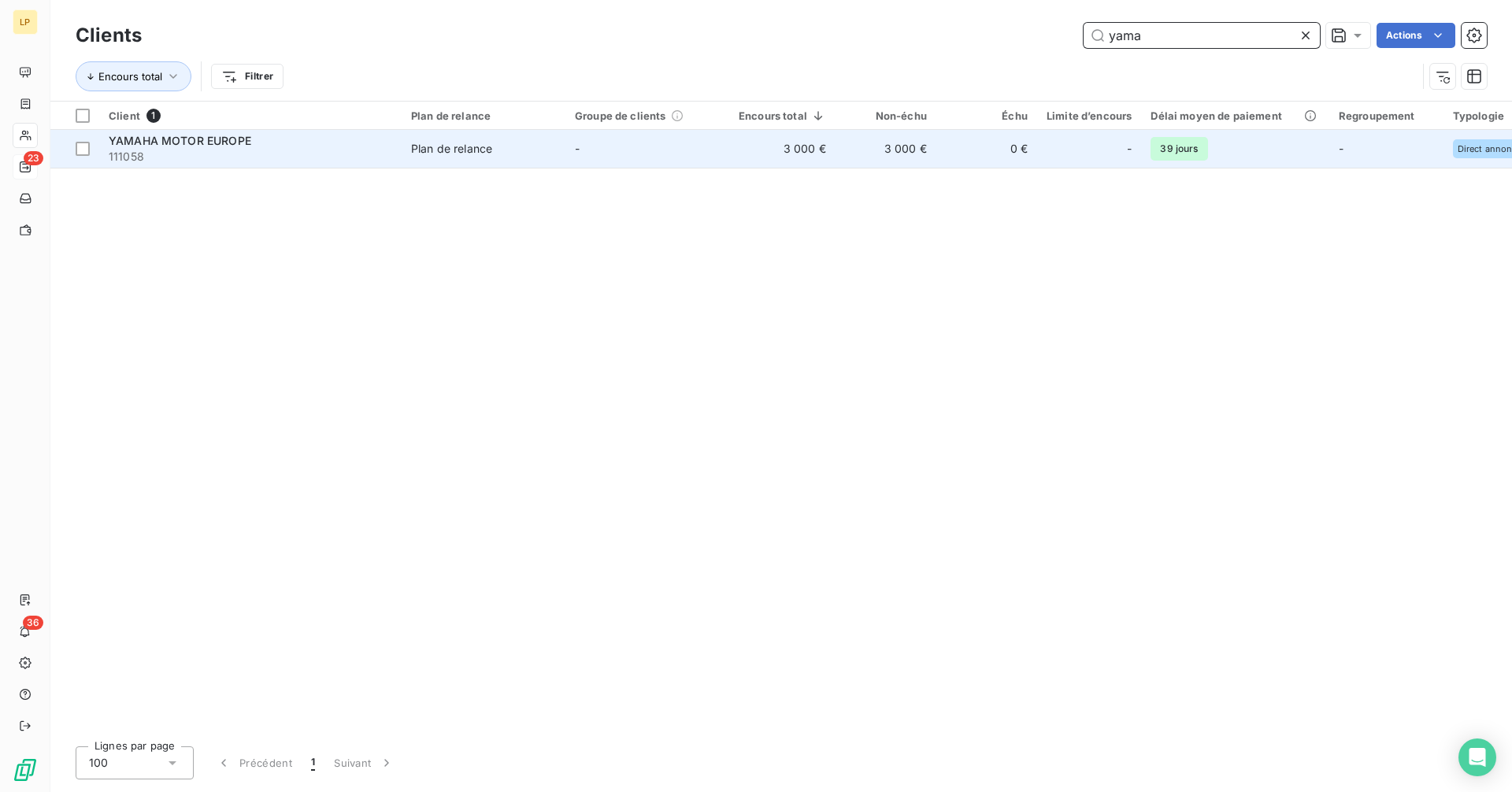
type input "yama"
click at [517, 146] on span "Plan de relance" at bounding box center [483, 148] width 145 height 15
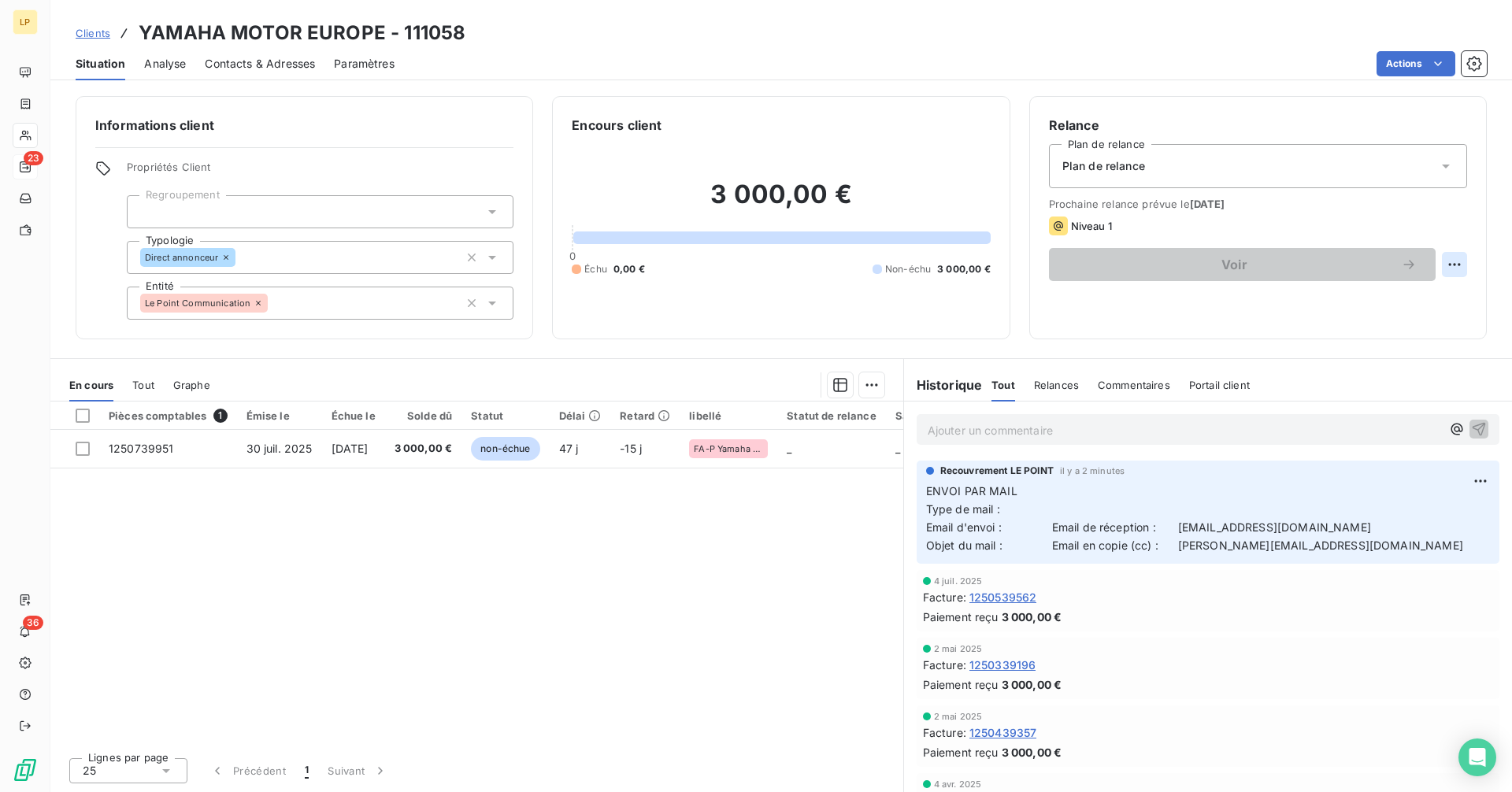
click at [1462, 269] on html "LP 23 36 Clients YAMAHA MOTOR EUROPE - 111058 Situation Analyse Contacts & Adre…" at bounding box center [756, 396] width 1512 height 792
click at [1401, 290] on div "Replanifier cette action" at bounding box center [1390, 299] width 141 height 25
select select "8"
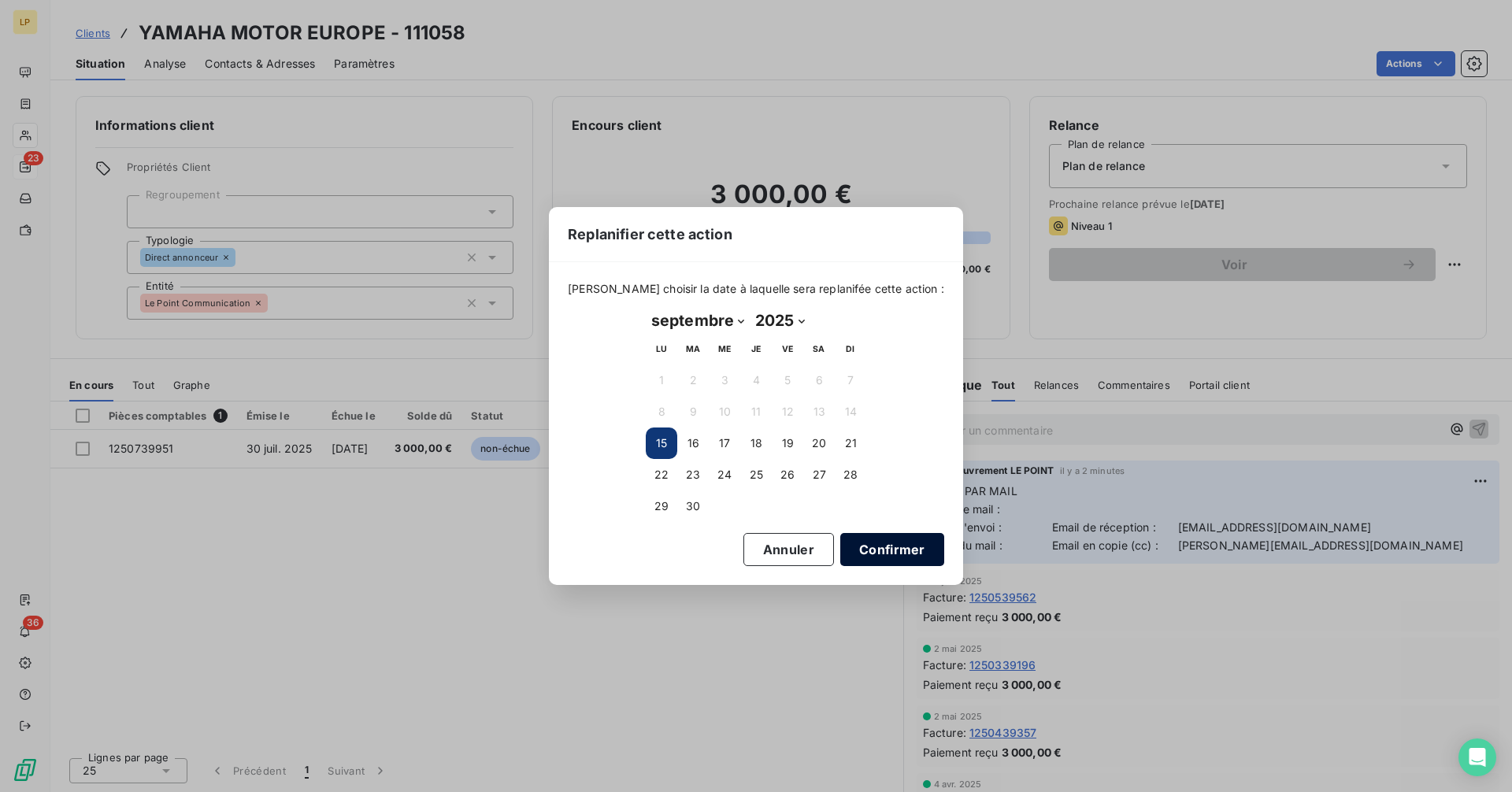
click at [853, 543] on button "Confirmer" at bounding box center [892, 549] width 104 height 33
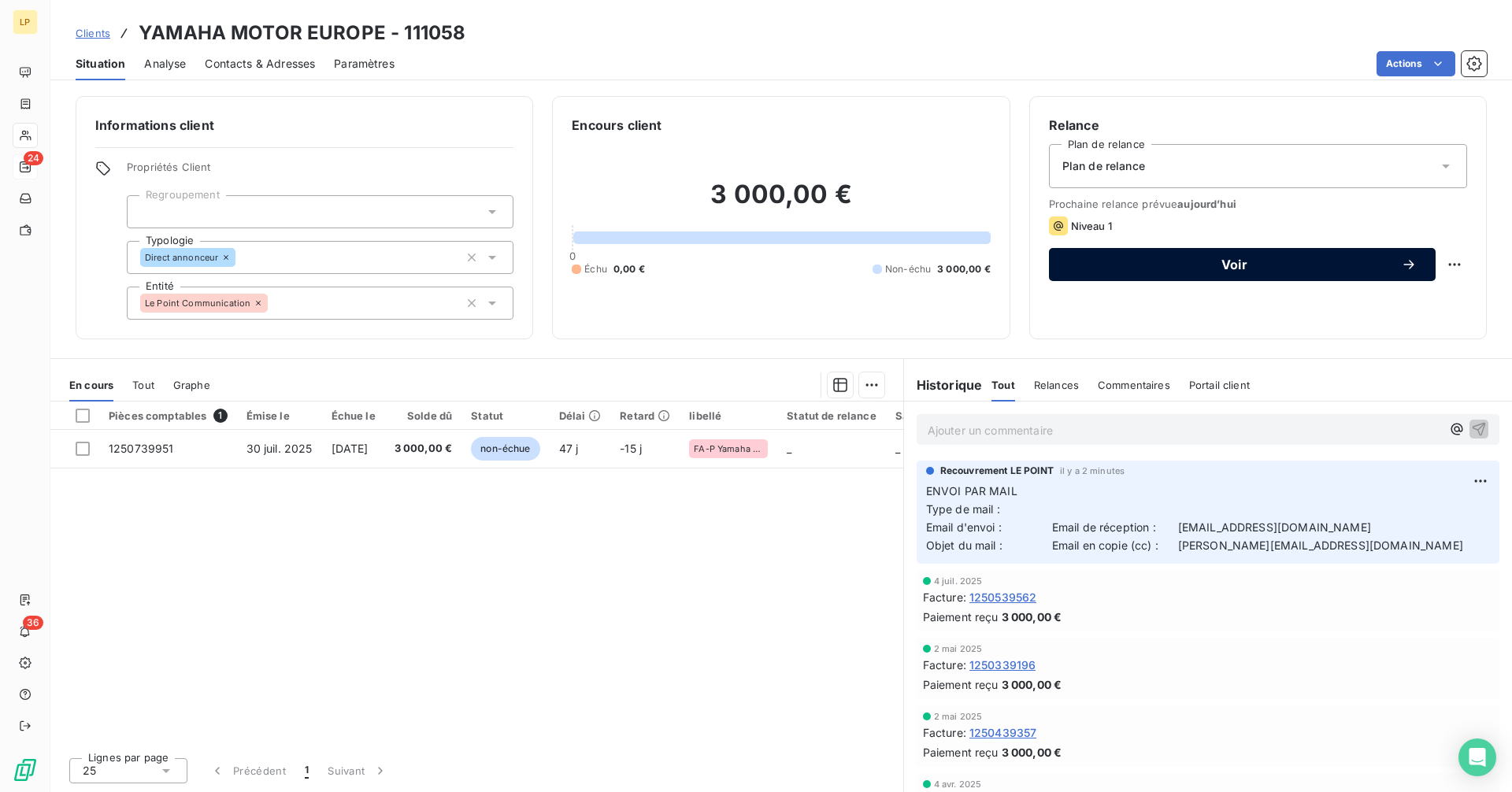
click at [1258, 262] on span "Voir" at bounding box center [1234, 265] width 333 height 13
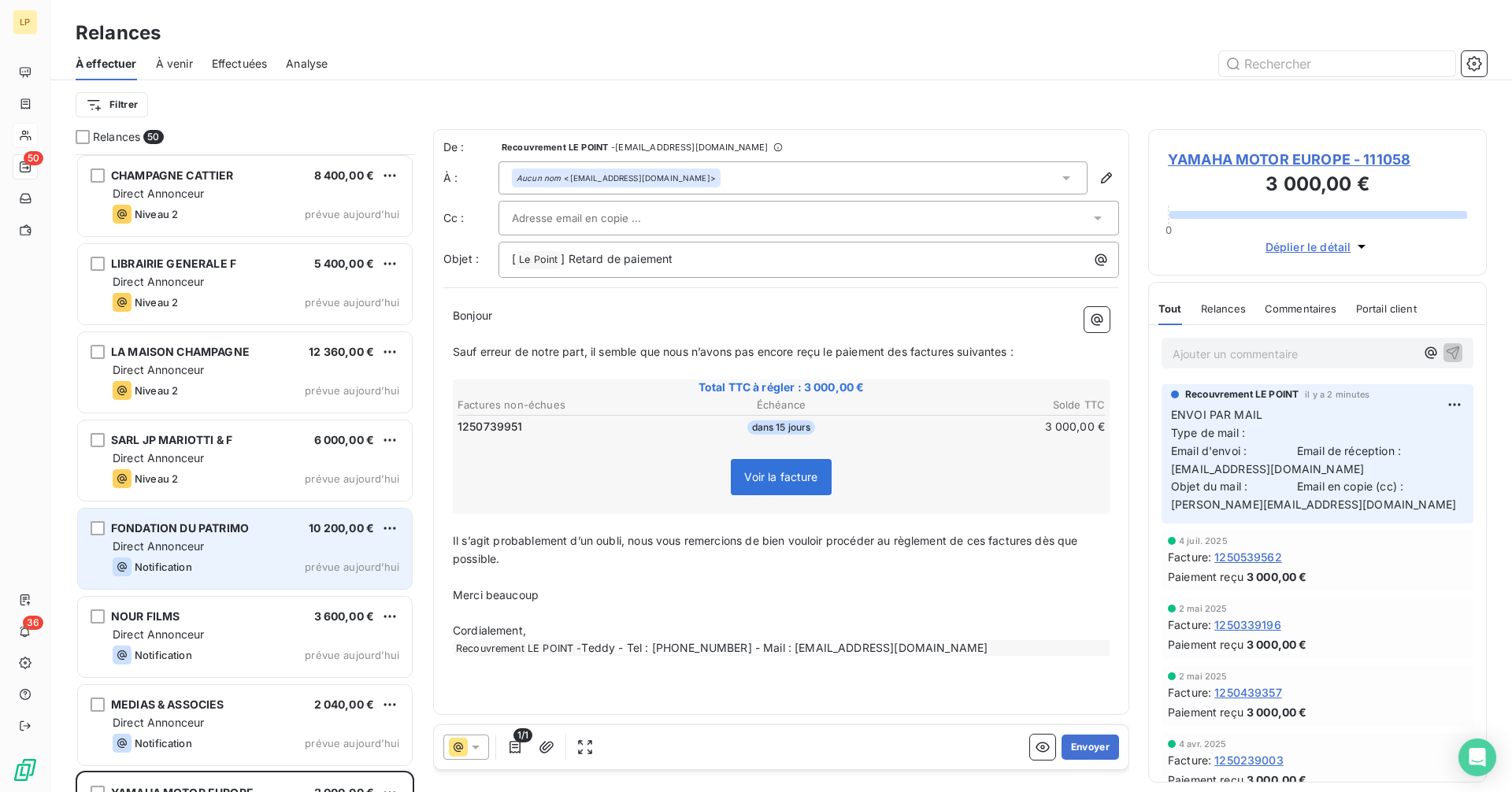
scroll to position [3773, 0]
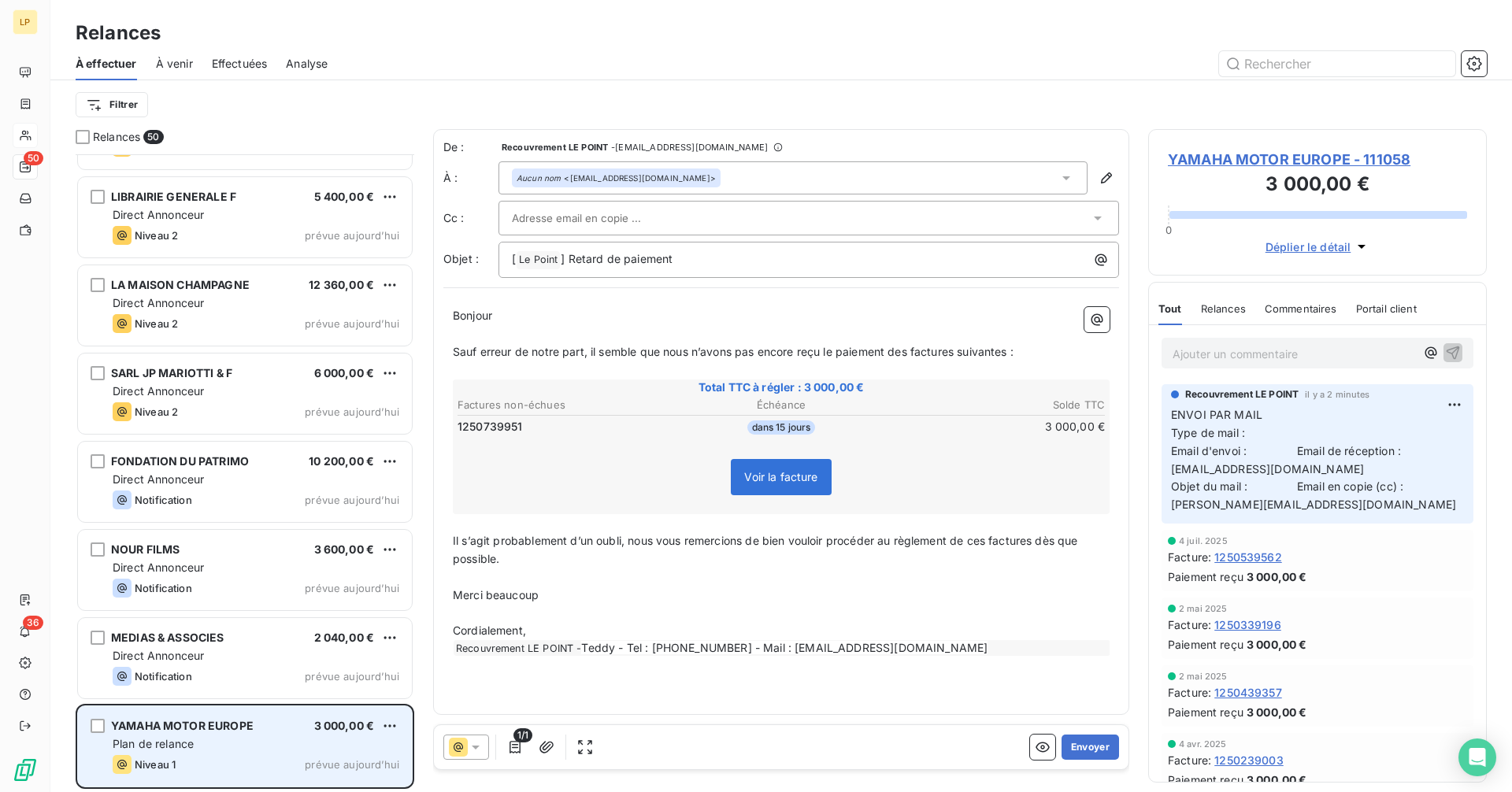
click at [228, 746] on div "Plan de relance" at bounding box center [256, 743] width 286 height 15
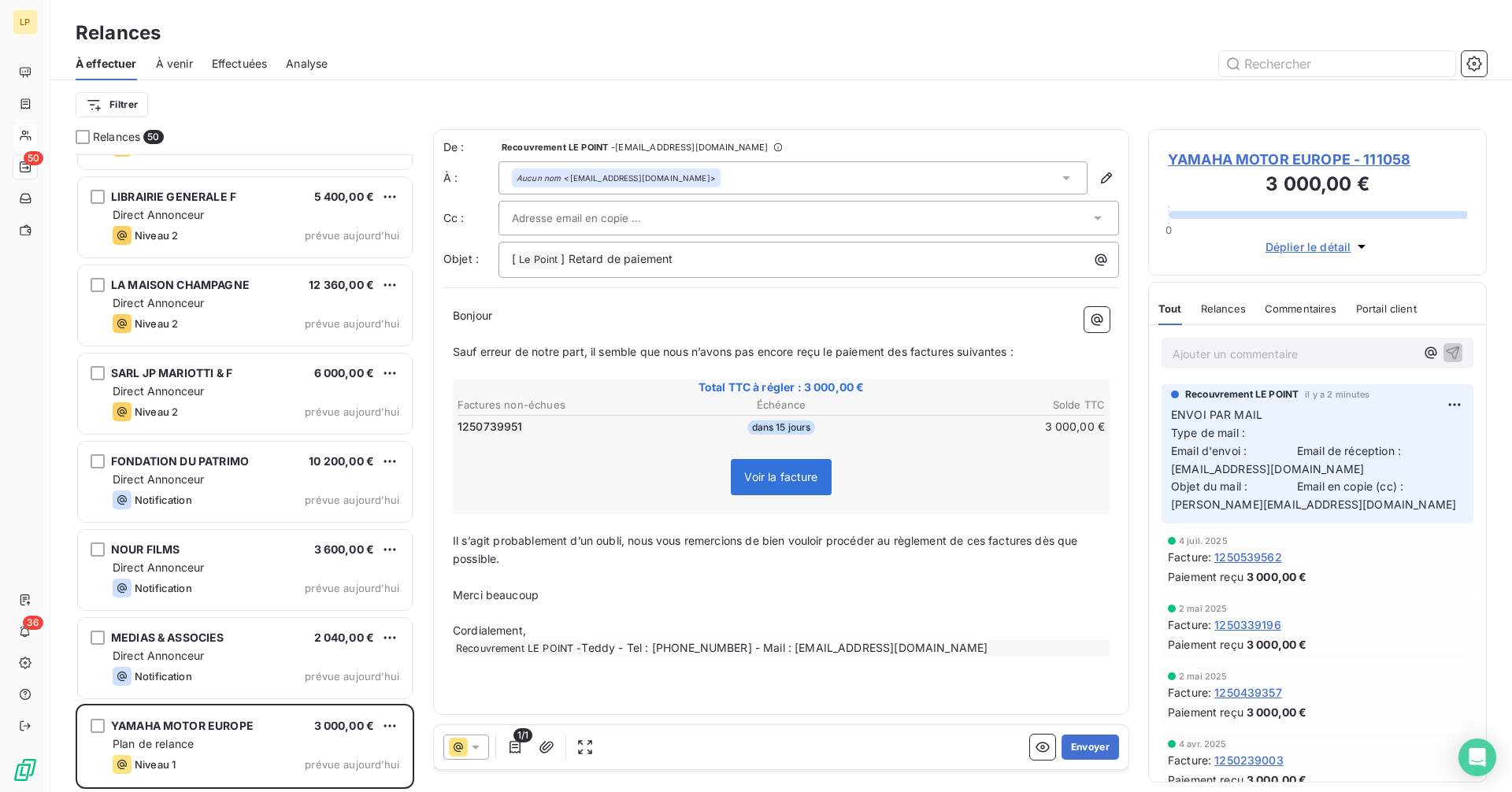
click at [1264, 154] on span "YAMAHA MOTOR EUROPE - 111058" at bounding box center [1318, 159] width 299 height 22
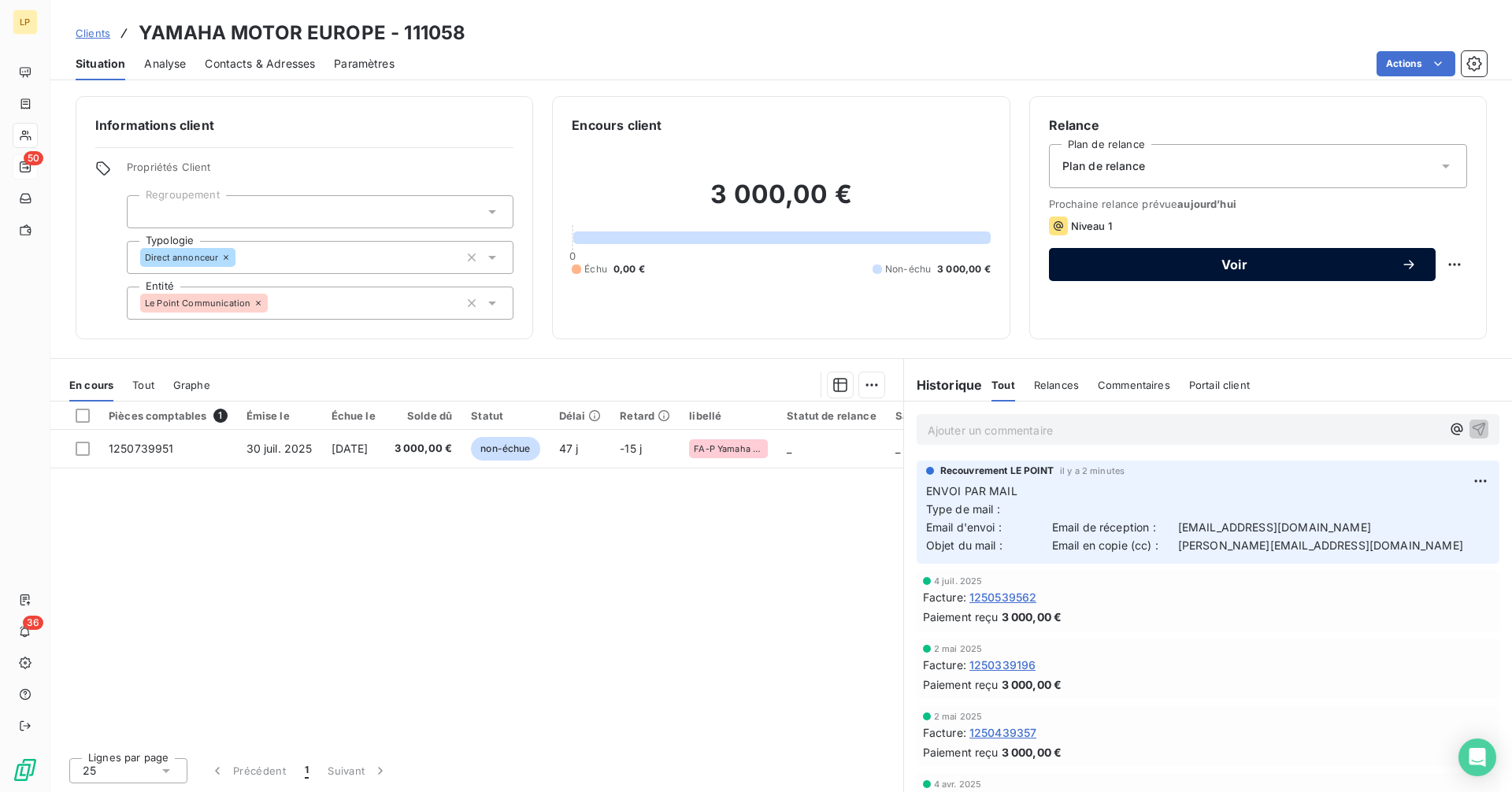
click at [1353, 273] on button "Voir" at bounding box center [1242, 265] width 387 height 33
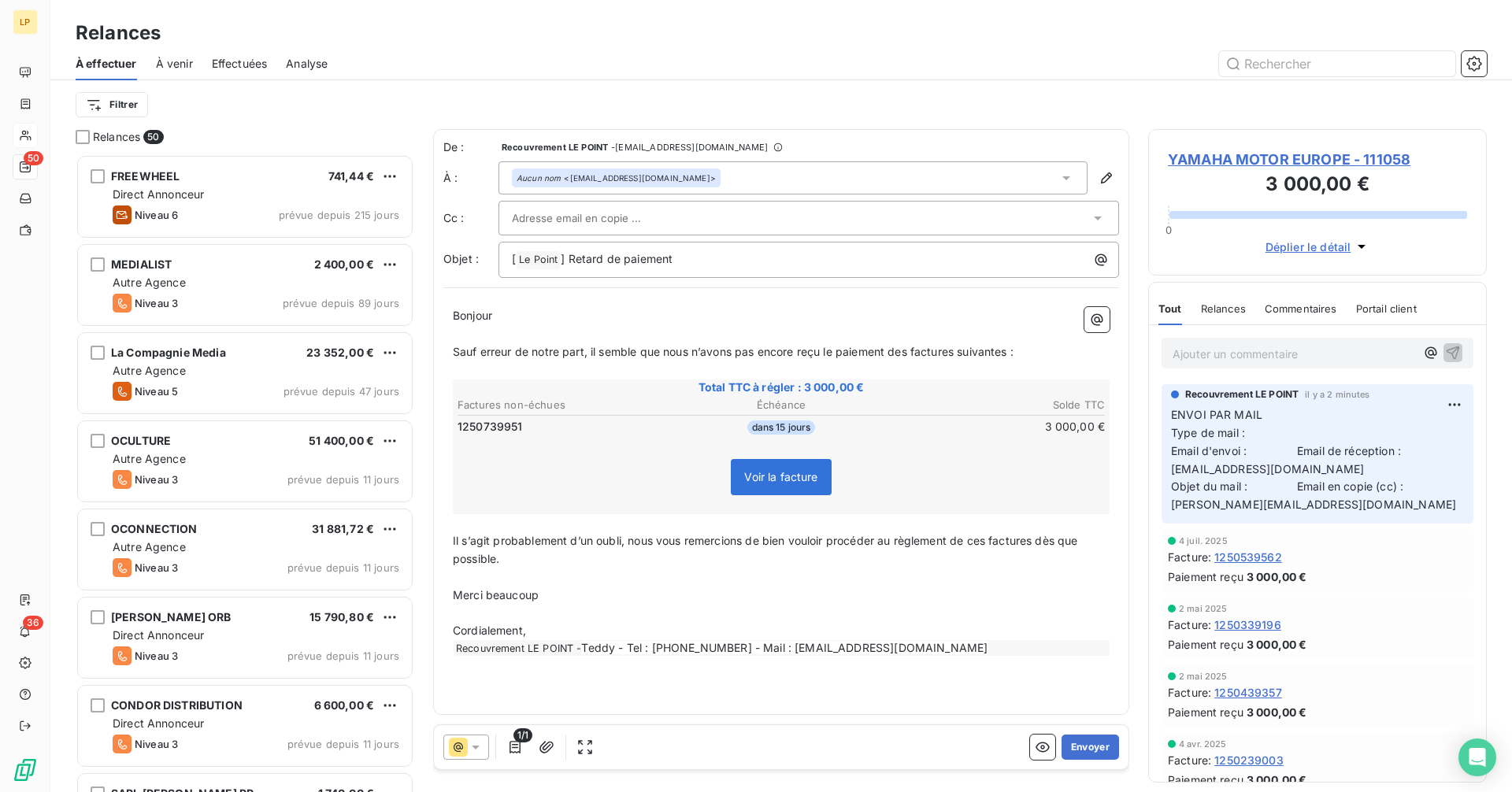
scroll to position [626, 327]
click at [464, 746] on icon at bounding box center [458, 747] width 19 height 19
click at [469, 746] on icon at bounding box center [475, 747] width 15 height 15
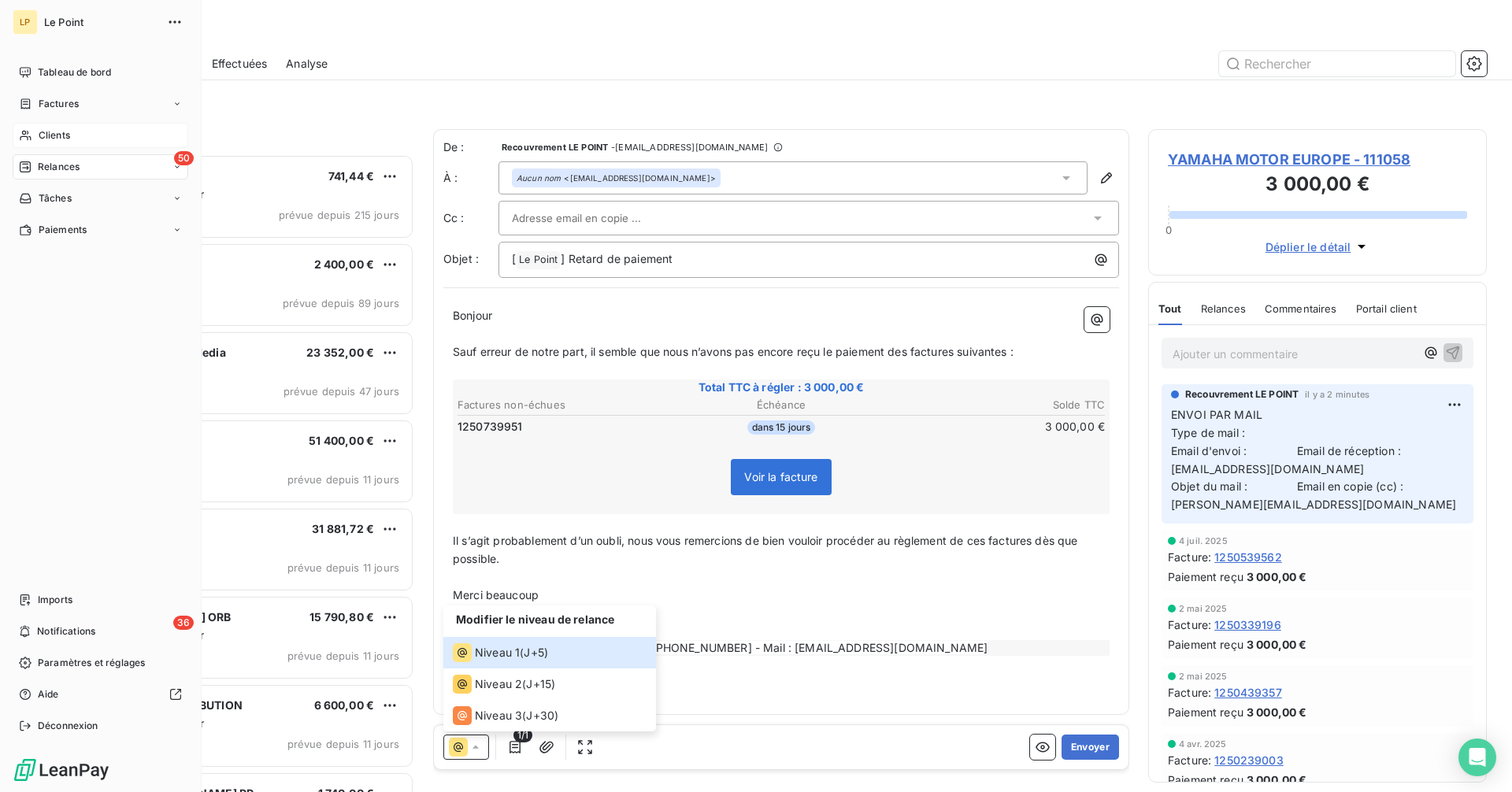
click at [40, 135] on span "Clients" at bounding box center [54, 136] width 32 height 14
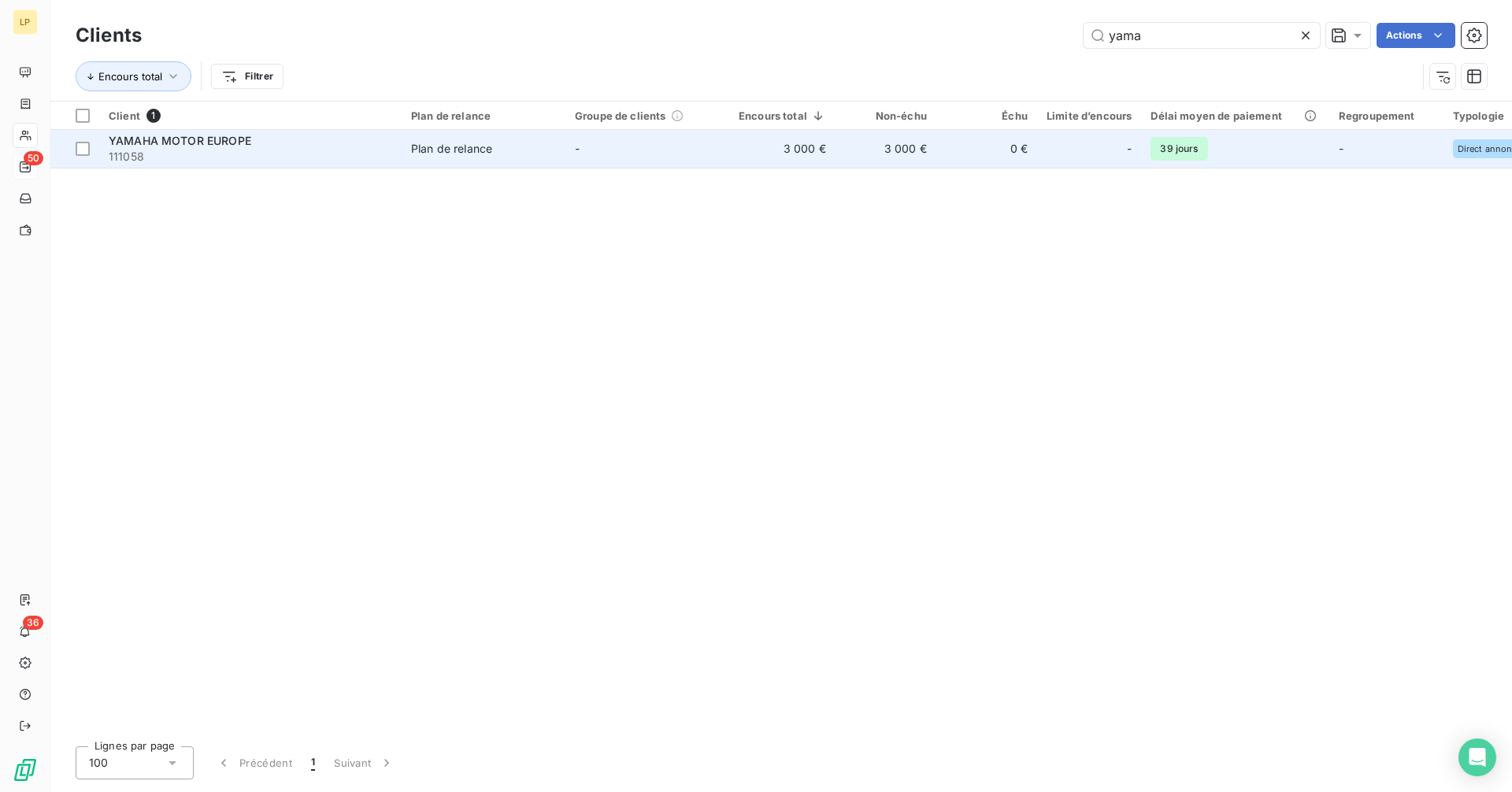
click at [1057, 165] on td "-" at bounding box center [1088, 148] width 104 height 38
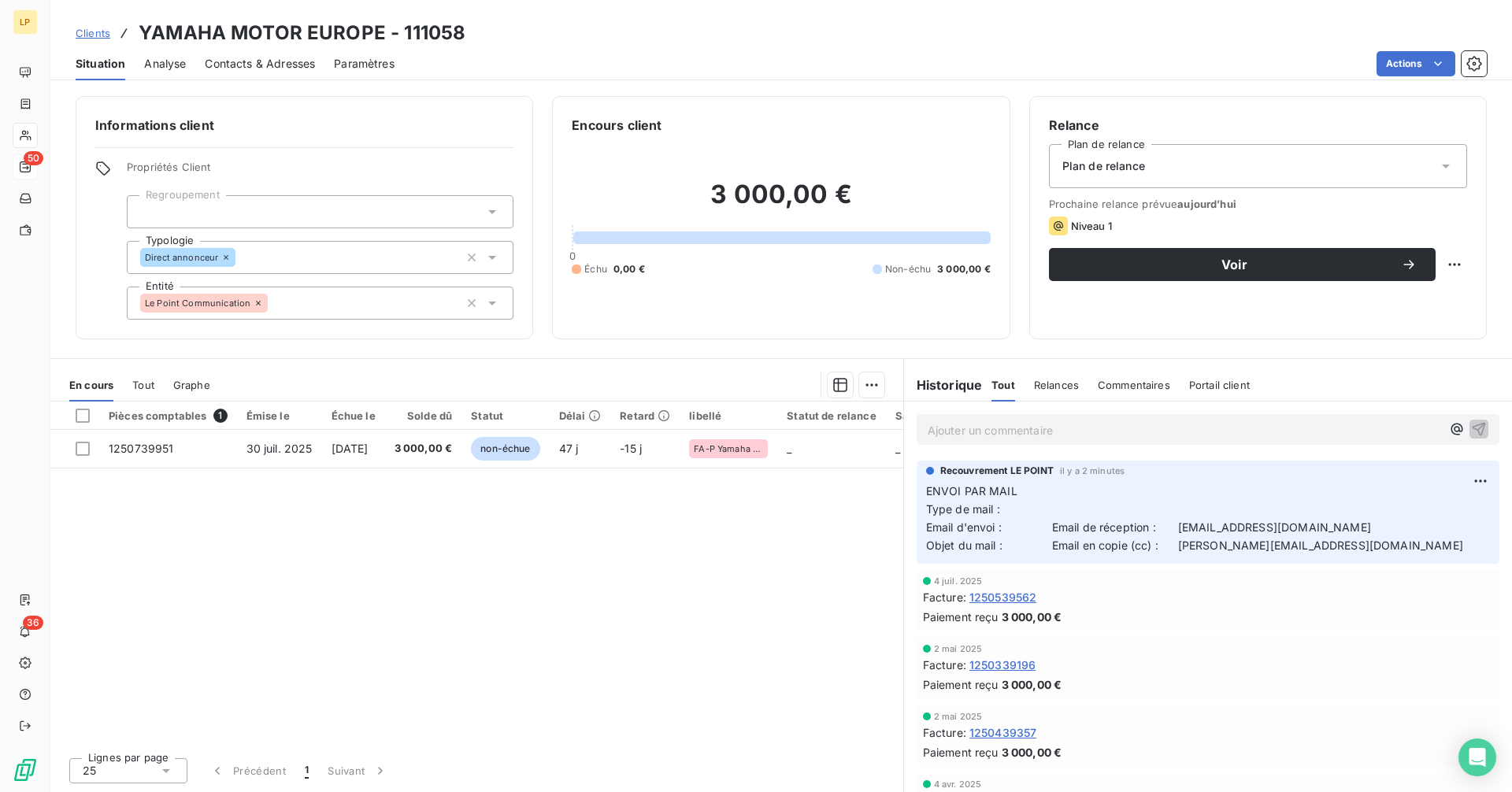
click at [1443, 184] on div "Plan de relance" at bounding box center [1257, 166] width 418 height 44
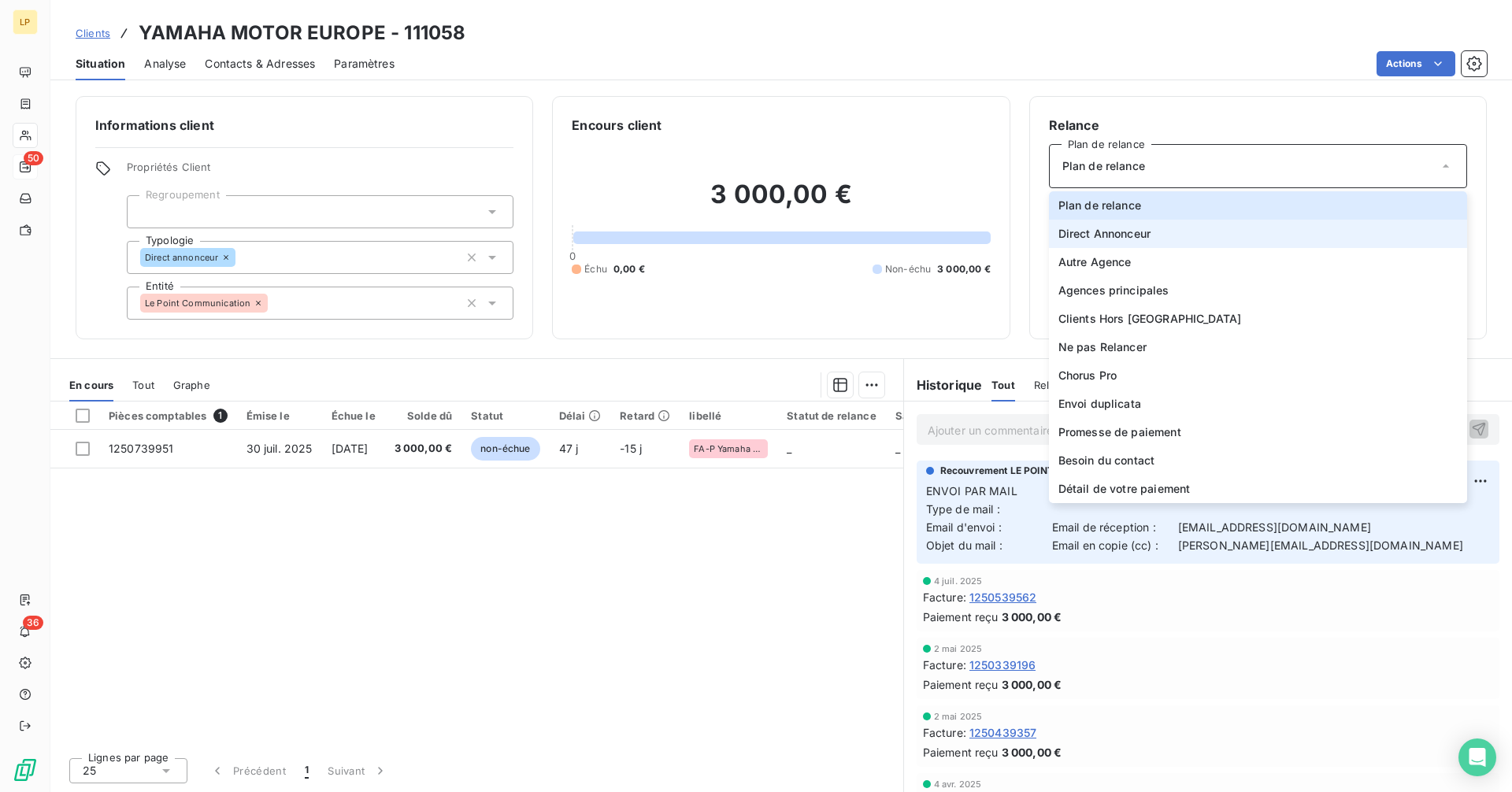
click at [1343, 239] on li "Direct Annonceur" at bounding box center [1257, 233] width 418 height 28
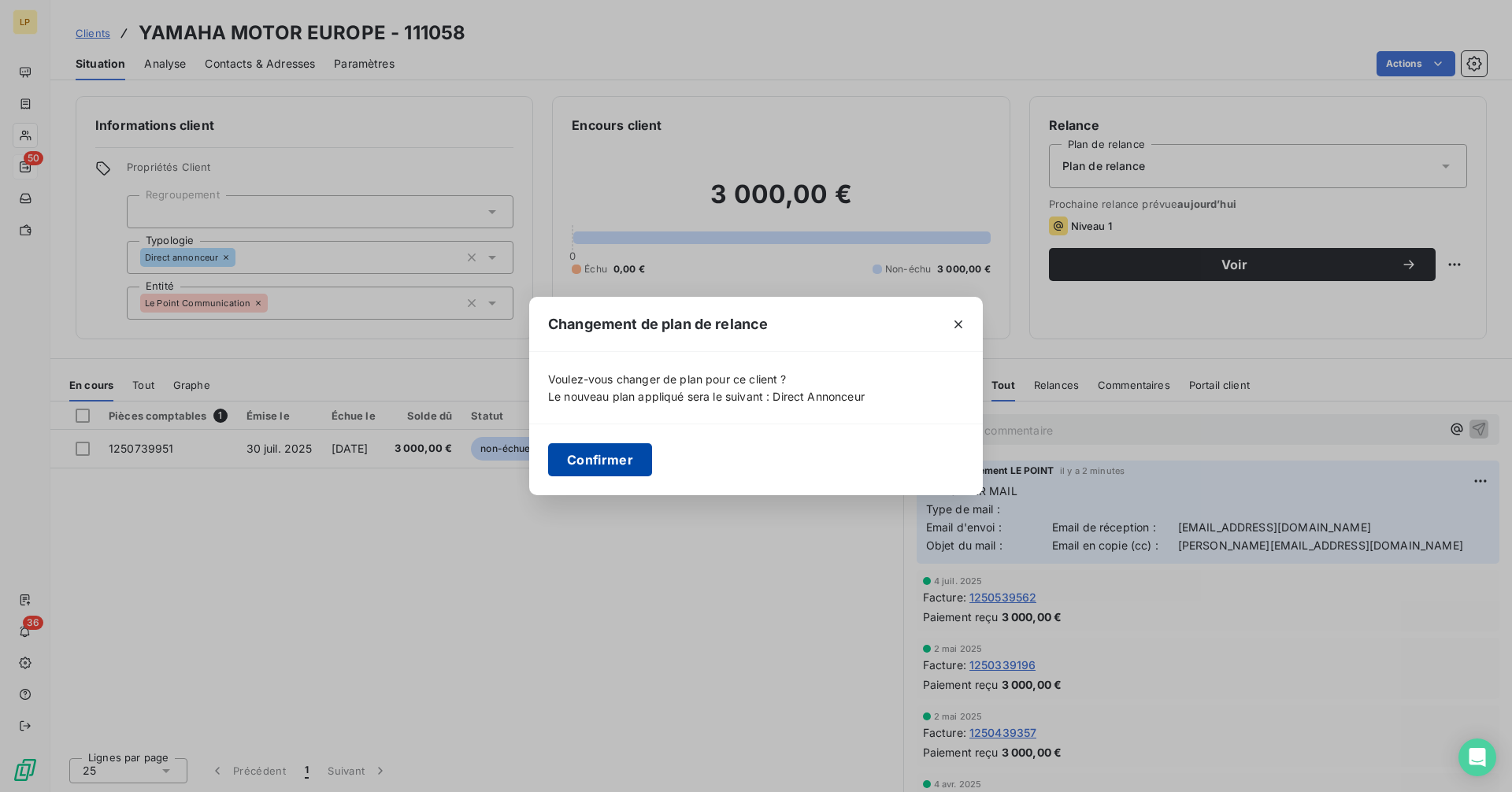
click at [612, 460] on button "Confirmer" at bounding box center [599, 460] width 104 height 33
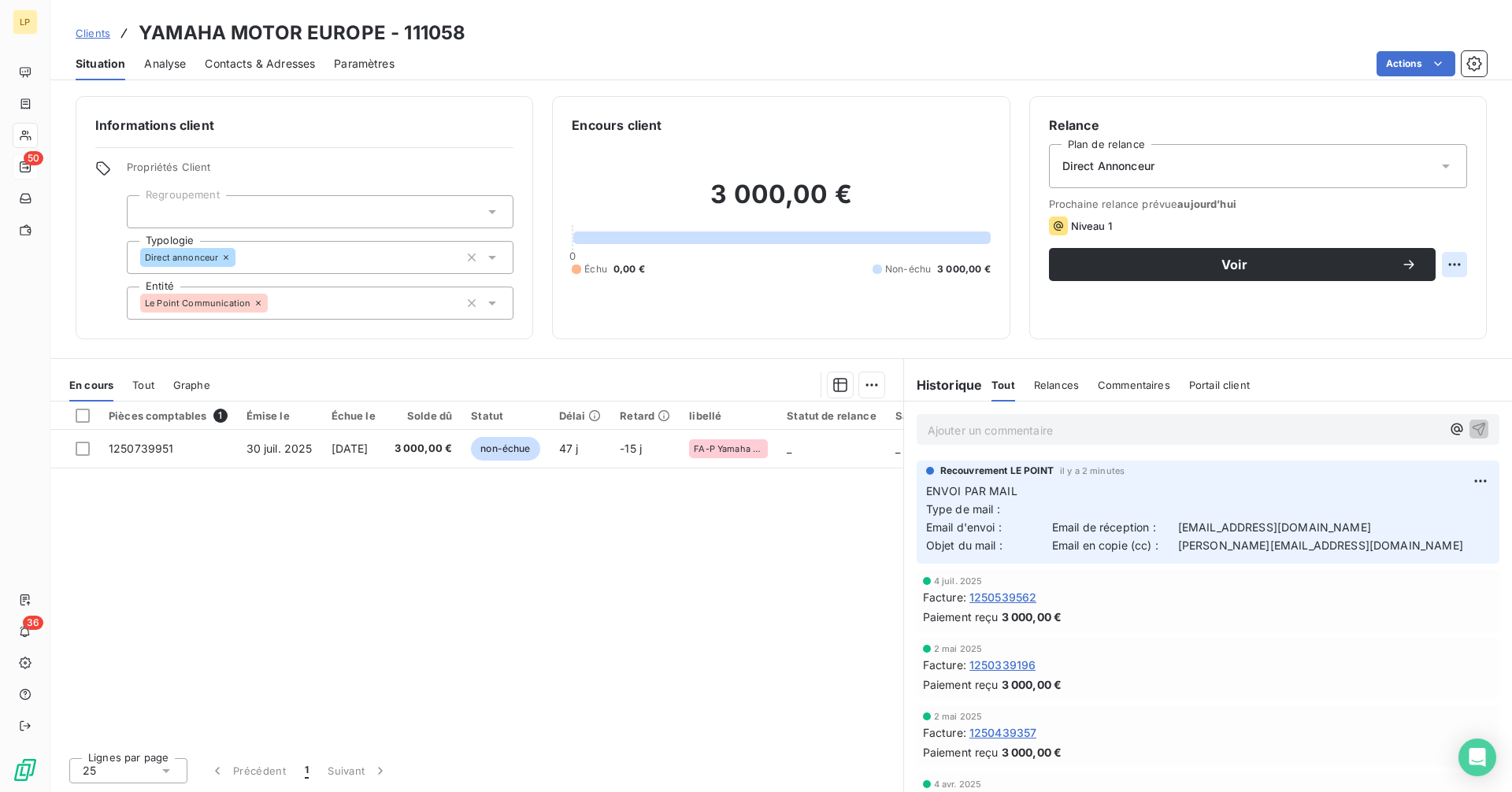
click at [1452, 265] on html "LP 50 36 Clients YAMAHA MOTOR EUROPE - 111058 Situation Analyse Contacts & Adre…" at bounding box center [756, 396] width 1512 height 792
click at [1372, 299] on div "Replanifier cette action" at bounding box center [1390, 299] width 141 height 25
select select "8"
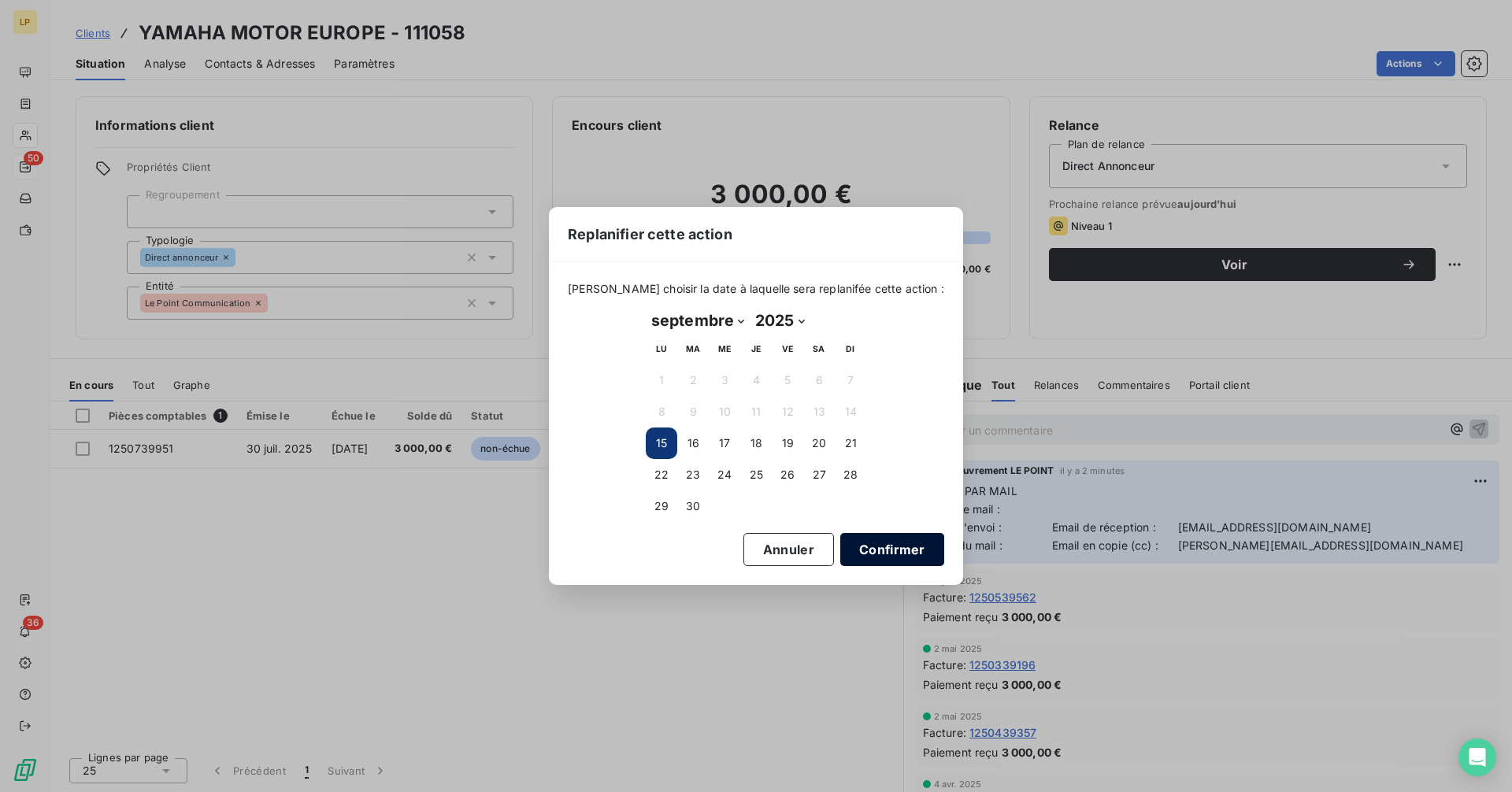
click at [865, 554] on button "Confirmer" at bounding box center [892, 549] width 104 height 33
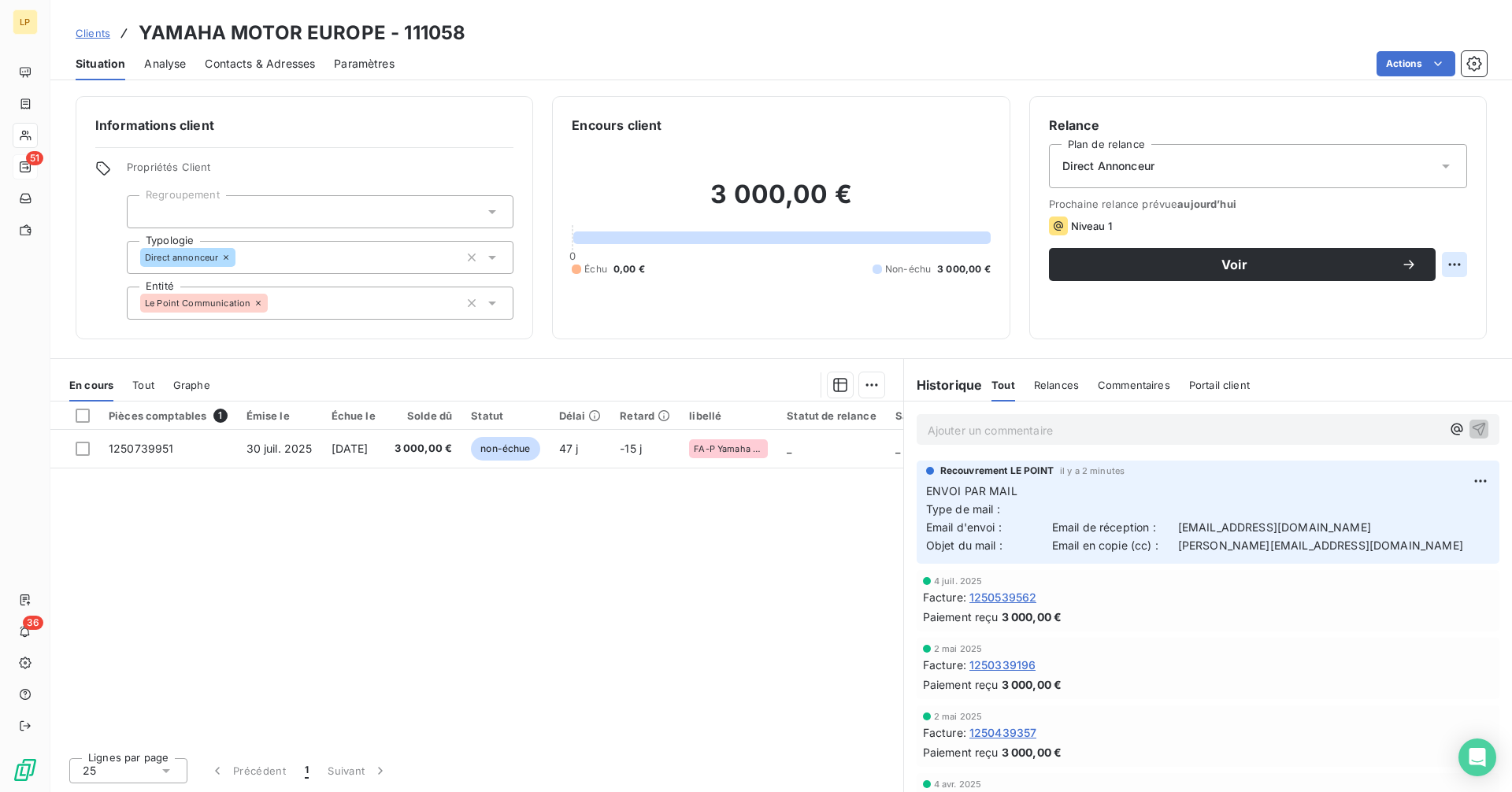
click at [1445, 256] on html "LP 51 36 Clients YAMAHA MOTOR EUROPE - 111058 Situation Analyse Contacts & Adre…" at bounding box center [756, 396] width 1512 height 792
click at [1404, 300] on div "Replanifier cette action" at bounding box center [1390, 299] width 141 height 25
select select "8"
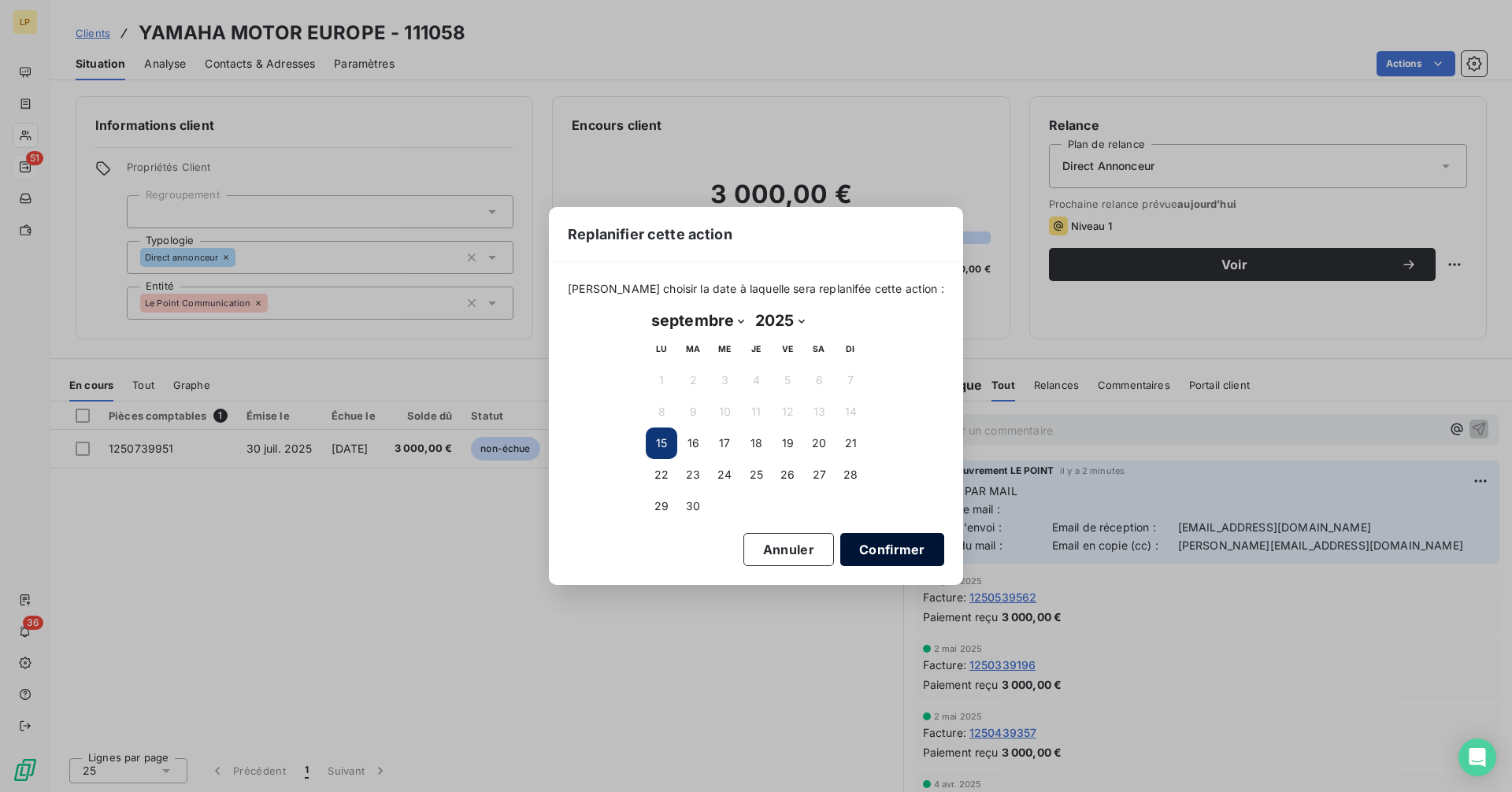
click at [878, 555] on button "Confirmer" at bounding box center [892, 549] width 104 height 33
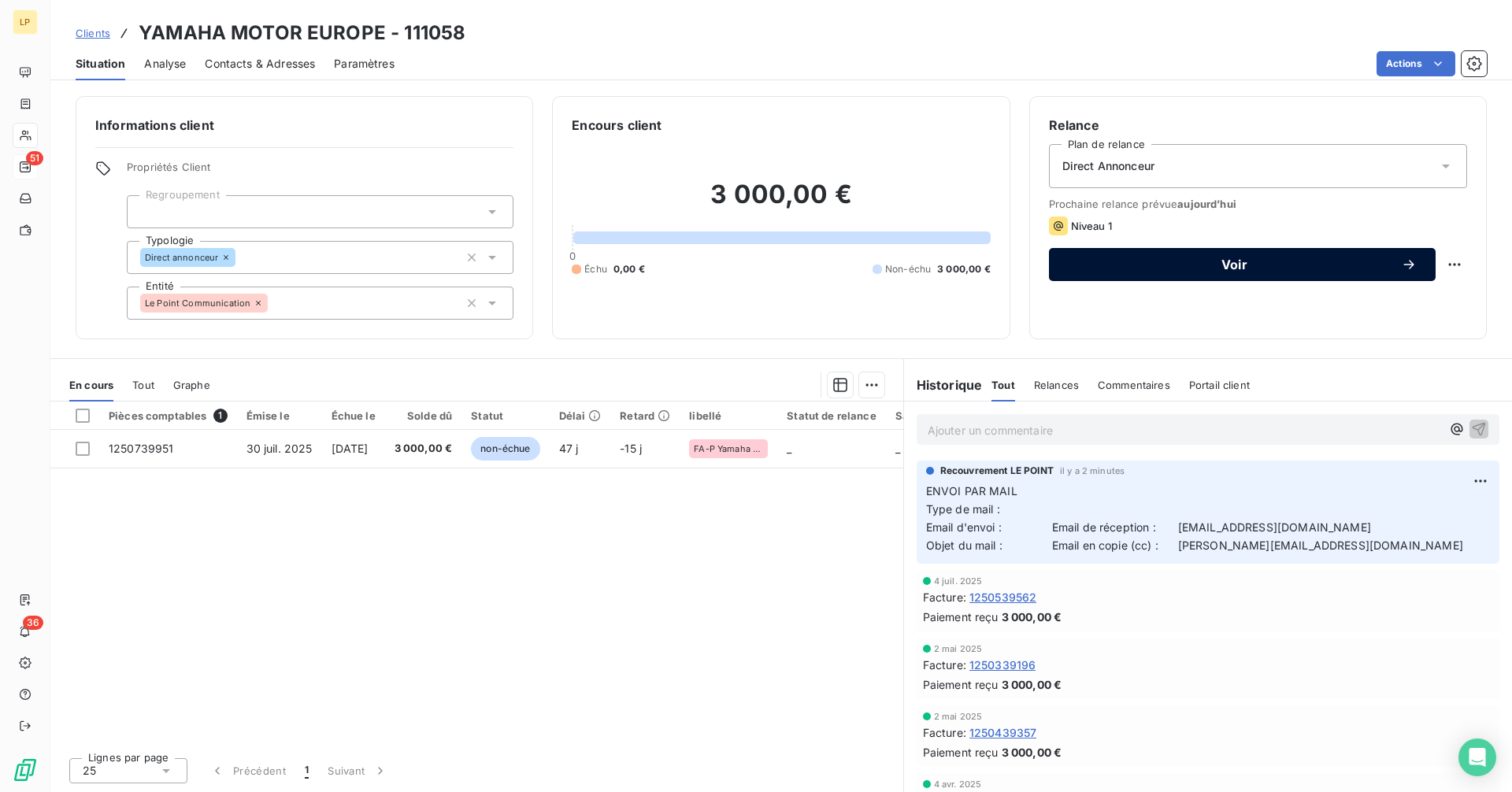
click at [1192, 267] on span "Voir" at bounding box center [1234, 265] width 333 height 13
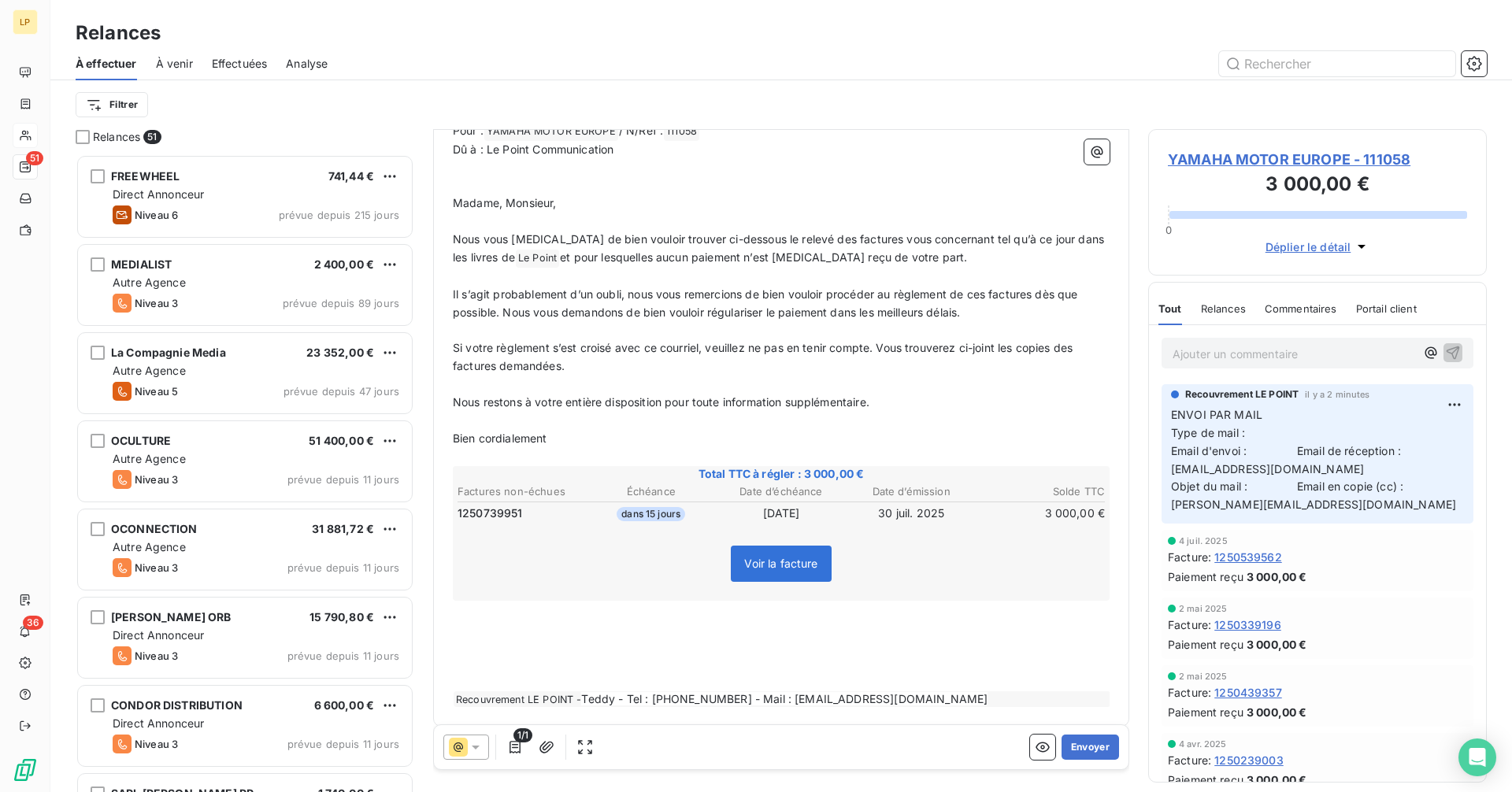
scroll to position [216, 0]
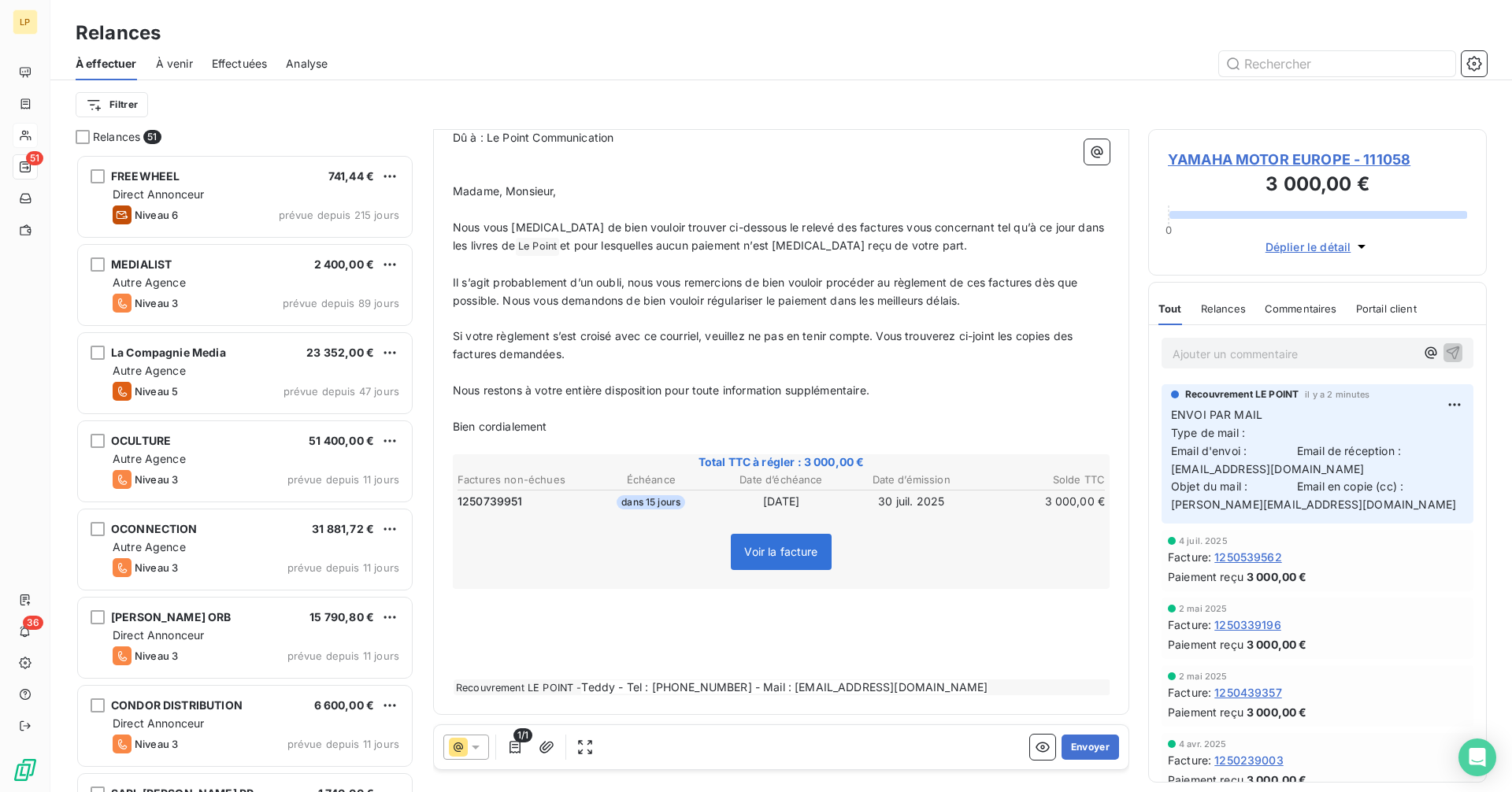
click at [475, 744] on icon at bounding box center [475, 747] width 15 height 15
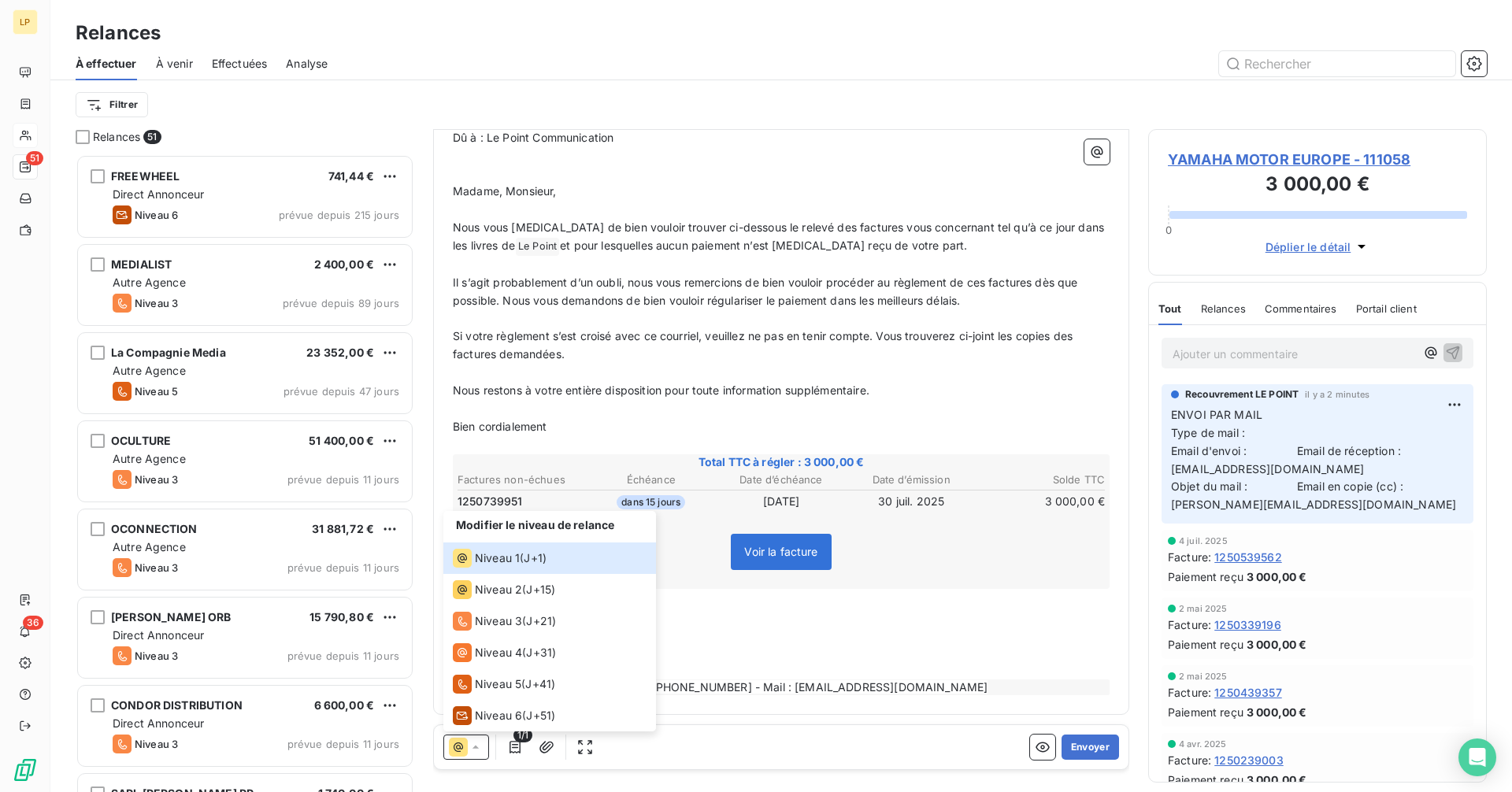
click at [958, 370] on p "﻿" at bounding box center [781, 373] width 657 height 18
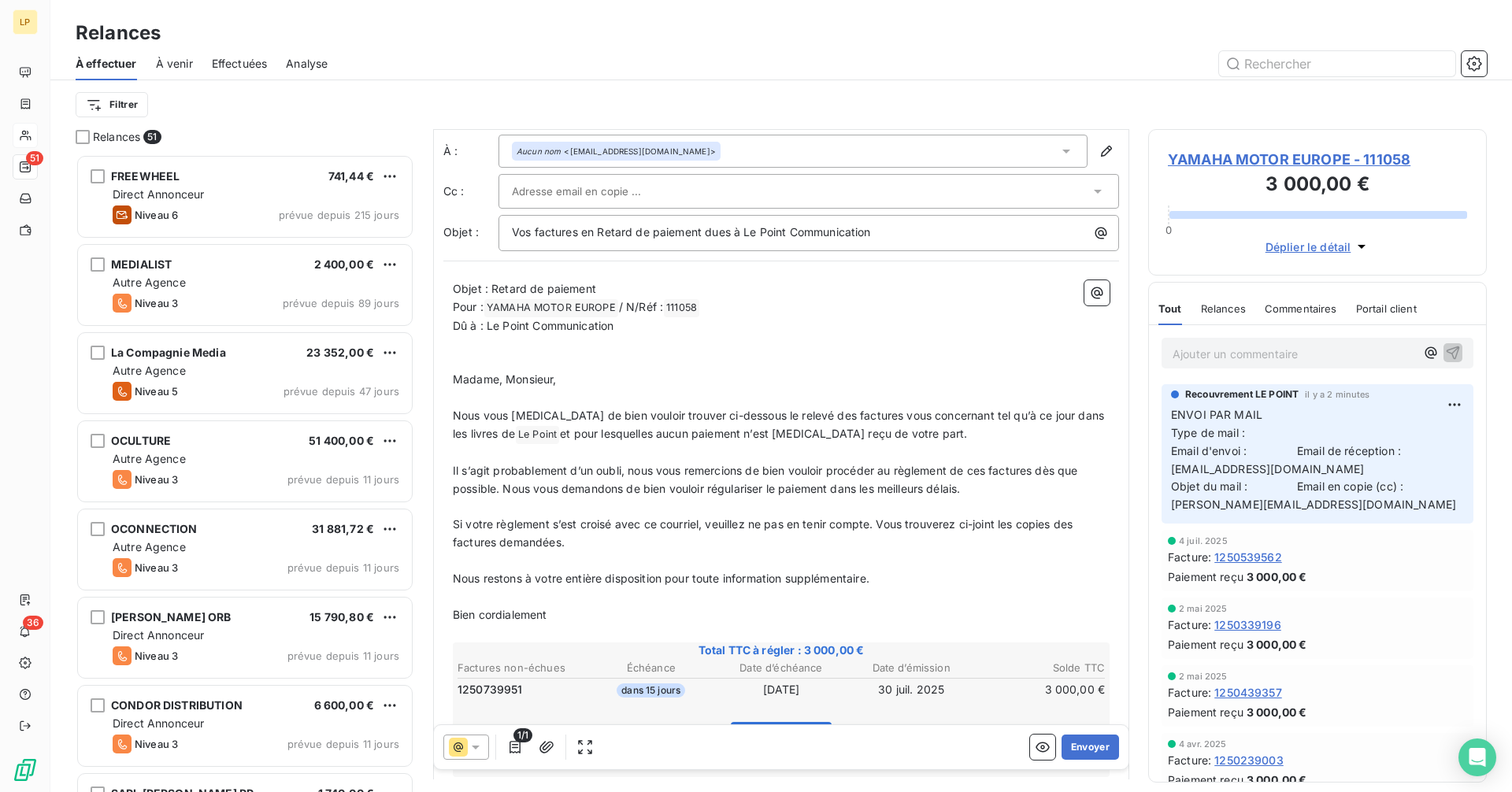
scroll to position [0, 0]
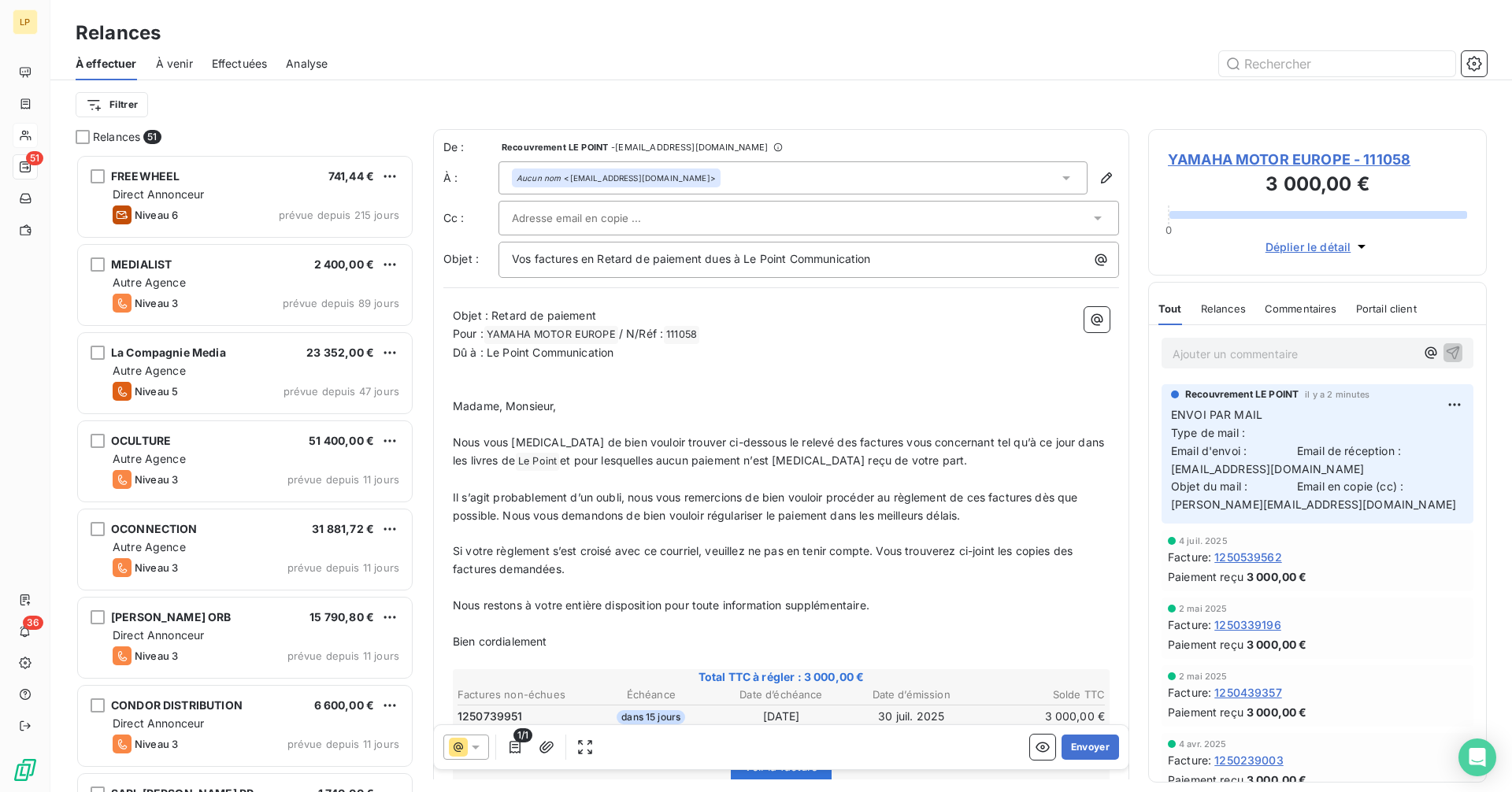
click at [1238, 162] on span "YAMAHA MOTOR EUROPE - 111058" at bounding box center [1318, 159] width 299 height 22
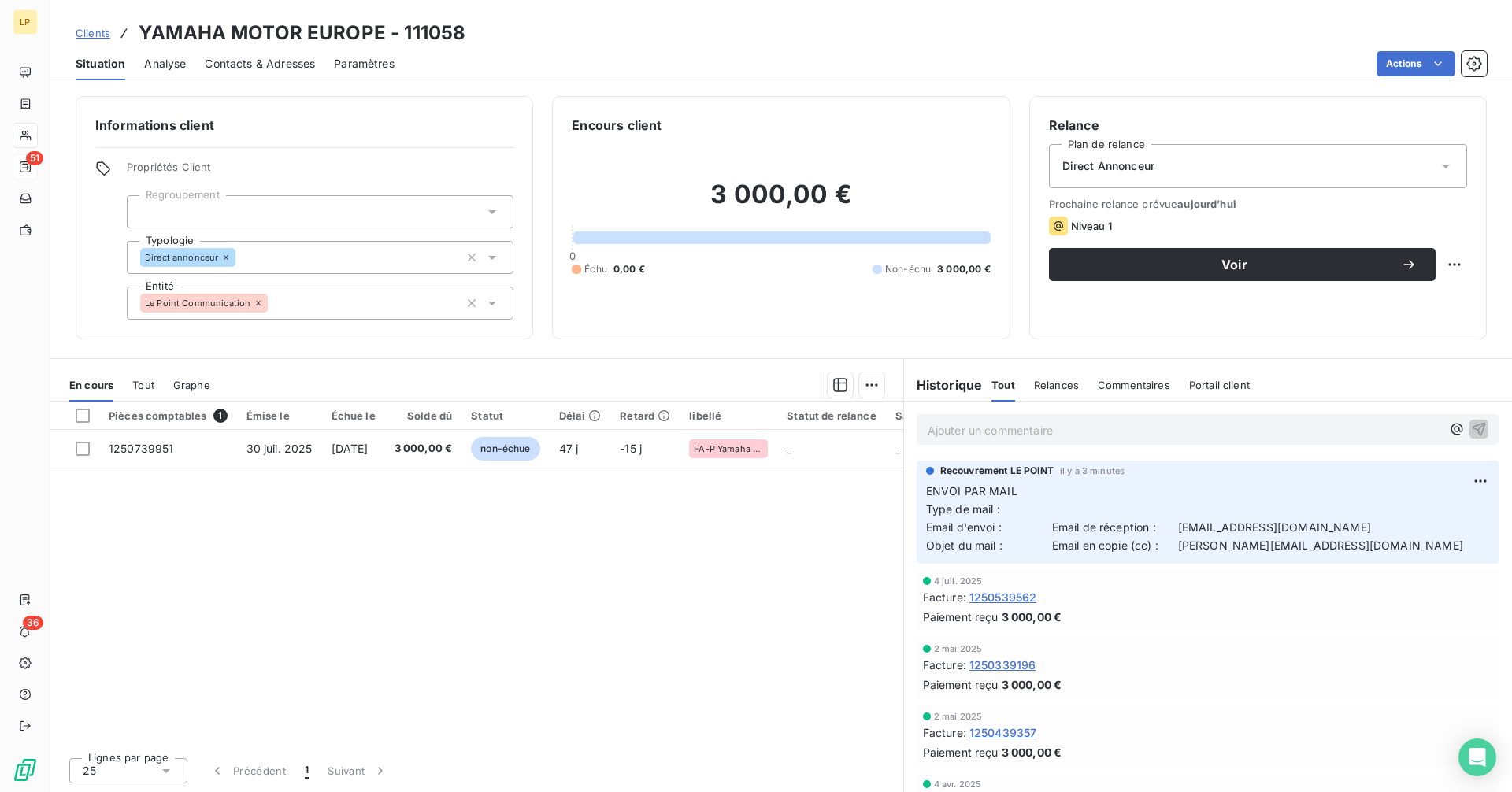
click at [1235, 168] on div "Direct Annonceur" at bounding box center [1257, 166] width 418 height 44
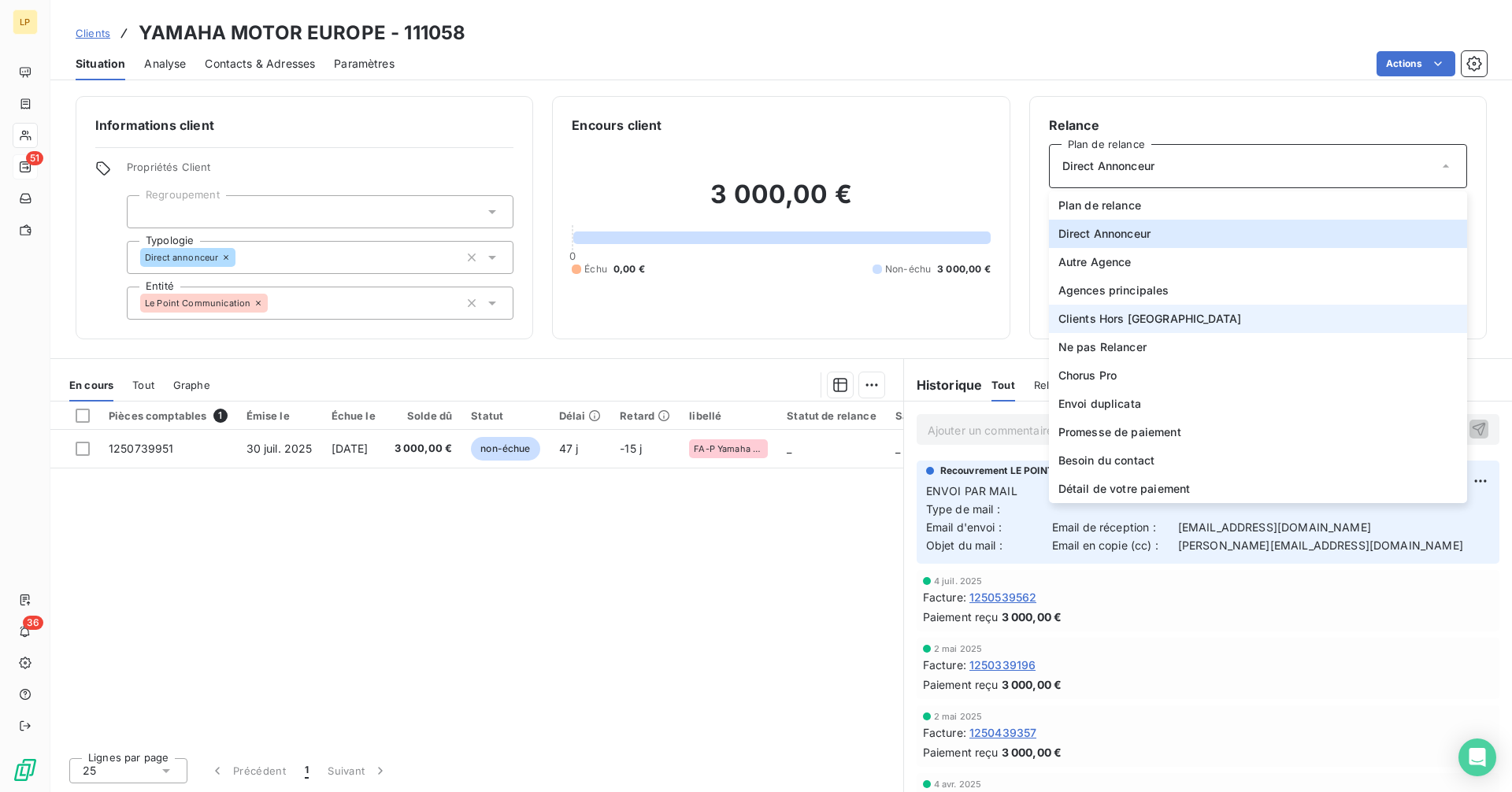
click at [1184, 317] on li "Clients Hors [GEOGRAPHIC_DATA]" at bounding box center [1257, 319] width 418 height 28
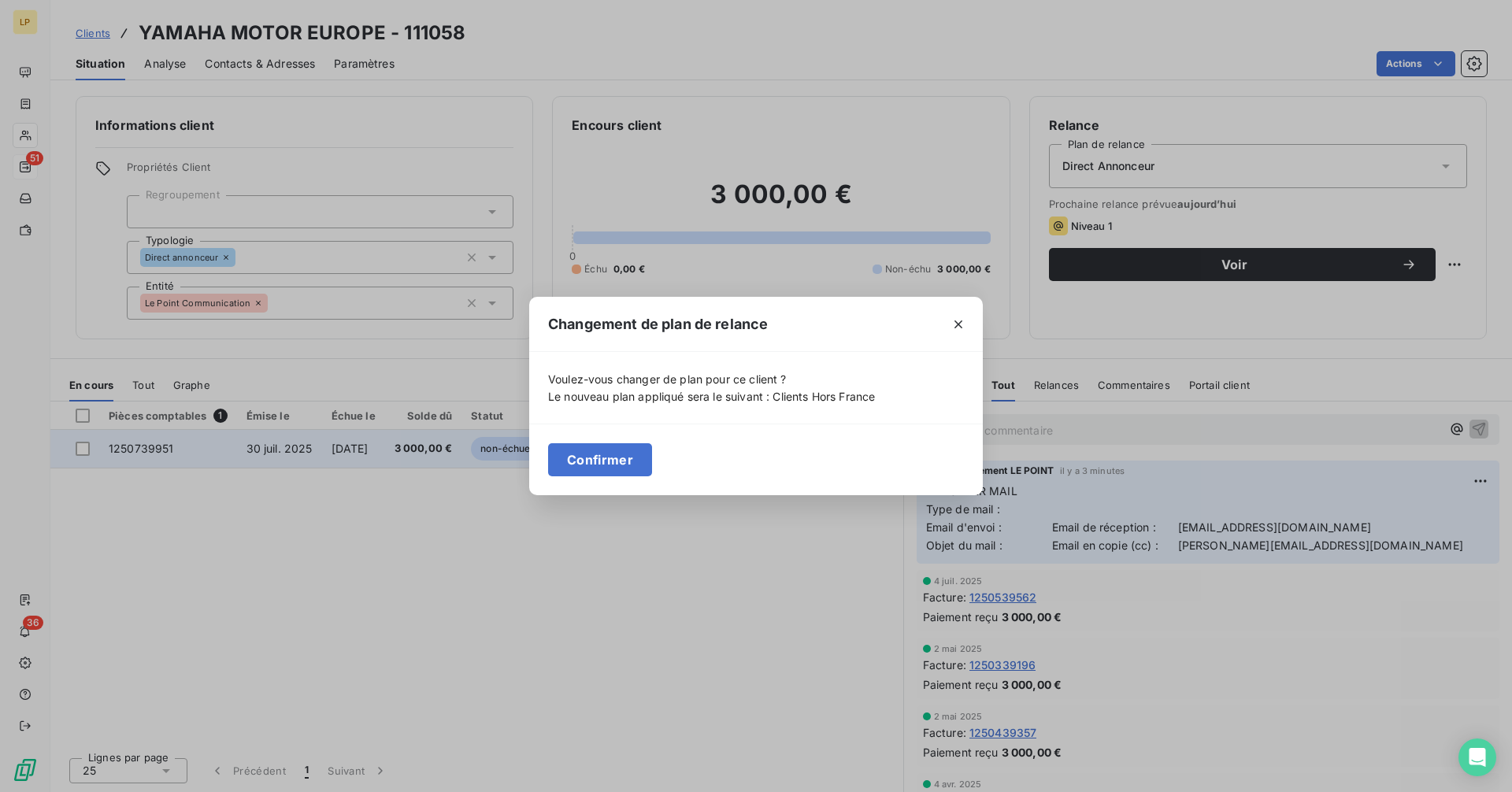
click at [621, 459] on button "Confirmer" at bounding box center [599, 460] width 104 height 33
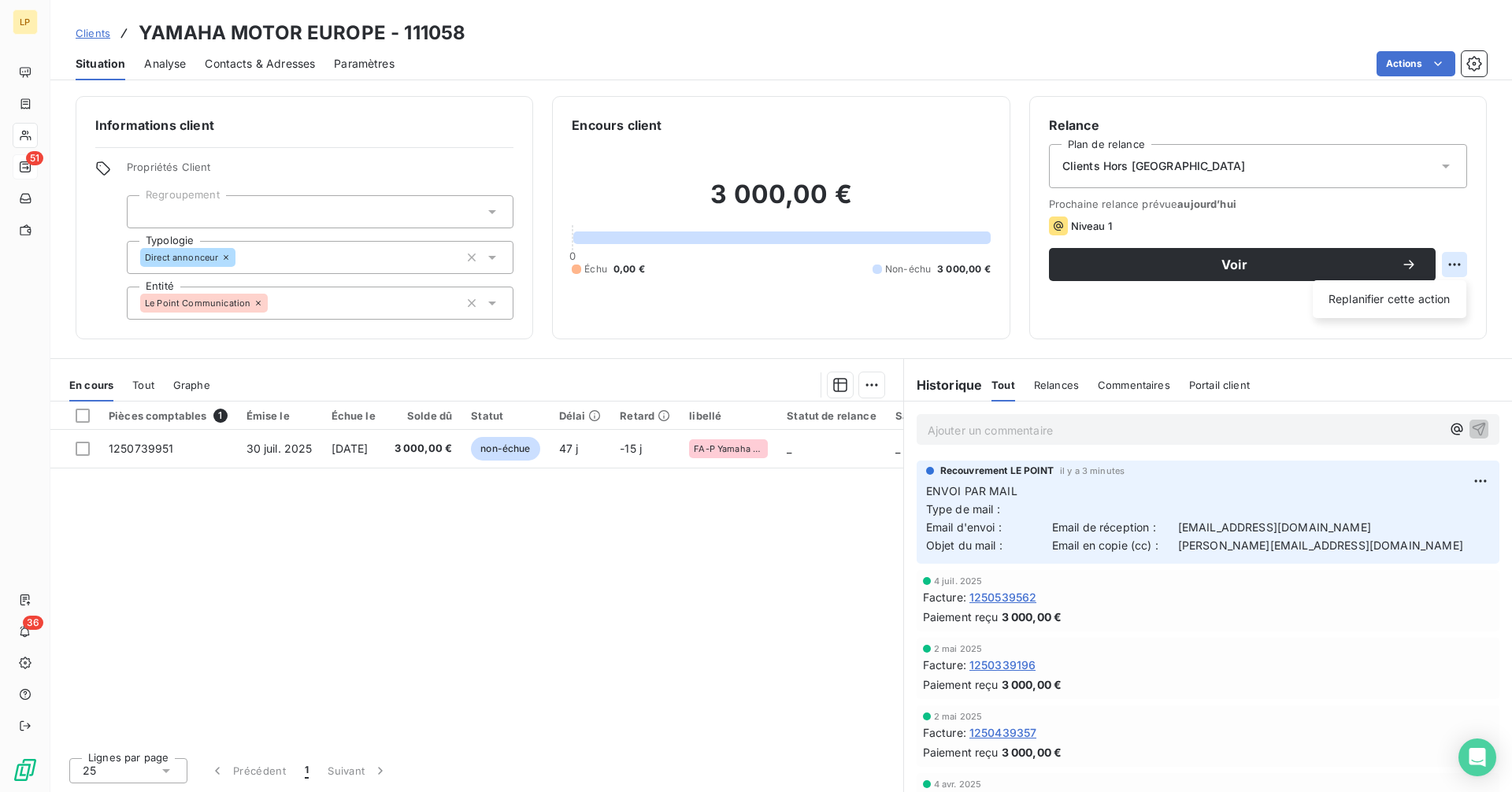
click at [1459, 264] on html "LP 51 36 Clients YAMAHA MOTOR EUROPE - 111058 Situation Analyse Contacts & Adre…" at bounding box center [756, 396] width 1512 height 792
click at [1414, 297] on div "Replanifier cette action" at bounding box center [1390, 299] width 141 height 25
select select "8"
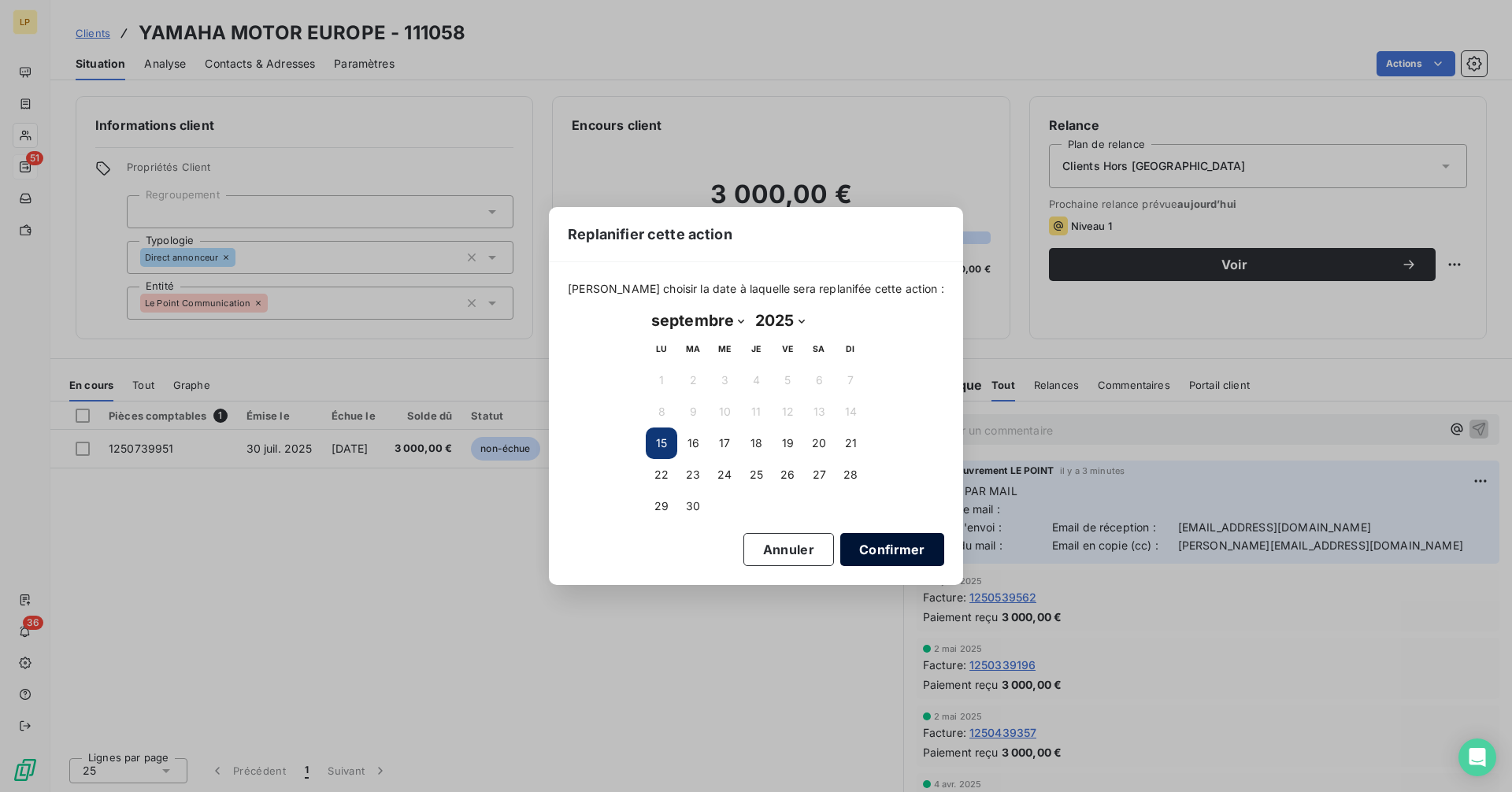
drag, startPoint x: 831, startPoint y: 551, endPoint x: 838, endPoint y: 547, distance: 8.1
click at [841, 551] on button "Confirmer" at bounding box center [892, 549] width 104 height 33
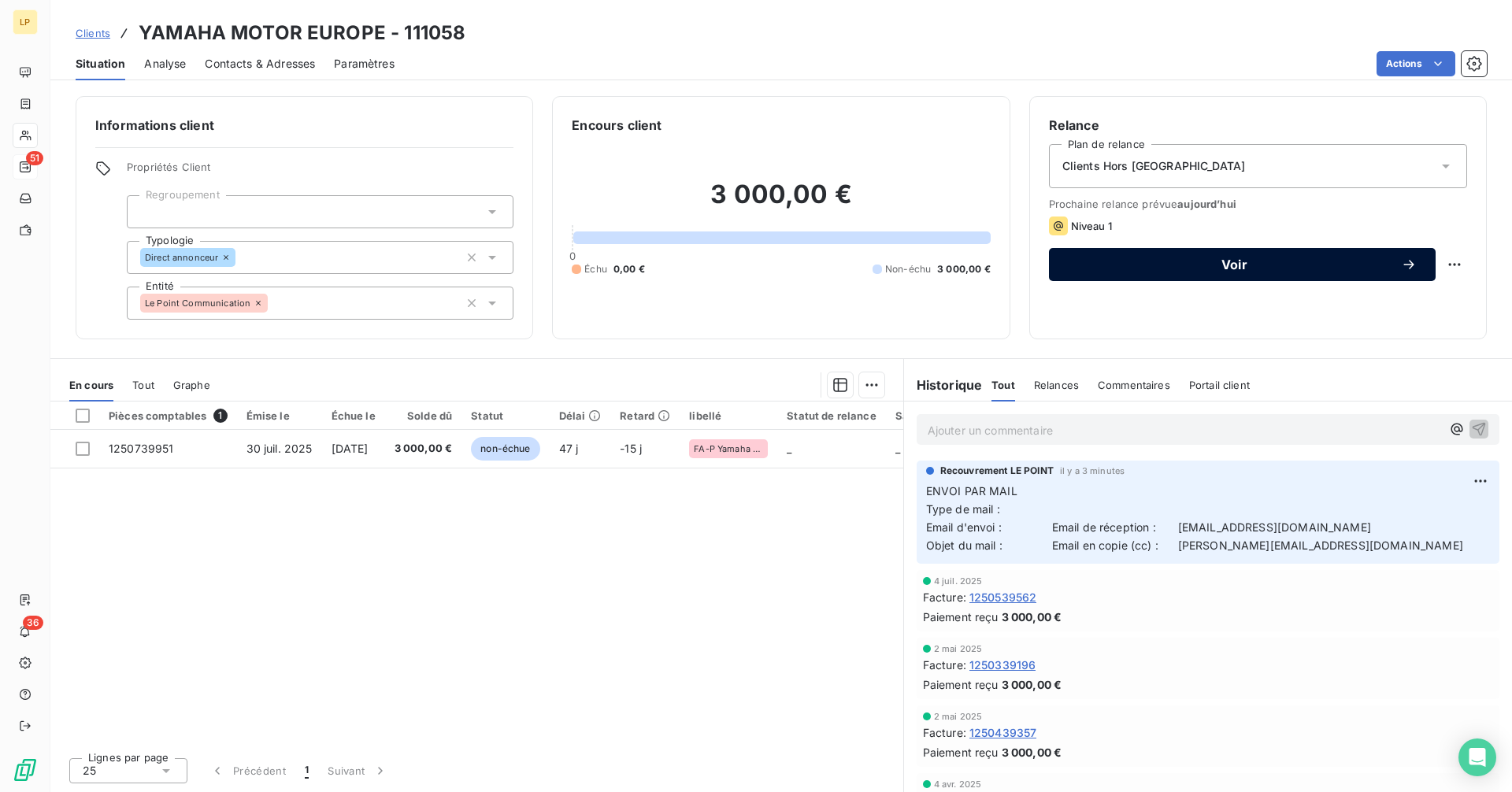
click at [1118, 272] on button "Voir" at bounding box center [1242, 265] width 387 height 33
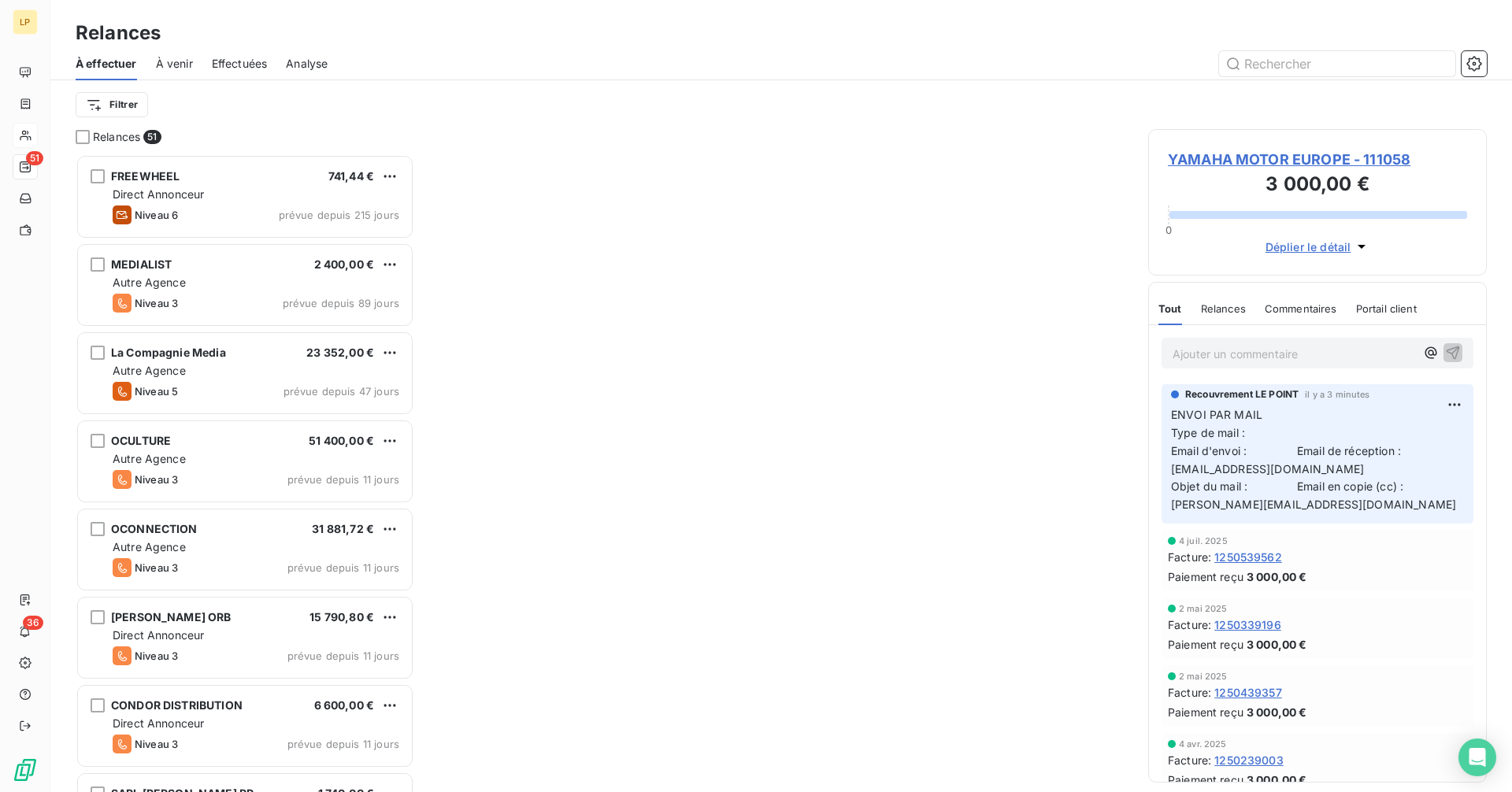
scroll to position [626, 327]
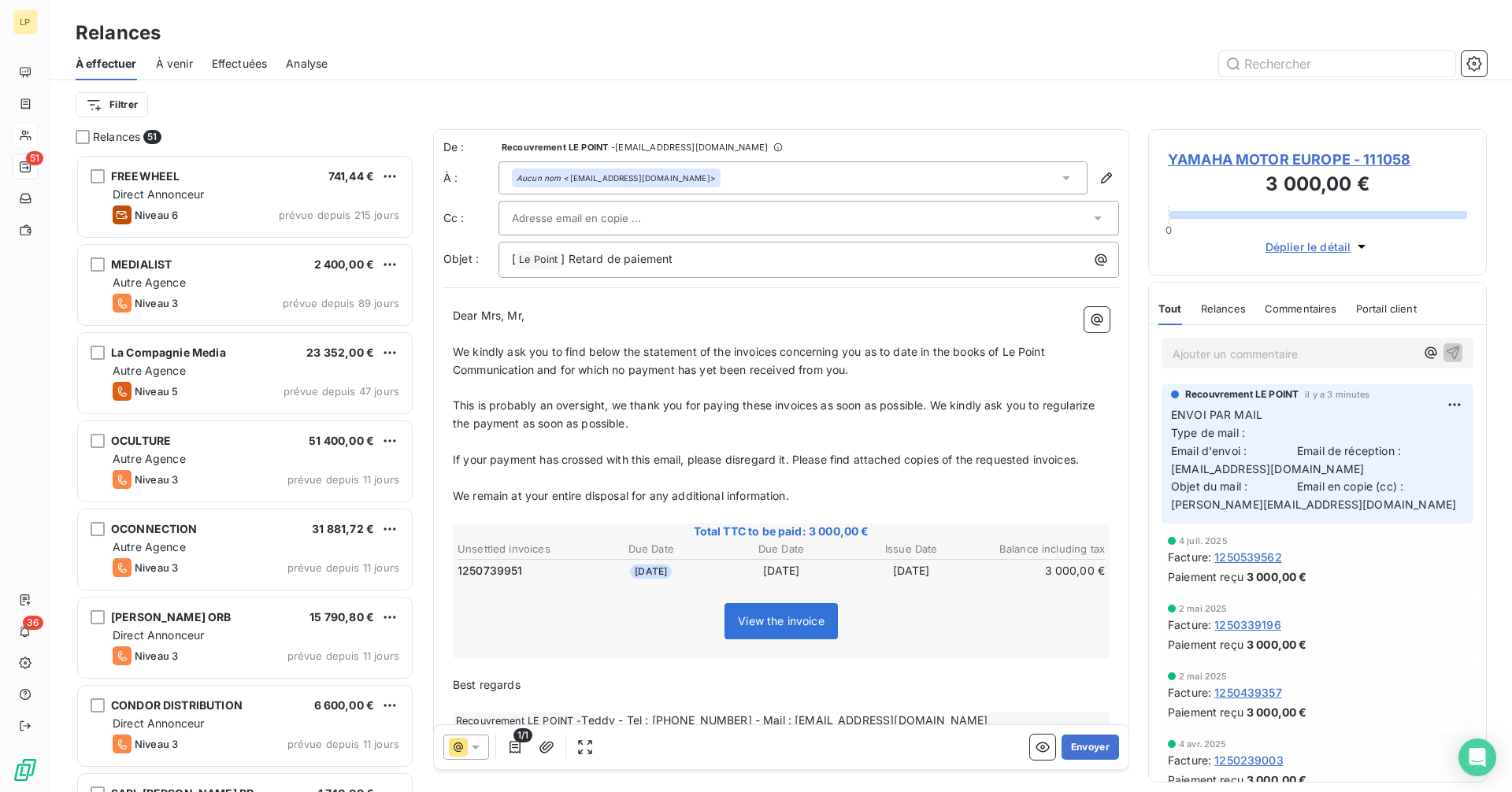
click at [456, 750] on icon at bounding box center [458, 747] width 19 height 19
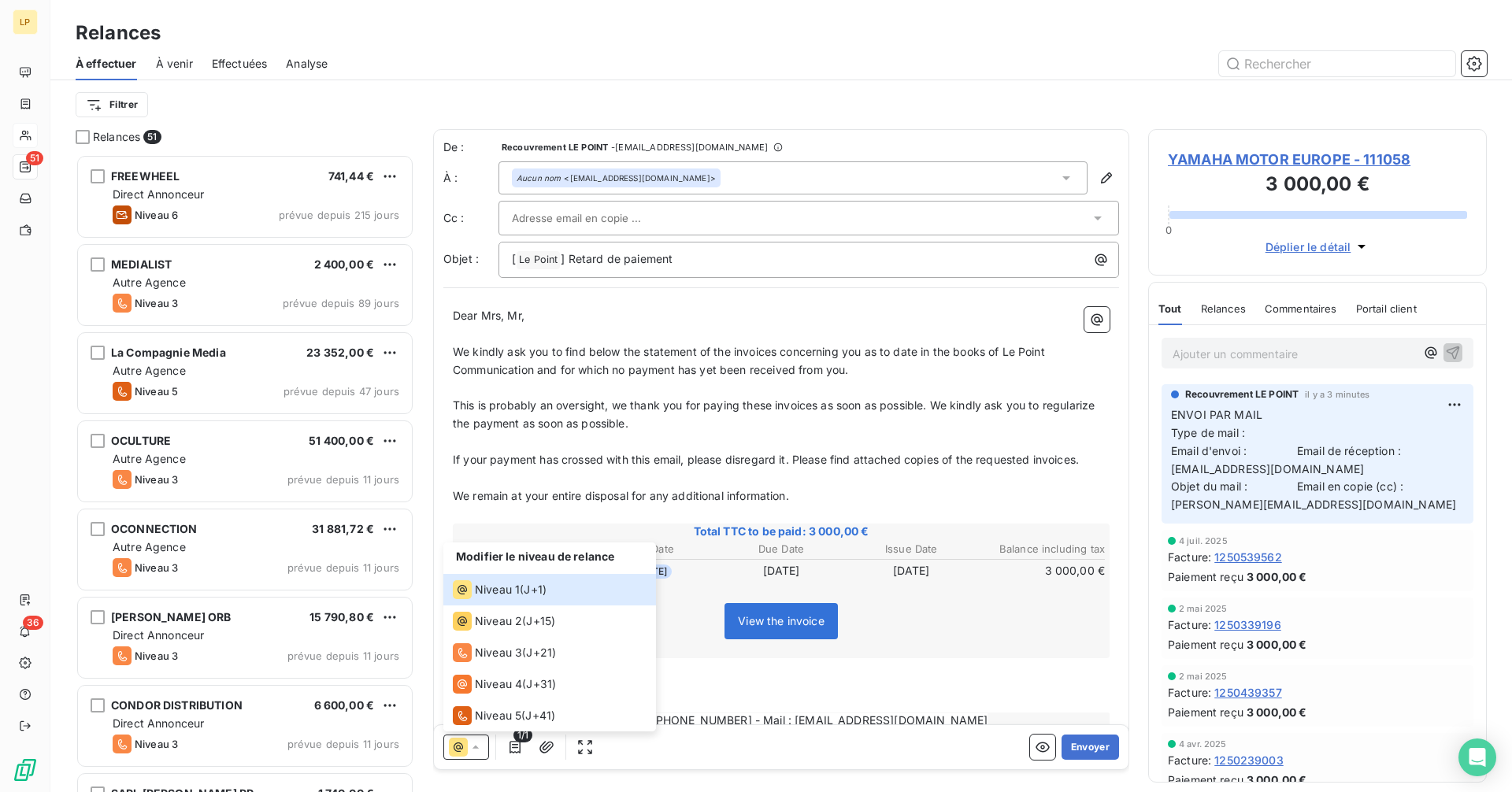
click at [678, 462] on span "If your payment has crossed with this email, please disregard it. Please find a…" at bounding box center [766, 459] width 626 height 14
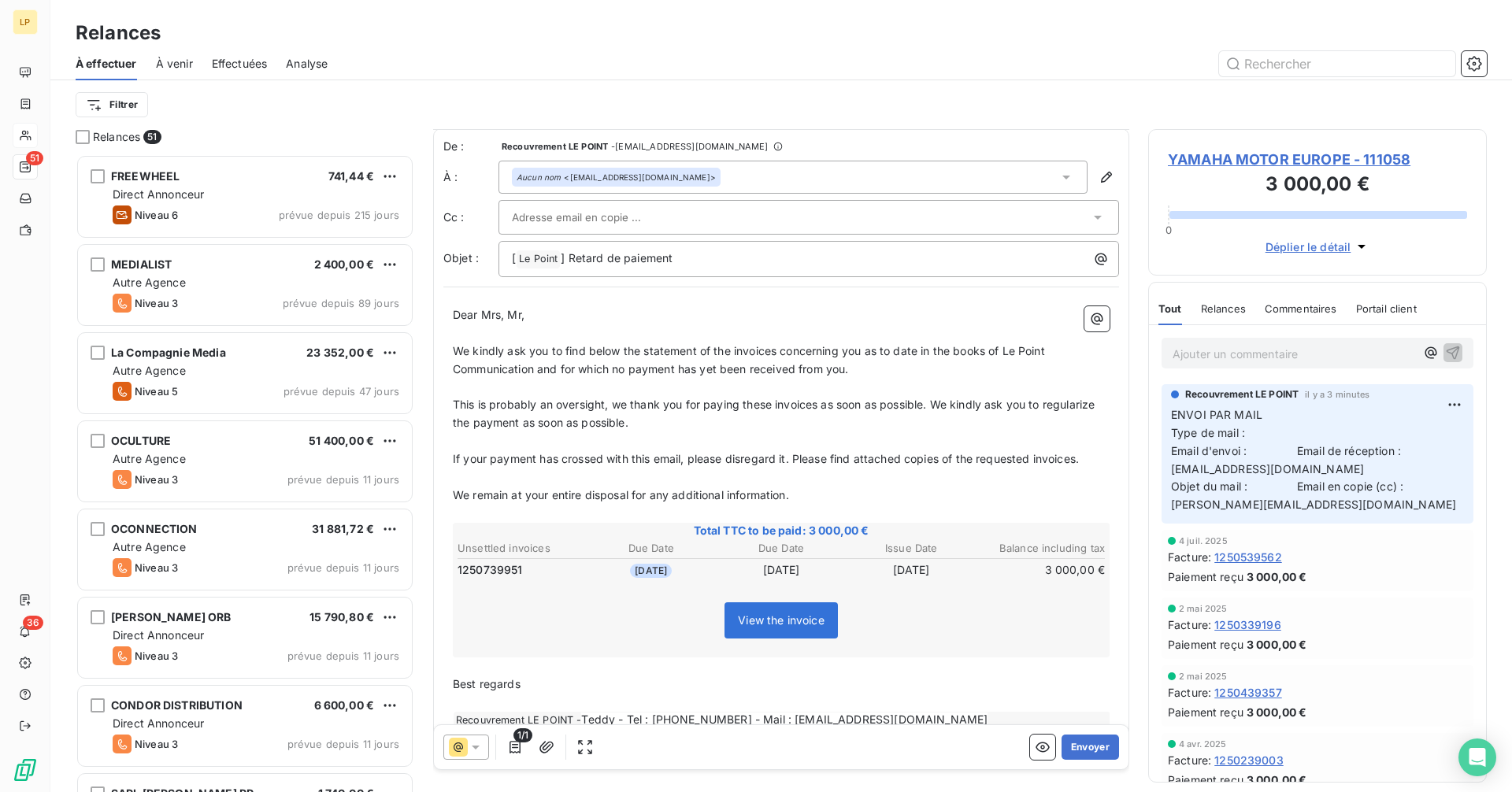
scroll to position [0, 0]
click at [543, 226] on input "text" at bounding box center [597, 218] width 169 height 23
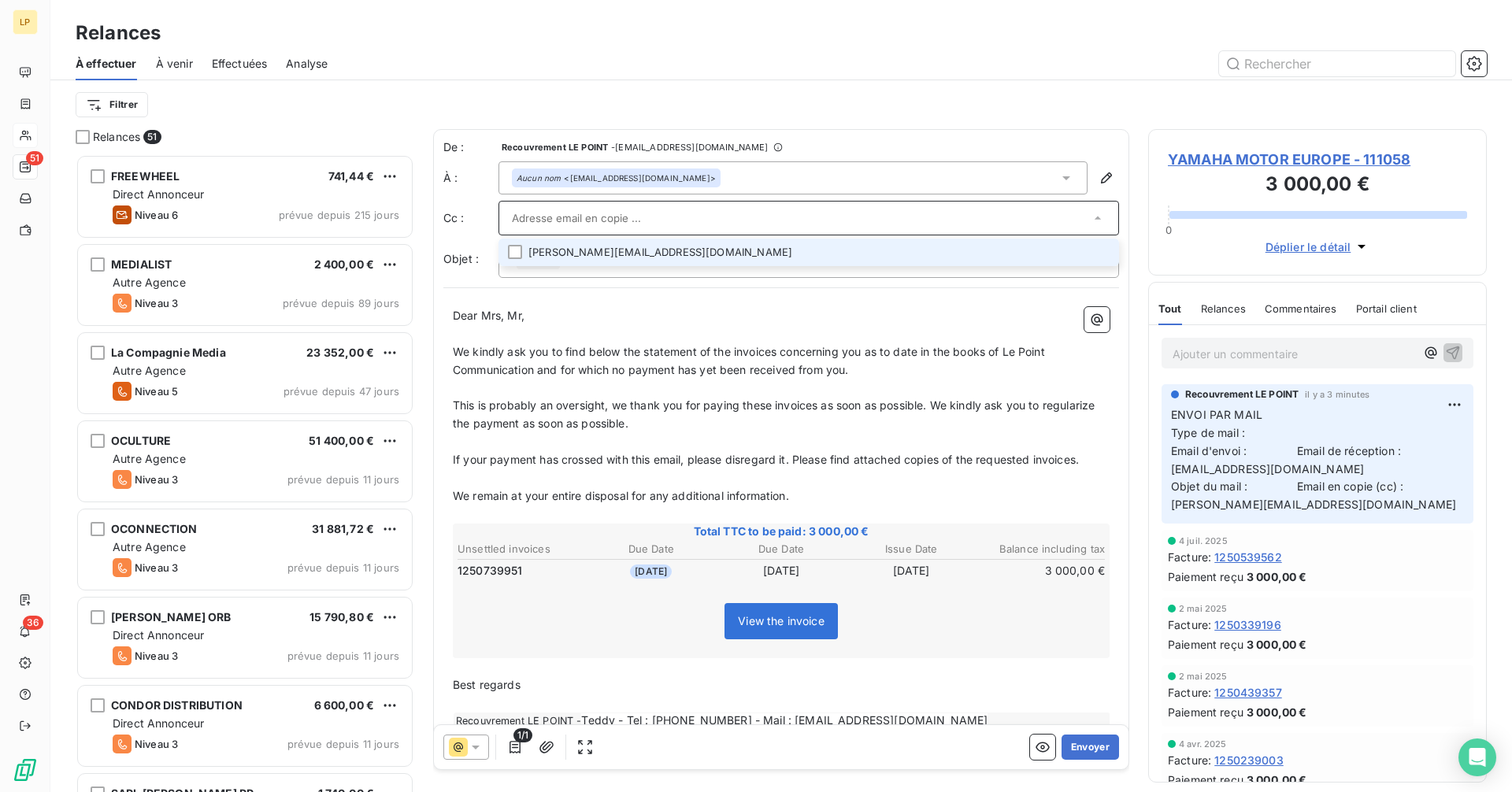
click at [557, 248] on li "[PERSON_NAME][EMAIL_ADDRESS][DOMAIN_NAME]" at bounding box center [808, 252] width 620 height 28
click at [557, 251] on li "[PERSON_NAME][EMAIL_ADDRESS][DOMAIN_NAME]" at bounding box center [808, 252] width 620 height 28
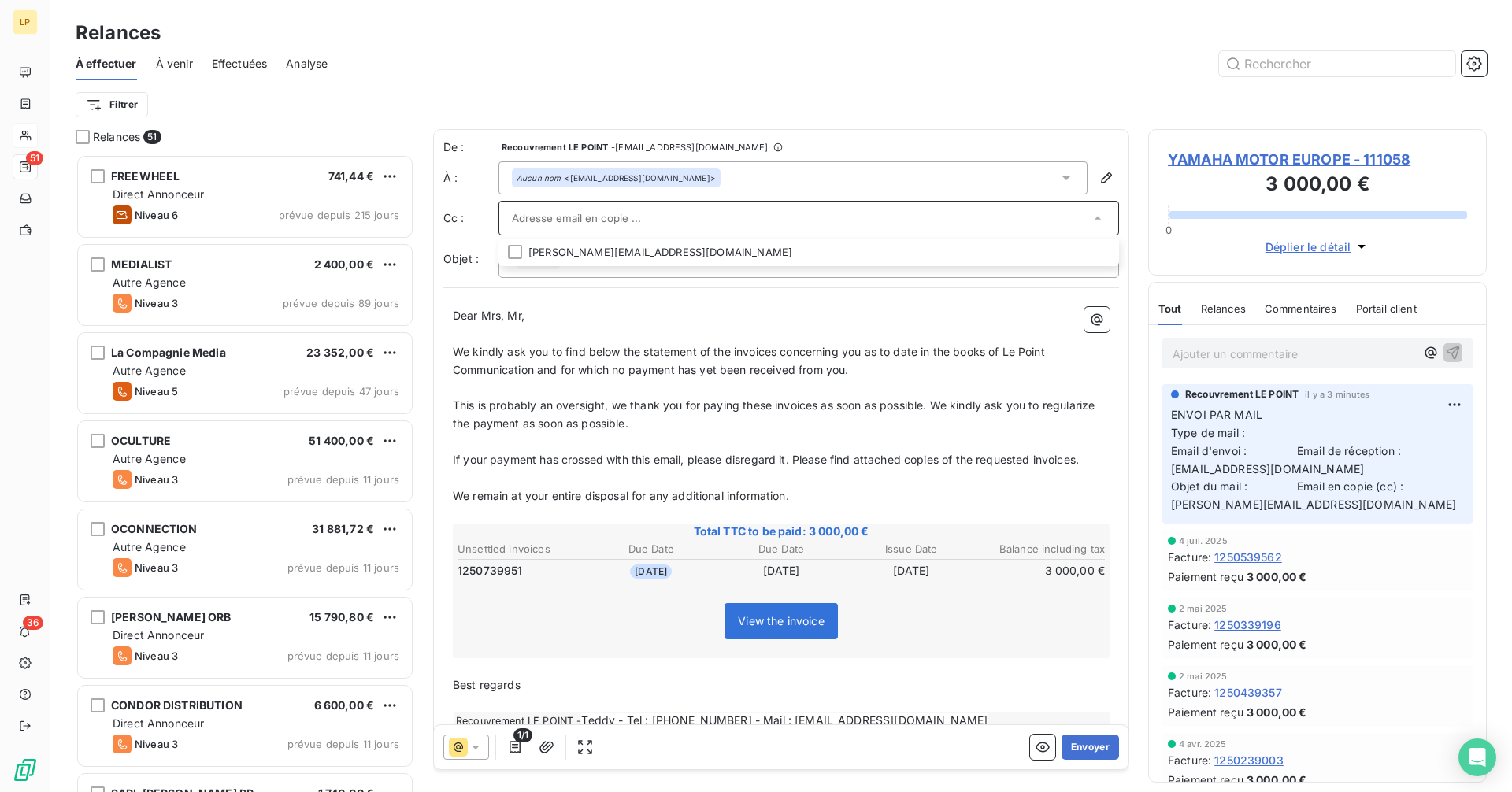
click at [646, 223] on input "text" at bounding box center [801, 218] width 578 height 23
click at [622, 222] on input "text" at bounding box center [597, 218] width 169 height 23
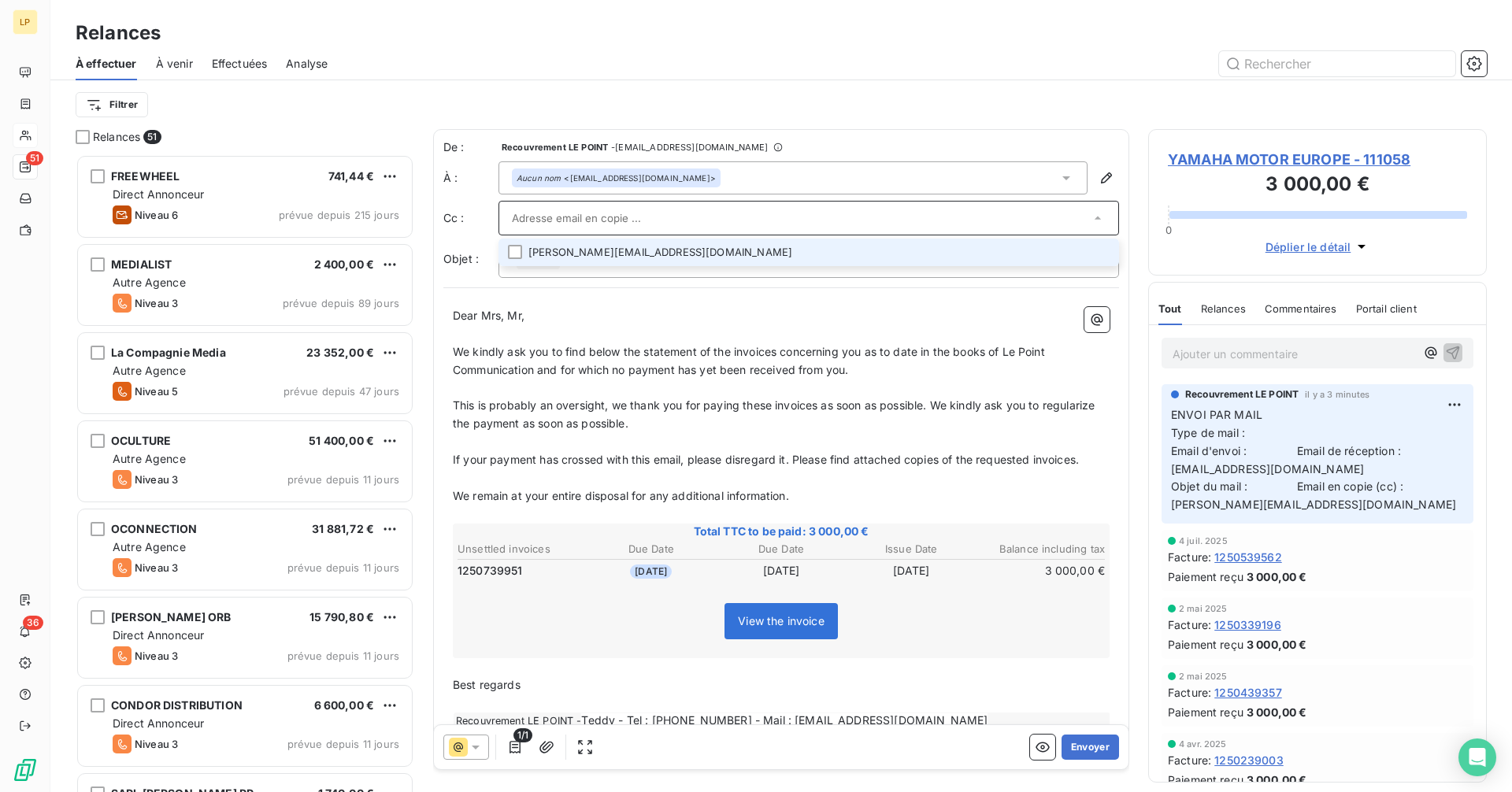
click at [574, 248] on li "[PERSON_NAME][EMAIL_ADDRESS][DOMAIN_NAME]" at bounding box center [808, 252] width 620 height 28
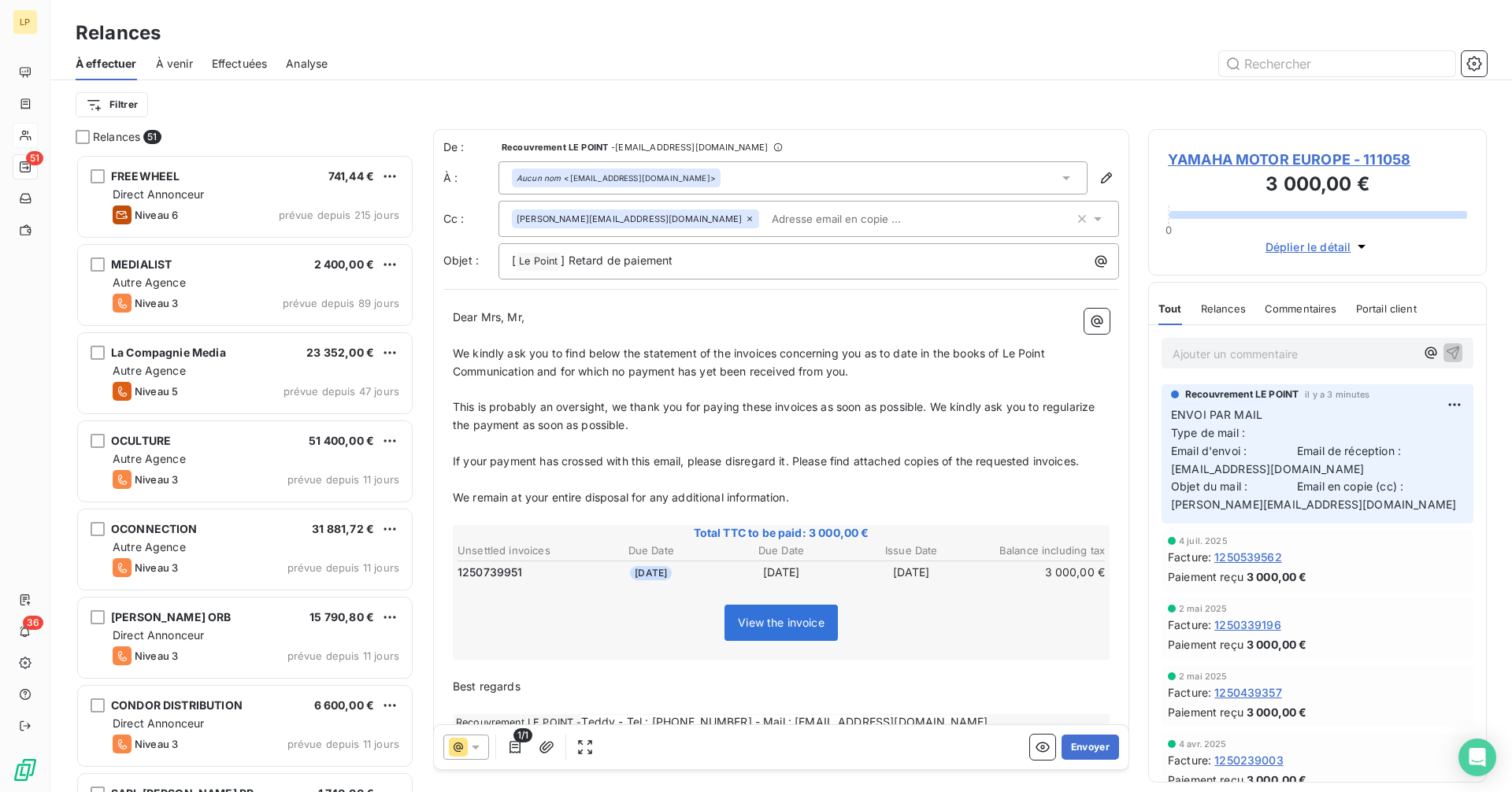
drag, startPoint x: 954, startPoint y: 641, endPoint x: 1003, endPoint y: 678, distance: 61.4
click at [954, 642] on div "View the invoice" at bounding box center [781, 626] width 652 height 68
click at [1071, 749] on button "Envoyer" at bounding box center [1090, 747] width 58 height 25
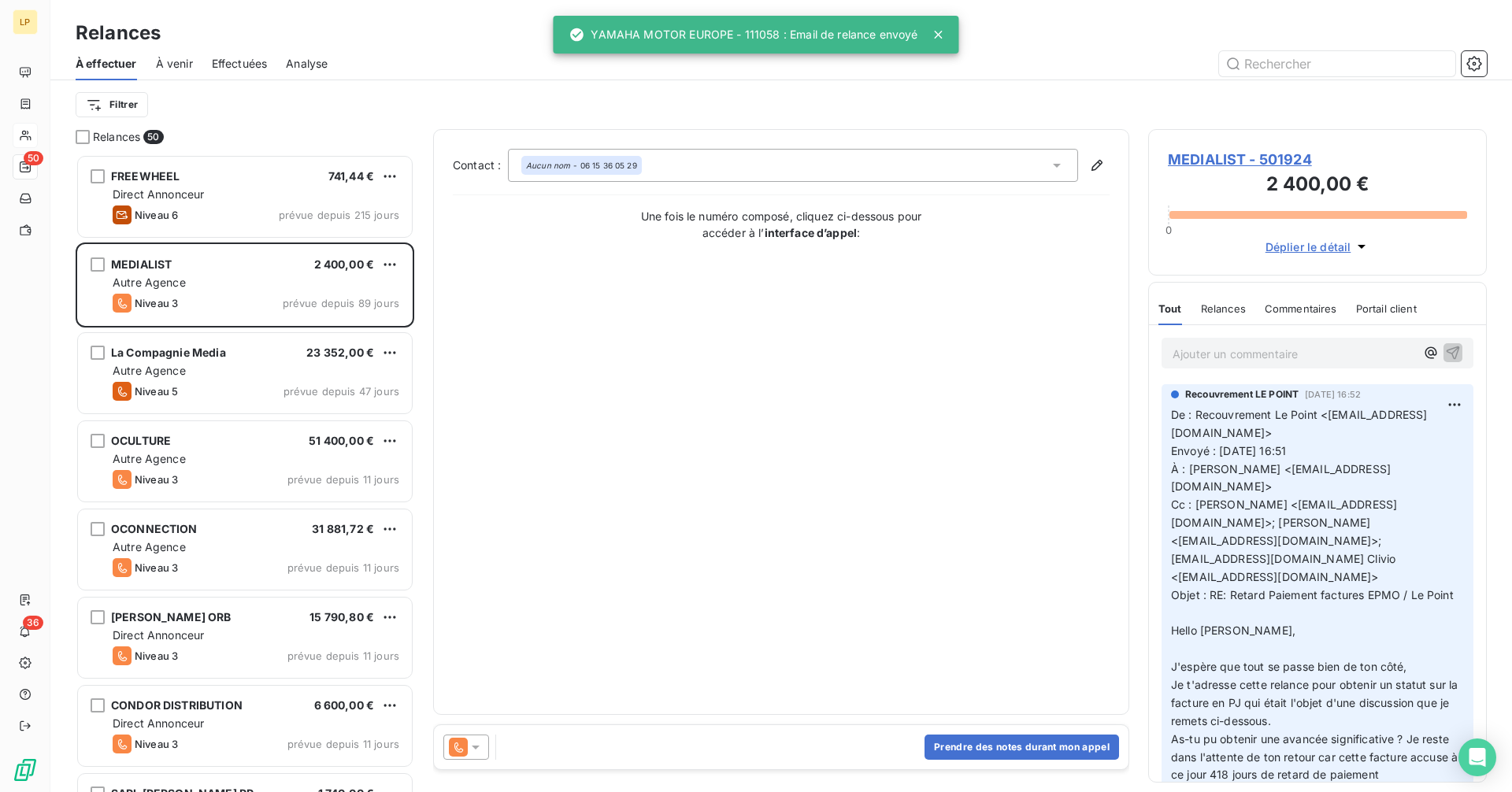
click at [119, 101] on html "LP 50 36 Relances À effectuer À venir Effectuées Analyse Filtrer Relances 50 FR…" at bounding box center [756, 396] width 1512 height 792
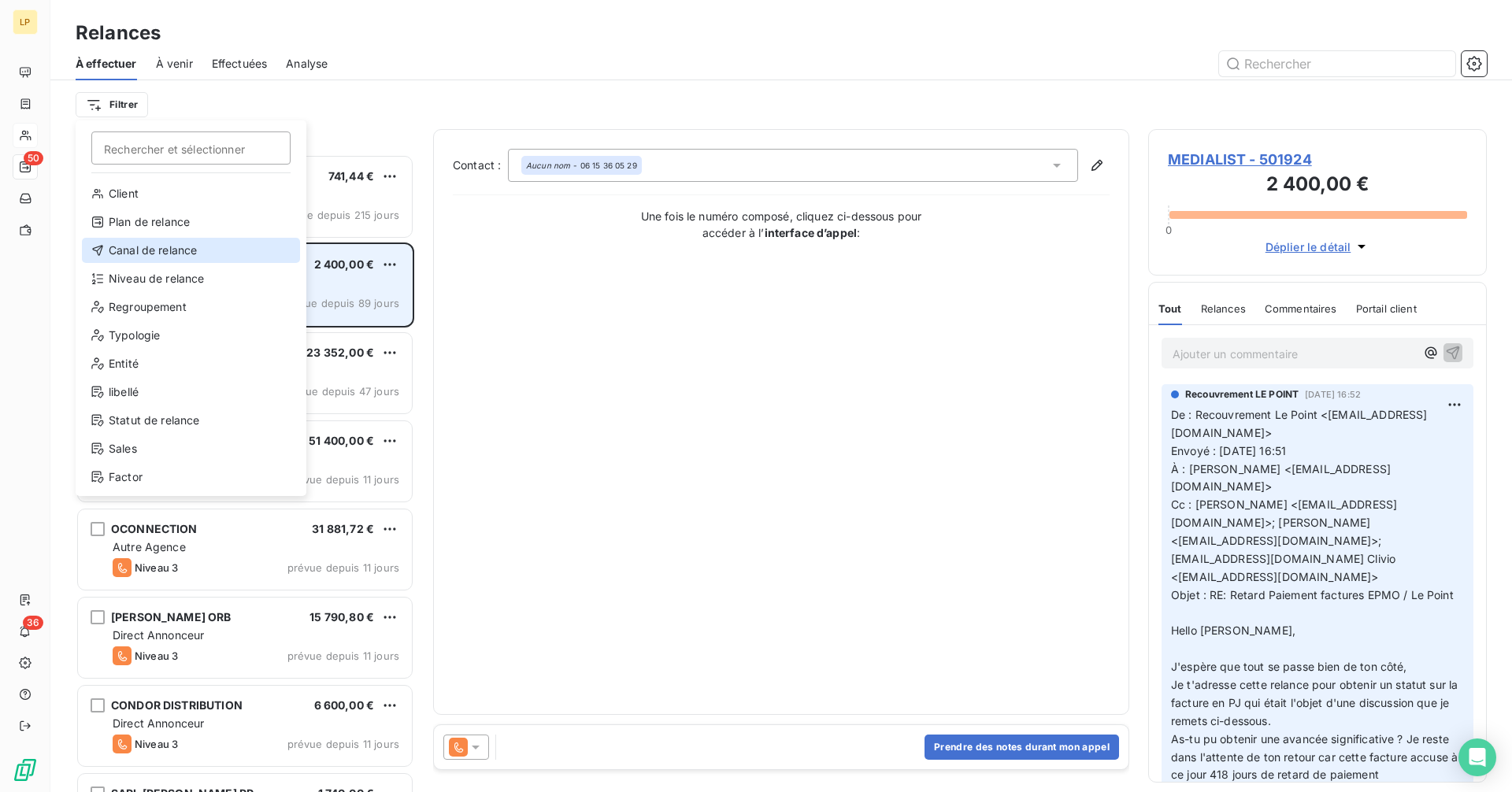
click at [179, 254] on div "Canal de relance" at bounding box center [191, 250] width 218 height 25
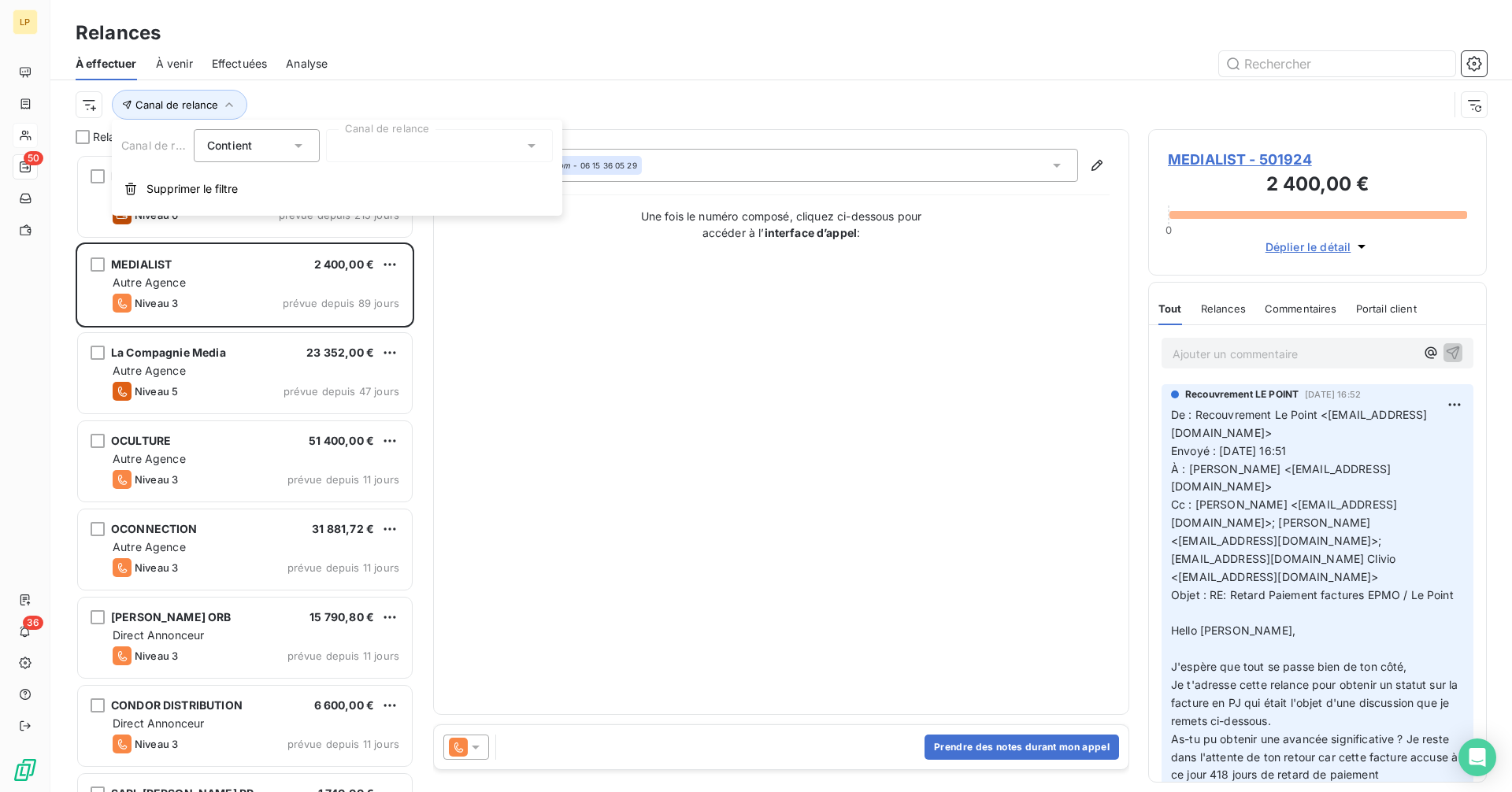
click at [345, 148] on div at bounding box center [439, 145] width 227 height 33
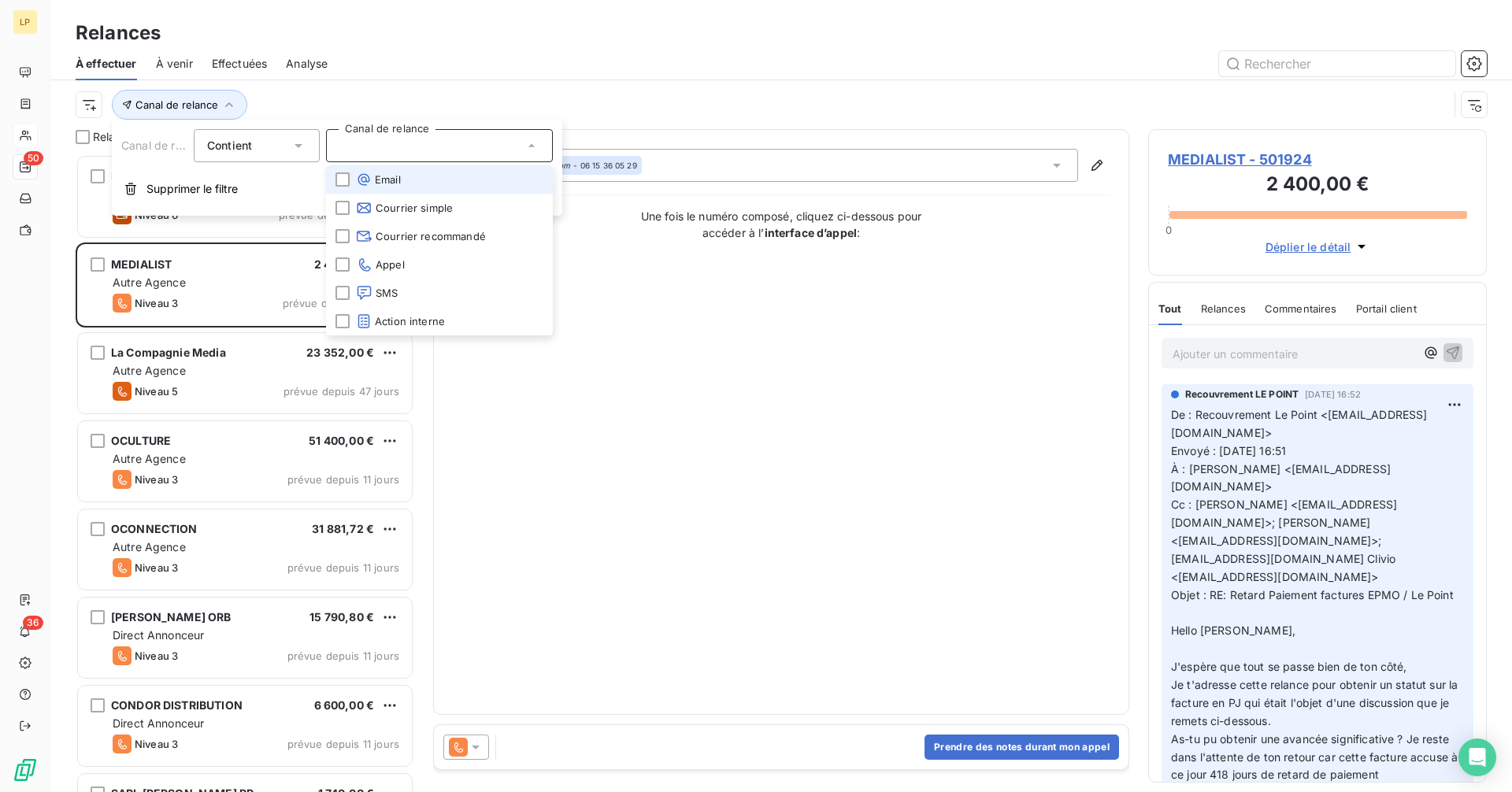
click at [384, 184] on span "Email" at bounding box center [378, 179] width 45 height 15
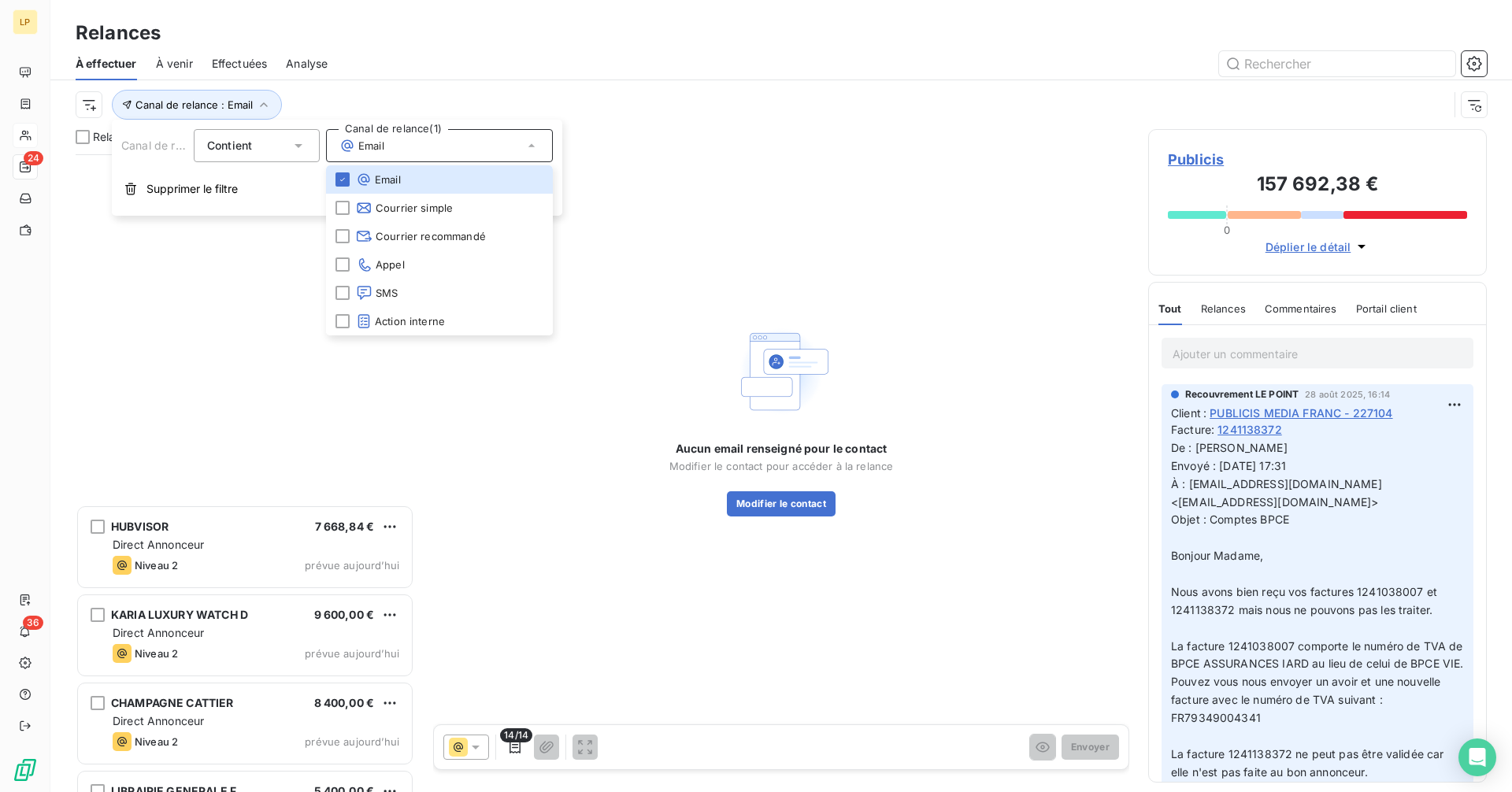
scroll to position [1480, 0]
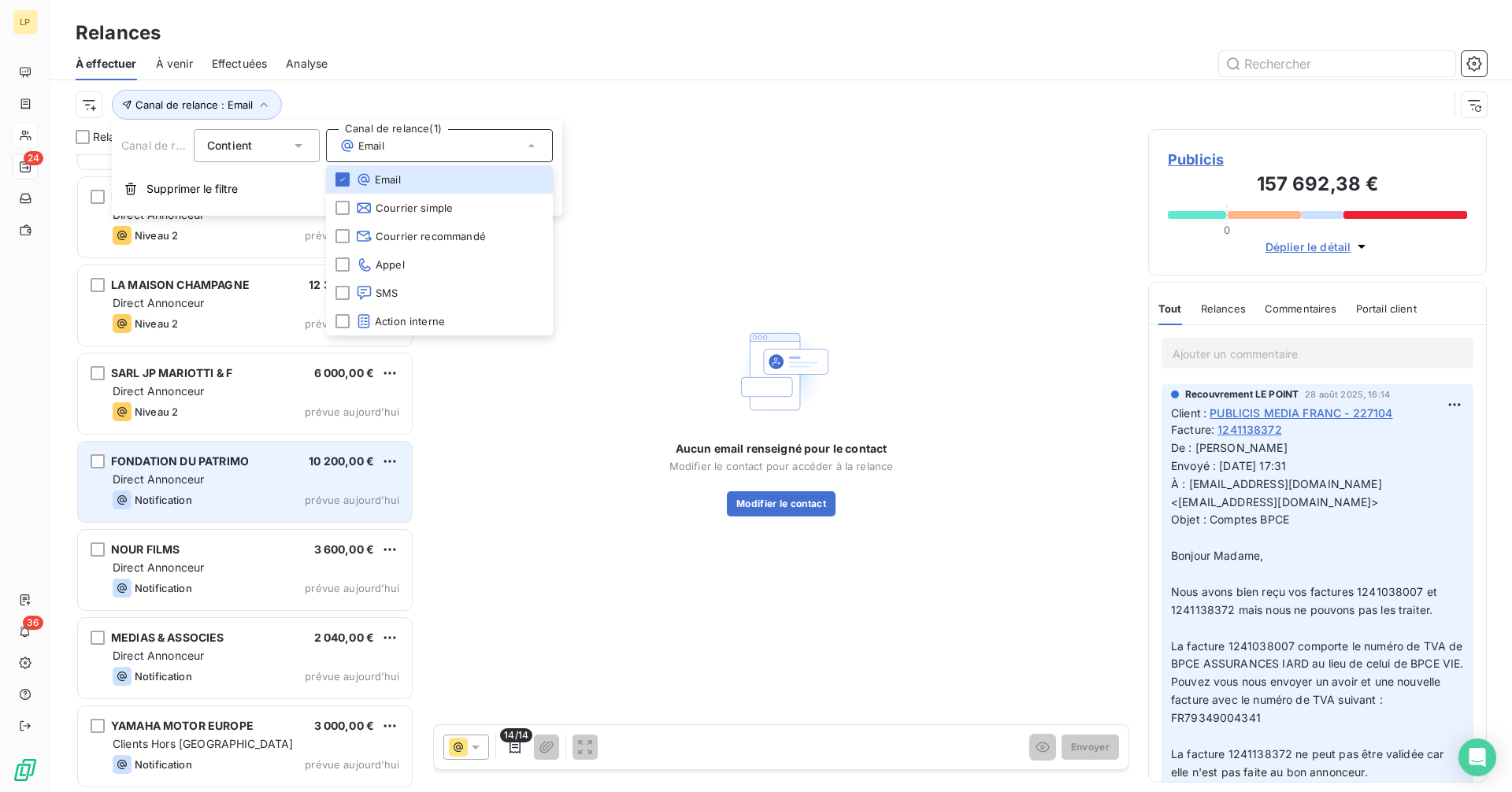
click at [188, 490] on div "Notification" at bounding box center [152, 500] width 79 height 19
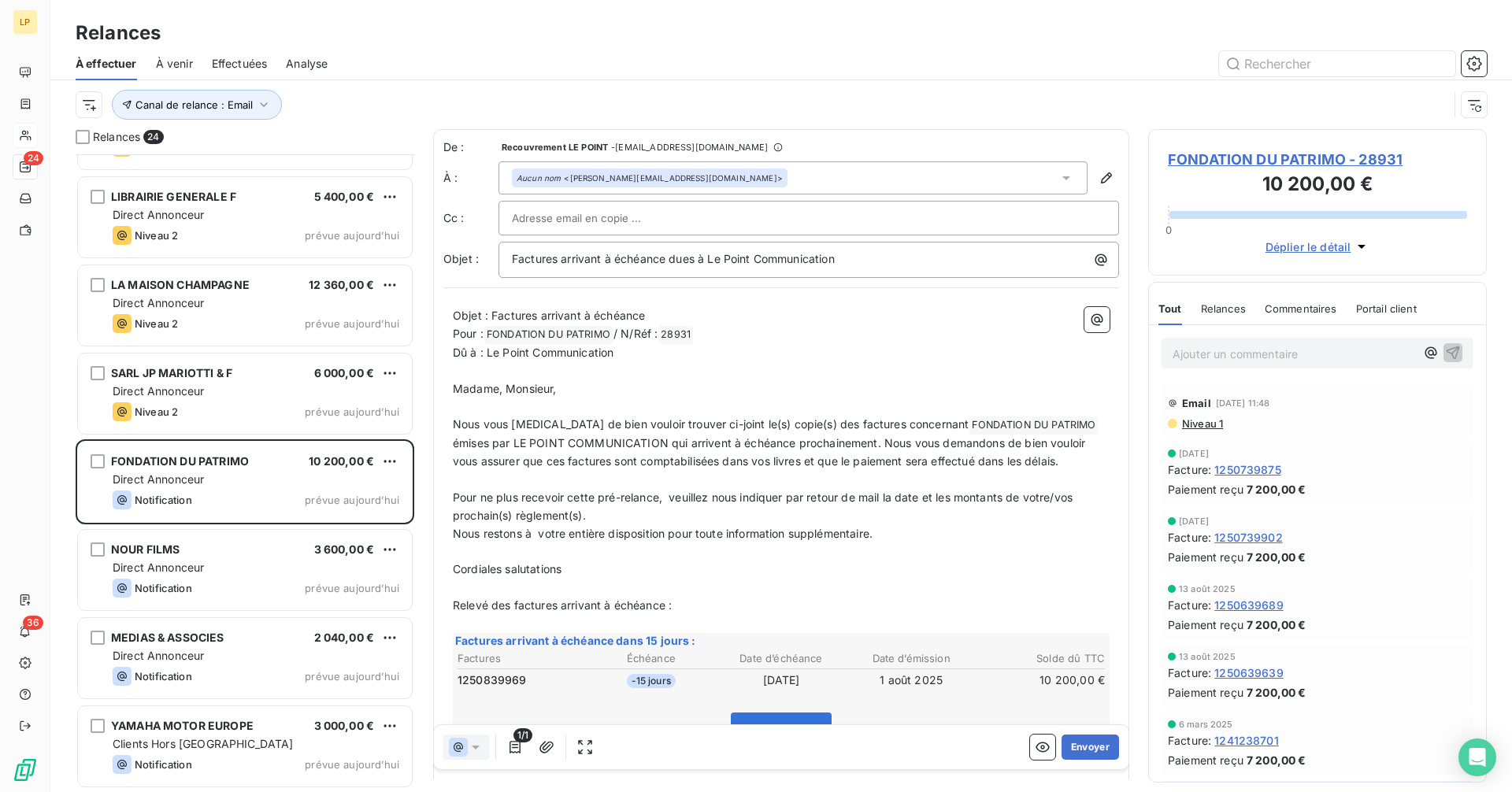
click at [699, 216] on div at bounding box center [809, 218] width 594 height 23
click at [1087, 746] on button "Envoyer" at bounding box center [1090, 747] width 58 height 25
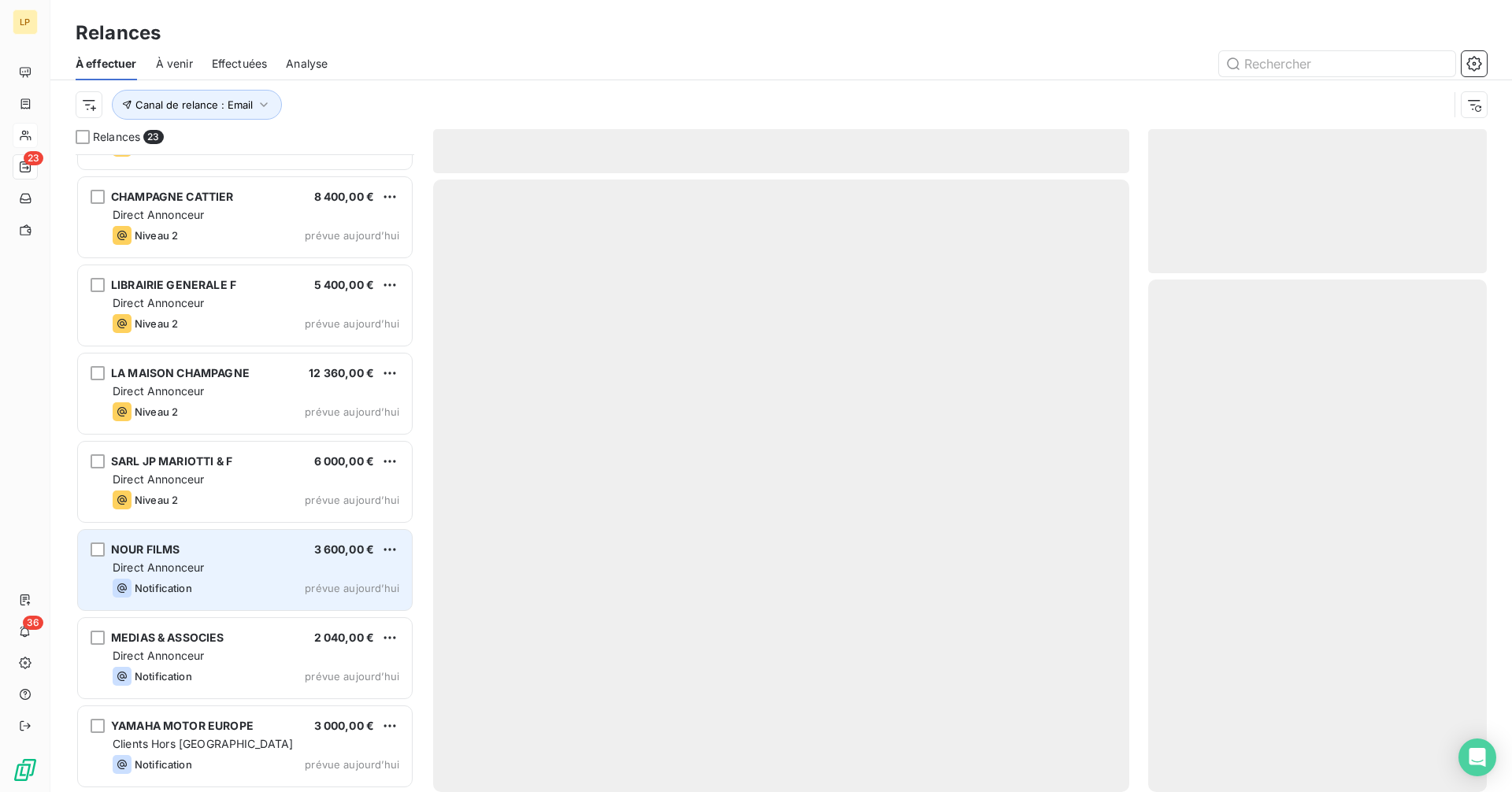
scroll to position [1390, 0]
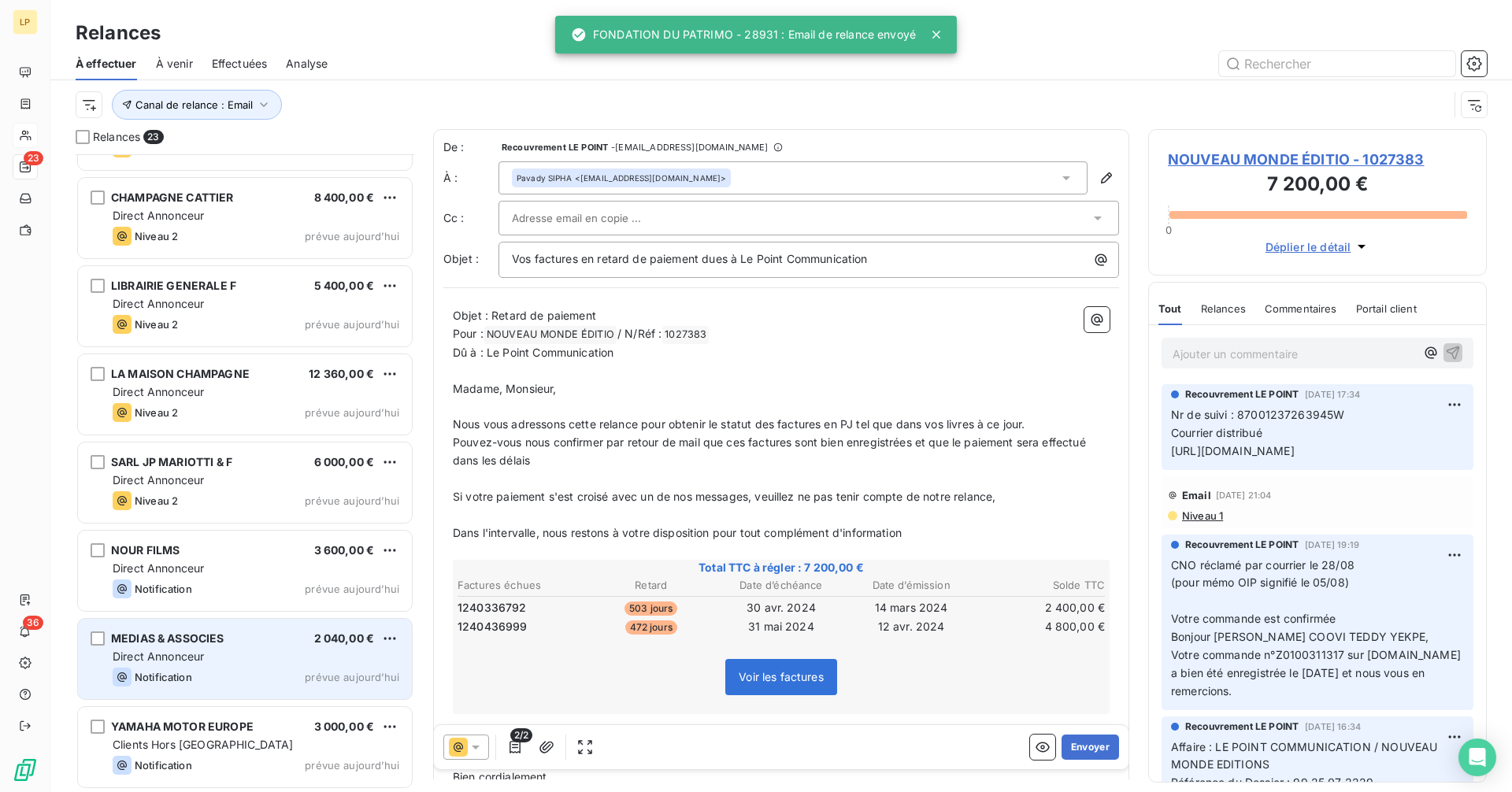
click at [227, 639] on div "MEDIAS & ASSOCIES 2 040,00 €" at bounding box center [256, 639] width 286 height 14
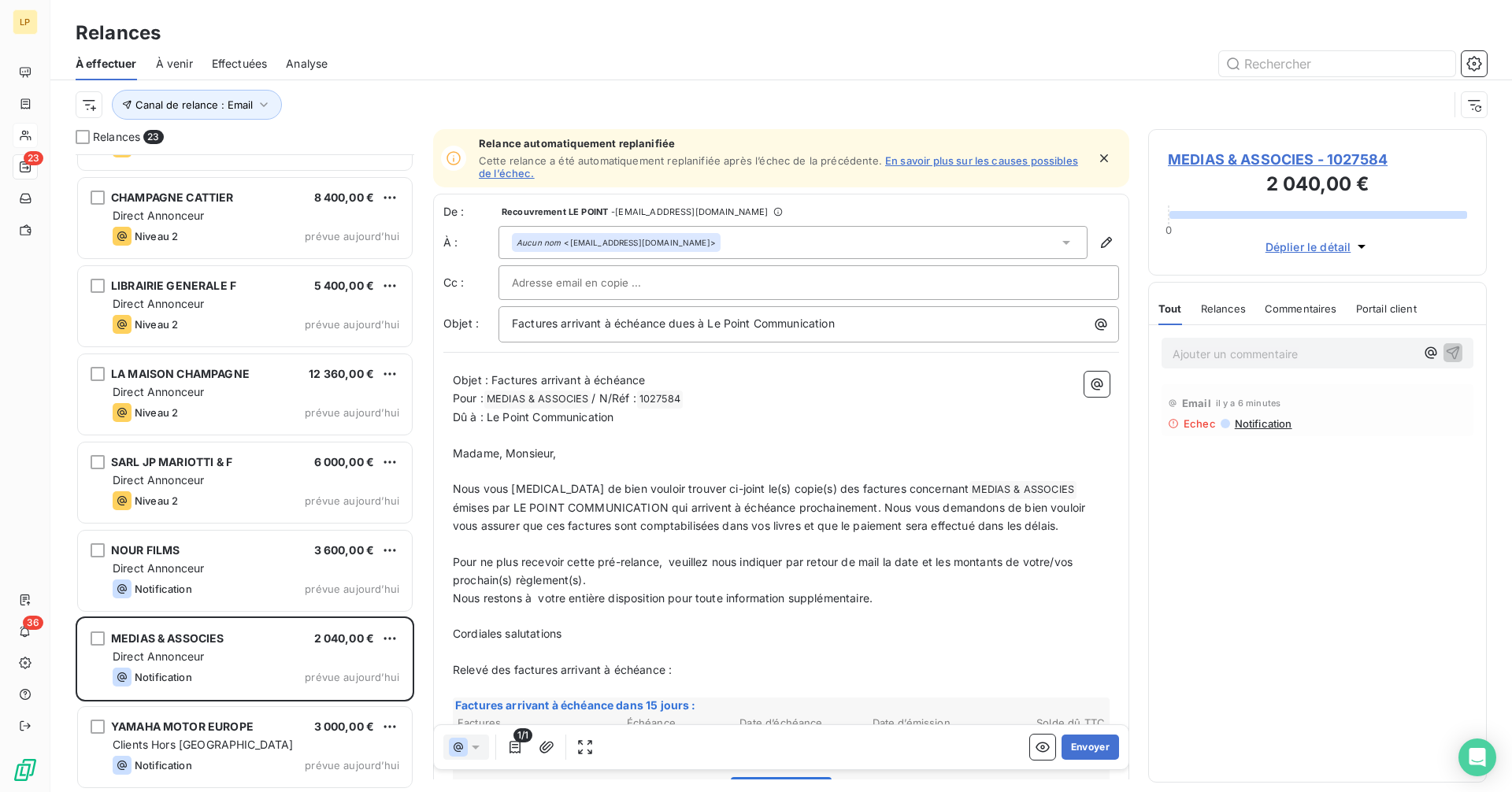
click at [584, 396] on span "MEDIAS & ASSOCIES ﻿" at bounding box center [537, 400] width 107 height 18
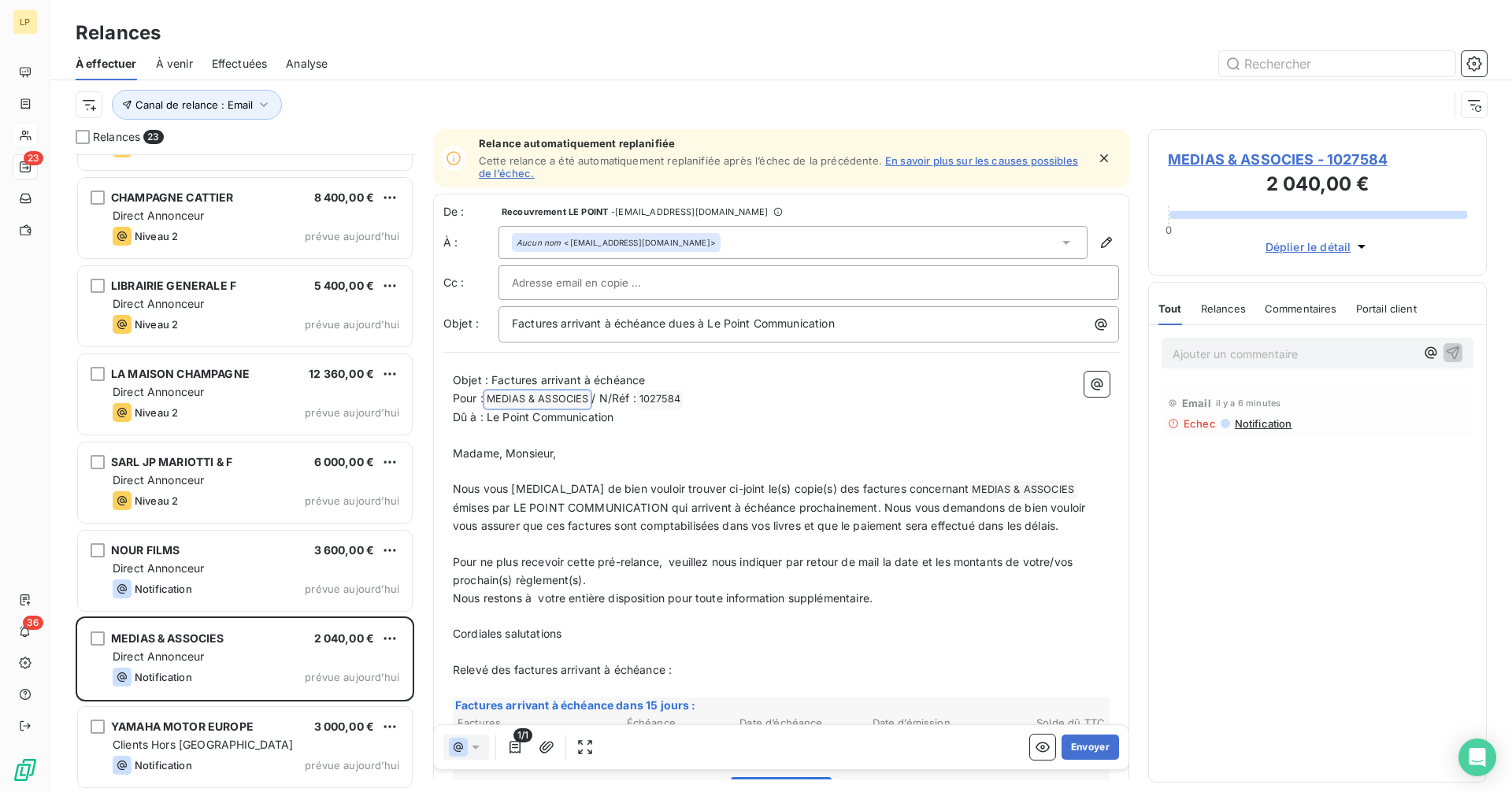
click at [584, 396] on span "MEDIAS & ASSOCIES ﻿" at bounding box center [537, 400] width 107 height 18
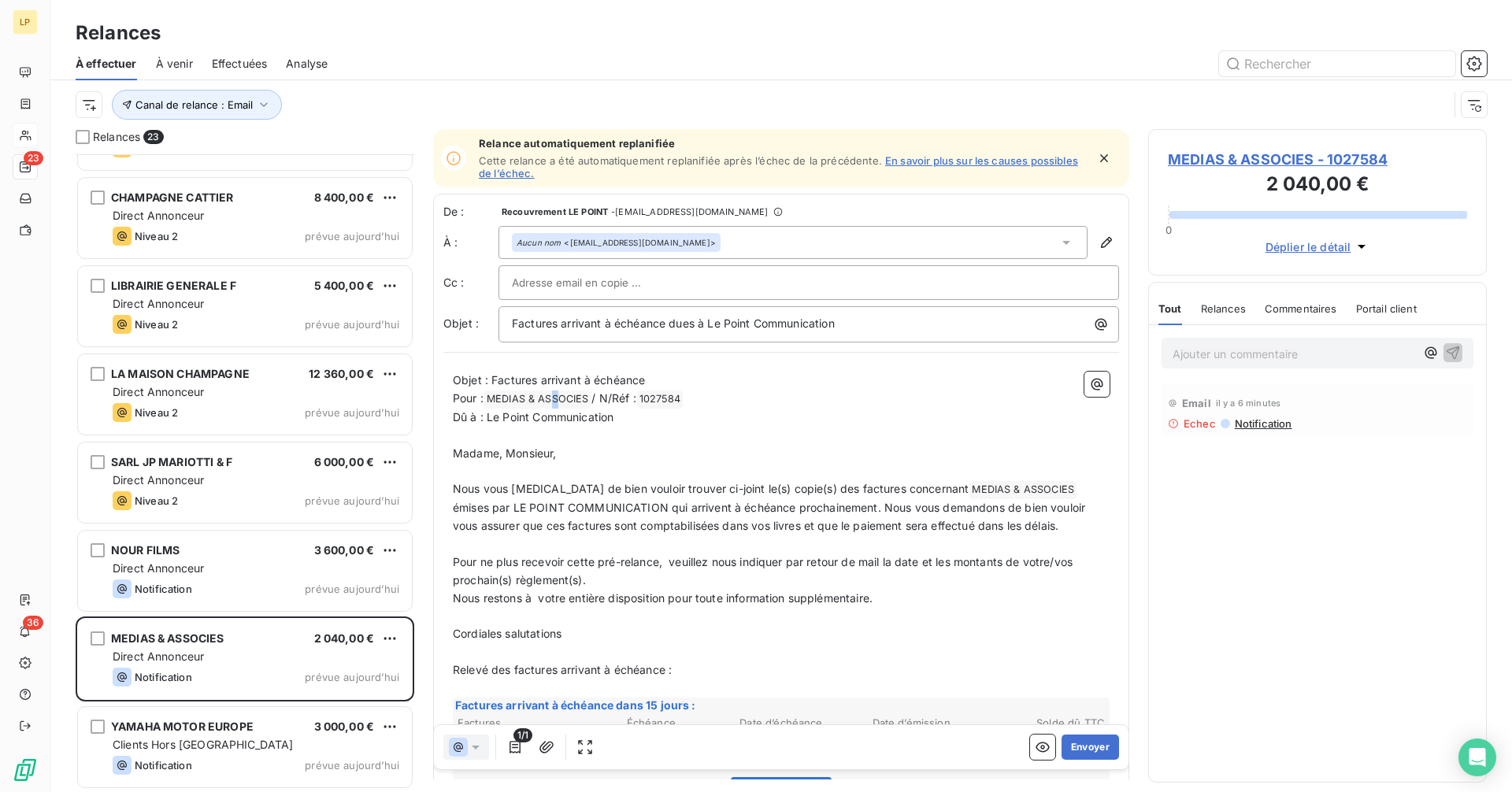
click at [556, 397] on span "MEDIAS & ASSOCIES ﻿" at bounding box center [537, 400] width 107 height 18
drag, startPoint x: 483, startPoint y: 400, endPoint x: 598, endPoint y: 399, distance: 115.0
click at [598, 399] on p "Pour : MEDIAS & ASSOCIES ﻿ / N/Réf : 1027584 ﻿ ﻿" at bounding box center [781, 399] width 657 height 19
click at [1225, 154] on span "MEDIAS & ASSOCIES - 1027584" at bounding box center [1318, 159] width 299 height 22
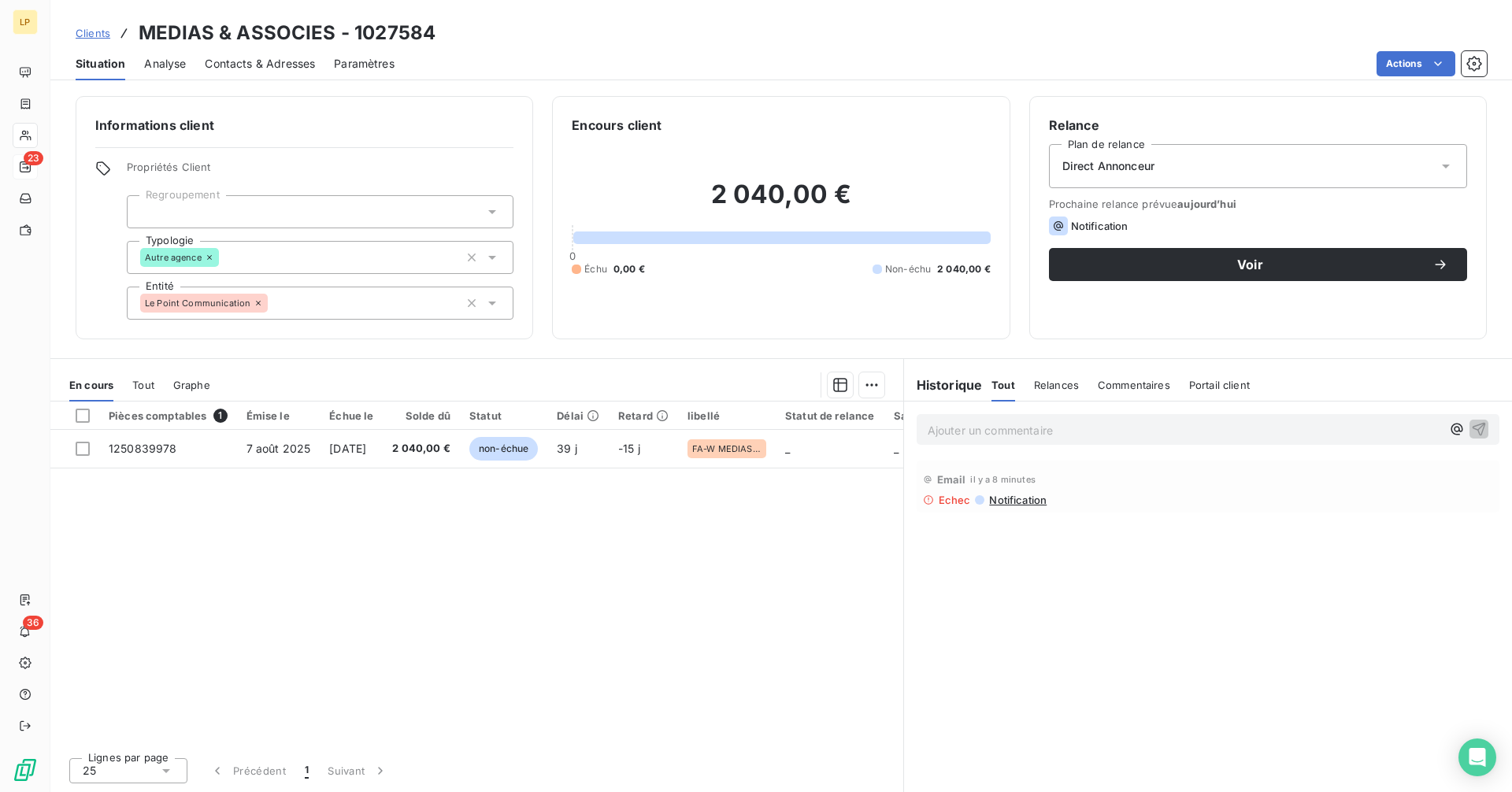
click at [304, 63] on span "Contacts & Adresses" at bounding box center [259, 63] width 110 height 15
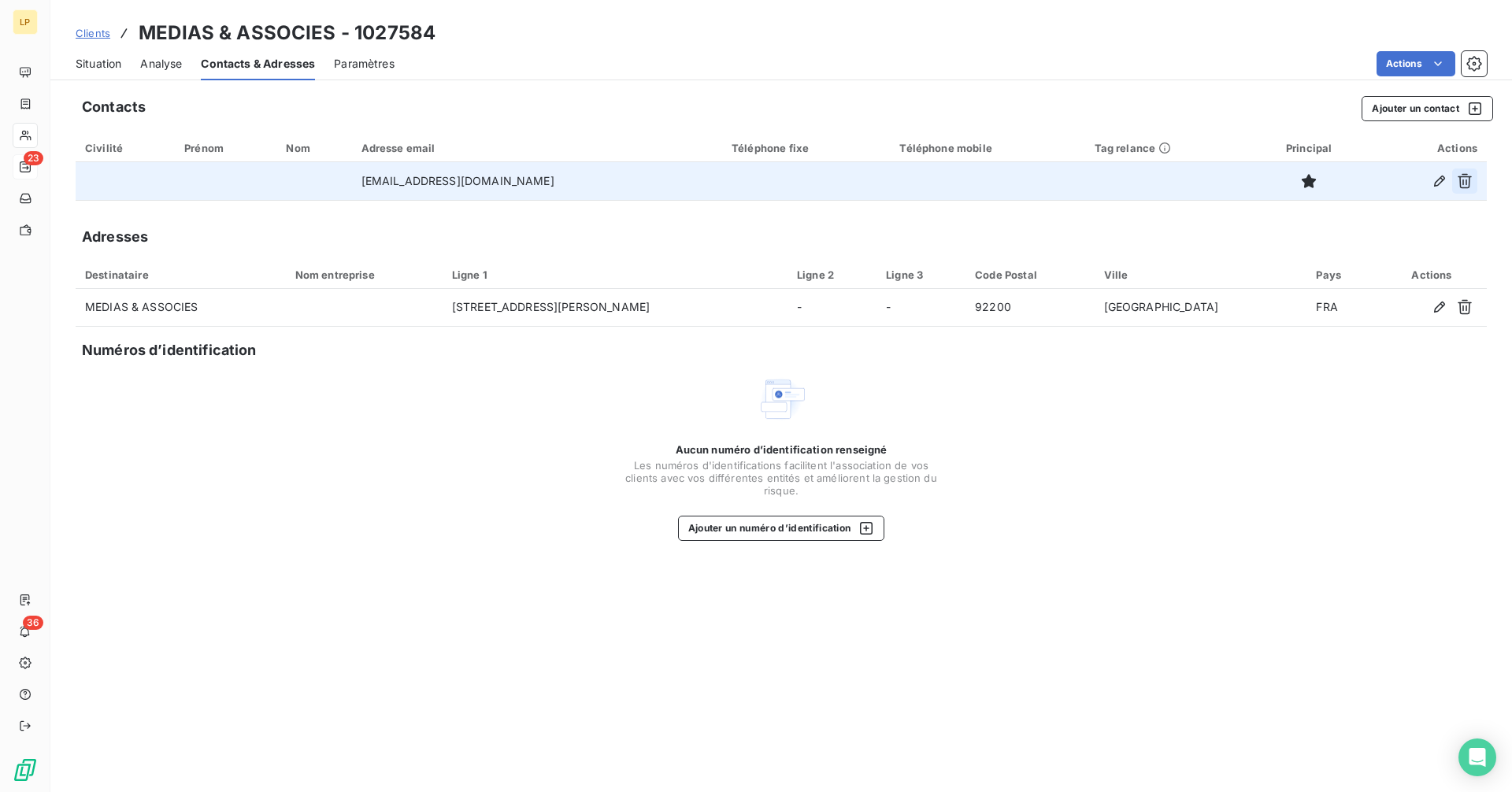
click at [1472, 184] on icon "button" at bounding box center [1464, 180] width 15 height 15
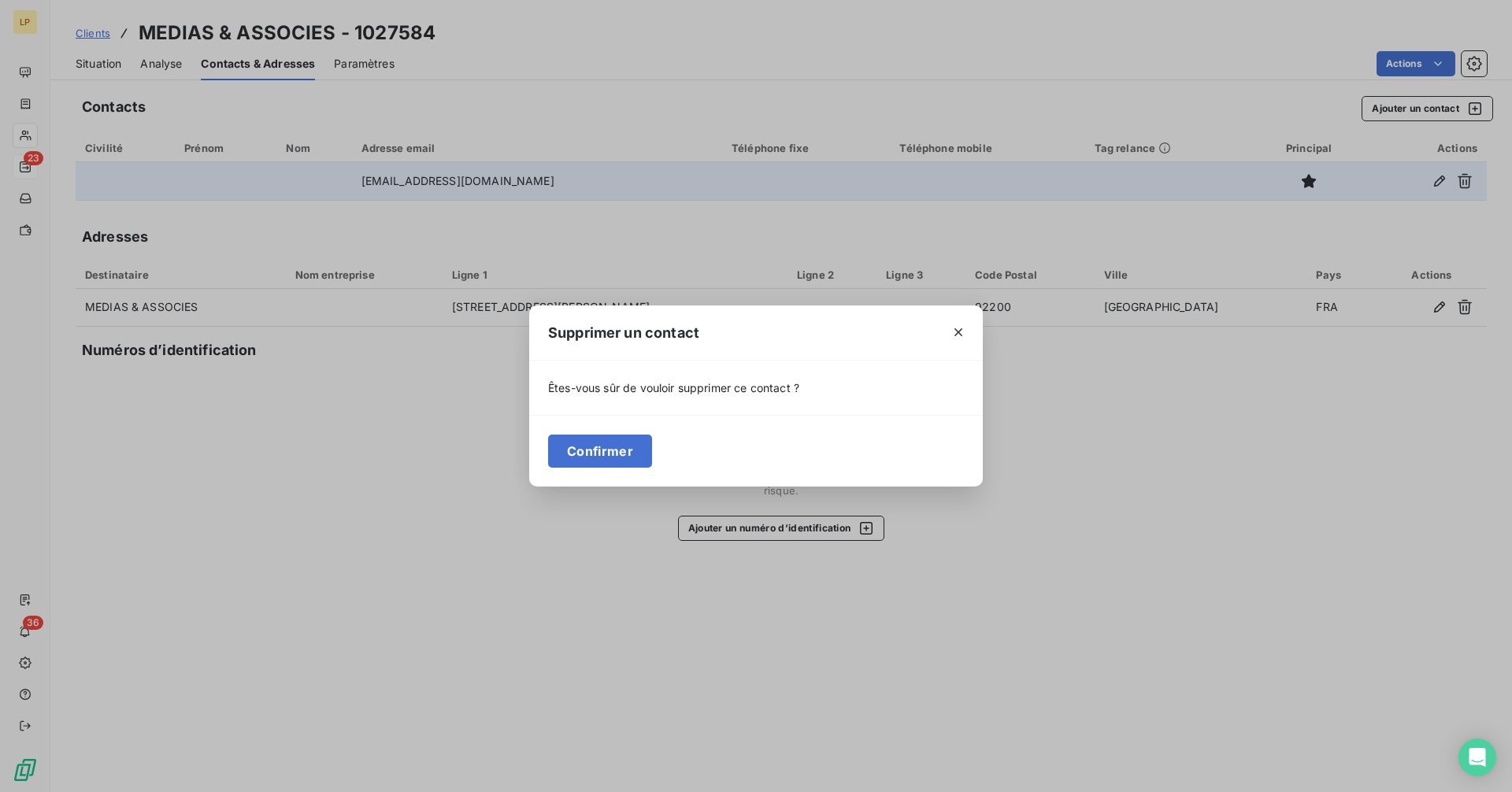
drag, startPoint x: 608, startPoint y: 463, endPoint x: 588, endPoint y: 429, distance: 39.4
click at [608, 463] on button "Confirmer" at bounding box center [599, 451] width 104 height 33
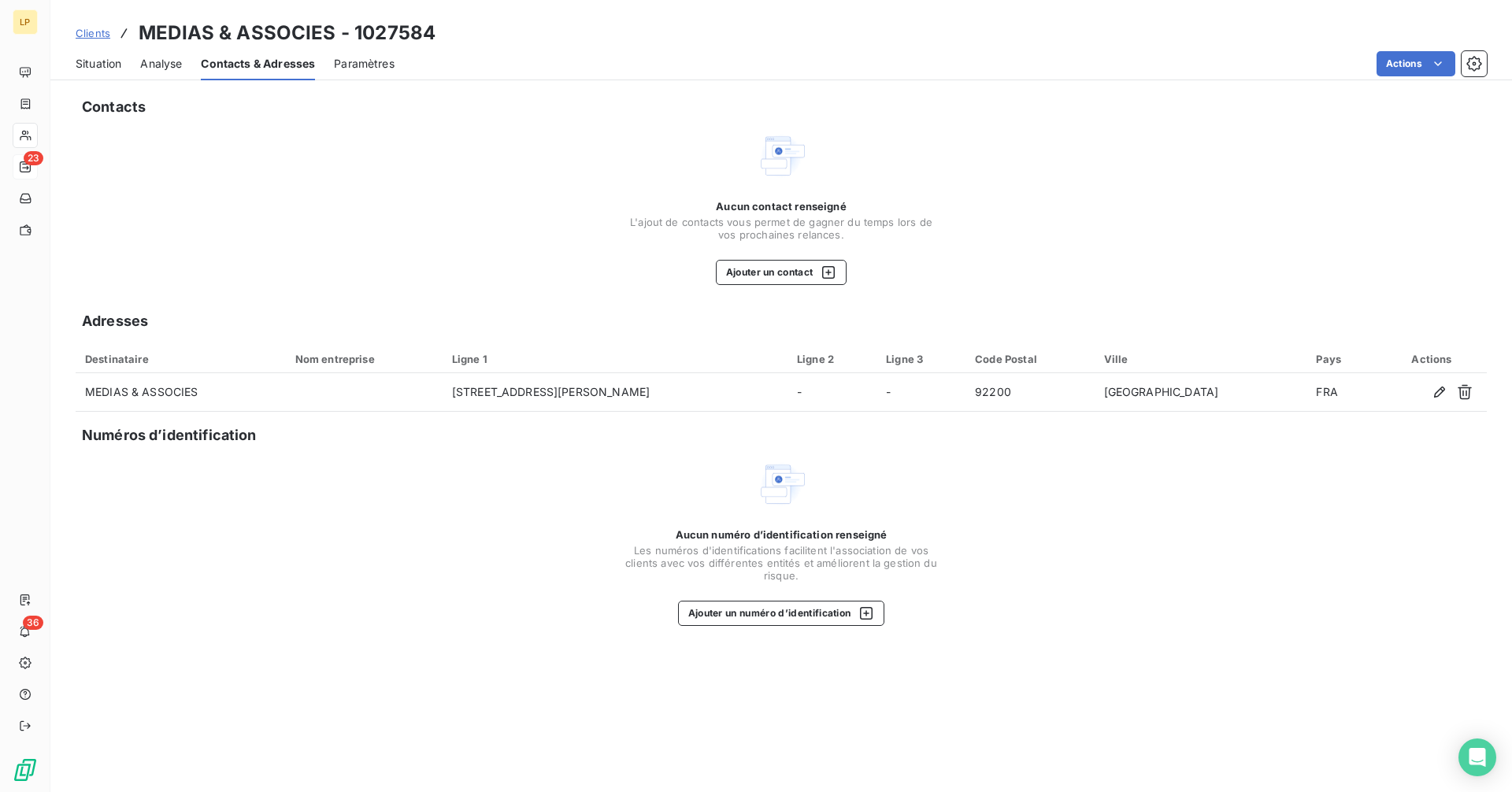
click at [97, 64] on span "Situation" at bounding box center [98, 63] width 46 height 15
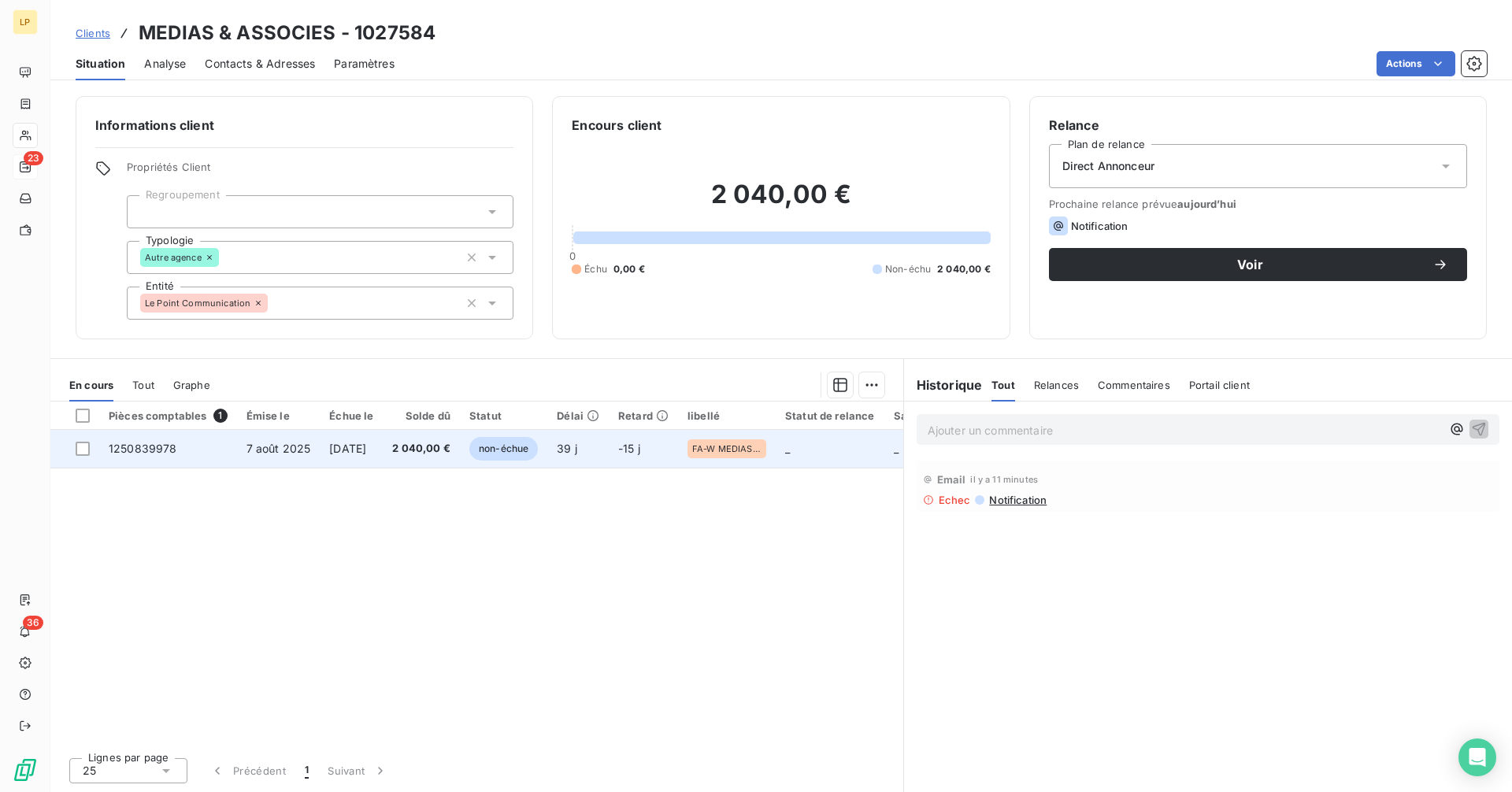
click at [608, 454] on td "39 j" at bounding box center [578, 449] width 61 height 38
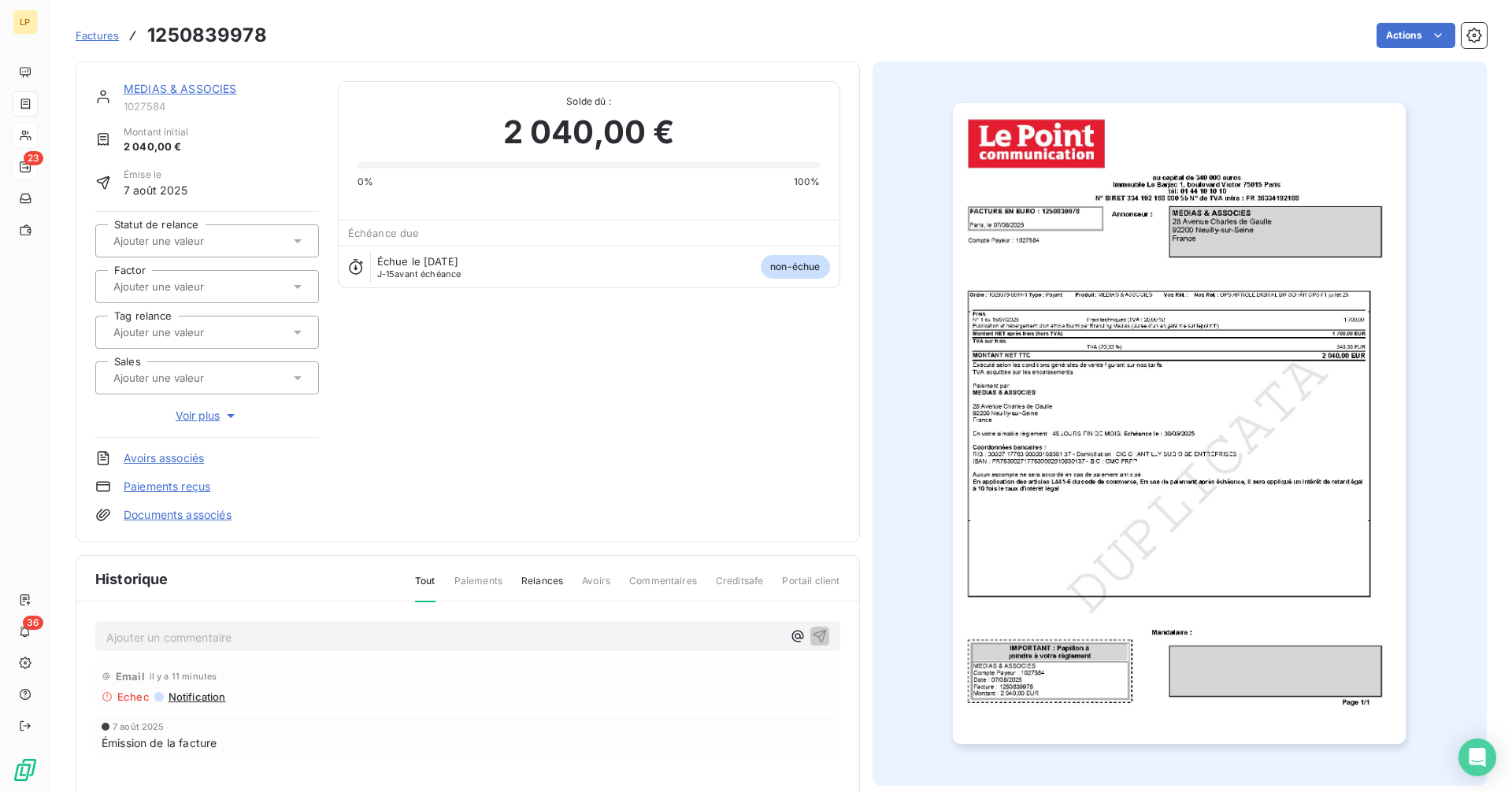
click at [1129, 418] on img "button" at bounding box center [1179, 424] width 453 height 641
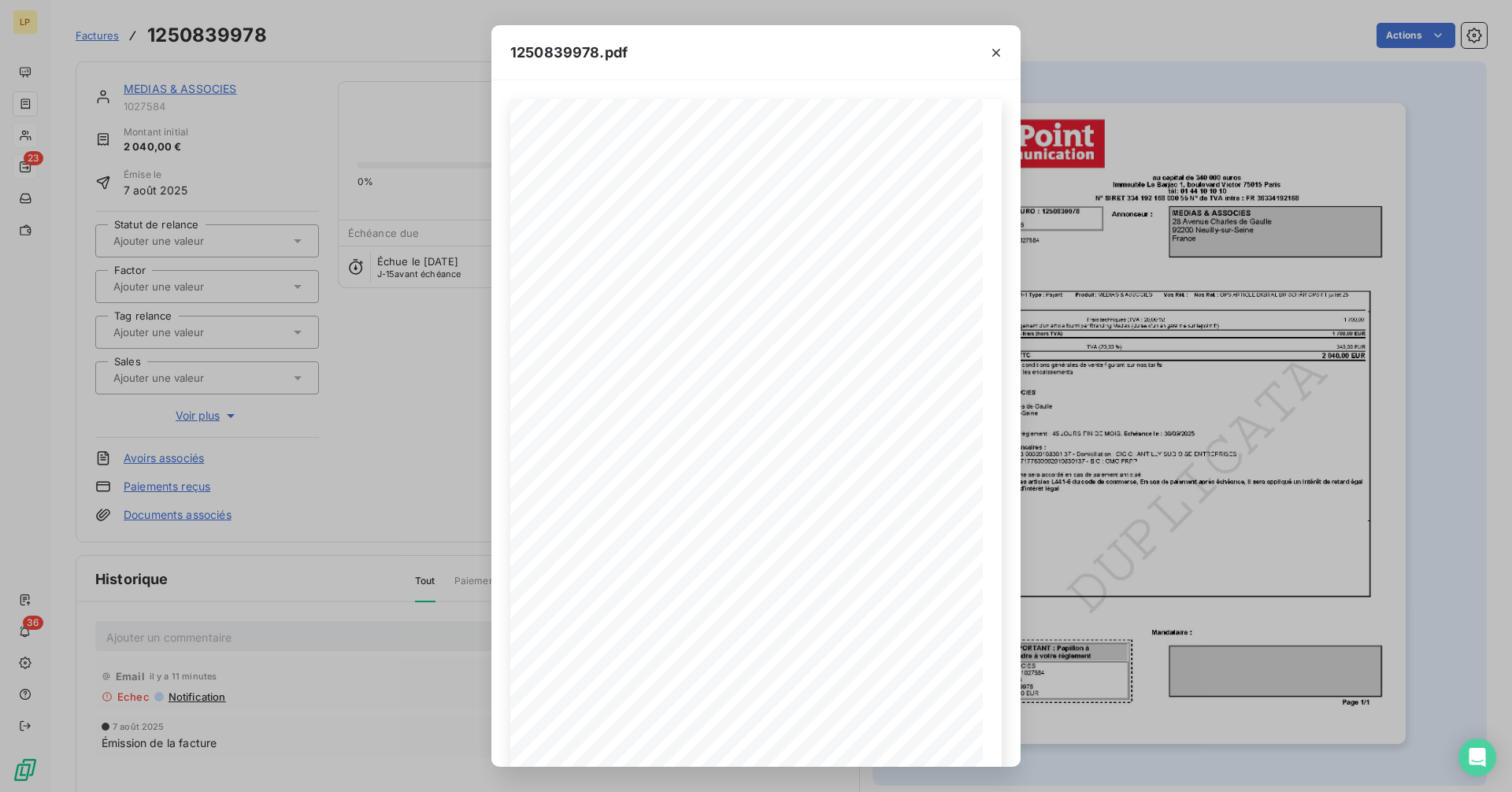
click at [992, 66] on div at bounding box center [996, 52] width 49 height 54
click at [993, 60] on button "button" at bounding box center [996, 53] width 25 height 25
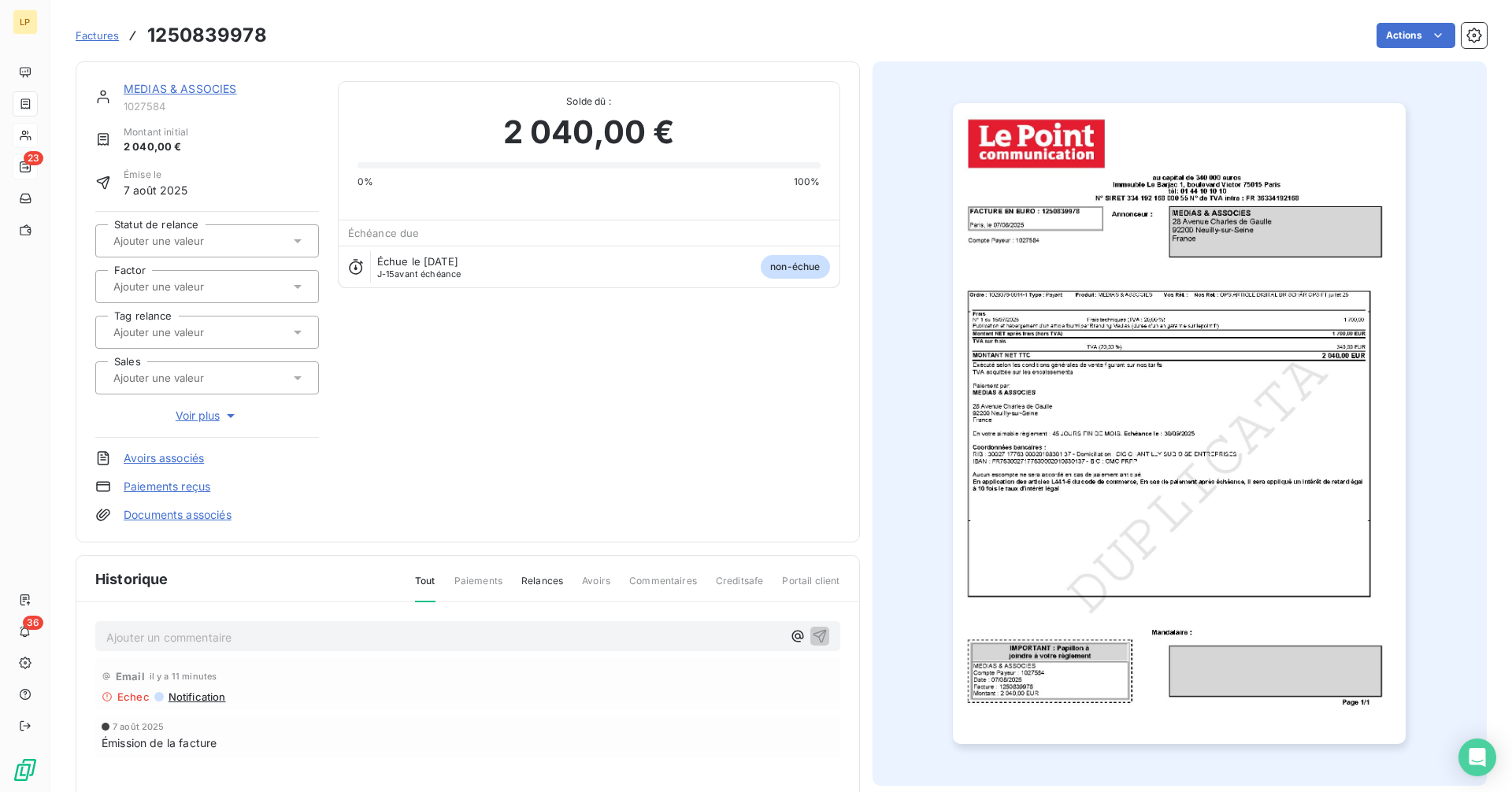
click at [1048, 378] on img "button" at bounding box center [1179, 424] width 453 height 641
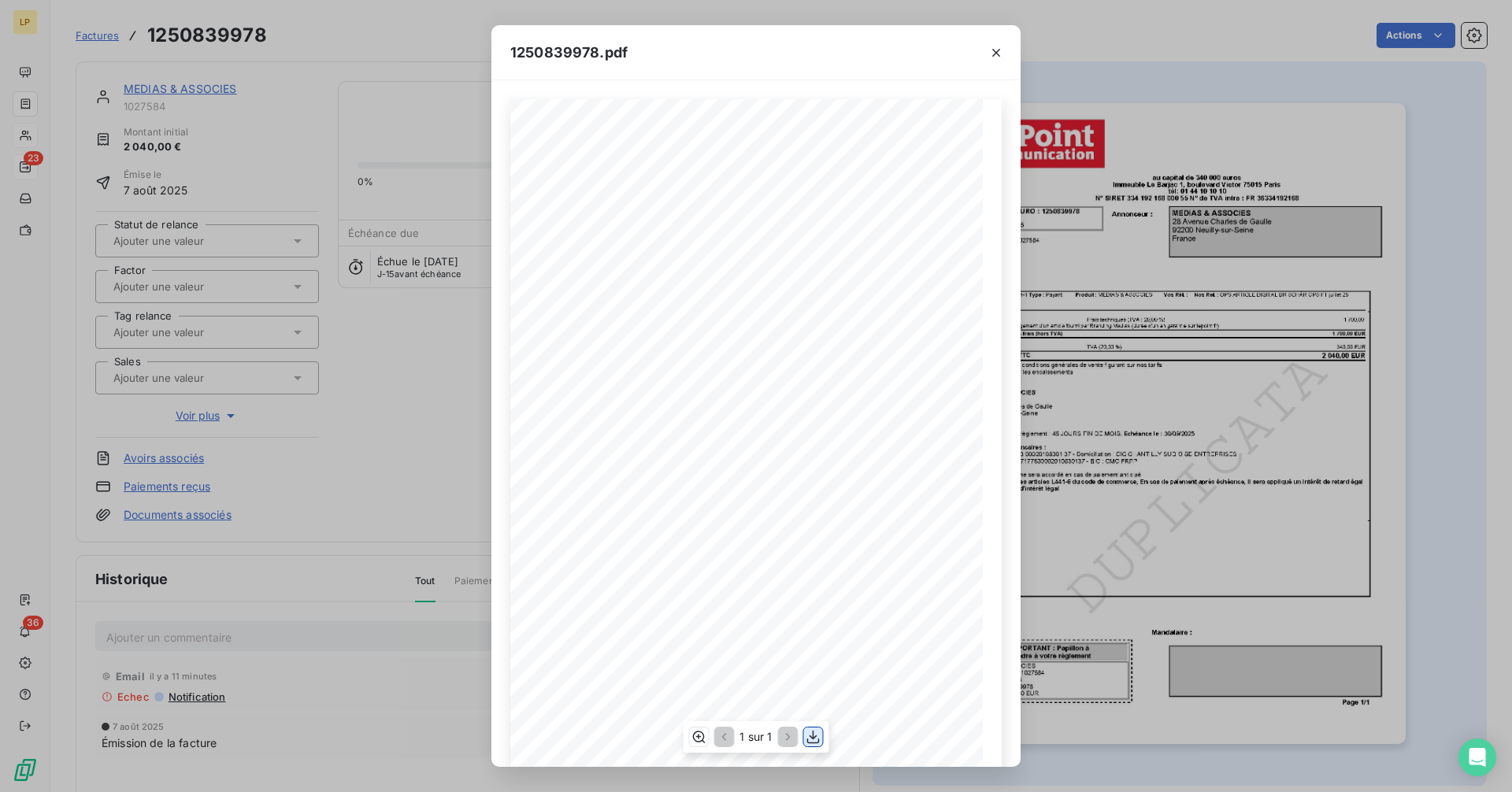
click at [809, 740] on icon "button" at bounding box center [813, 736] width 15 height 15
click at [454, 99] on div "1250839978.pdf - - - - au capital de 340 000 euros Immeuble [GEOGRAPHIC_DATA][S…" at bounding box center [756, 396] width 1512 height 792
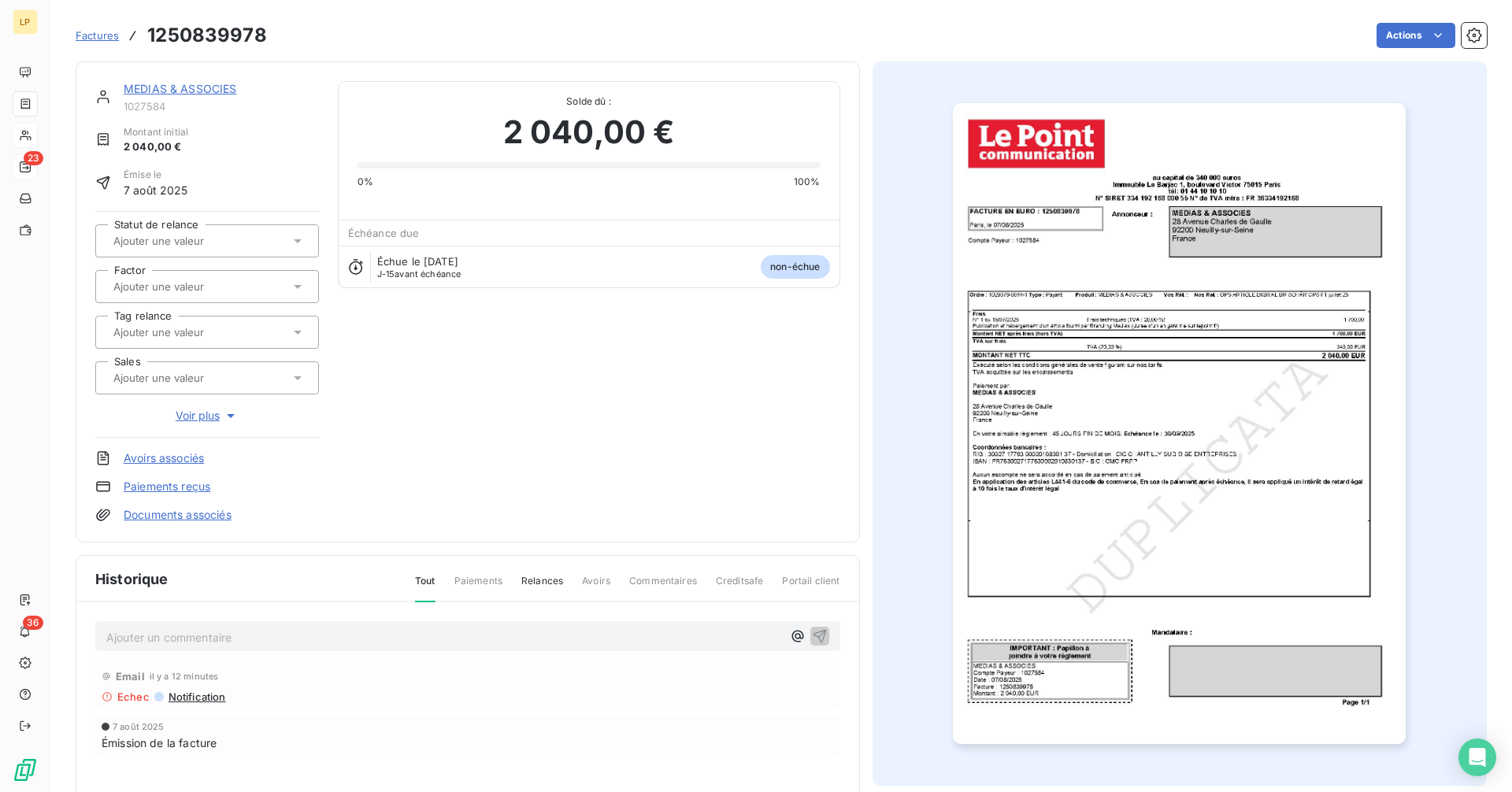
click at [188, 93] on link "MEDIAS & ASSOCIES" at bounding box center [180, 88] width 113 height 14
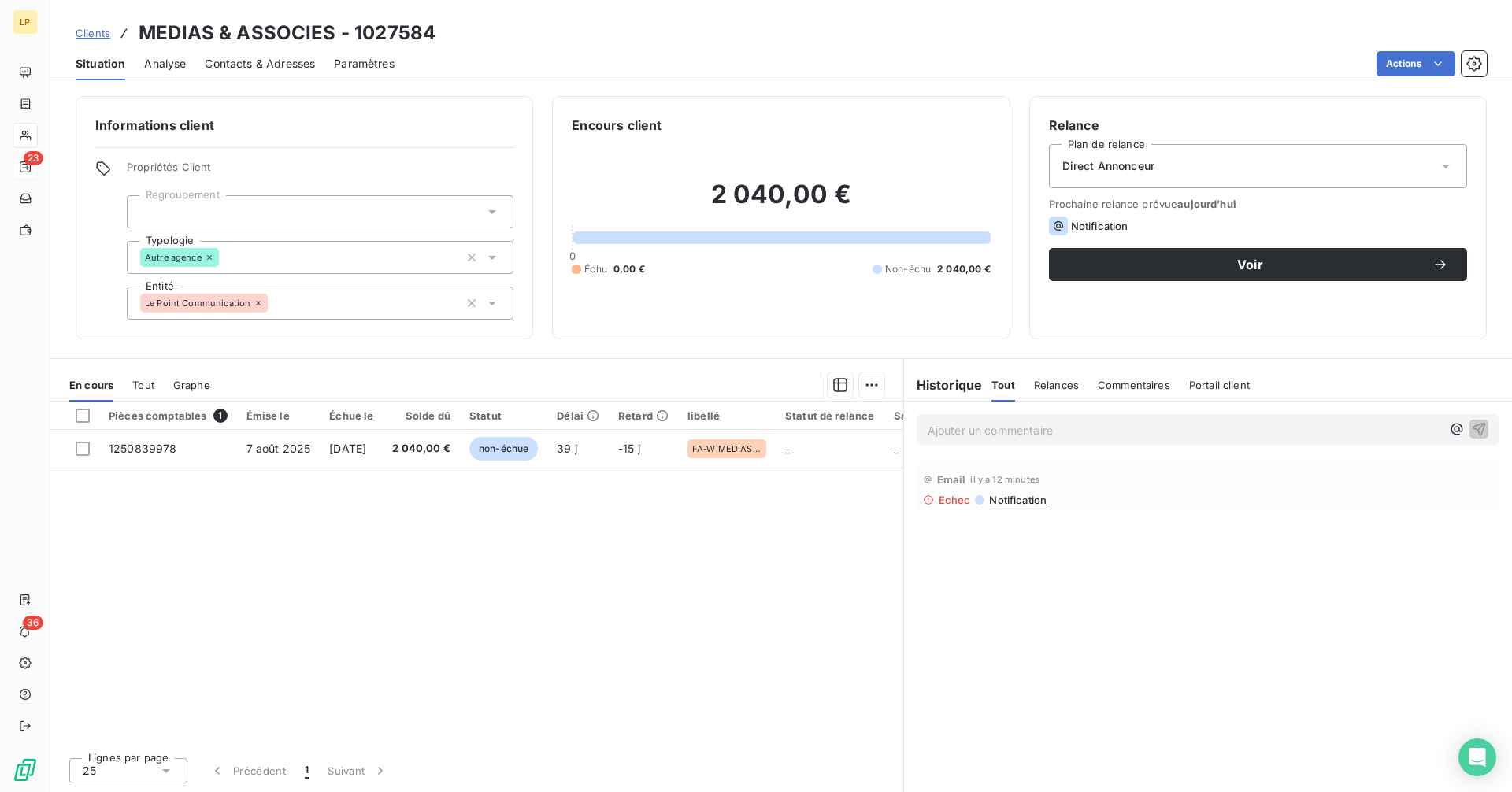
click at [231, 56] on span "Contacts & Adresses" at bounding box center [259, 63] width 110 height 15
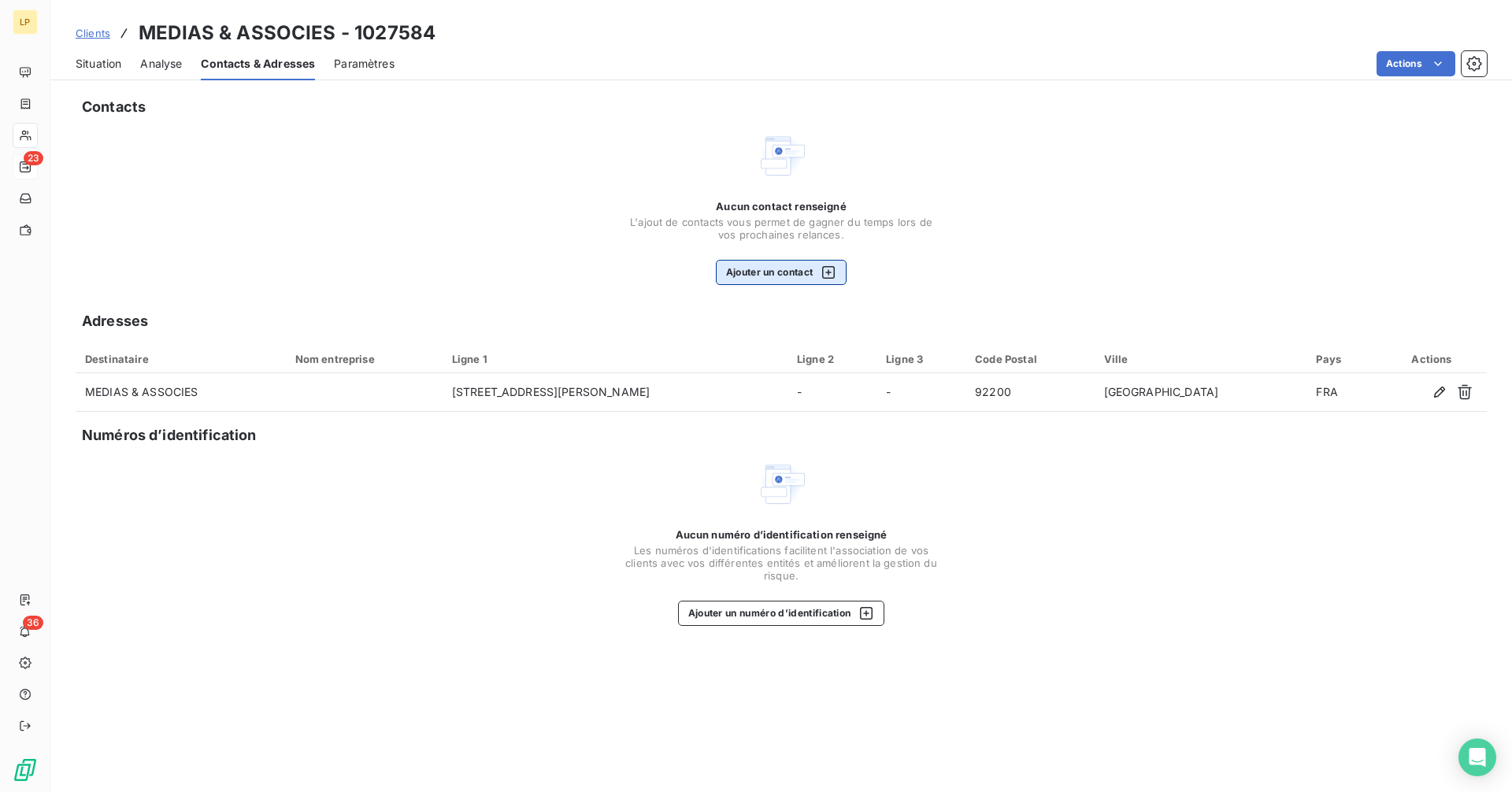
click at [790, 263] on button "Ajouter un contact" at bounding box center [781, 273] width 131 height 25
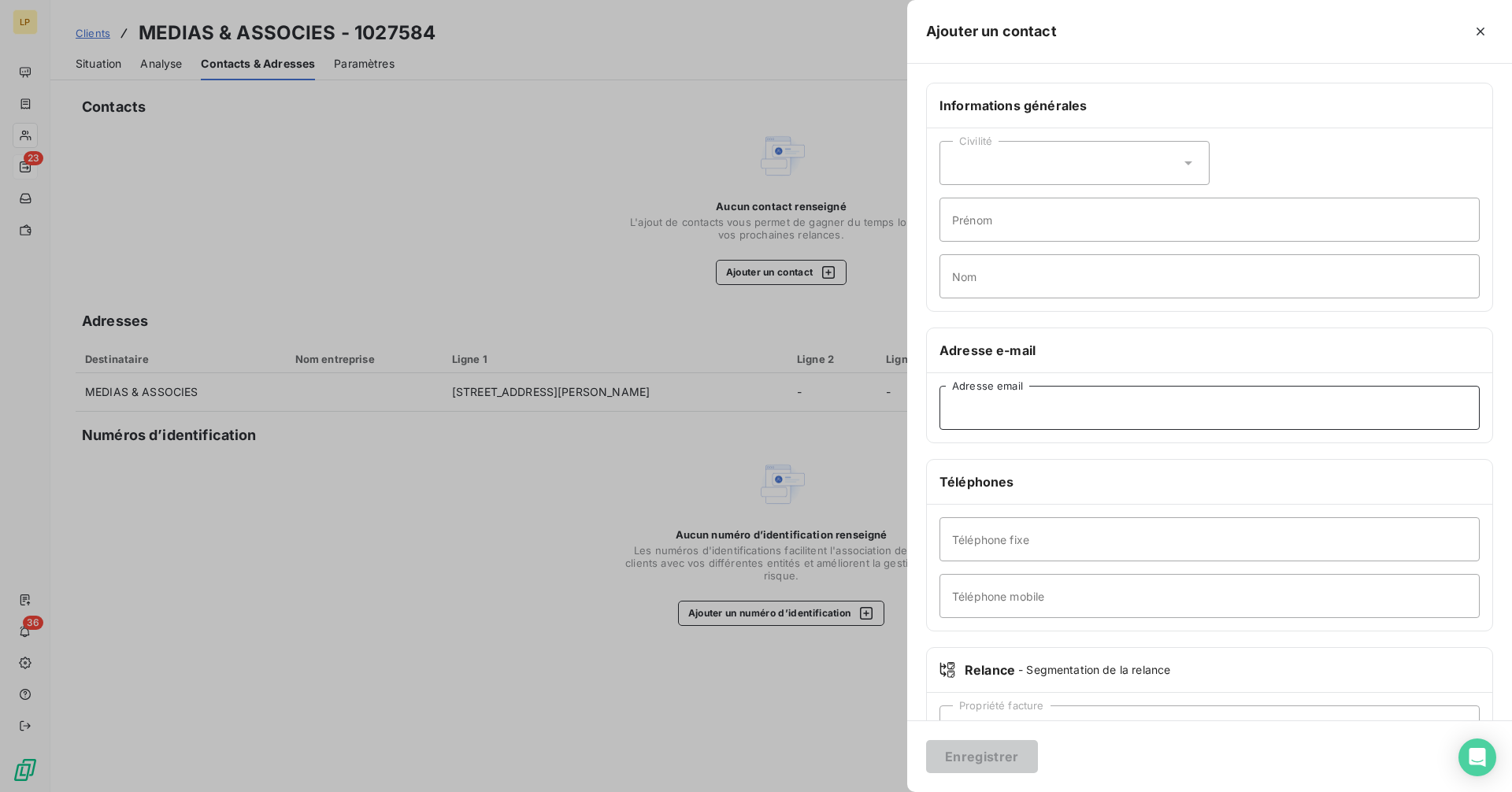
click at [1022, 427] on input "Adresse email" at bounding box center [1210, 408] width 540 height 44
paste input "[PERSON_NAME][EMAIL_ADDRESS][DOMAIN_NAME]"
type input "[PERSON_NAME][EMAIL_ADDRESS][DOMAIN_NAME]"
click at [962, 756] on button "Enregistrer" at bounding box center [982, 756] width 112 height 33
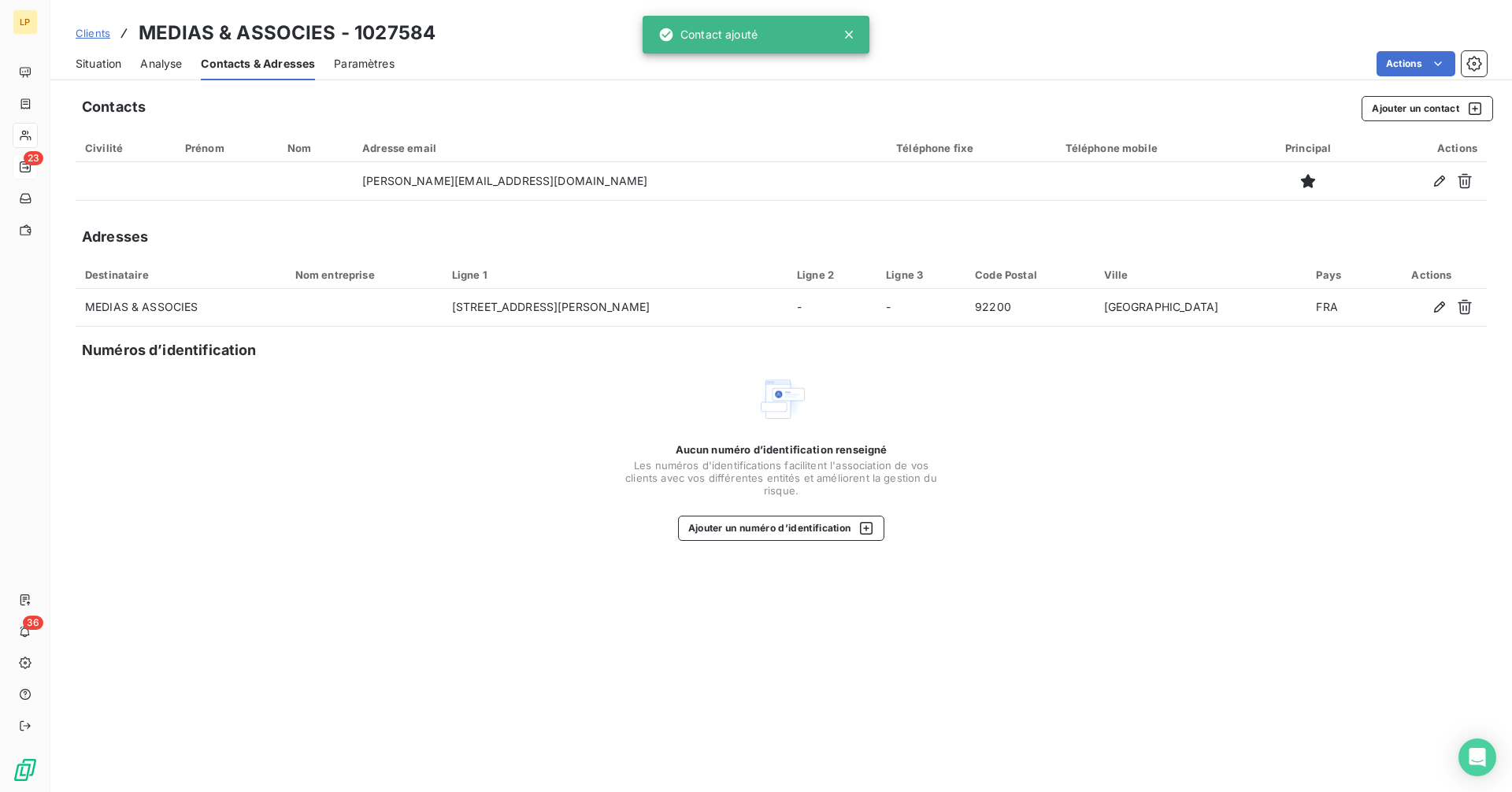
click at [99, 62] on span "Situation" at bounding box center [98, 63] width 46 height 15
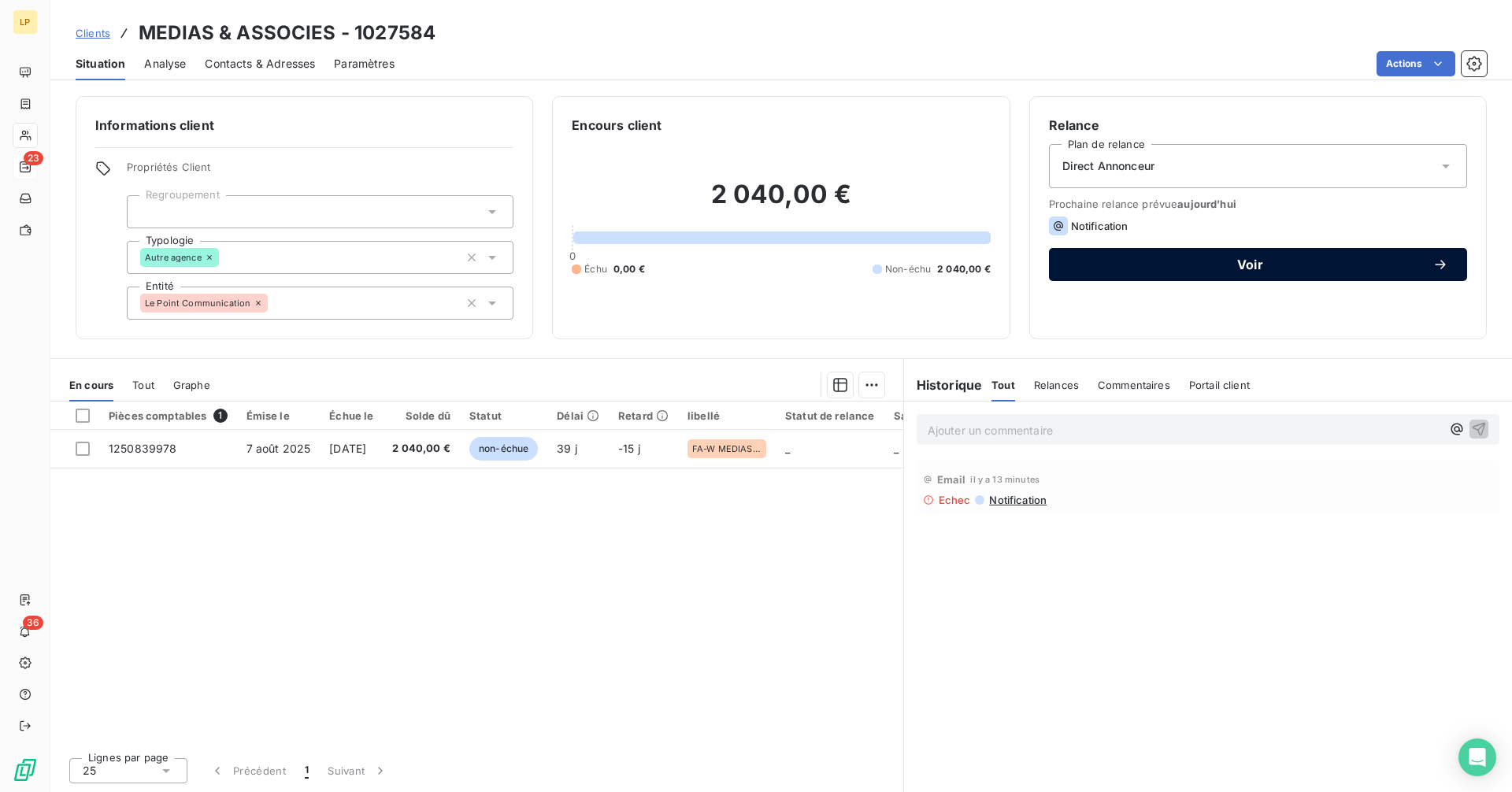
click at [1233, 268] on span "Voir" at bounding box center [1249, 265] width 364 height 13
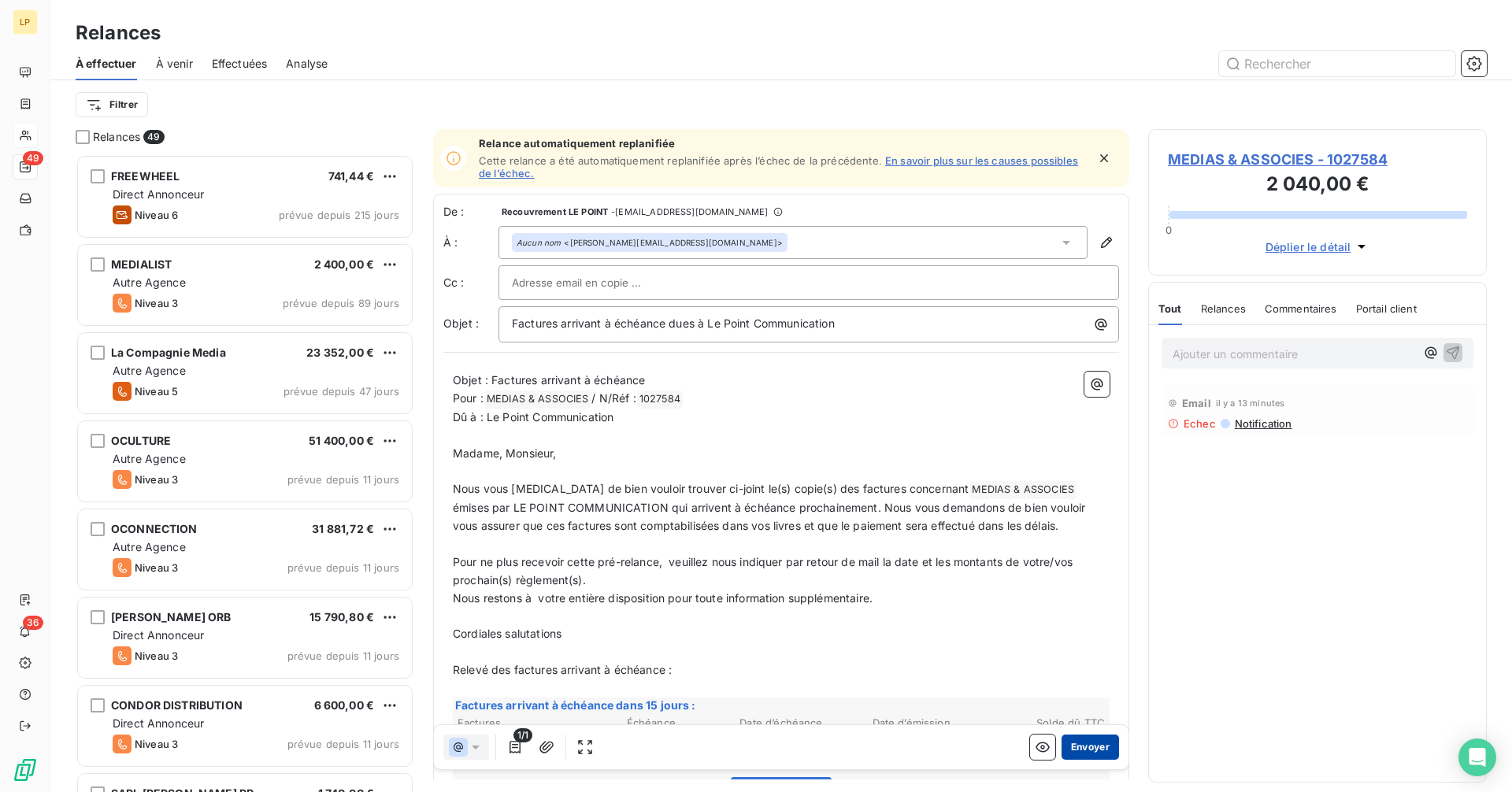
click at [1081, 748] on button "Envoyer" at bounding box center [1090, 747] width 58 height 25
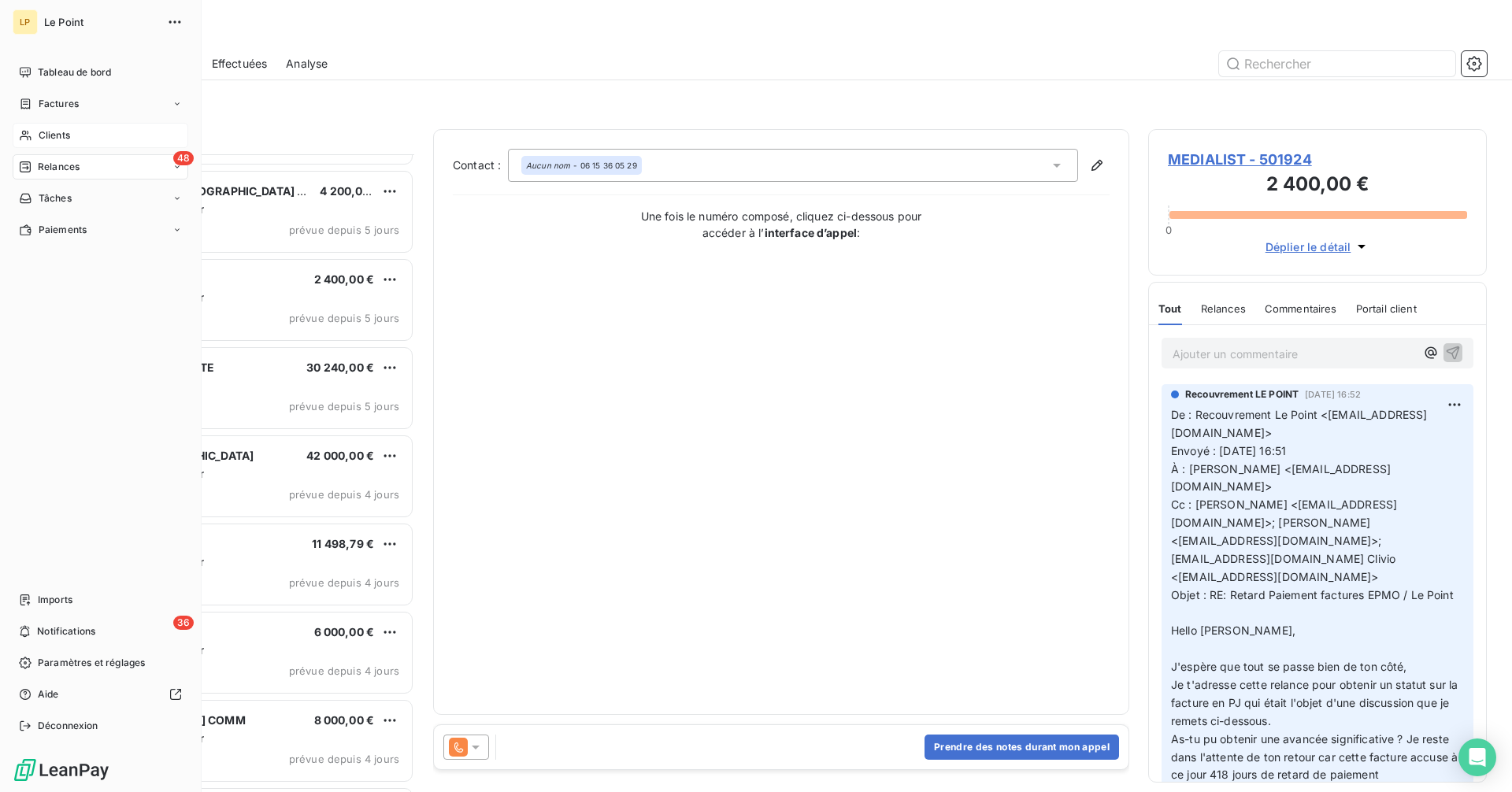
scroll to position [1393, 0]
click at [58, 724] on span "Déconnexion" at bounding box center [68, 726] width 60 height 14
